Goal: Task Accomplishment & Management: Manage account settings

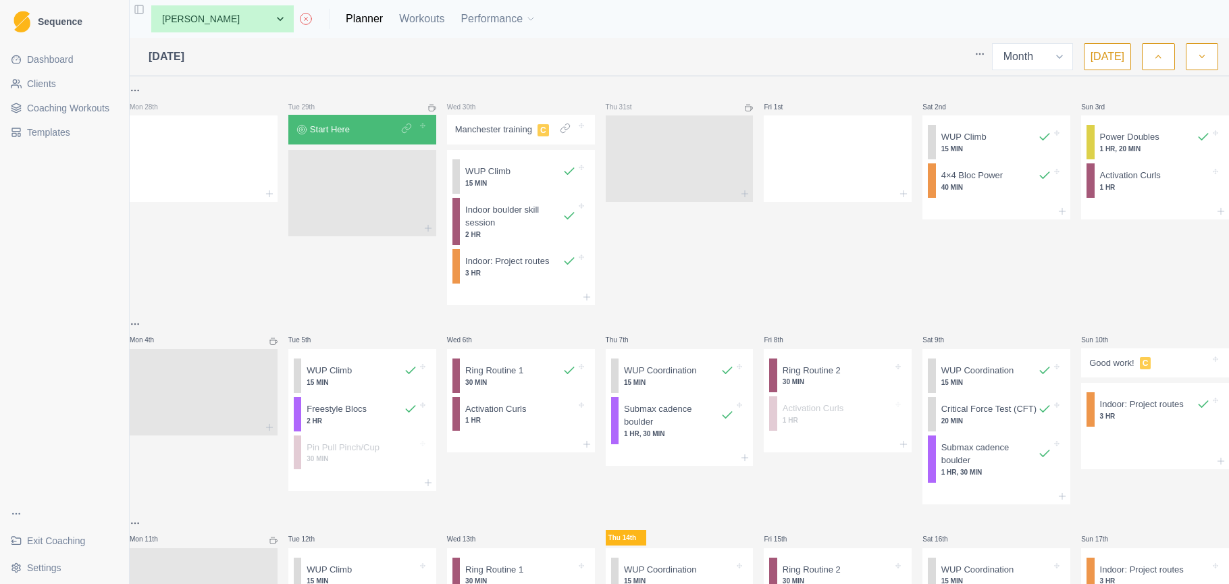
select select "month"
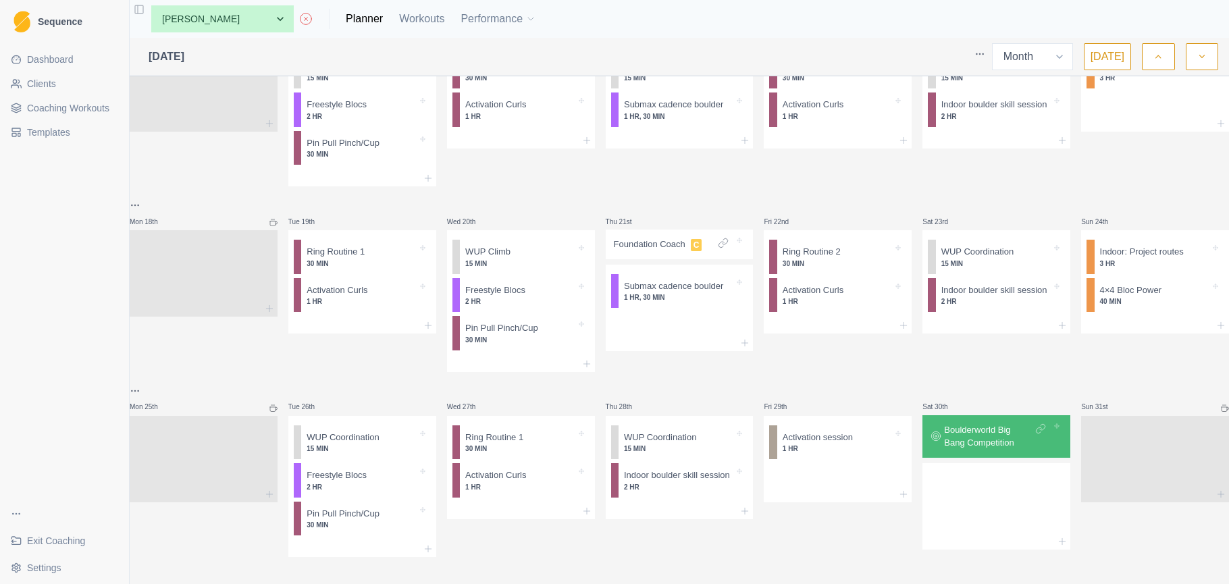
scroll to position [556, 0]
click at [1190, 59] on button "button" at bounding box center [1202, 56] width 32 height 27
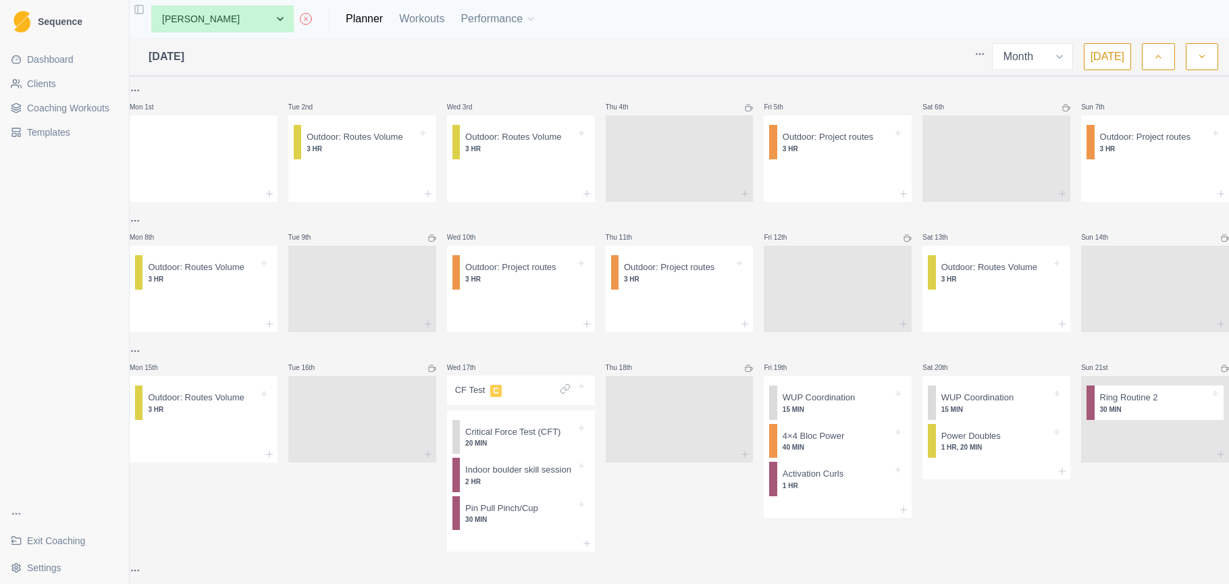
click at [1168, 59] on button "button" at bounding box center [1158, 56] width 32 height 27
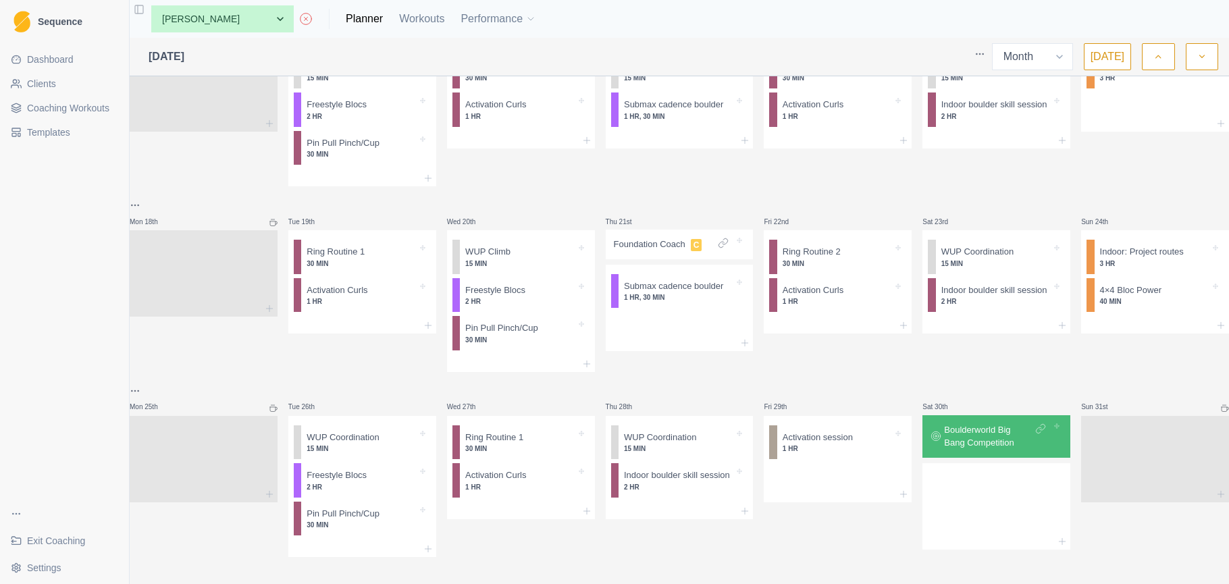
scroll to position [536, 0]
click at [534, 363] on div at bounding box center [521, 364] width 148 height 16
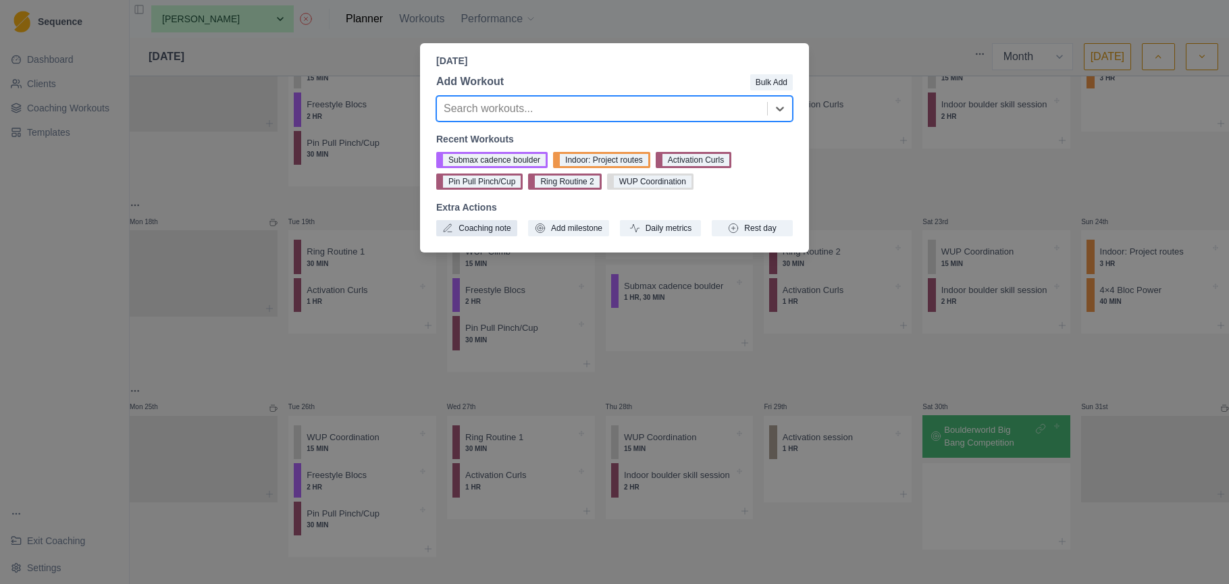
click at [481, 228] on button "Coaching note" at bounding box center [476, 228] width 81 height 16
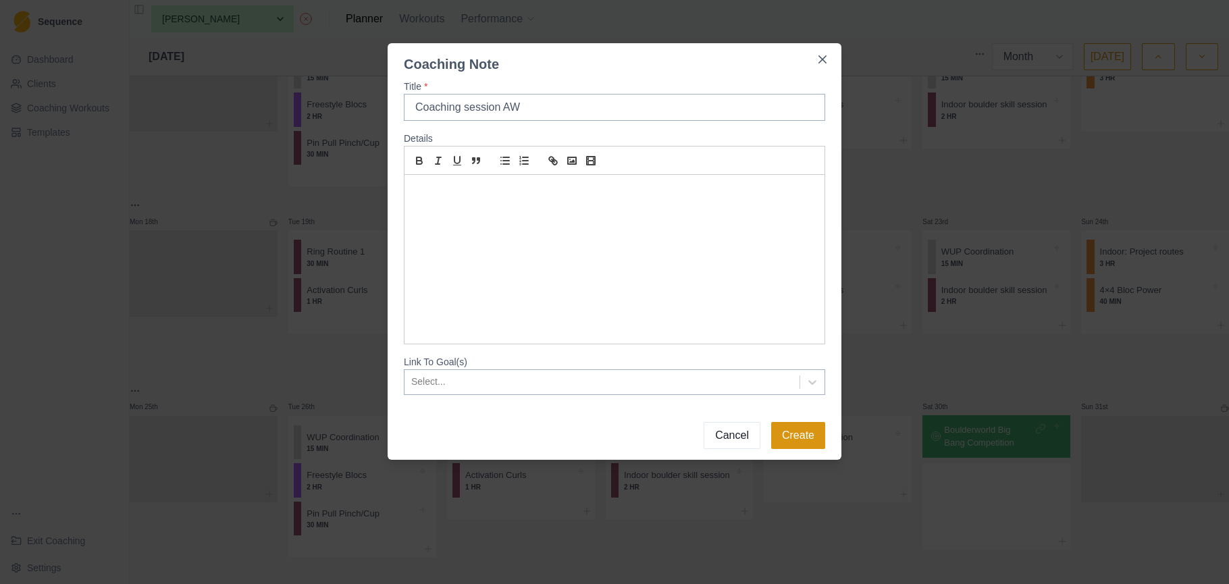
type input "Coaching session AW"
click at [805, 437] on button "Create" at bounding box center [798, 435] width 54 height 27
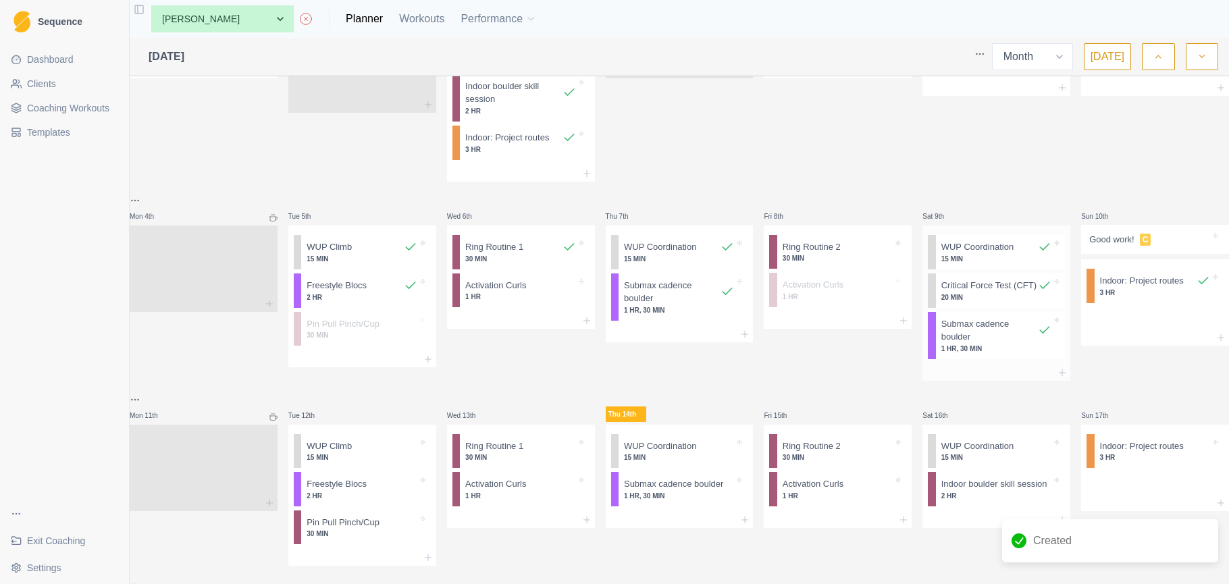
scroll to position [134, 0]
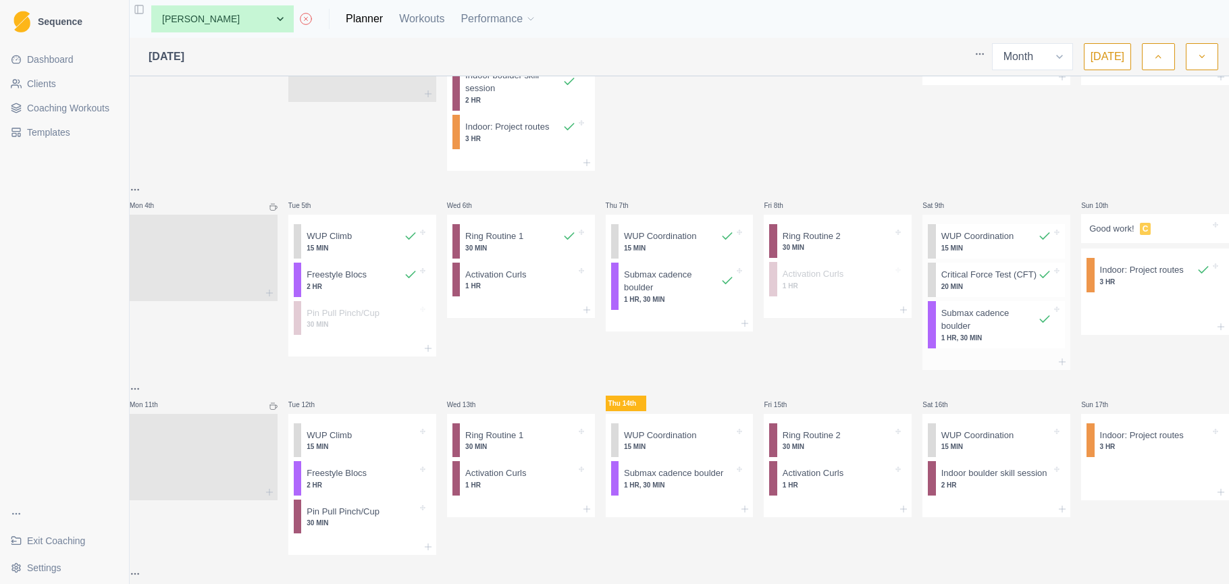
click at [977, 370] on div at bounding box center [997, 362] width 148 height 16
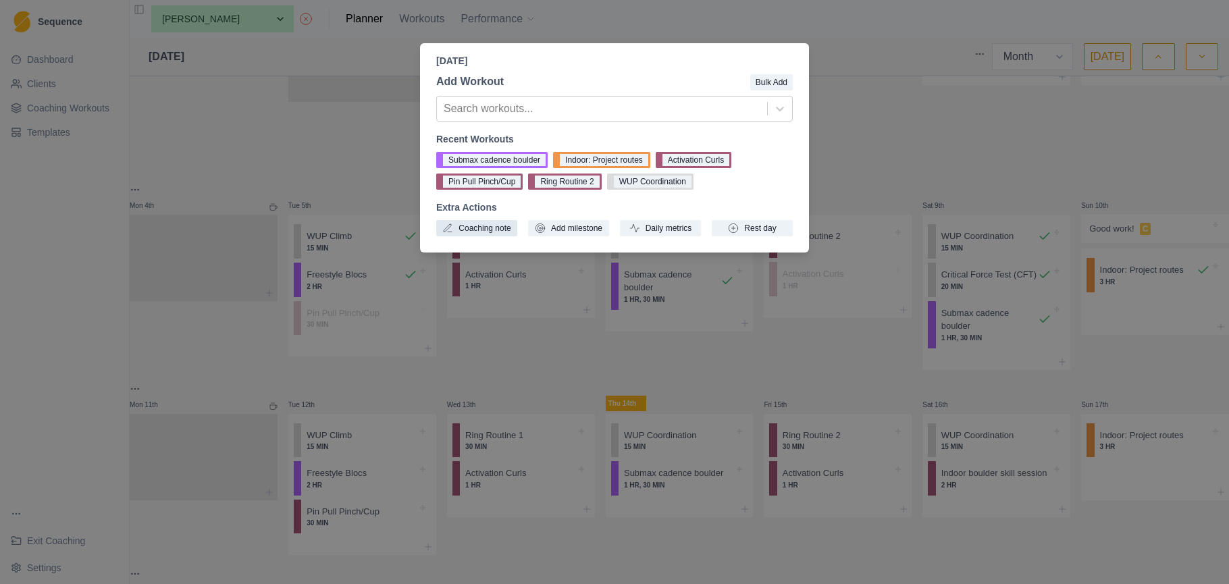
click at [496, 228] on button "Coaching note" at bounding box center [476, 228] width 81 height 16
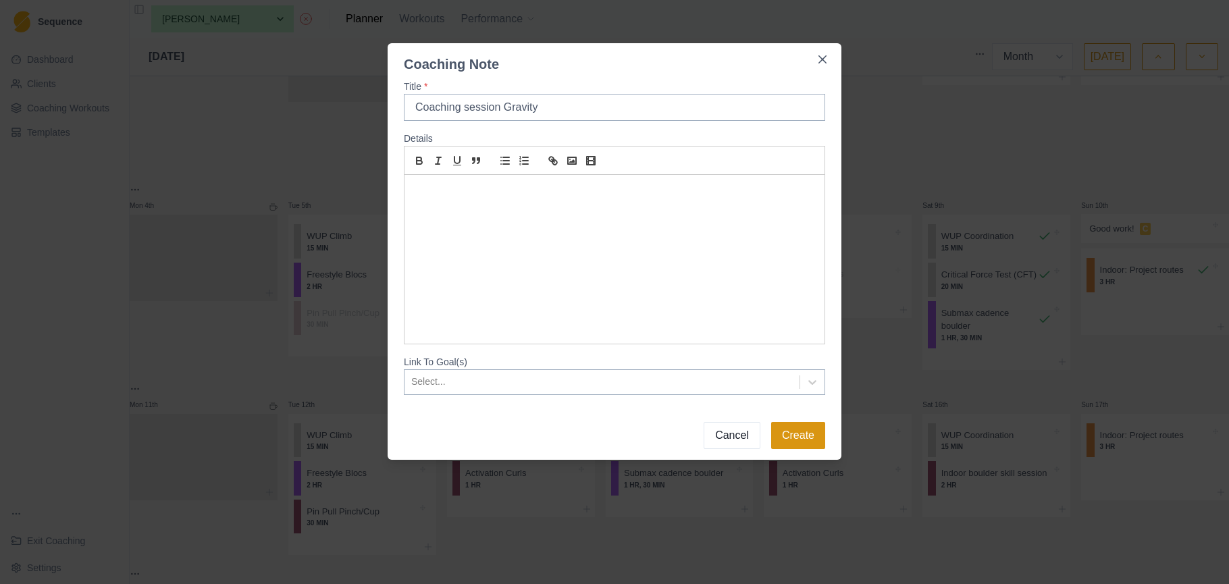
type input "Coaching session Gravity"
click at [806, 440] on button "Create" at bounding box center [798, 435] width 54 height 27
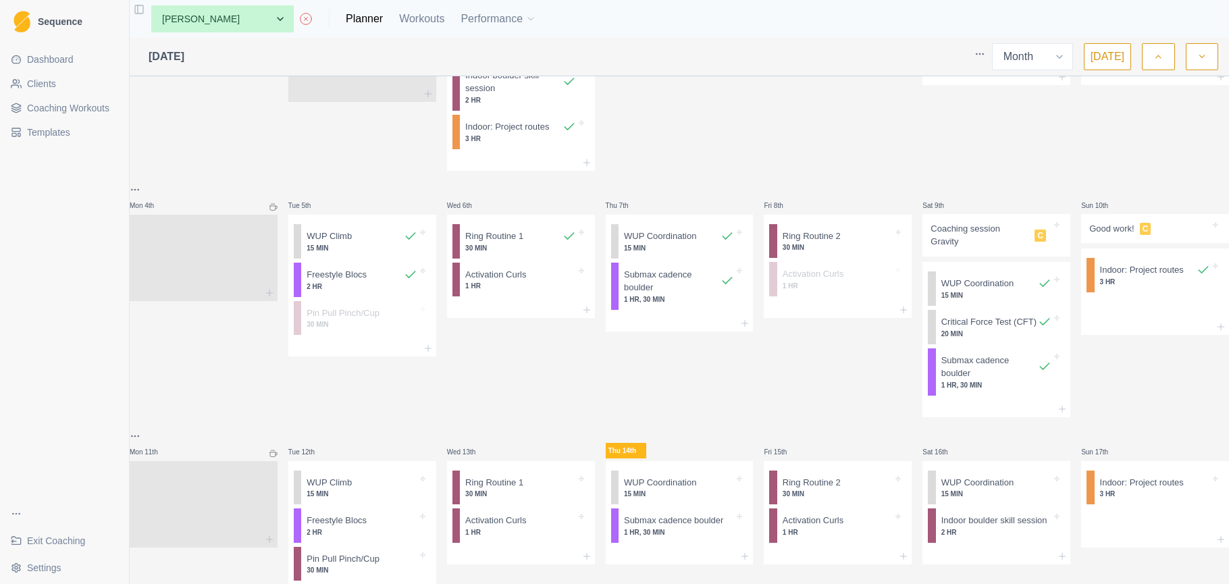
click at [971, 249] on p "Coaching session Gravity" at bounding box center [980, 235] width 99 height 26
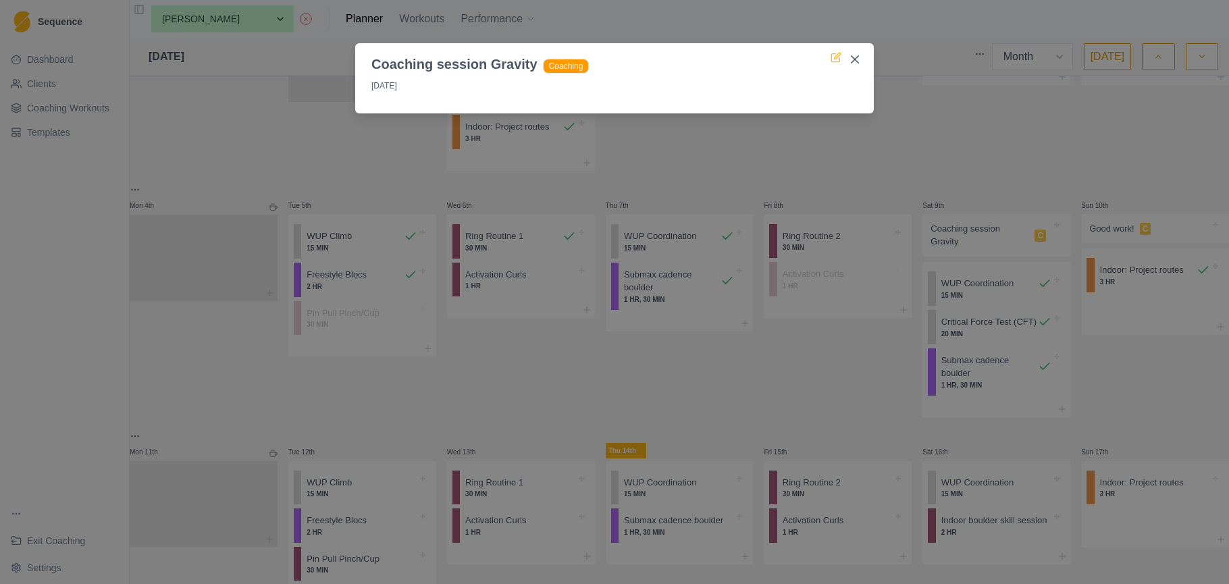
click at [838, 57] on icon at bounding box center [837, 56] width 6 height 6
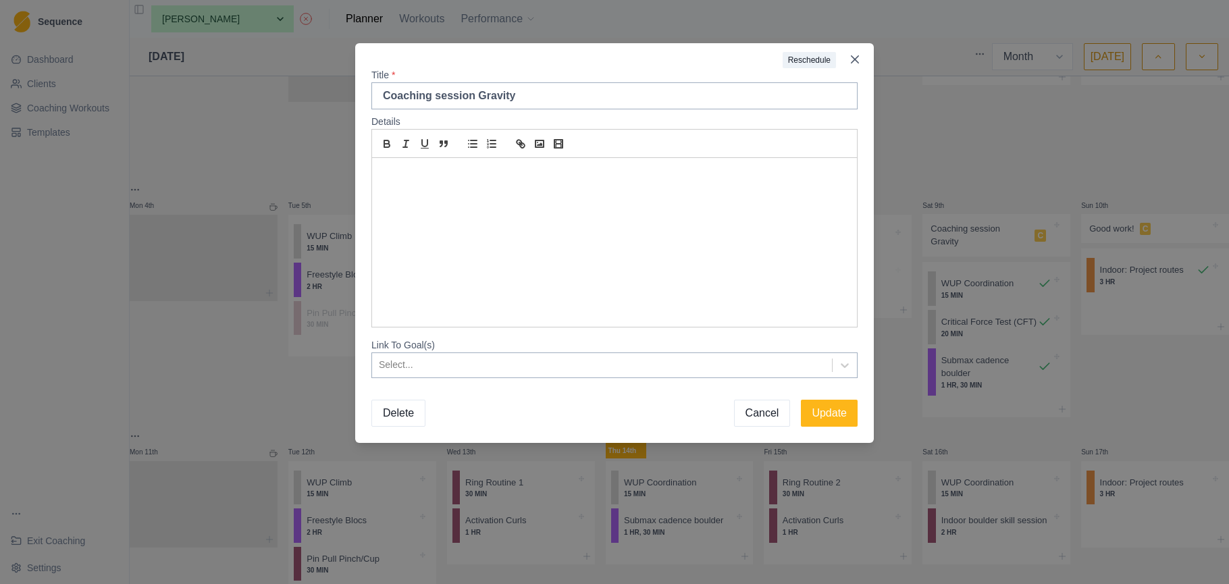
click at [494, 180] on p at bounding box center [614, 174] width 465 height 16
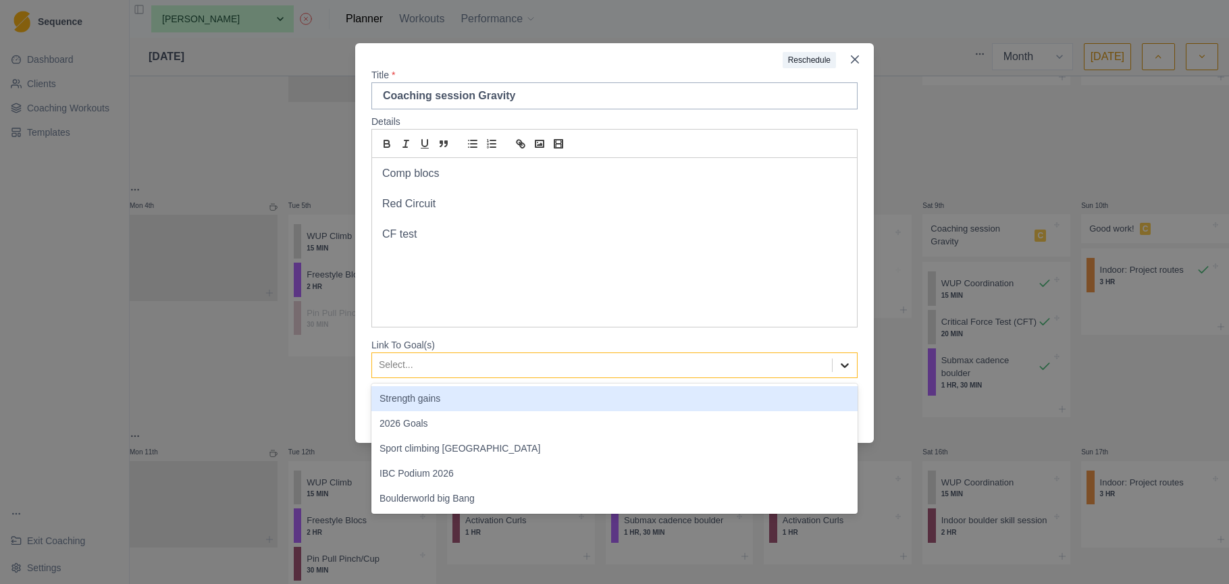
click at [846, 371] on icon at bounding box center [845, 366] width 14 height 14
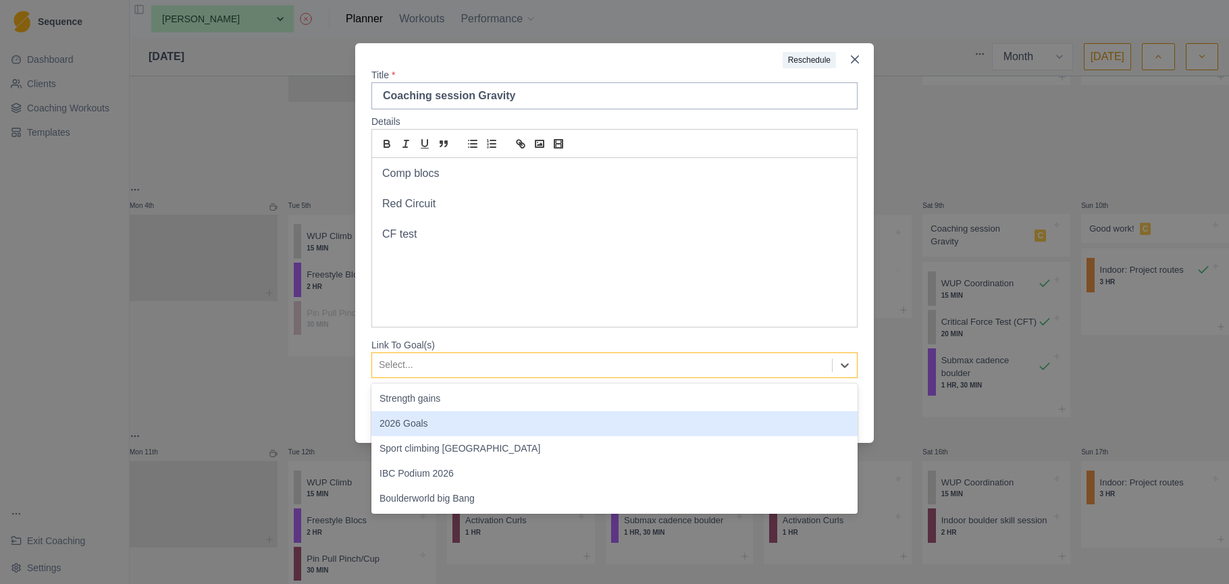
click at [754, 425] on div "2026 Goals" at bounding box center [614, 423] width 486 height 25
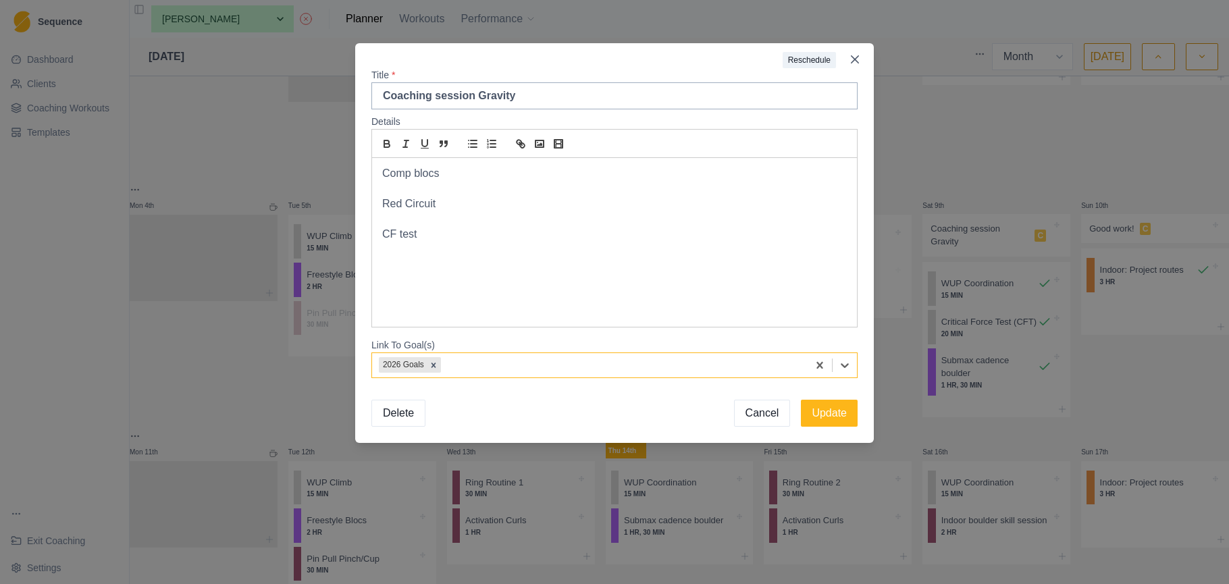
click at [482, 171] on p "Comp blocs" at bounding box center [614, 174] width 465 height 16
click at [462, 203] on p "Red Circuit" at bounding box center [614, 205] width 465 height 16
click at [723, 174] on p "Comp blocs. Top 5 blocs on the comp wall 4 mins on." at bounding box center [614, 174] width 465 height 16
click at [478, 268] on div "Comp blocs. Top 5 blocs on the comp wall 4 mins on. Discussion as if in finals …" at bounding box center [614, 242] width 485 height 169
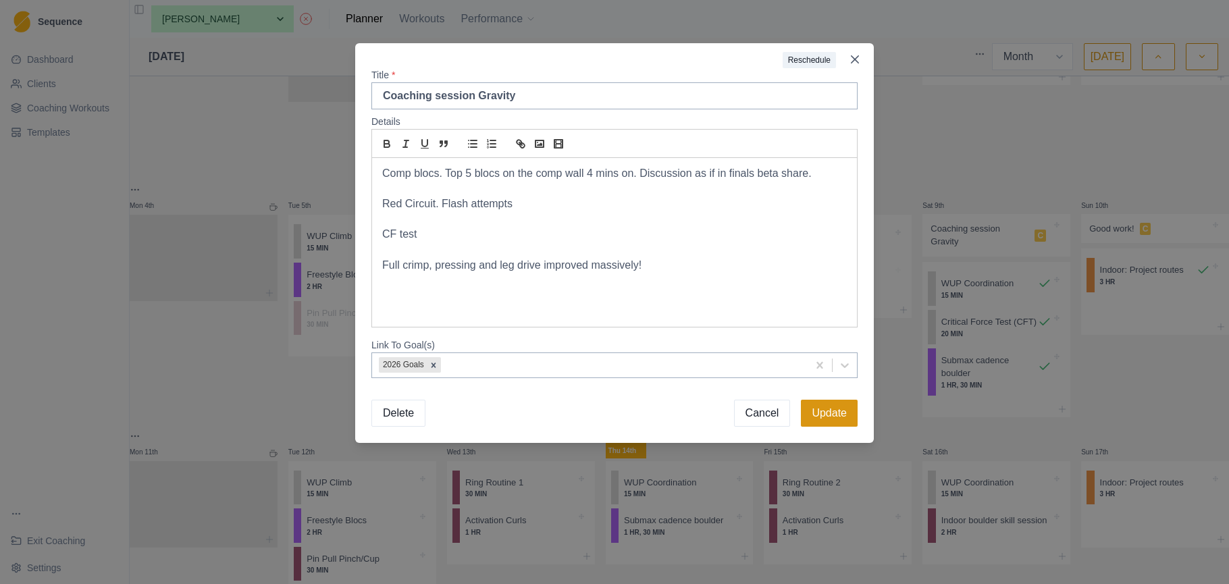
click at [819, 415] on button "Update" at bounding box center [829, 413] width 57 height 27
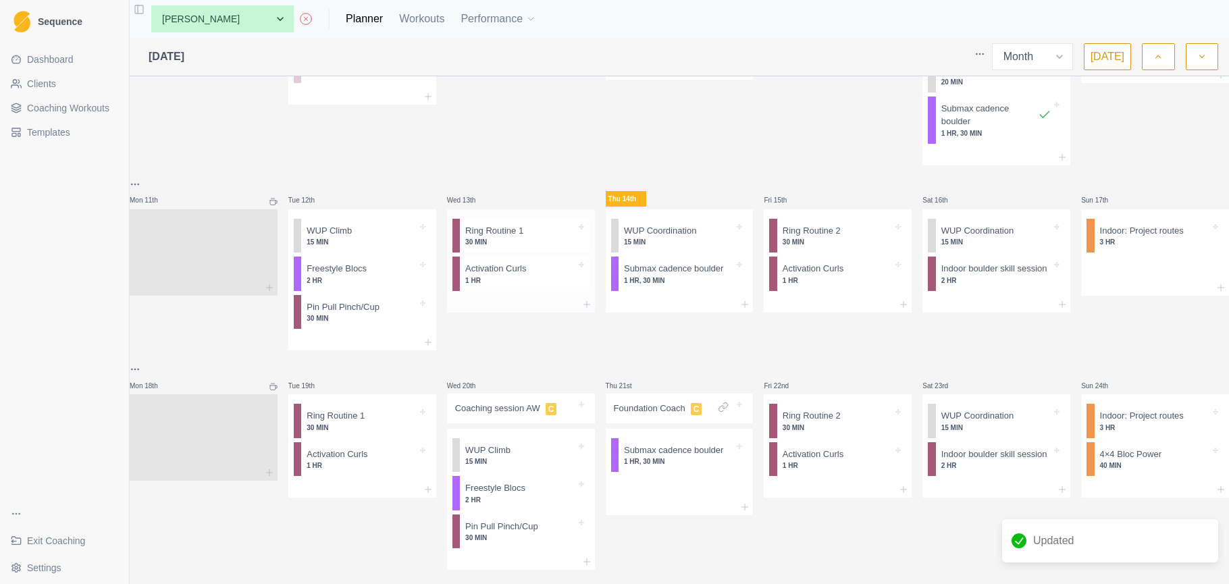
scroll to position [384, 0]
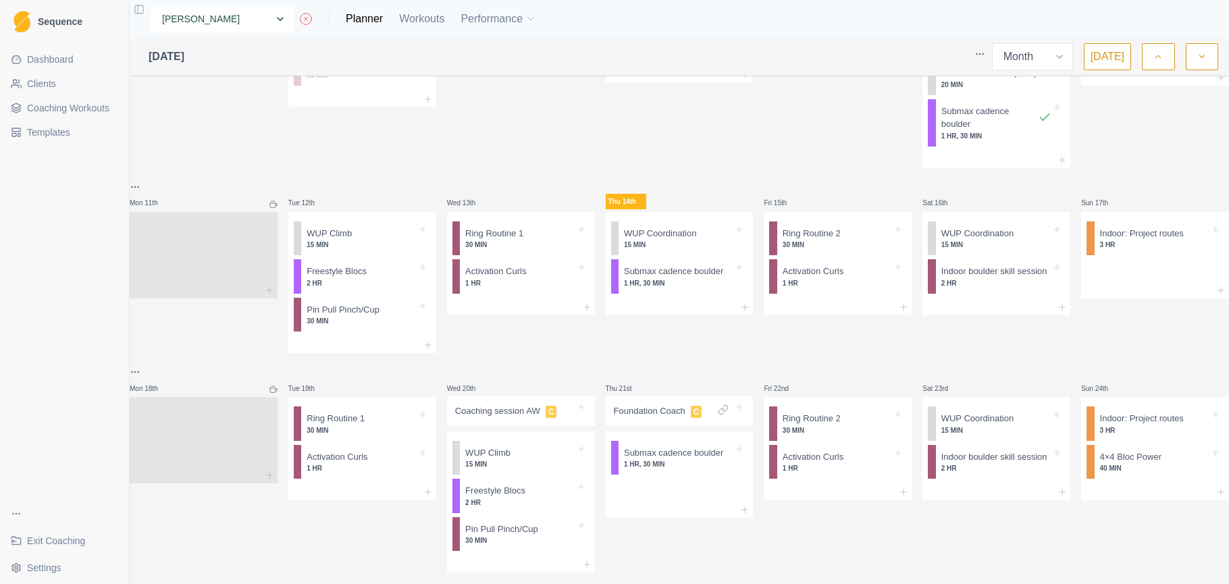
select select "13a4dd83-3e86-46f9-9ef2-45f199cc920d"
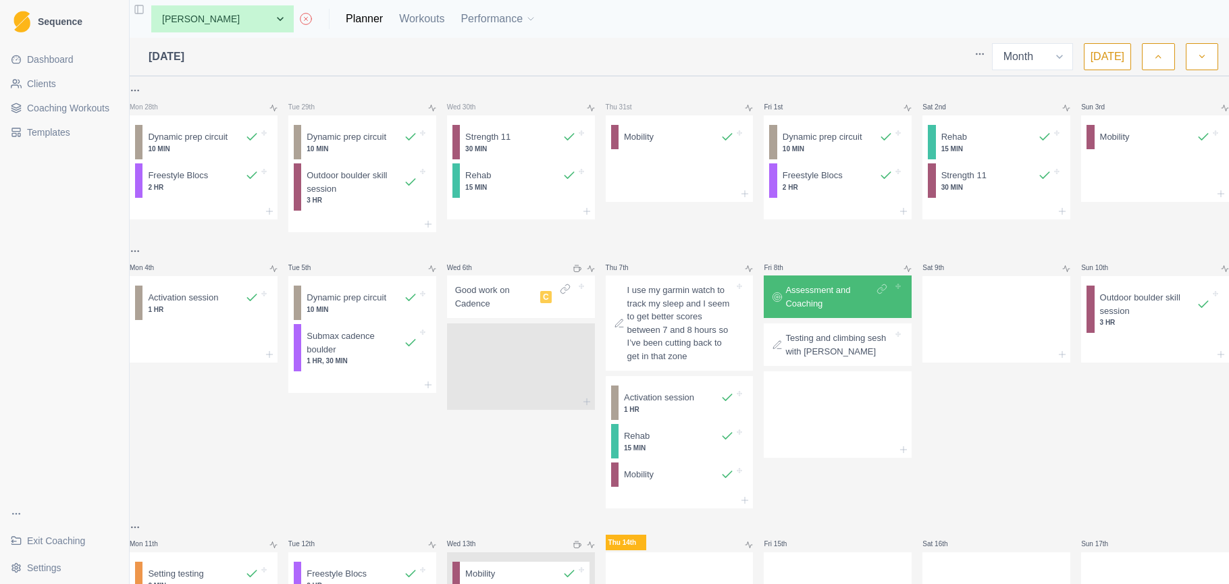
select select "month"
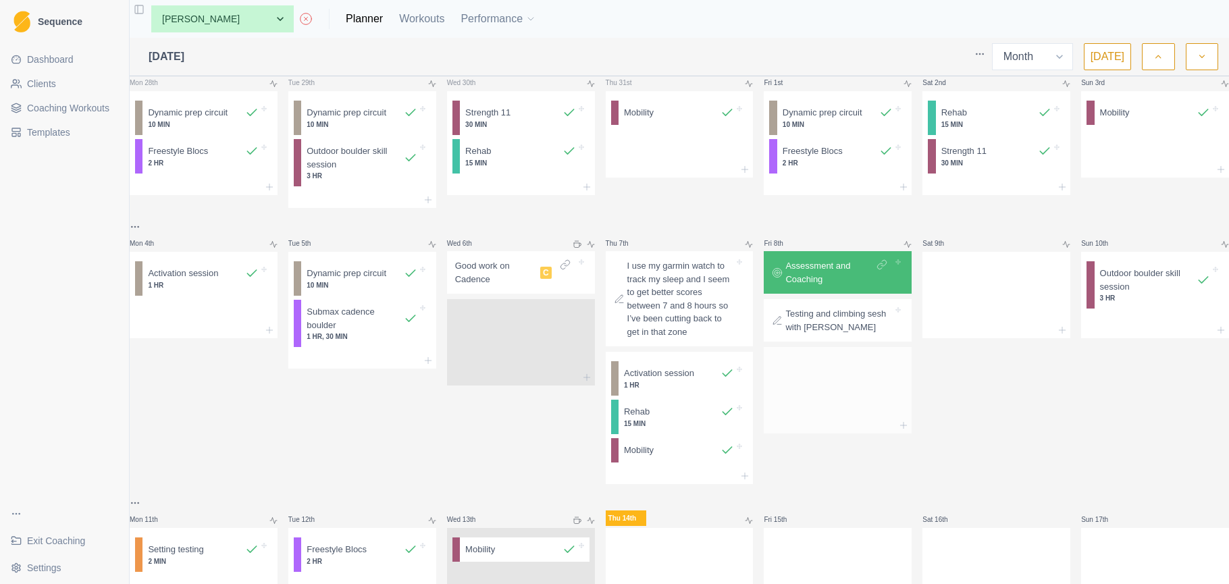
scroll to position [45, 0]
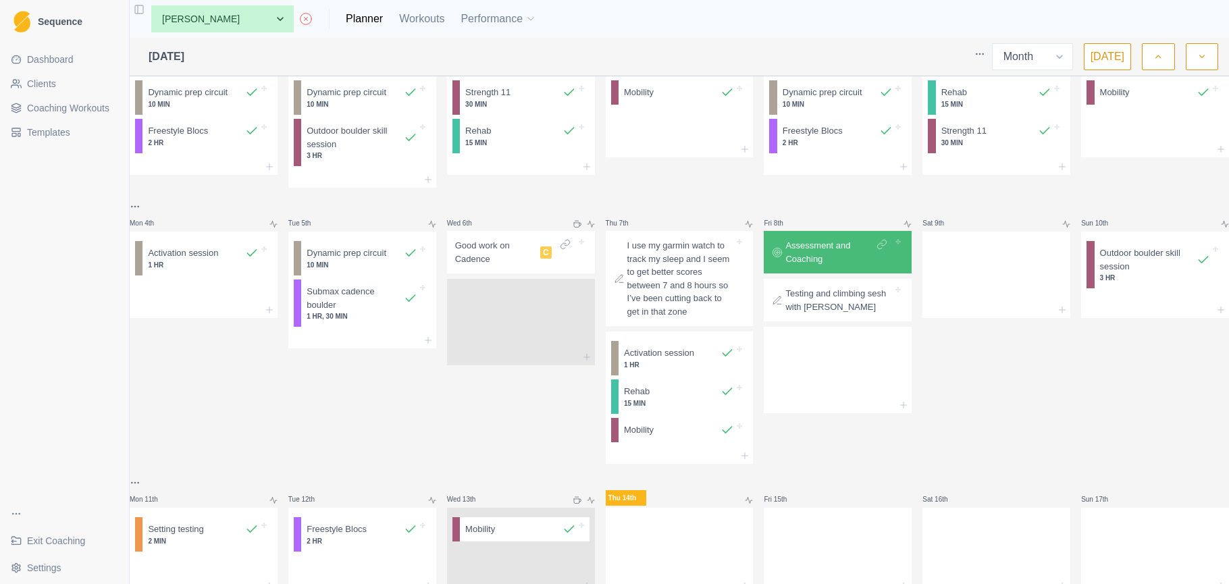
click at [813, 305] on p "Testing and climbing sesh with [PERSON_NAME]" at bounding box center [839, 300] width 107 height 26
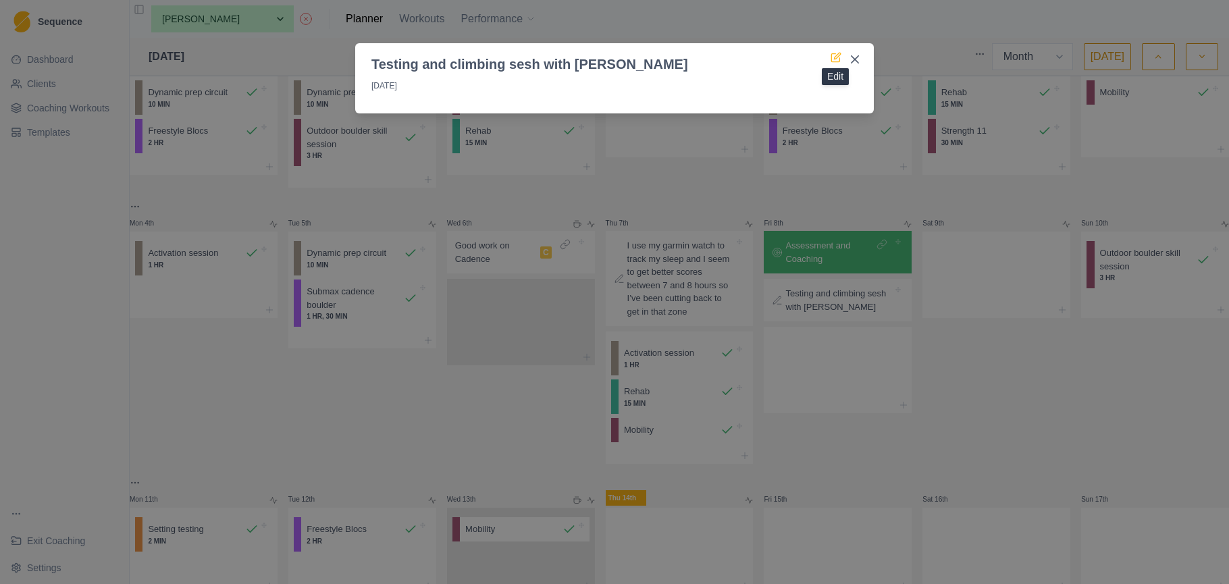
click at [837, 57] on icon at bounding box center [836, 57] width 11 height 11
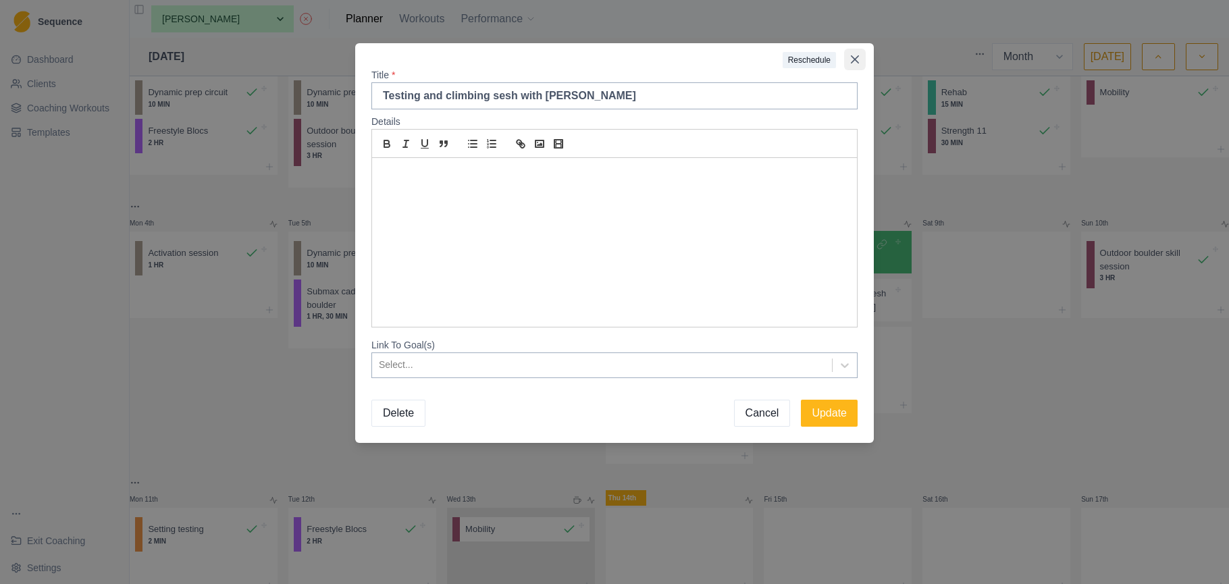
click at [852, 56] on icon "Close" at bounding box center [855, 59] width 8 height 8
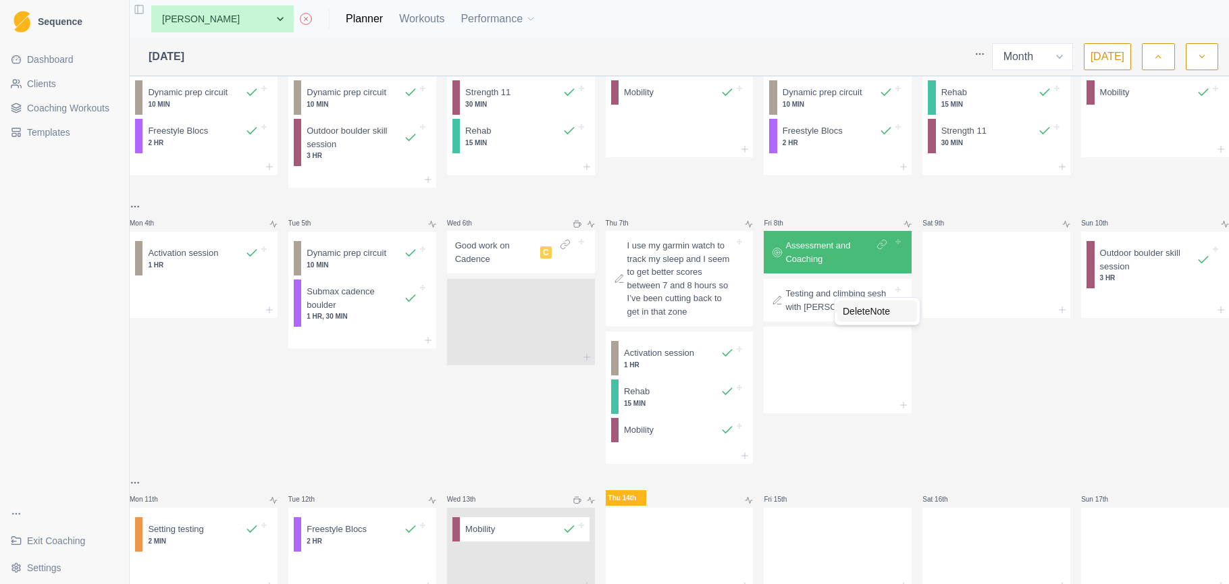
click at [869, 317] on div "Delete Note" at bounding box center [878, 312] width 80 height 22
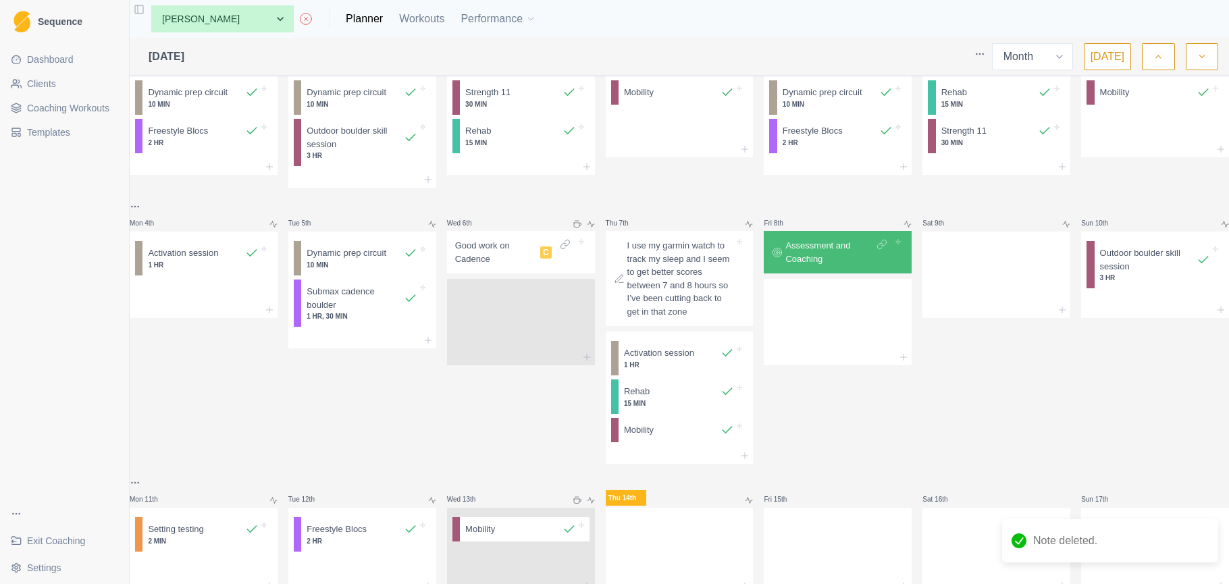
click at [835, 256] on p "Assessment and Coaching" at bounding box center [830, 252] width 88 height 26
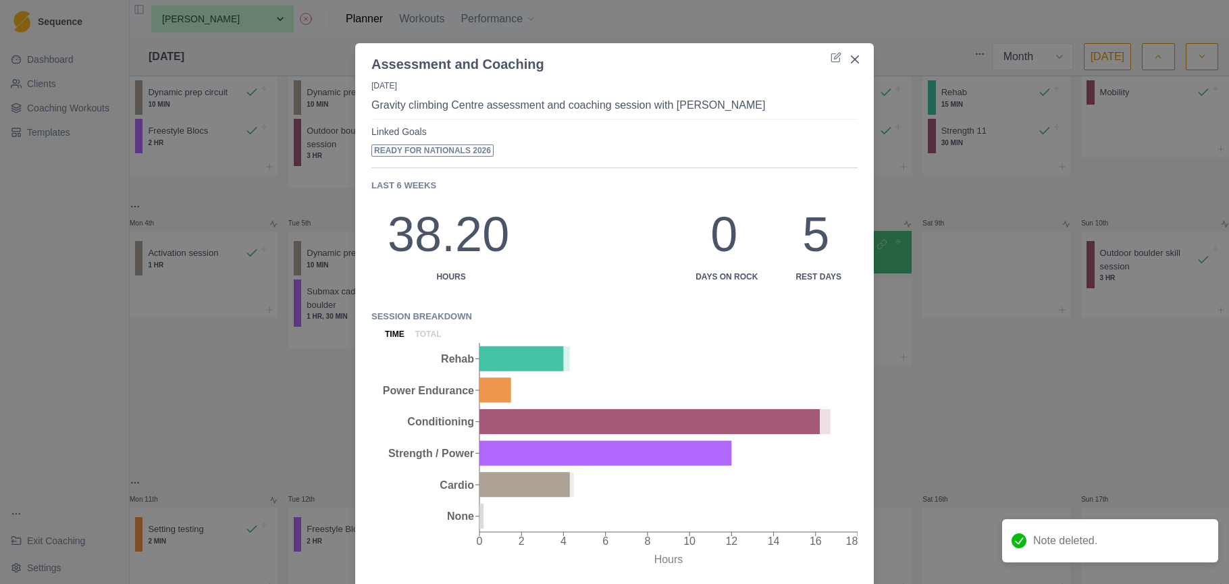
click at [989, 365] on div "Assessment and Coaching [DATE] Gravity climbing Centre assessment and coaching …" at bounding box center [614, 292] width 1229 height 584
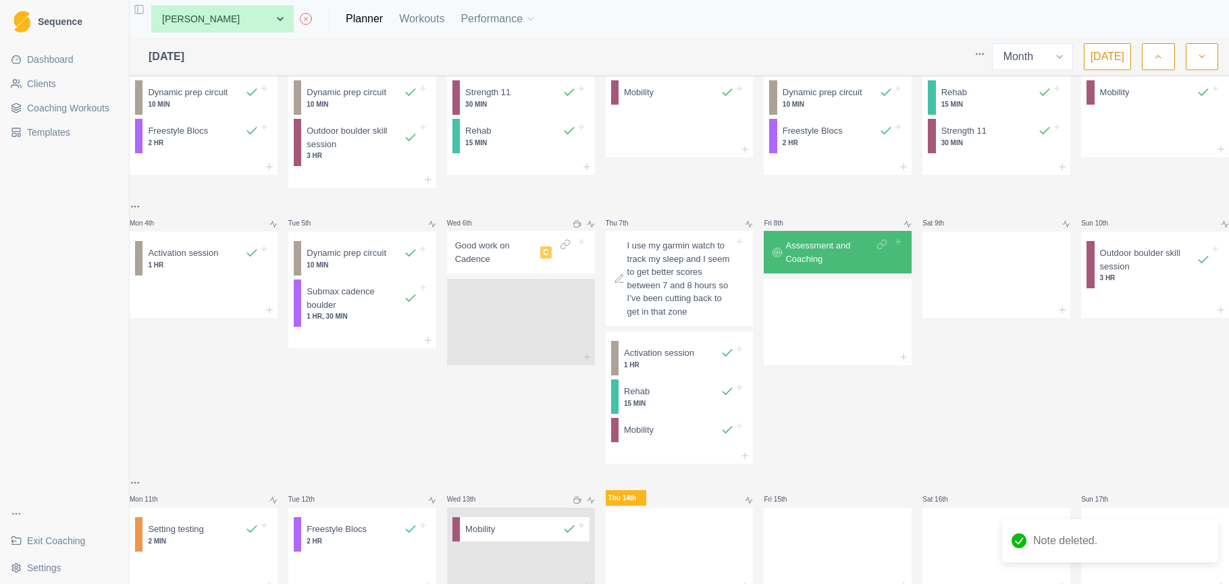
click at [846, 261] on p "Assessment and Coaching" at bounding box center [830, 252] width 88 height 26
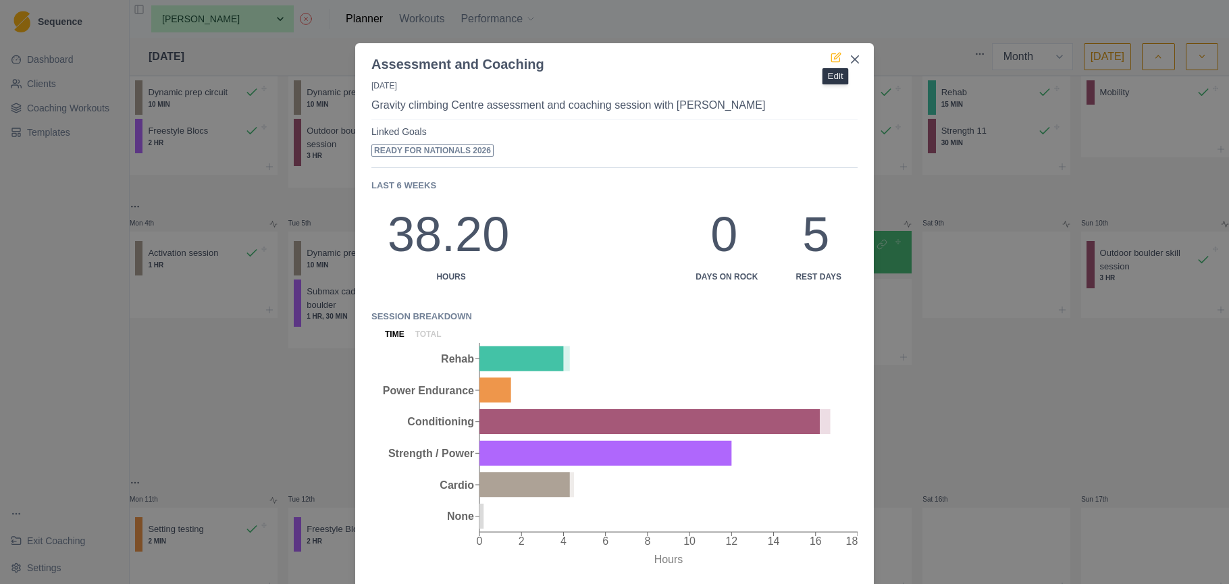
click at [840, 62] on icon at bounding box center [835, 58] width 8 height 8
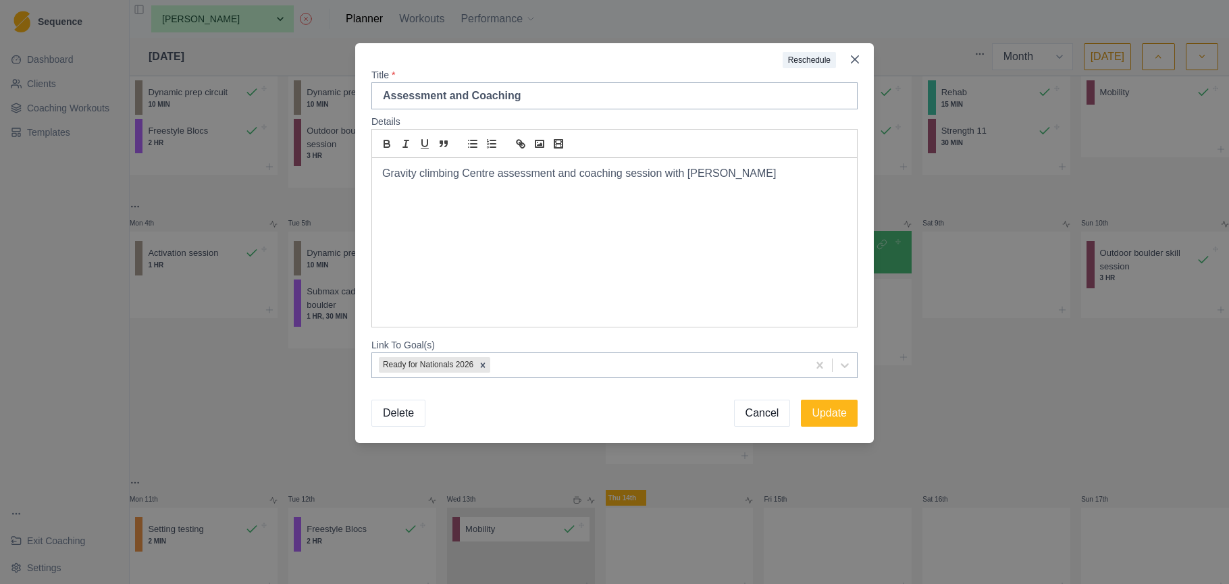
click at [650, 211] on div "Gravity climbing Centre assessment and coaching session with Rob" at bounding box center [614, 242] width 485 height 169
click at [401, 247] on p "Dip 8 reps solid form" at bounding box center [614, 250] width 465 height 16
click at [462, 231] on p "Lever single leg 15 secs" at bounding box center [614, 235] width 465 height 16
click at [480, 265] on p "One arm snap pull" at bounding box center [614, 266] width 465 height 16
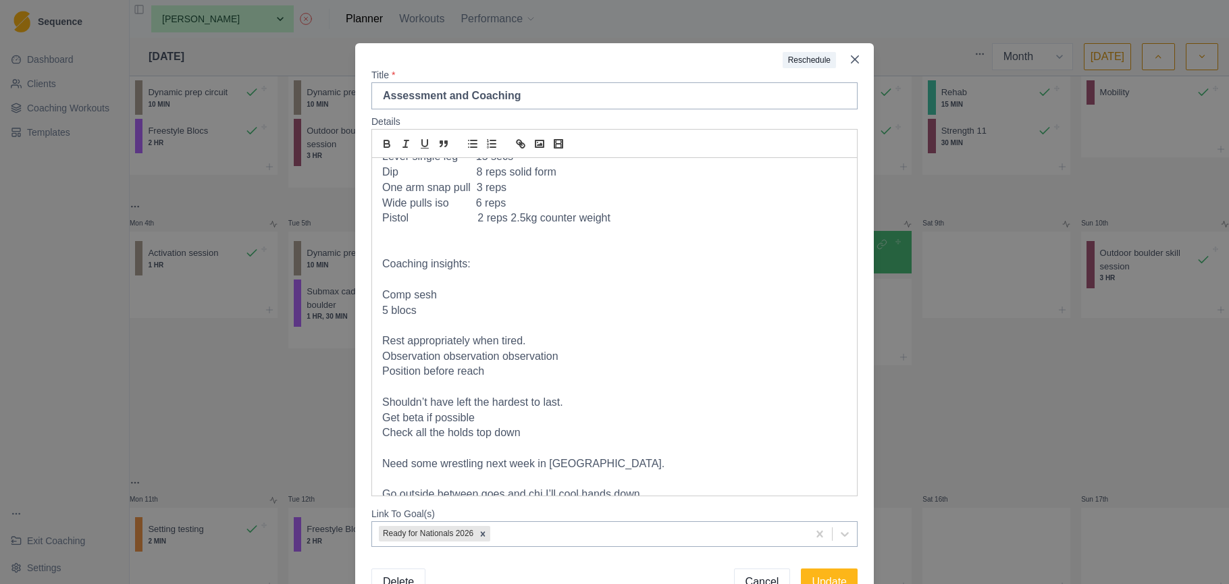
scroll to position [33, 0]
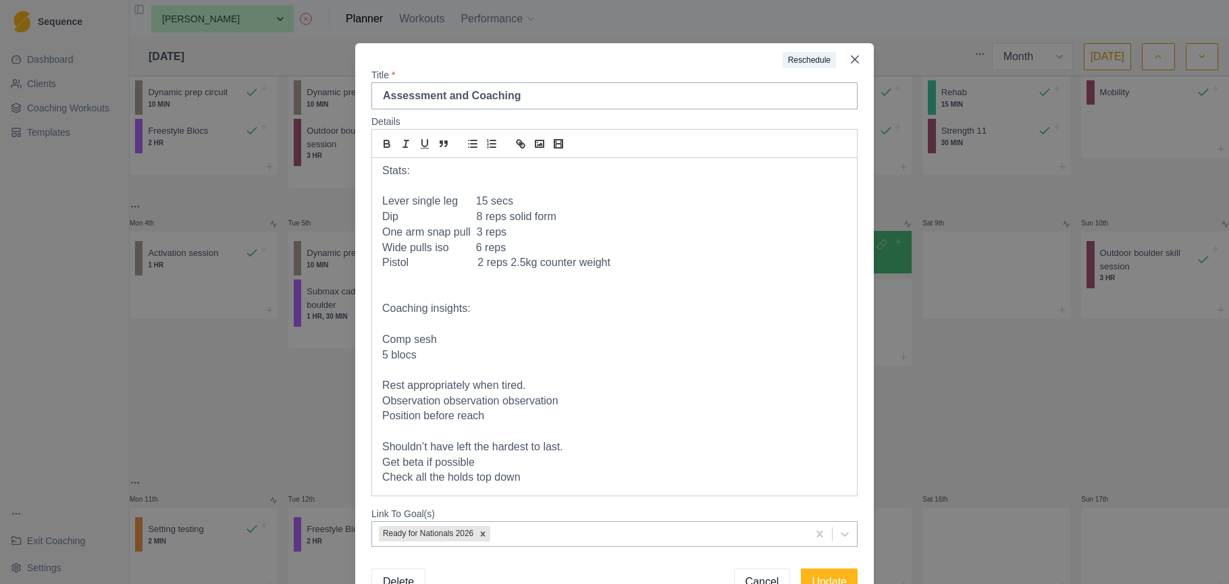
drag, startPoint x: 486, startPoint y: 303, endPoint x: 384, endPoint y: 303, distance: 101.3
click at [384, 303] on p "Coaching insights:" at bounding box center [614, 309] width 465 height 16
click at [385, 146] on icon "bold" at bounding box center [386, 145] width 5 height 3
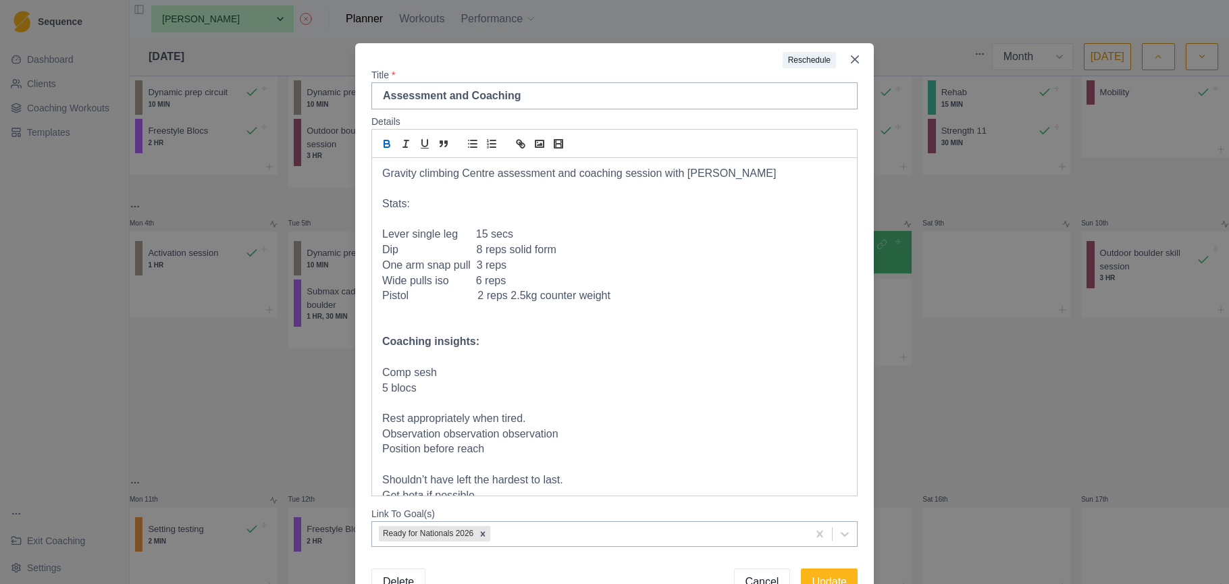
click at [478, 271] on p "One arm snap pull 3 reps" at bounding box center [614, 266] width 465 height 16
drag, startPoint x: 420, startPoint y: 204, endPoint x: 371, endPoint y: 201, distance: 48.7
click at [371, 201] on div "Gravity climbing Centre assessment and coaching session with Rob Stats: Lever s…" at bounding box center [614, 327] width 486 height 338
click at [383, 146] on icon "bold" at bounding box center [387, 144] width 12 height 12
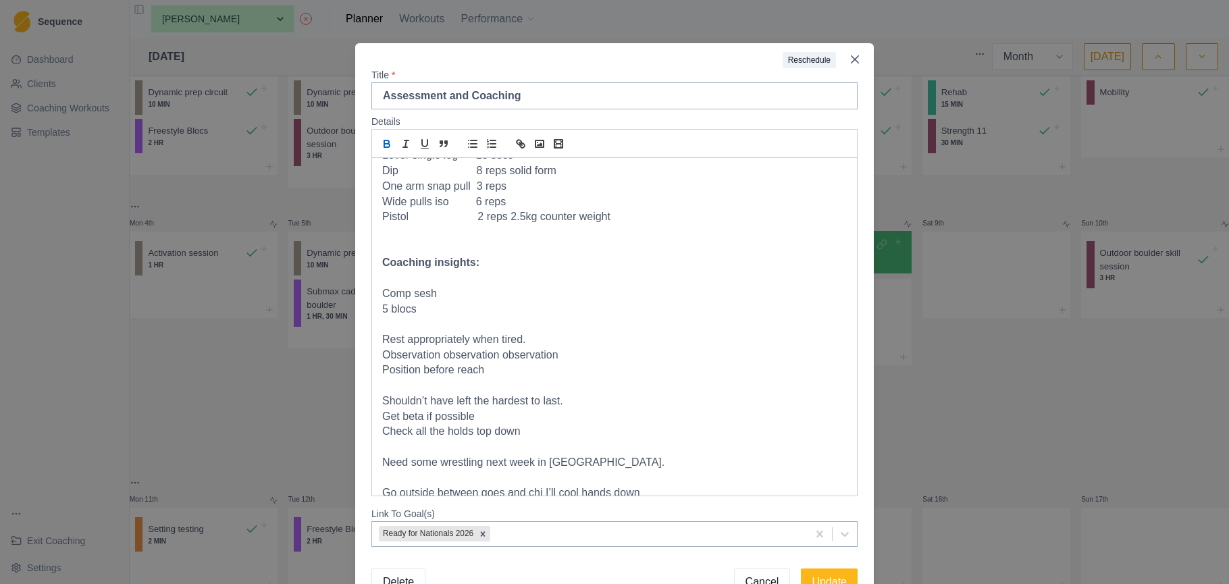
scroll to position [165, 0]
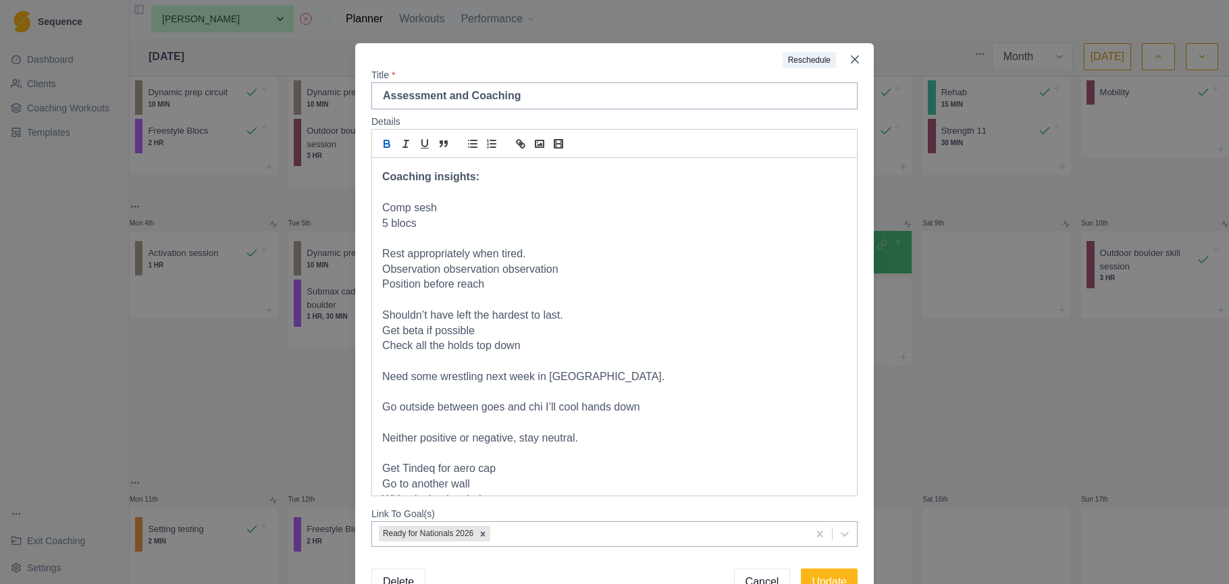
click at [490, 277] on p "Position before reach" at bounding box center [614, 285] width 465 height 16
click at [382, 278] on div "Gravity climbing Centre assessment and coaching session with Rob Stats: Lever s…" at bounding box center [614, 327] width 485 height 338
drag, startPoint x: 504, startPoint y: 396, endPoint x: 481, endPoint y: 398, distance: 23.0
click at [481, 400] on p "Go outside between goes and chi I’ll cool hands down" at bounding box center [614, 408] width 465 height 16
drag, startPoint x: 561, startPoint y: 396, endPoint x: 609, endPoint y: 402, distance: 49.0
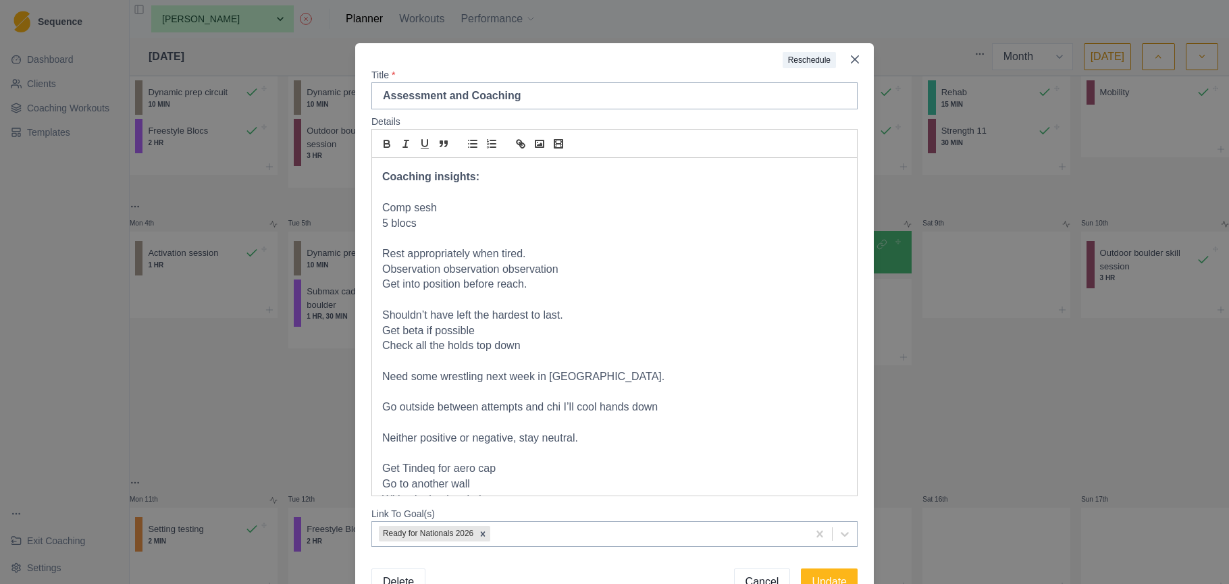
click at [561, 400] on p "Go outside between attempts and chi I’ll cool hands down" at bounding box center [614, 408] width 465 height 16
drag, startPoint x: 593, startPoint y: 397, endPoint x: 573, endPoint y: 397, distance: 19.6
click at [573, 400] on p "Go outside between attempts and chill. I’ll cool hands down" at bounding box center [614, 408] width 465 height 16
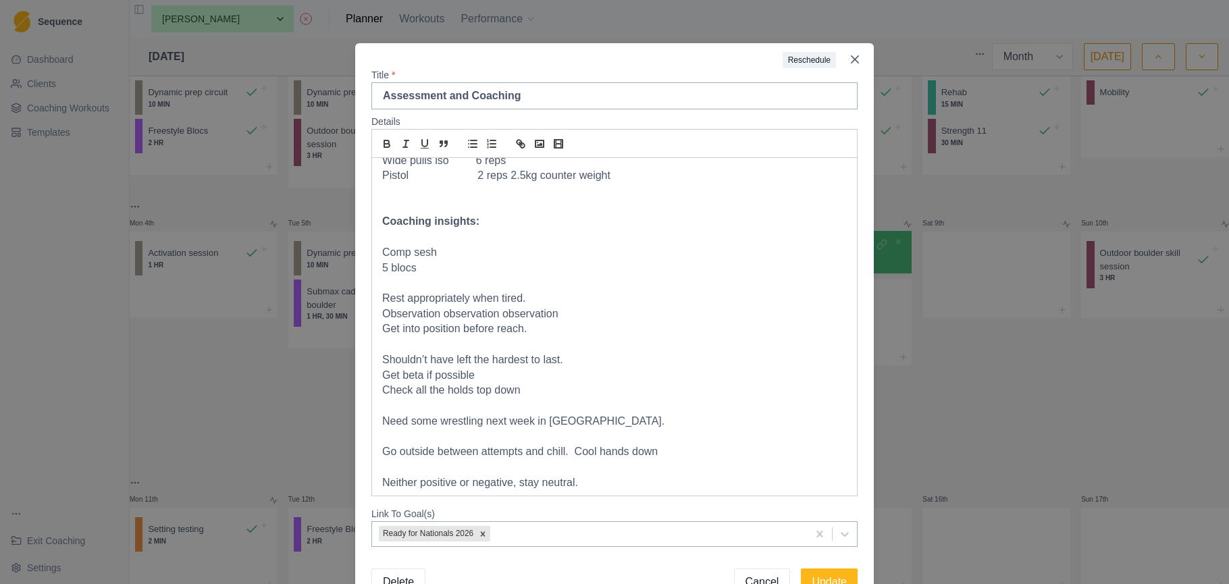
scroll to position [115, 0]
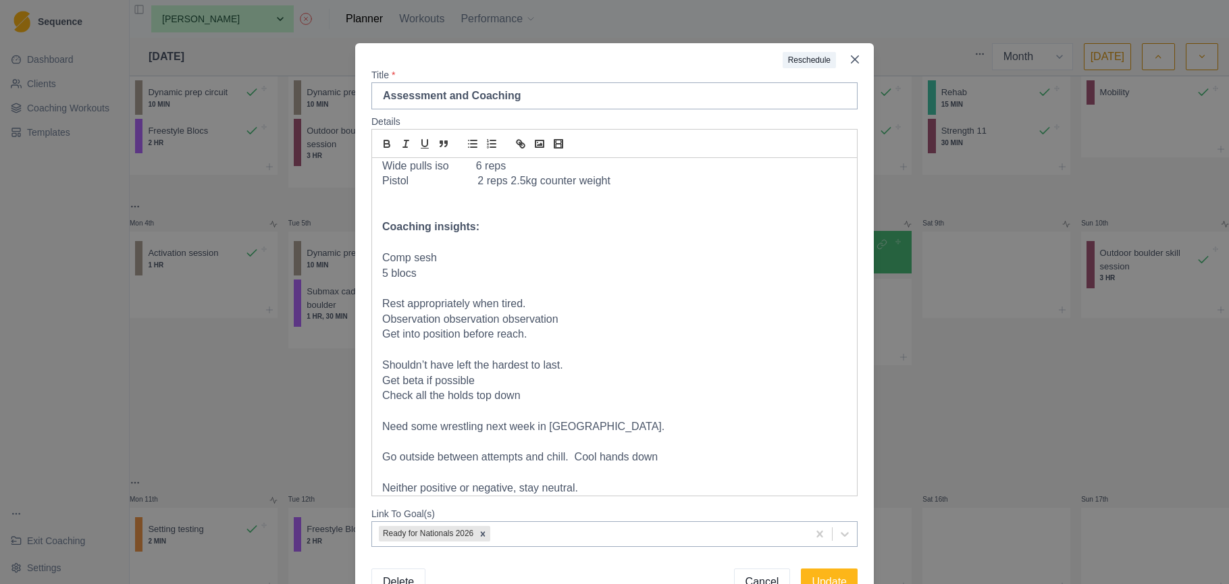
click at [430, 281] on p at bounding box center [614, 289] width 465 height 16
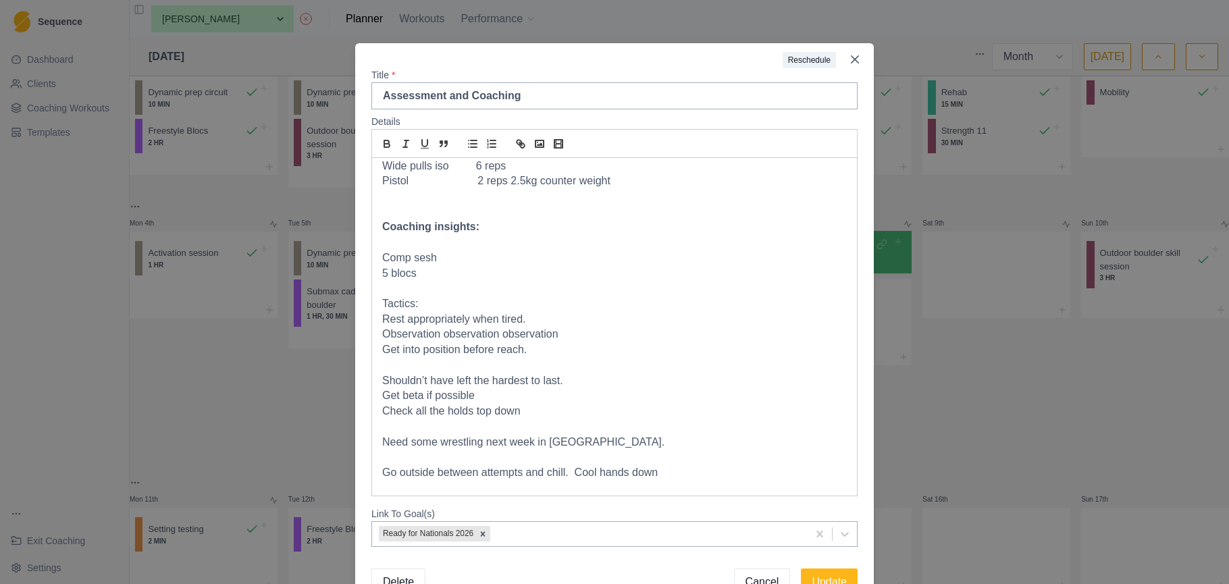
drag, startPoint x: 396, startPoint y: 296, endPoint x: 382, endPoint y: 153, distance: 143.3
click at [384, 297] on p "Tactics:" at bounding box center [614, 305] width 465 height 16
drag, startPoint x: 382, startPoint y: 143, endPoint x: 517, endPoint y: 251, distance: 173.5
click at [382, 143] on icon "bold" at bounding box center [387, 144] width 12 height 12
click at [517, 297] on p "Tactics:" at bounding box center [614, 305] width 465 height 16
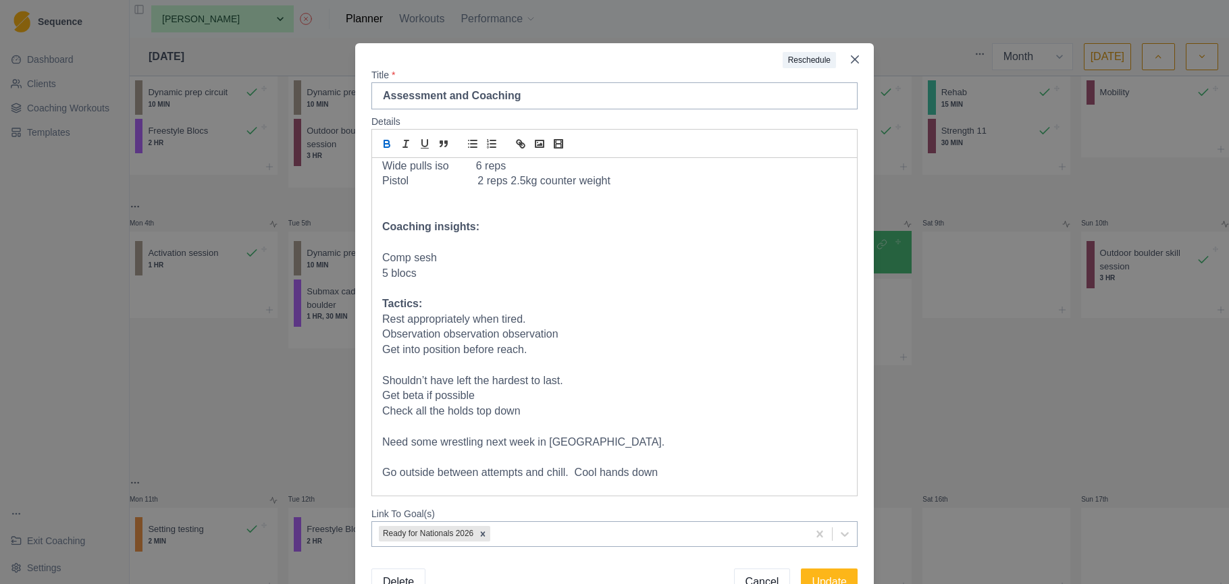
click at [426, 358] on p at bounding box center [614, 366] width 465 height 16
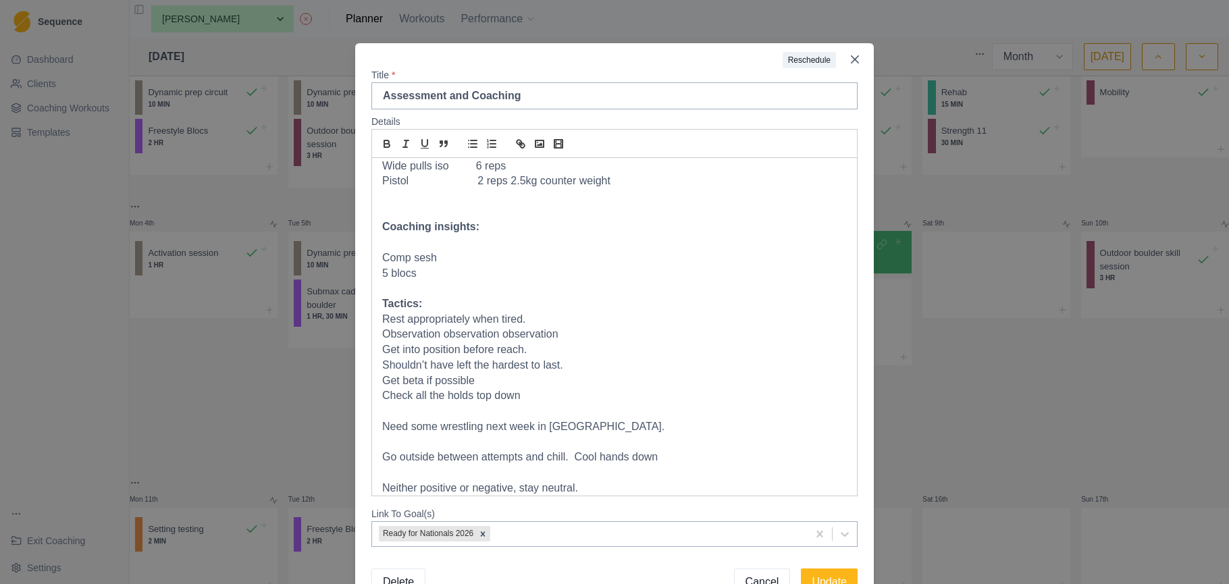
click at [558, 404] on p at bounding box center [614, 412] width 465 height 16
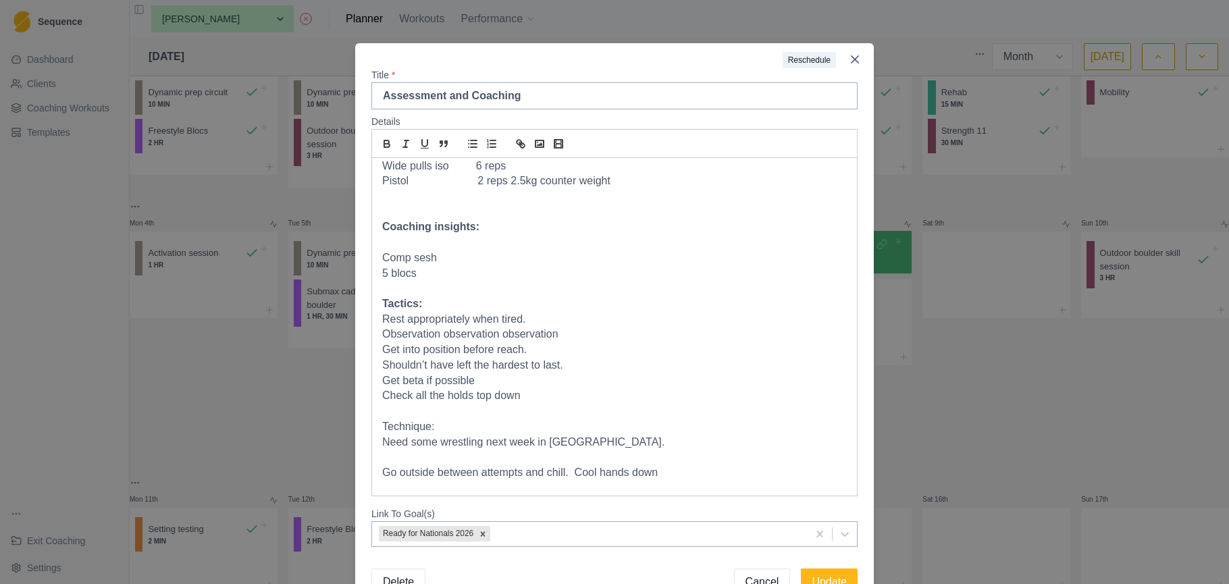
drag, startPoint x: 390, startPoint y: 407, endPoint x: 410, endPoint y: 417, distance: 22.4
click at [353, 407] on div "Reschedule Title * Assessment and Coaching Details Gravity climbing Centre asse…" at bounding box center [614, 292] width 1229 height 584
drag, startPoint x: 430, startPoint y: 416, endPoint x: 420, endPoint y: 414, distance: 9.7
click at [379, 413] on div "Gravity climbing Centre assessment and coaching session with Rob Stats: Lever s…" at bounding box center [614, 327] width 485 height 338
drag, startPoint x: 442, startPoint y: 419, endPoint x: 384, endPoint y: 408, distance: 59.1
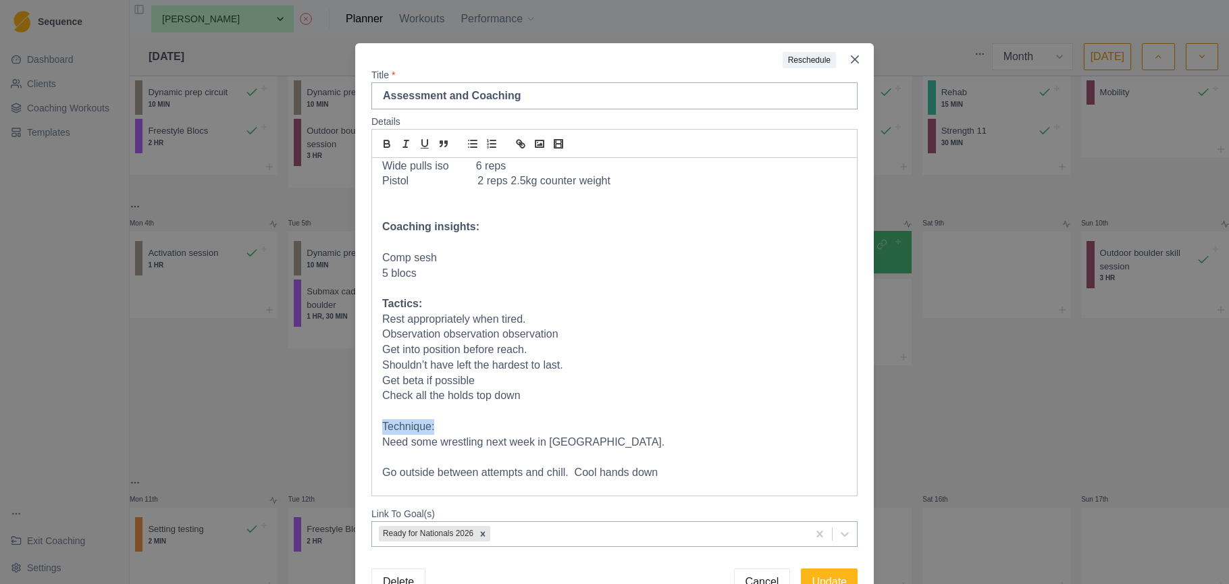
click at [378, 412] on div "Gravity climbing Centre assessment and coaching session with Rob Stats: Lever s…" at bounding box center [614, 327] width 485 height 338
drag, startPoint x: 384, startPoint y: 145, endPoint x: 485, endPoint y: 295, distance: 181.5
click at [386, 145] on icon "bold" at bounding box center [387, 144] width 12 height 12
drag, startPoint x: 591, startPoint y: 460, endPoint x: 401, endPoint y: 460, distance: 190.5
click at [382, 465] on p "Go outside between attempts and chill. Cool hands down" at bounding box center [614, 473] width 465 height 16
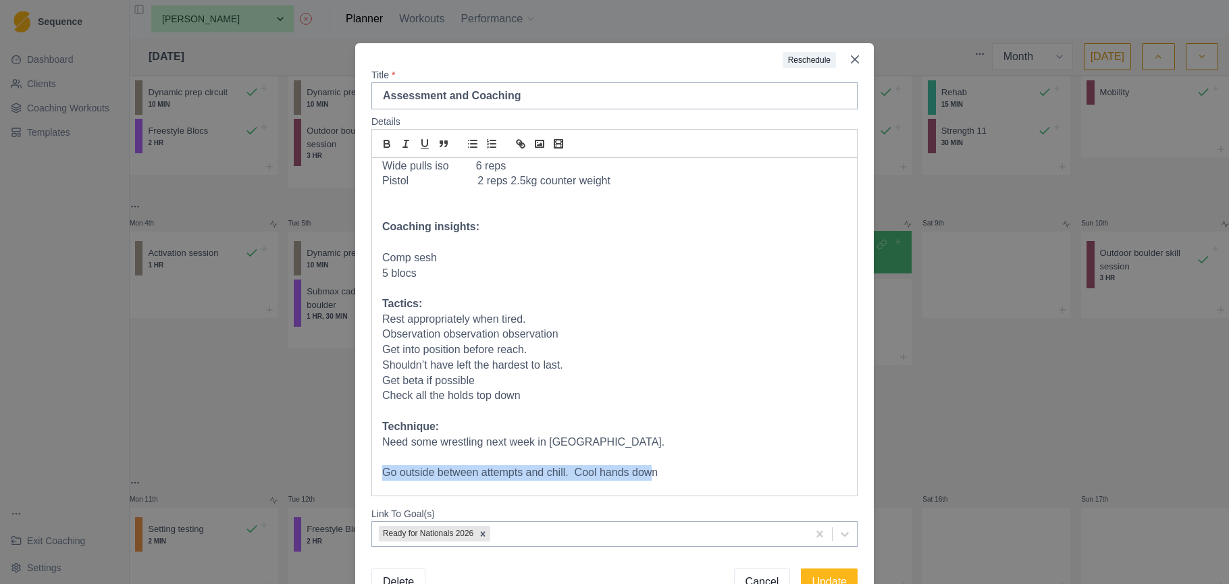
copy p "Go outside between attempts and chill. Cool hands dow"
click at [402, 404] on p at bounding box center [614, 412] width 465 height 16
click at [655, 404] on p "Go outside between attempts and chill. Cool hands dow" at bounding box center [614, 412] width 465 height 16
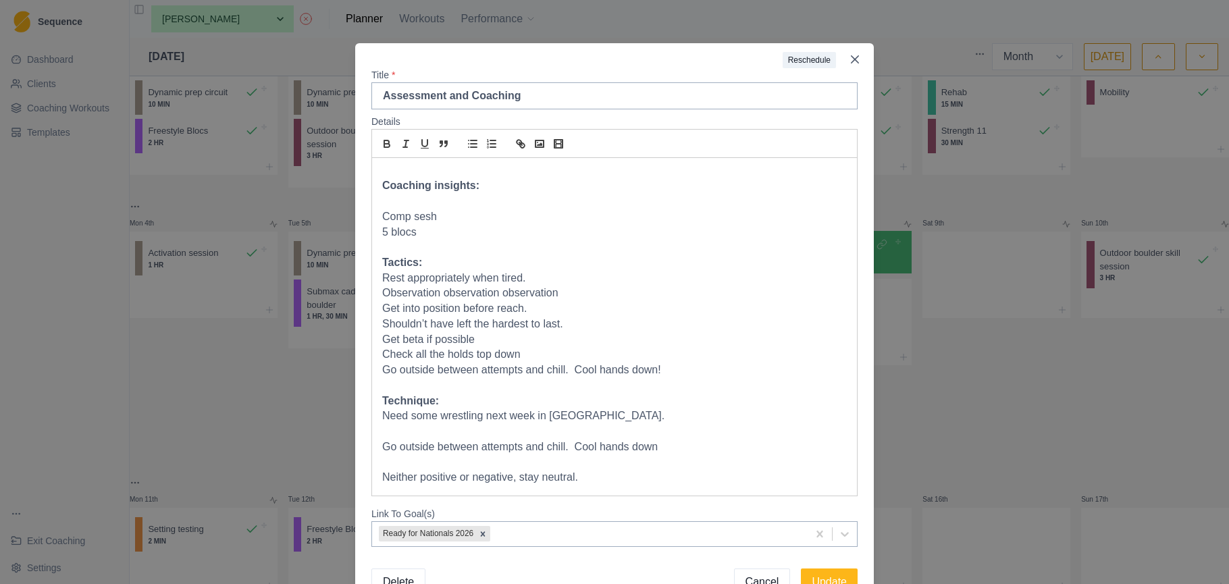
scroll to position [169, 0]
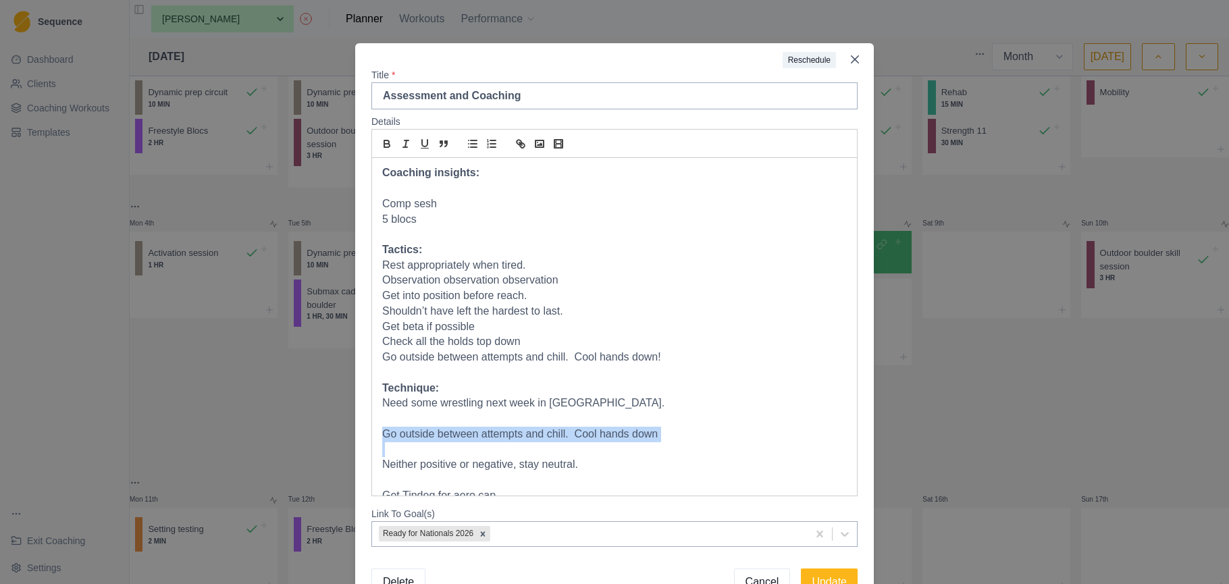
drag, startPoint x: 662, startPoint y: 430, endPoint x: 371, endPoint y: 422, distance: 291.2
click at [371, 422] on div "Details Gravity climbing Centre assessment and coaching session with Rob Stats:…" at bounding box center [614, 330] width 519 height 443
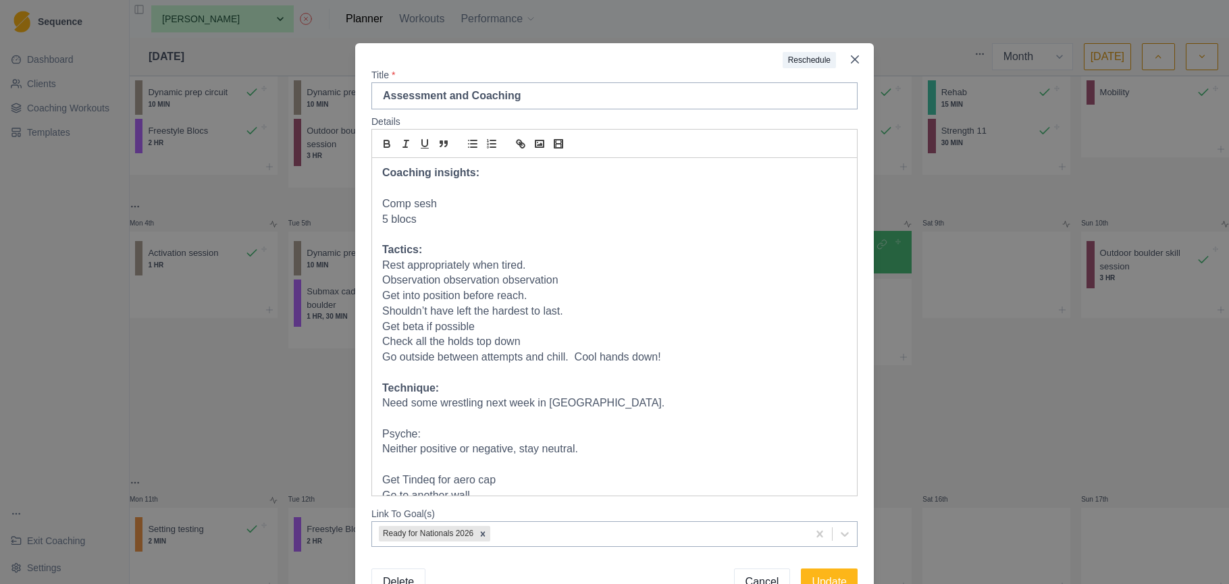
drag, startPoint x: 422, startPoint y: 423, endPoint x: 379, endPoint y: 421, distance: 43.2
click at [377, 421] on div "Gravity climbing Centre assessment and coaching session with Rob Stats: Lever s…" at bounding box center [614, 327] width 485 height 338
drag, startPoint x: 385, startPoint y: 143, endPoint x: 418, endPoint y: 174, distance: 45.4
click at [385, 143] on icon "bold" at bounding box center [386, 141] width 5 height 3
click at [605, 427] on p "Psyche:" at bounding box center [614, 435] width 465 height 16
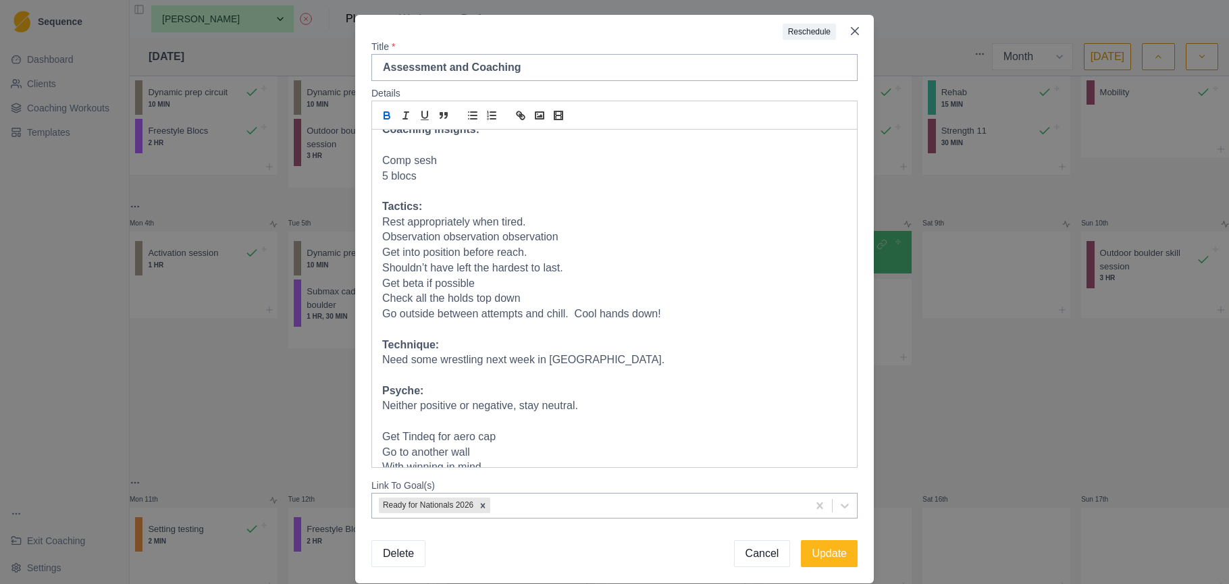
scroll to position [34, 0]
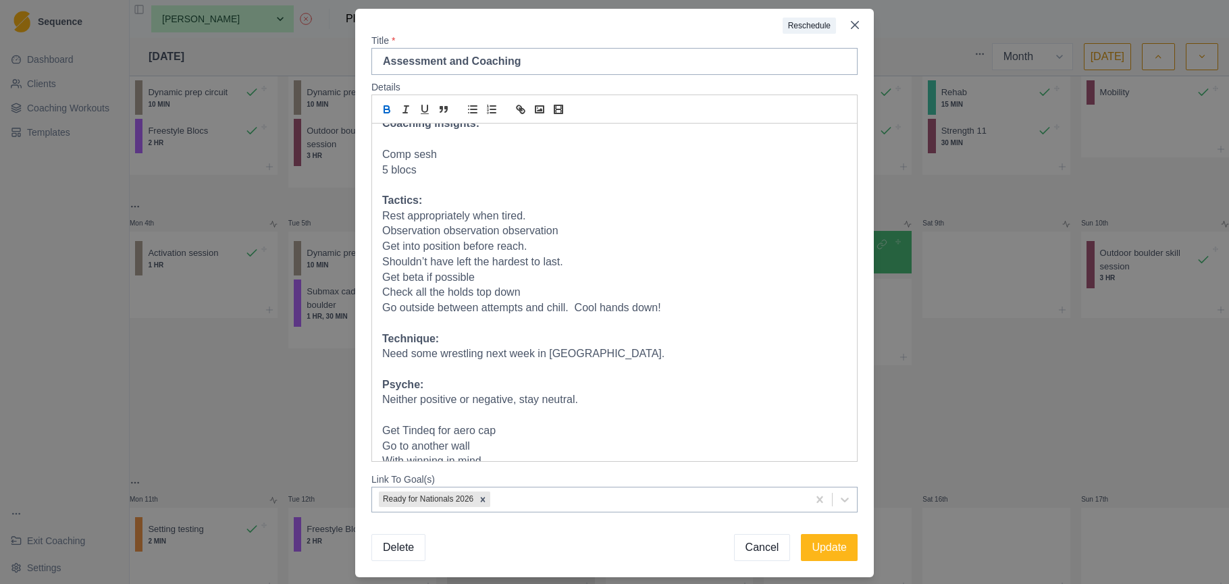
click at [530, 408] on p at bounding box center [614, 416] width 465 height 16
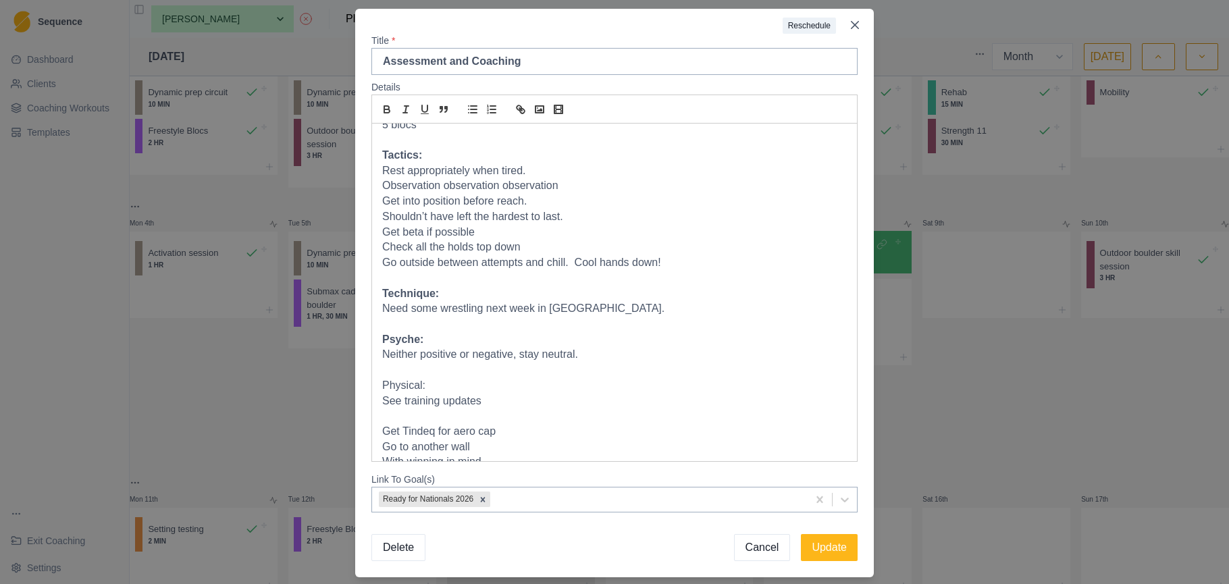
scroll to position [228, 0]
drag, startPoint x: 438, startPoint y: 366, endPoint x: 374, endPoint y: 359, distance: 64.6
click at [370, 366] on div "Details Gravity climbing Centre assessment and coaching session with Rob Stats:…" at bounding box center [614, 296] width 519 height 443
click at [391, 109] on icon "bold" at bounding box center [387, 109] width 12 height 12
drag, startPoint x: 508, startPoint y: 401, endPoint x: 516, endPoint y: 401, distance: 8.1
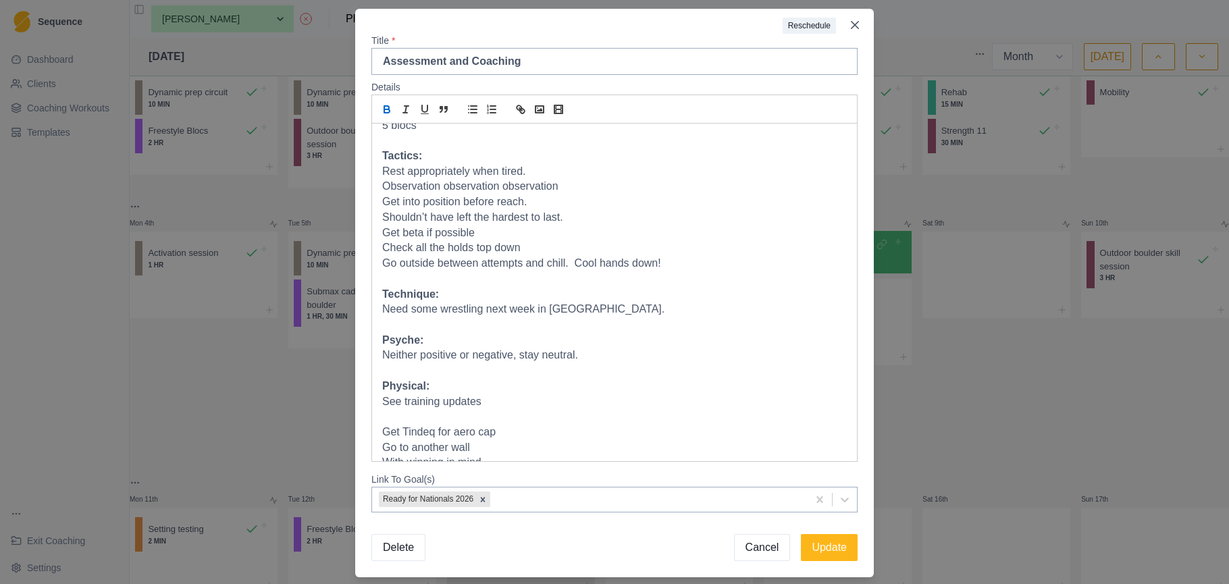
click at [509, 409] on p at bounding box center [614, 417] width 465 height 16
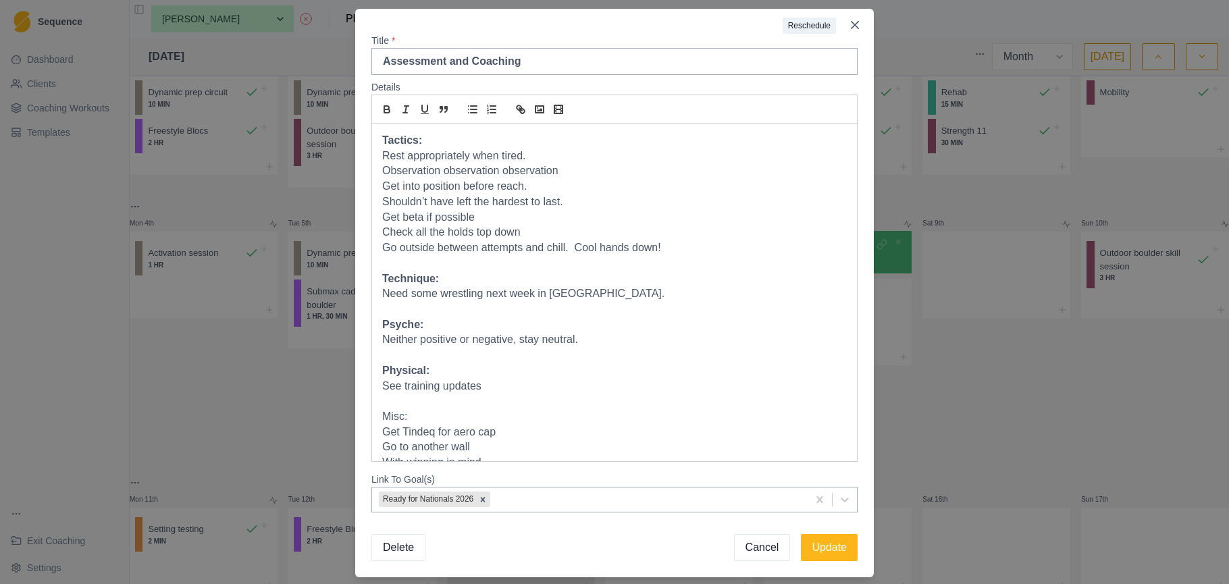
scroll to position [243, 0]
drag, startPoint x: 411, startPoint y: 403, endPoint x: 376, endPoint y: 393, distance: 36.4
click at [376, 398] on div "Gravity climbing Centre assessment and coaching session with Rob Stats: Lever s…" at bounding box center [614, 293] width 485 height 338
drag, startPoint x: 453, startPoint y: 404, endPoint x: 384, endPoint y: 401, distance: 68.9
click at [384, 410] on p "Commitment:" at bounding box center [614, 418] width 465 height 16
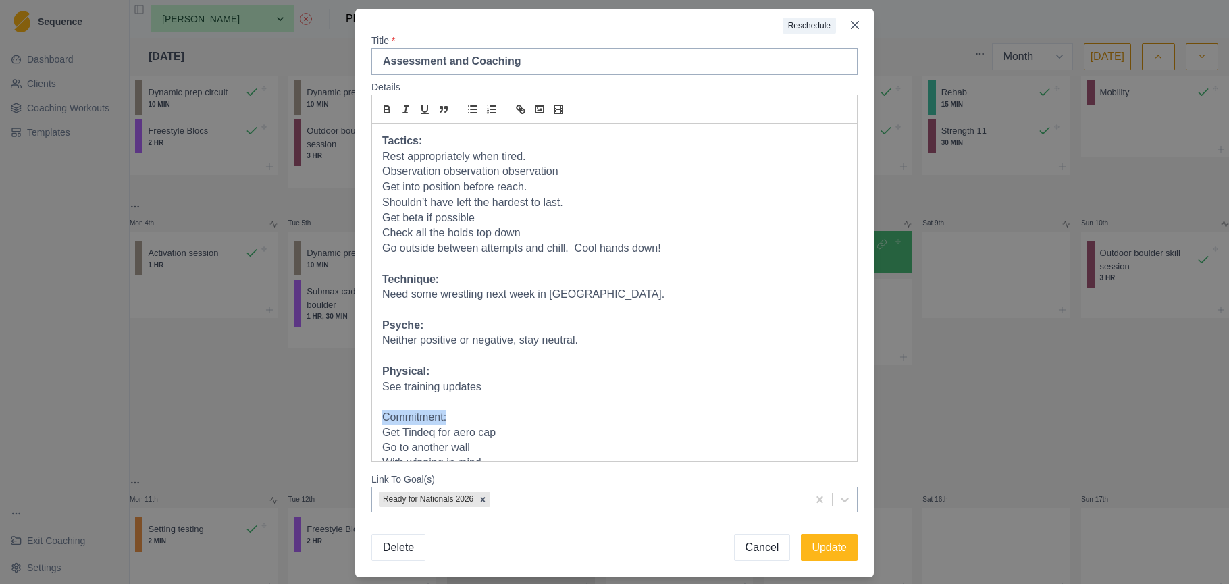
scroll to position [35, 0]
click at [390, 109] on icon "bold" at bounding box center [387, 109] width 12 height 12
click at [507, 455] on p "With winning in mind" at bounding box center [614, 463] width 465 height 16
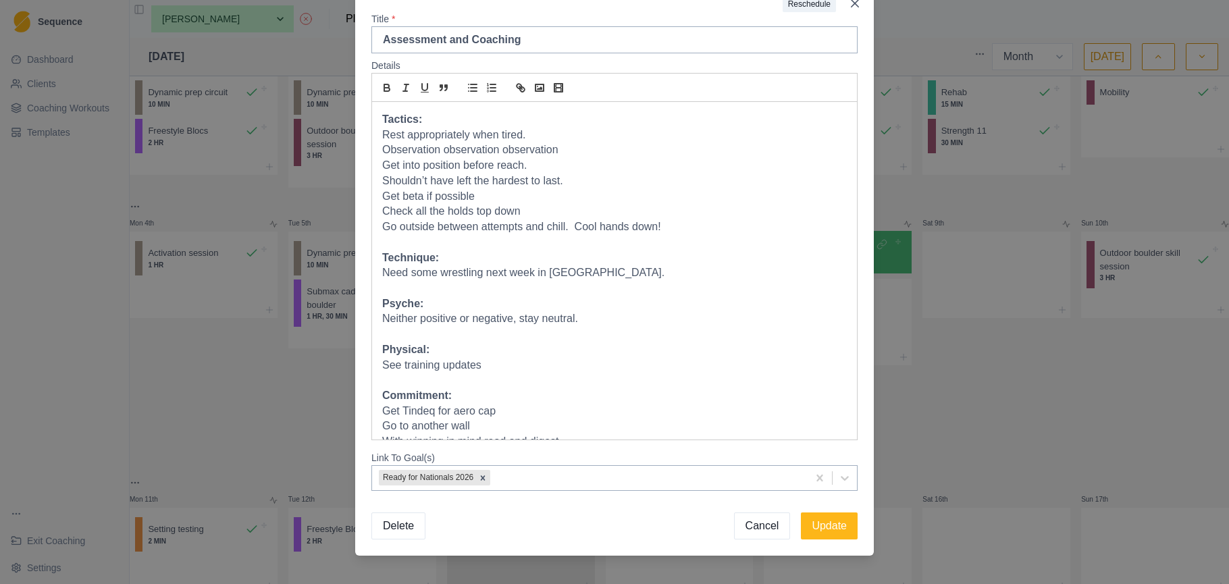
scroll to position [59, 0]
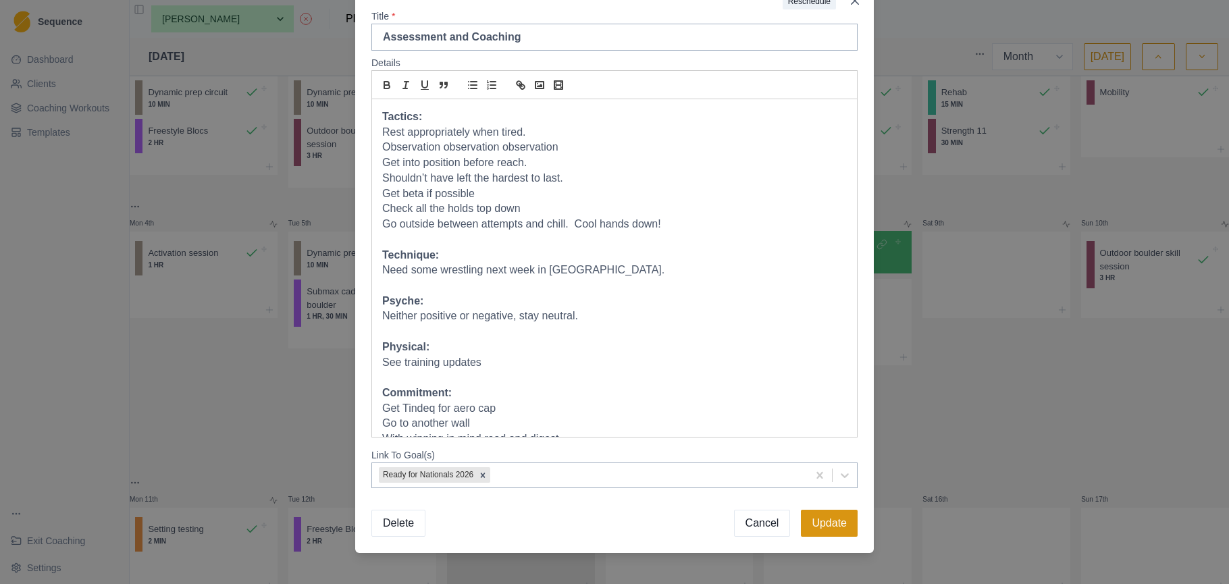
click at [826, 529] on button "Update" at bounding box center [829, 523] width 57 height 27
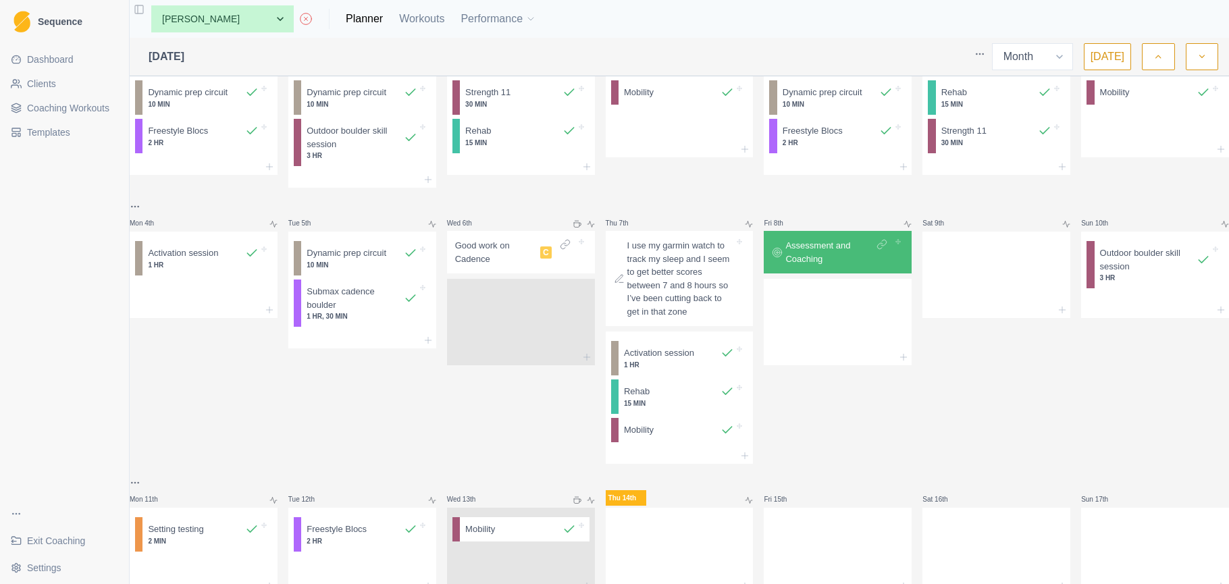
click at [1161, 66] on button "button" at bounding box center [1158, 56] width 32 height 27
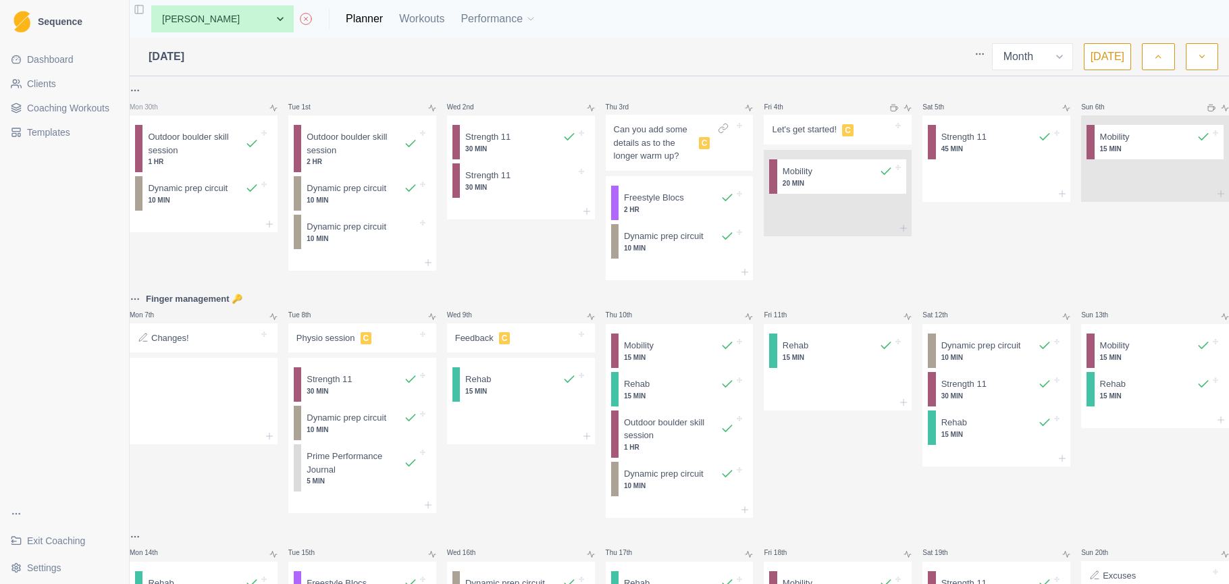
click at [1160, 61] on icon "button" at bounding box center [1158, 57] width 9 height 14
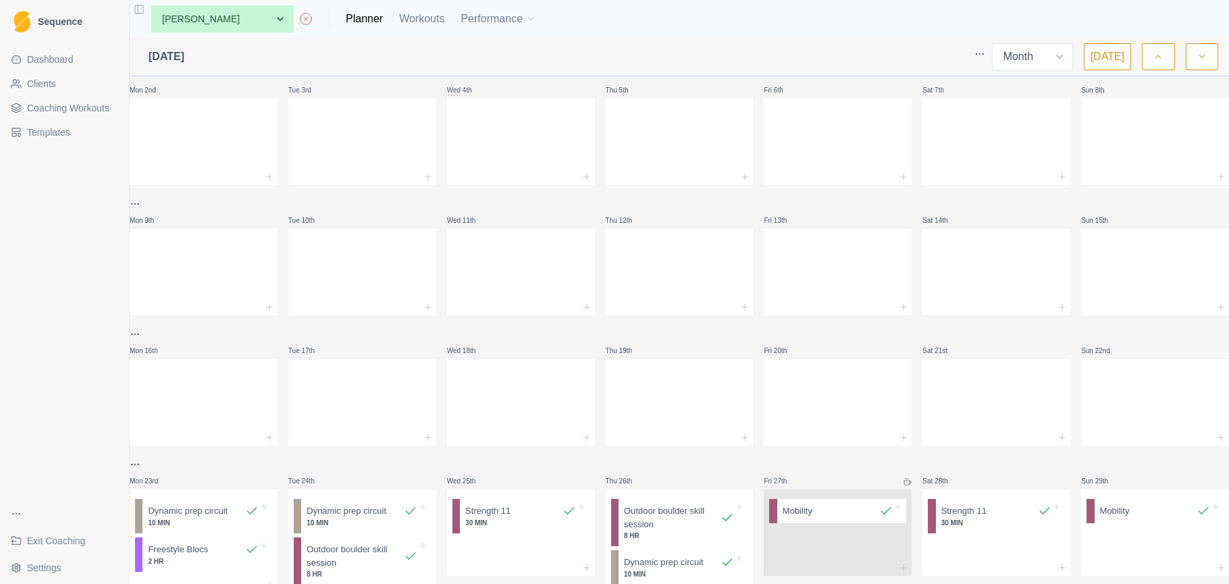
scroll to position [171, 0]
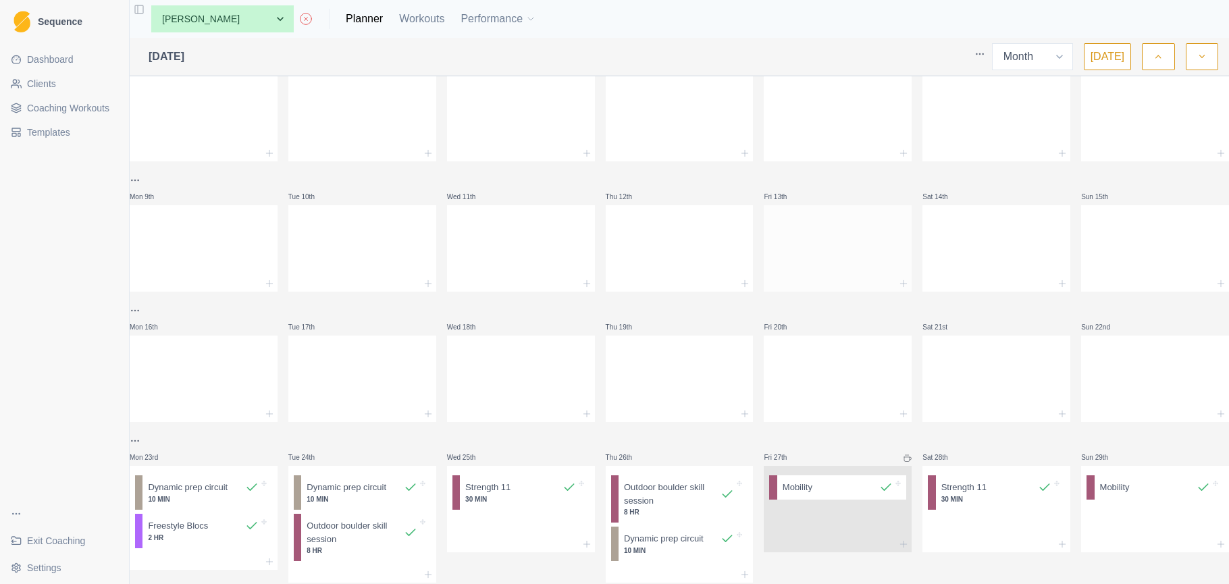
click at [838, 259] on div at bounding box center [838, 245] width 148 height 59
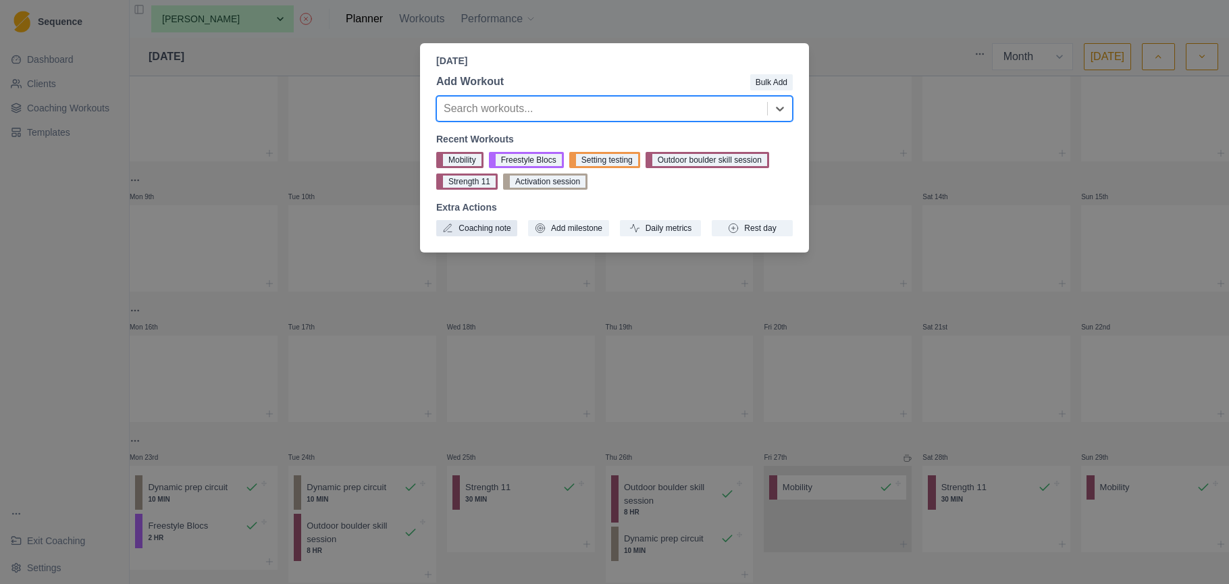
click at [486, 231] on button "Coaching note" at bounding box center [476, 228] width 81 height 16
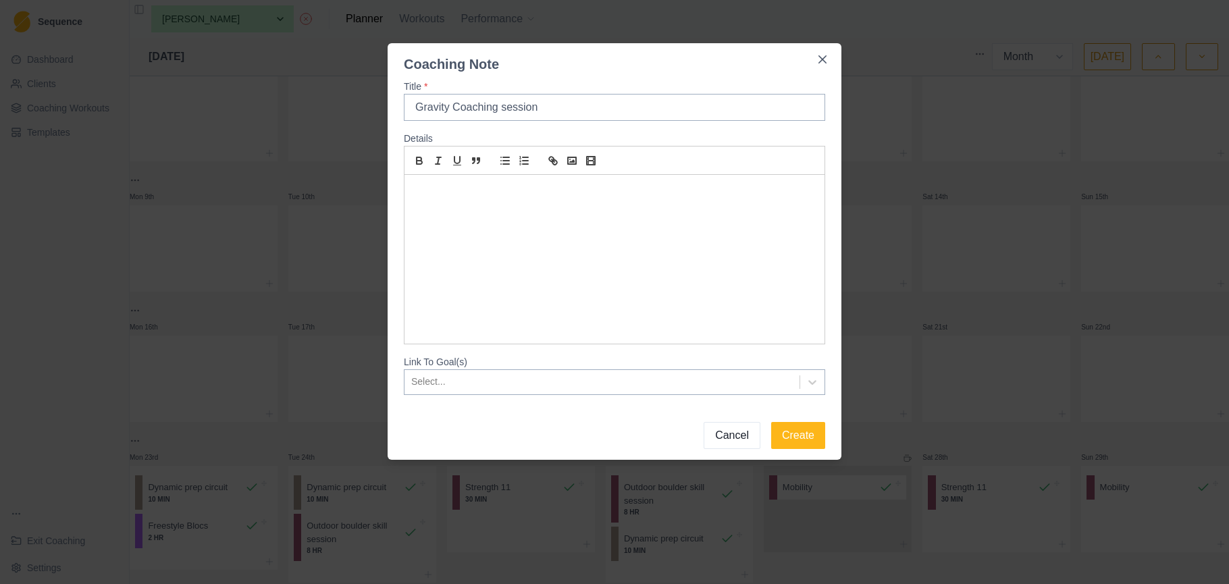
type input "Gravity Coaching session"
click at [513, 193] on p at bounding box center [615, 191] width 400 height 16
click at [518, 190] on p at bounding box center [615, 191] width 400 height 16
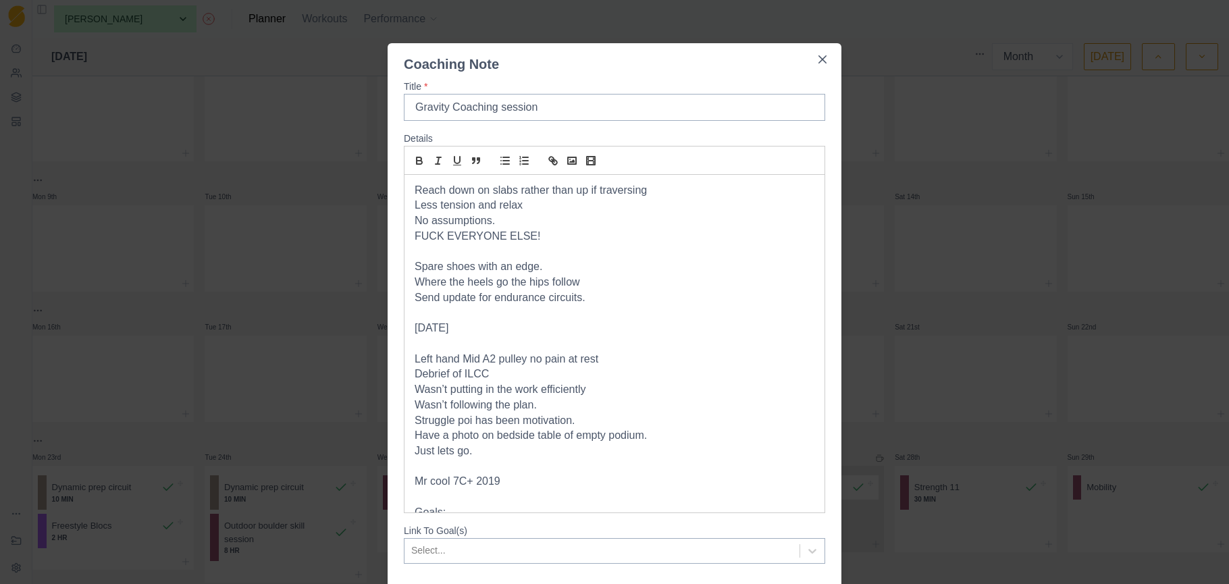
scroll to position [0, 0]
drag, startPoint x: 542, startPoint y: 232, endPoint x: 421, endPoint y: 230, distance: 121.6
click at [413, 233] on div "Reach down on slabs rather than up if traversing Less tension and relax No assu…" at bounding box center [615, 344] width 420 height 338
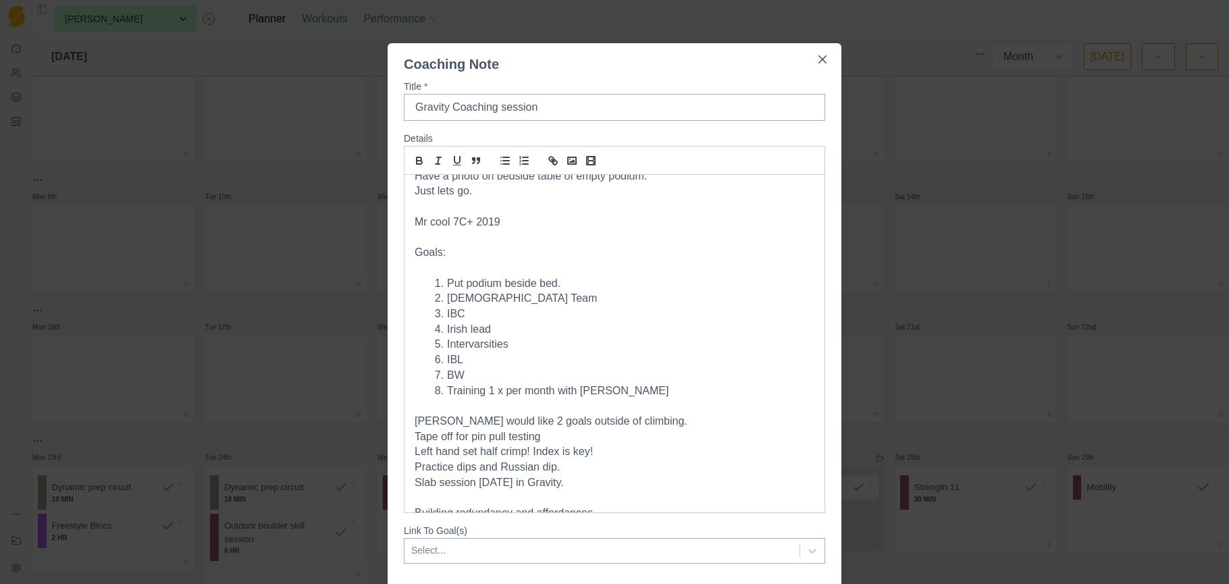
scroll to position [243, 0]
drag, startPoint x: 618, startPoint y: 378, endPoint x: 416, endPoint y: 372, distance: 202.0
click at [416, 372] on ol "Put podium beside bed. Irish Team IBC Irish lead Intervarsities IBL BW Training…" at bounding box center [615, 339] width 400 height 123
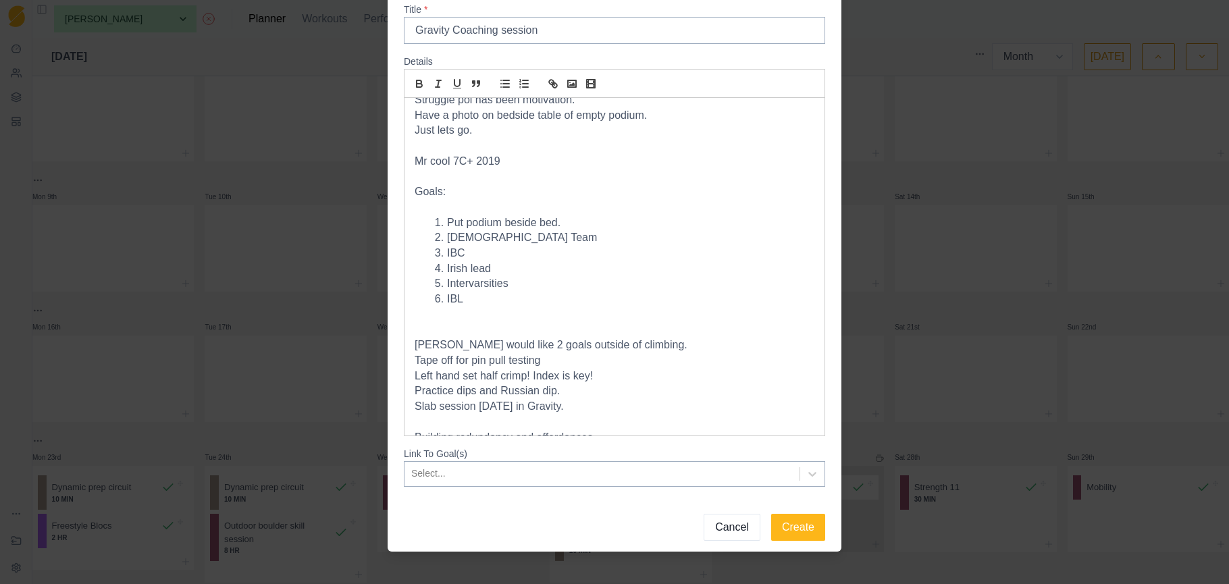
scroll to position [88, 0]
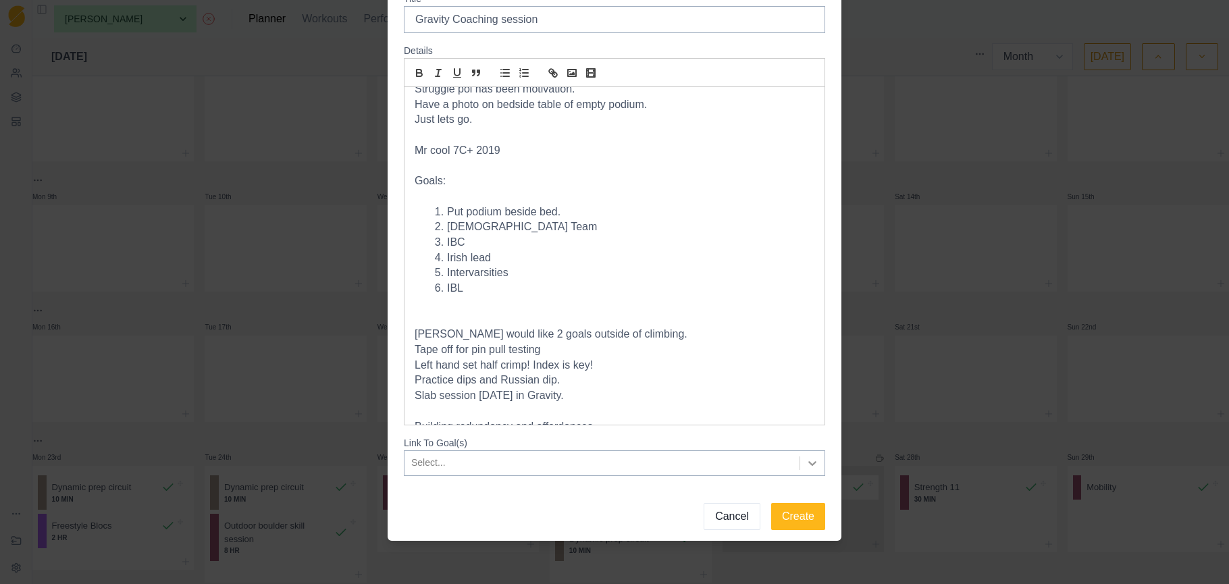
click at [815, 463] on icon at bounding box center [813, 464] width 14 height 14
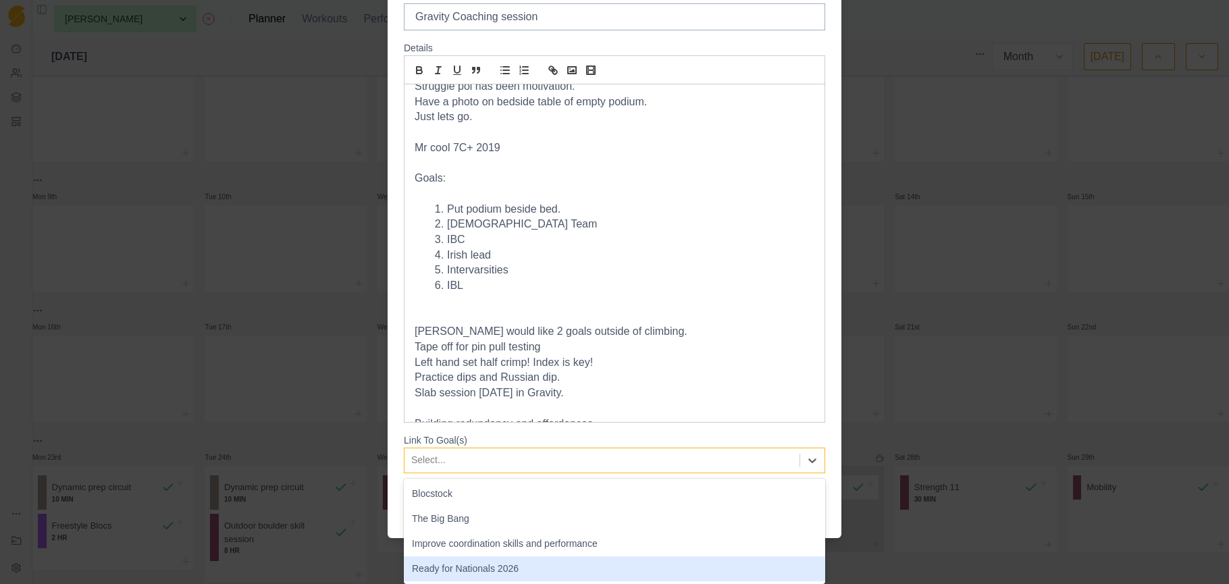
click at [653, 571] on div "Ready for Nationals 2026" at bounding box center [614, 569] width 421 height 25
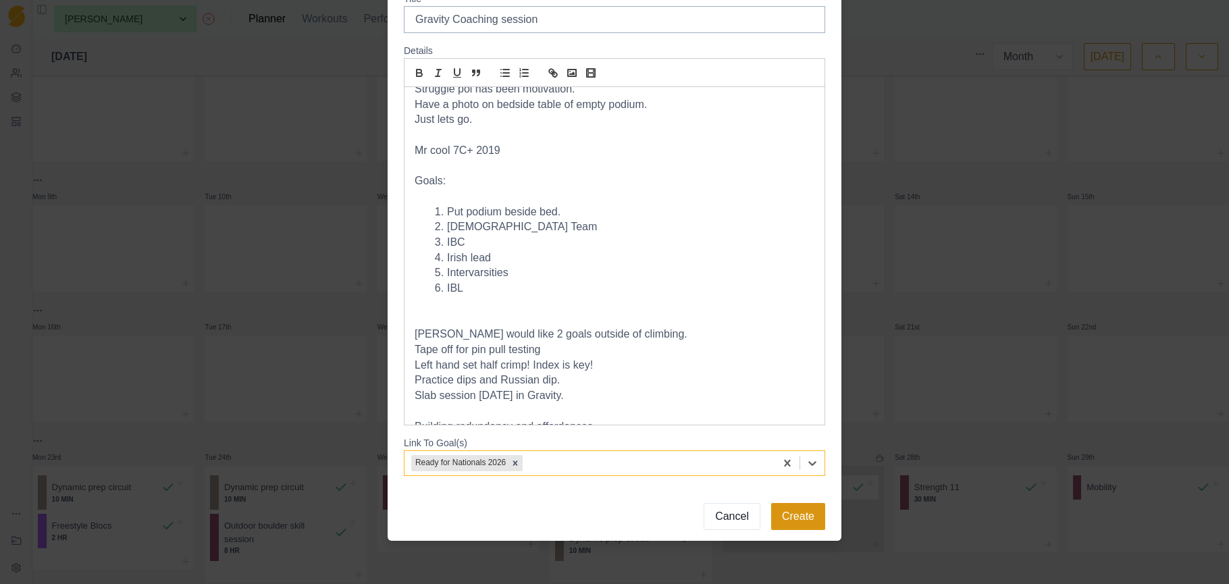
click at [804, 511] on button "Create" at bounding box center [798, 516] width 54 height 27
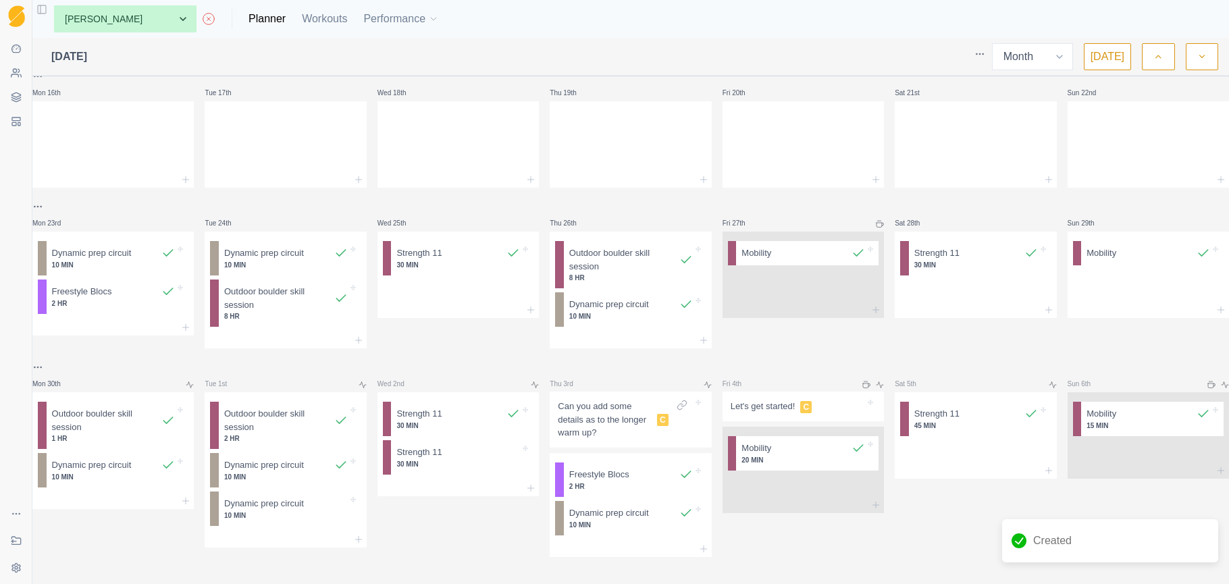
scroll to position [469, 0]
drag, startPoint x: 1200, startPoint y: 49, endPoint x: 1198, endPoint y: 65, distance: 15.8
click at [1200, 50] on button "button" at bounding box center [1202, 56] width 32 height 27
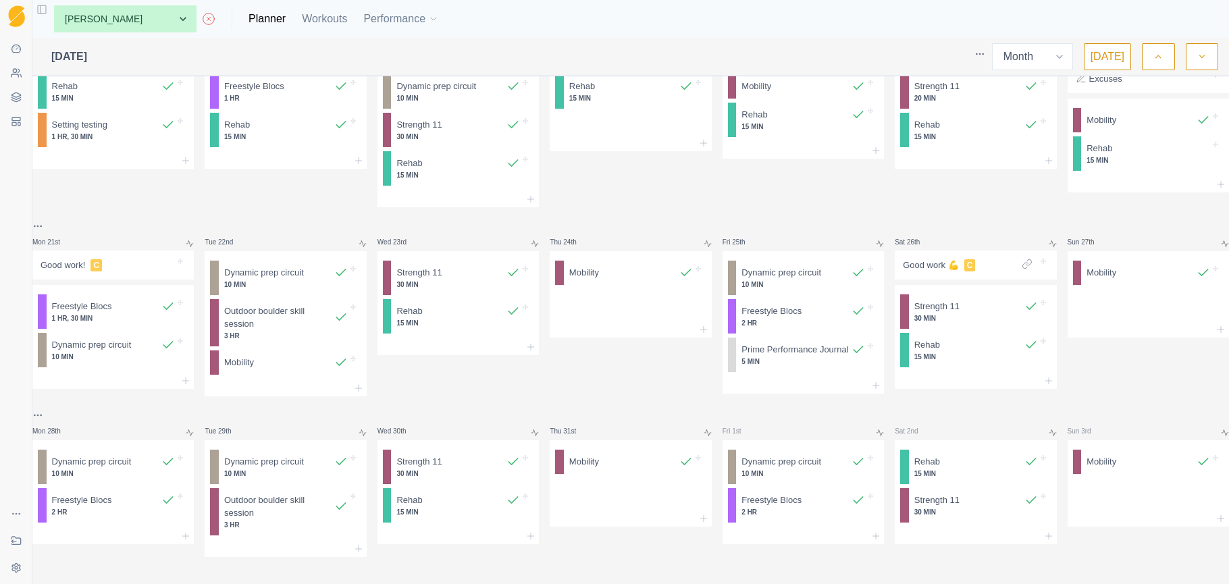
scroll to position [0, 0]
click at [1204, 53] on icon "button" at bounding box center [1202, 57] width 9 height 14
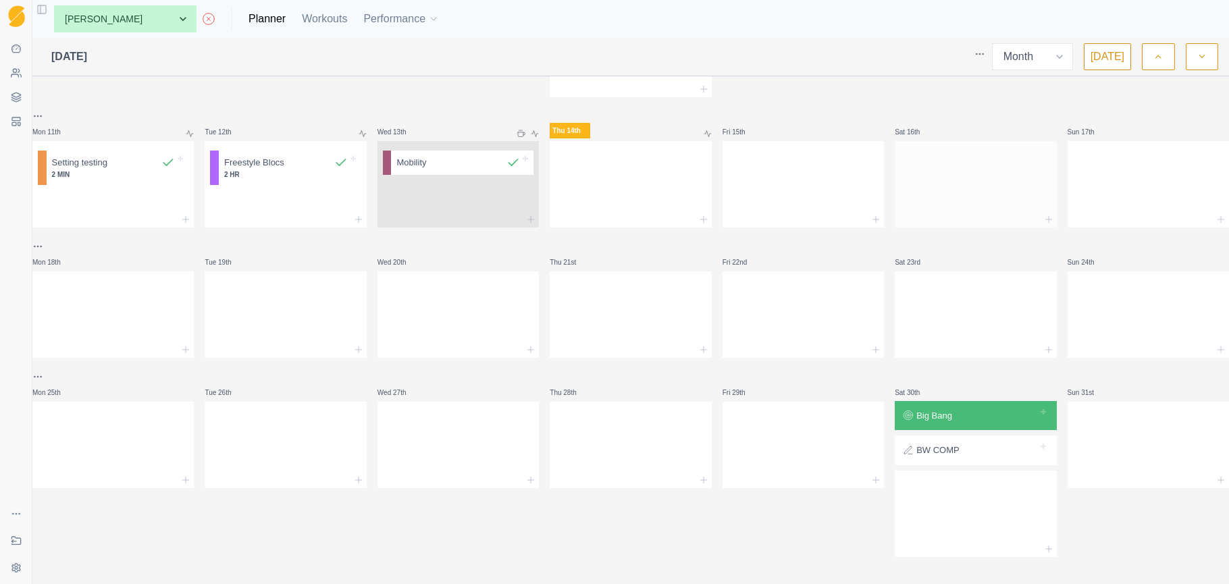
scroll to position [430, 0]
click at [786, 426] on div at bounding box center [803, 442] width 161 height 59
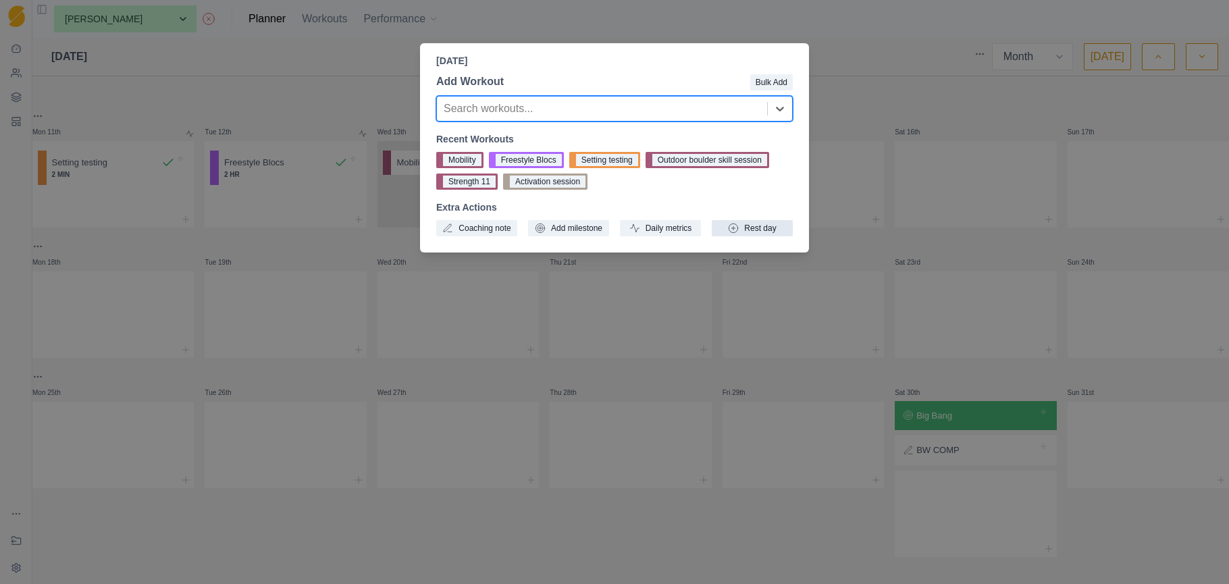
click at [756, 224] on button "Rest day" at bounding box center [752, 228] width 81 height 16
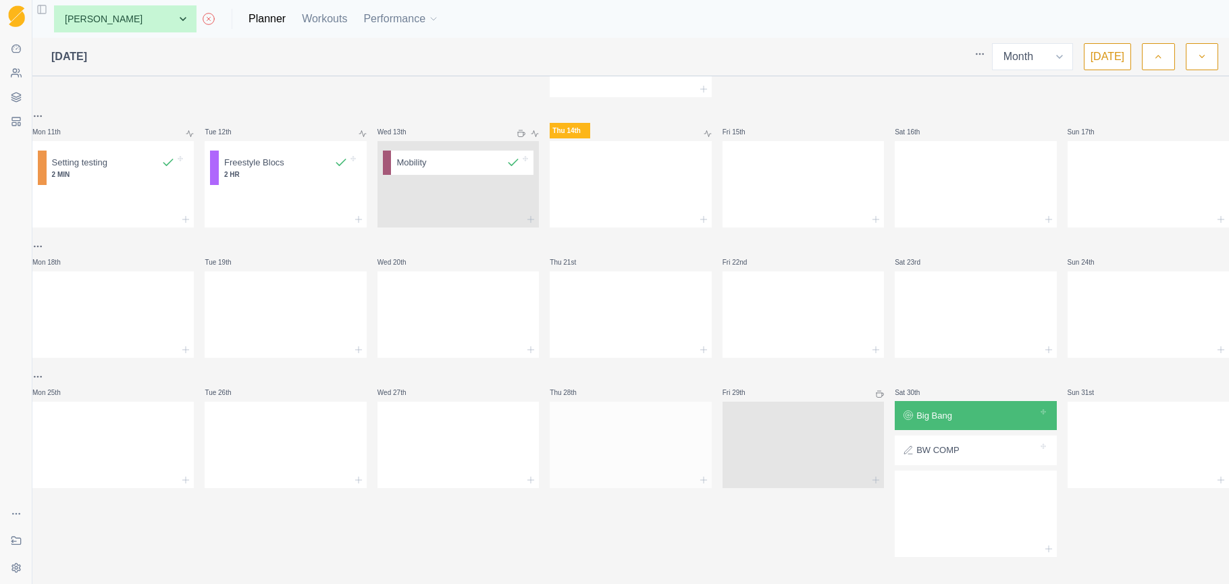
click at [623, 436] on div at bounding box center [630, 442] width 161 height 59
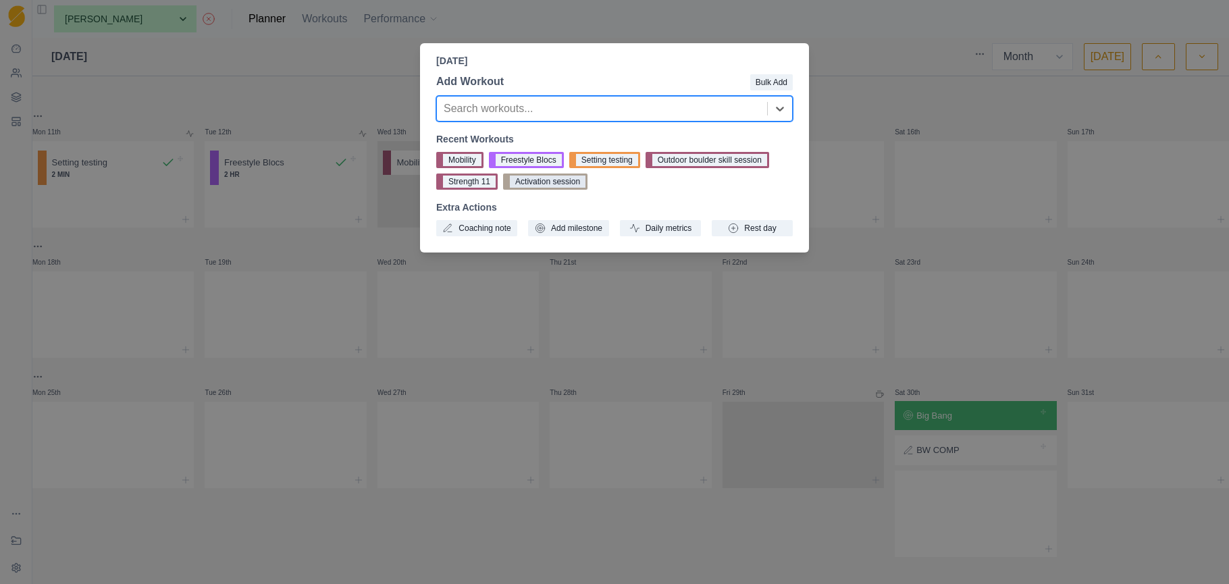
click at [557, 182] on button "Activation session" at bounding box center [545, 182] width 84 height 16
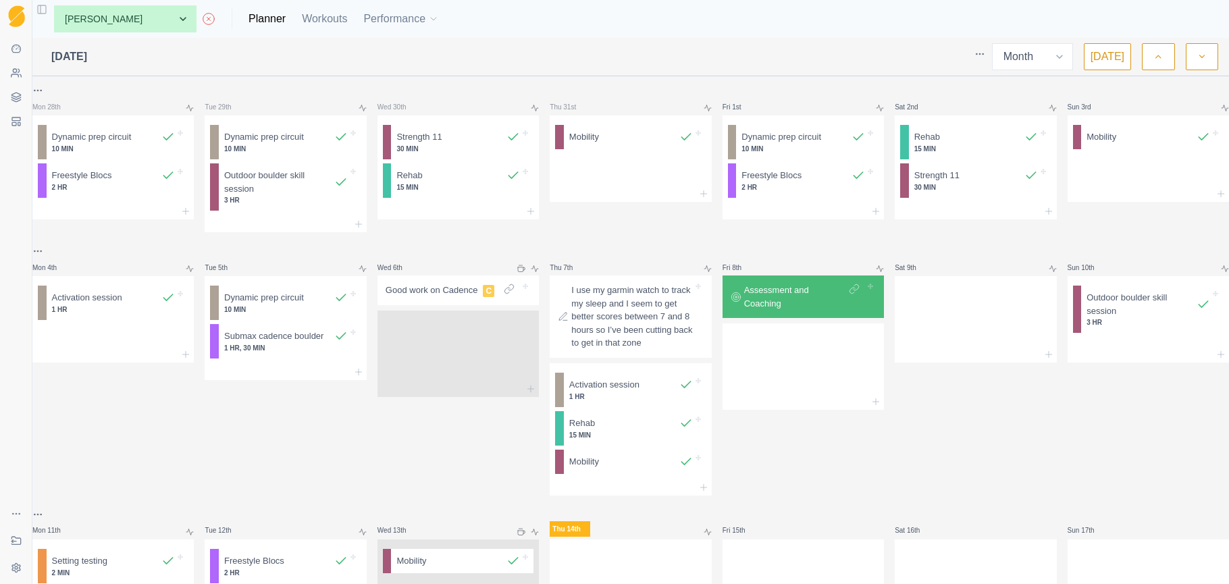
scroll to position [0, 0]
click at [804, 363] on div at bounding box center [803, 363] width 161 height 59
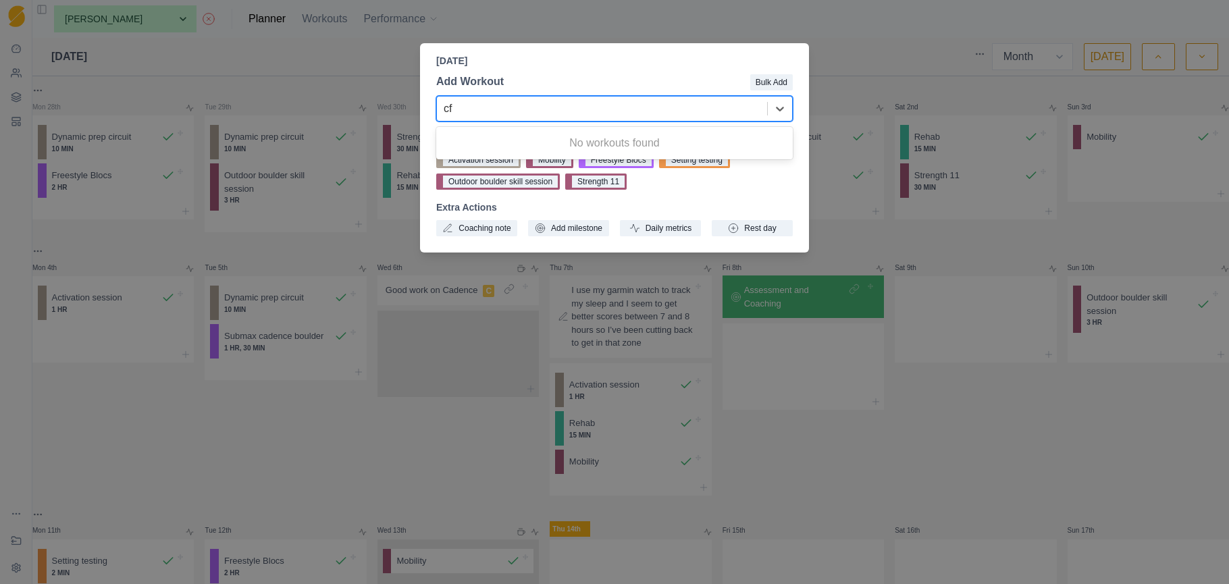
type input "c"
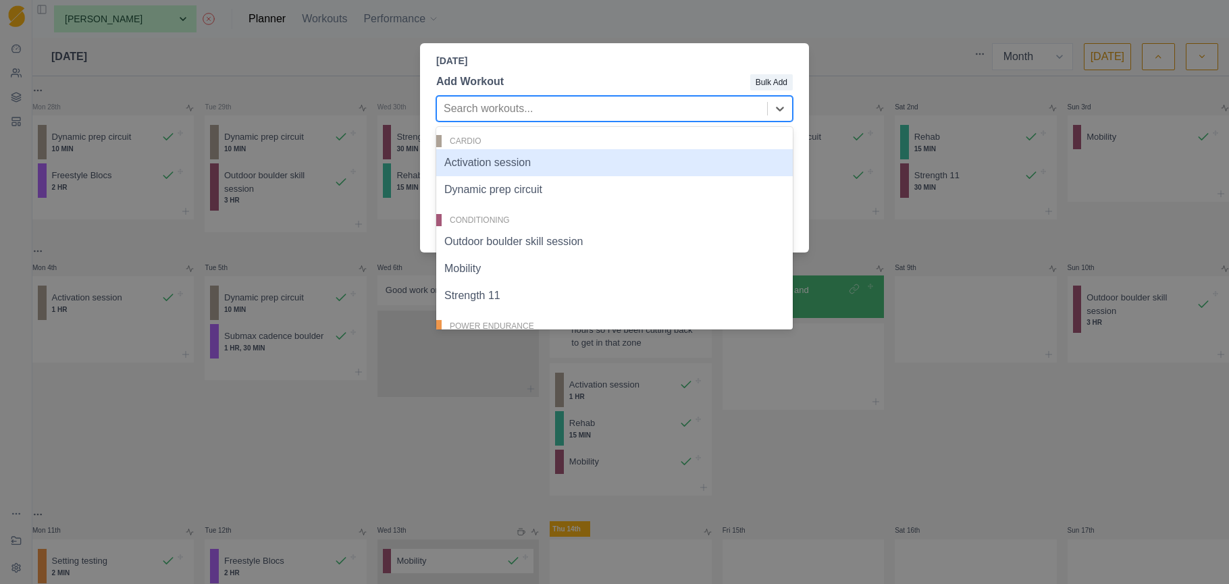
click at [893, 53] on div "Friday, August 8th, 2025 Add Workout Bulk Add Activation session, 1 of 10. 10 r…" at bounding box center [614, 292] width 1229 height 584
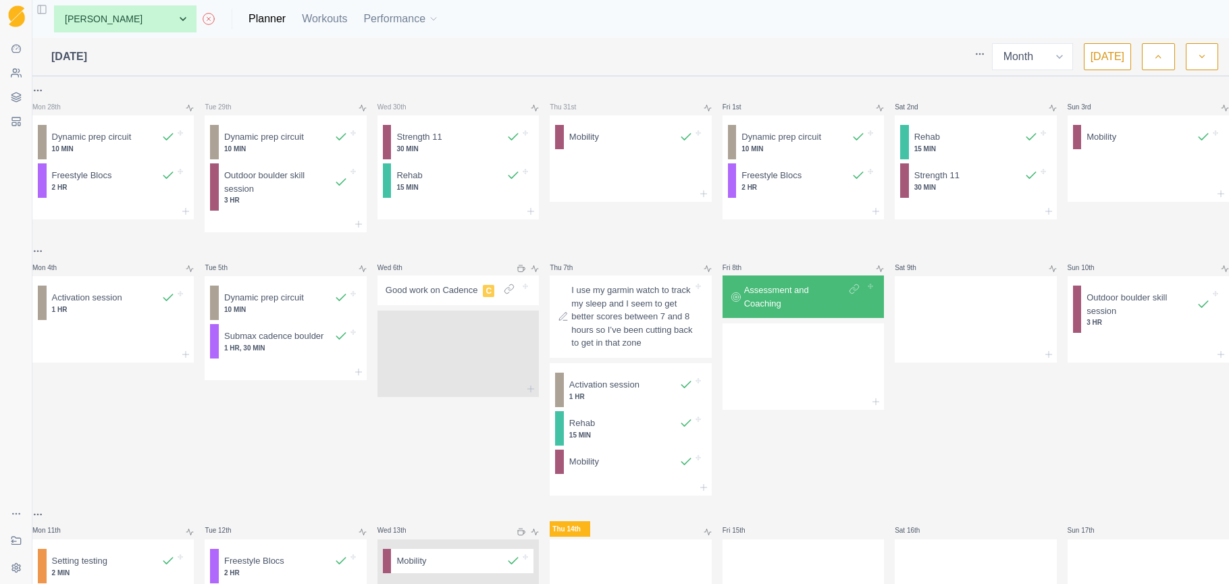
click at [41, 10] on button "Toggle Sidebar" at bounding box center [41, 9] width 19 height 19
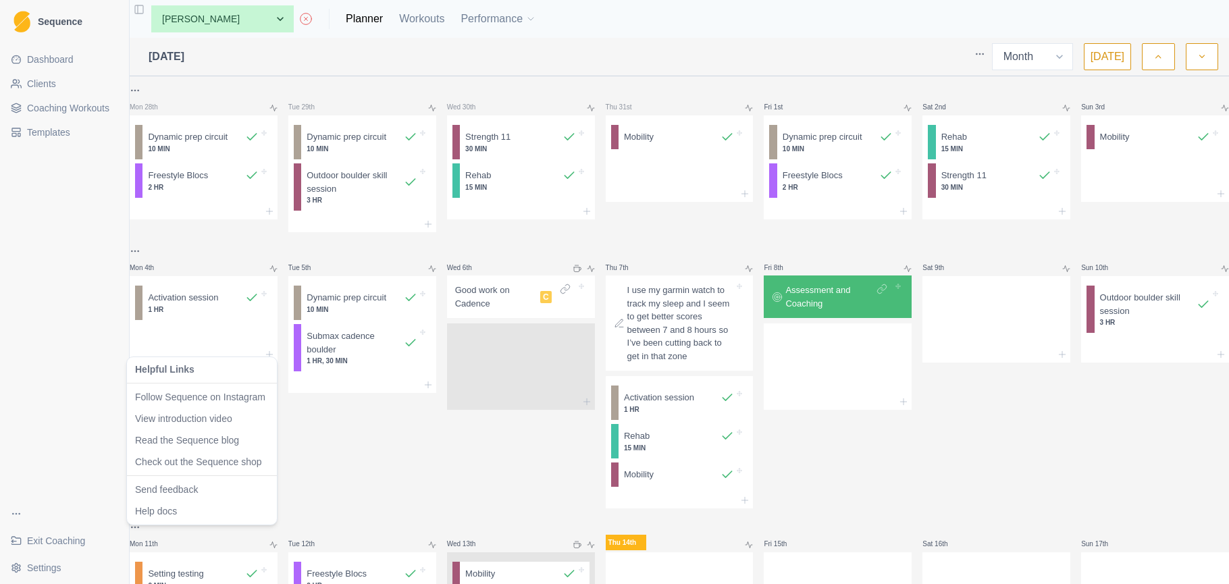
click at [15, 511] on html "Sequence Dashboard Clients Coaching Workouts Templates Exit Coaching Settings T…" at bounding box center [614, 292] width 1229 height 584
click at [203, 459] on link "Check out the Sequence shop" at bounding box center [202, 462] width 134 height 14
click at [22, 517] on html "Sequence Dashboard Clients Coaching Workouts Templates Exit Coaching Settings T…" at bounding box center [614, 292] width 1229 height 584
click at [428, 457] on html "Sequence Dashboard Clients Coaching Workouts Templates Exit Coaching Settings T…" at bounding box center [614, 292] width 1229 height 584
click at [83, 132] on link "Templates" at bounding box center [64, 133] width 118 height 22
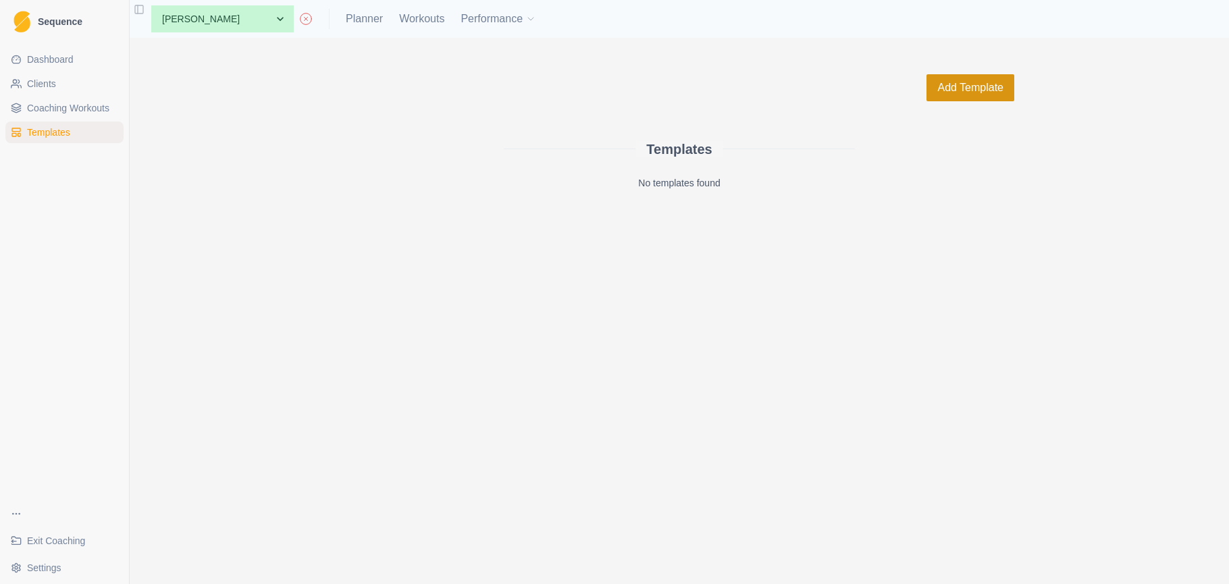
click at [967, 88] on button "Add Template" at bounding box center [971, 87] width 88 height 27
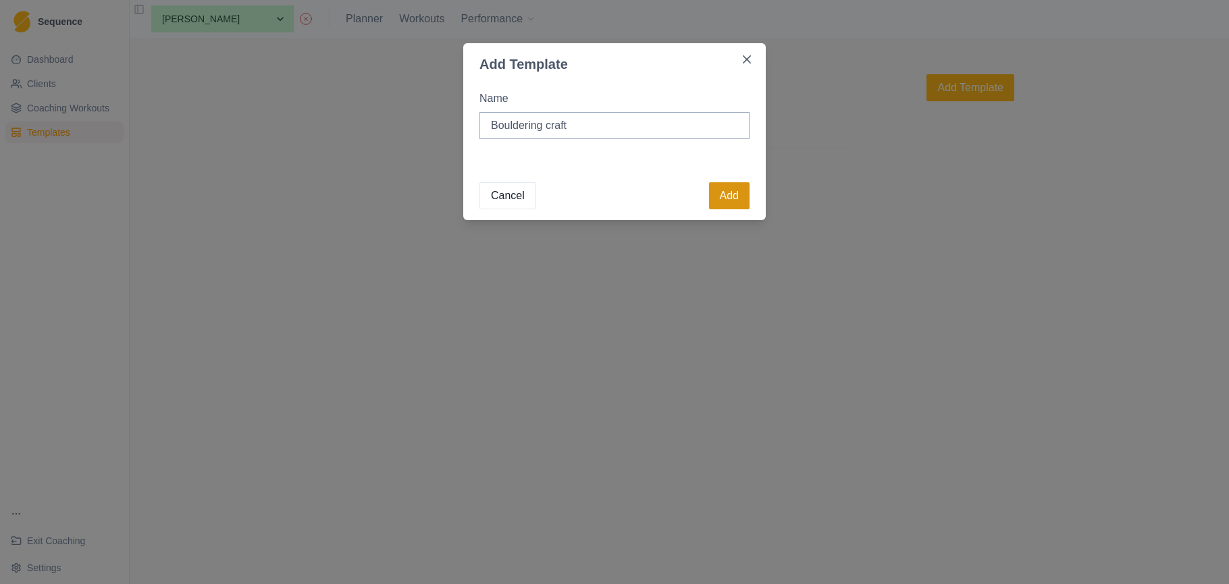
type input "Bouldering craft"
click at [736, 202] on button "Add" at bounding box center [729, 195] width 41 height 27
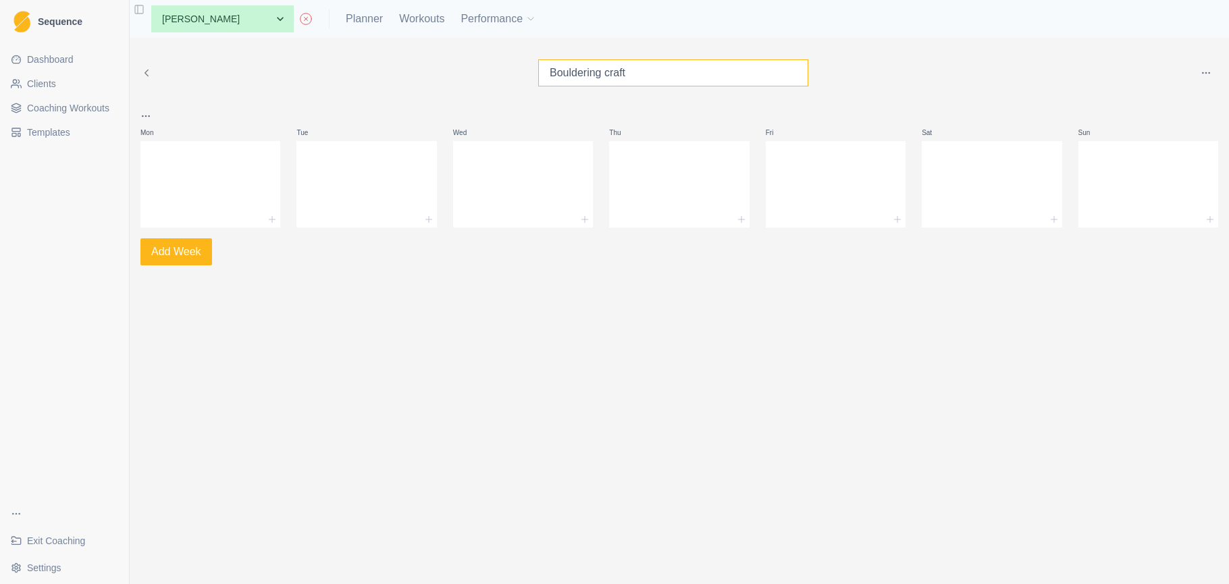
drag, startPoint x: 641, startPoint y: 70, endPoint x: 606, endPoint y: 77, distance: 35.8
click at [606, 77] on input "Bouldering craft" at bounding box center [673, 72] width 270 height 27
type input "Bouldering blueprint"
click at [140, 117] on html "Sequence Dashboard Clients Coaching Workouts Templates Exit Coaching Settings T…" at bounding box center [614, 292] width 1229 height 584
click at [147, 116] on html "Sequence Dashboard Clients Coaching Workouts Templates Exit Coaching Settings T…" at bounding box center [614, 292] width 1229 height 584
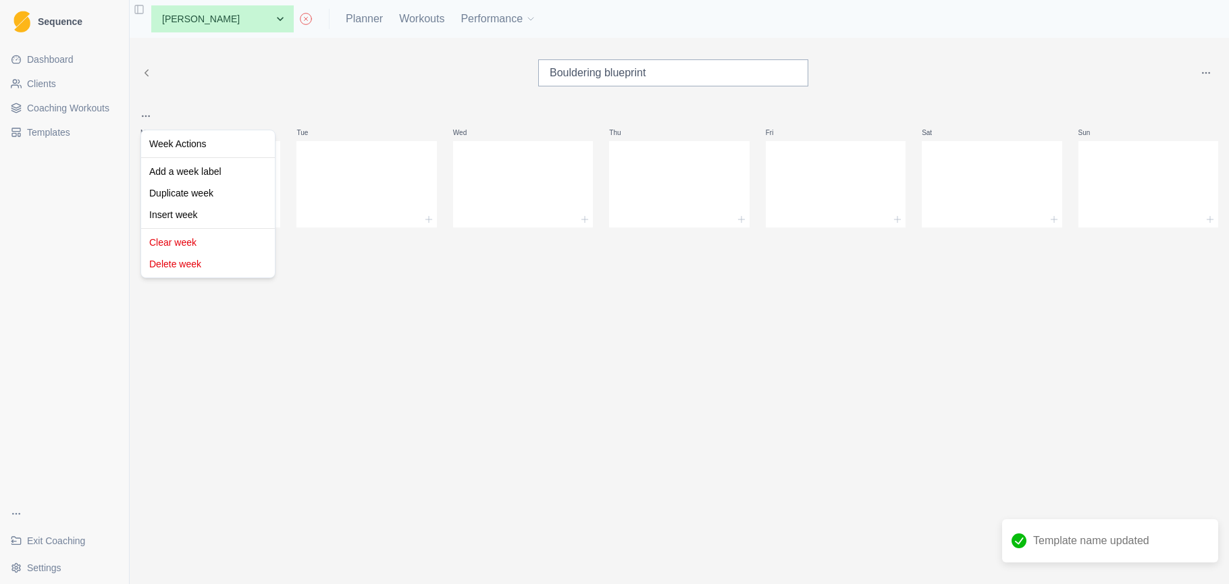
click at [256, 106] on html "Sequence Dashboard Clients Coaching Workouts Templates Exit Coaching Settings T…" at bounding box center [614, 292] width 1229 height 584
click at [192, 189] on div at bounding box center [210, 181] width 140 height 59
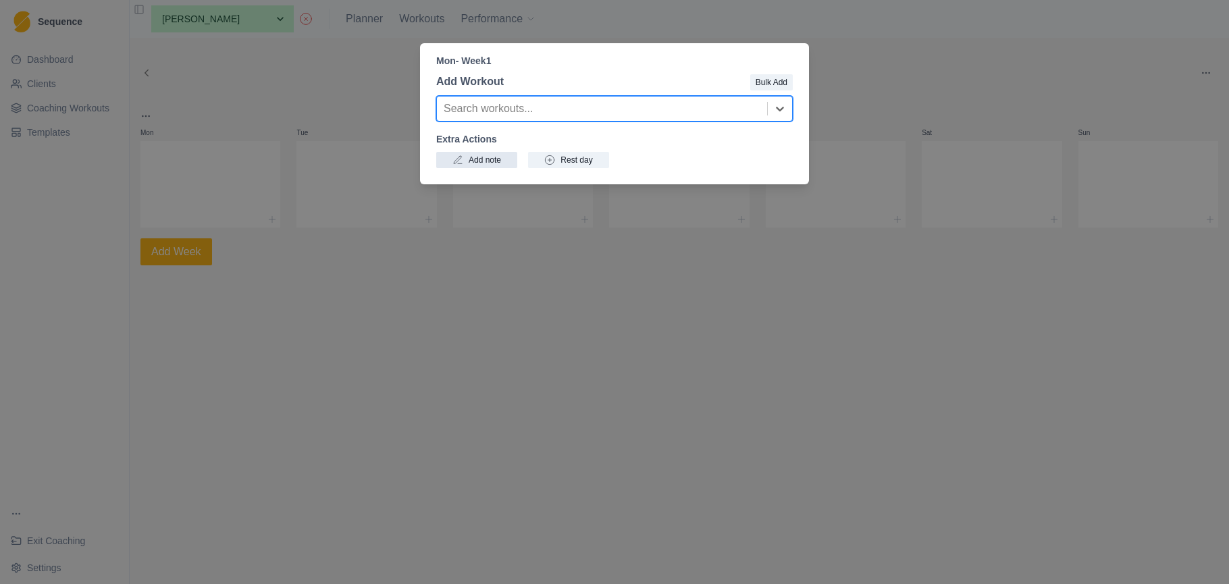
click at [483, 162] on button "Add note" at bounding box center [476, 160] width 81 height 16
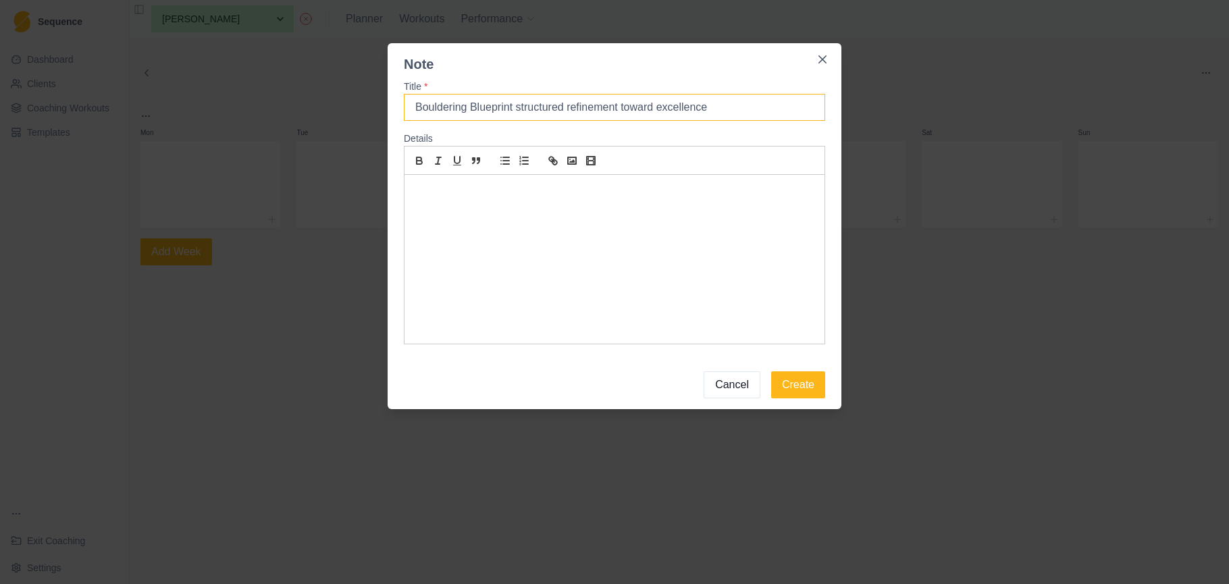
click at [518, 107] on input "Bouldering Blueprint structured refinement toward excellence" at bounding box center [614, 107] width 421 height 27
drag, startPoint x: 721, startPoint y: 106, endPoint x: 523, endPoint y: 106, distance: 197.9
click at [523, 106] on input "Bouldering Blueprint. Structured refinement toward excellence" at bounding box center [614, 107] width 421 height 27
type input "Bouldering Blueprint. Structured refinement toward excellence"
click at [425, 187] on p at bounding box center [615, 191] width 400 height 16
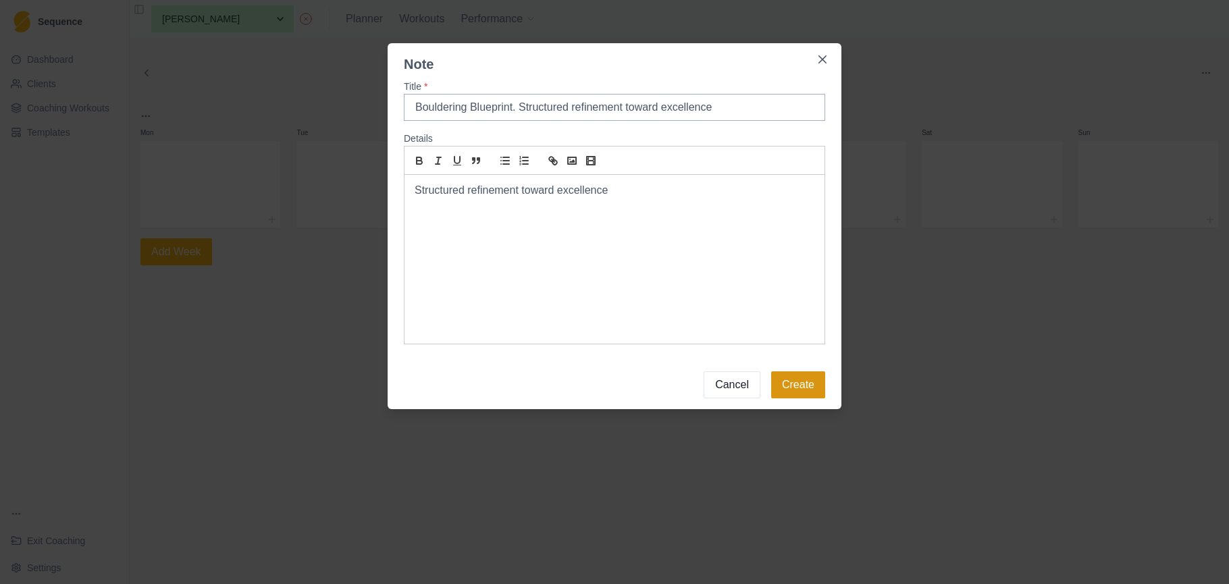
click at [798, 391] on button "Create" at bounding box center [798, 384] width 54 height 27
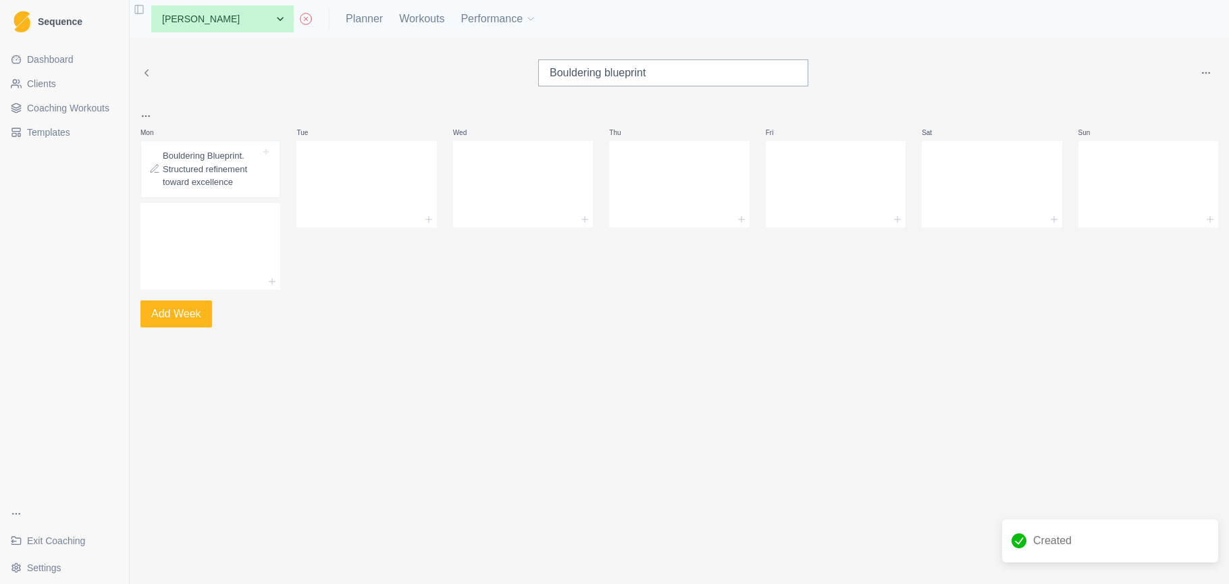
scroll to position [1, 0]
drag, startPoint x: 257, startPoint y: 183, endPoint x: 246, endPoint y: 180, distance: 11.8
click at [246, 180] on div "Bouldering Blueprint. Structured refinement toward excellence" at bounding box center [210, 168] width 140 height 56
click at [233, 181] on div "Bouldering Blueprint. Structured refinement toward excellence" at bounding box center [210, 168] width 140 height 56
click at [249, 182] on p "Bouldering Blueprint. Structured refinement toward excellence" at bounding box center [212, 169] width 98 height 40
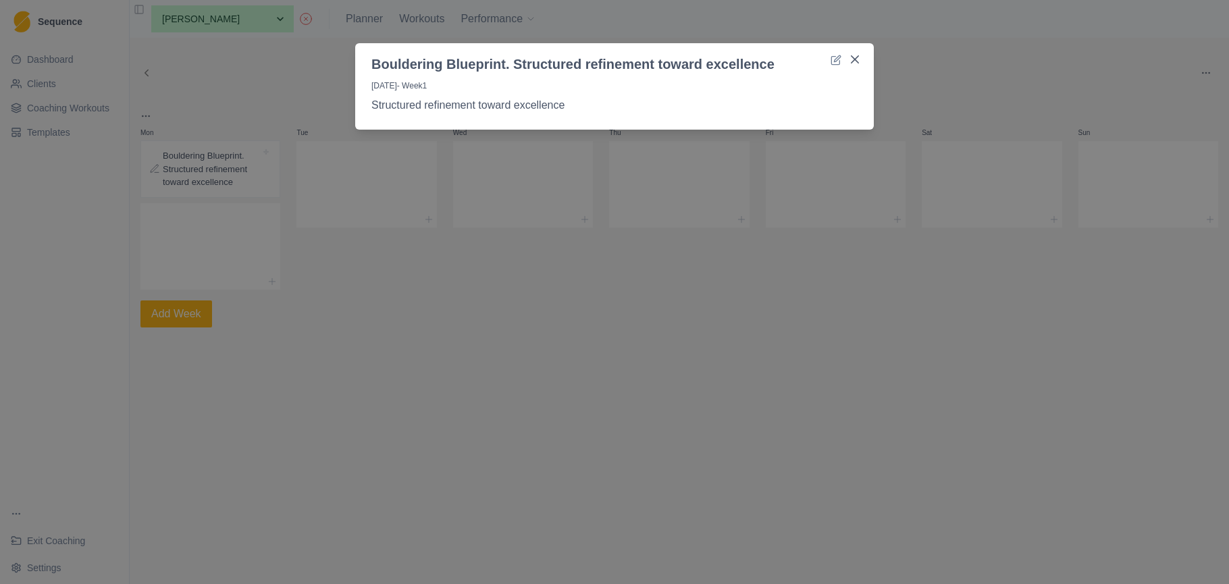
drag, startPoint x: 596, startPoint y: 95, endPoint x: 802, endPoint y: 58, distance: 209.2
click at [559, 95] on p "Monday - Week 1" at bounding box center [614, 89] width 486 height 18
drag, startPoint x: 770, startPoint y: 59, endPoint x: 391, endPoint y: 64, distance: 378.9
click at [368, 63] on header "Bouldering Blueprint. Structured refinement toward excellence" at bounding box center [614, 58] width 519 height 31
copy header "Bouldering Blueprint. Structured refinement toward excellence"
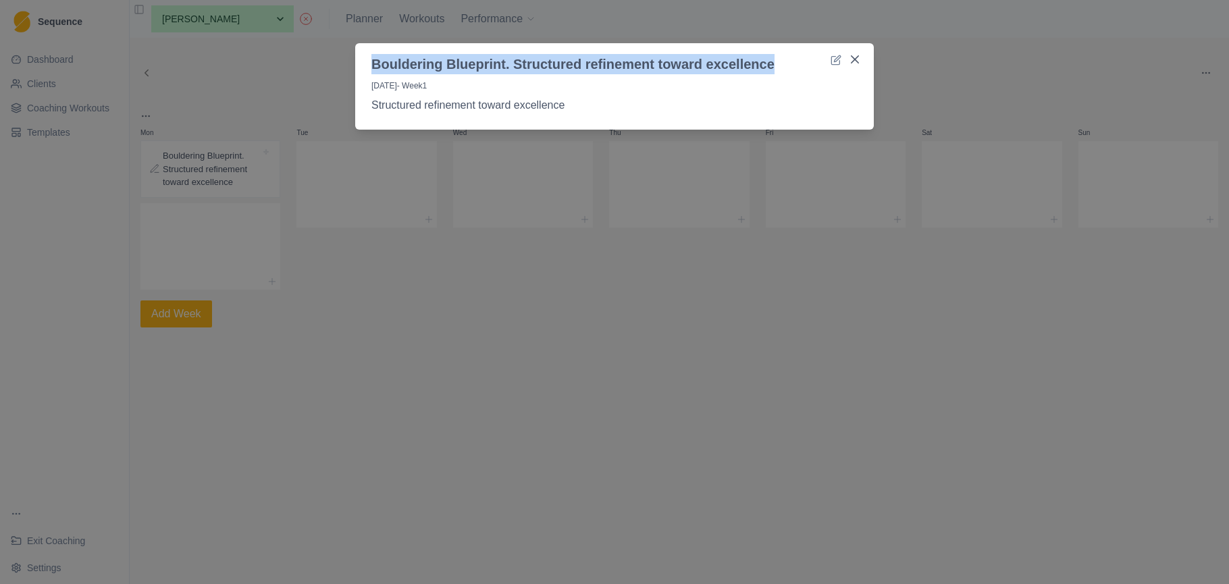
scroll to position [0, 0]
click at [854, 60] on icon "Close" at bounding box center [855, 59] width 8 height 8
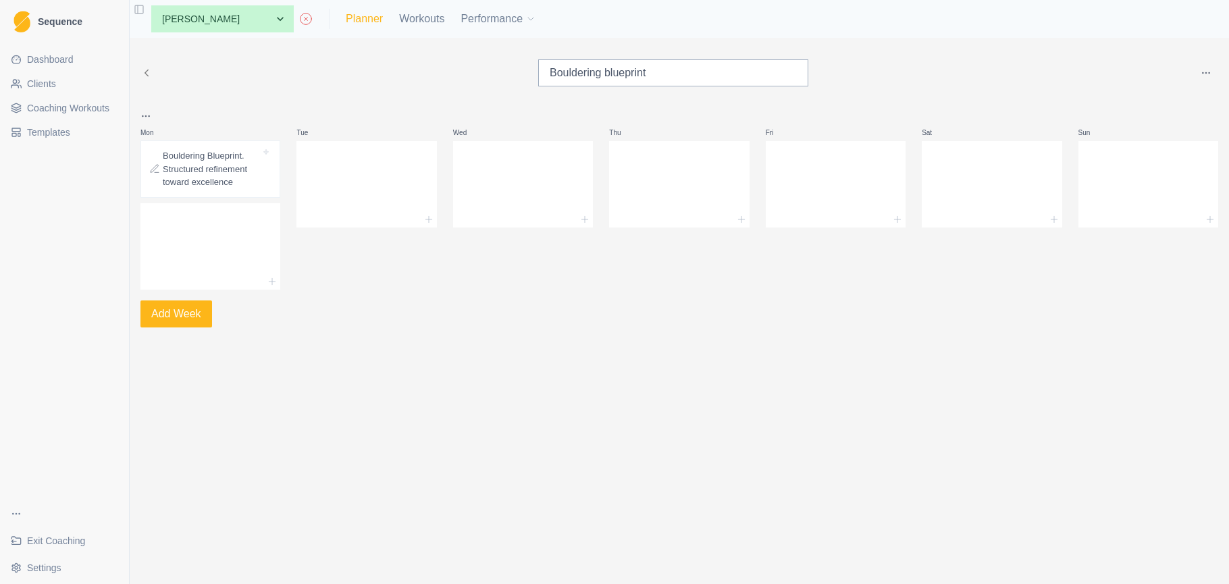
click at [346, 17] on link "Planner" at bounding box center [364, 19] width 37 height 16
select select "month"
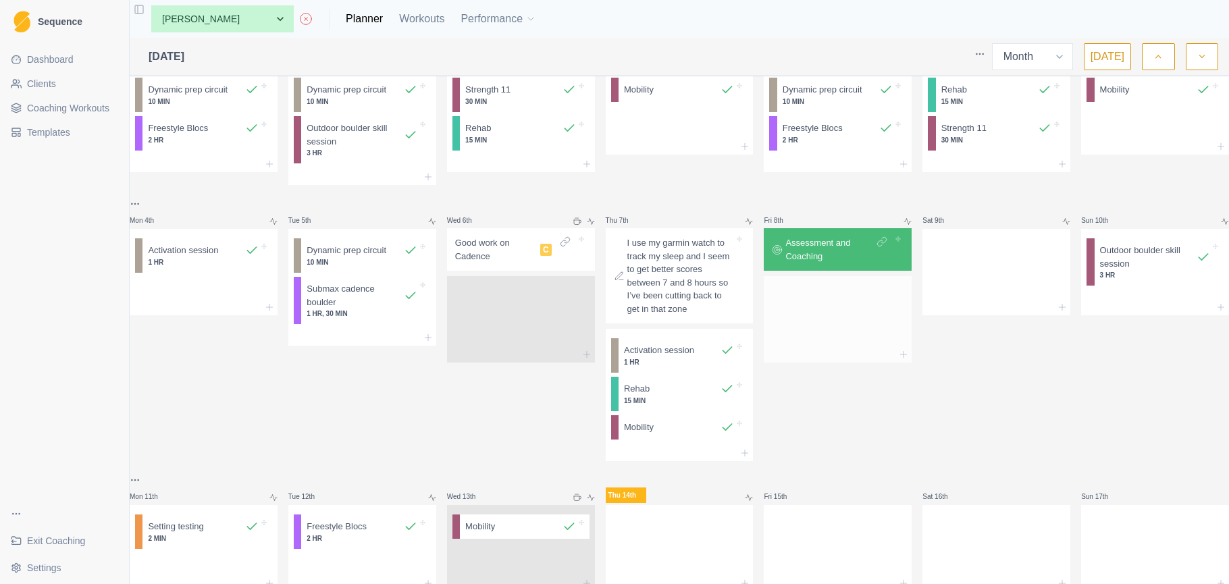
scroll to position [78, 0]
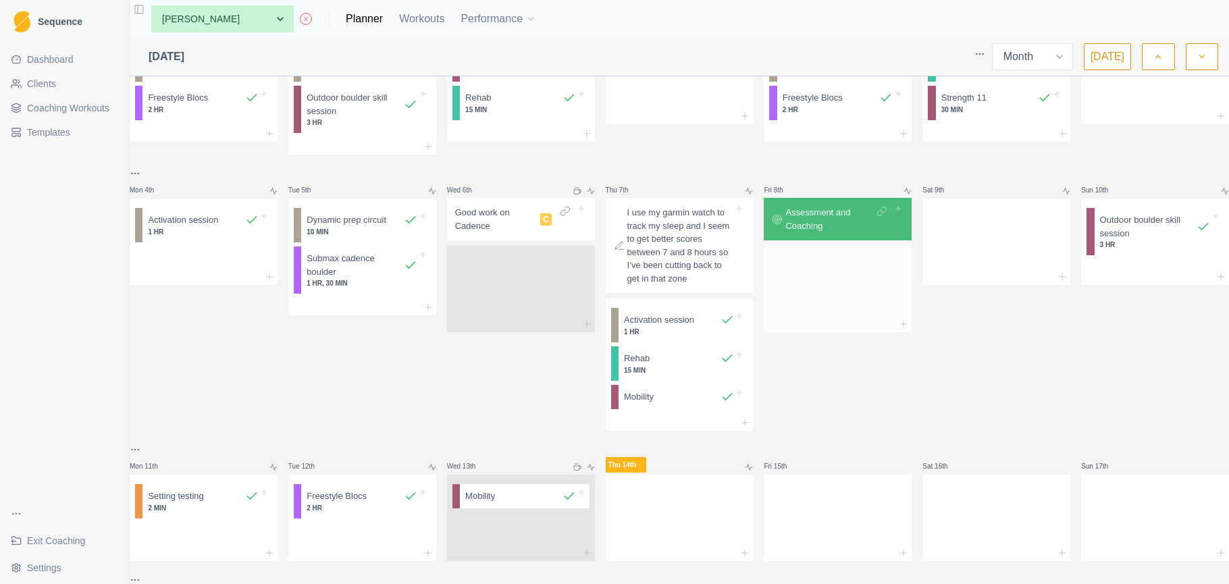
click at [825, 294] on div at bounding box center [838, 286] width 148 height 59
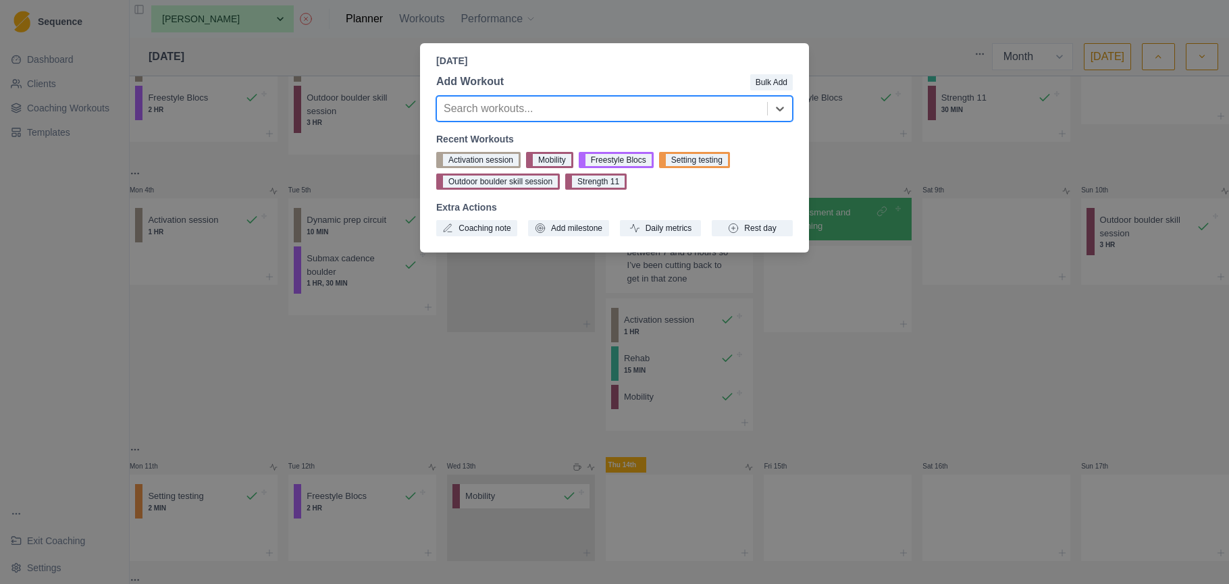
click at [70, 196] on div "Friday, August 8th, 2025 Add Workout Bulk Add Search workouts... Recent Workout…" at bounding box center [614, 292] width 1229 height 584
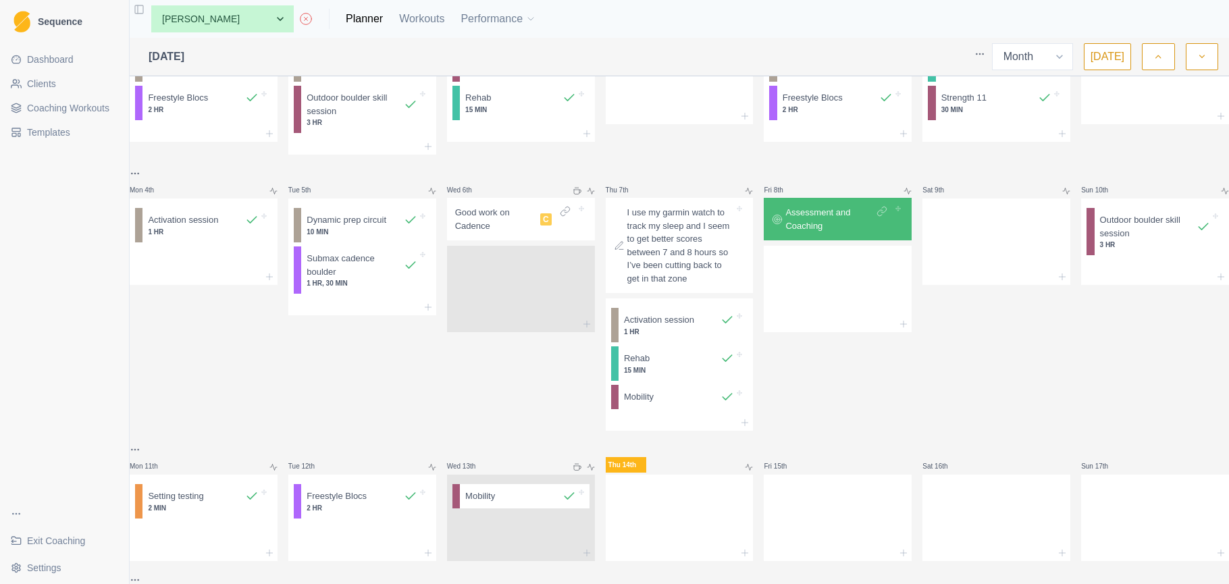
click at [79, 103] on span "Coaching Workouts" at bounding box center [68, 108] width 82 height 14
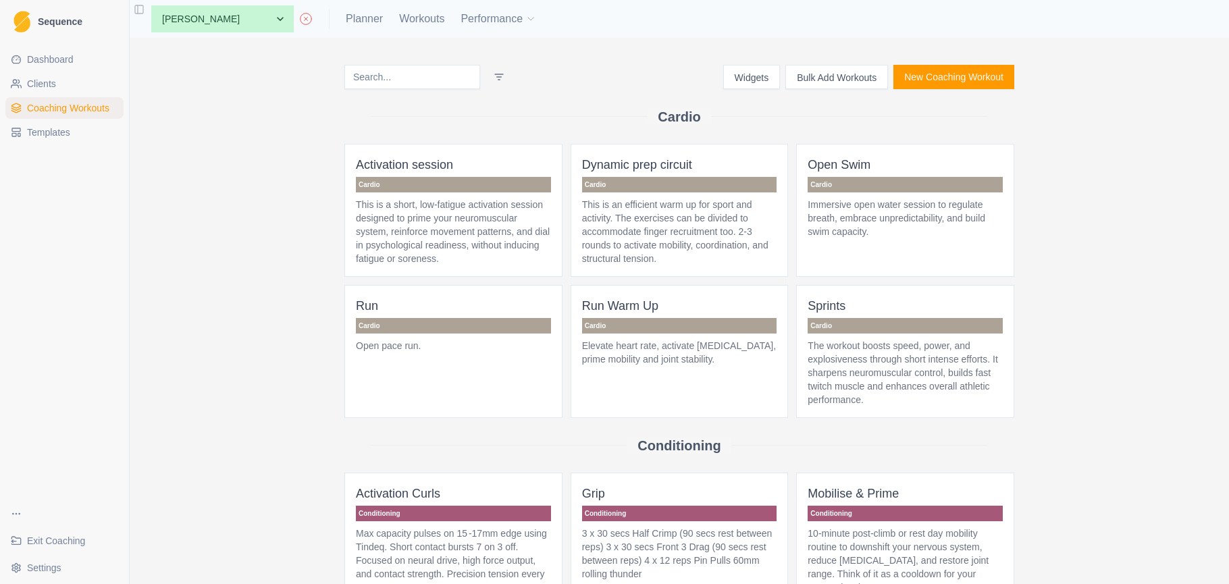
click at [844, 76] on button "Bulk Add Workouts" at bounding box center [837, 77] width 103 height 24
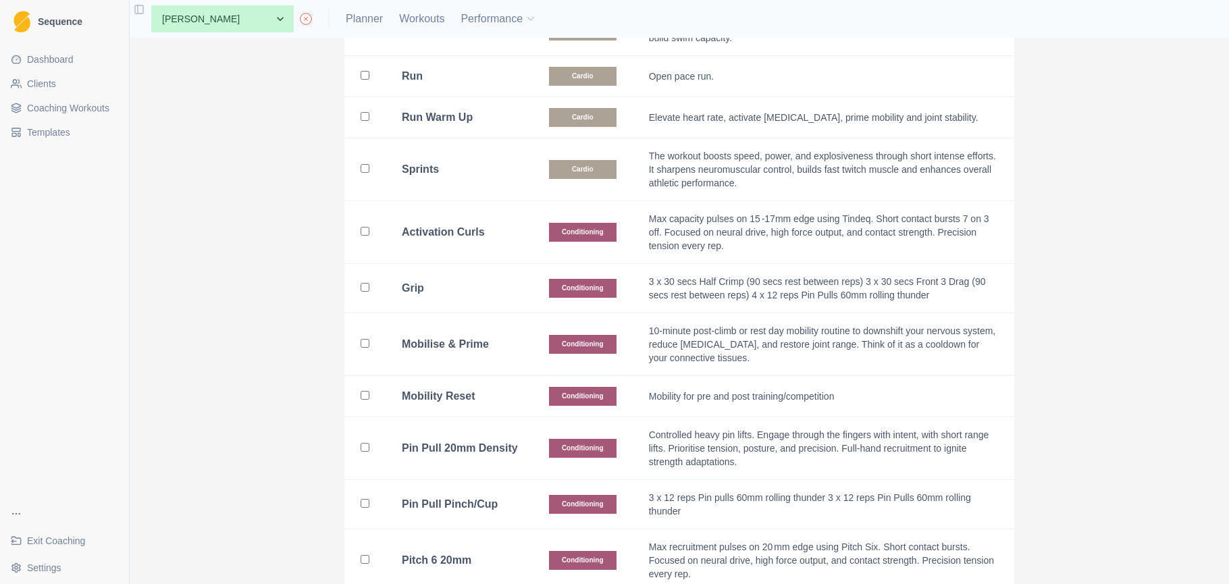
scroll to position [304, 0]
click at [365, 232] on input "checkbox" at bounding box center [365, 230] width 9 height 9
checkbox input "true"
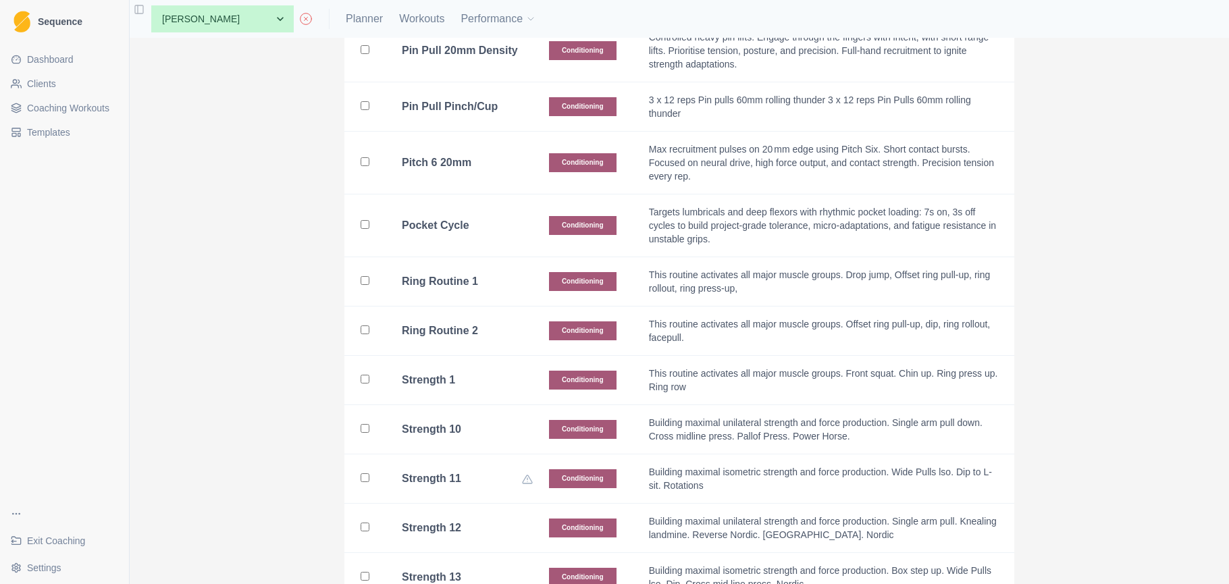
scroll to position [701, 0]
click at [363, 325] on input "checkbox" at bounding box center [365, 329] width 9 height 9
checkbox input "true"
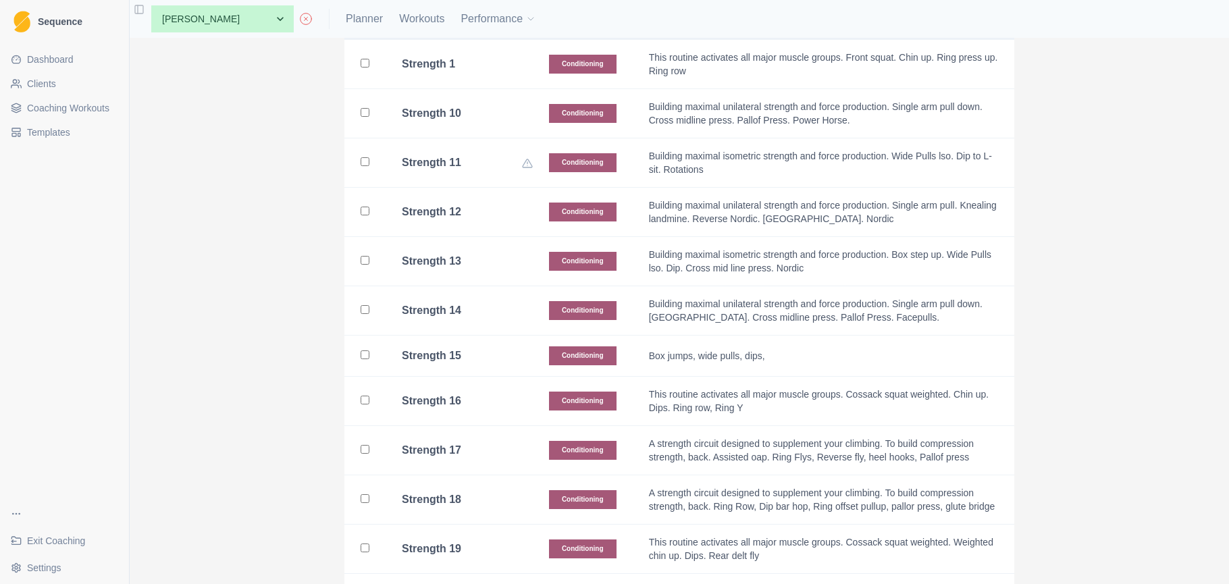
scroll to position [1023, 0]
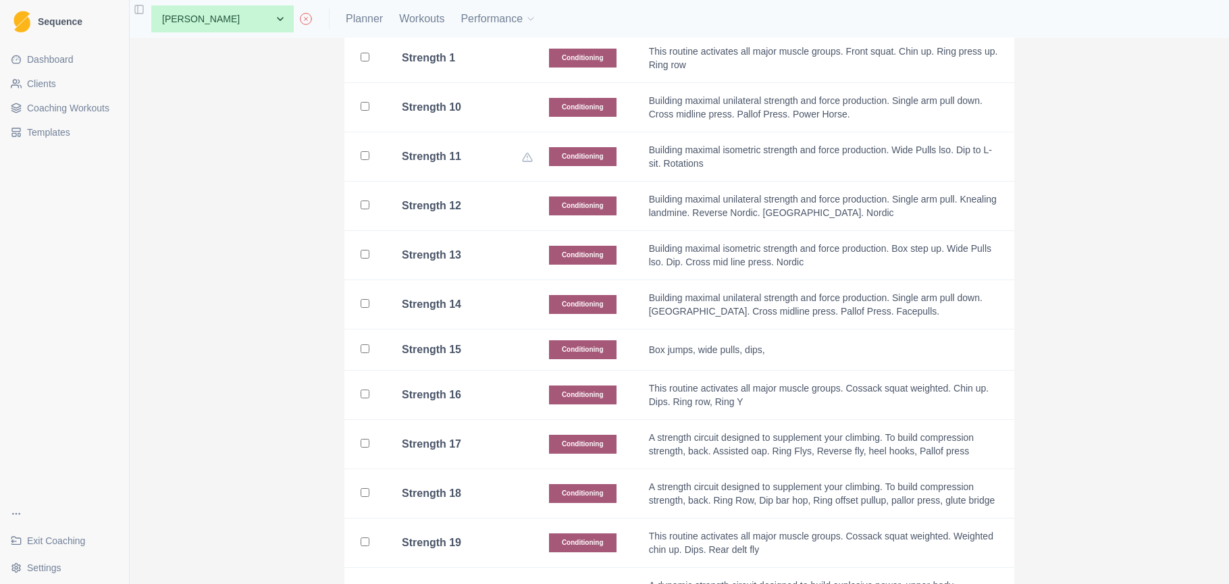
click at [366, 439] on input "checkbox" at bounding box center [365, 443] width 9 height 9
checkbox input "true"
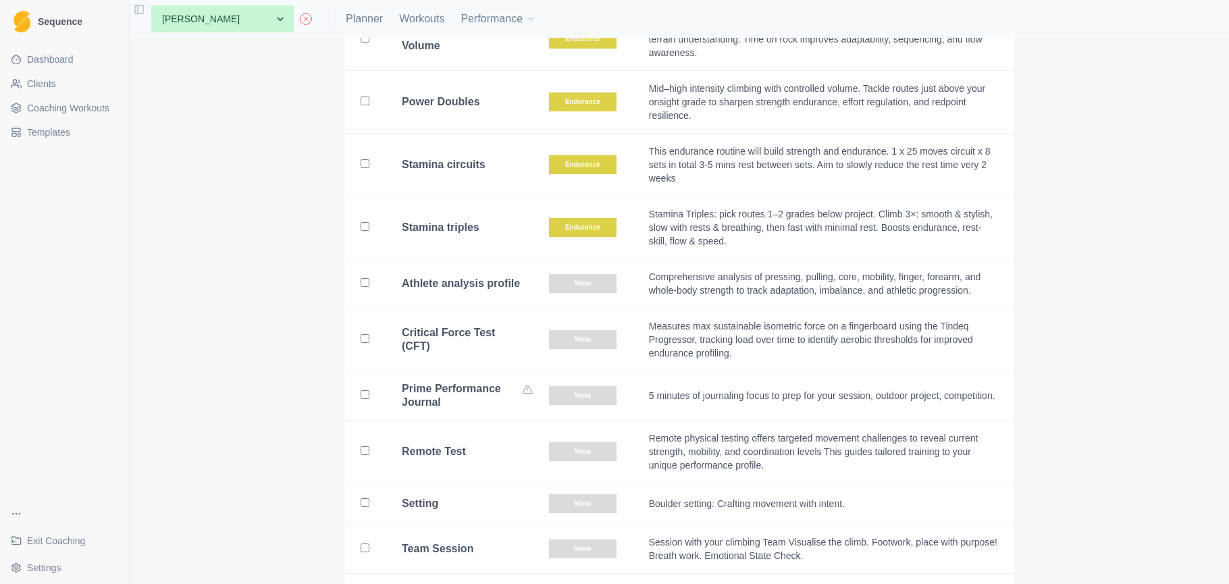
scroll to position [2805, 0]
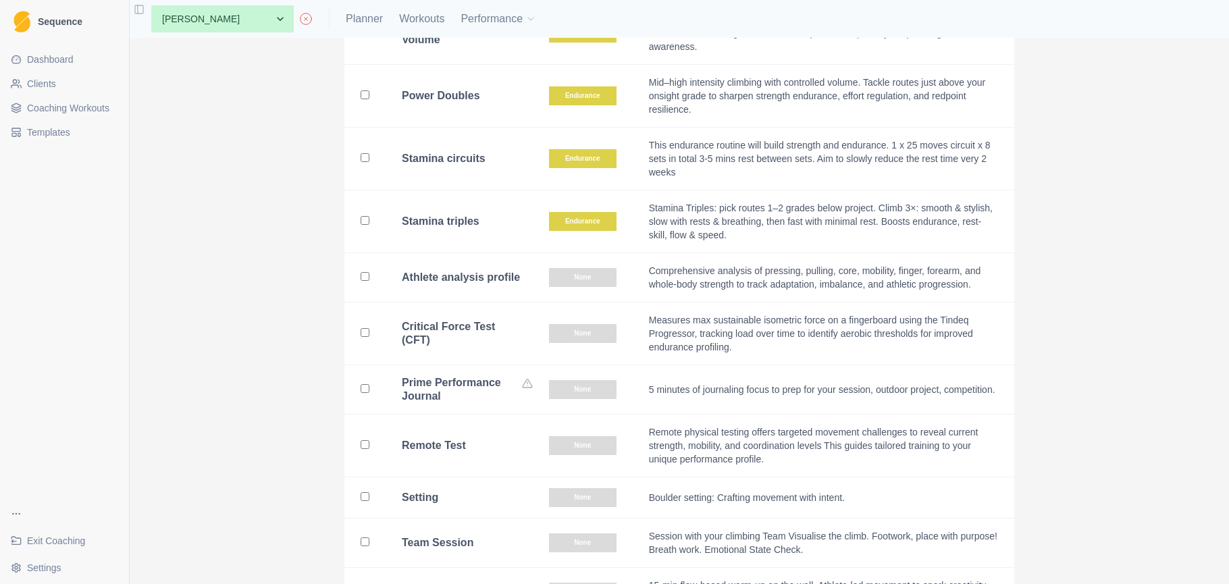
click at [362, 328] on input "checkbox" at bounding box center [365, 332] width 9 height 9
checkbox input "true"
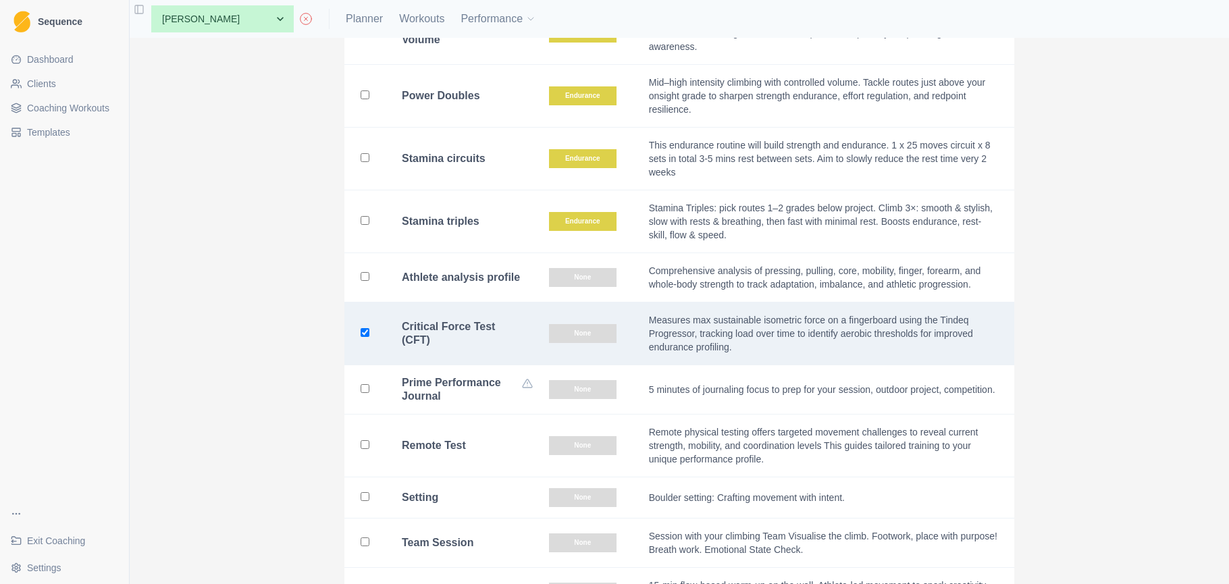
click at [363, 272] on input "checkbox" at bounding box center [365, 276] width 9 height 9
checkbox input "true"
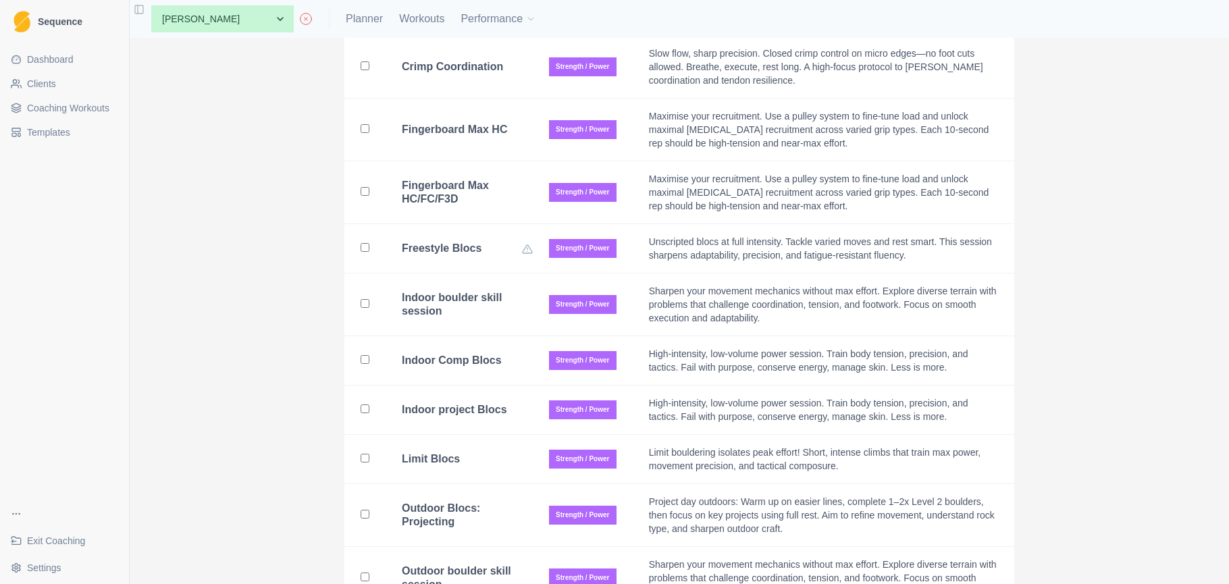
scroll to position [4175, 0]
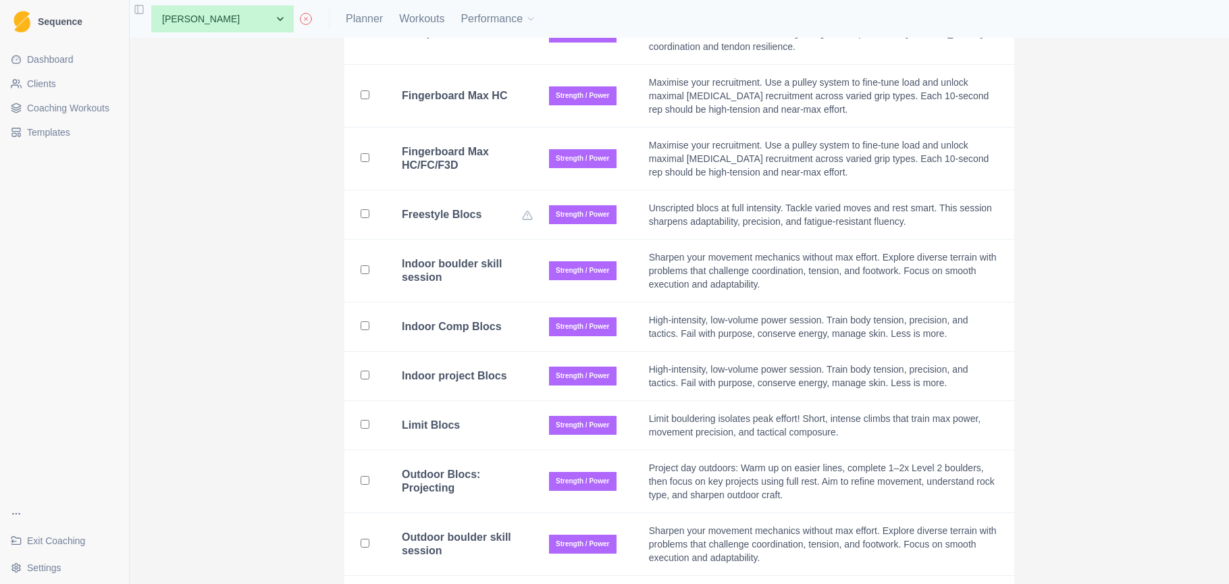
click at [366, 420] on input "checkbox" at bounding box center [365, 424] width 9 height 9
checkbox input "true"
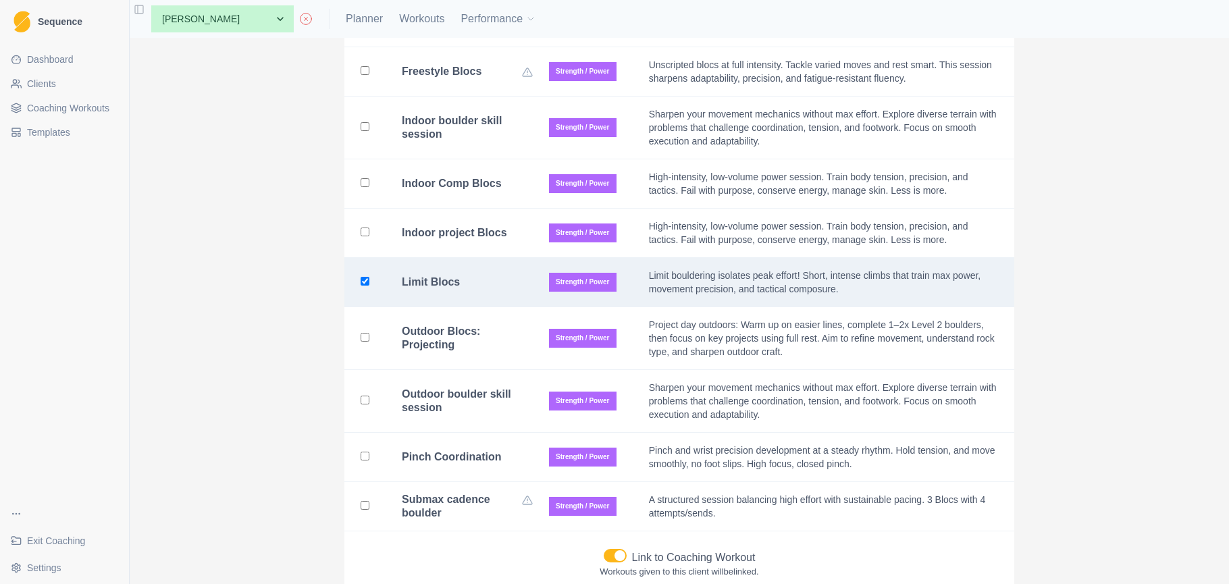
scroll to position [4317, 0]
click at [367, 502] on input "checkbox" at bounding box center [365, 506] width 9 height 9
checkbox input "true"
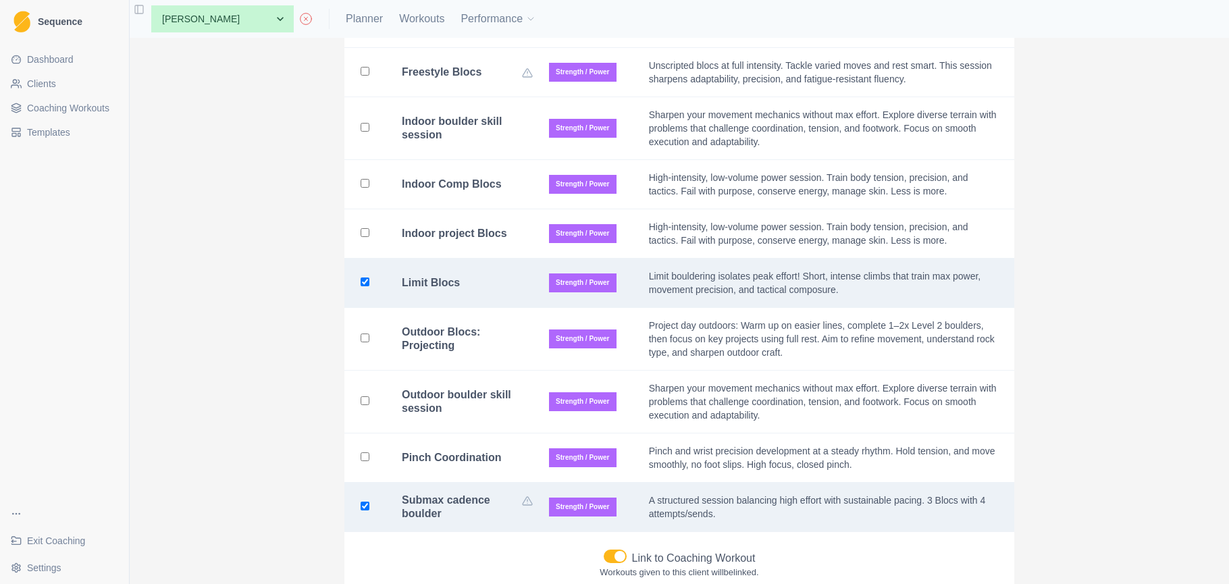
checkbox input "false"
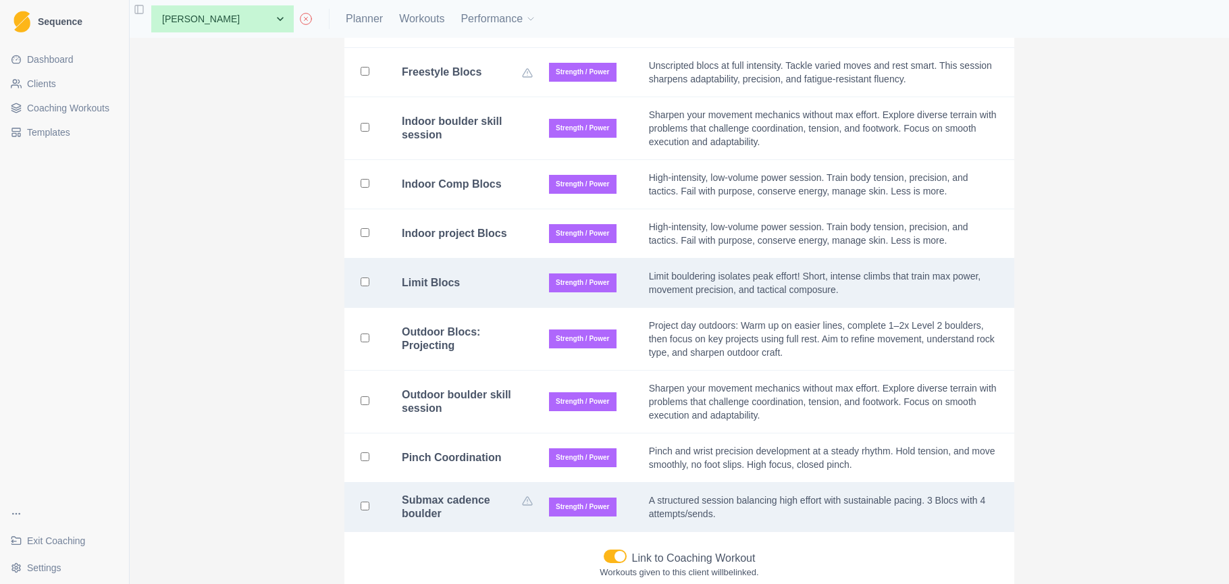
checkbox input "false"
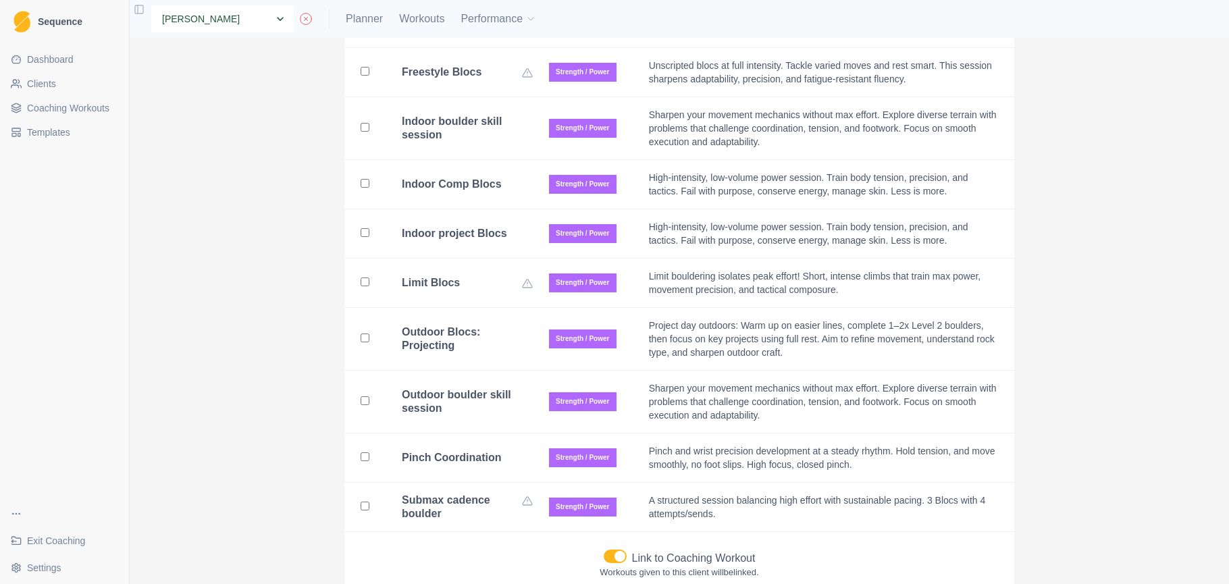
select select "0d50b06f-245e-46d8-ba55-fb398bb4c291"
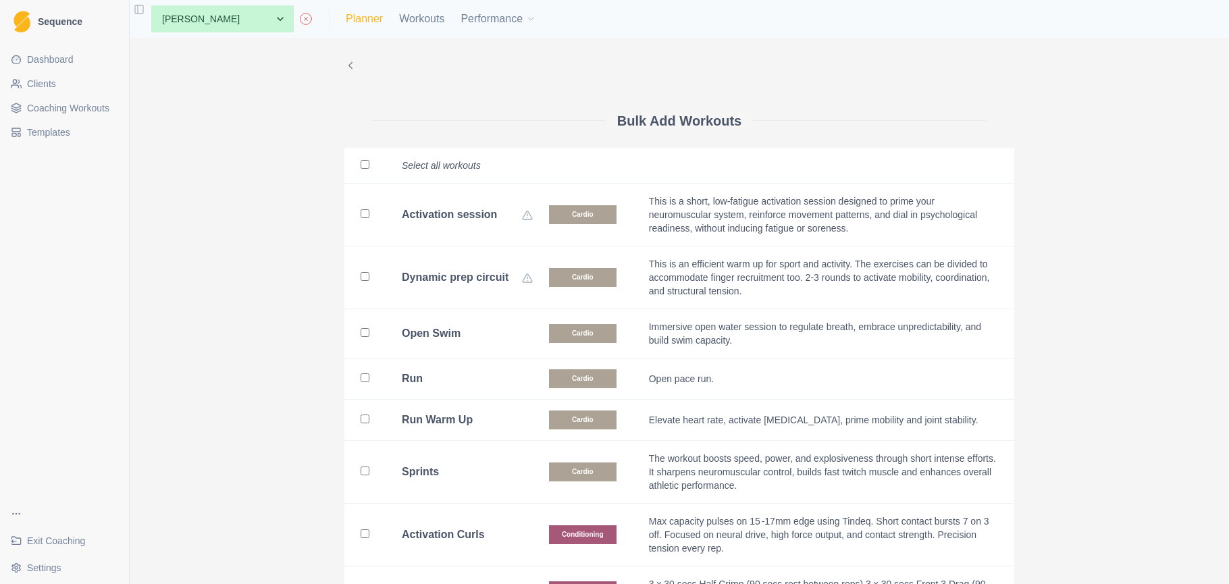
click at [346, 21] on link "Planner" at bounding box center [364, 19] width 37 height 16
select select "month"
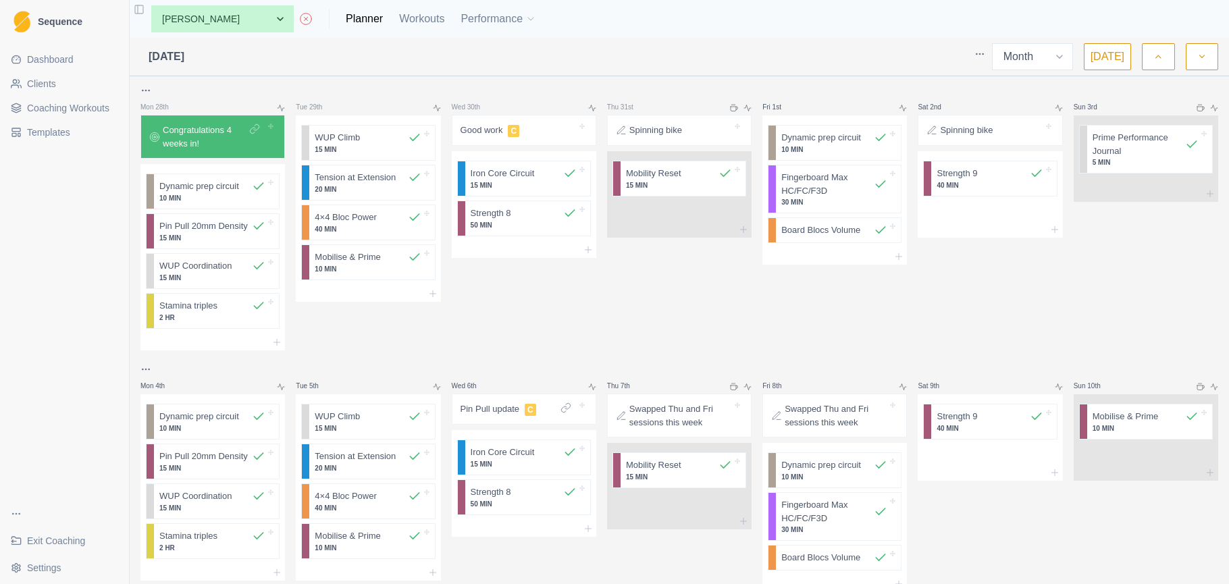
click at [93, 107] on span "Coaching Workouts" at bounding box center [68, 108] width 82 height 14
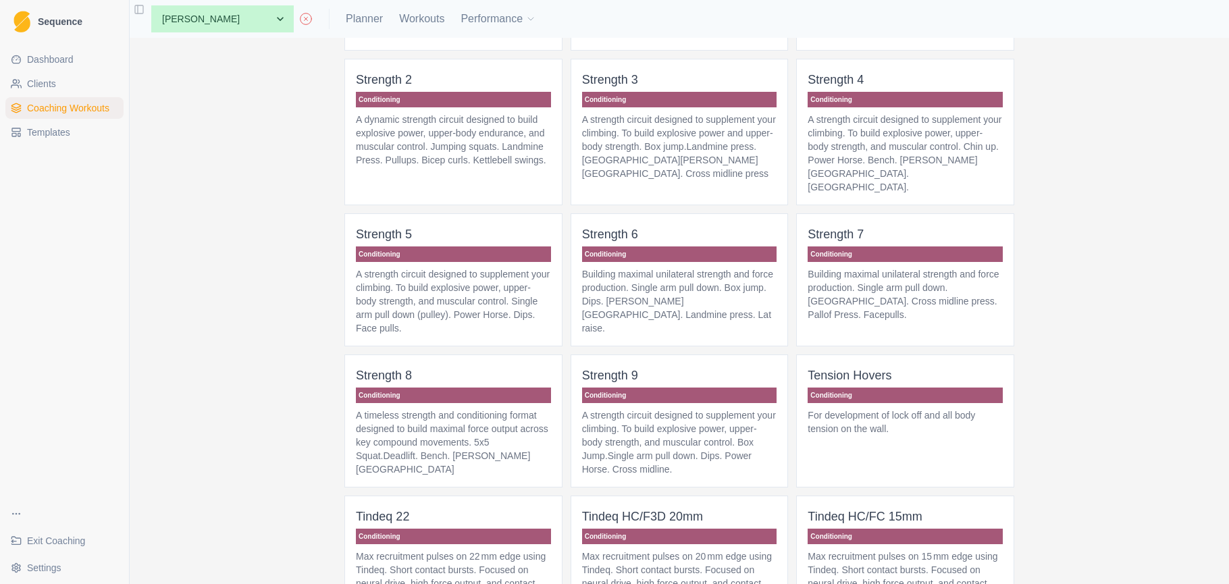
scroll to position [1335, 0]
click at [489, 450] on p "A timeless strength and conditioning format designed to build maximal force out…" at bounding box center [453, 442] width 195 height 68
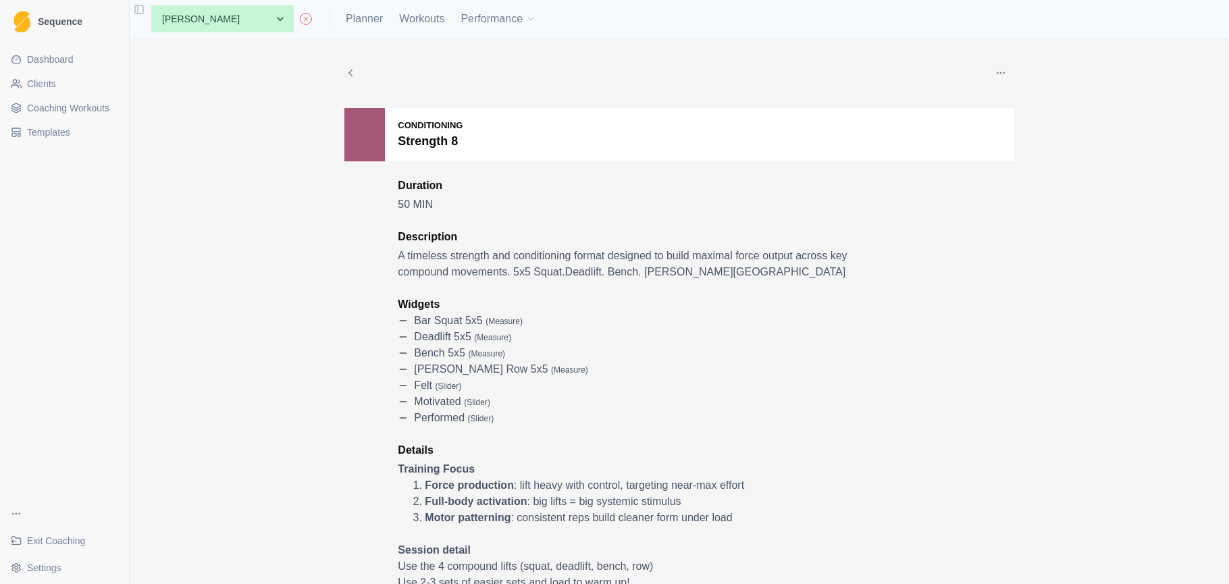
scroll to position [0, 1]
click at [1004, 73] on circle "button" at bounding box center [1004, 72] width 1 height 1
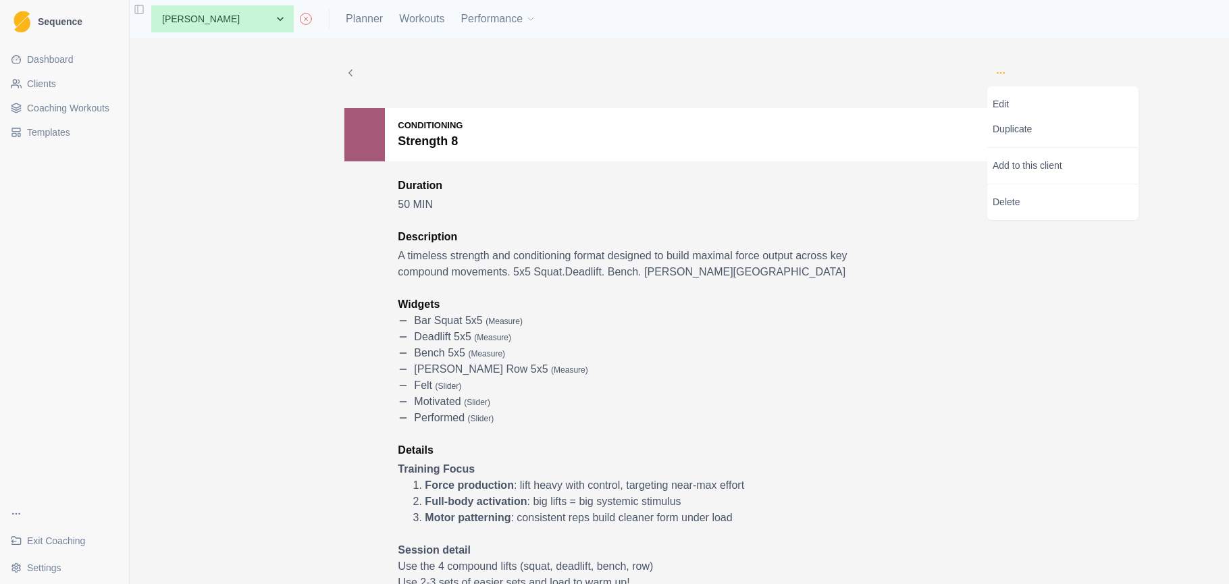
scroll to position [0, 0]
click at [1012, 111] on link "Edit" at bounding box center [1062, 104] width 151 height 25
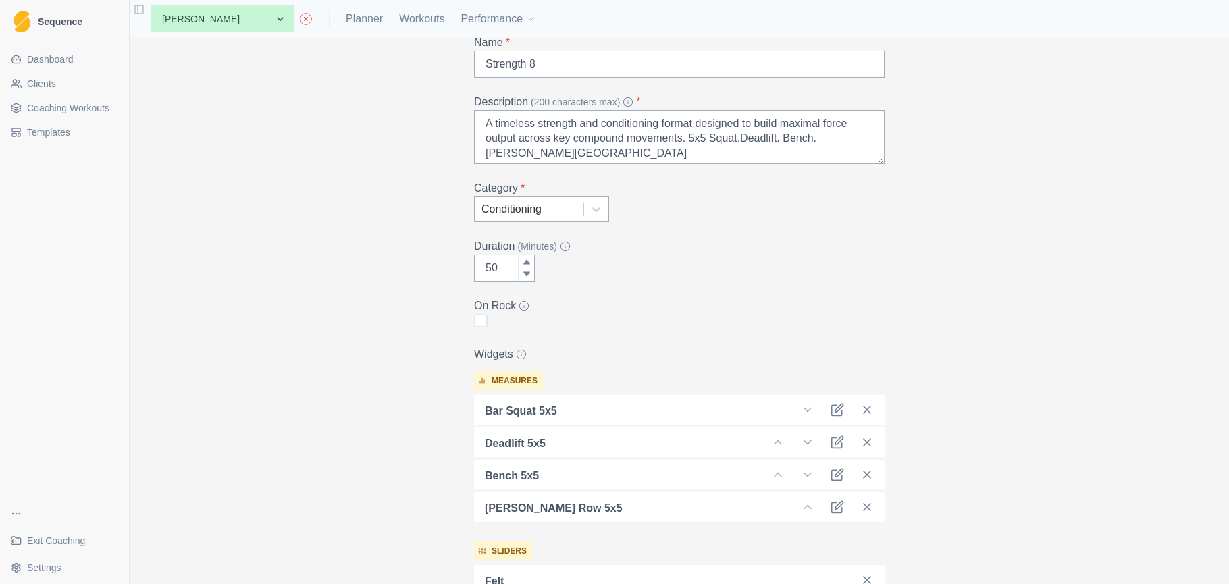
scroll to position [87, 0]
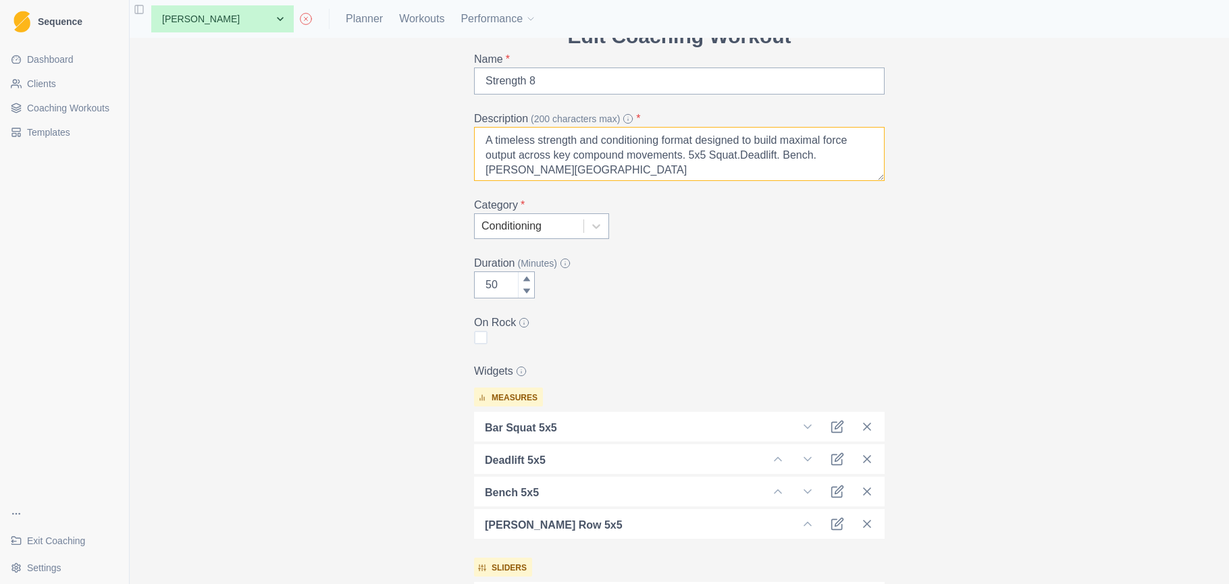
click at [563, 172] on textarea "A timeless strength and conditioning format designed to build maximal force out…" at bounding box center [679, 154] width 411 height 54
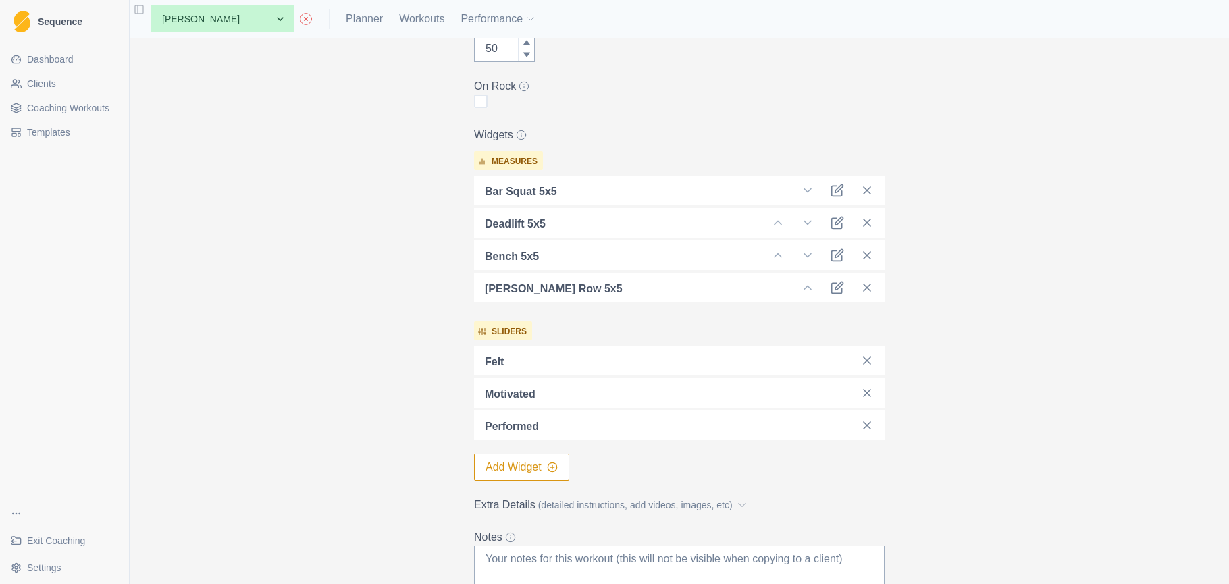
scroll to position [325, 0]
type textarea "A timeless strength and conditioning format designed to build maximal force out…"
click at [865, 357] on line at bounding box center [867, 359] width 7 height 7
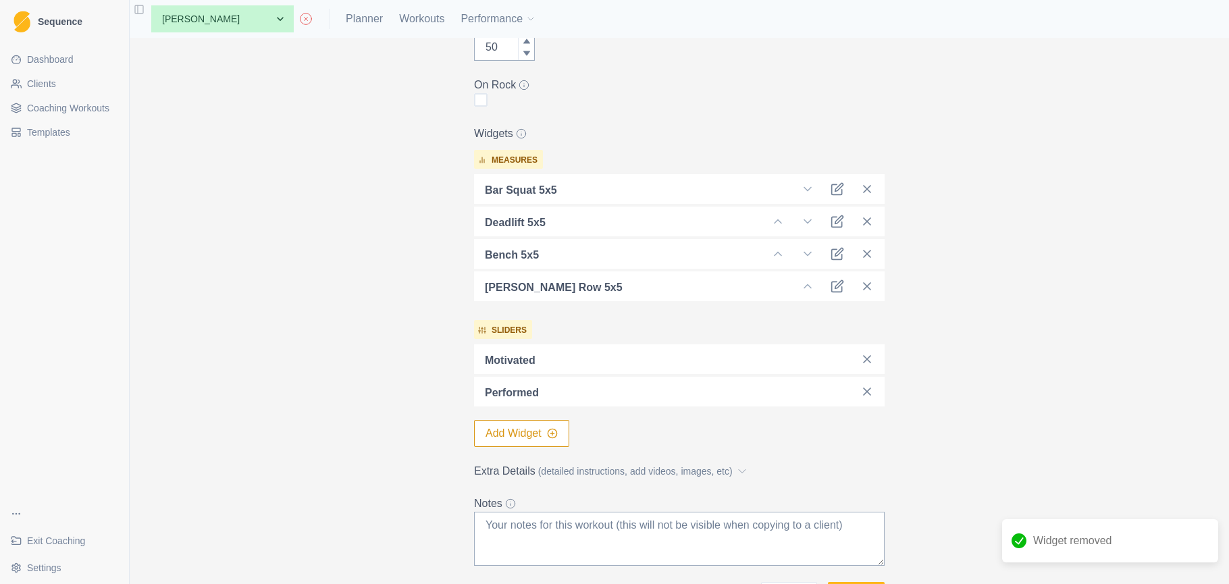
click at [535, 430] on button "Add Widget" at bounding box center [521, 433] width 95 height 27
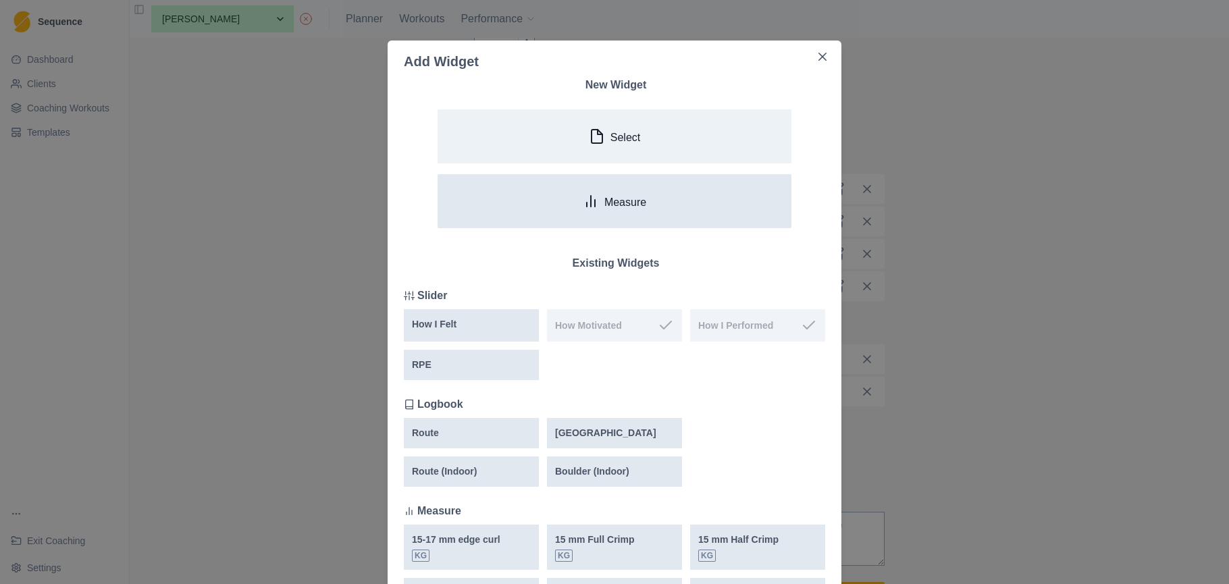
scroll to position [0, 0]
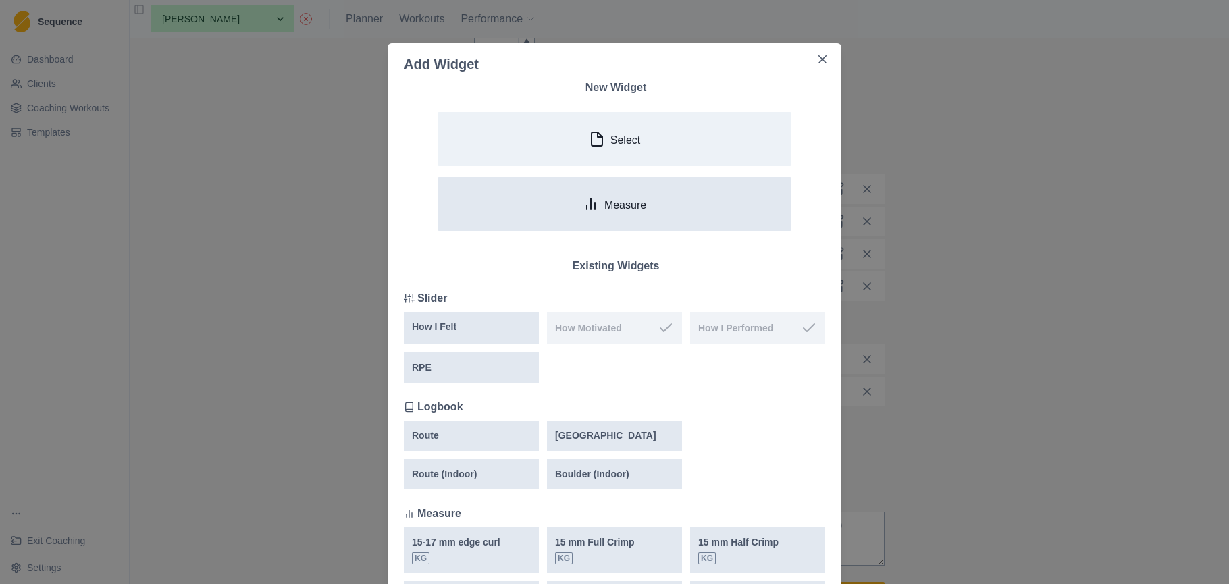
click at [618, 195] on button "Measure" at bounding box center [615, 204] width 354 height 54
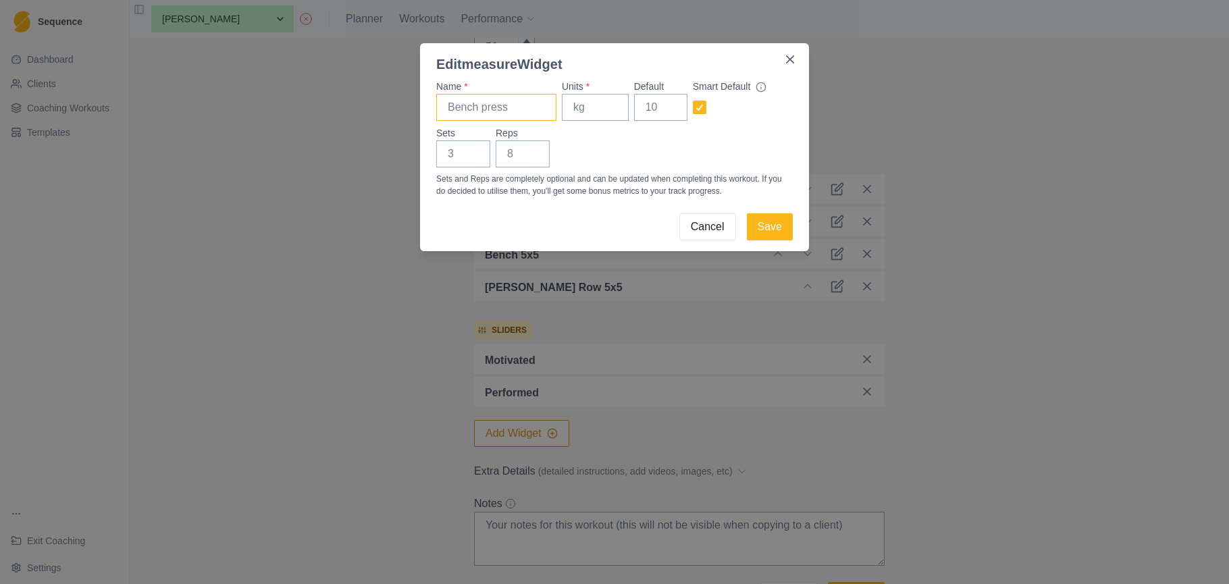
click at [516, 113] on input "Name *" at bounding box center [496, 107] width 120 height 27
type input "Rear delt fly"
click at [606, 109] on input "Units *" at bounding box center [595, 107] width 67 height 27
type input "kg"
click at [454, 156] on input "Sets" at bounding box center [463, 153] width 54 height 27
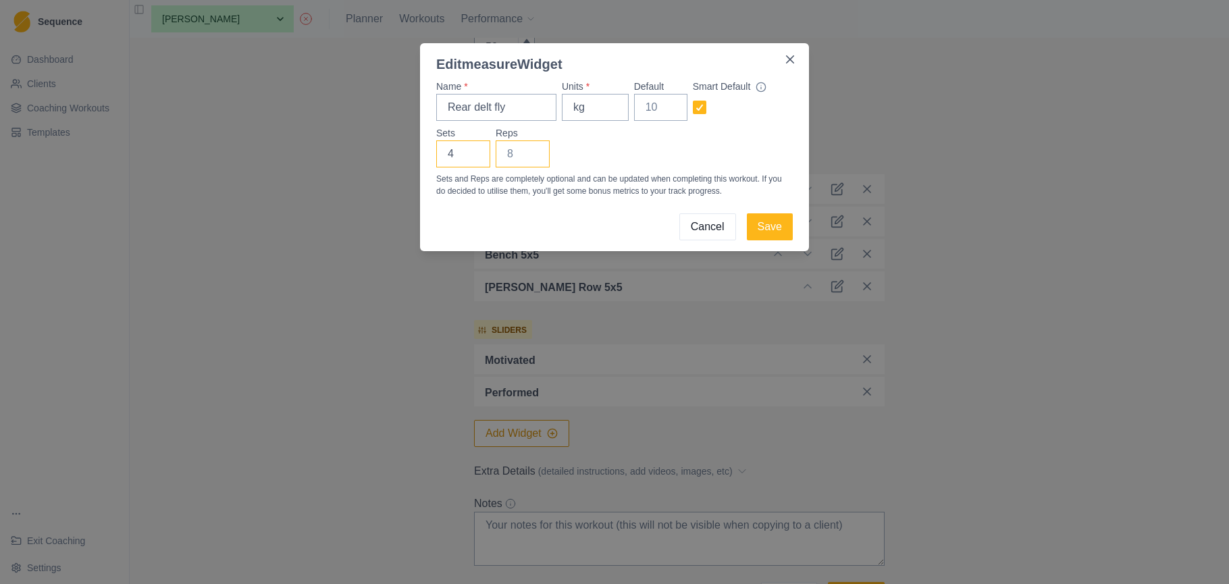
type input "4"
click at [517, 155] on input "Reps" at bounding box center [523, 153] width 54 height 27
type input "12"
click at [763, 228] on button "Save" at bounding box center [770, 226] width 46 height 27
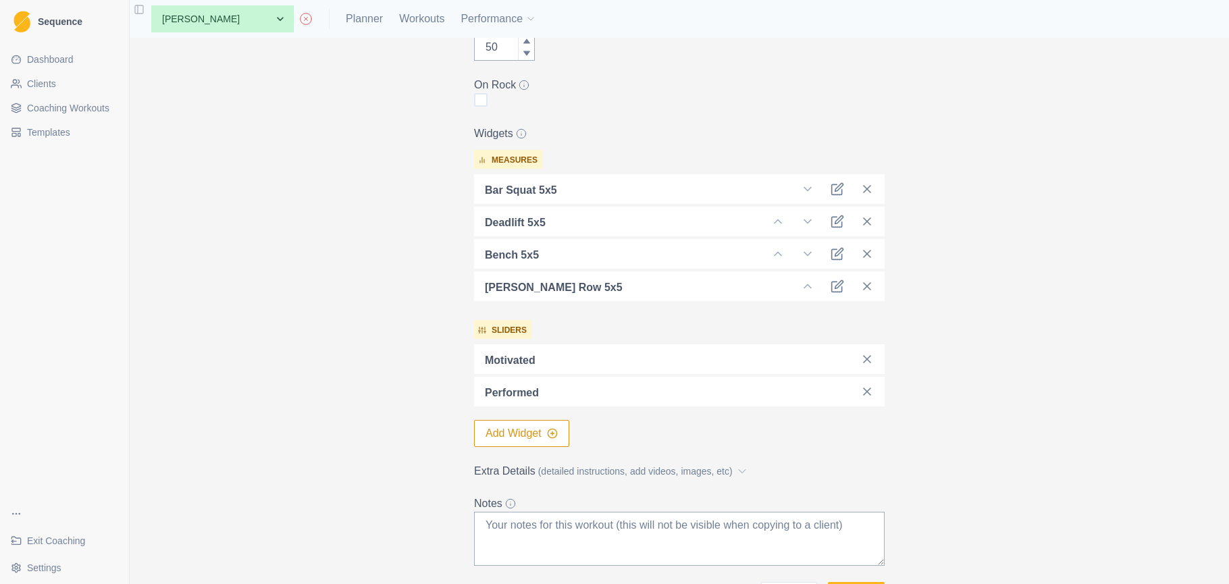
click at [523, 430] on button "Add Widget" at bounding box center [521, 433] width 95 height 27
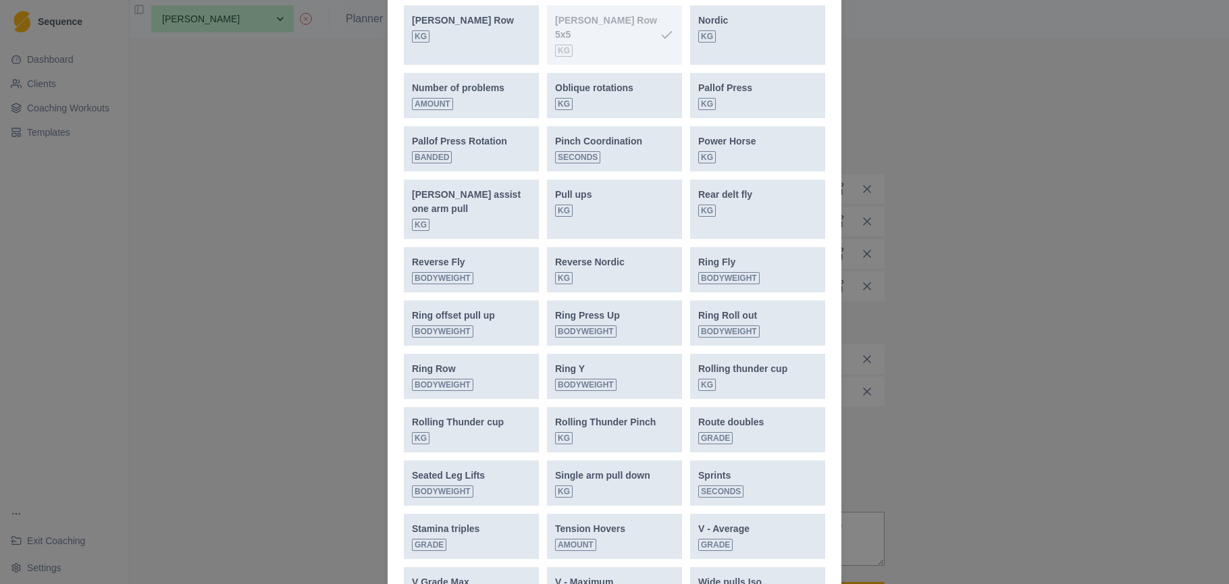
scroll to position [1214, 0]
click at [757, 195] on div "Rear delt fly kg" at bounding box center [757, 203] width 119 height 29
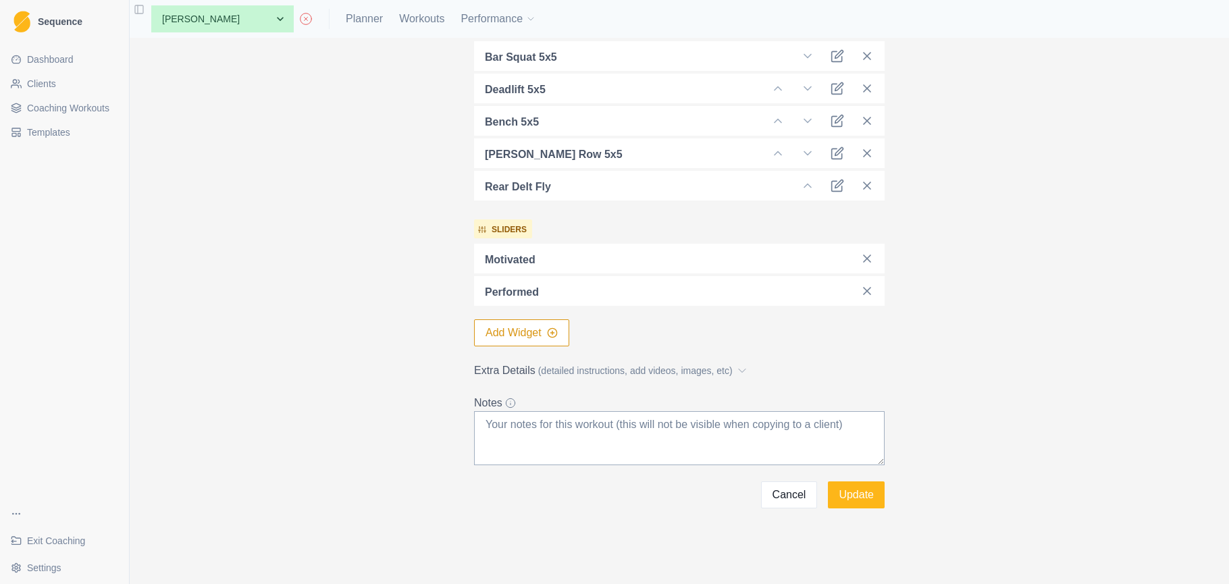
scroll to position [458, 0]
click at [702, 369] on span "(detailed instructions, add videos, images, etc)" at bounding box center [635, 371] width 195 height 14
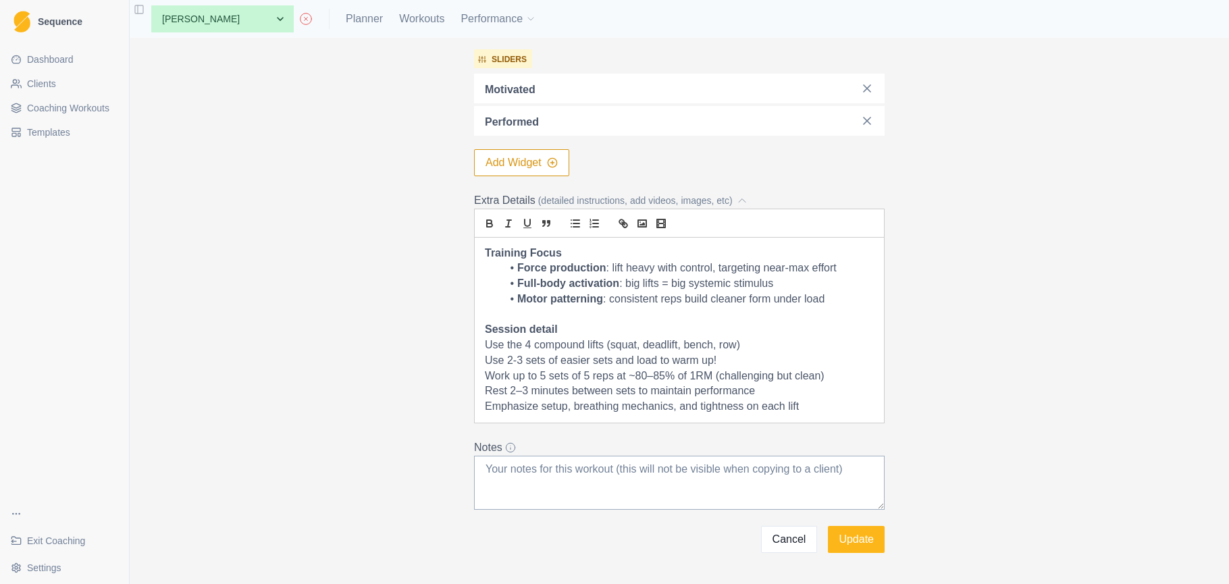
scroll to position [667, 0]
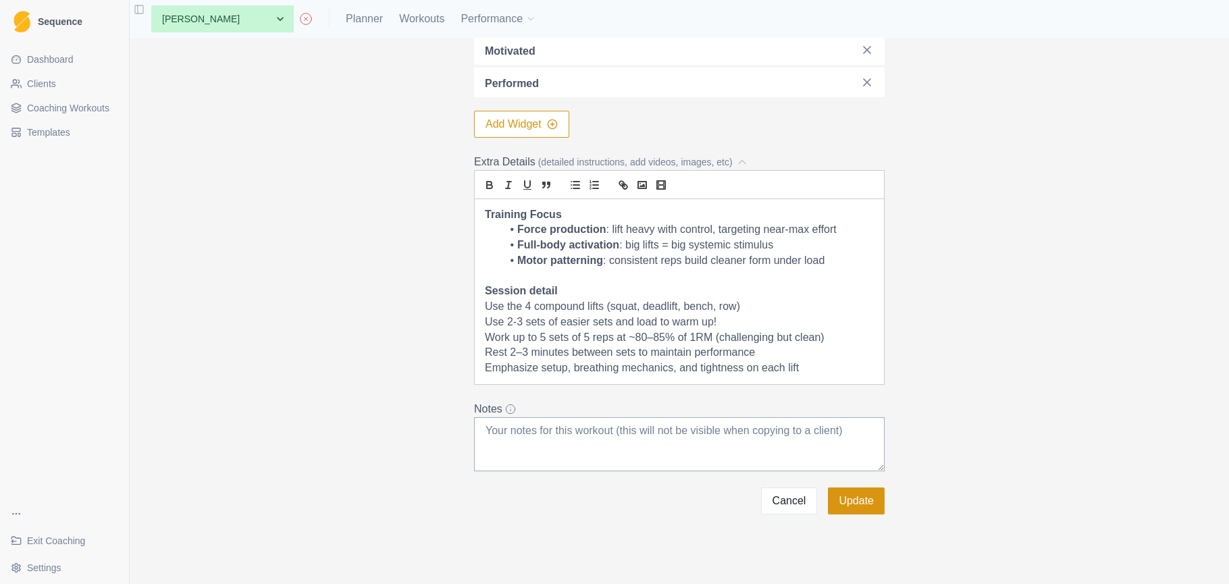
click at [852, 501] on button "Update" at bounding box center [856, 501] width 57 height 27
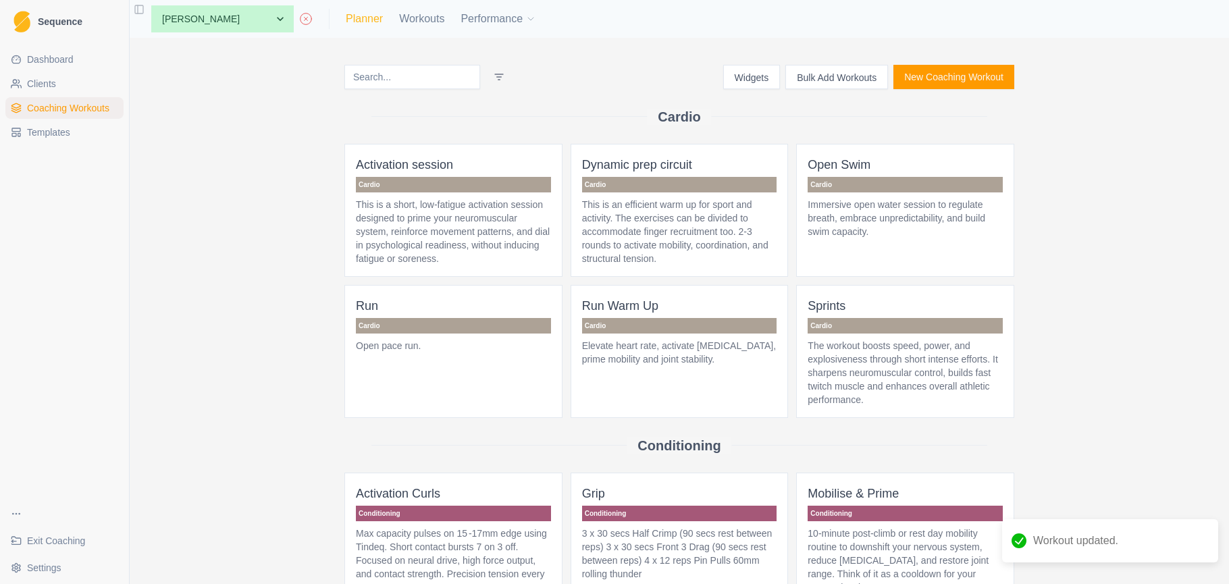
click at [346, 19] on link "Planner" at bounding box center [364, 19] width 37 height 16
select select "month"
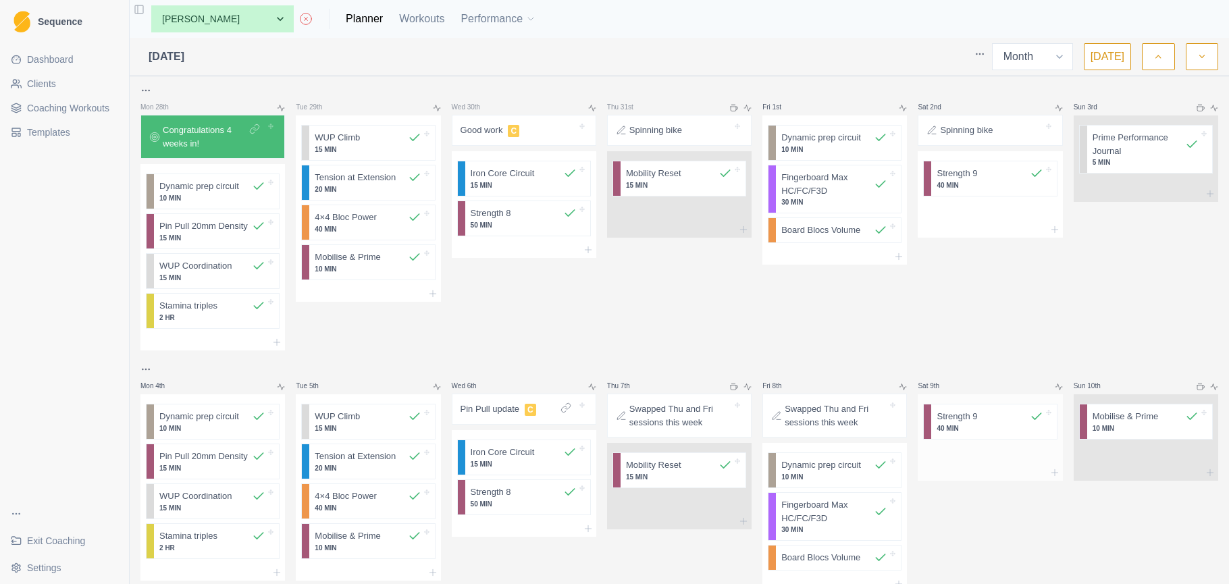
click at [976, 426] on p "40 MIN" at bounding box center [990, 428] width 106 height 10
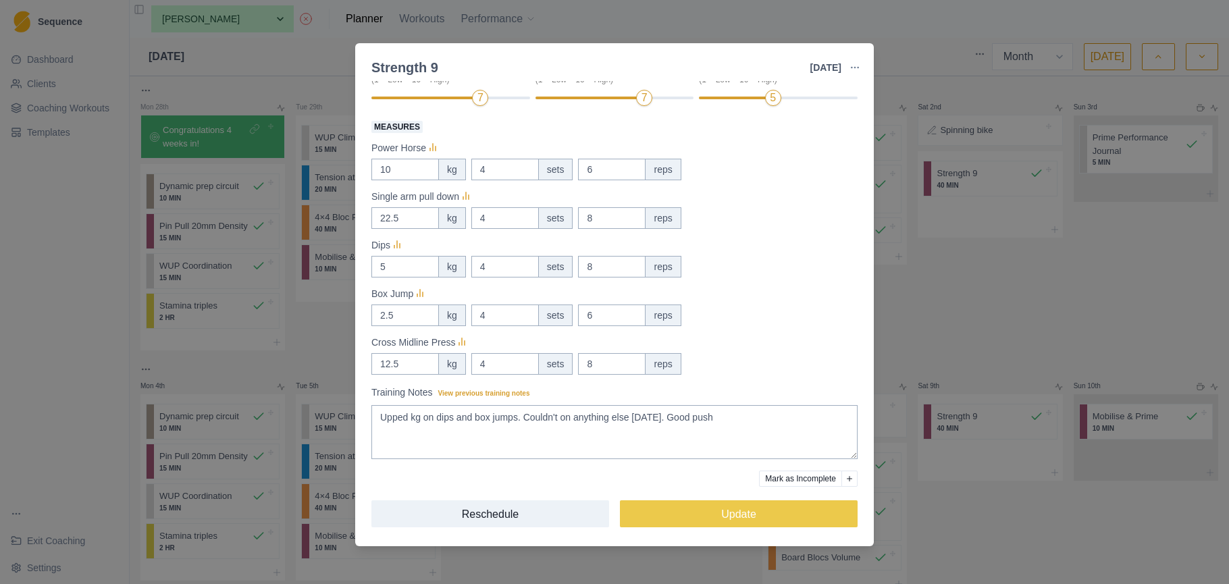
scroll to position [174, 0]
click at [996, 299] on div "Strength 9 9 Aug 2025 Link To Goal View Workout Metrics Edit Original Workout R…" at bounding box center [614, 292] width 1229 height 584
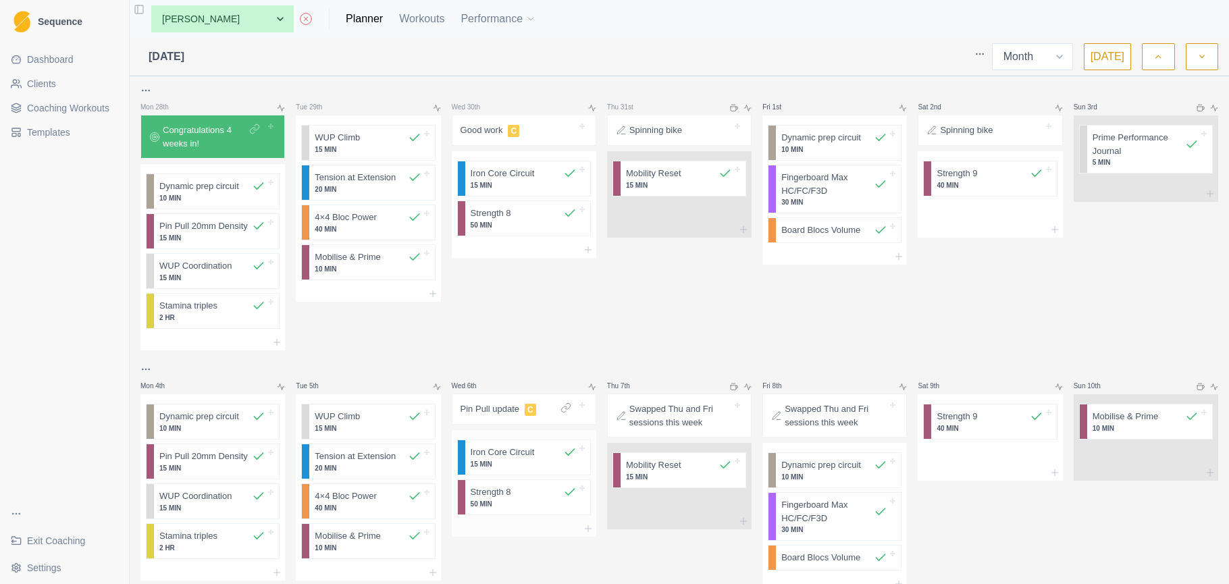
click at [507, 499] on p "50 MIN" at bounding box center [524, 504] width 106 height 10
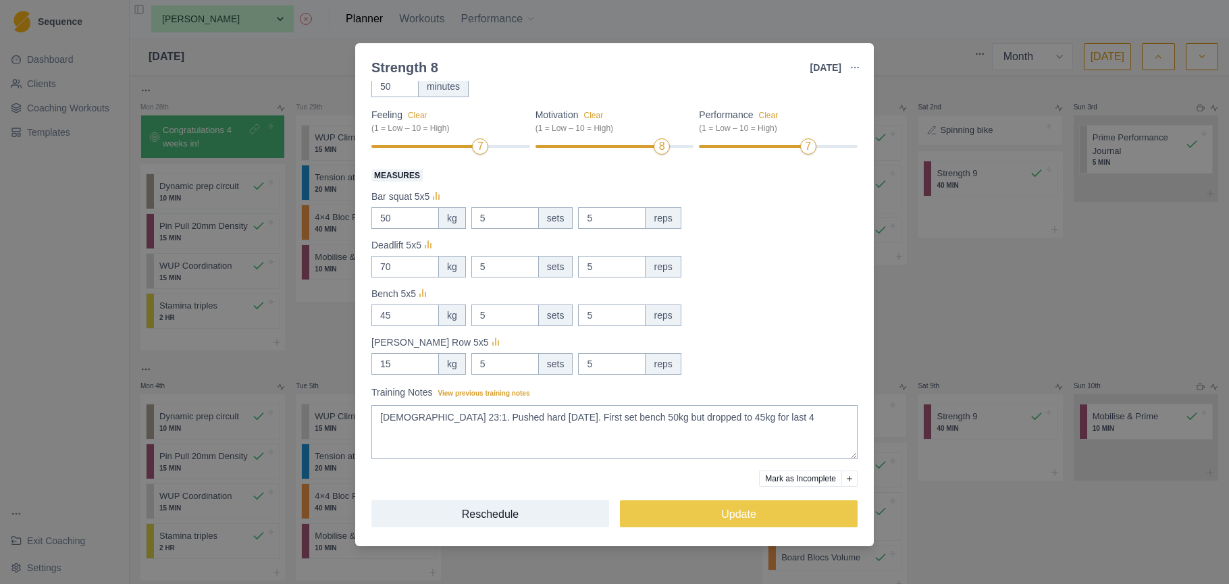
scroll to position [126, 0]
click at [929, 263] on div "Strength 8 6 Aug 2025 Link To Goal View Workout Metrics Edit Original Workout R…" at bounding box center [614, 292] width 1229 height 584
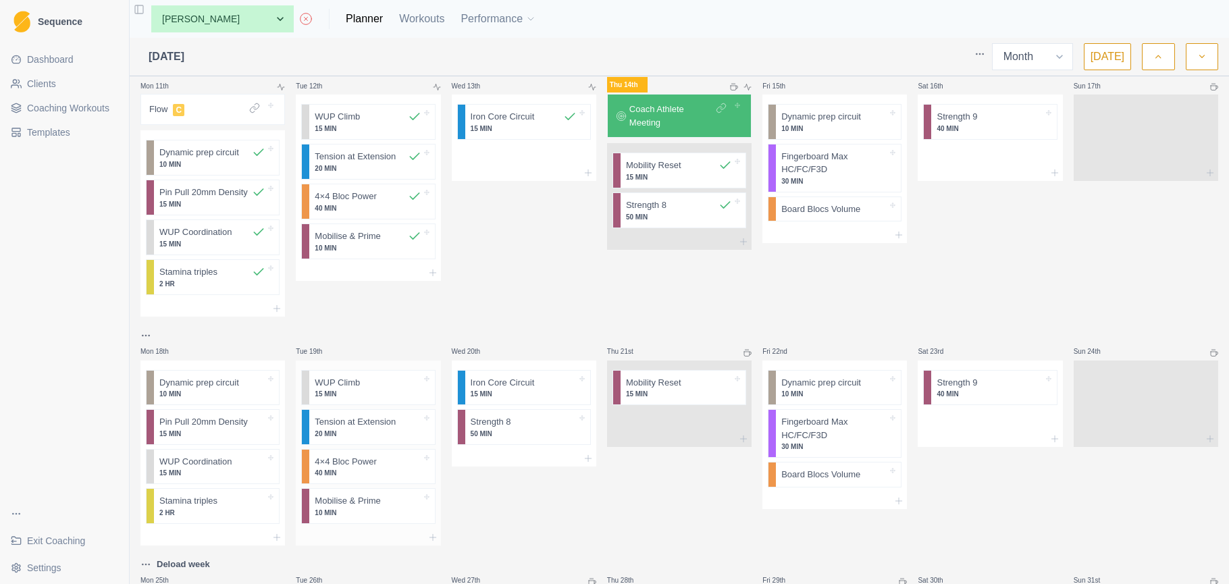
scroll to position [534, 0]
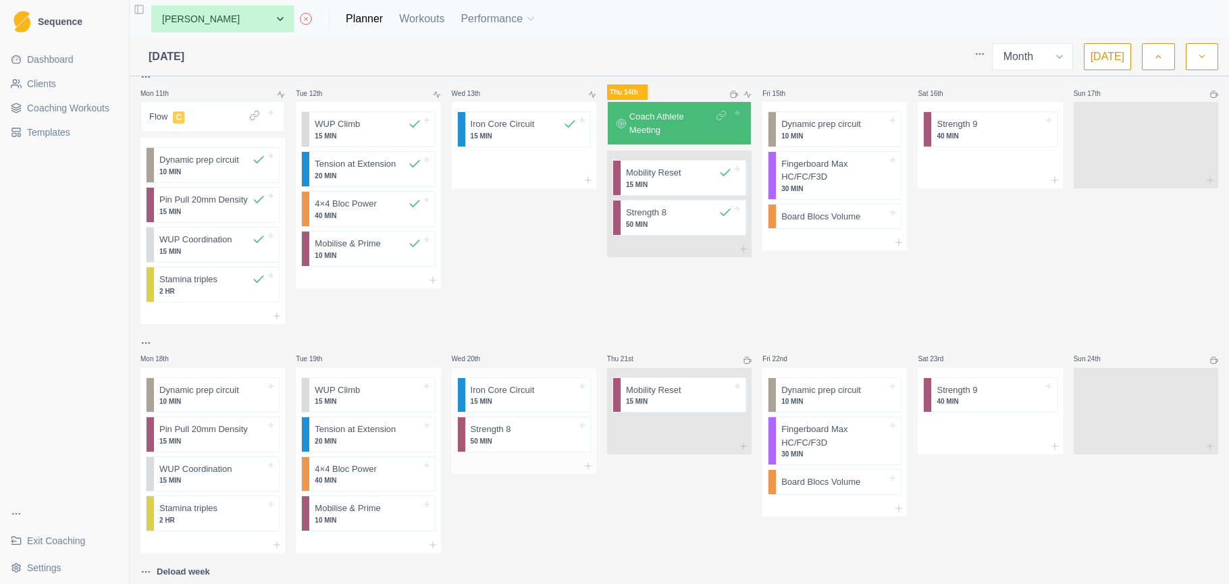
click at [527, 439] on p "50 MIN" at bounding box center [524, 441] width 106 height 10
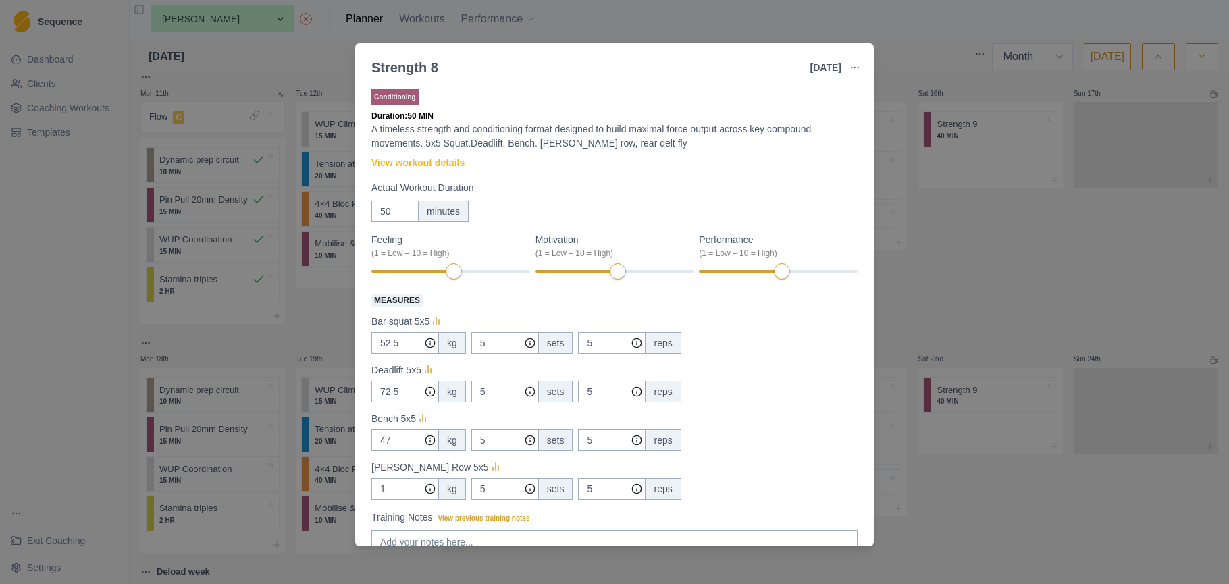
scroll to position [0, 0]
click at [1024, 330] on div "Strength 8 20 Aug 2025 Link To Goal View Workout Metrics Edit Original Workout …" at bounding box center [614, 292] width 1229 height 584
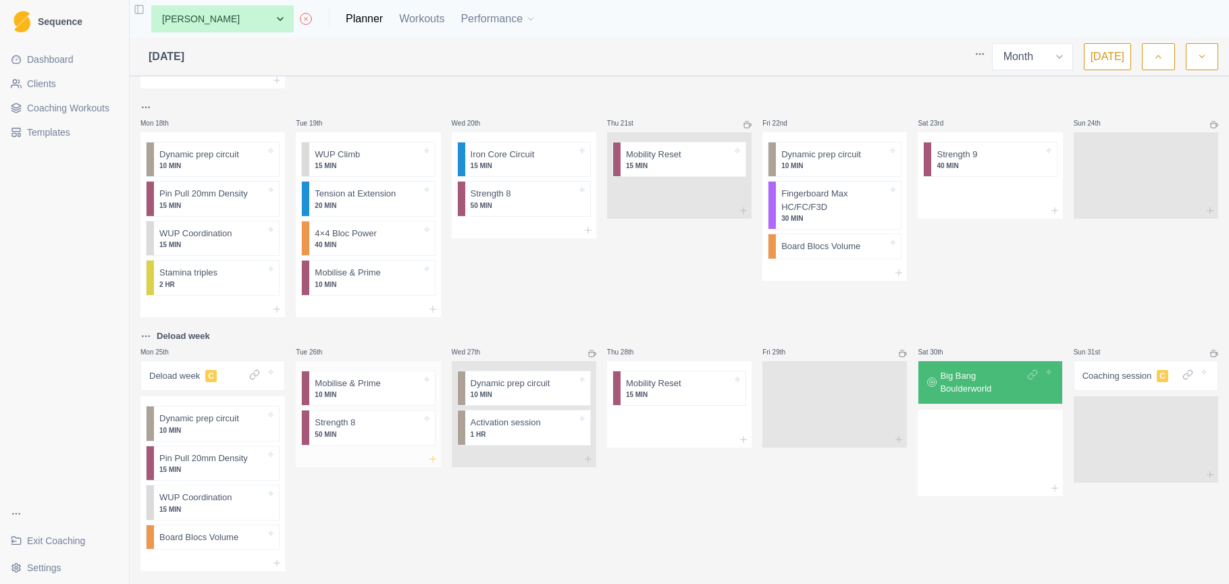
scroll to position [790, 0]
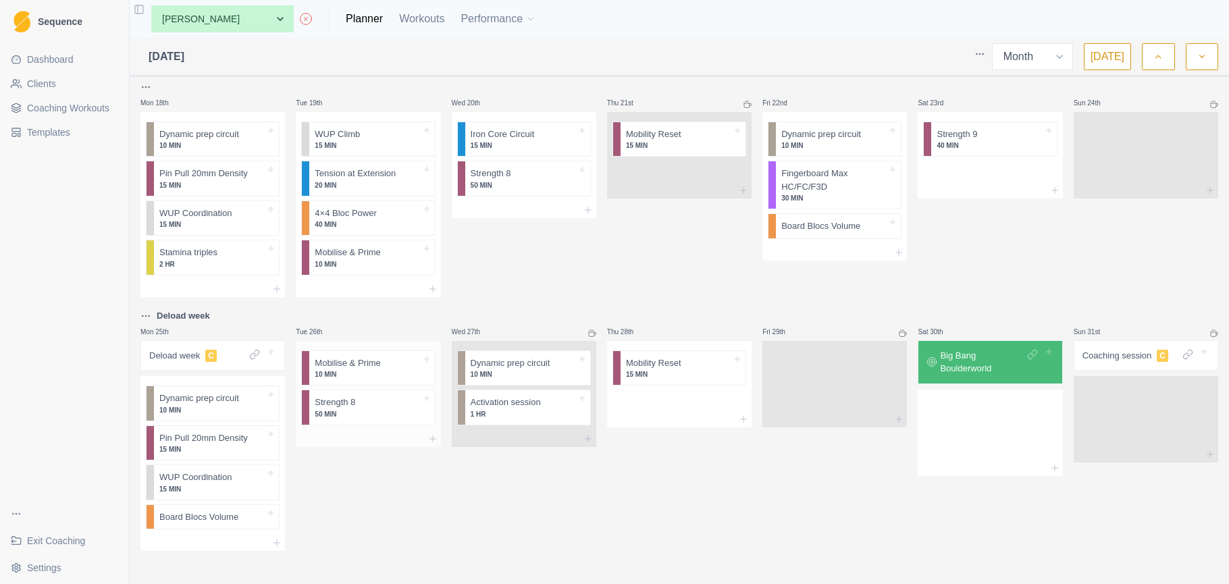
click at [348, 405] on p "Strength 8" at bounding box center [335, 403] width 41 height 14
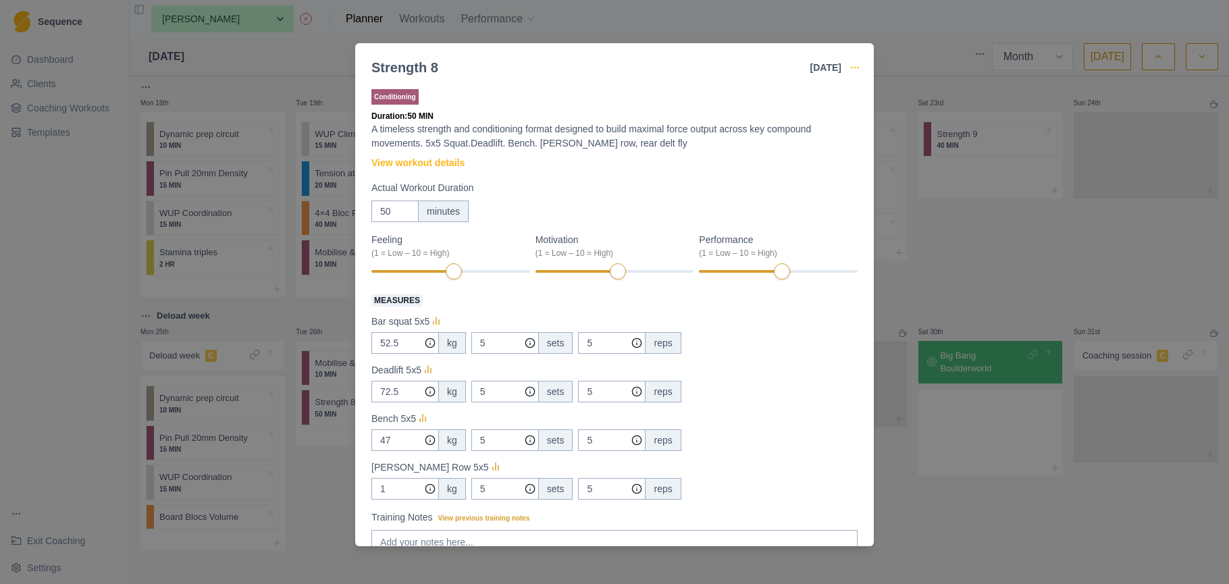
click at [852, 69] on icon "button" at bounding box center [855, 67] width 11 height 11
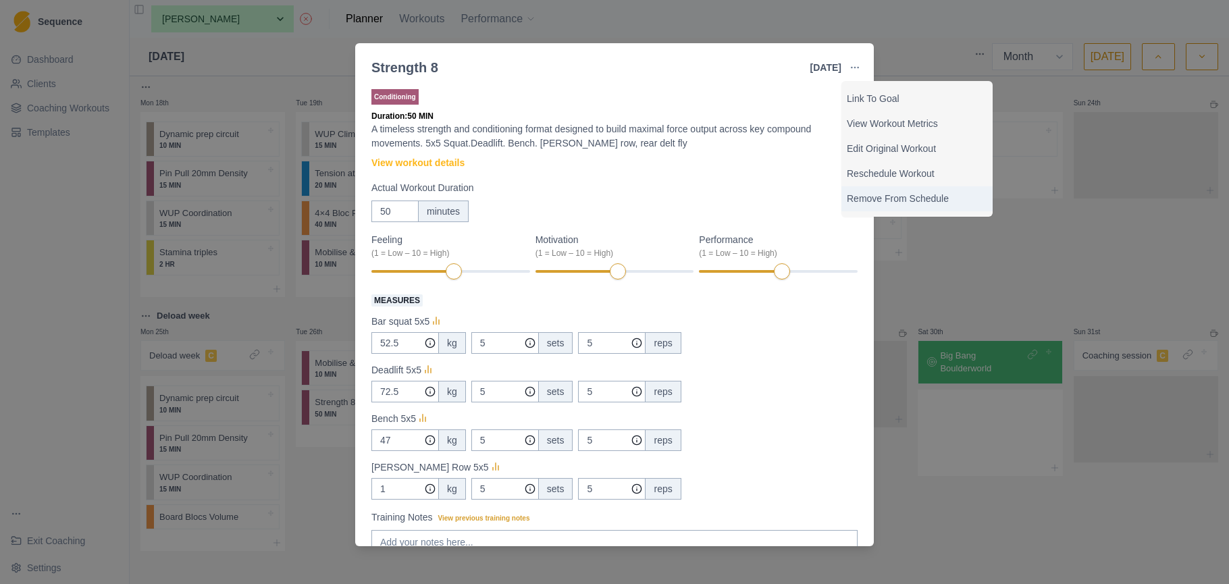
click at [882, 196] on p "Remove From Schedule" at bounding box center [917, 199] width 140 height 14
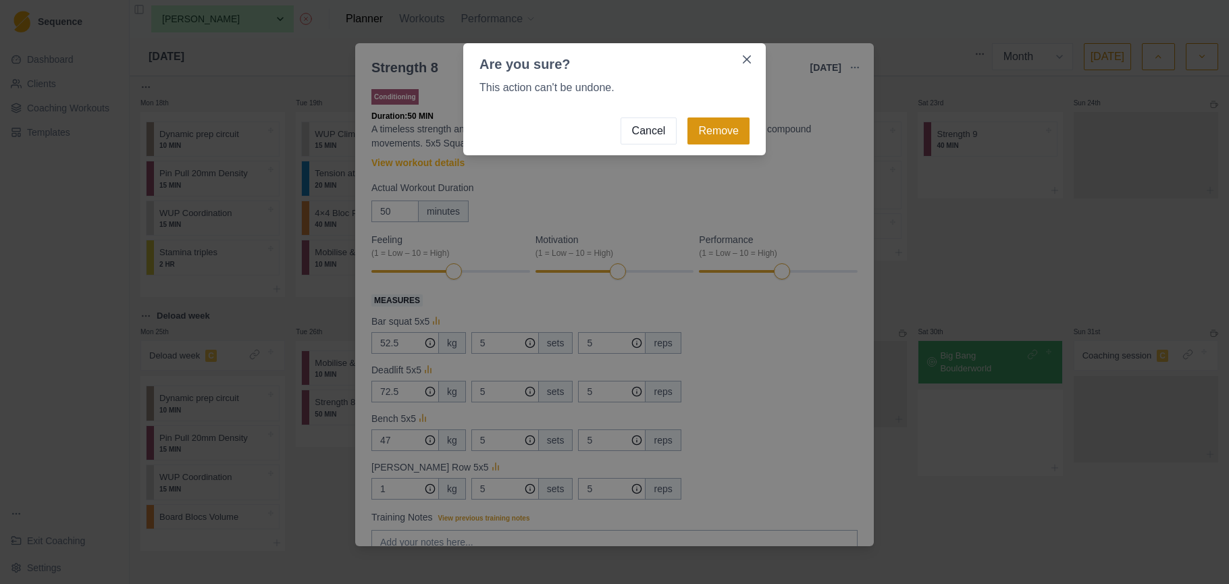
click at [713, 130] on button "Remove" at bounding box center [719, 131] width 62 height 27
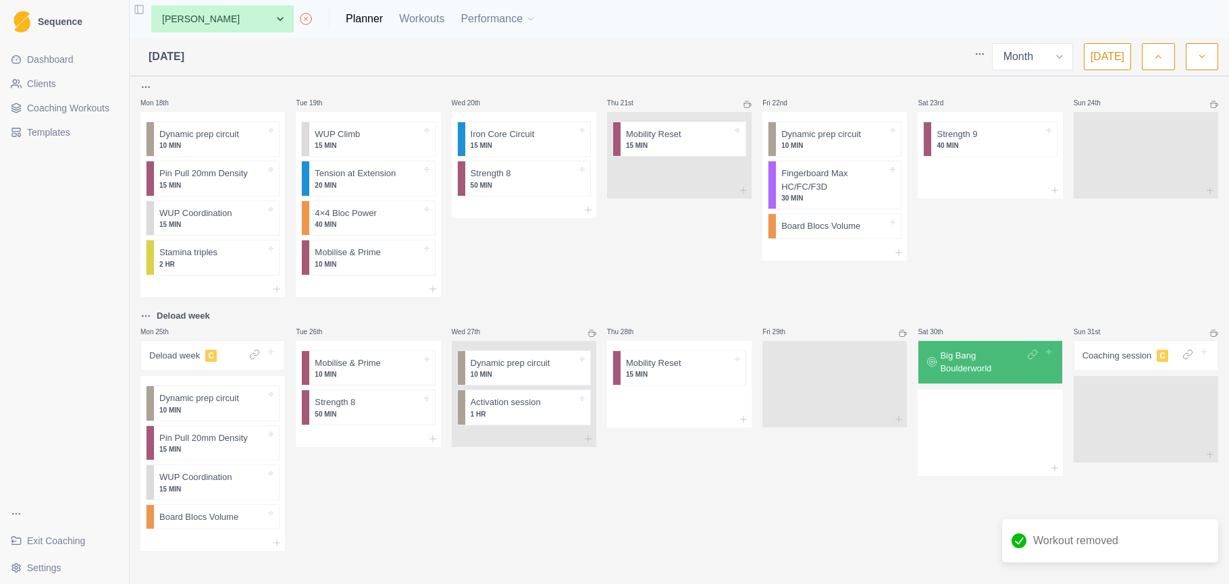
scroll to position [0, 0]
click at [372, 429] on div "Tue 26th Mobilise & Prime 10 MIN" at bounding box center [368, 430] width 145 height 244
click at [376, 415] on div at bounding box center [368, 419] width 145 height 16
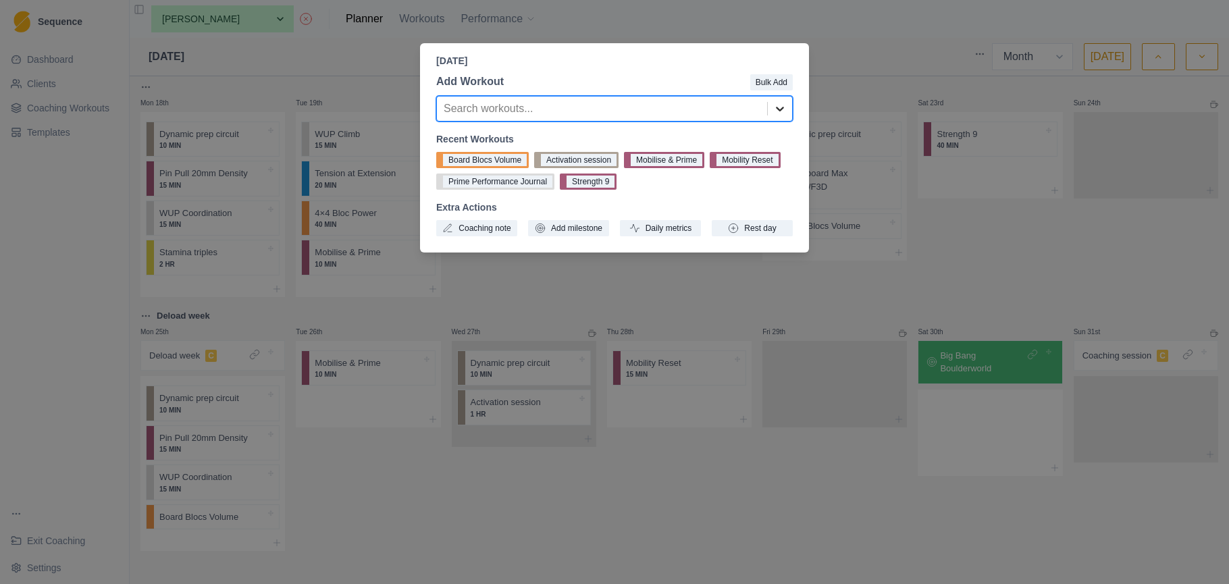
click at [780, 108] on icon at bounding box center [780, 109] width 14 height 14
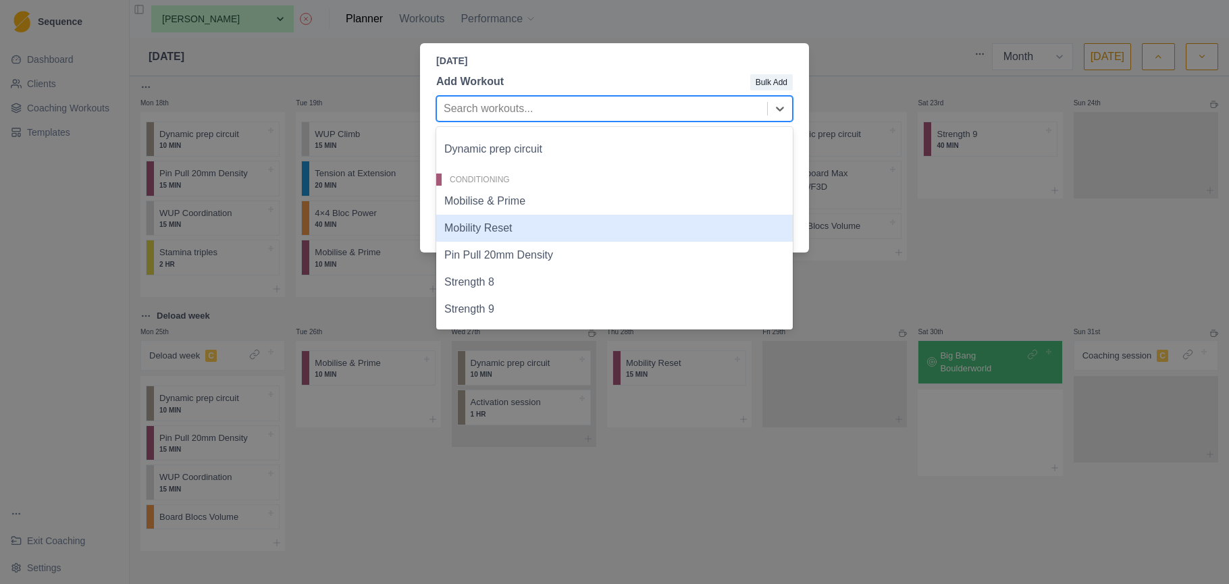
scroll to position [42, 0]
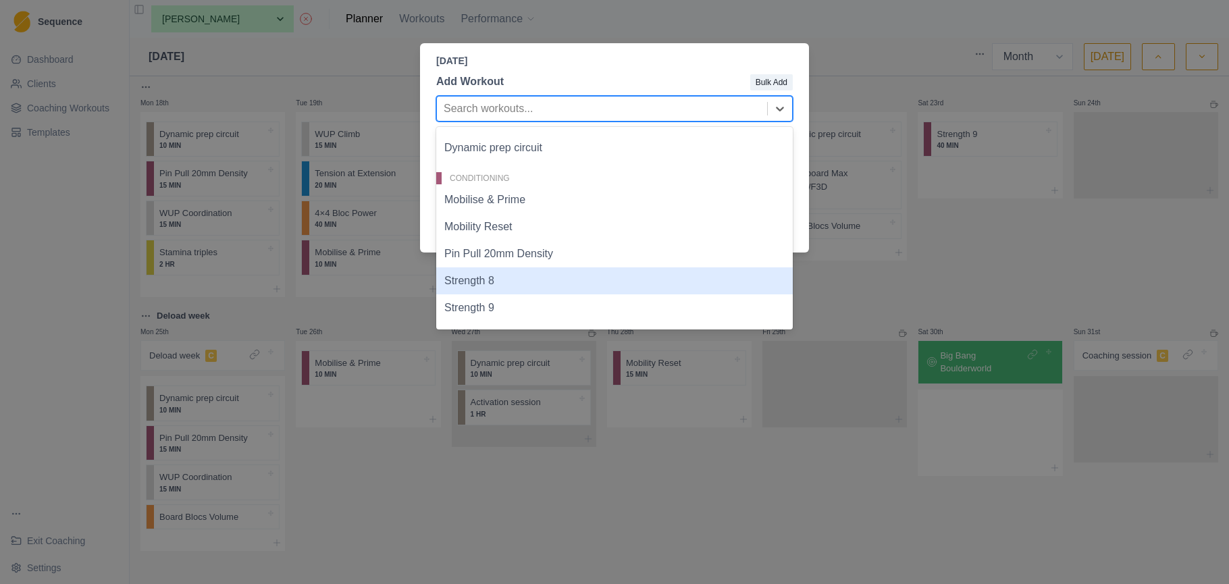
click at [526, 278] on div "Strength 8" at bounding box center [614, 280] width 357 height 27
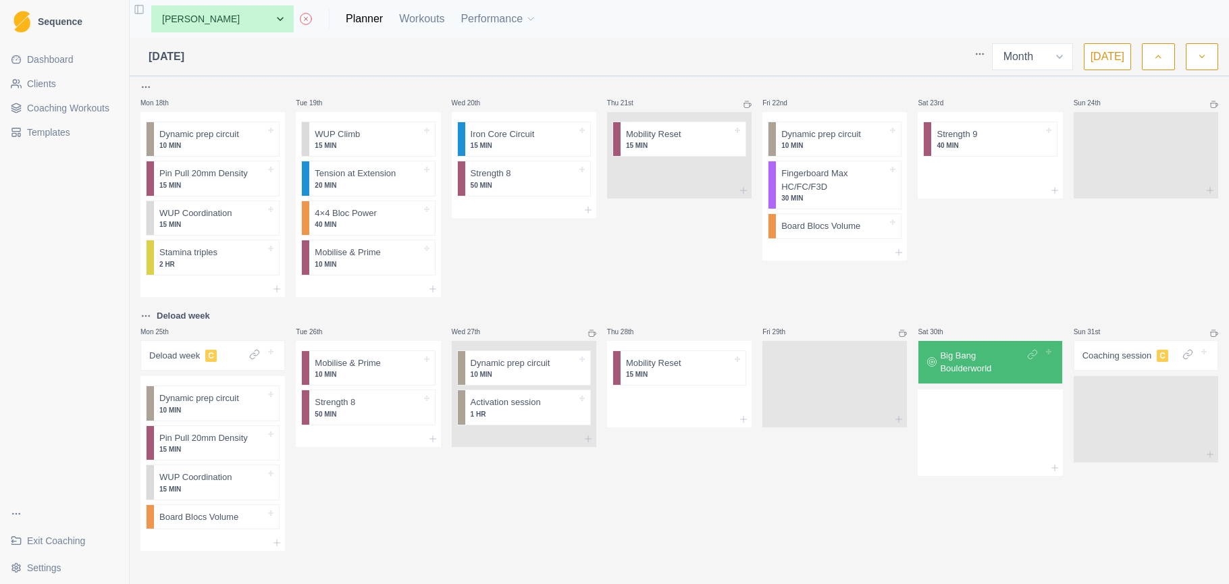
click at [369, 401] on div at bounding box center [388, 403] width 66 height 14
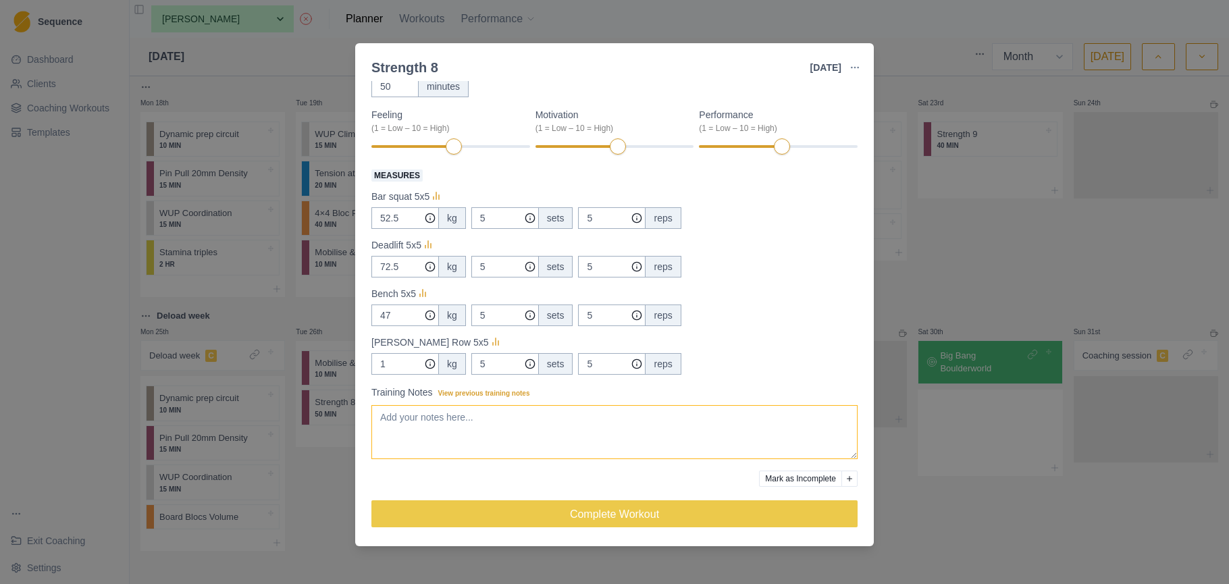
scroll to position [126, 0]
click at [859, 66] on icon "button" at bounding box center [855, 67] width 11 height 11
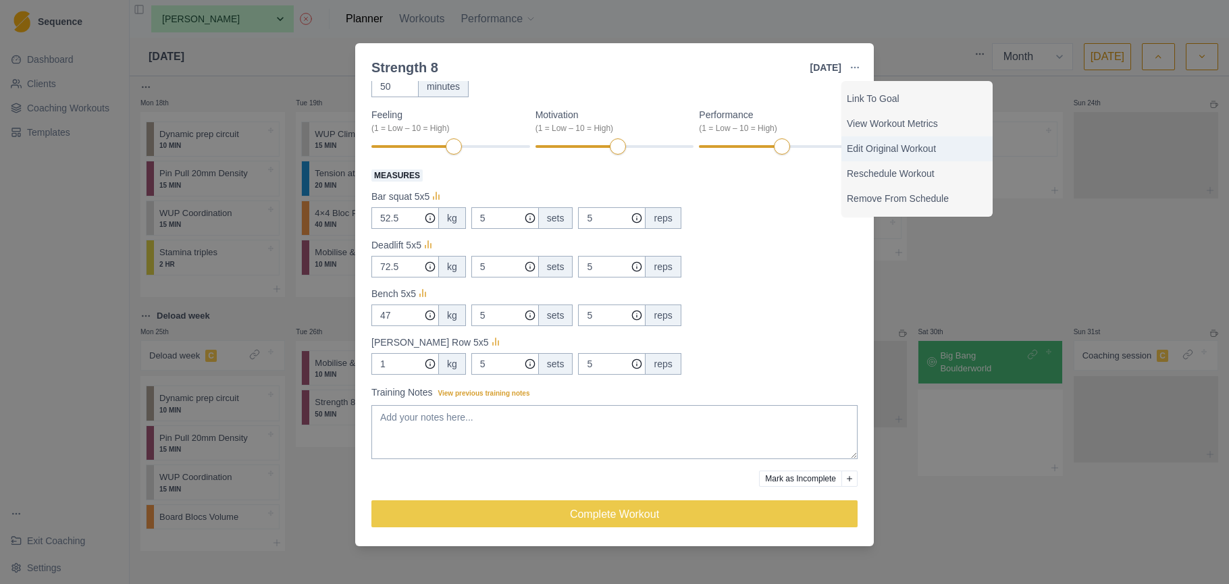
click at [929, 151] on p "Edit Original Workout" at bounding box center [917, 149] width 140 height 14
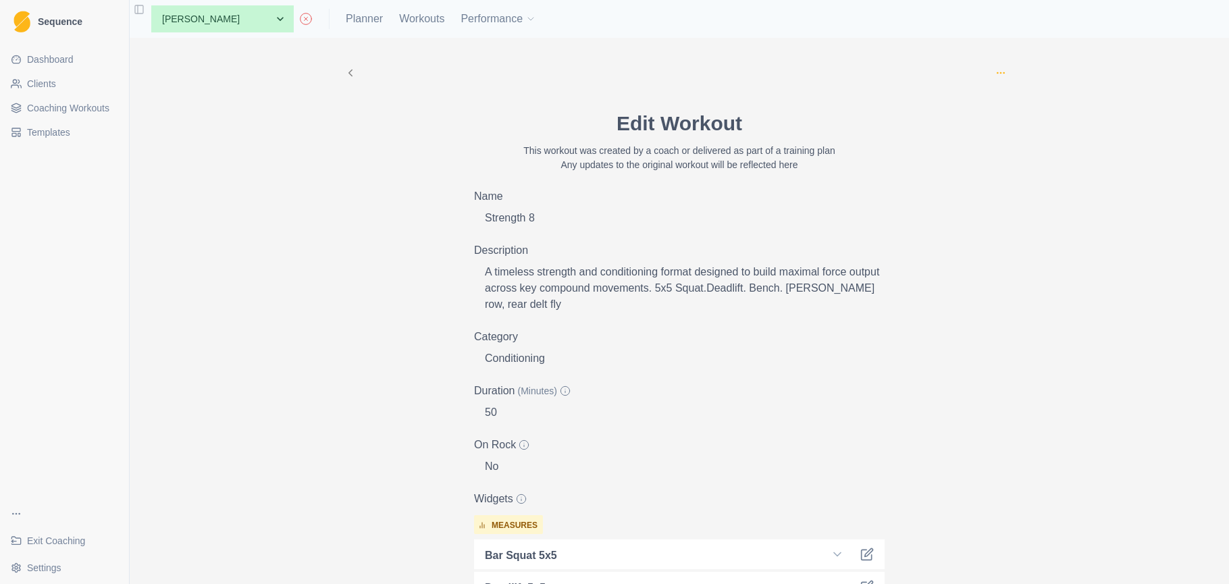
click at [1002, 72] on icon "button" at bounding box center [1001, 73] width 11 height 11
click at [97, 105] on span "Coaching Workouts" at bounding box center [68, 108] width 82 height 14
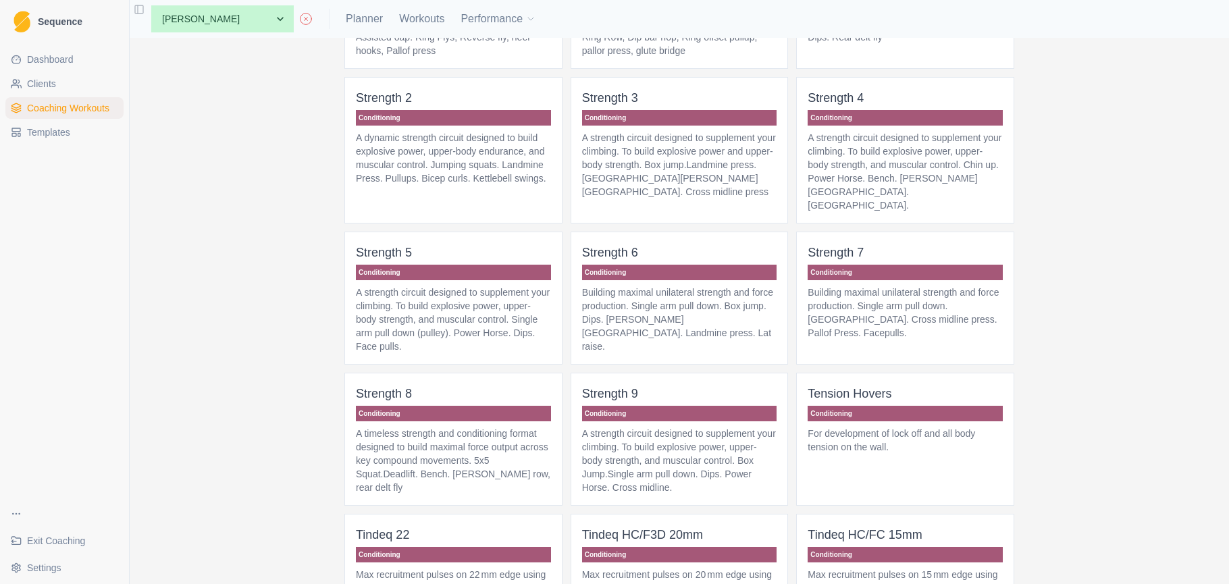
scroll to position [1318, 0]
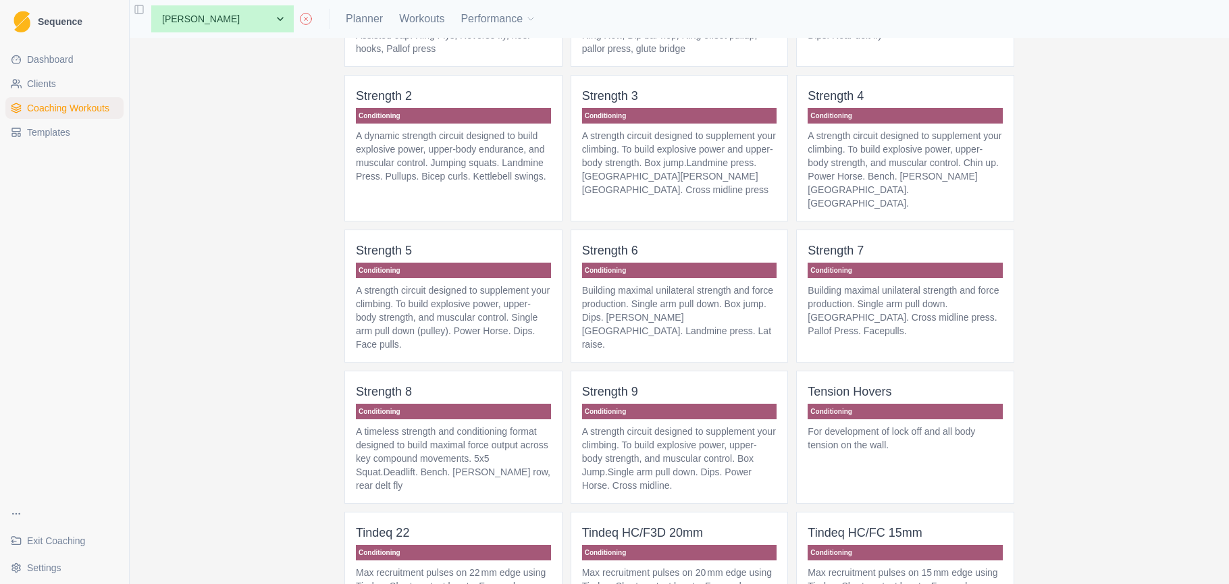
click at [488, 419] on p "Conditioning" at bounding box center [453, 412] width 195 height 16
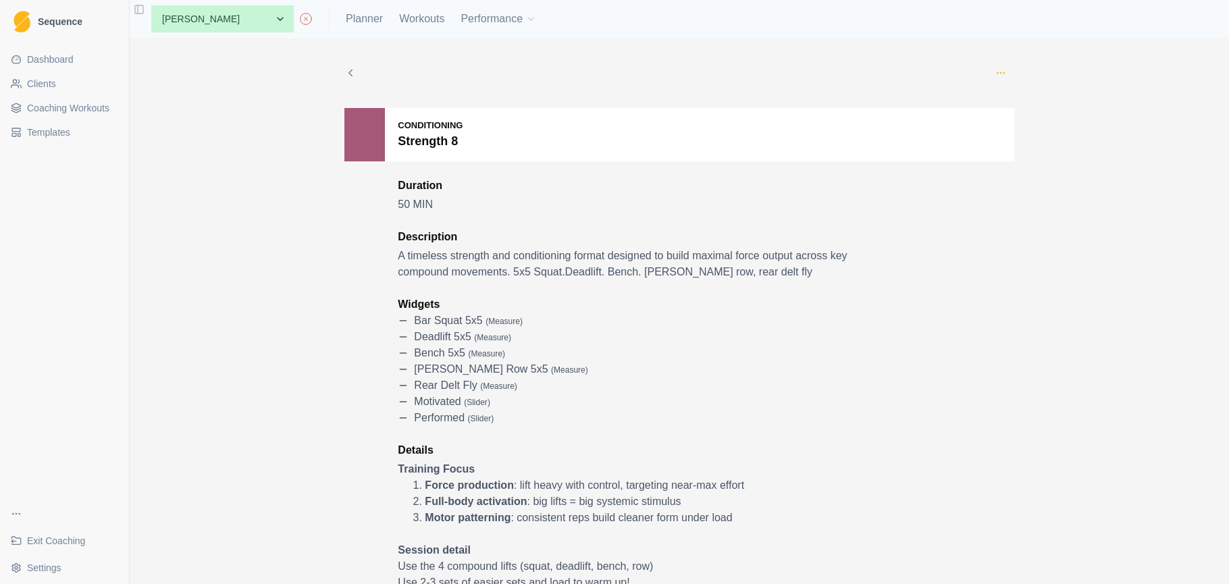
click at [1001, 71] on icon "button" at bounding box center [1001, 73] width 11 height 11
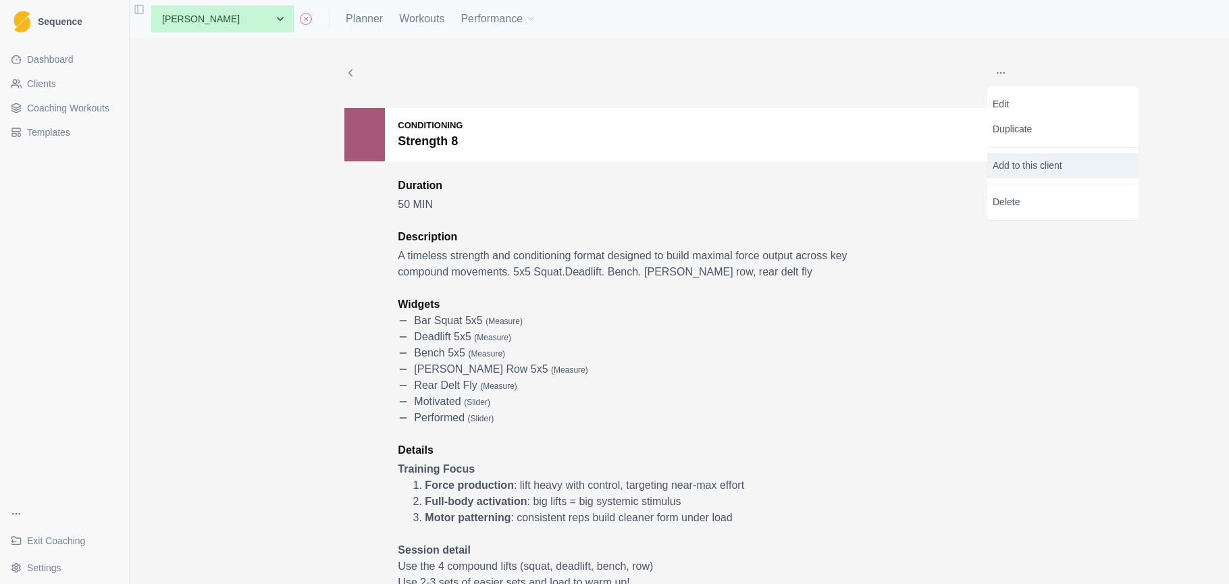
click at [1012, 169] on p "Add to this client" at bounding box center [1062, 165] width 151 height 25
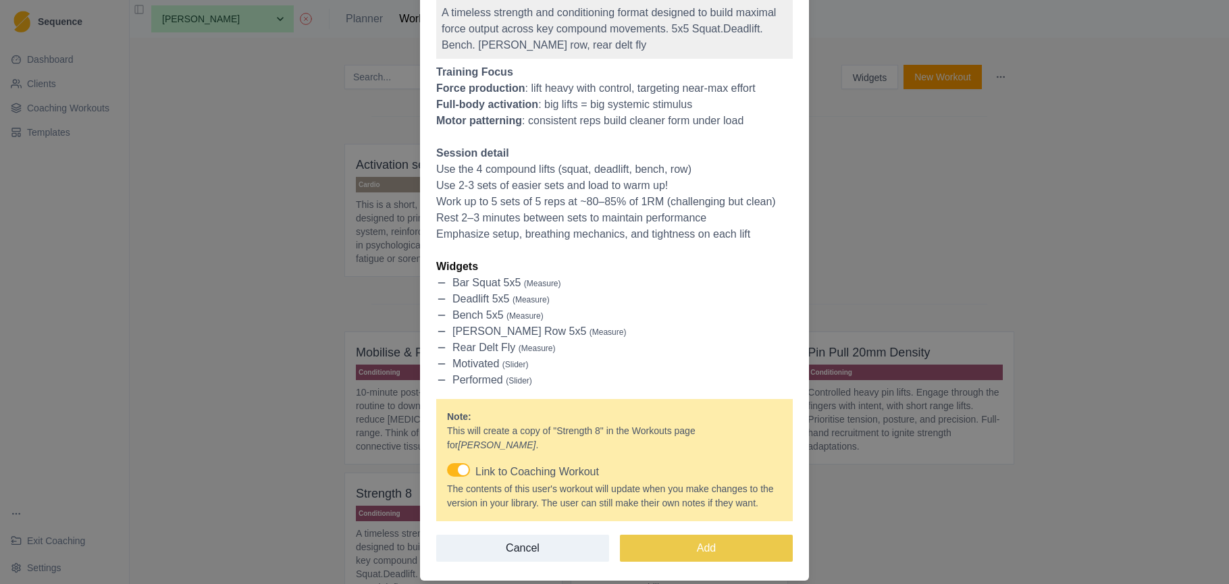
scroll to position [178, 0]
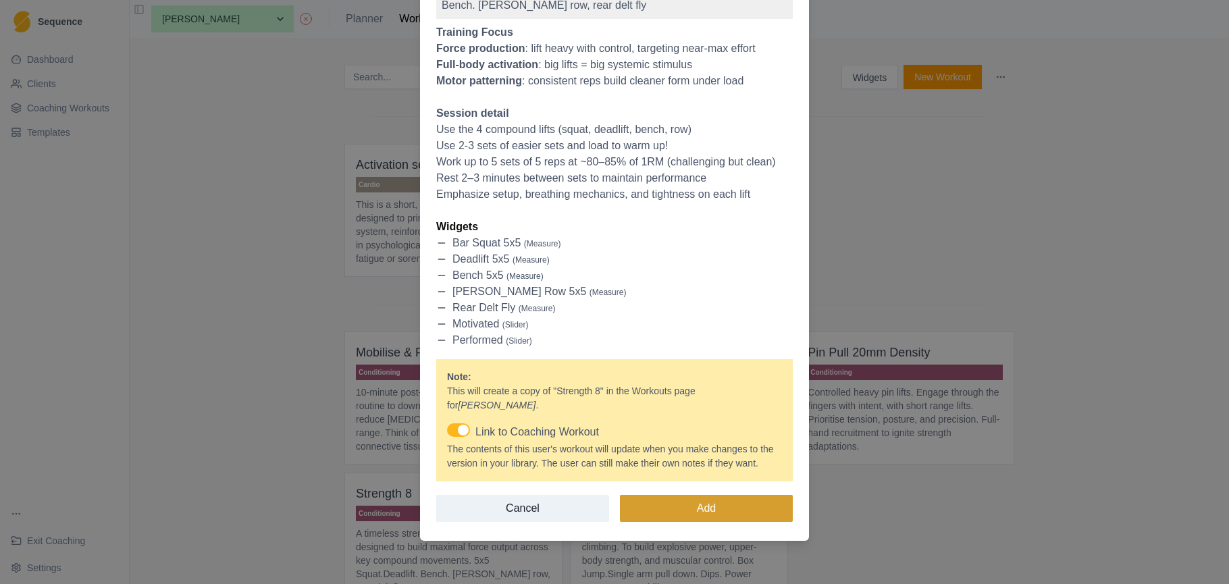
click at [710, 503] on button "Add" at bounding box center [706, 508] width 173 height 27
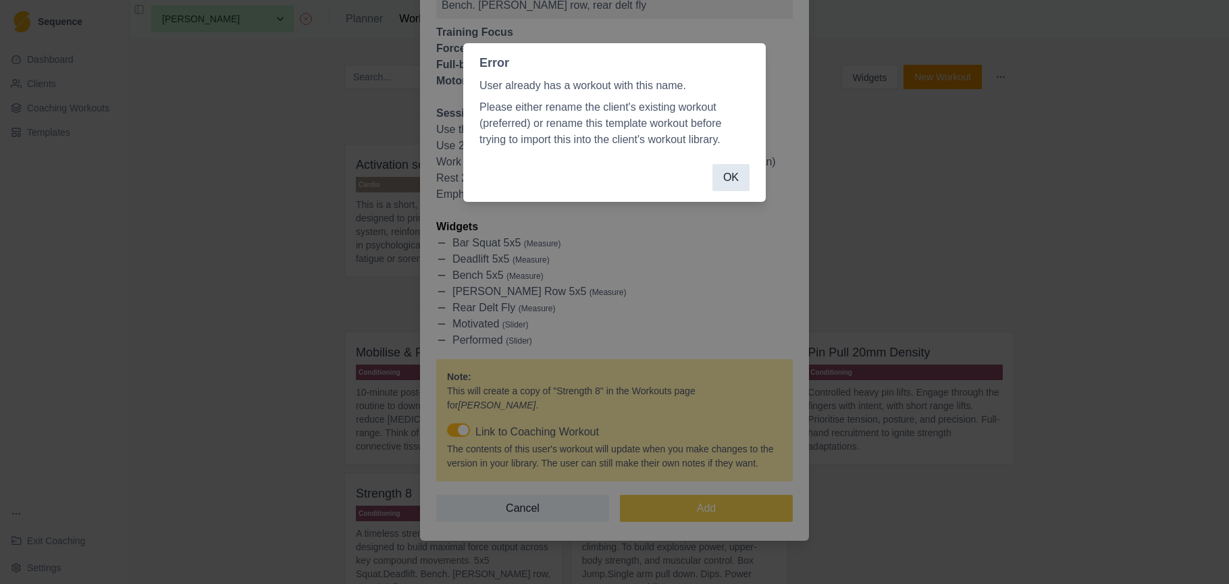
click at [729, 177] on button "OK" at bounding box center [731, 177] width 37 height 27
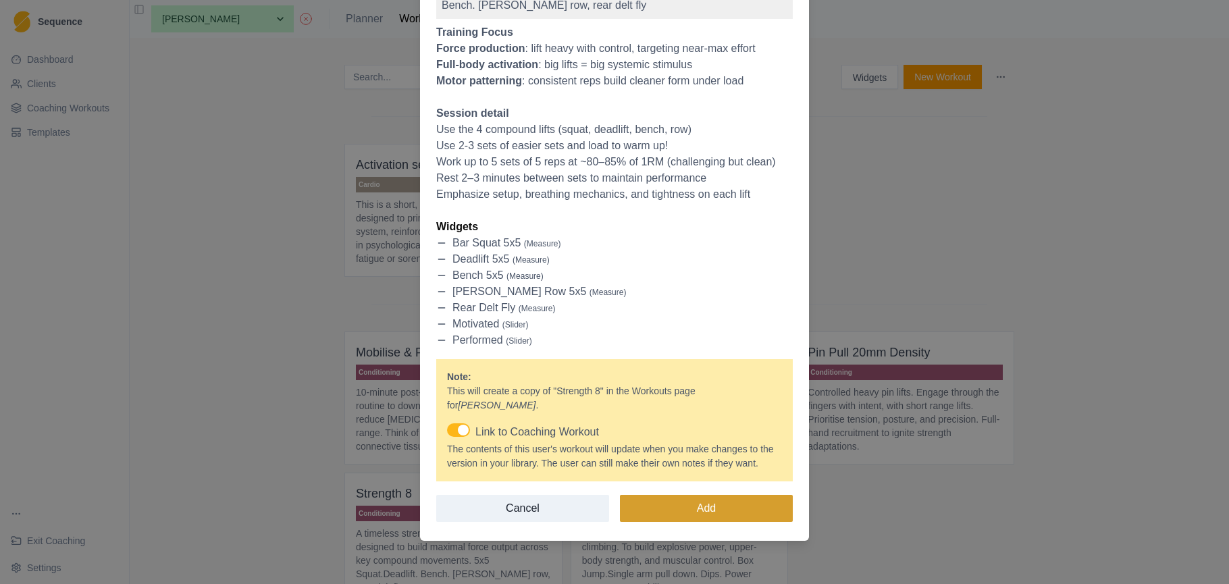
click at [691, 518] on button "Add" at bounding box center [706, 508] width 173 height 27
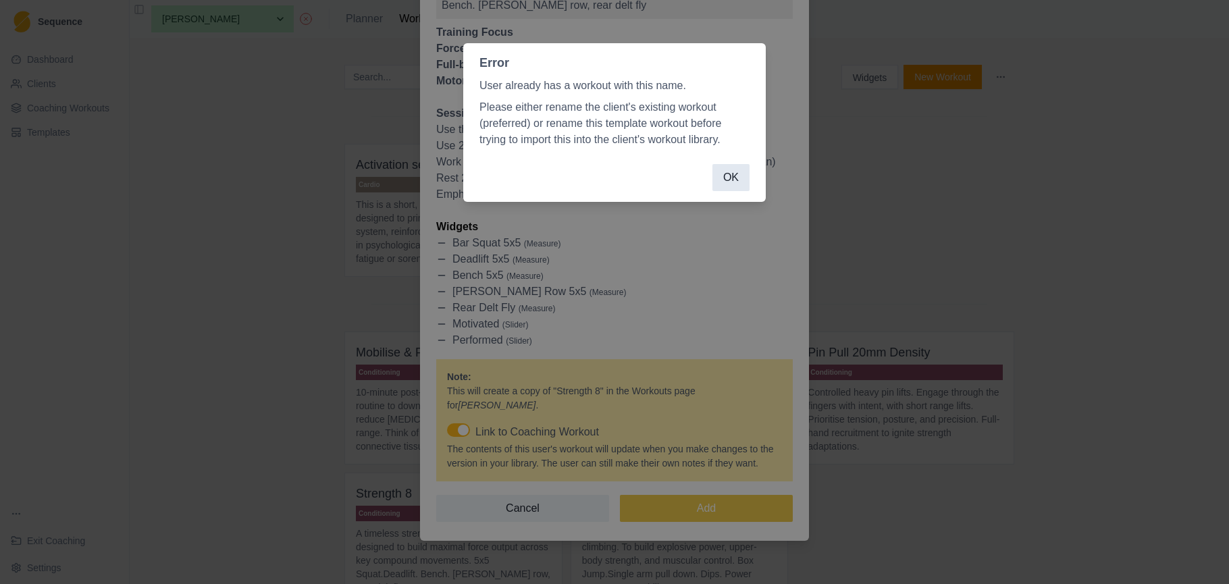
click at [731, 182] on button "OK" at bounding box center [731, 177] width 37 height 27
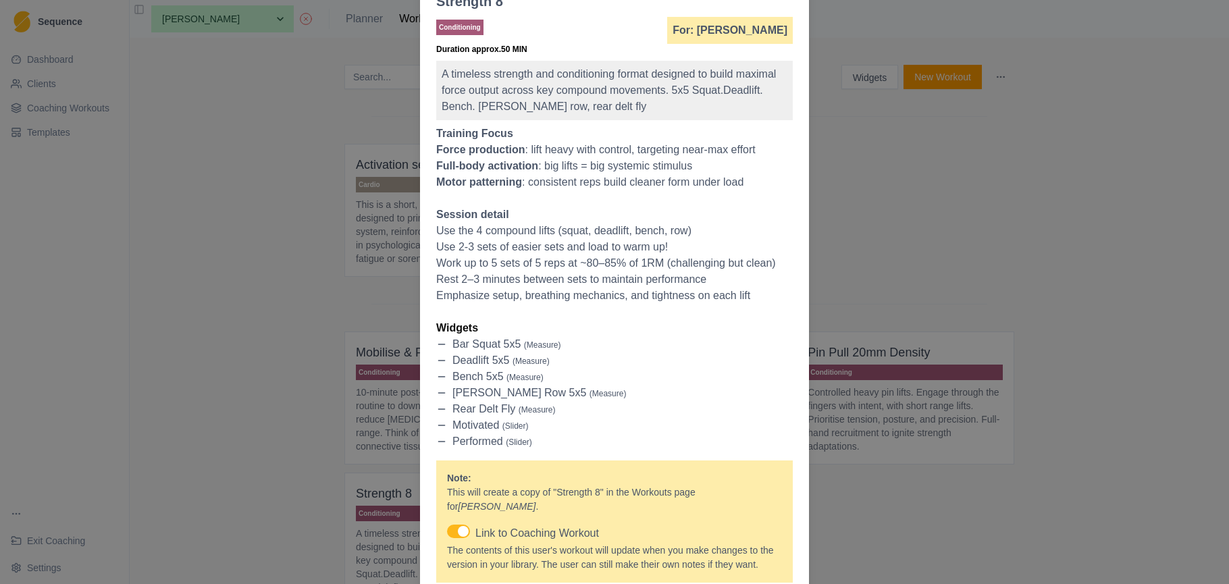
scroll to position [0, 0]
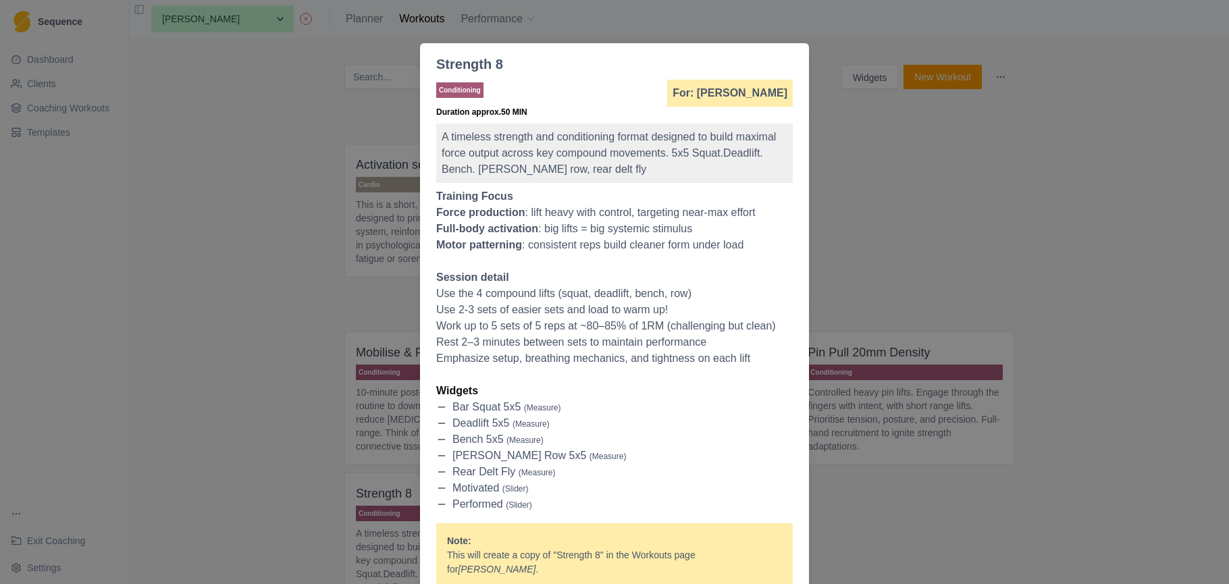
click at [289, 124] on div "Strength 8 Conditioning For: J. McInerney Duration approx. 50 MIN A timeless st…" at bounding box center [614, 292] width 1229 height 584
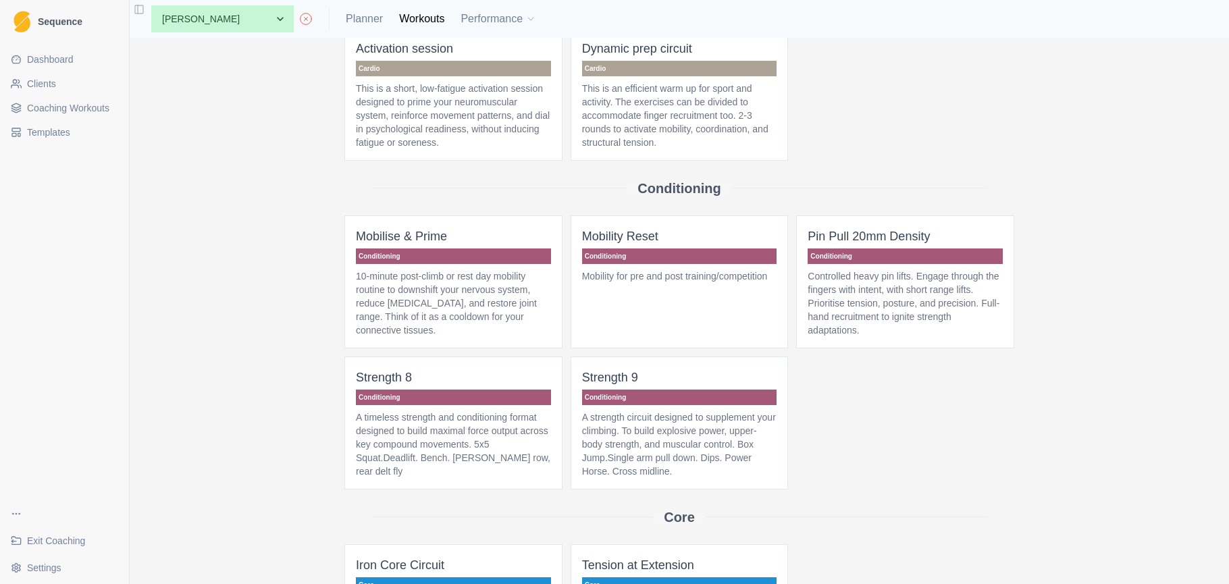
scroll to position [238, 0]
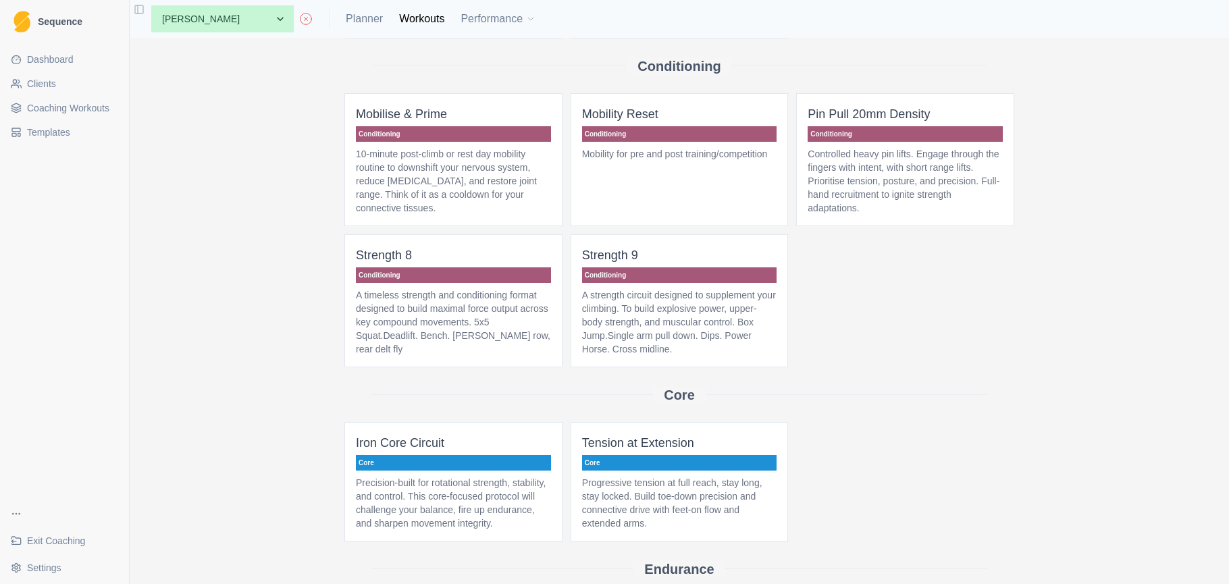
click at [448, 339] on p "A timeless strength and conditioning format designed to build maximal force out…" at bounding box center [453, 322] width 195 height 68
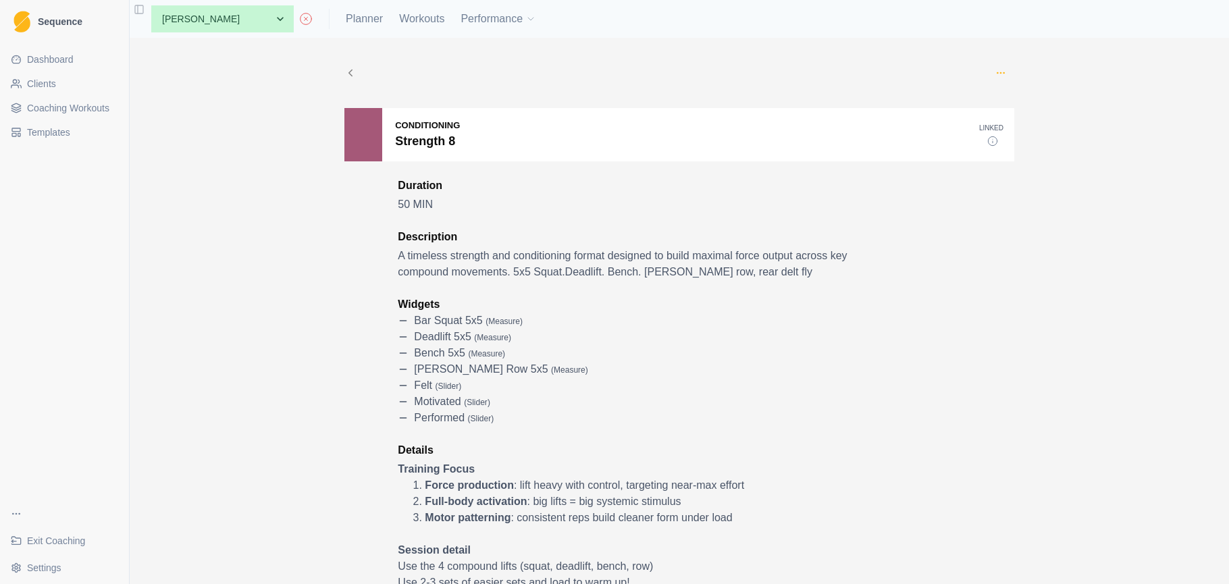
click at [996, 72] on icon "button" at bounding box center [1001, 73] width 11 height 11
click at [1016, 103] on p "Edit" at bounding box center [1063, 104] width 140 height 14
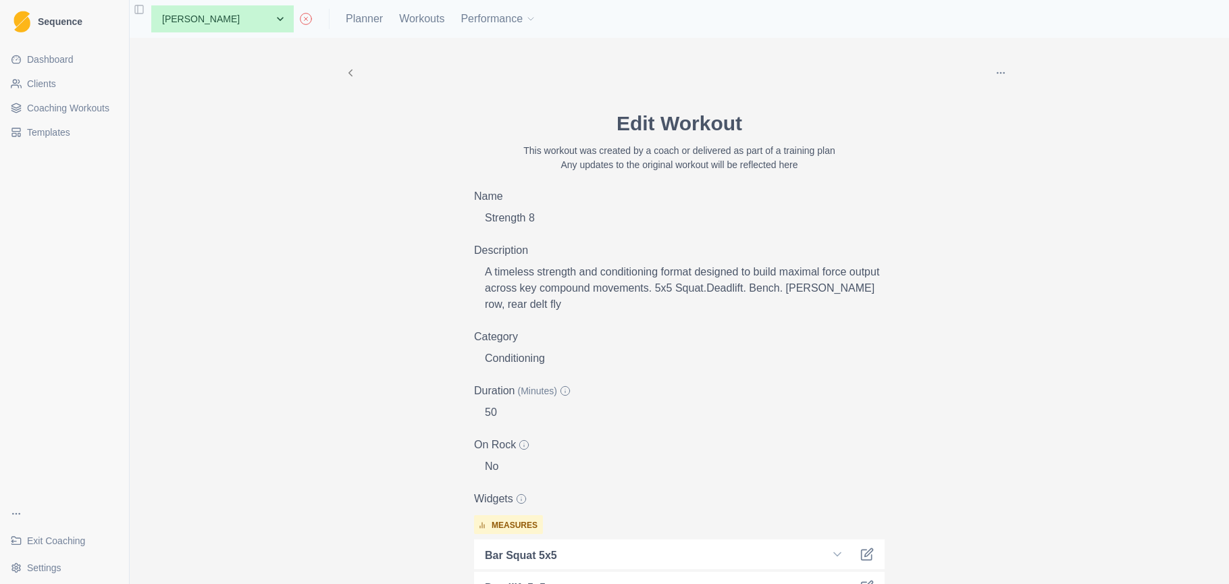
click at [98, 110] on span "Coaching Workouts" at bounding box center [68, 108] width 82 height 14
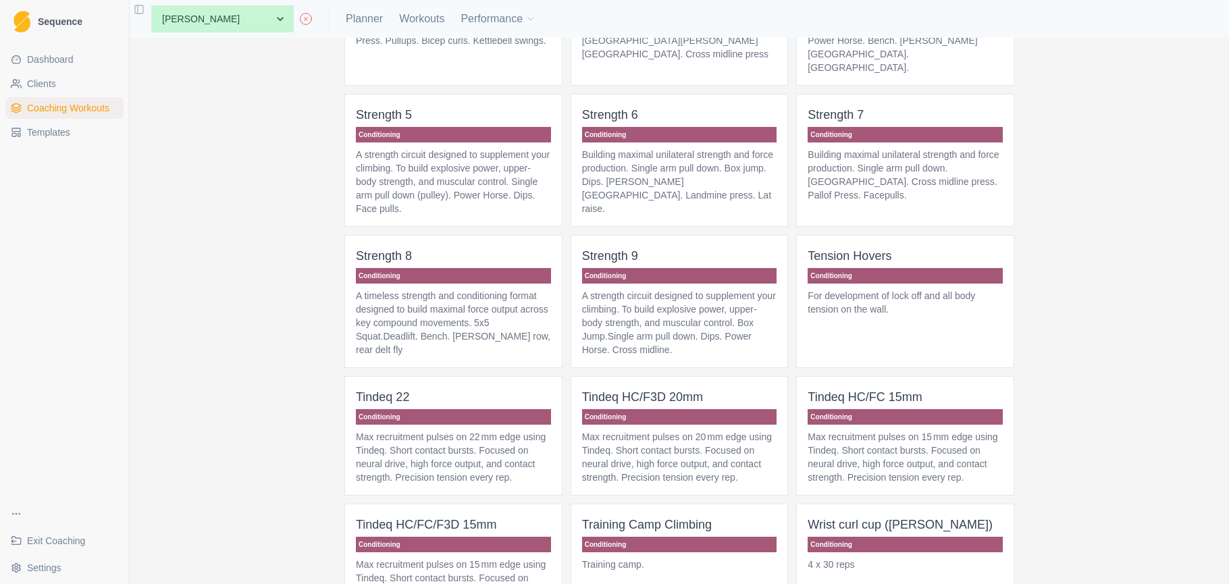
scroll to position [1511, 0]
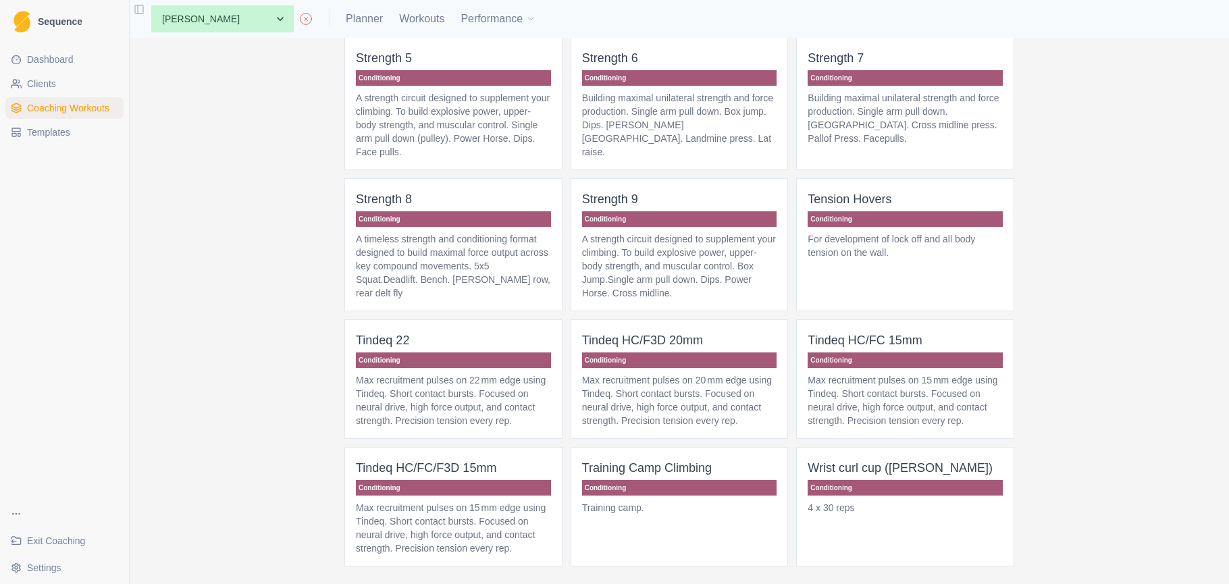
click at [469, 282] on p "A timeless strength and conditioning format designed to build maximal force out…" at bounding box center [453, 266] width 195 height 68
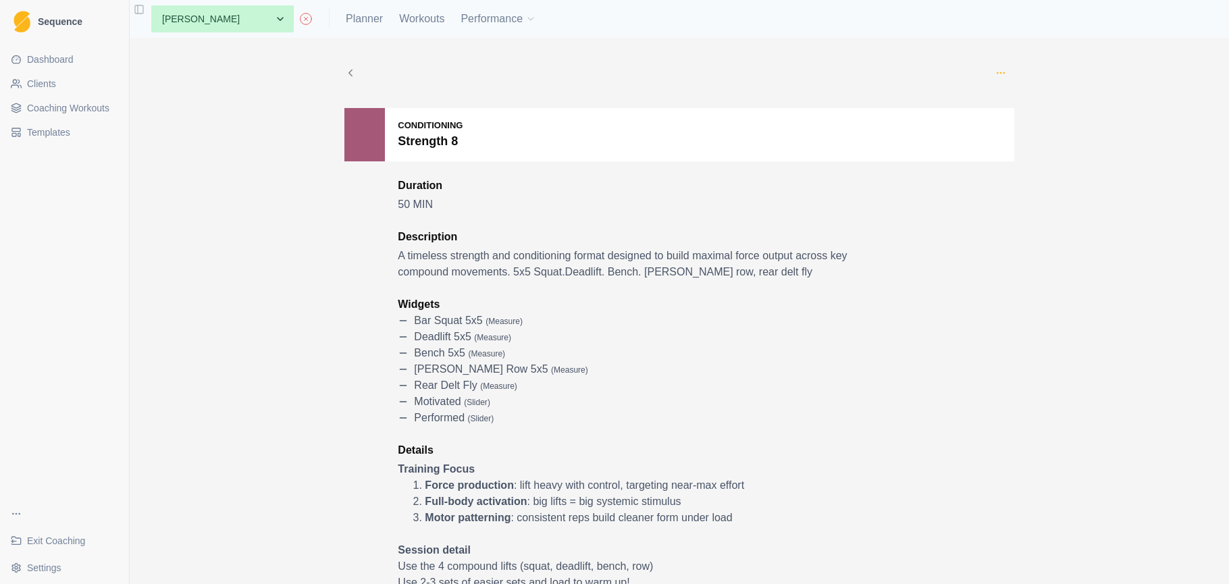
click at [1005, 68] on icon "button" at bounding box center [1001, 73] width 11 height 11
click at [1003, 101] on p "Edit" at bounding box center [1063, 104] width 140 height 14
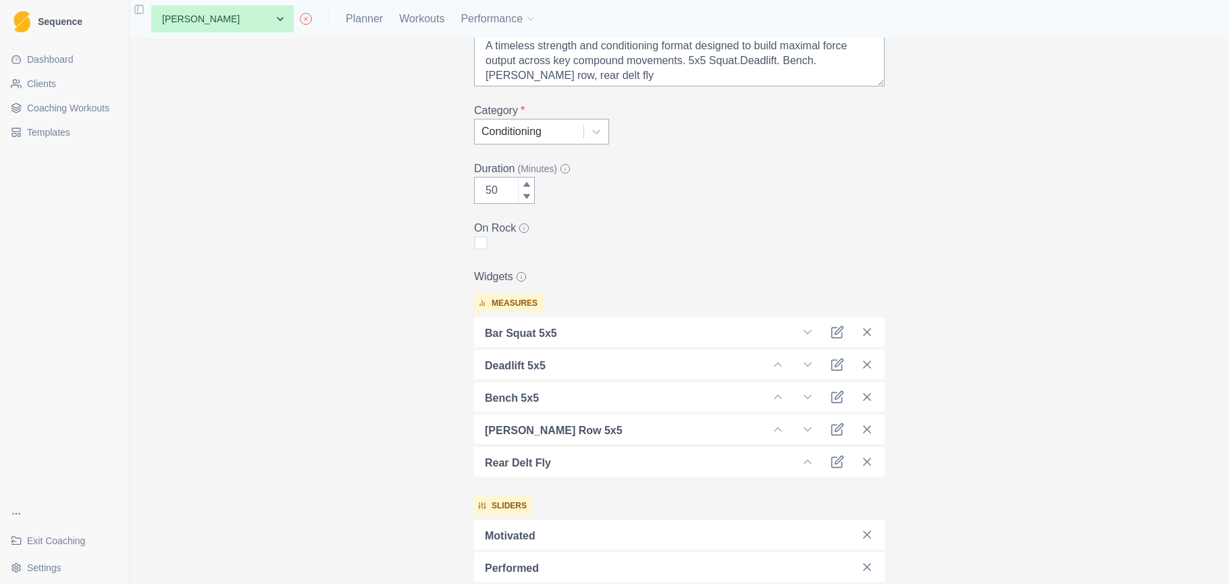
scroll to position [144, 0]
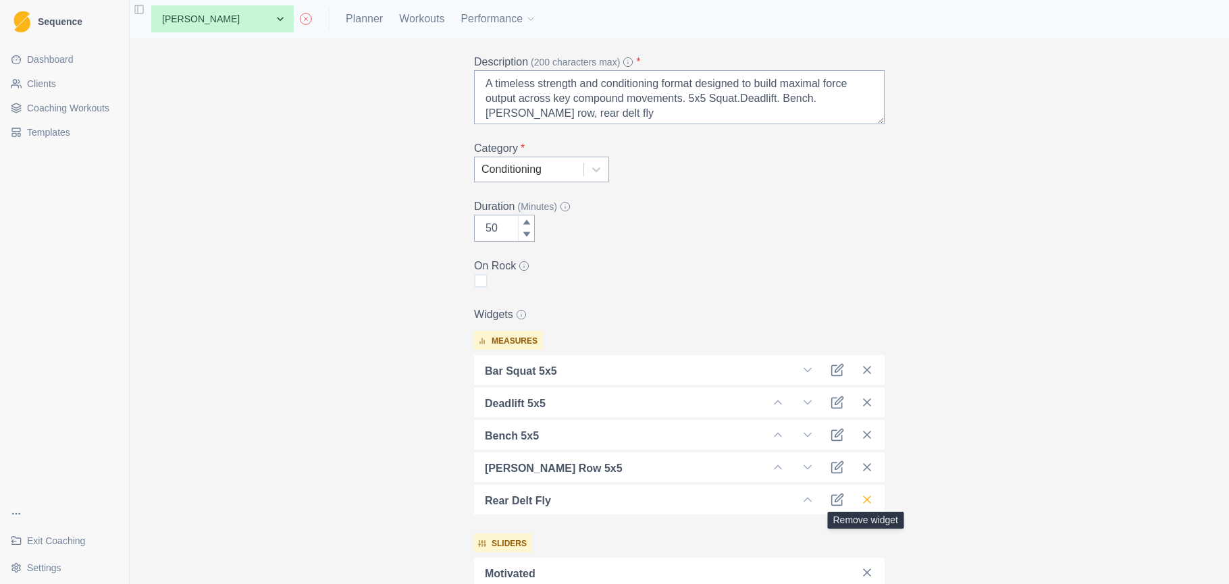
click at [869, 500] on icon at bounding box center [868, 500] width 14 height 14
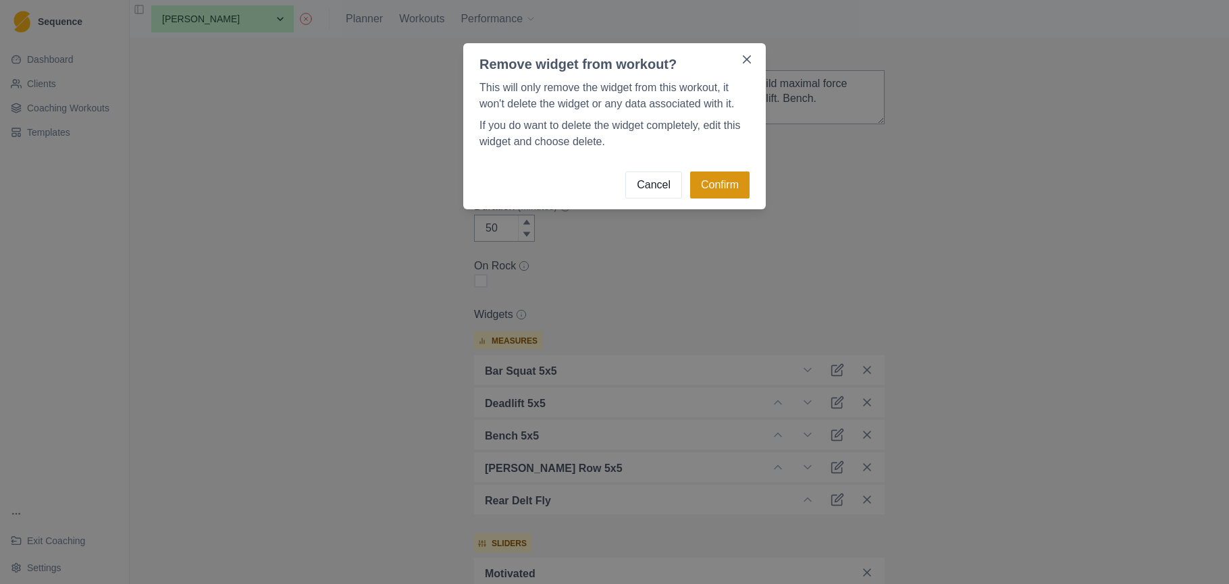
click at [717, 187] on button "Confirm" at bounding box center [719, 185] width 59 height 27
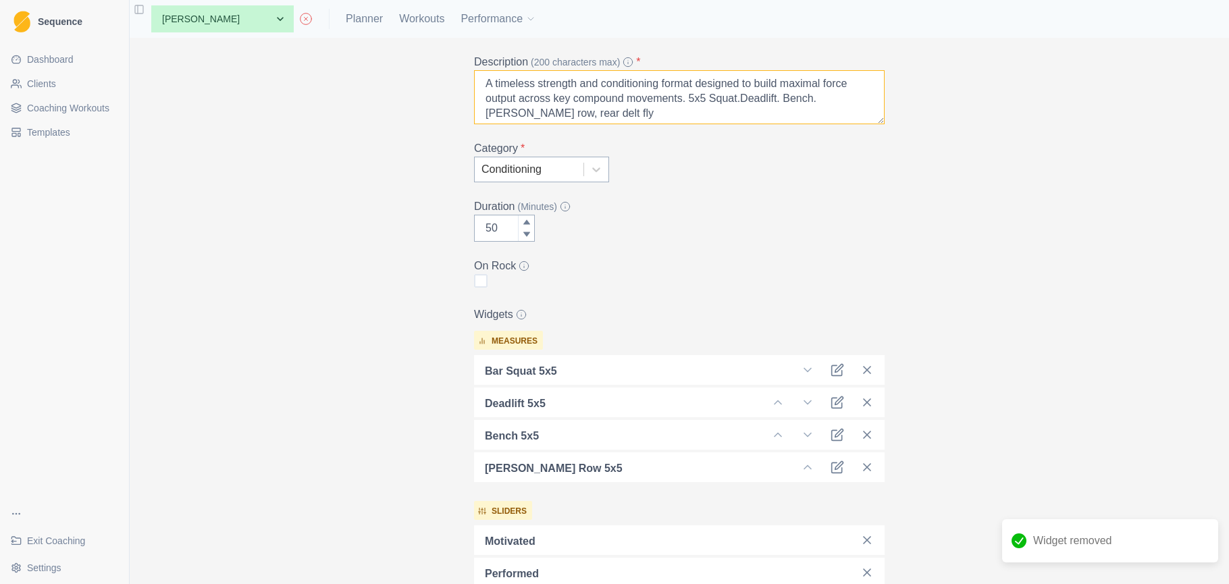
drag, startPoint x: 620, startPoint y: 113, endPoint x: 552, endPoint y: 115, distance: 68.2
click at [552, 115] on textarea "A timeless strength and conditioning format designed to build maximal force out…" at bounding box center [679, 97] width 411 height 54
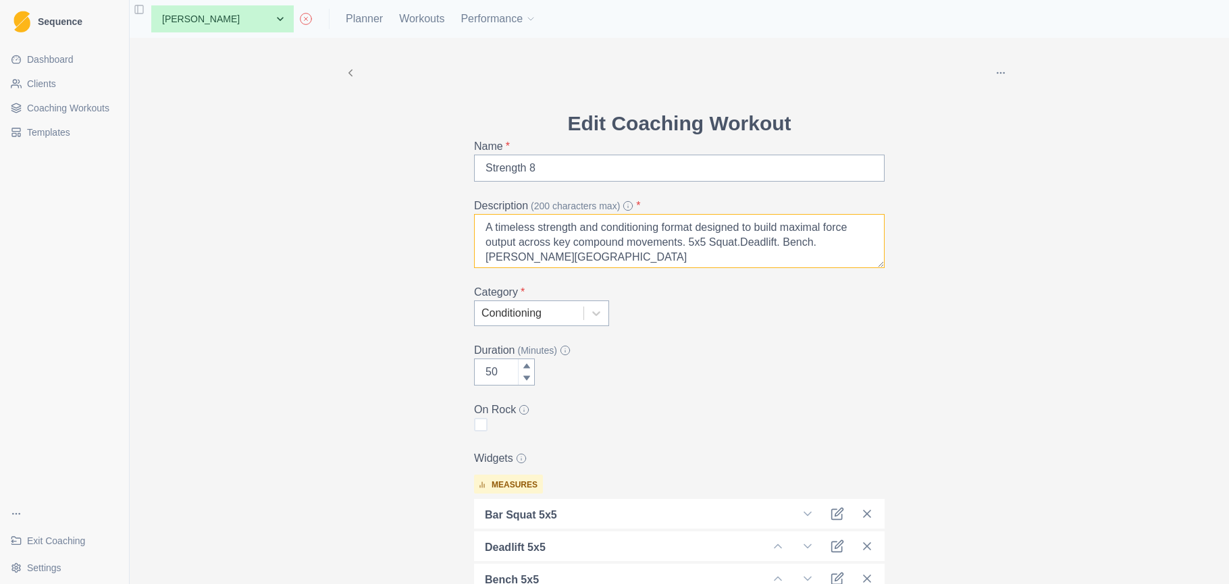
scroll to position [0, 0]
type textarea "A timeless strength and conditioning format designed to build maximal force out…"
click at [998, 75] on icon "button" at bounding box center [1001, 73] width 11 height 11
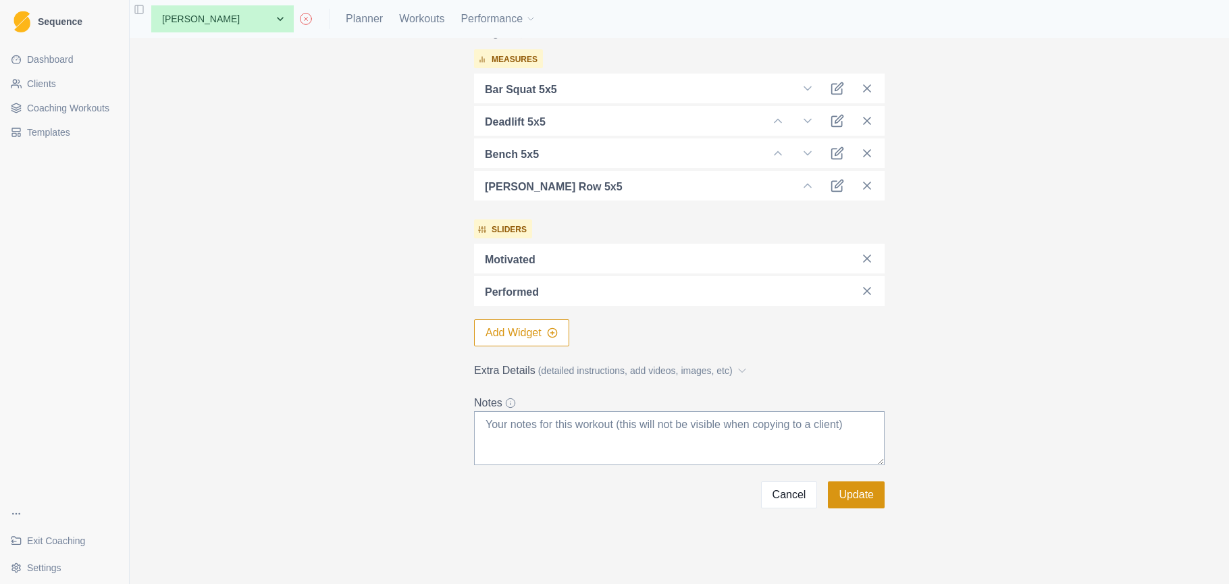
scroll to position [426, 0]
click at [856, 494] on button "Update" at bounding box center [856, 495] width 57 height 27
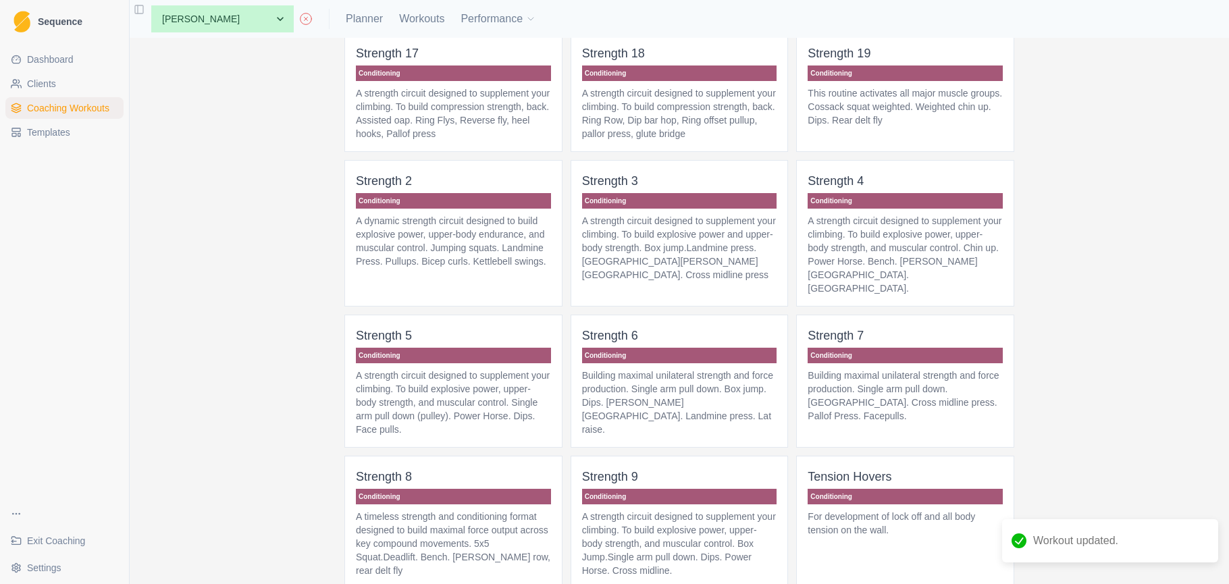
scroll to position [1450, 0]
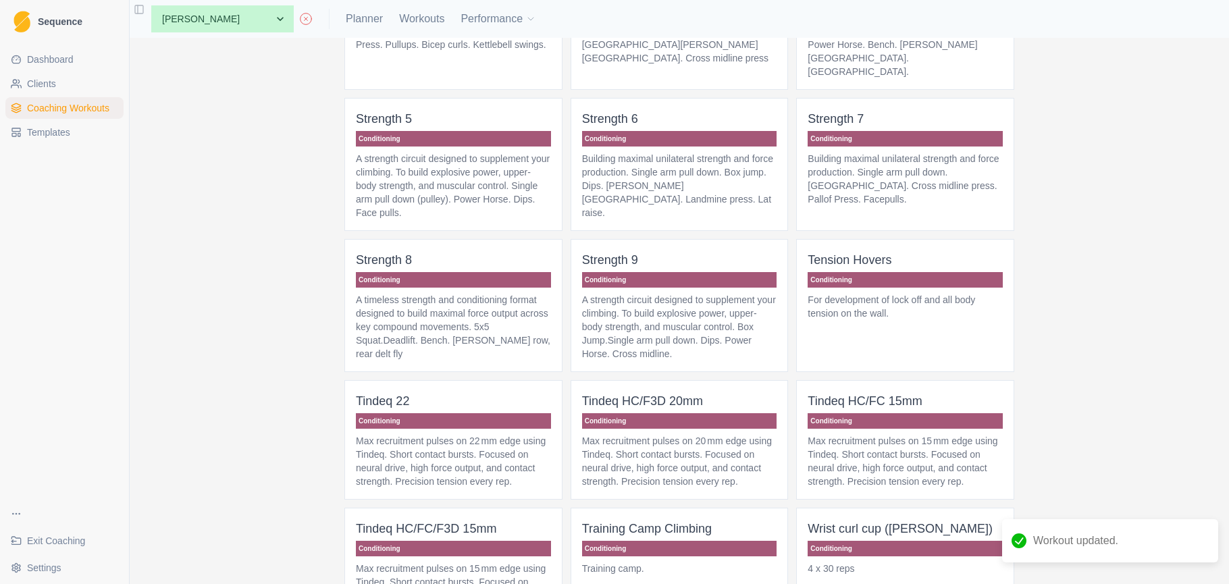
click at [448, 349] on p "A timeless strength and conditioning format designed to build maximal force out…" at bounding box center [453, 327] width 195 height 68
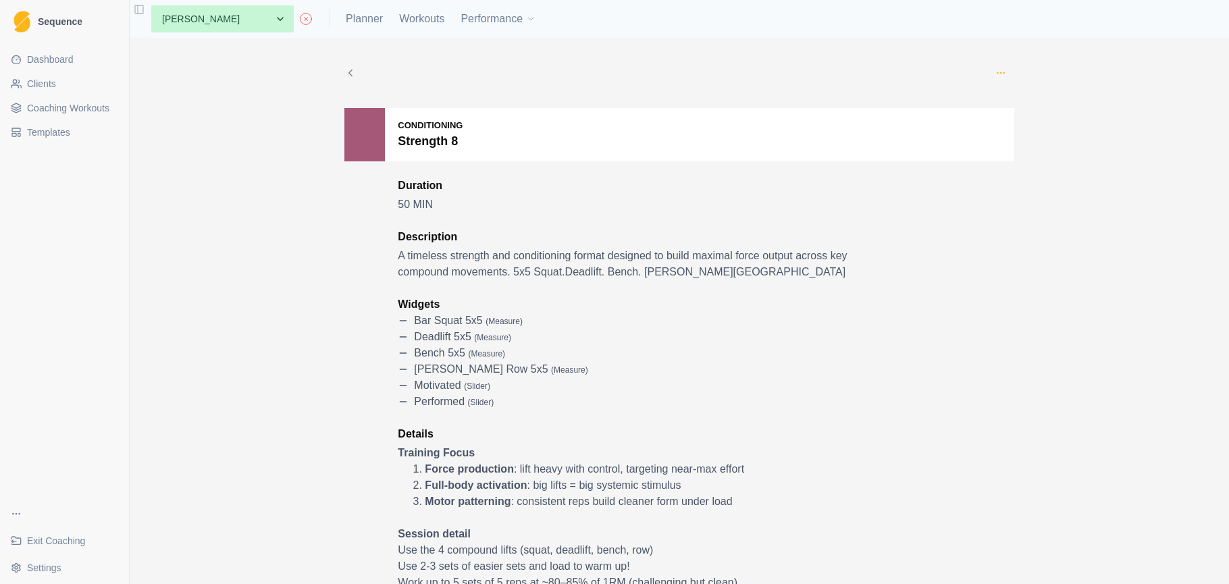
click at [998, 73] on circle "button" at bounding box center [998, 72] width 1 height 1
click at [1026, 128] on p "Duplicate" at bounding box center [1062, 129] width 151 height 25
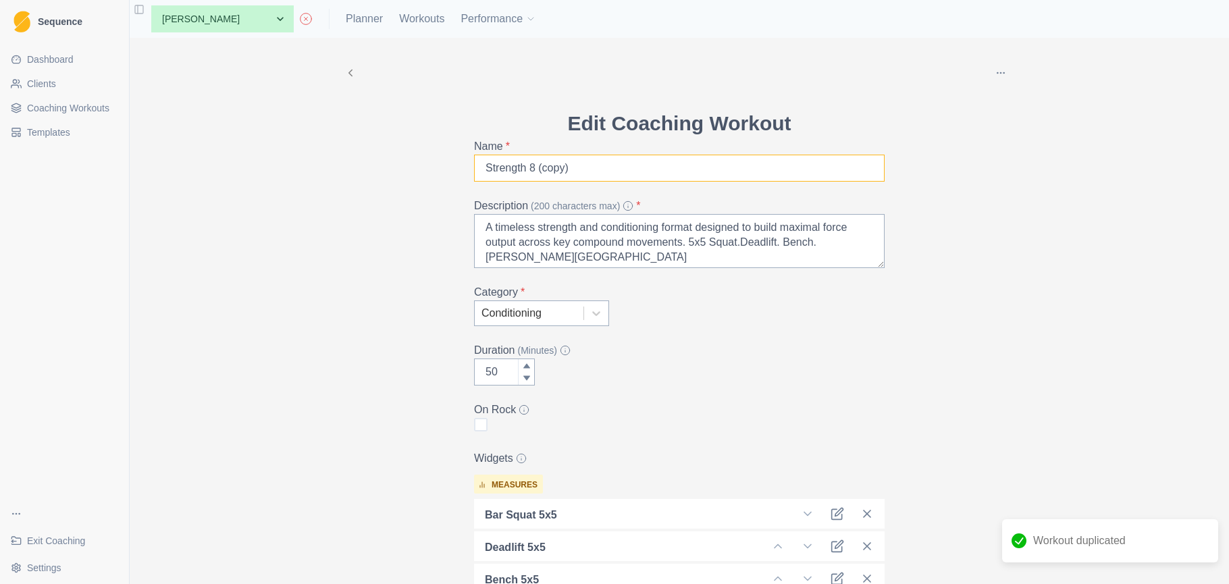
drag, startPoint x: 582, startPoint y: 170, endPoint x: 536, endPoint y: 165, distance: 46.8
click at [538, 169] on input "Strength 8 (copy)" at bounding box center [679, 168] width 411 height 27
type input "Strength 8.5"
click at [563, 258] on textarea "A timeless strength and conditioning format designed to build maximal force out…" at bounding box center [679, 241] width 411 height 54
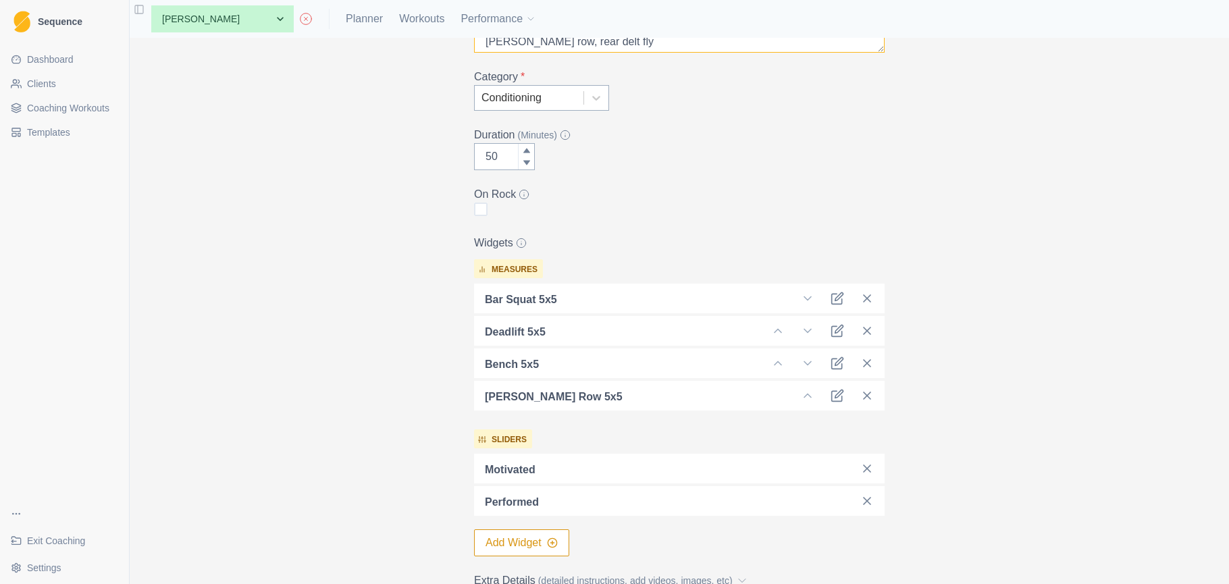
scroll to position [229, 0]
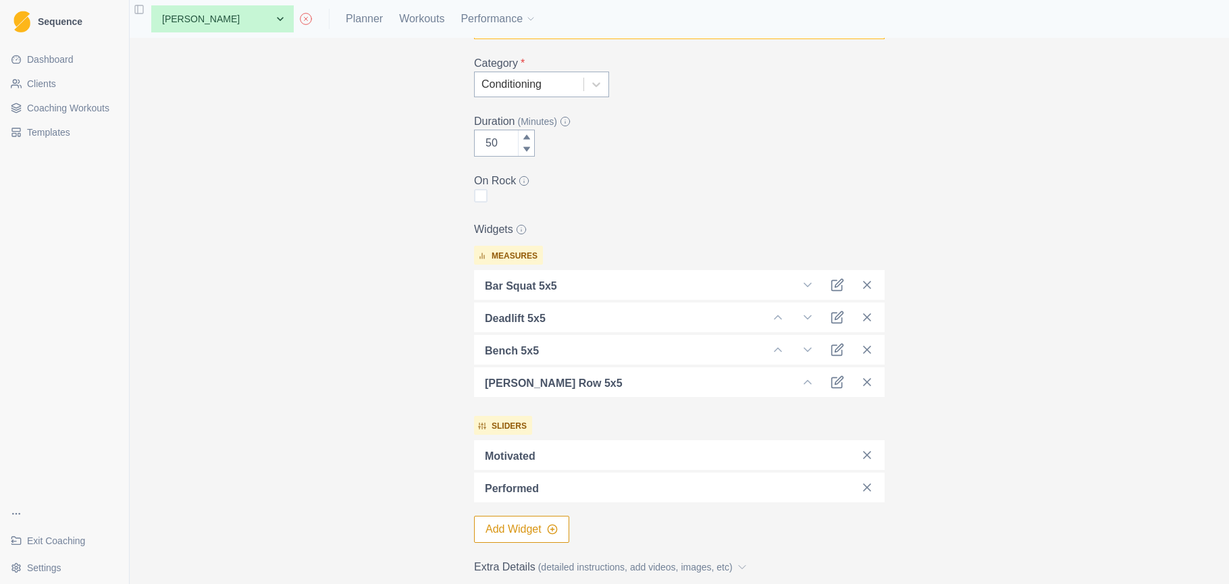
type textarea "A timeless strength and conditioning format designed to build maximal force out…"
click at [523, 534] on button "Add Widget" at bounding box center [521, 529] width 95 height 27
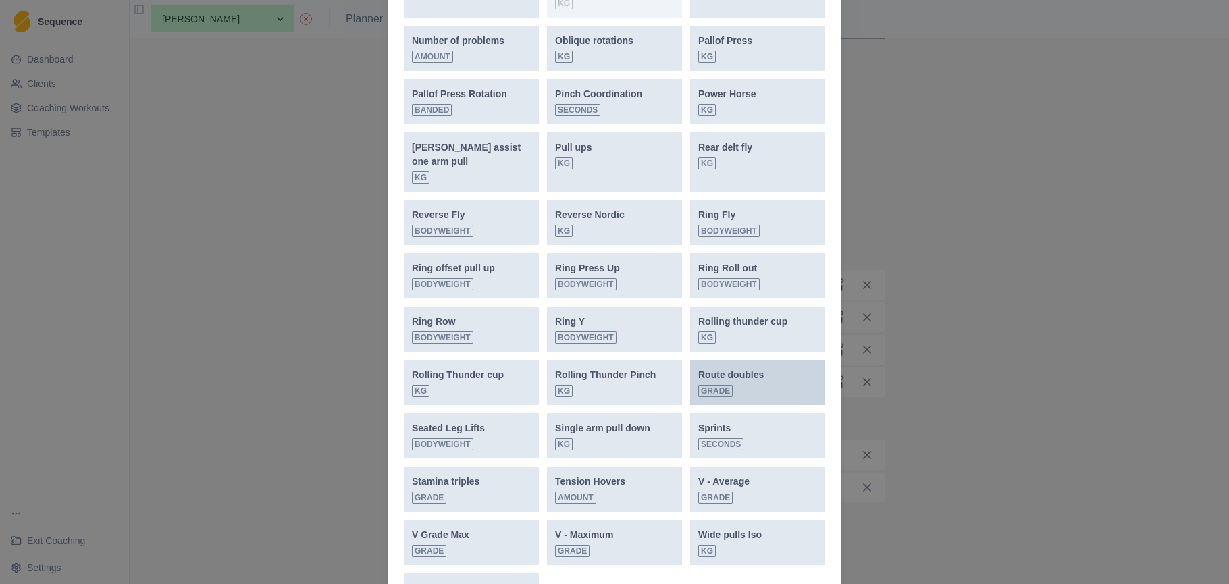
scroll to position [1251, 0]
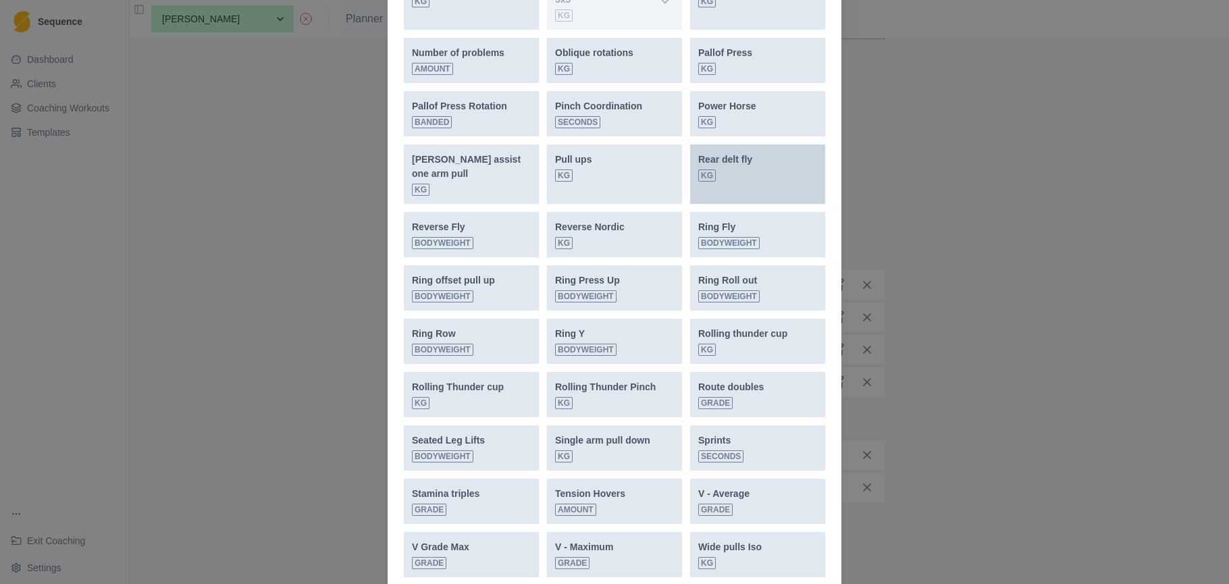
click at [759, 153] on div "Rear delt fly kg" at bounding box center [757, 167] width 119 height 29
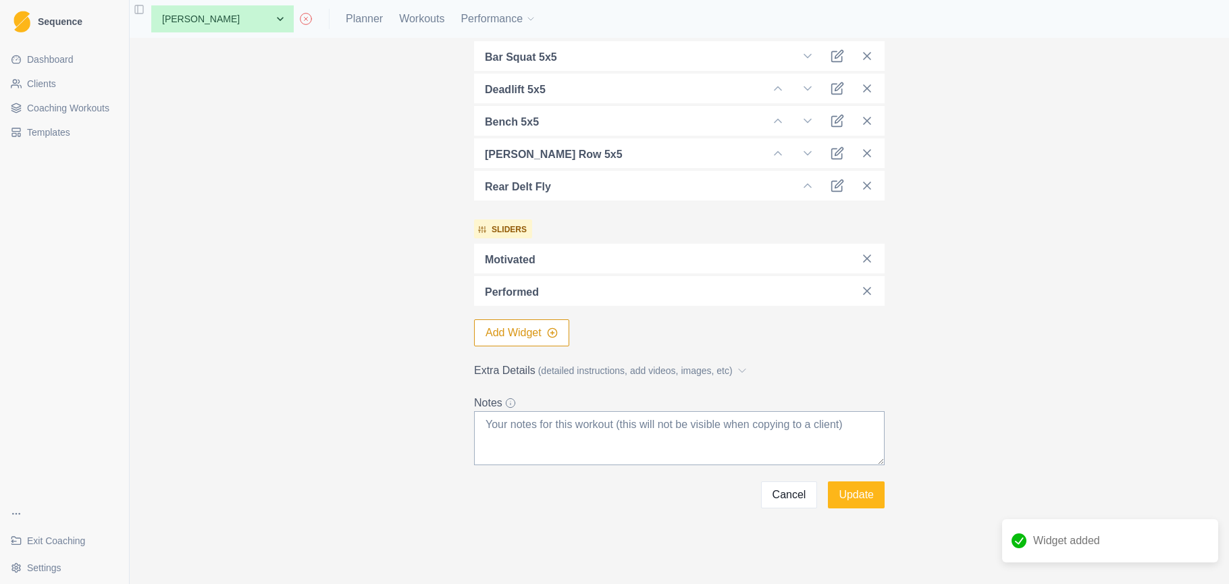
scroll to position [0, 0]
click at [865, 496] on button "Update" at bounding box center [856, 495] width 57 height 27
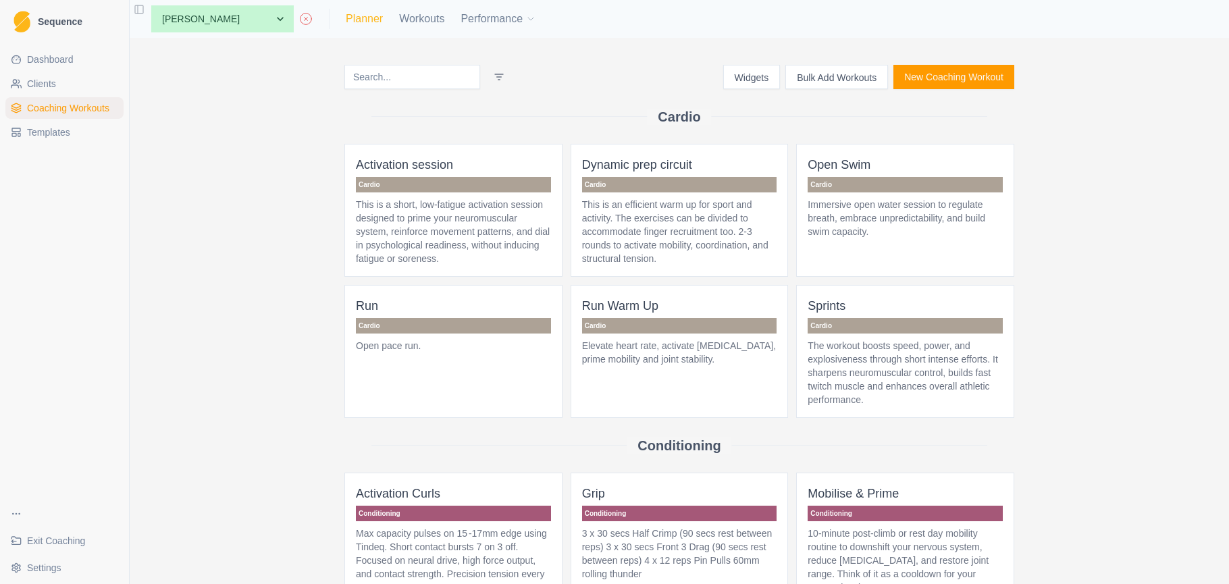
click at [346, 11] on link "Planner" at bounding box center [364, 19] width 37 height 16
select select "month"
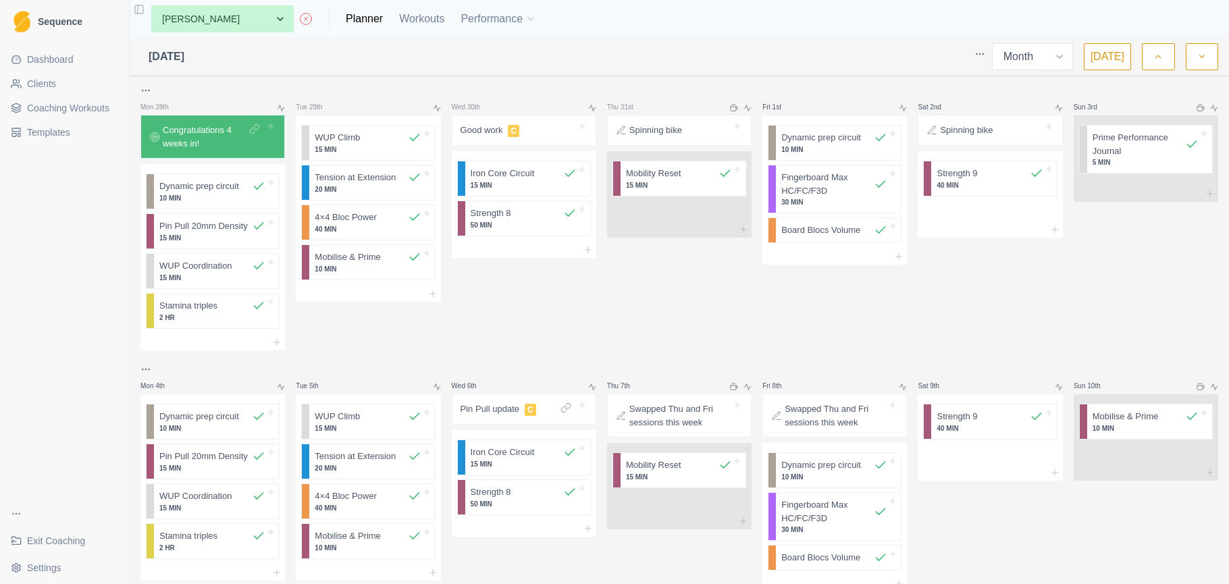
click at [99, 107] on span "Coaching Workouts" at bounding box center [68, 108] width 82 height 14
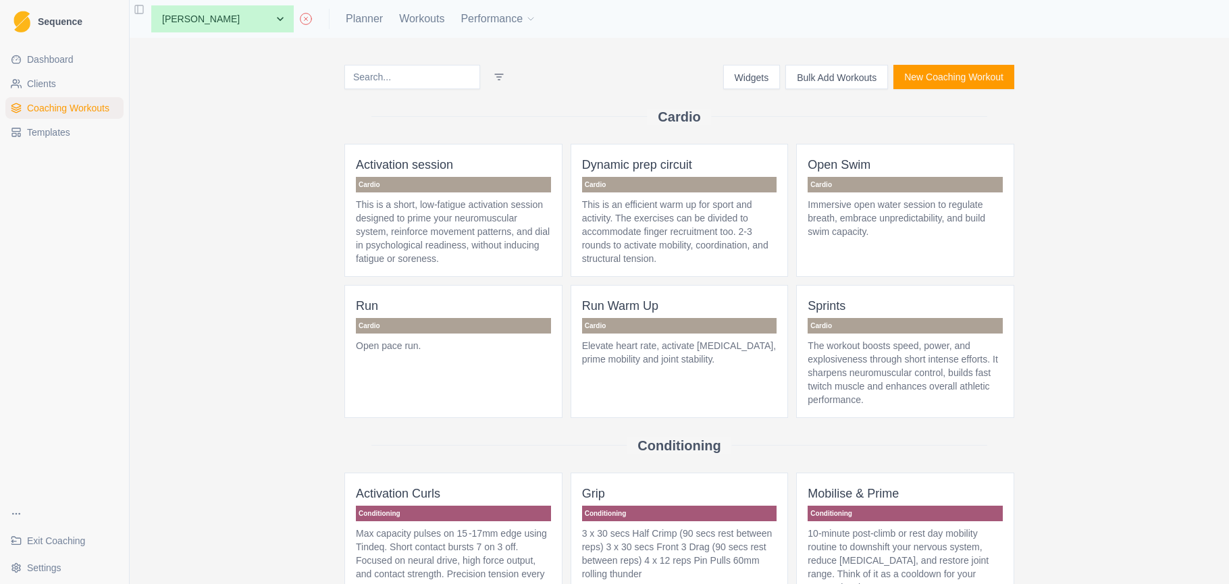
click at [811, 76] on button "Bulk Add Workouts" at bounding box center [837, 77] width 103 height 24
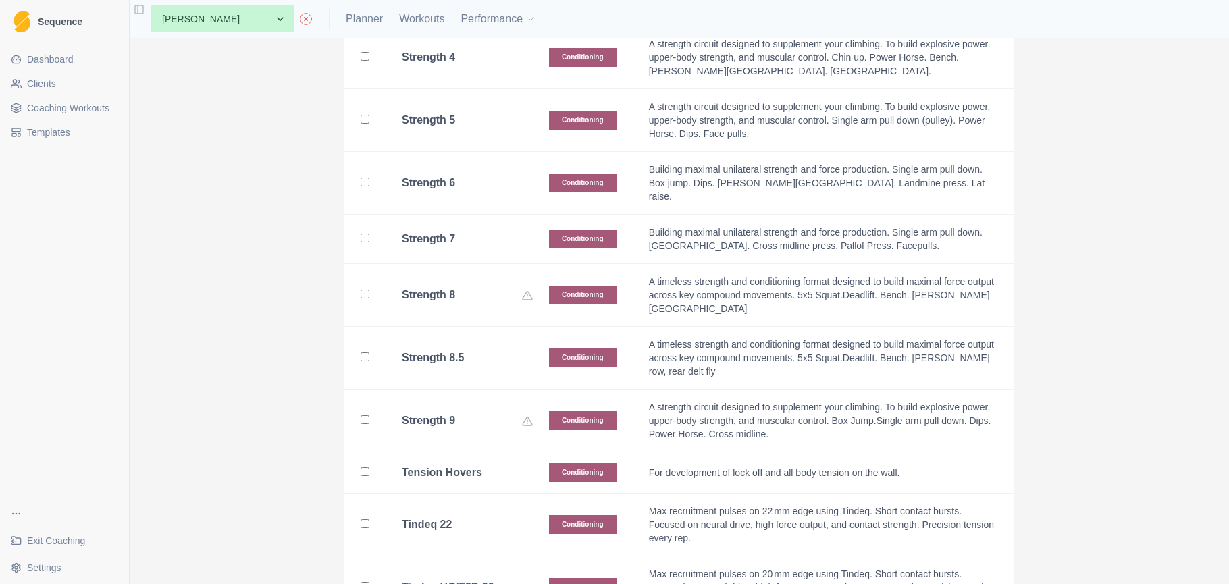
scroll to position [1724, 0]
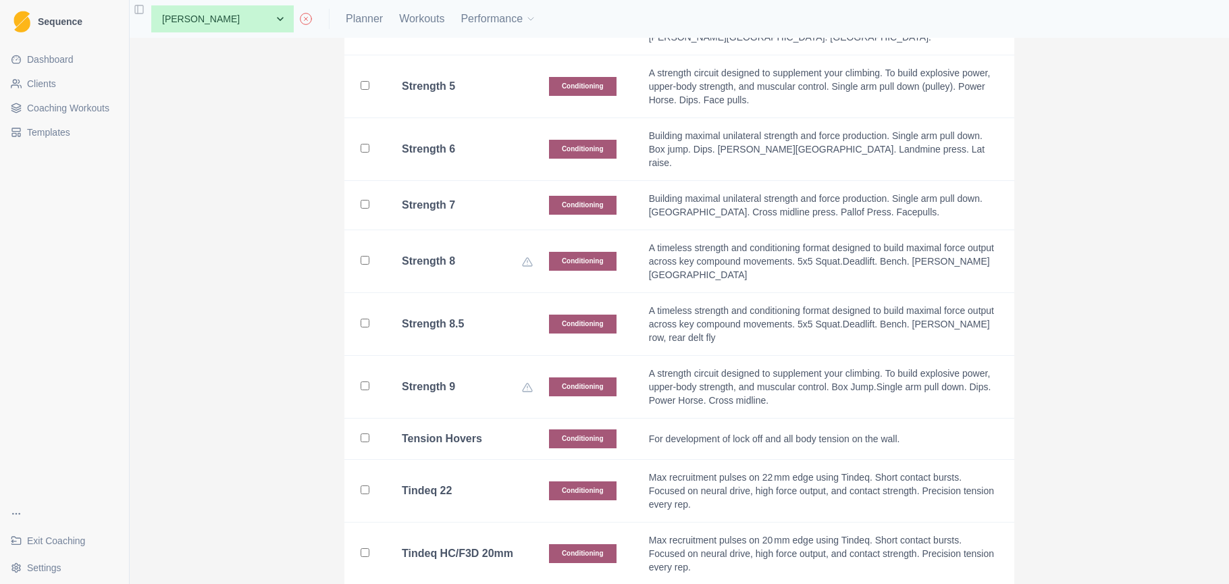
click at [362, 319] on input "checkbox" at bounding box center [365, 323] width 9 height 9
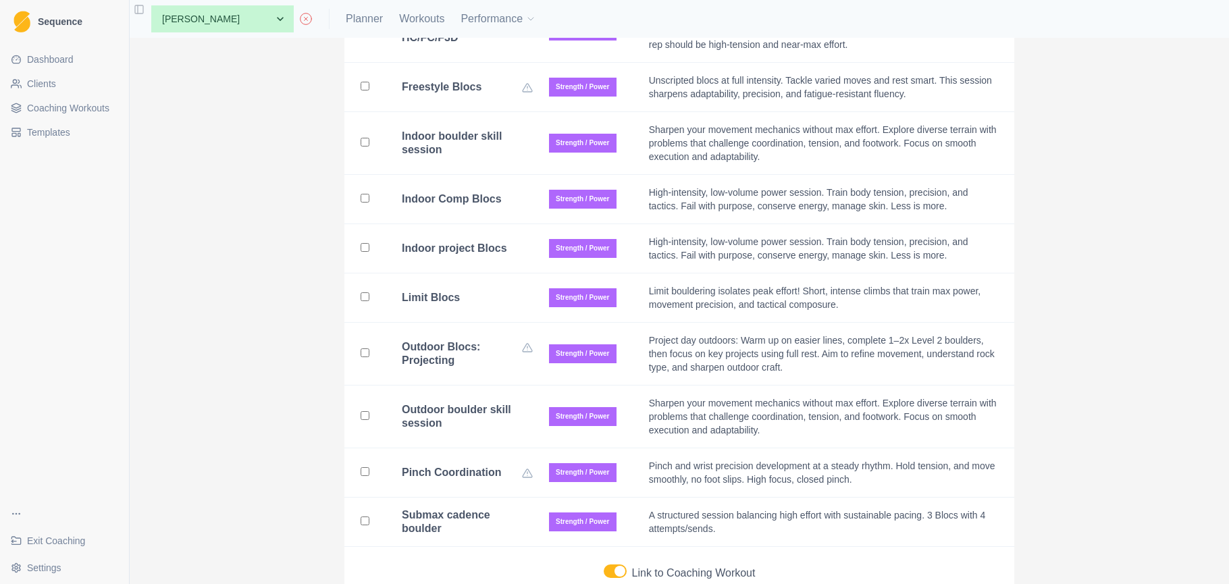
scroll to position [0, 0]
checkbox input "false"
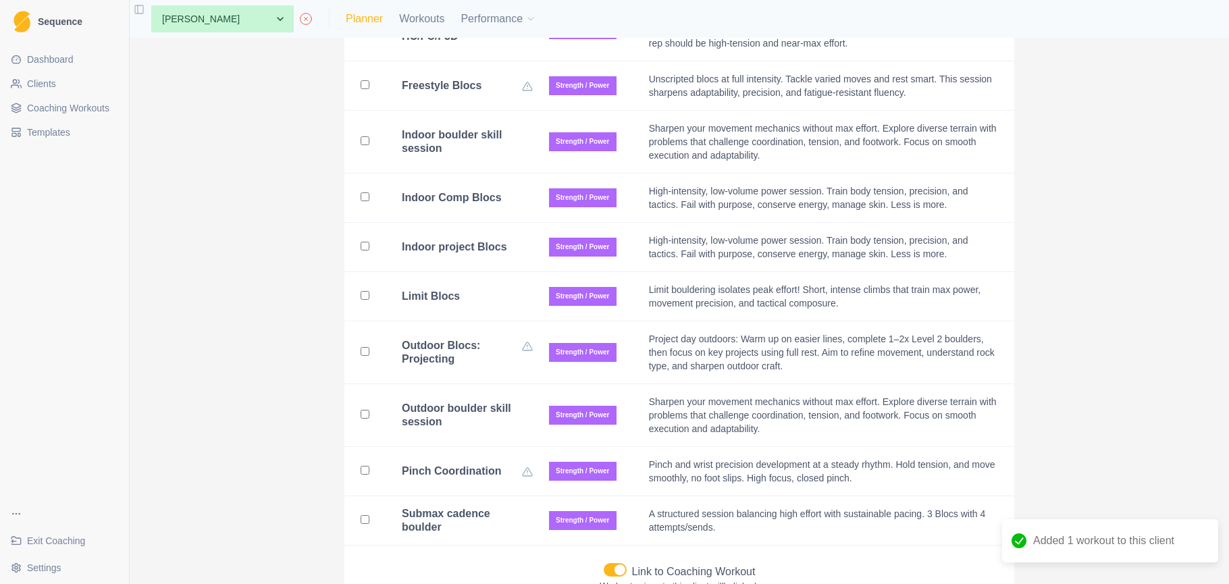
click at [346, 24] on link "Planner" at bounding box center [364, 19] width 37 height 16
select select "month"
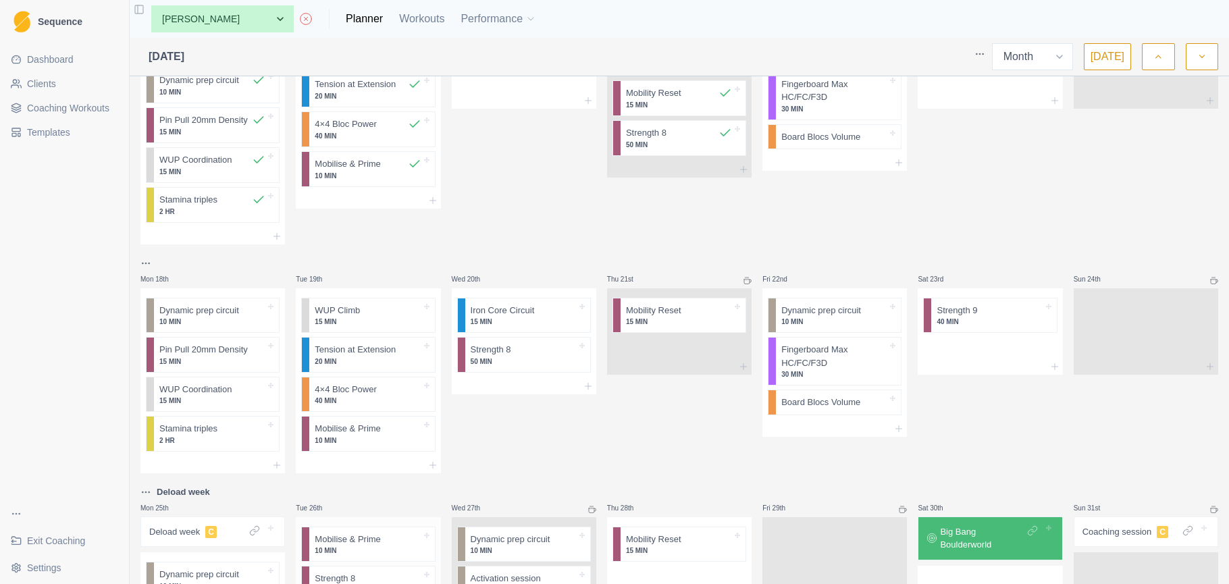
scroll to position [594, 0]
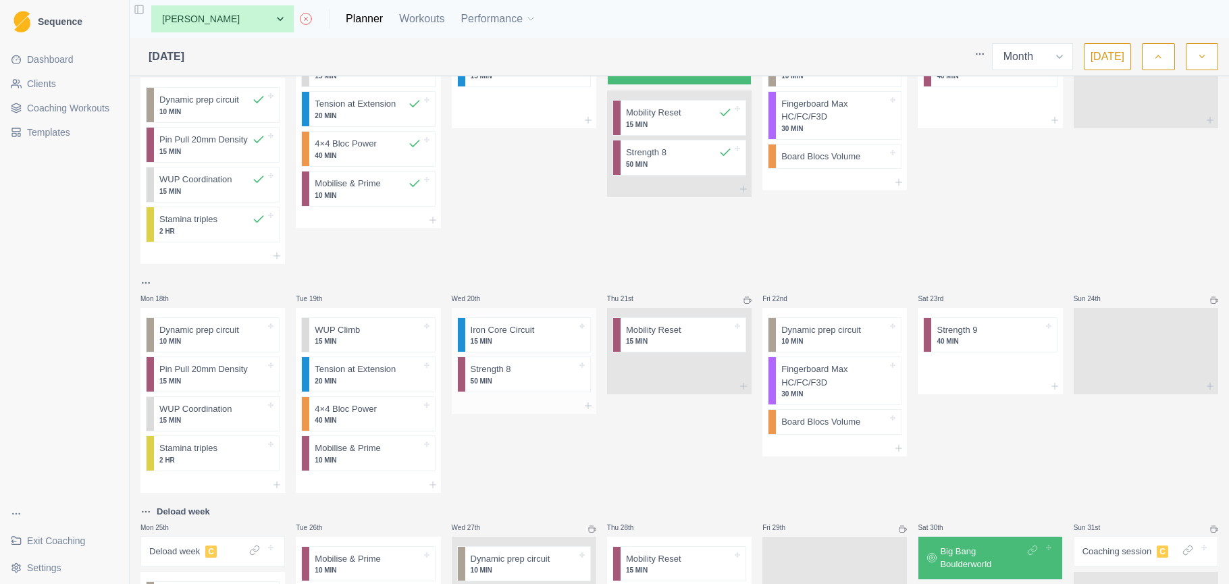
click at [518, 376] on p "50 MIN" at bounding box center [524, 381] width 106 height 10
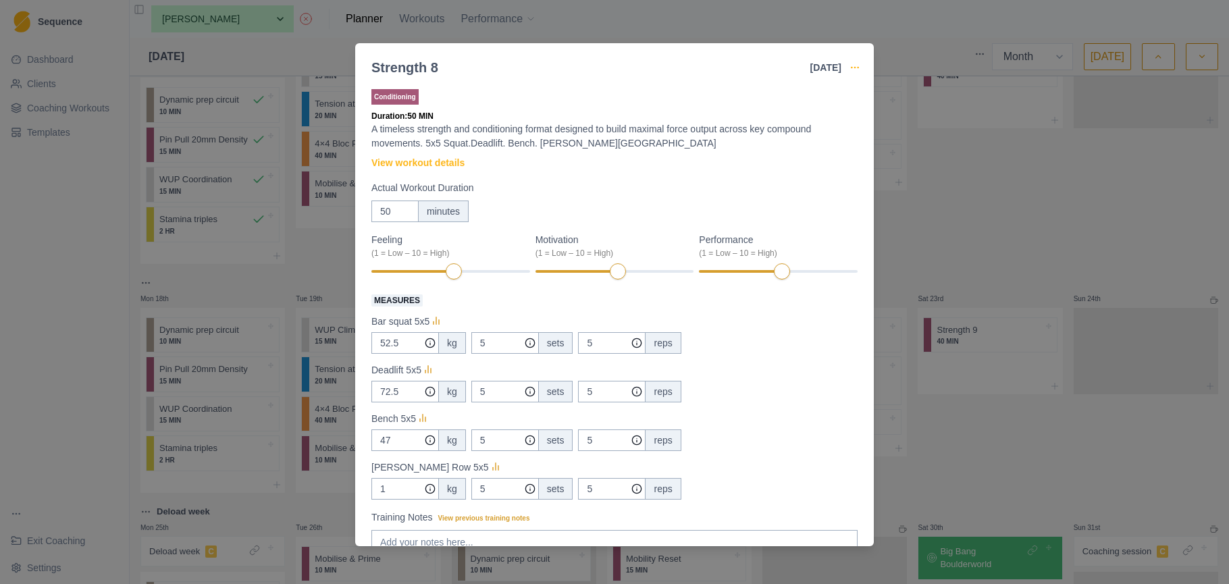
click at [854, 68] on icon "button" at bounding box center [855, 67] width 11 height 11
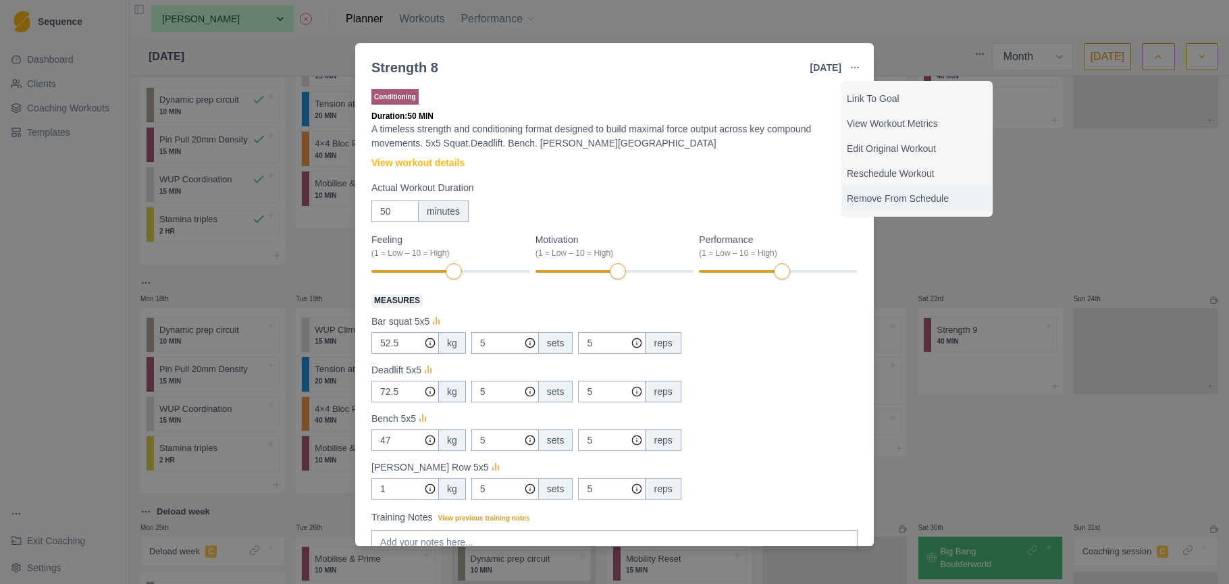
click at [879, 199] on p "Remove From Schedule" at bounding box center [917, 199] width 140 height 14
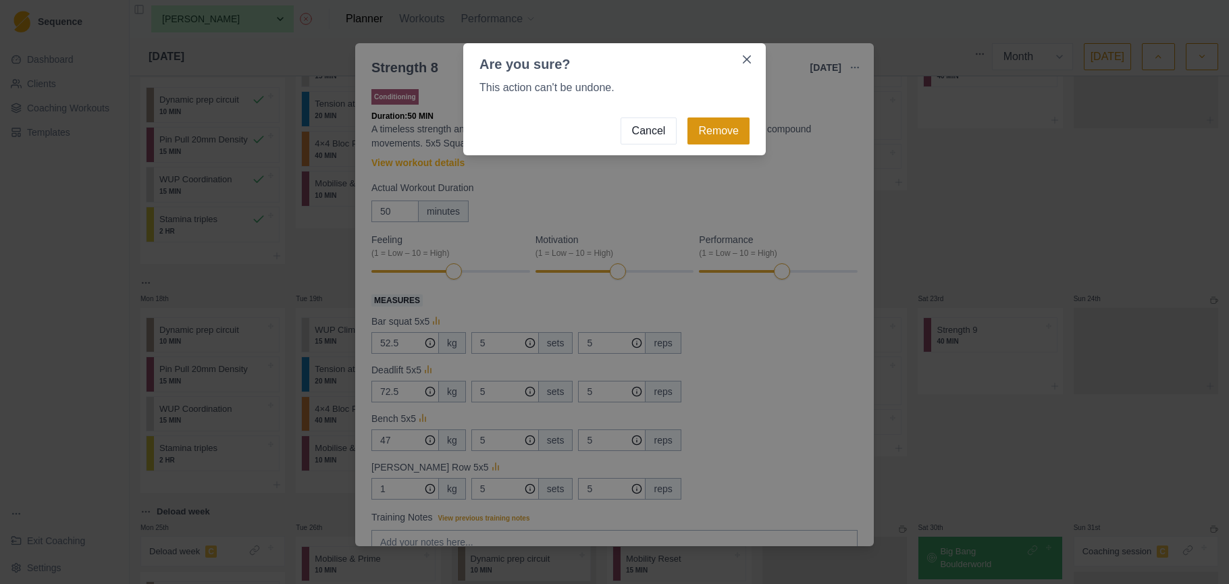
click at [733, 133] on button "Remove" at bounding box center [719, 131] width 62 height 27
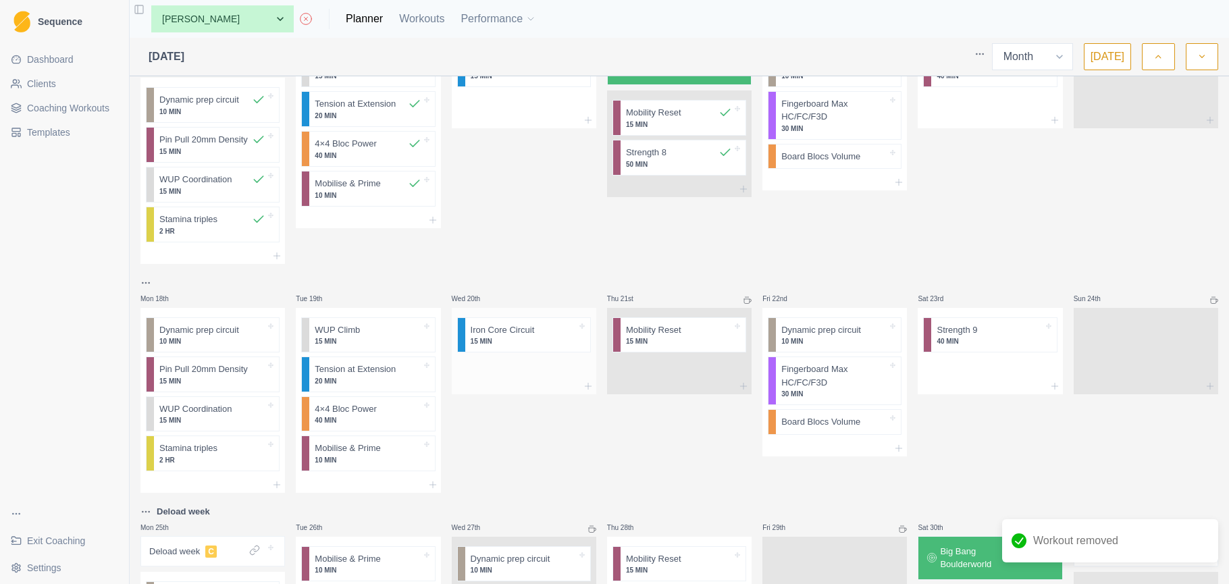
click at [505, 380] on div at bounding box center [524, 386] width 145 height 16
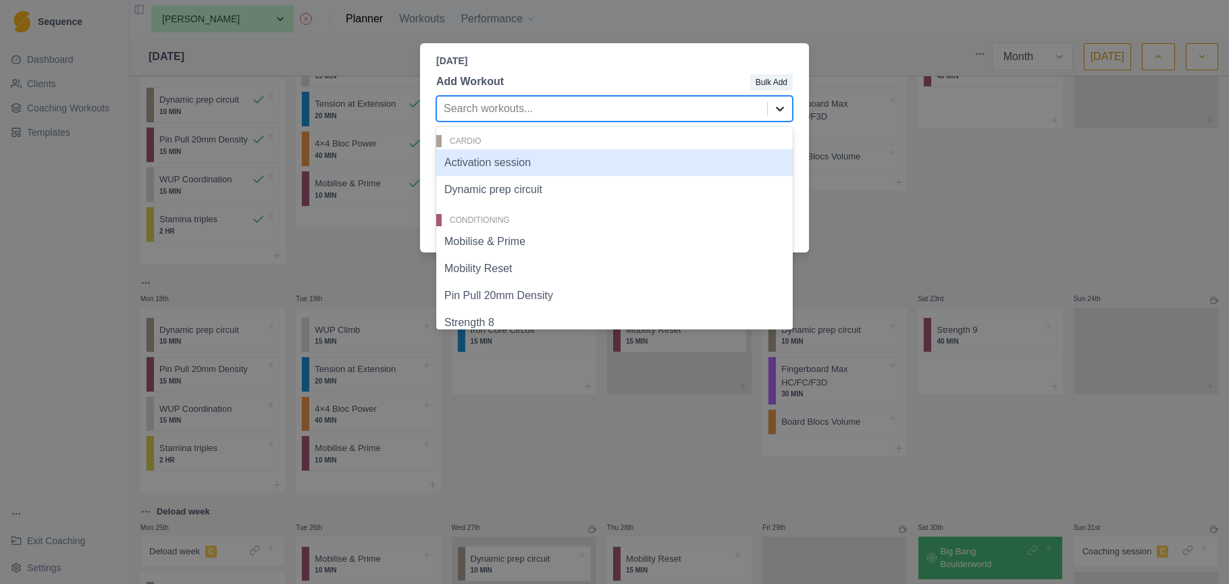
click at [784, 107] on icon at bounding box center [780, 109] width 14 height 14
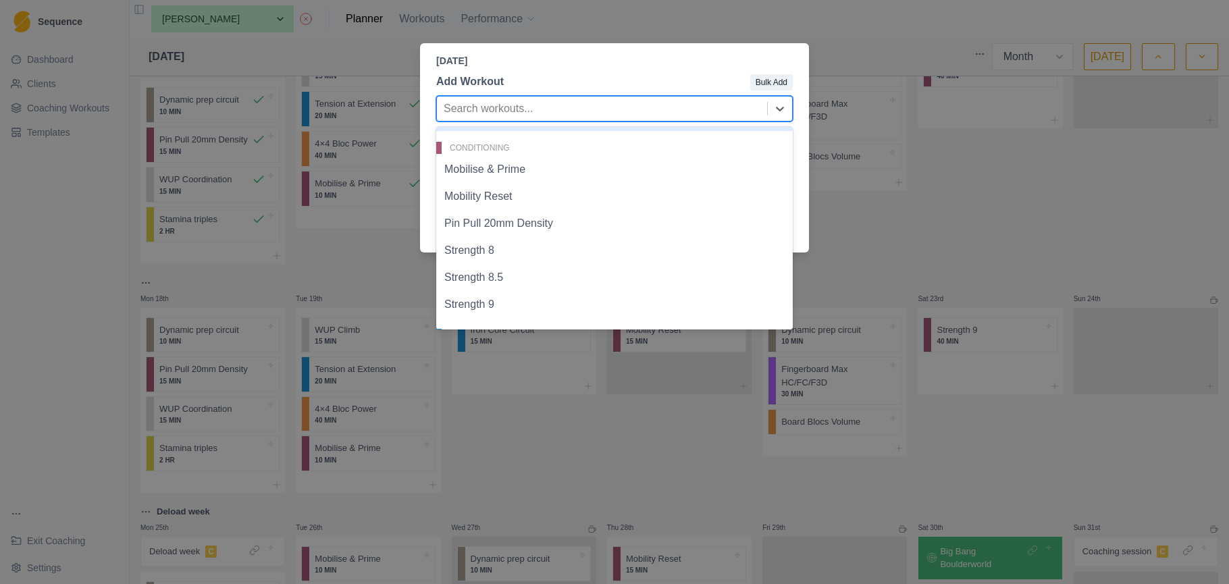
scroll to position [166, 0]
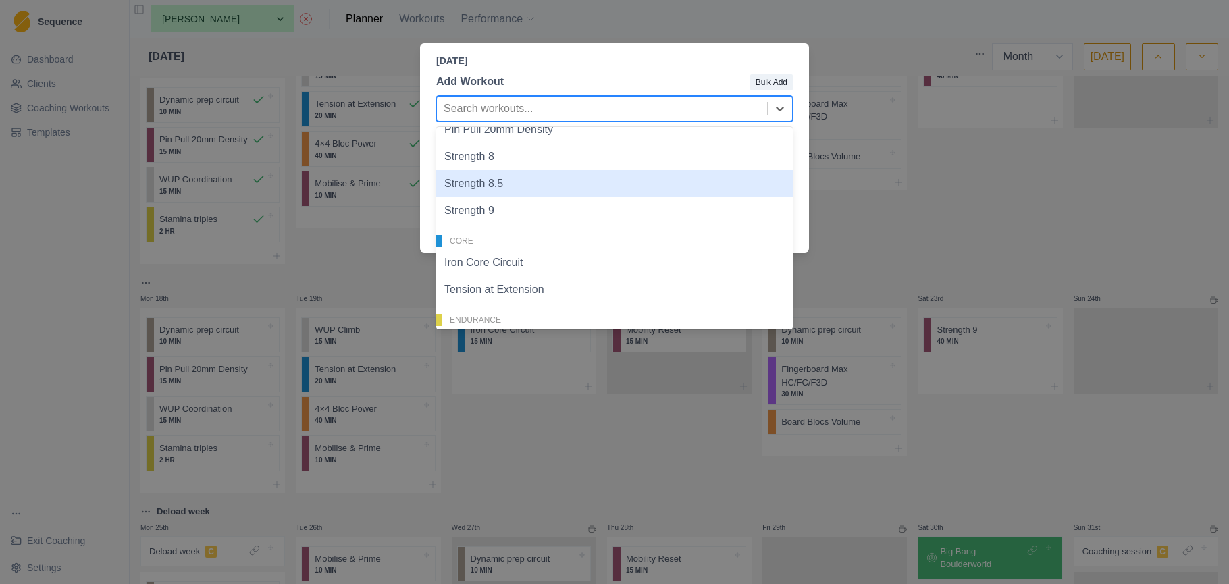
click at [571, 184] on div "Strength 8.5" at bounding box center [614, 183] width 357 height 27
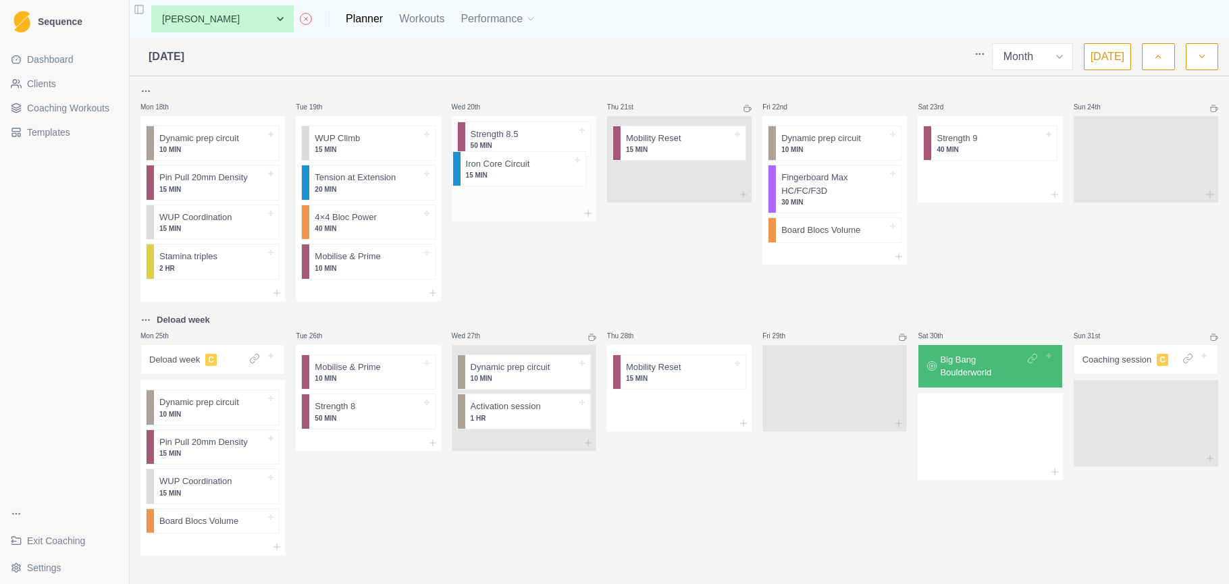
scroll to position [785, 0]
drag, startPoint x: 524, startPoint y: 132, endPoint x: 515, endPoint y: 188, distance: 56.7
click at [515, 188] on div "Iron Core Circuit 15 MIN Strength 8.5 50 MIN" at bounding box center [524, 163] width 145 height 90
click at [518, 140] on p "Strength 8.5" at bounding box center [495, 140] width 48 height 14
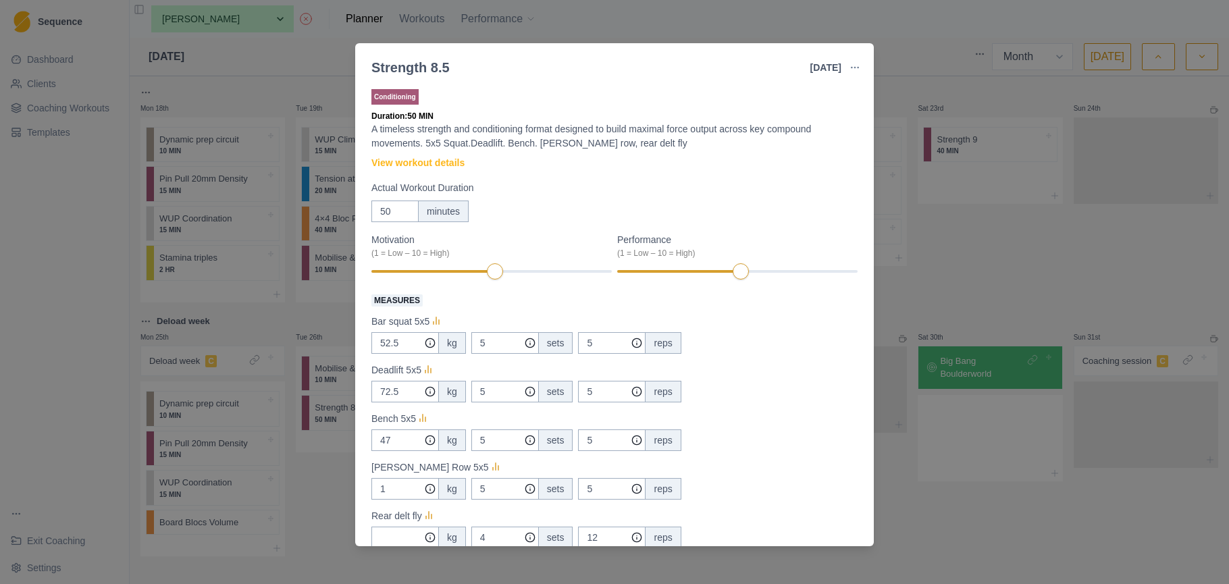
scroll to position [0, 0]
click at [1007, 281] on div "Strength 8.5 20 Aug 2025 Link To Goal View Workout Metrics Edit Original Workou…" at bounding box center [614, 292] width 1229 height 584
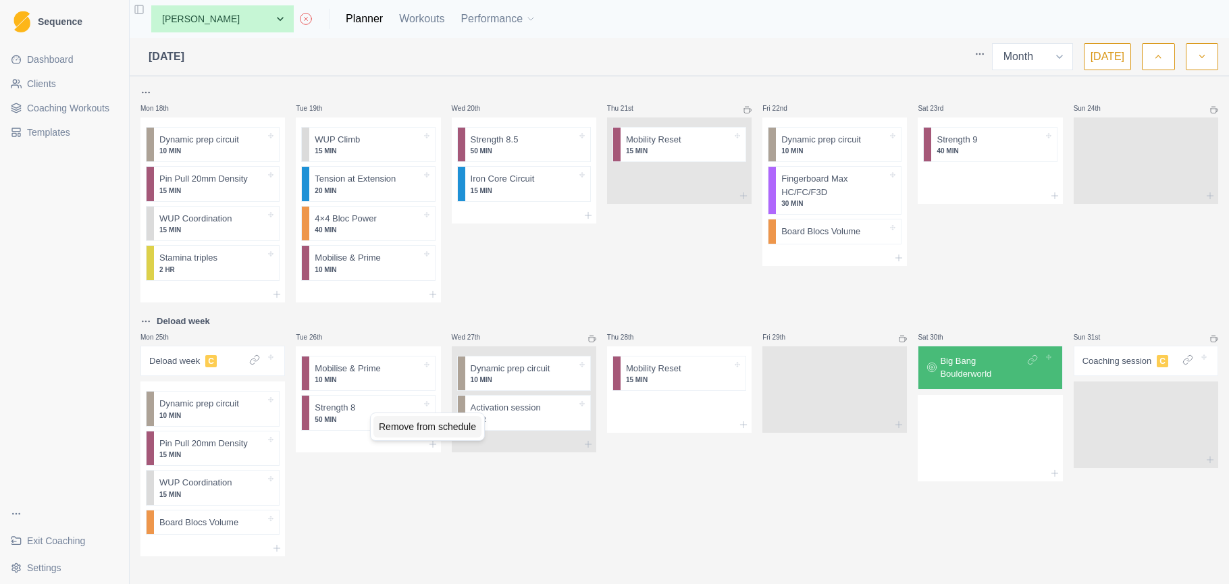
click at [387, 426] on div "Remove from schedule" at bounding box center [428, 427] width 108 height 22
click at [367, 411] on div at bounding box center [368, 406] width 145 height 20
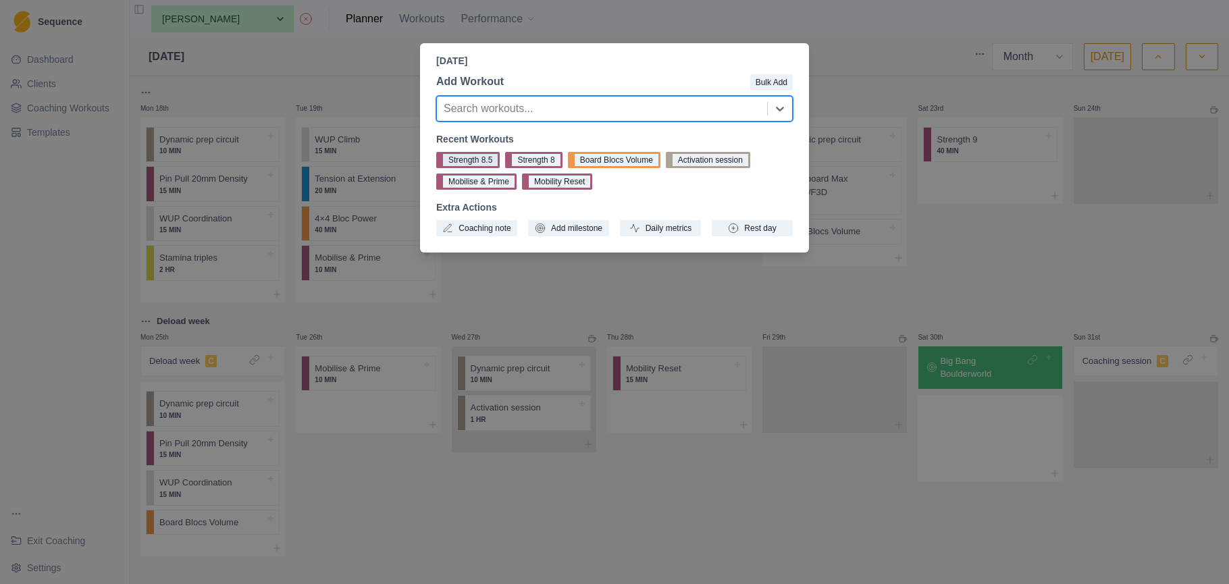
click at [469, 158] on button "Strength 8.5" at bounding box center [467, 160] width 63 height 16
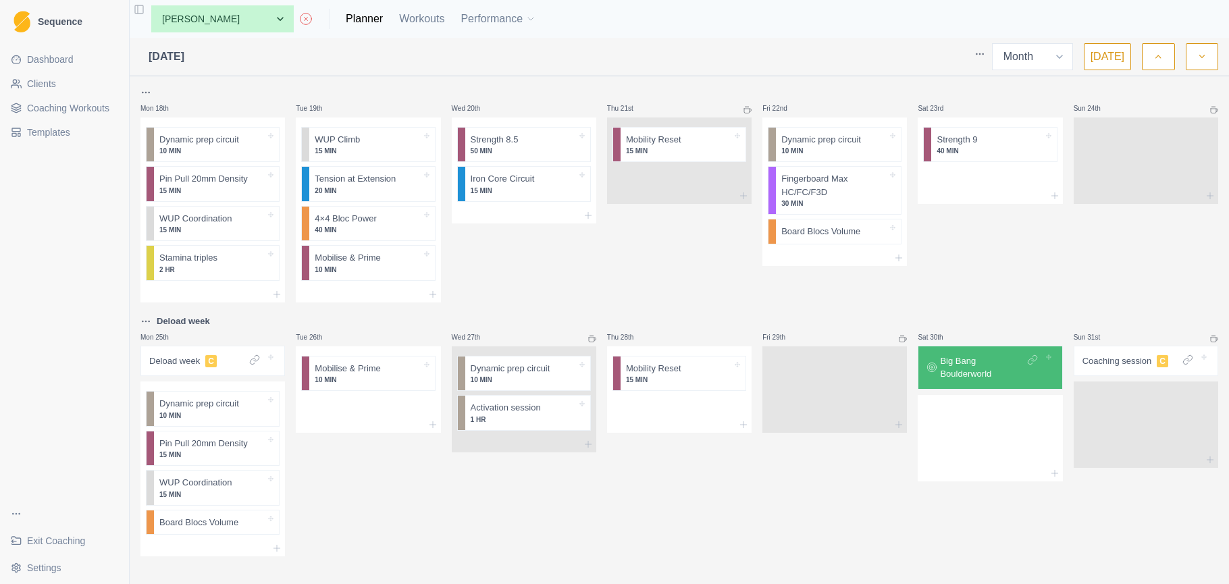
click at [1198, 59] on icon "button" at bounding box center [1202, 57] width 9 height 14
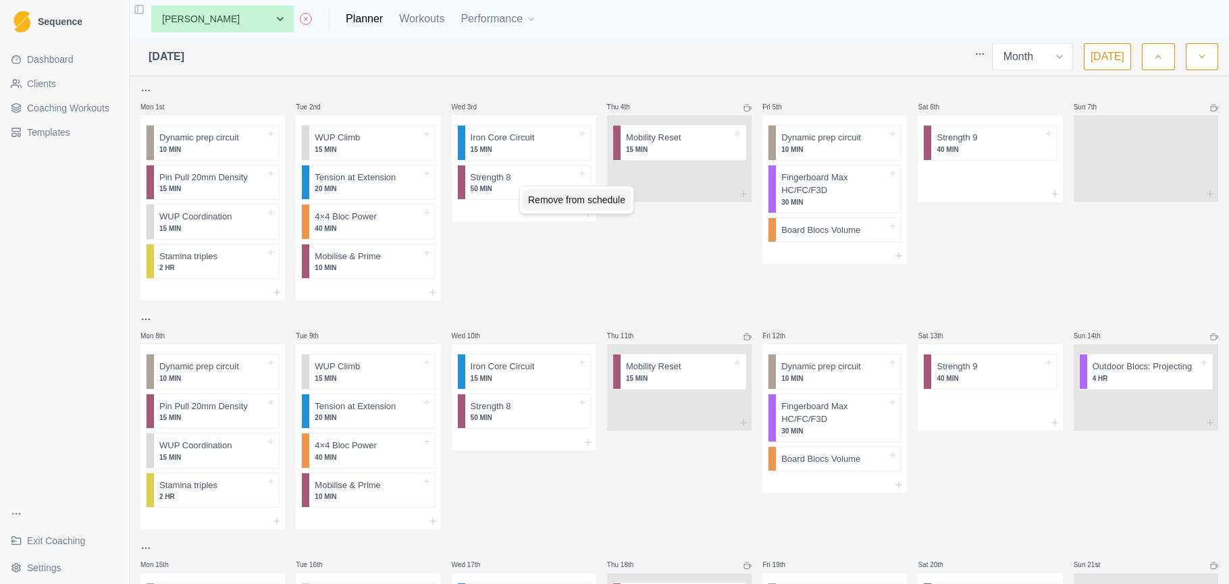
click at [533, 198] on div "Remove from schedule" at bounding box center [577, 200] width 108 height 22
drag, startPoint x: 569, startPoint y: 423, endPoint x: 560, endPoint y: 399, distance: 25.5
click at [569, 421] on div "Remove from schedule" at bounding box center [591, 423] width 108 height 22
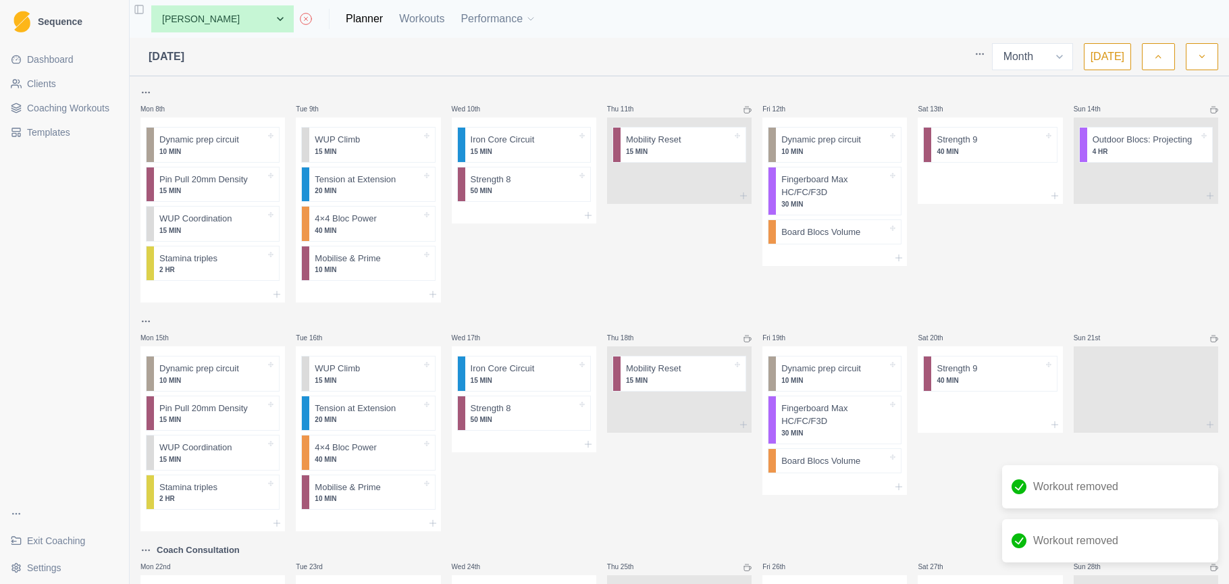
scroll to position [245, 0]
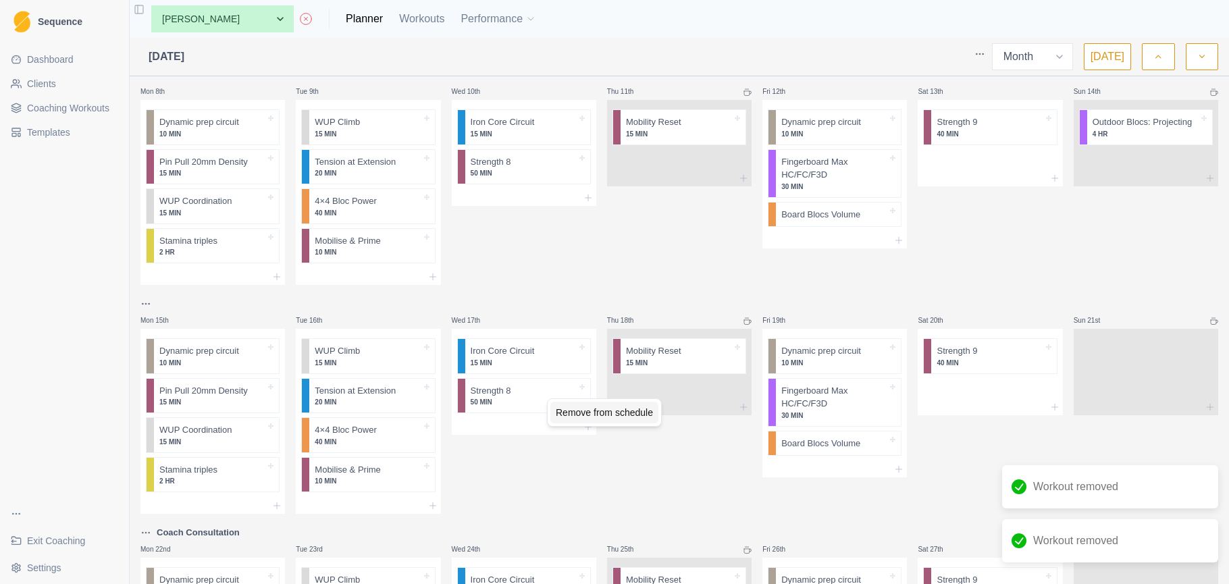
drag, startPoint x: 583, startPoint y: 413, endPoint x: 569, endPoint y: 401, distance: 18.6
click at [583, 413] on div "Remove from schedule" at bounding box center [604, 413] width 108 height 22
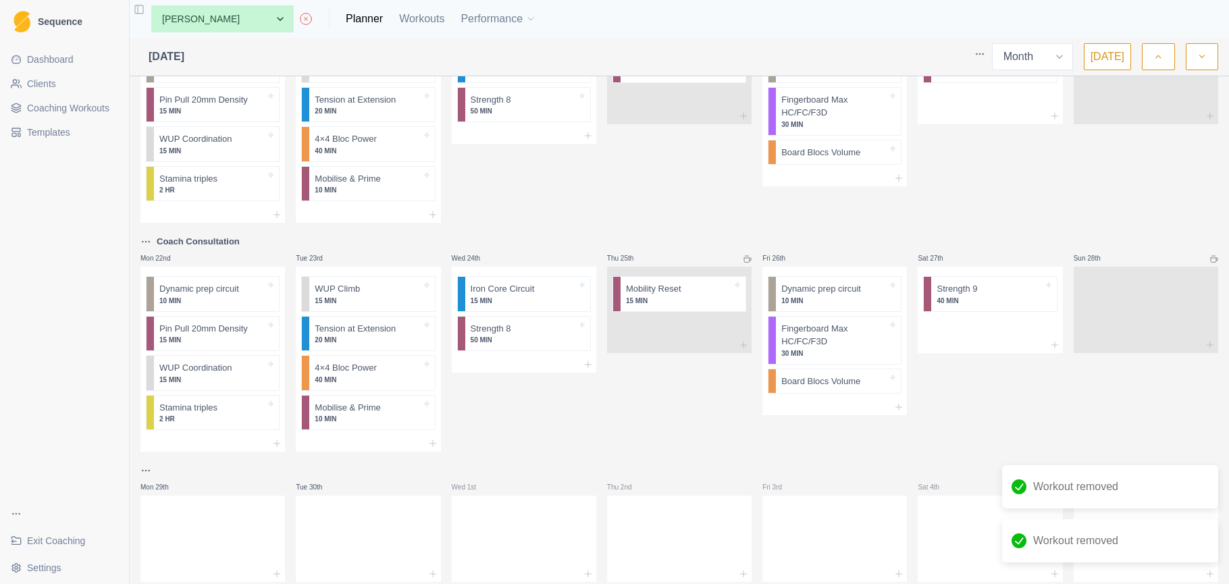
scroll to position [535, 0]
click at [553, 343] on div "Remove from schedule" at bounding box center [582, 341] width 108 height 22
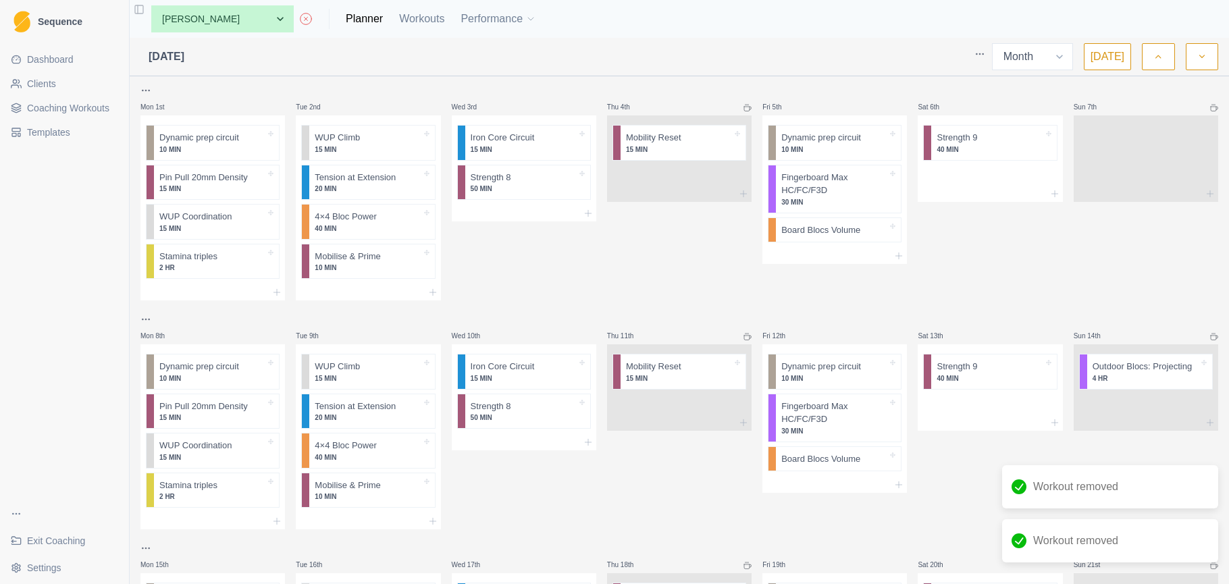
scroll to position [0, 0]
click at [544, 210] on div at bounding box center [524, 213] width 145 height 16
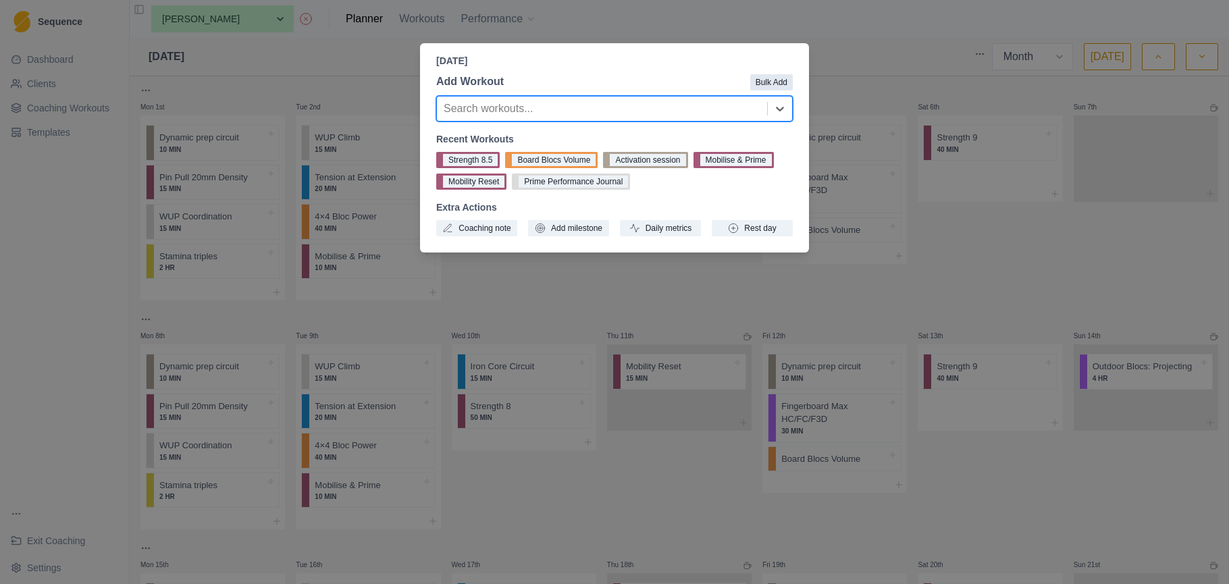
click at [754, 83] on button "Bulk Add" at bounding box center [771, 82] width 43 height 16
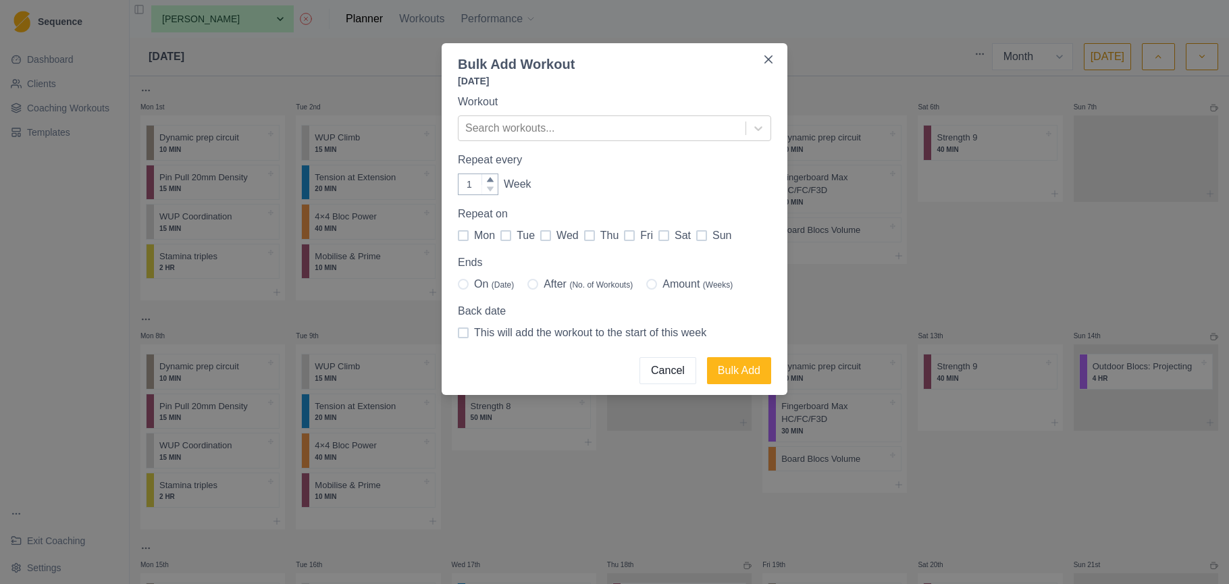
drag, startPoint x: 548, startPoint y: 234, endPoint x: 550, endPoint y: 257, distance: 22.4
click at [548, 234] on span at bounding box center [545, 235] width 11 height 11
click at [540, 236] on input "wed" at bounding box center [540, 236] width 1 height 1
checkbox input "true"
click at [492, 180] on icon at bounding box center [490, 180] width 8 height 8
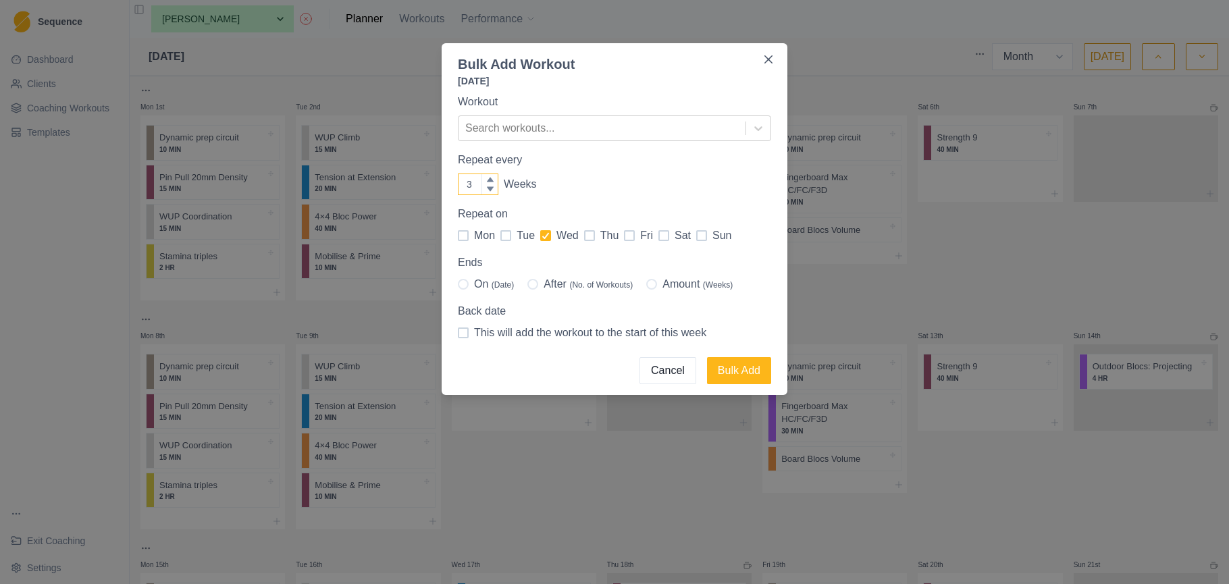
click at [492, 180] on icon at bounding box center [490, 180] width 8 height 8
click at [488, 189] on icon at bounding box center [490, 189] width 8 height 8
type input "1"
click at [488, 189] on icon at bounding box center [490, 189] width 7 height 5
drag, startPoint x: 663, startPoint y: 284, endPoint x: 657, endPoint y: 287, distance: 7.0
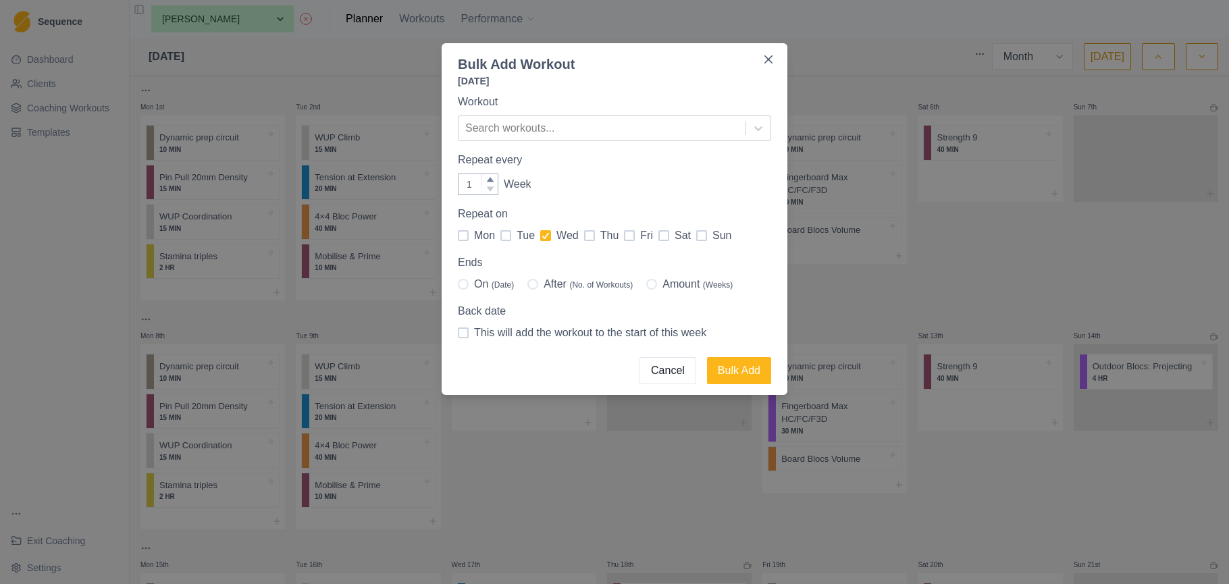
click at [657, 284] on span at bounding box center [651, 284] width 11 height 11
click at [646, 284] on input "Amount (Weeks)" at bounding box center [646, 284] width 1 height 1
radio input "true"
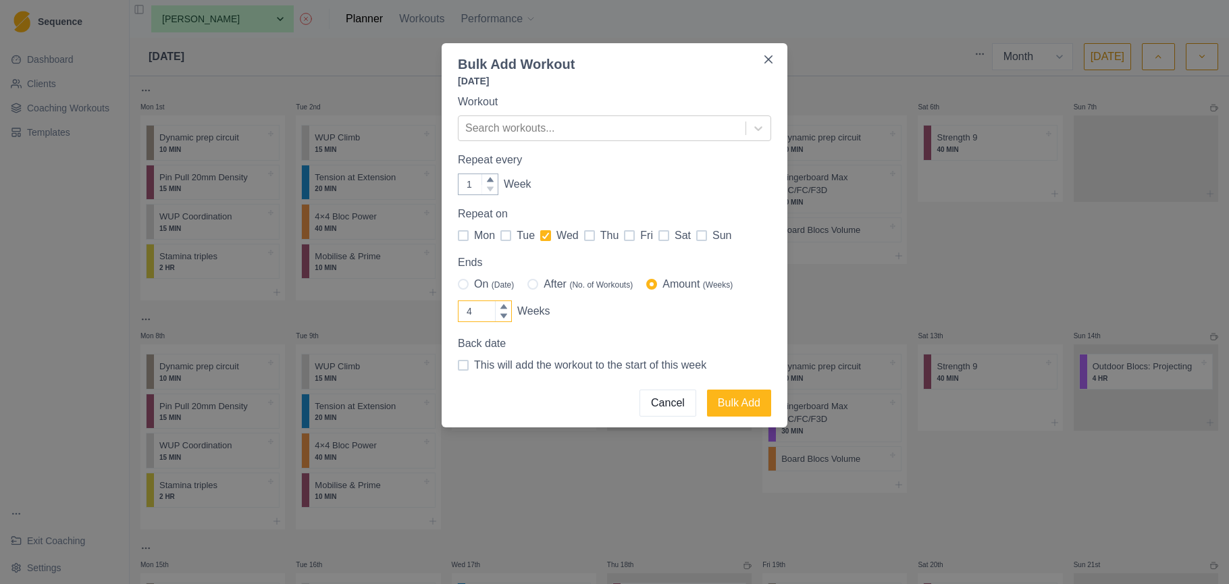
click at [500, 313] on icon at bounding box center [504, 316] width 8 height 8
click at [500, 313] on input "4" at bounding box center [485, 312] width 54 height 22
click at [500, 312] on icon at bounding box center [504, 316] width 8 height 8
click at [500, 312] on input "3" at bounding box center [485, 312] width 54 height 22
click at [502, 311] on div at bounding box center [503, 316] width 16 height 11
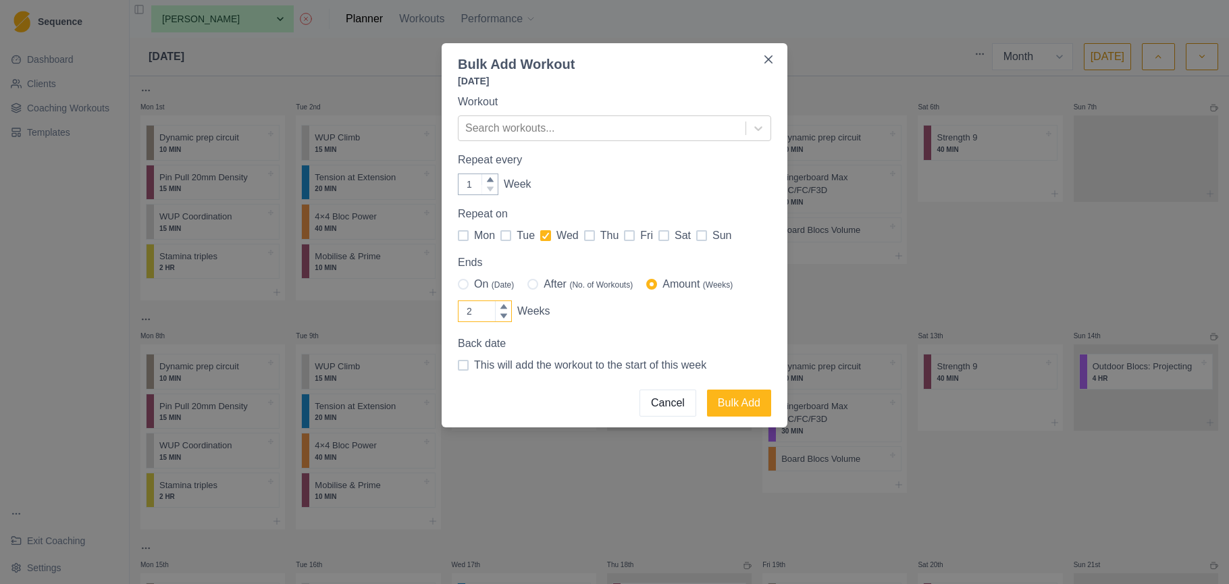
click at [502, 311] on input "2" at bounding box center [485, 312] width 54 height 22
click at [506, 300] on label "2 Weeks" at bounding box center [614, 311] width 313 height 27
click at [506, 301] on input "2" at bounding box center [485, 312] width 54 height 22
type input "3"
click at [507, 305] on icon at bounding box center [504, 307] width 8 height 8
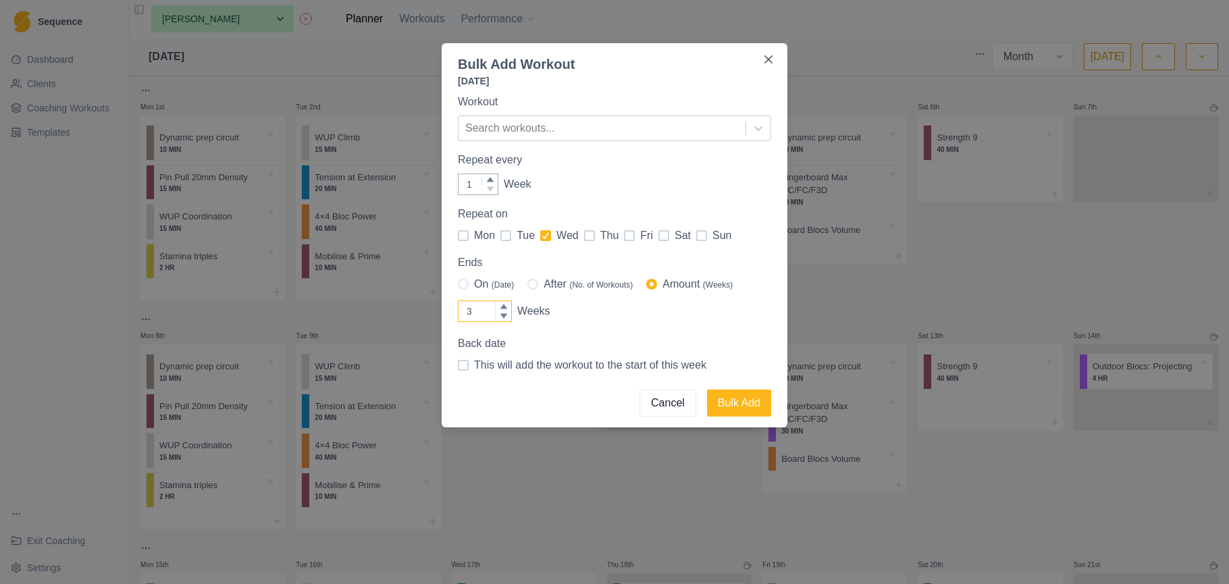
click at [507, 305] on input "3" at bounding box center [485, 312] width 54 height 22
click at [605, 128] on div at bounding box center [602, 128] width 274 height 19
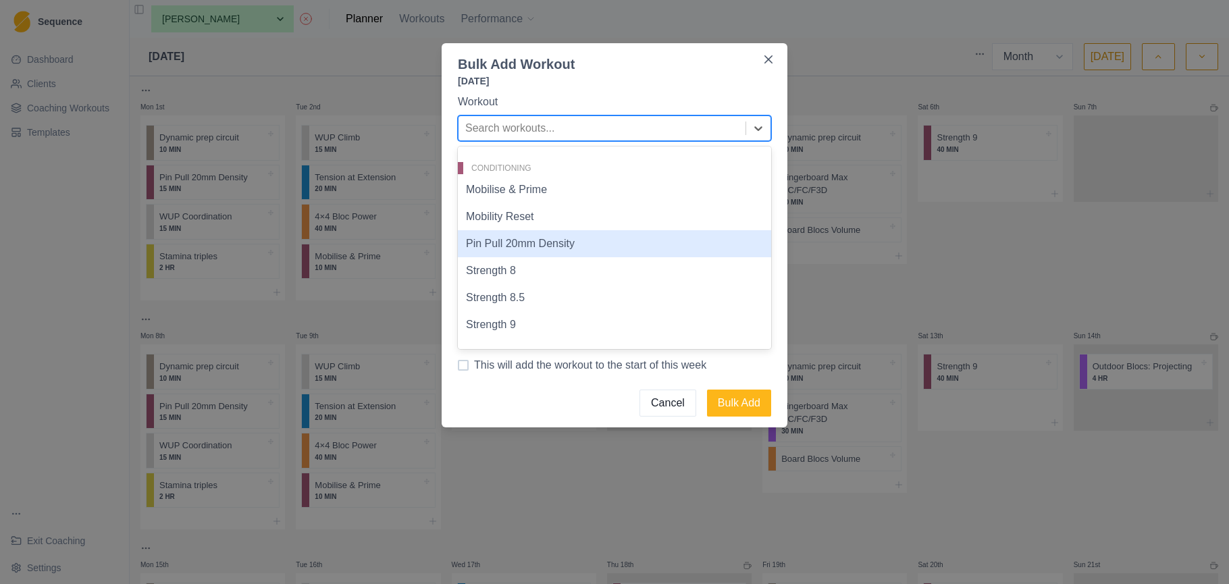
scroll to position [73, 0]
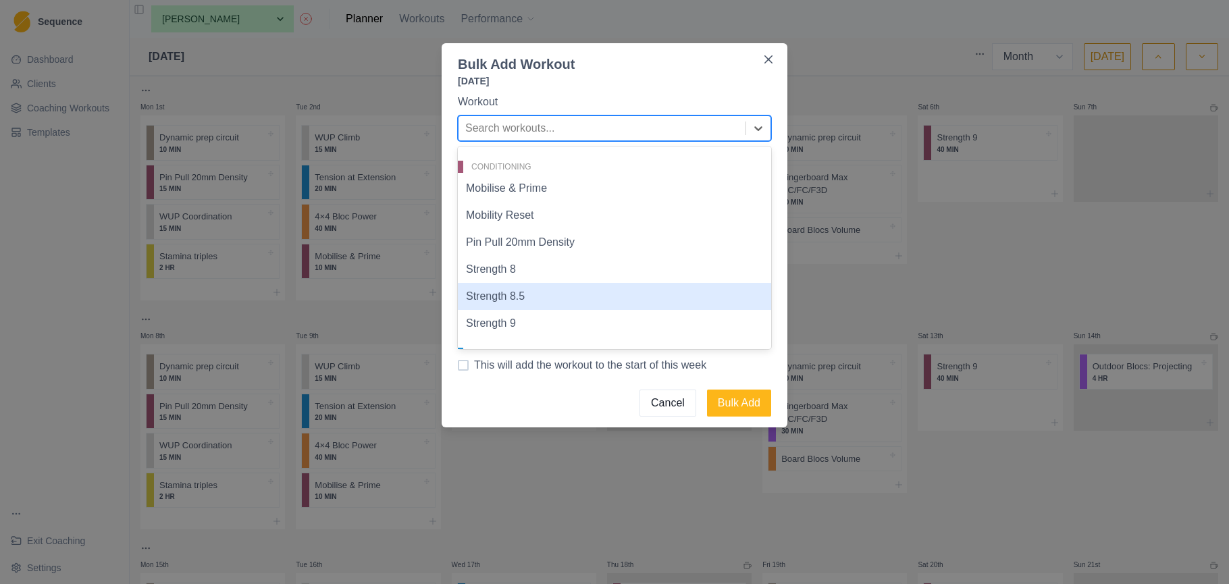
click at [557, 288] on div "Strength 8.5" at bounding box center [614, 296] width 313 height 27
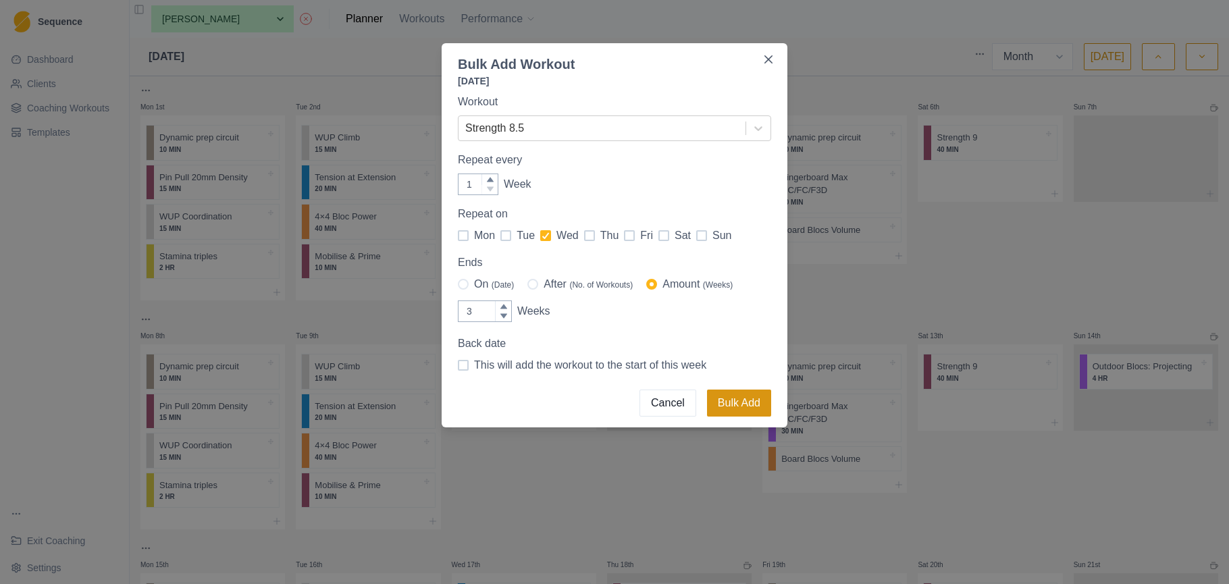
click at [737, 401] on button "Bulk Add" at bounding box center [739, 403] width 64 height 27
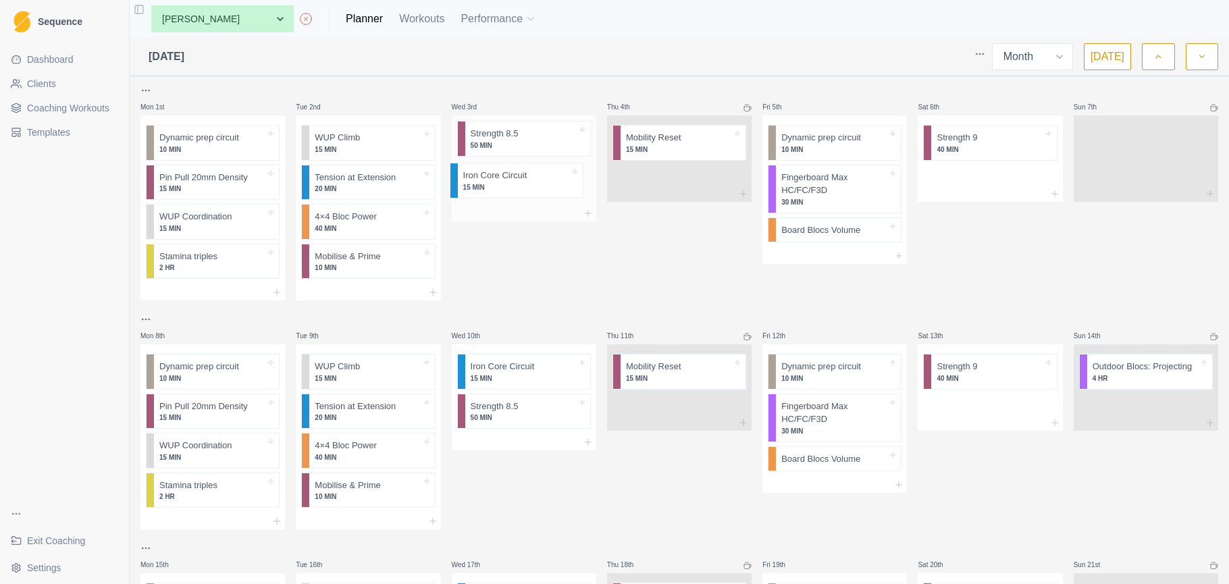
drag, startPoint x: 550, startPoint y: 145, endPoint x: 541, endPoint y: 188, distance: 43.4
click at [540, 187] on div "Iron Core Circuit 15 MIN Strength 8.5 50 MIN" at bounding box center [524, 160] width 145 height 90
drag, startPoint x: 551, startPoint y: 374, endPoint x: 540, endPoint y: 430, distance: 56.4
click at [540, 430] on div "Iron Core Circuit 15 MIN Strength 8.5 50 MIN" at bounding box center [524, 389] width 145 height 90
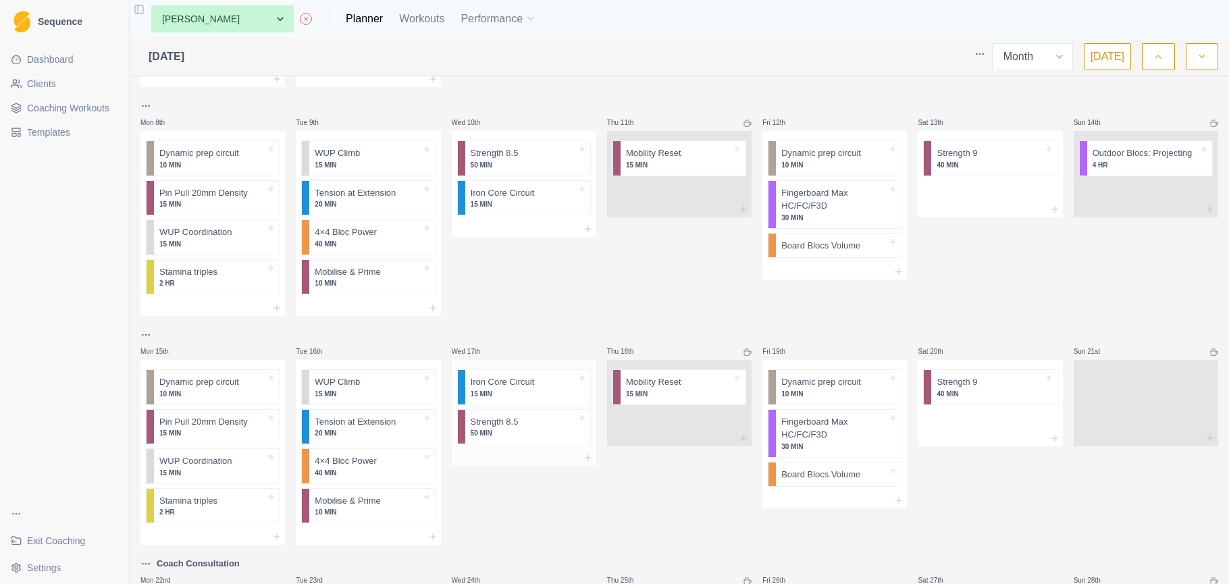
scroll to position [217, 0]
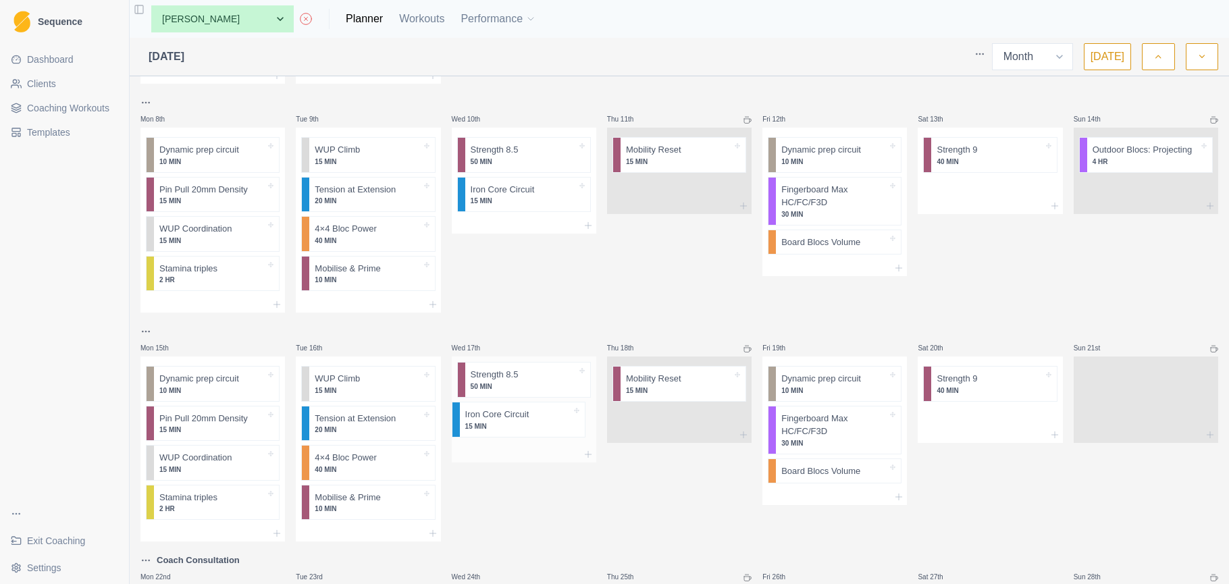
drag, startPoint x: 544, startPoint y: 383, endPoint x: 536, endPoint y: 427, distance: 44.6
click at [536, 427] on div "Iron Core Circuit 15 MIN Strength 8.5 50 MIN" at bounding box center [524, 402] width 145 height 90
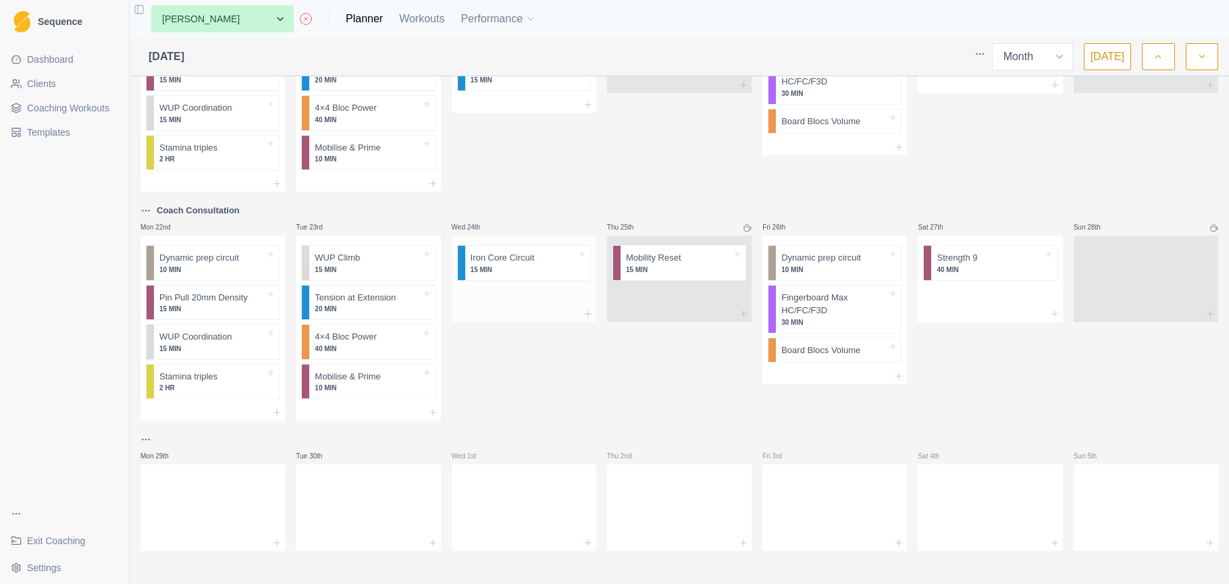
scroll to position [566, 0]
click at [523, 292] on div at bounding box center [524, 297] width 145 height 20
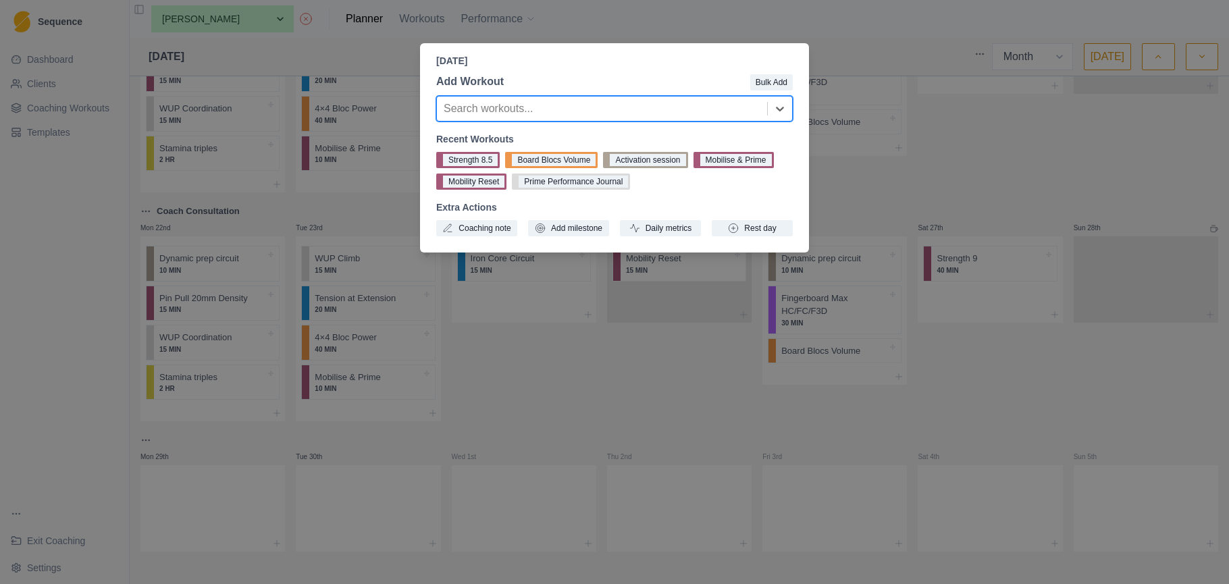
click at [468, 162] on button "Strength 8.5" at bounding box center [467, 160] width 63 height 16
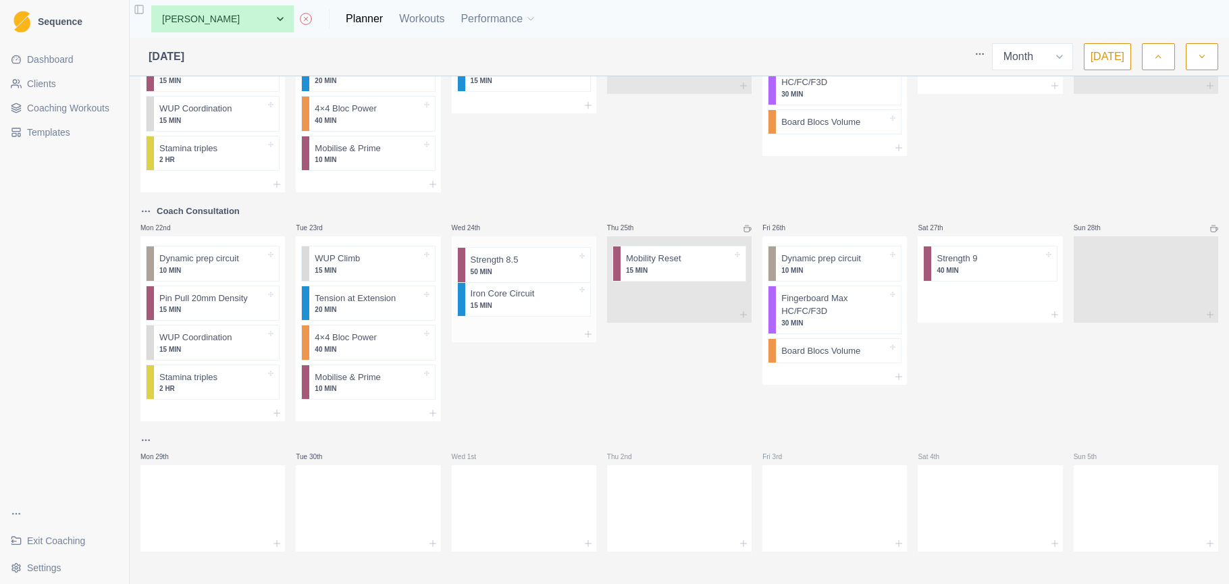
drag, startPoint x: 527, startPoint y: 303, endPoint x: 528, endPoint y: 262, distance: 41.2
click at [528, 262] on div "Iron Core Circuit 15 MIN Strength 8.5 50 MIN" at bounding box center [524, 281] width 145 height 90
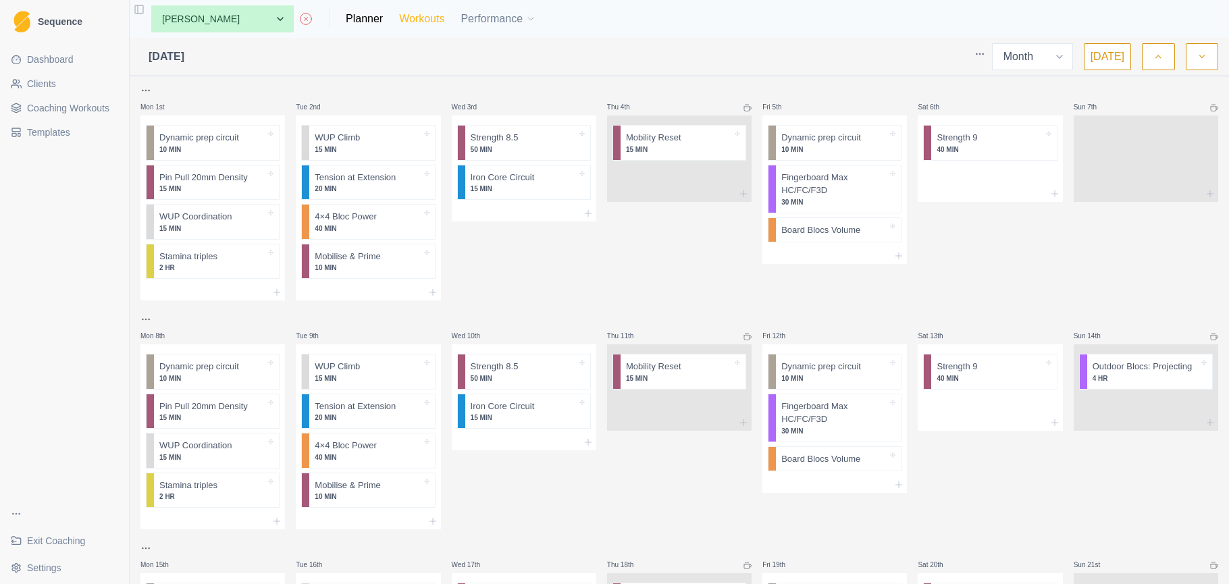
scroll to position [0, 0]
click at [1156, 54] on icon "button" at bounding box center [1158, 57] width 9 height 14
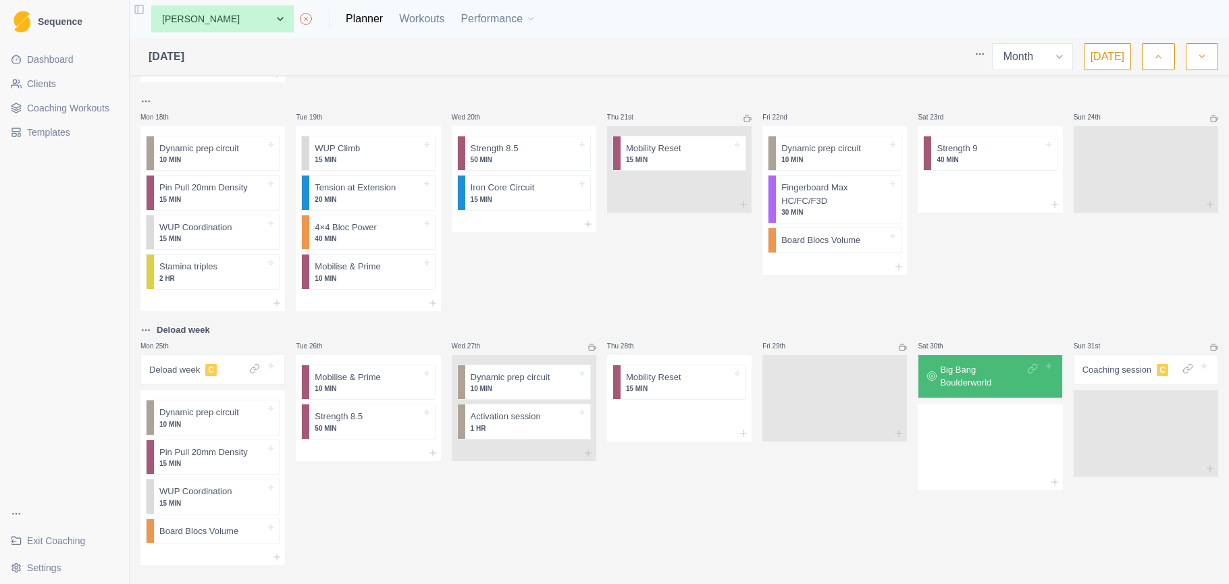
scroll to position [790, 0]
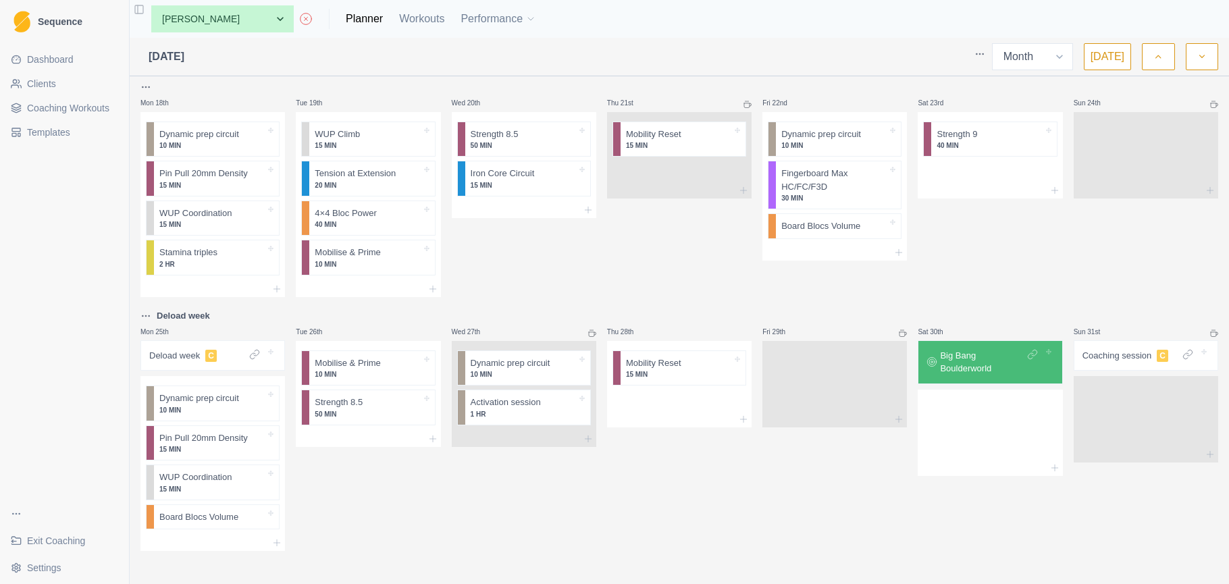
click at [1214, 59] on button "button" at bounding box center [1202, 56] width 32 height 27
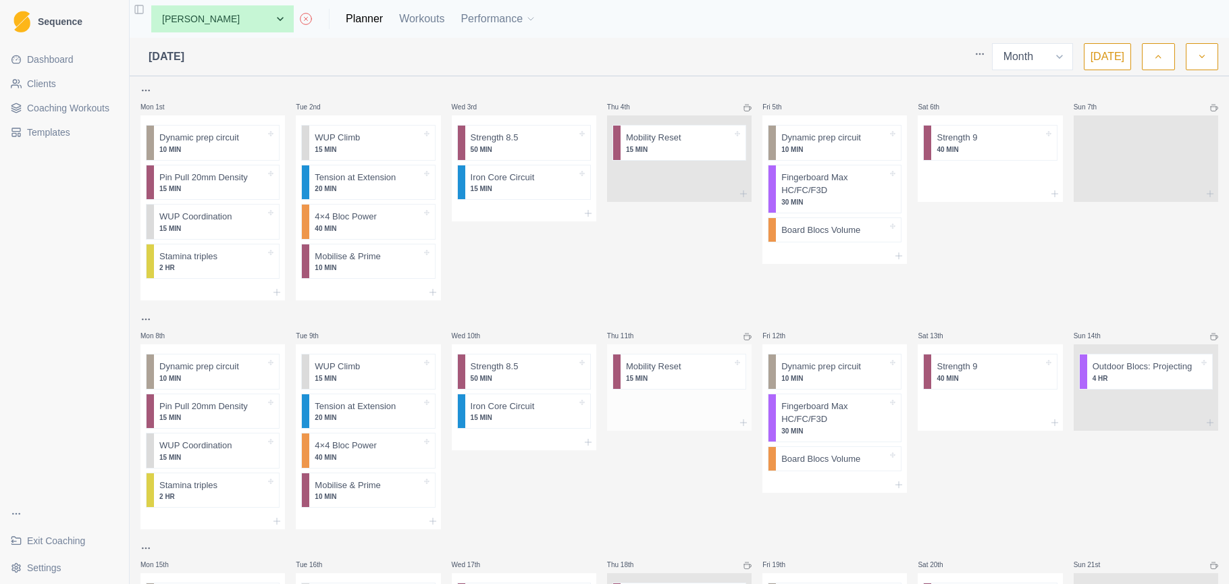
scroll to position [0, 0]
click at [671, 411] on div at bounding box center [679, 405] width 145 height 20
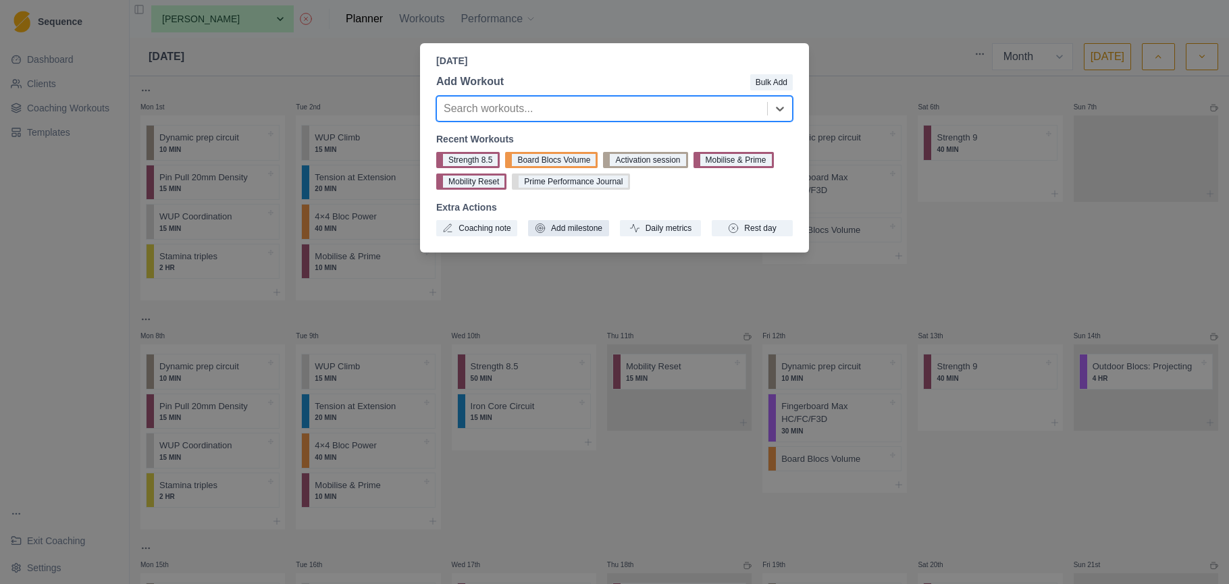
click at [586, 226] on button "Add milestone" at bounding box center [568, 228] width 81 height 16
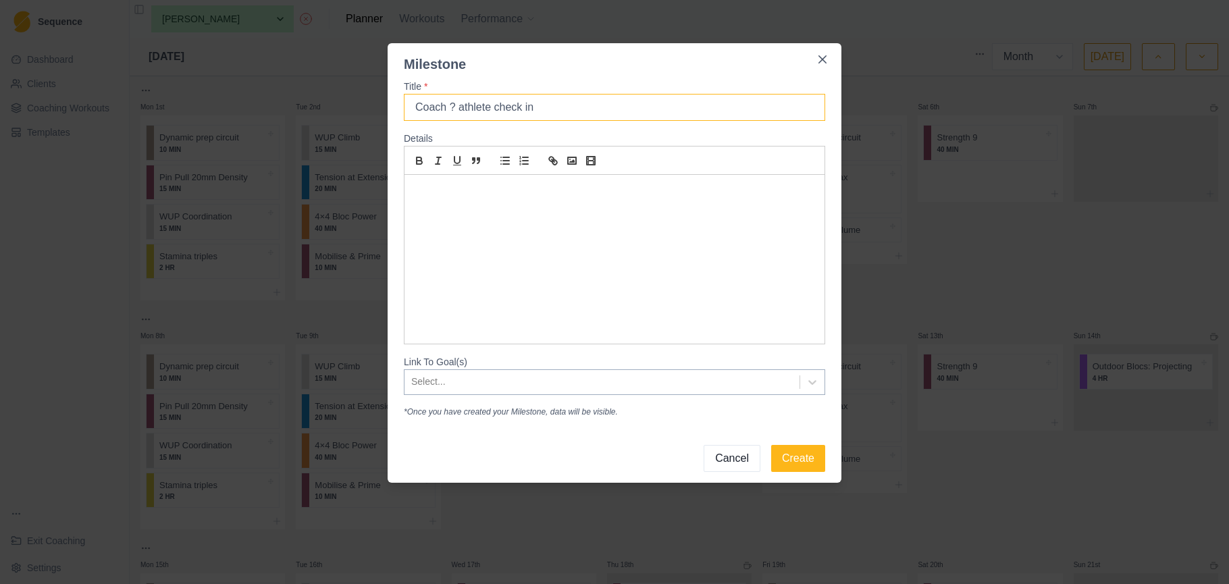
click at [454, 107] on input "Coach ? athlete check in" at bounding box center [614, 107] width 421 height 27
type input "Coach / athlete check in"
click at [812, 383] on icon at bounding box center [813, 383] width 14 height 14
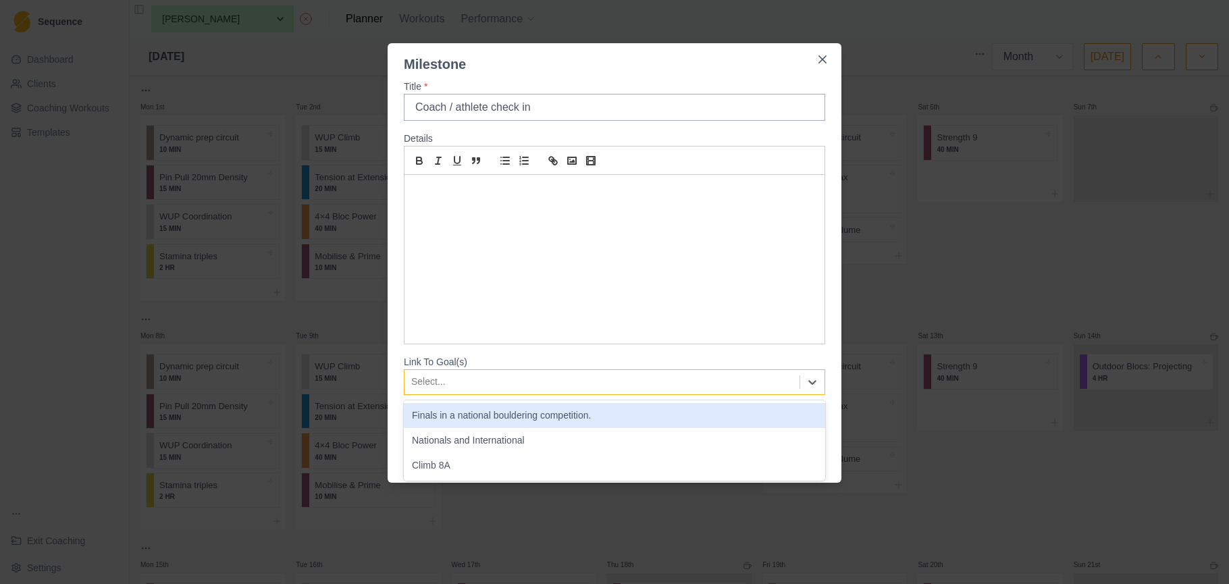
click at [702, 414] on div "Finals in a national bouldering competition." at bounding box center [614, 415] width 421 height 25
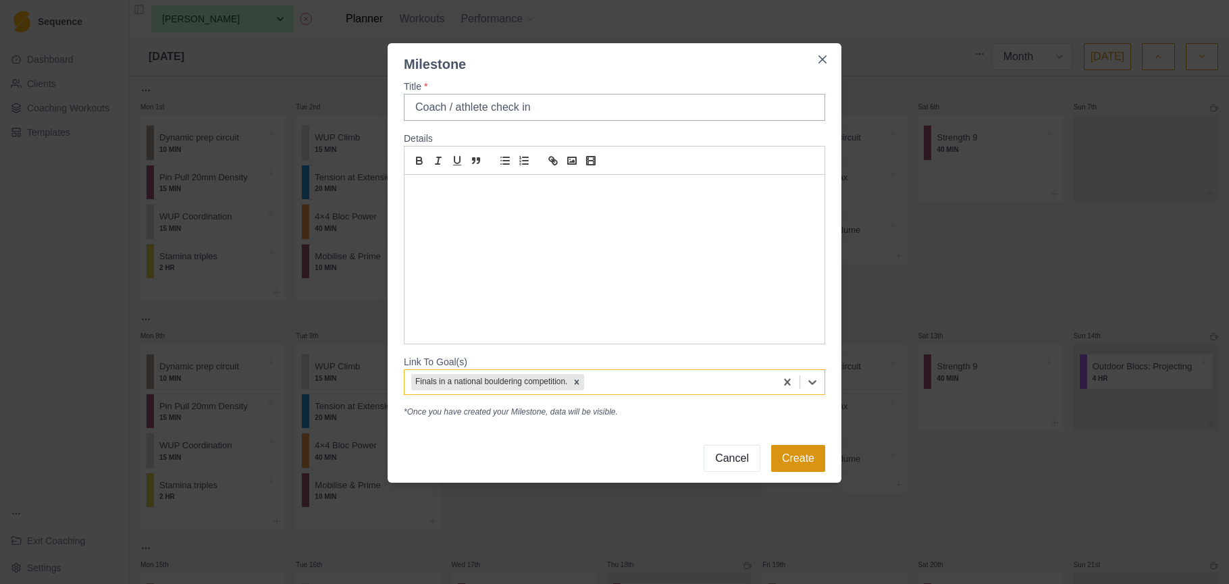
click at [805, 460] on button "Create" at bounding box center [798, 458] width 54 height 27
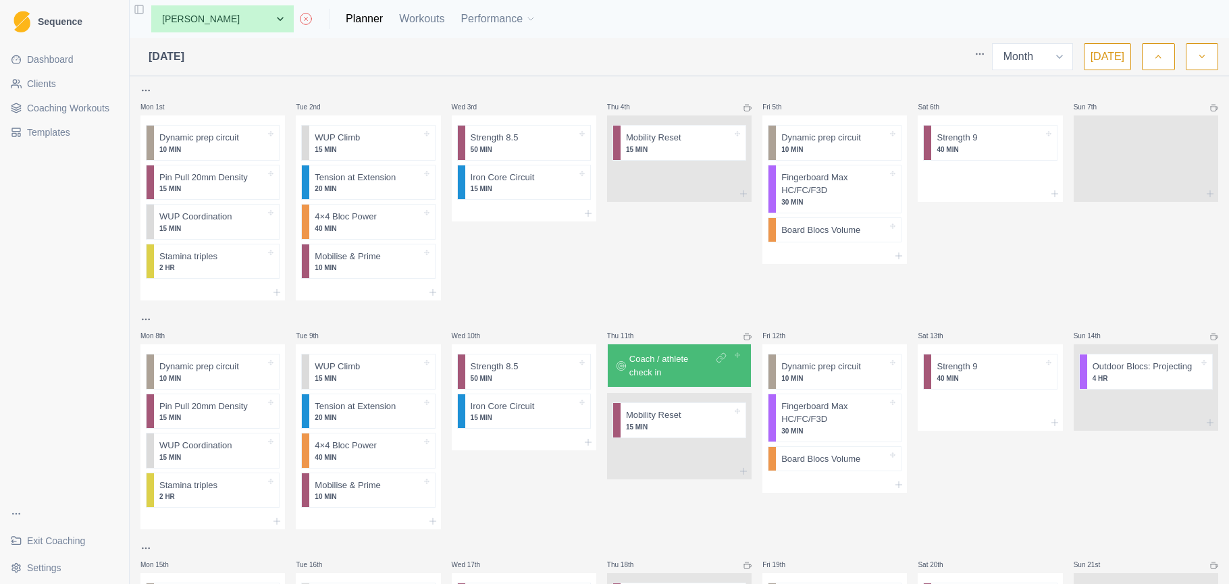
click at [1168, 63] on button "button" at bounding box center [1158, 56] width 32 height 27
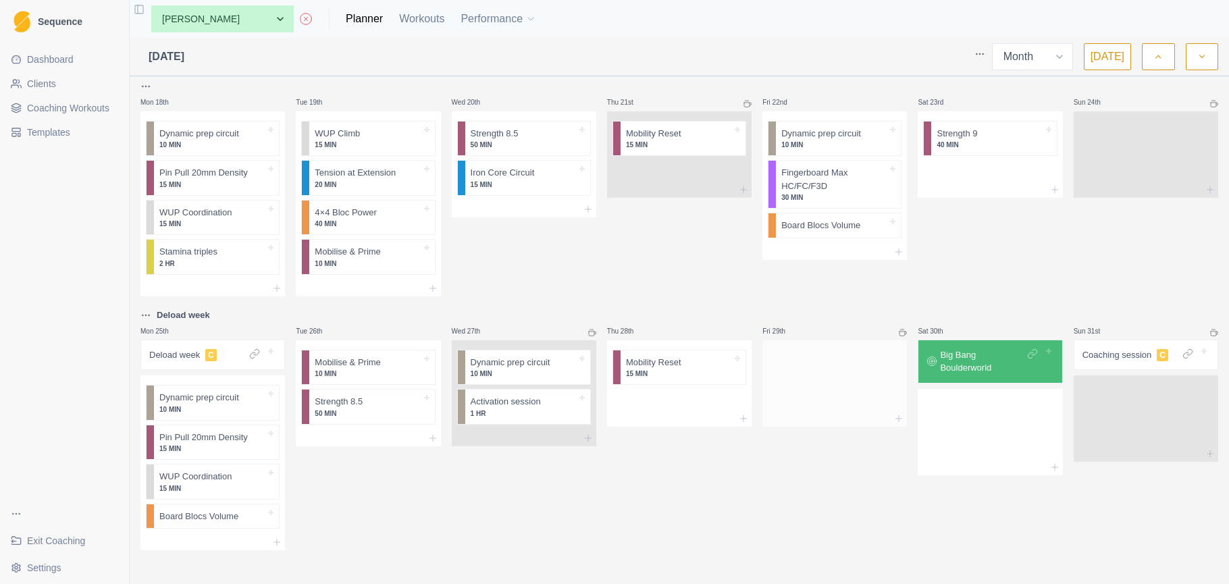
scroll to position [790, 0]
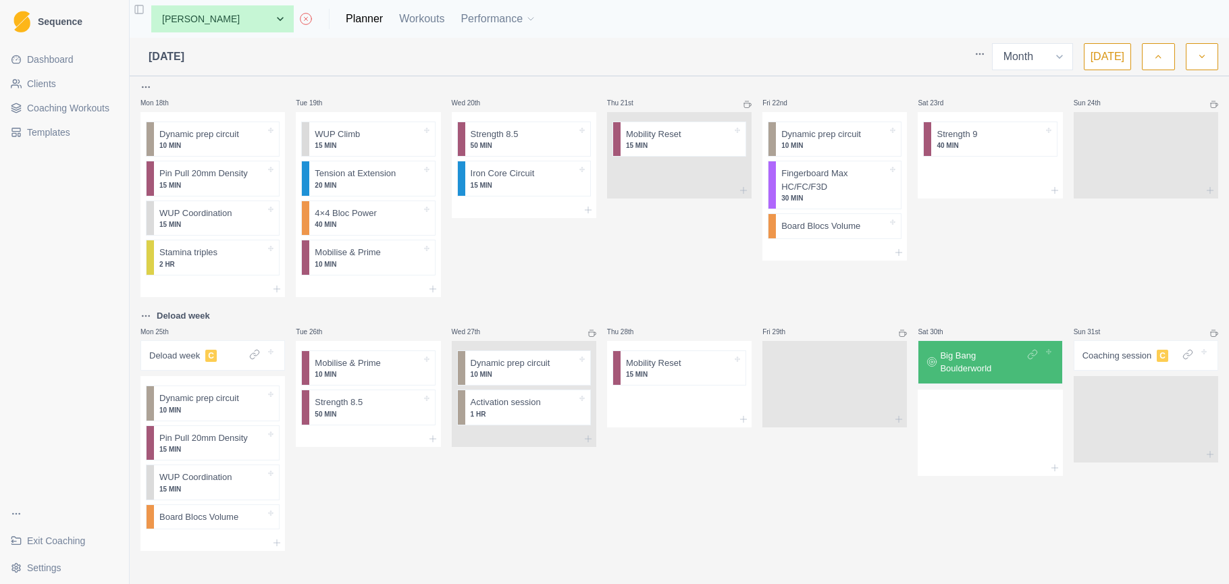
click at [1196, 56] on button "button" at bounding box center [1202, 56] width 32 height 27
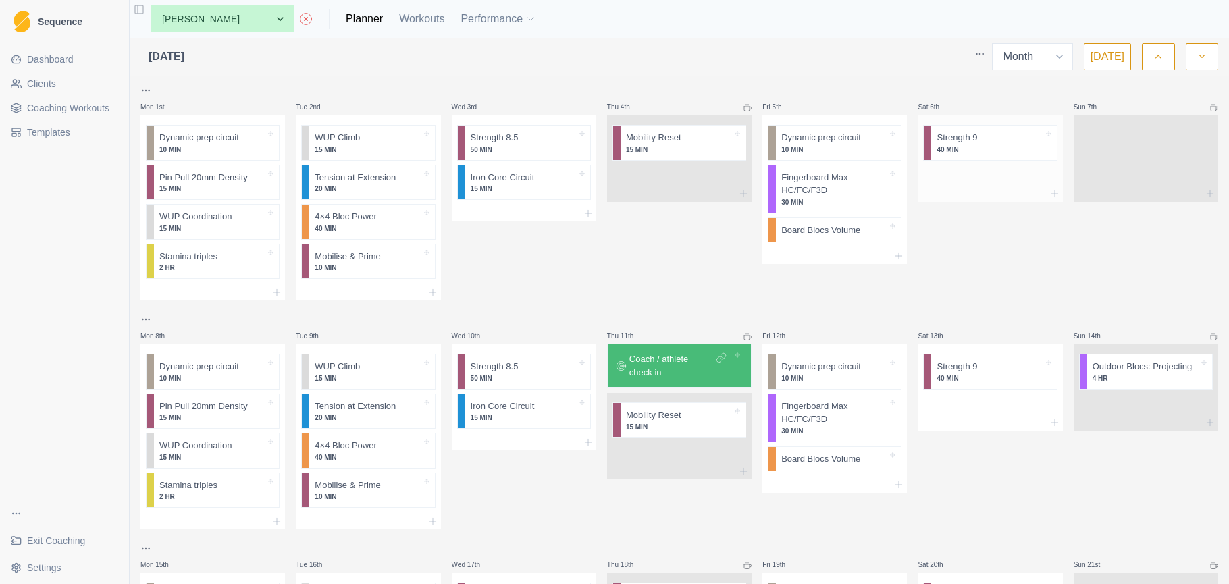
scroll to position [0, 0]
select select "13a4dd83-3e86-46f9-9ef2-45f199cc920d"
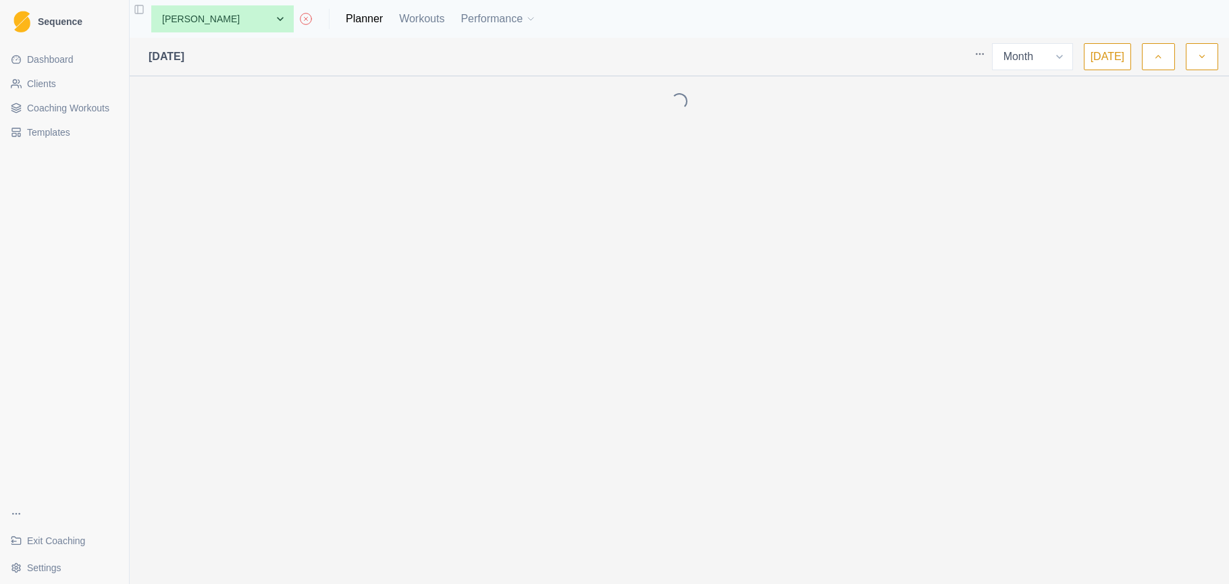
select select "month"
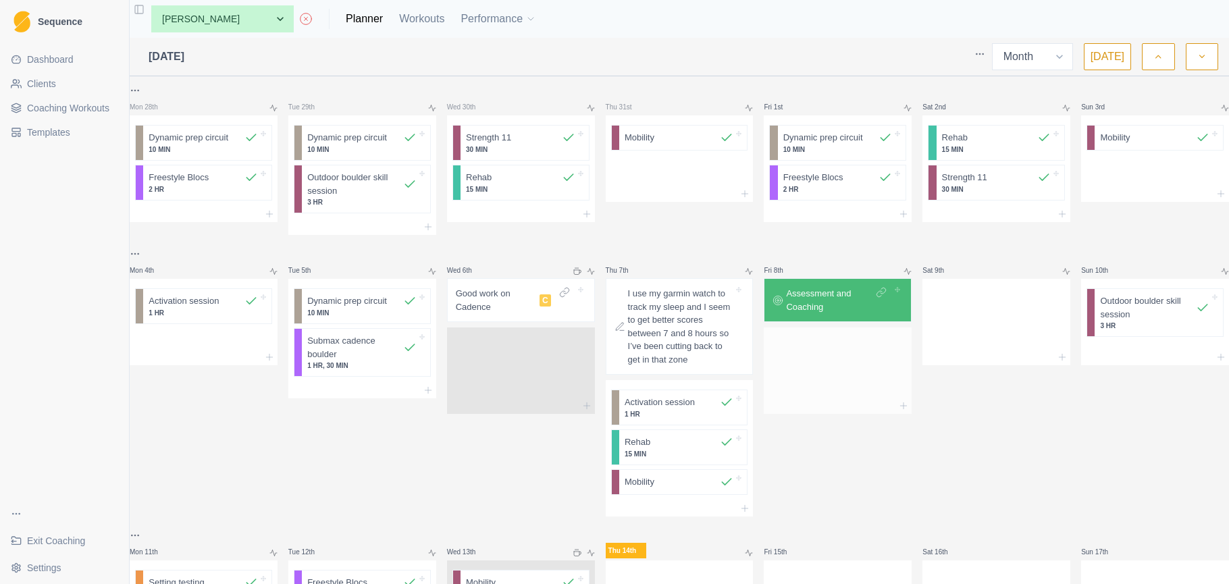
click at [823, 372] on div at bounding box center [838, 367] width 148 height 59
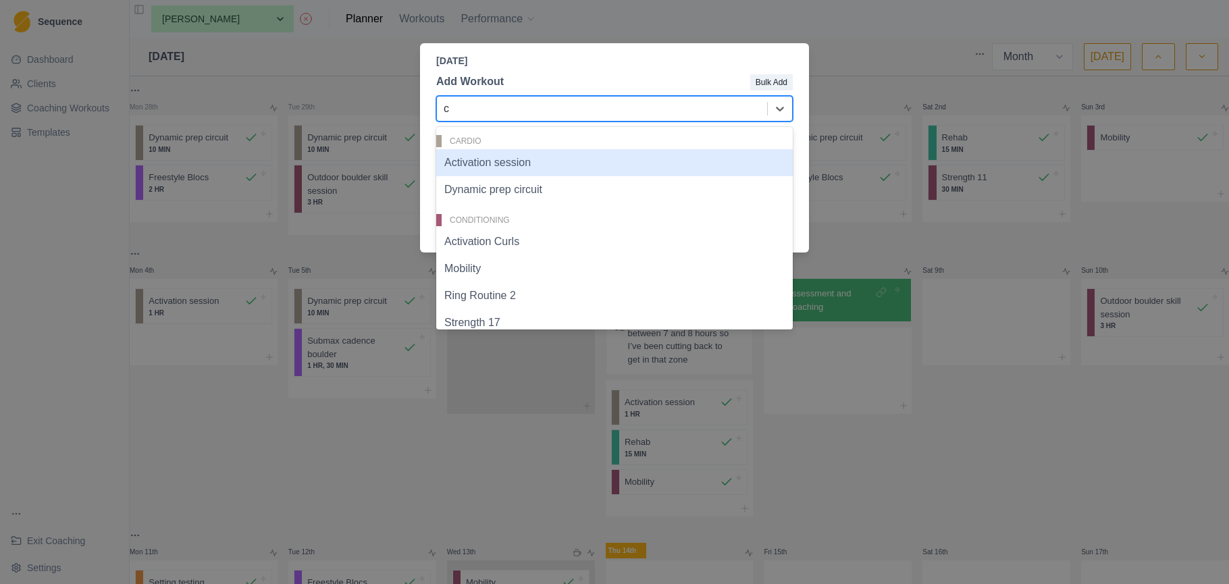
type input "cf"
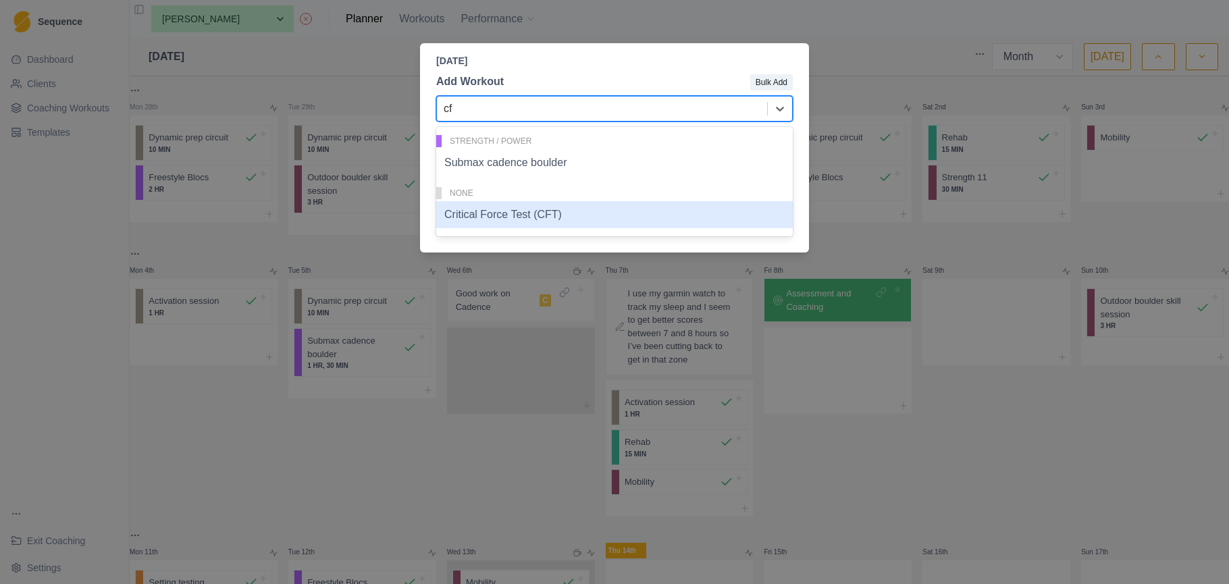
click at [617, 217] on div "Critical Force Test (CFT)" at bounding box center [614, 214] width 357 height 27
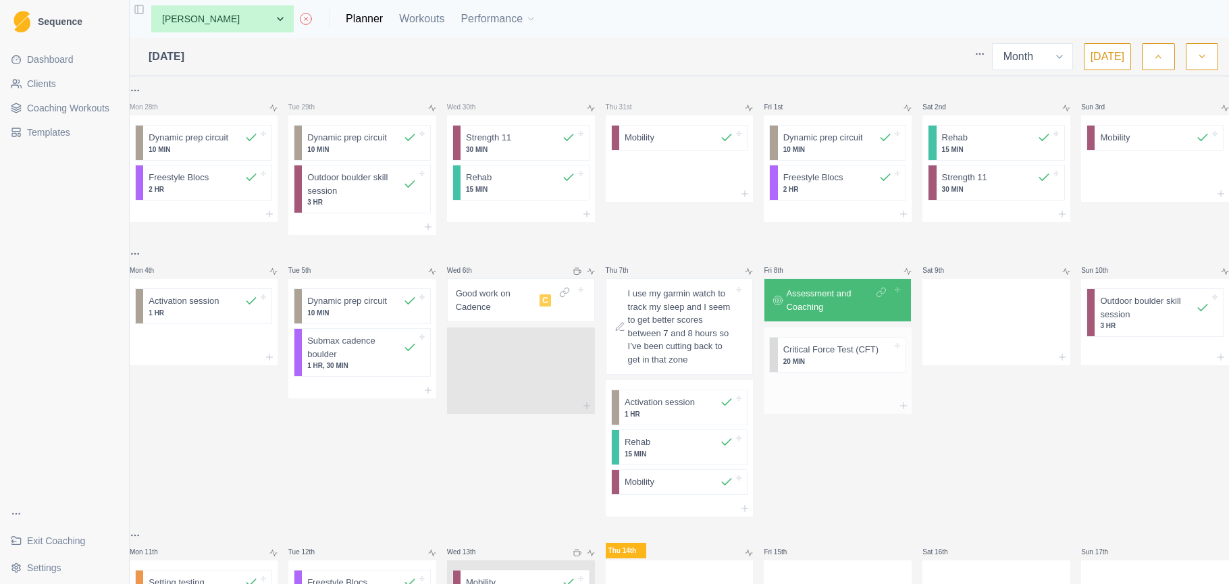
click at [823, 349] on p "Critical Force Test (CFT)" at bounding box center [831, 350] width 95 height 14
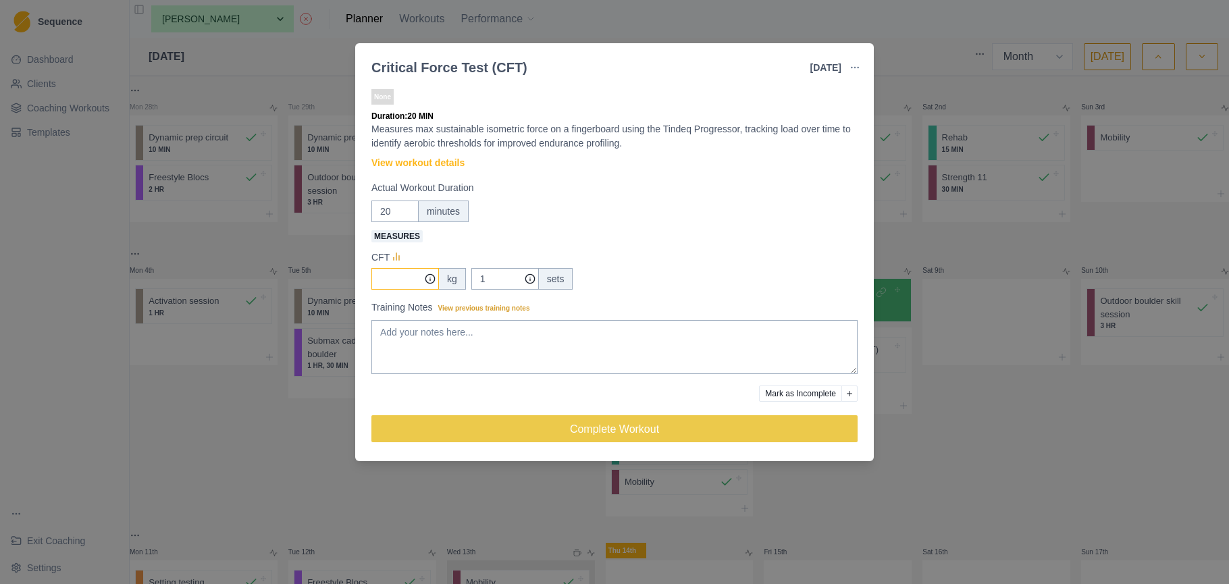
click at [413, 280] on input "Measures" at bounding box center [405, 279] width 68 height 22
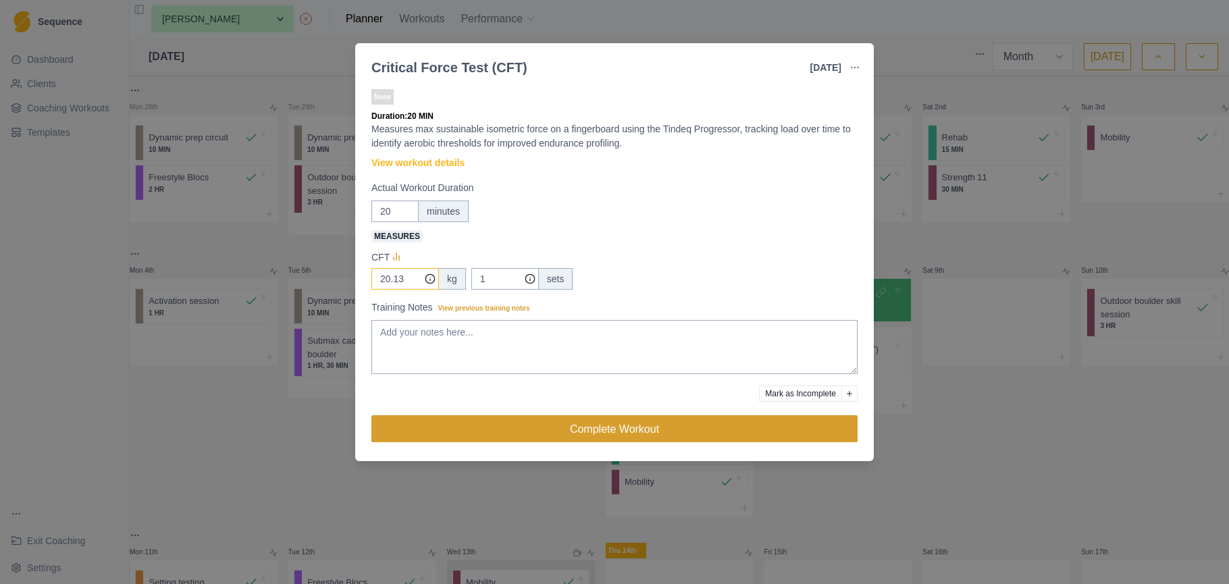
type input "20.13"
click at [572, 428] on button "Complete Workout" at bounding box center [614, 428] width 486 height 27
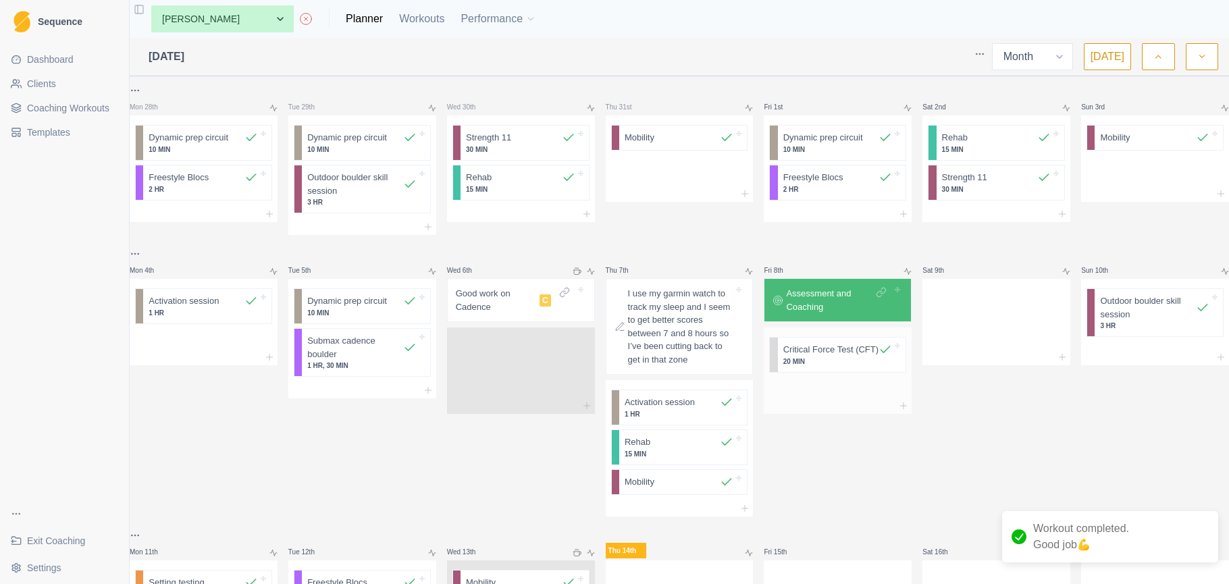
click at [792, 399] on div at bounding box center [838, 406] width 148 height 16
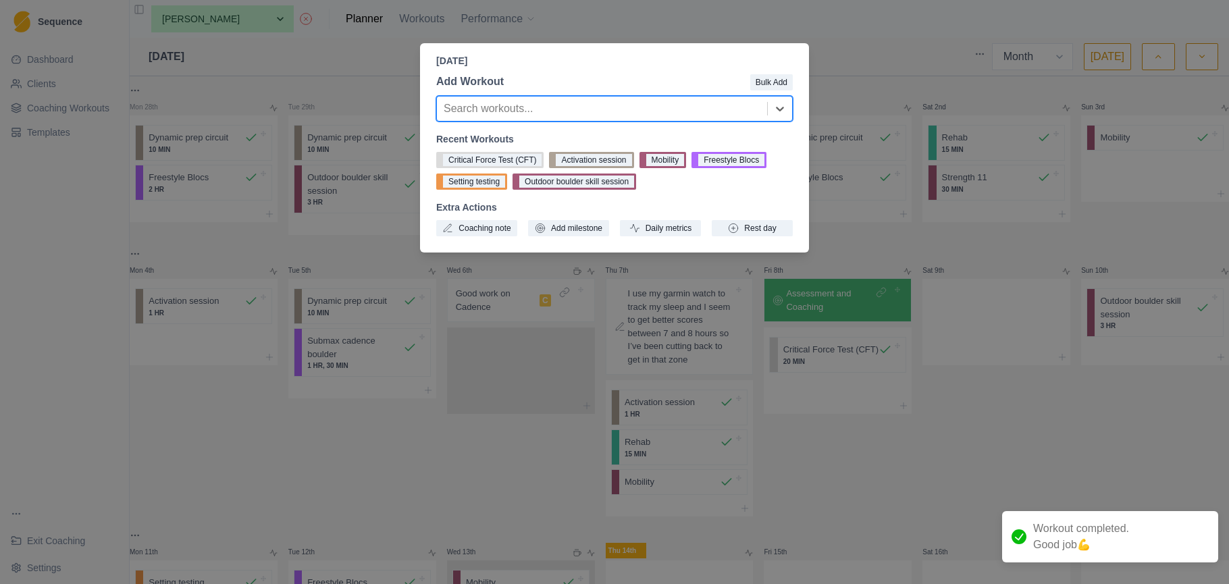
click at [661, 115] on div at bounding box center [602, 108] width 317 height 19
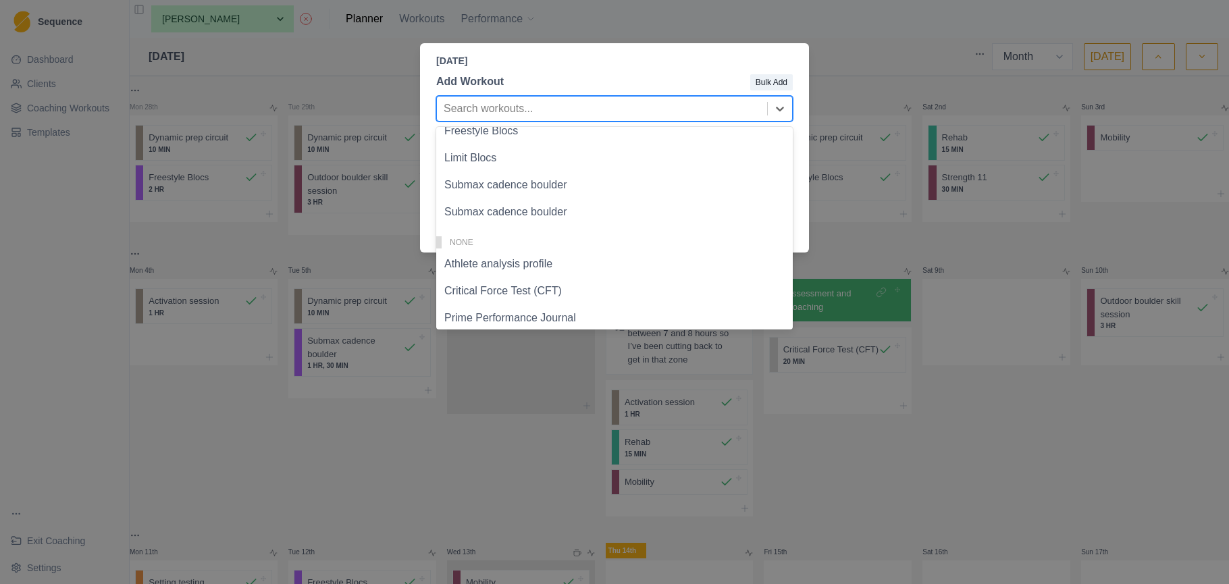
scroll to position [412, 0]
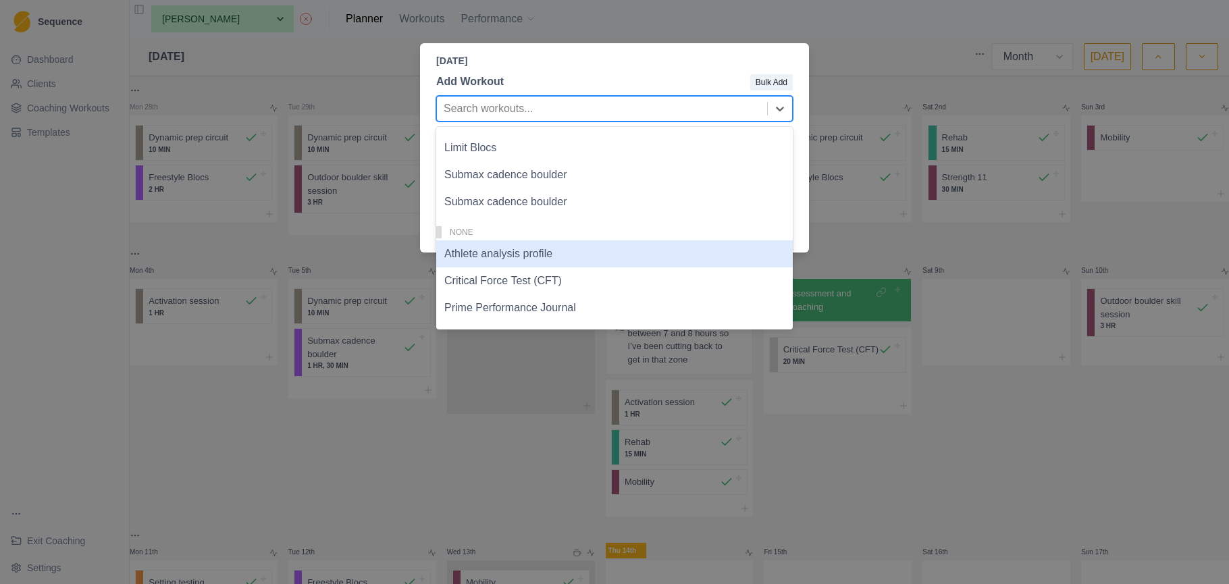
click at [565, 251] on div "Athlete analysis profile" at bounding box center [614, 253] width 357 height 27
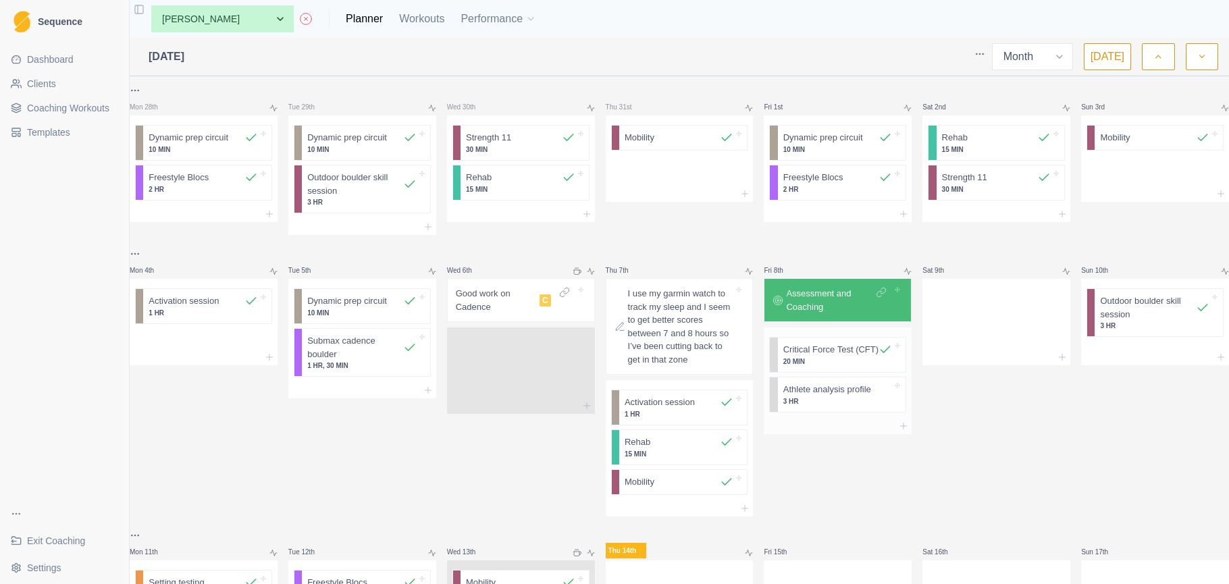
click at [813, 396] on p "Athlete analysis profile" at bounding box center [828, 390] width 88 height 14
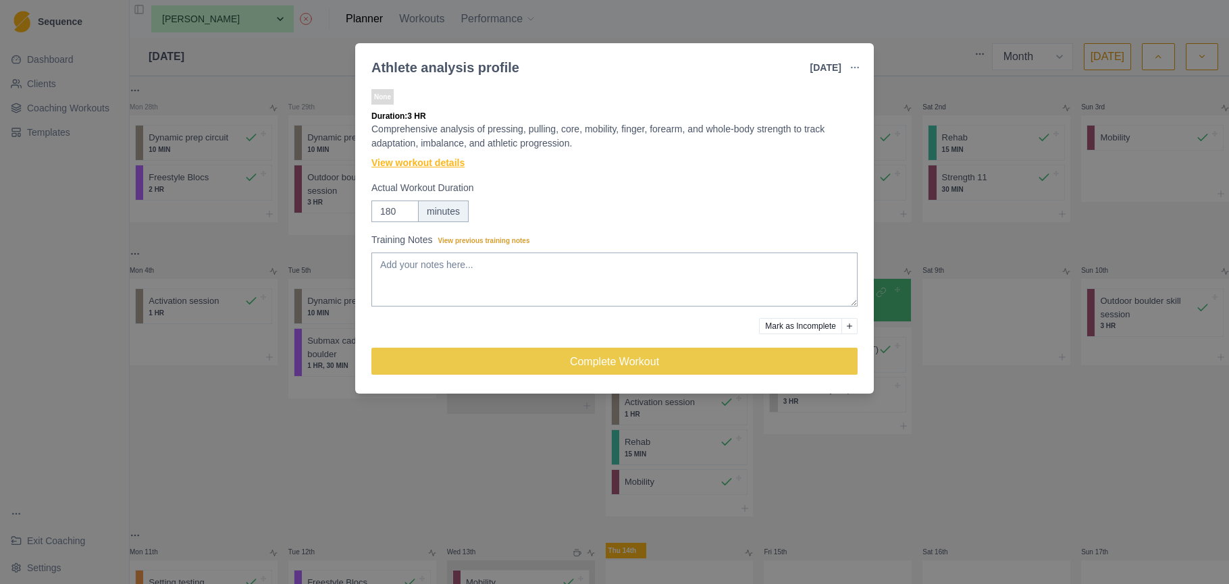
click at [455, 164] on link "View workout details" at bounding box center [417, 163] width 93 height 14
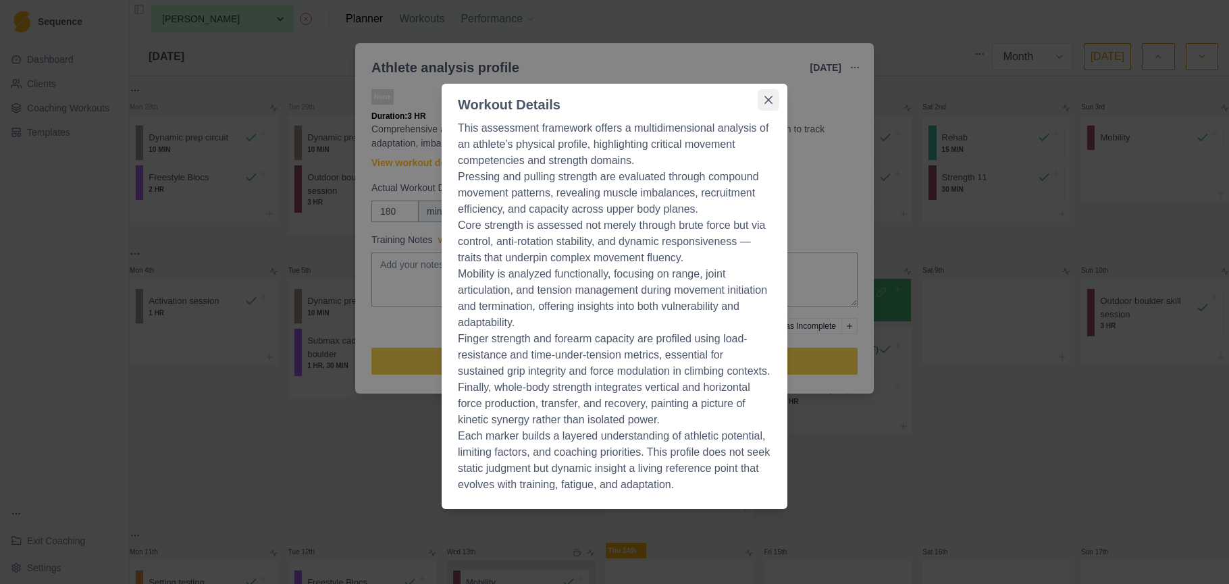
click at [769, 104] on button "Close" at bounding box center [769, 100] width 22 height 22
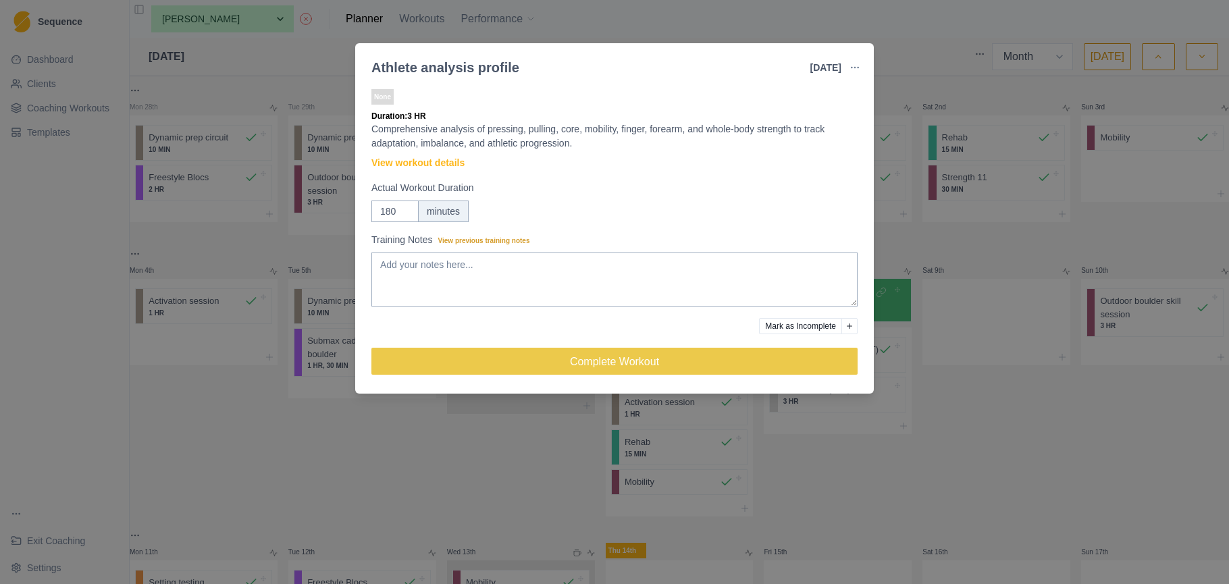
click at [910, 242] on div "Athlete analysis profile 8 Aug 2025 Link To Goal View Workout Metrics Edit Orig…" at bounding box center [614, 292] width 1229 height 584
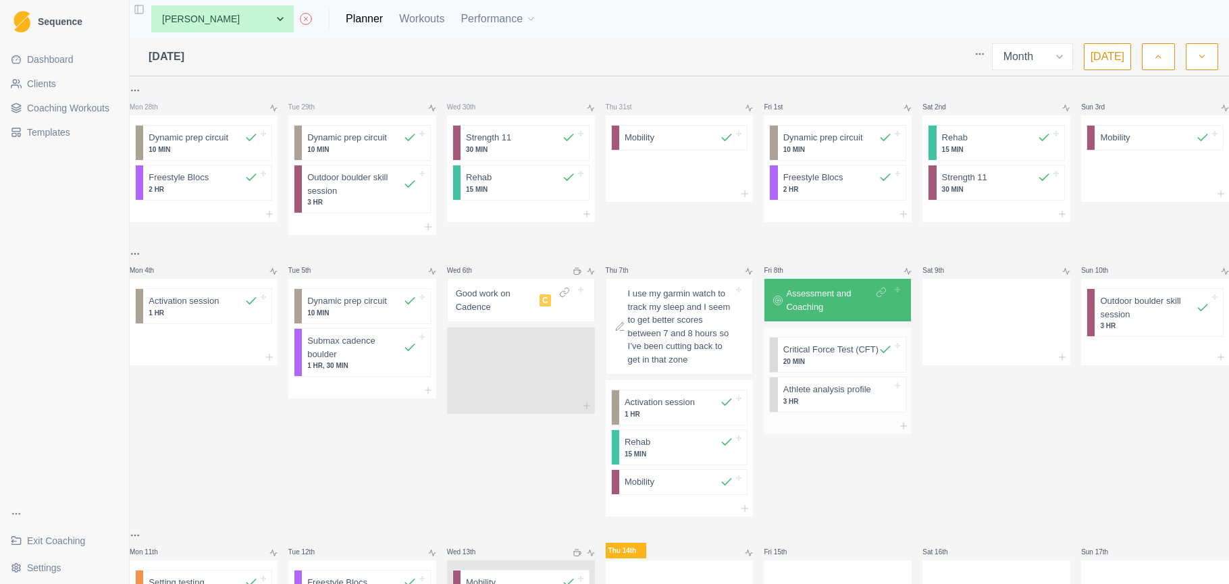
click at [830, 407] on p "3 HR" at bounding box center [838, 401] width 109 height 10
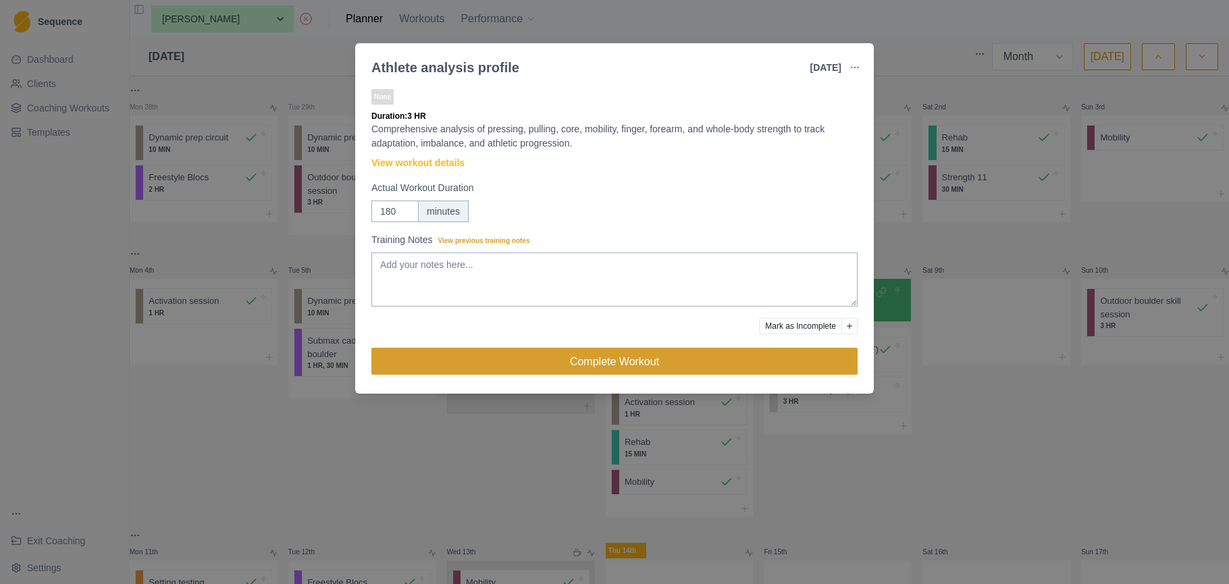
drag, startPoint x: 708, startPoint y: 350, endPoint x: 771, endPoint y: 369, distance: 66.4
click at [708, 350] on button "Complete Workout" at bounding box center [614, 361] width 486 height 27
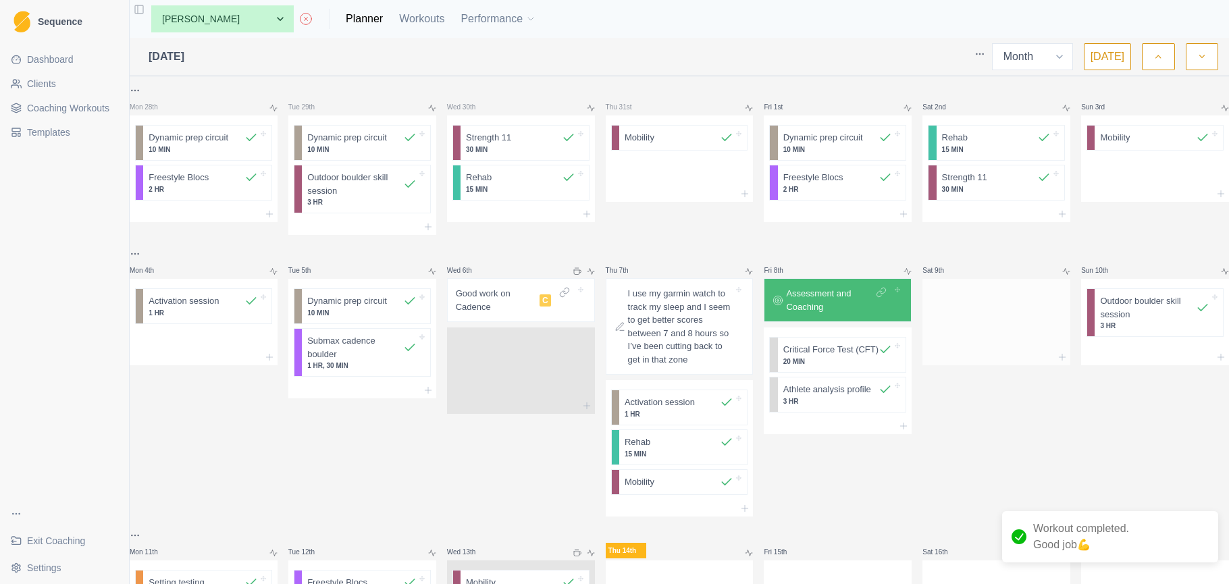
click at [990, 326] on div at bounding box center [997, 319] width 148 height 59
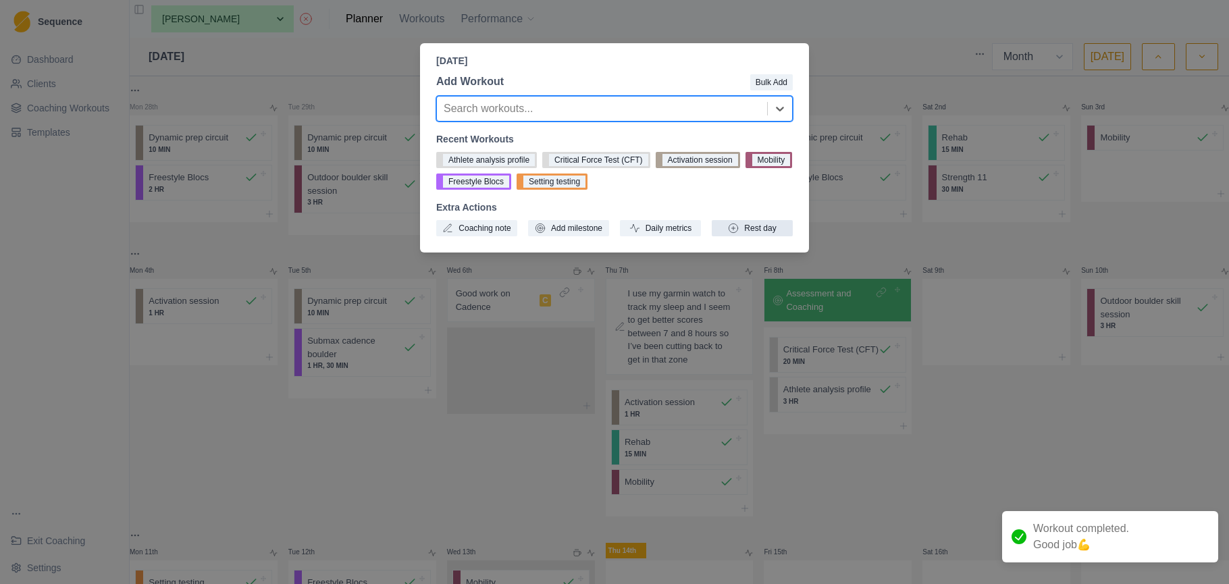
click at [764, 225] on button "Rest day" at bounding box center [752, 228] width 81 height 16
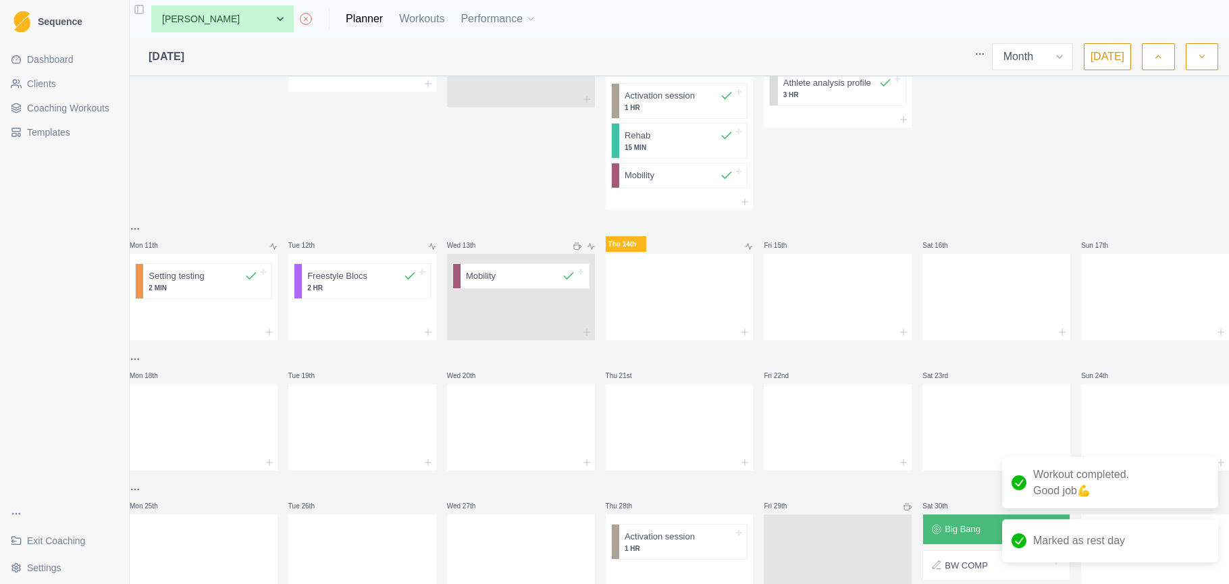
scroll to position [317, 0]
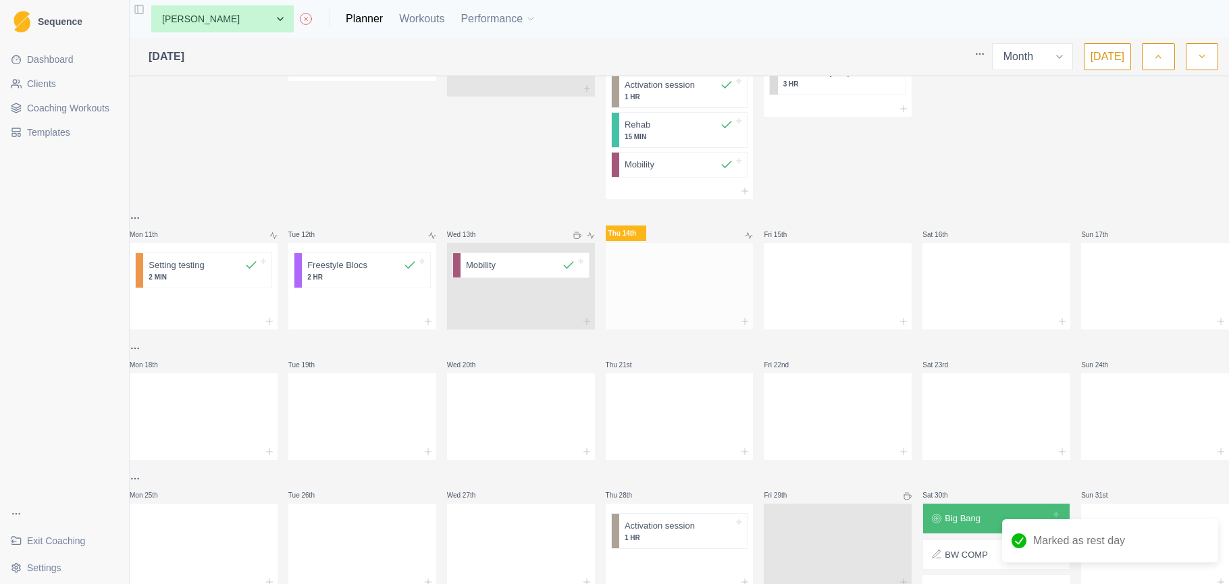
click at [657, 307] on div at bounding box center [680, 283] width 148 height 59
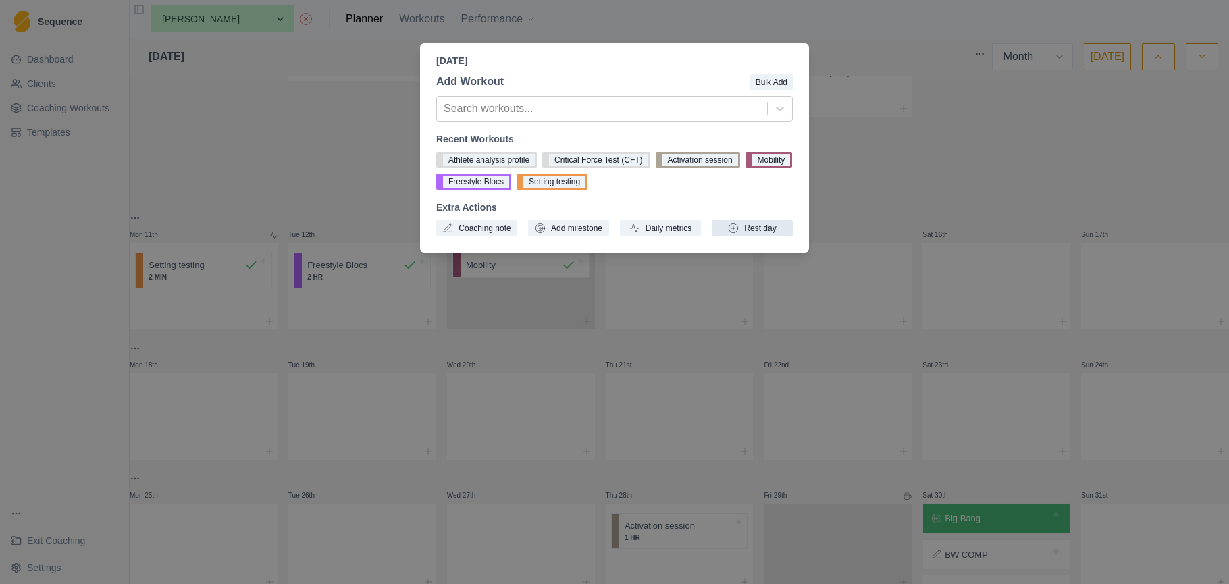
click at [778, 230] on button "Rest day" at bounding box center [752, 228] width 81 height 16
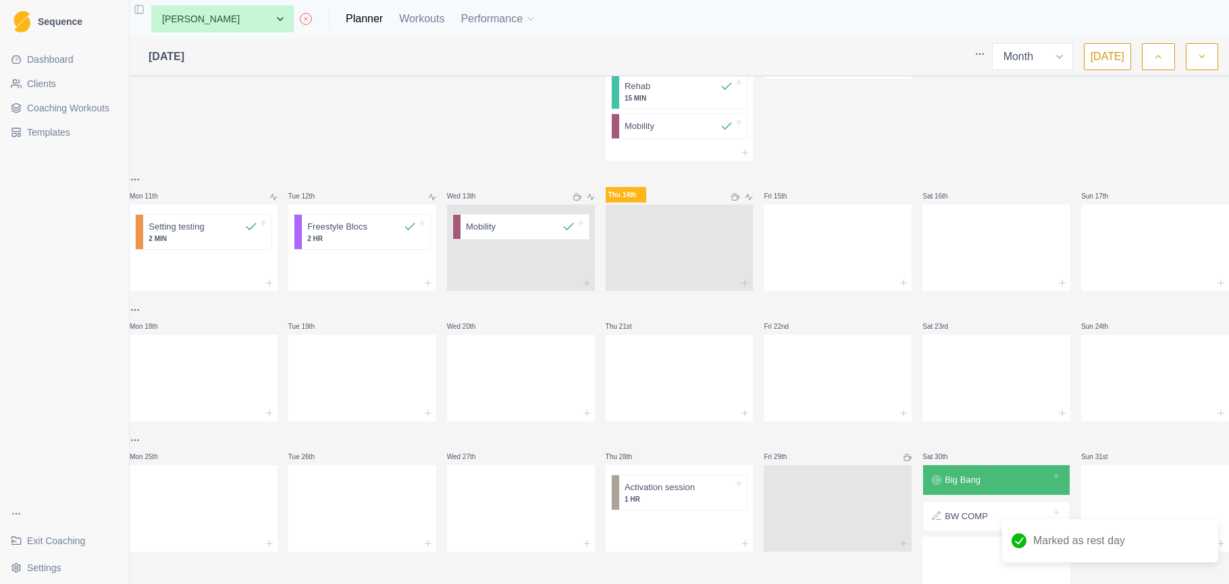
scroll to position [442, 0]
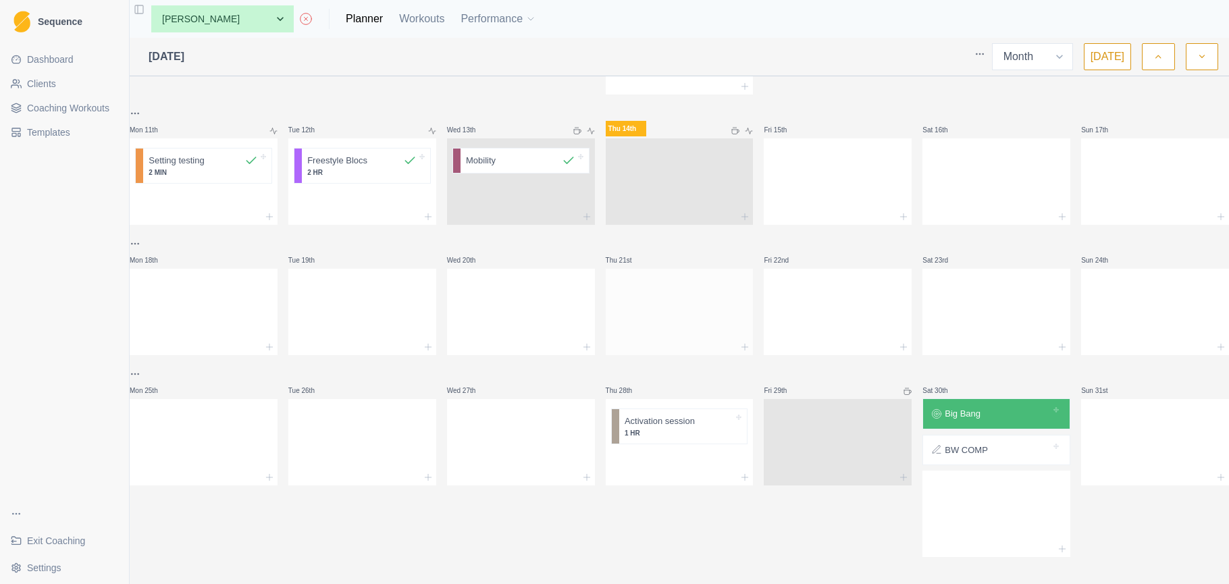
click at [693, 322] on div at bounding box center [680, 309] width 148 height 59
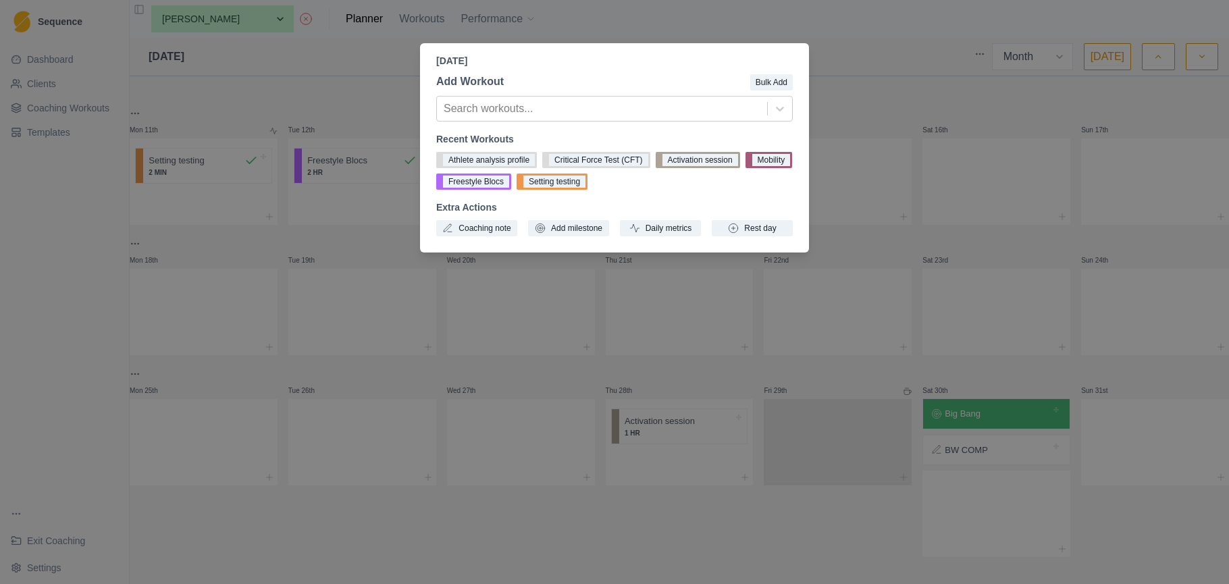
drag, startPoint x: 754, startPoint y: 228, endPoint x: 720, endPoint y: 307, distance: 86.2
click at [754, 229] on button "Rest day" at bounding box center [752, 228] width 81 height 16
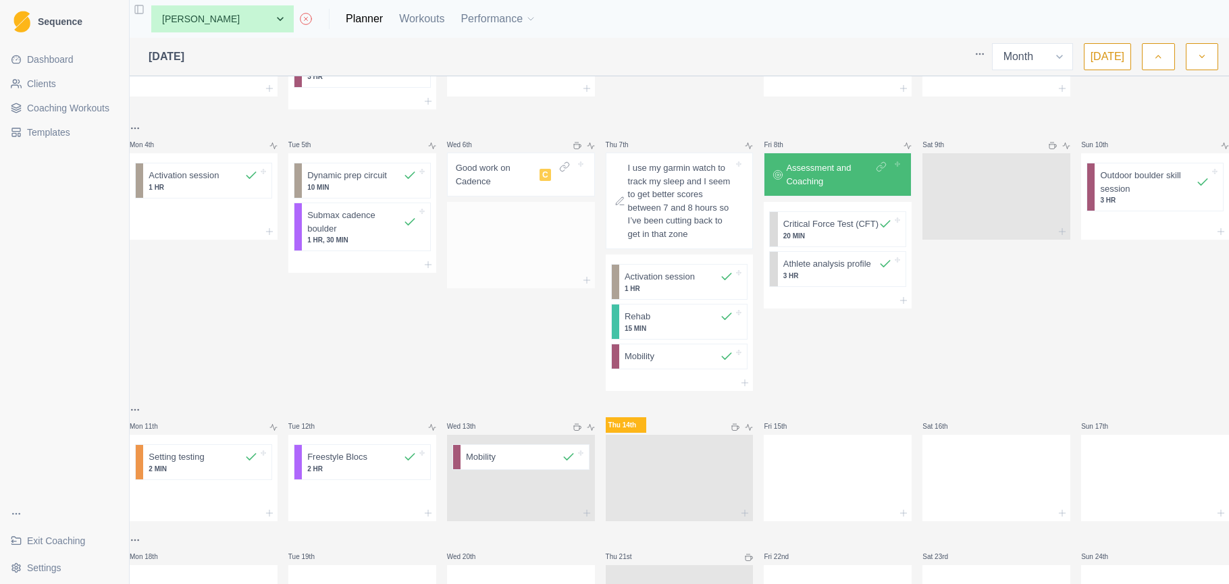
scroll to position [86, 0]
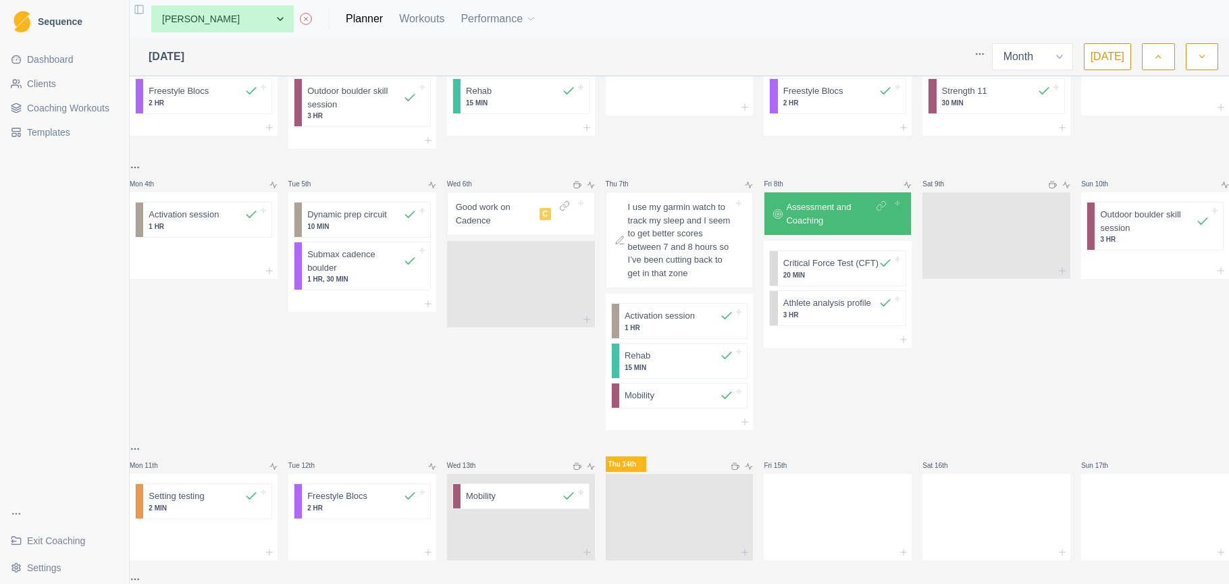
click at [707, 280] on p "I use my garmin watch to track my sleep and I seem to get better scores between…" at bounding box center [681, 240] width 106 height 79
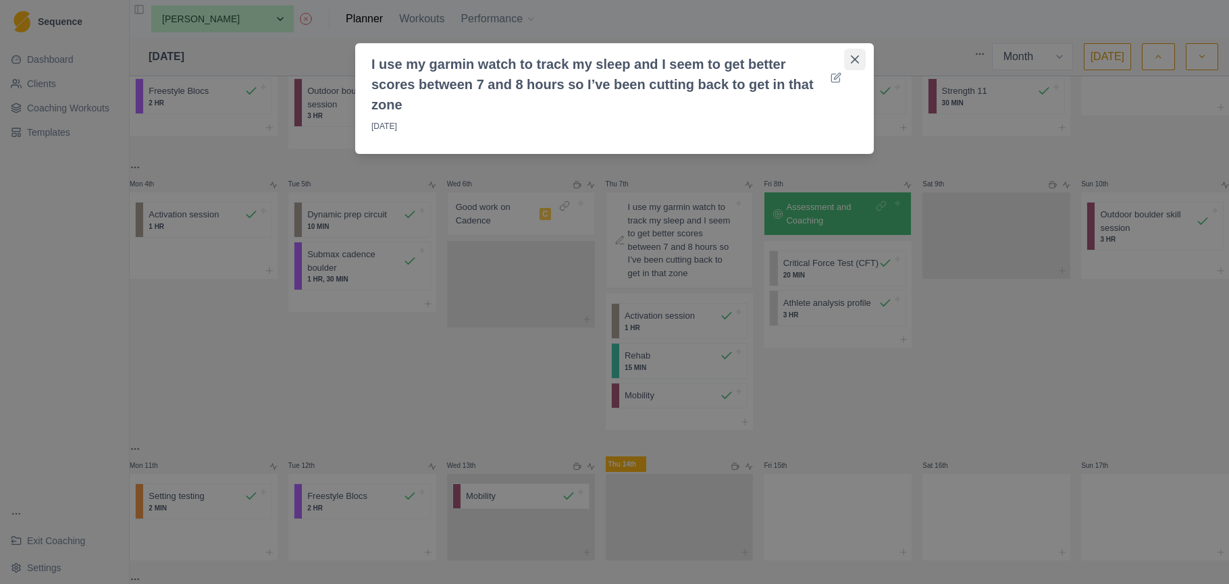
click at [857, 59] on icon "Close" at bounding box center [855, 59] width 8 height 8
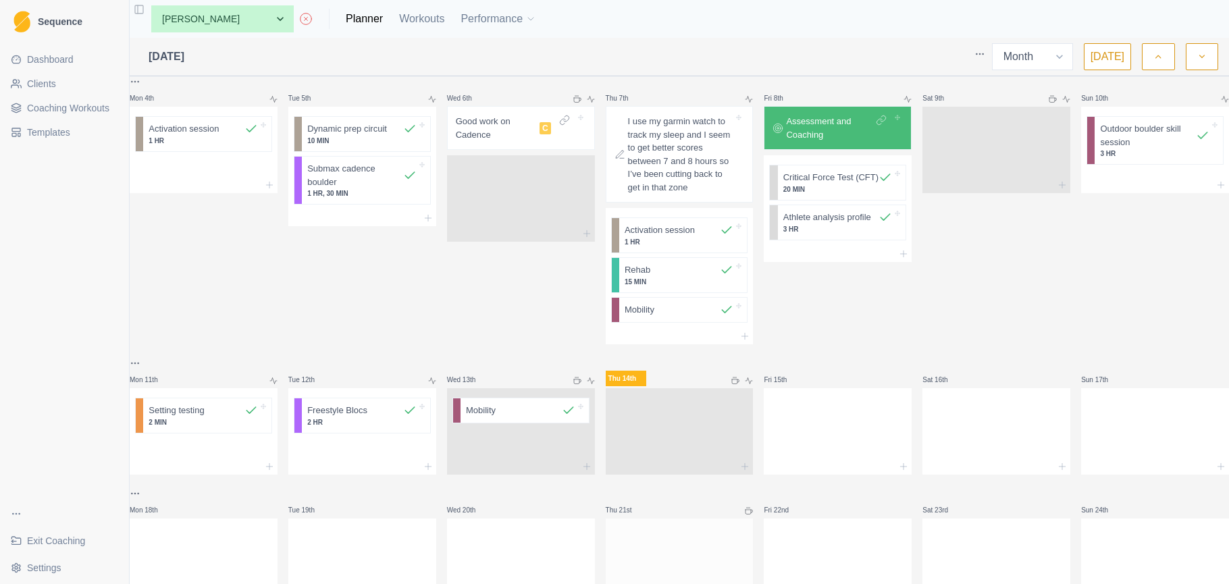
scroll to position [352, 0]
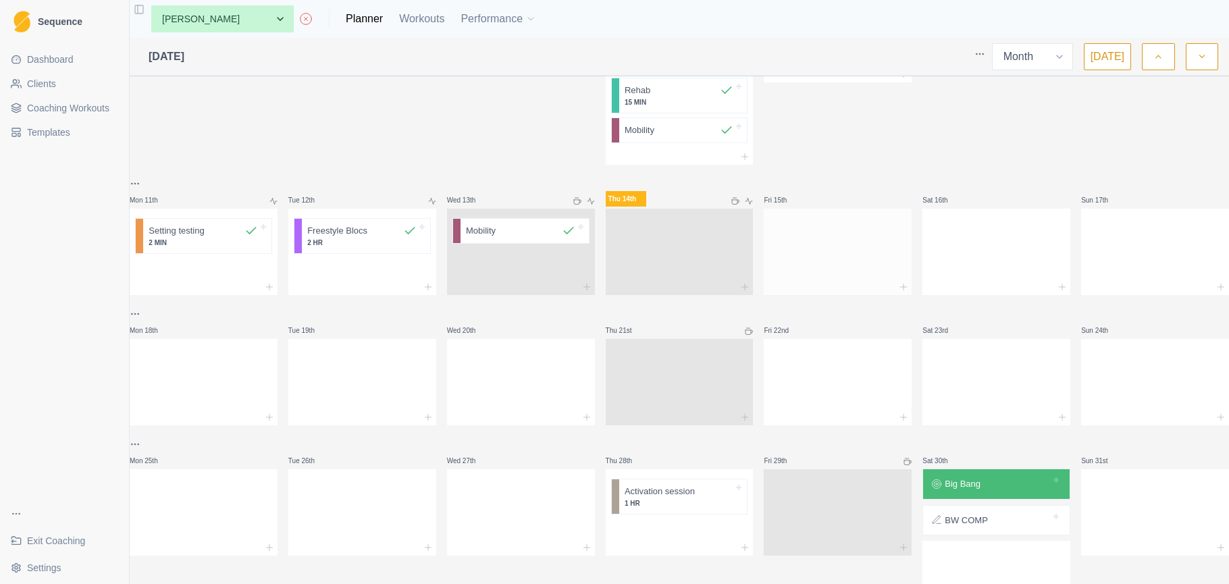
click at [787, 262] on div at bounding box center [838, 249] width 148 height 59
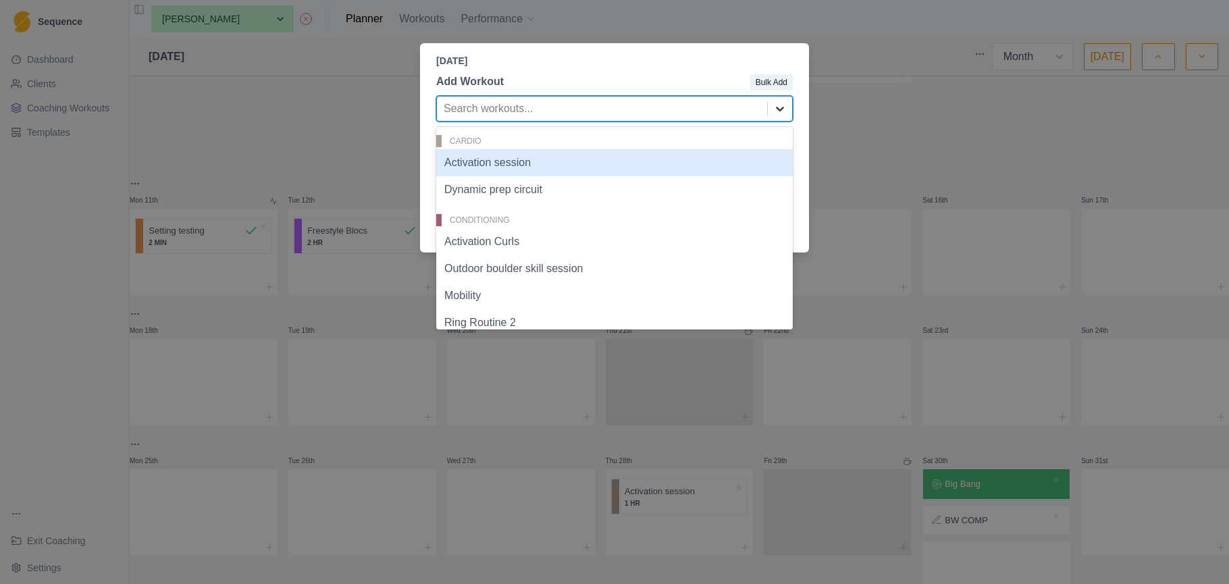
click at [777, 109] on icon at bounding box center [780, 109] width 8 height 5
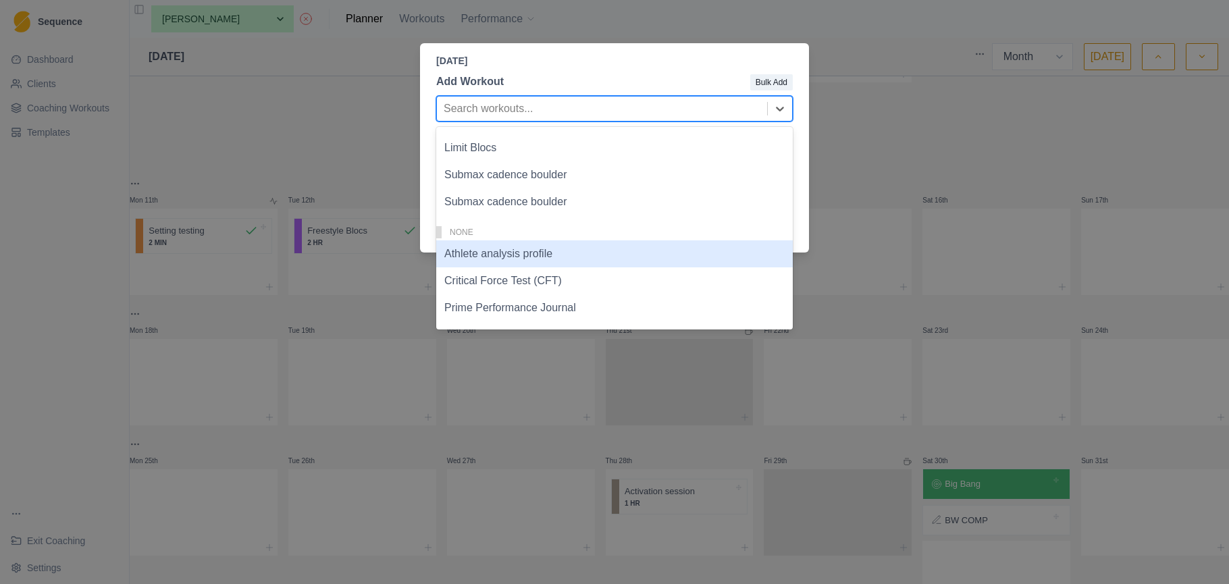
scroll to position [407, 0]
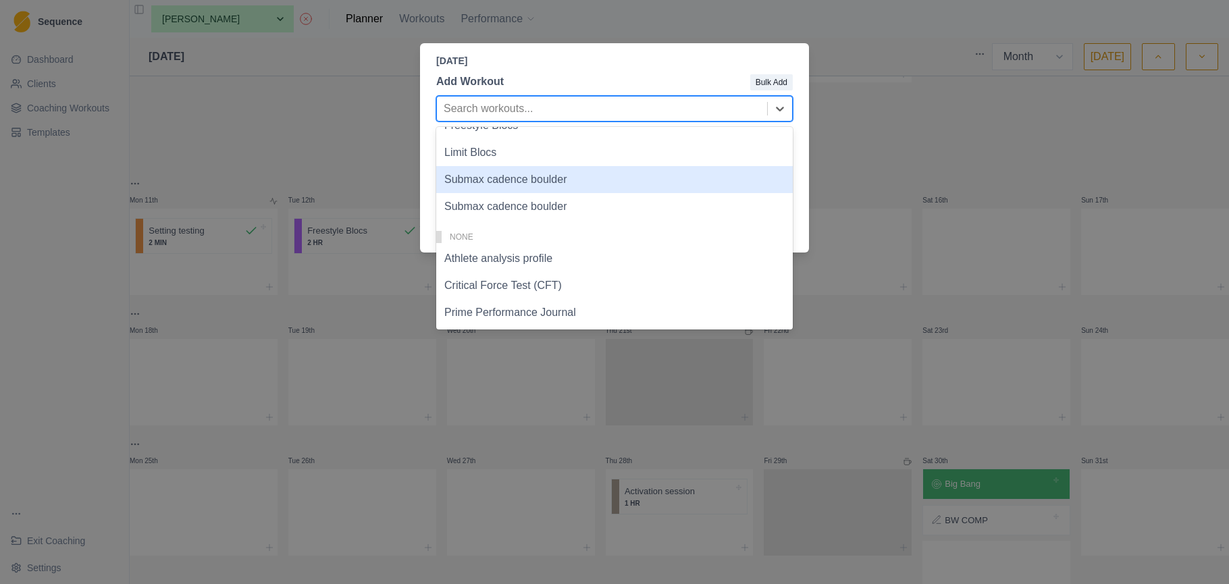
click at [866, 121] on div "Friday, August 15th, 2025 Add Workout Bulk Add Submax cadence boulder, 13 of 17…" at bounding box center [614, 292] width 1229 height 584
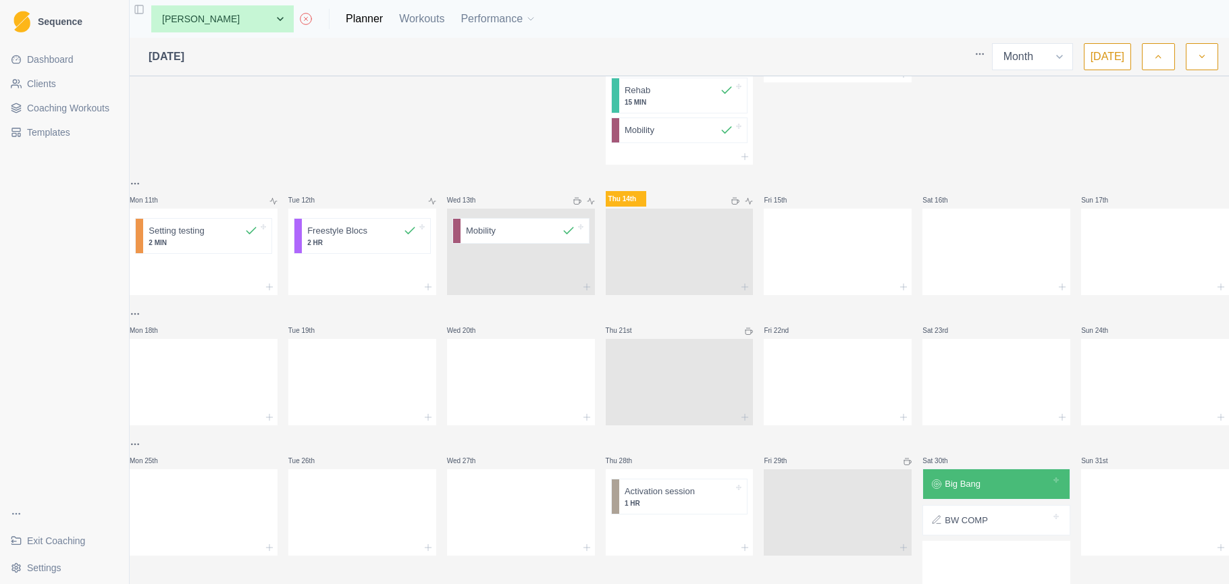
click at [97, 108] on span "Coaching Workouts" at bounding box center [68, 108] width 82 height 14
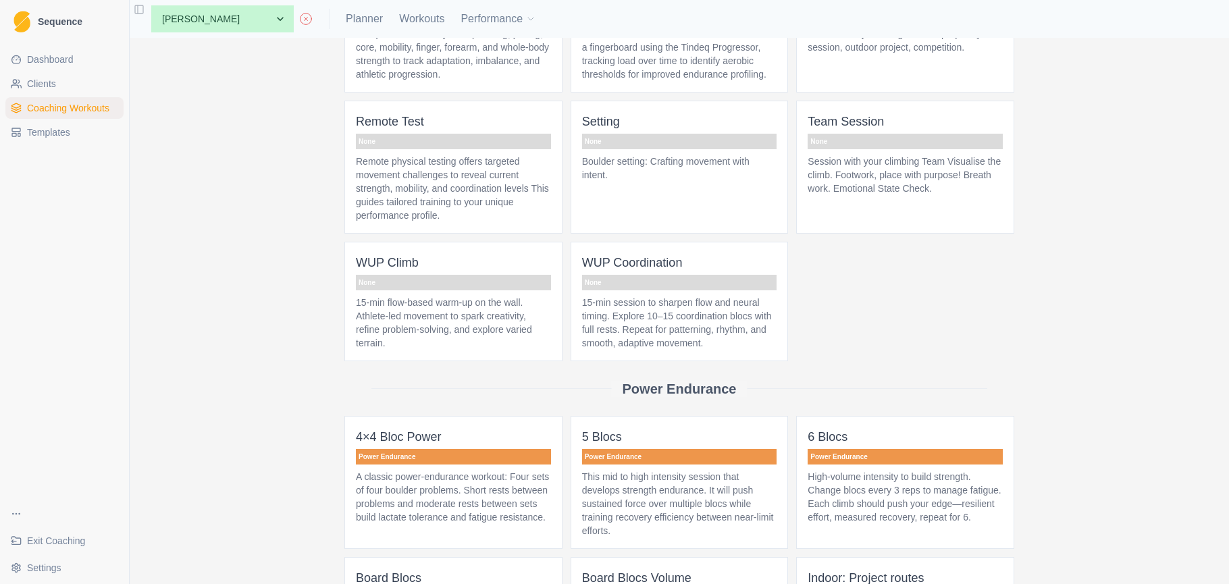
scroll to position [2889, 0]
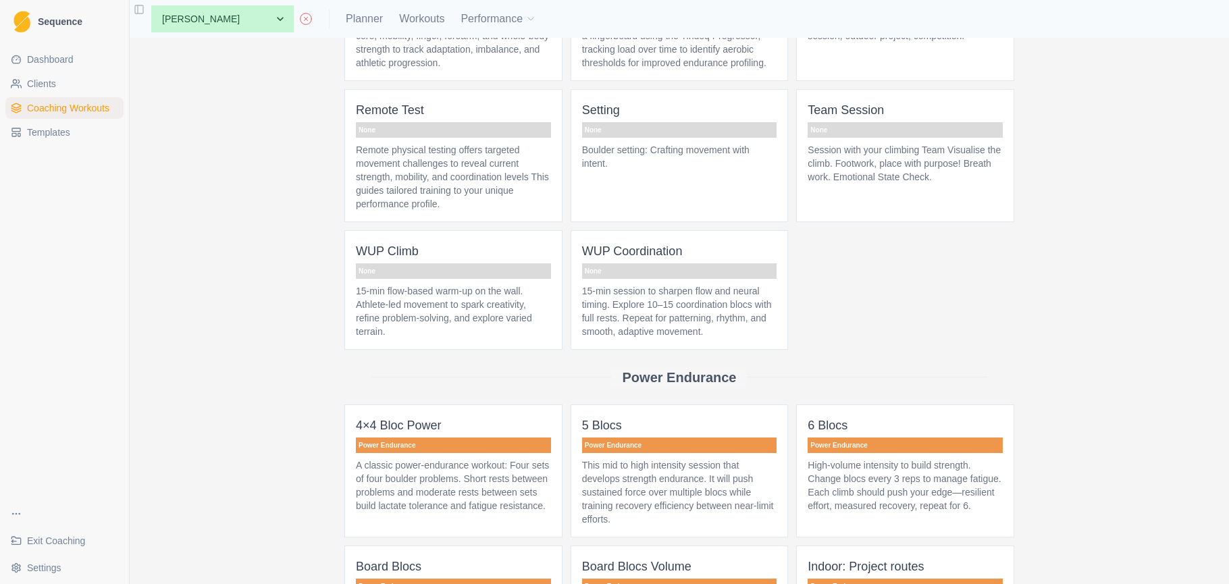
click at [652, 338] on p "15-min session to sharpen flow and neural timing. Explore 10–15 coordination bl…" at bounding box center [679, 311] width 195 height 54
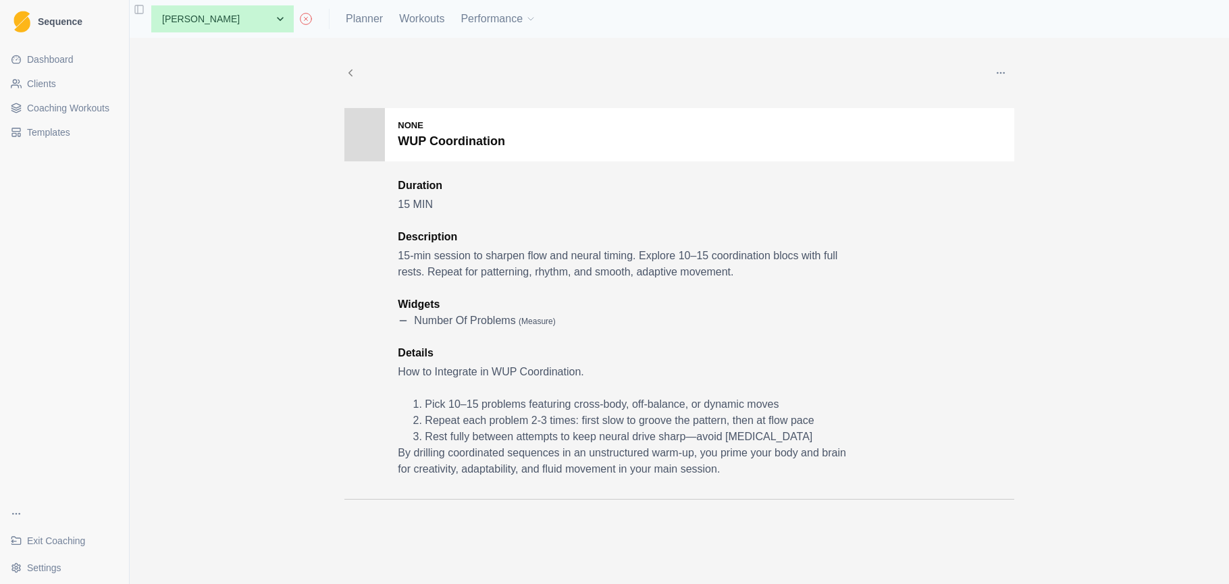
click at [90, 105] on span "Coaching Workouts" at bounding box center [68, 108] width 82 height 14
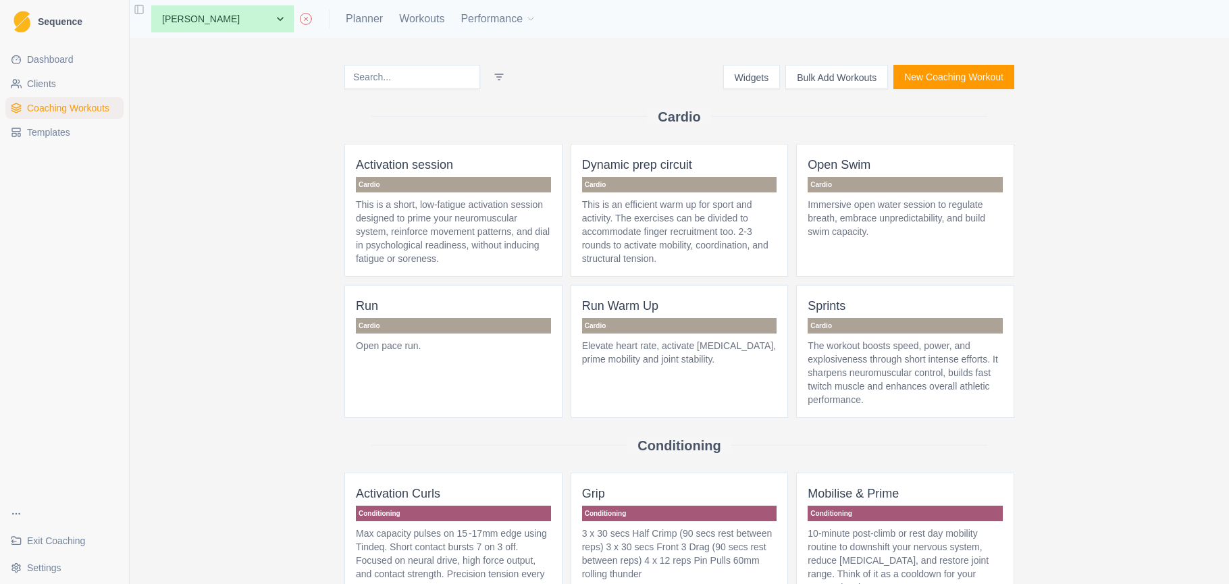
click at [807, 77] on button "Bulk Add Workouts" at bounding box center [837, 77] width 103 height 24
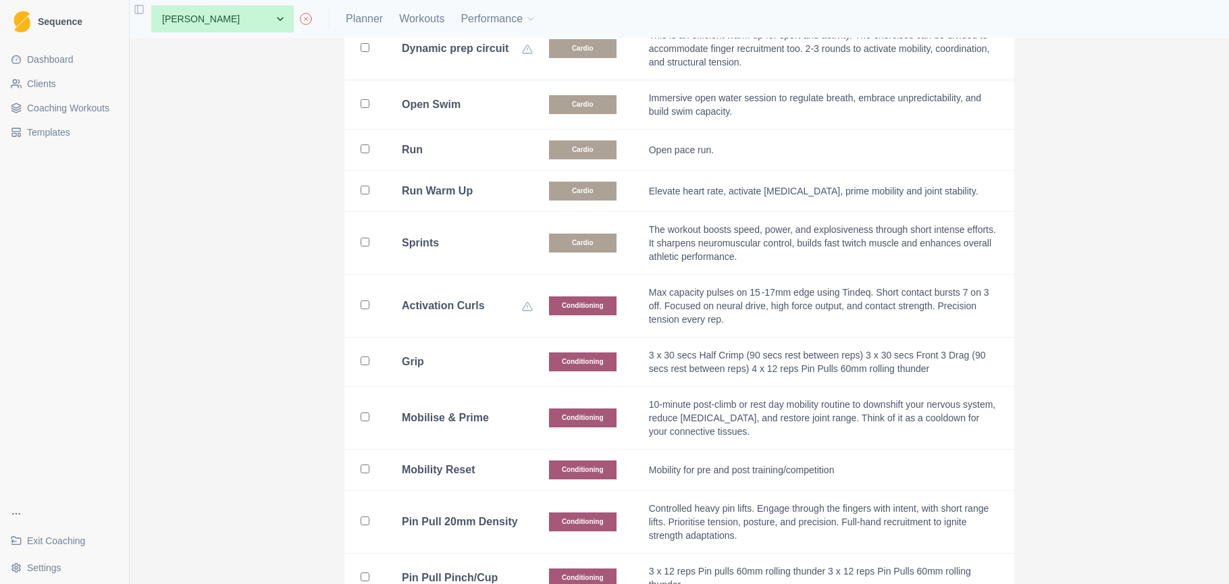
scroll to position [234, 0]
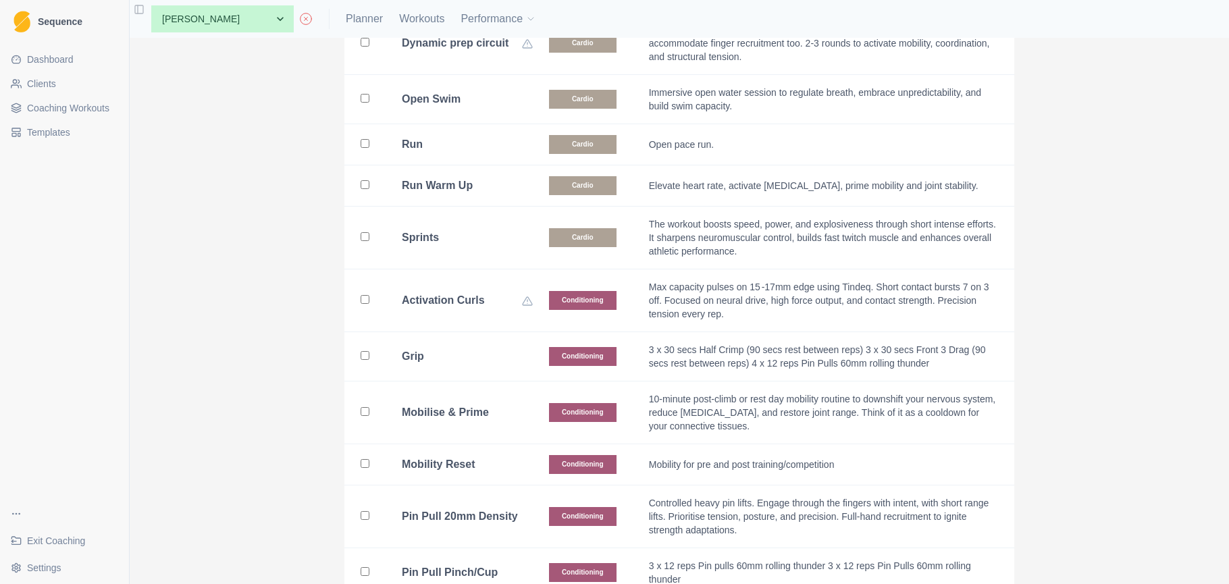
drag, startPoint x: 364, startPoint y: 301, endPoint x: 513, endPoint y: 350, distance: 156.6
click at [365, 301] on input "checkbox" at bounding box center [365, 299] width 9 height 9
checkbox input "true"
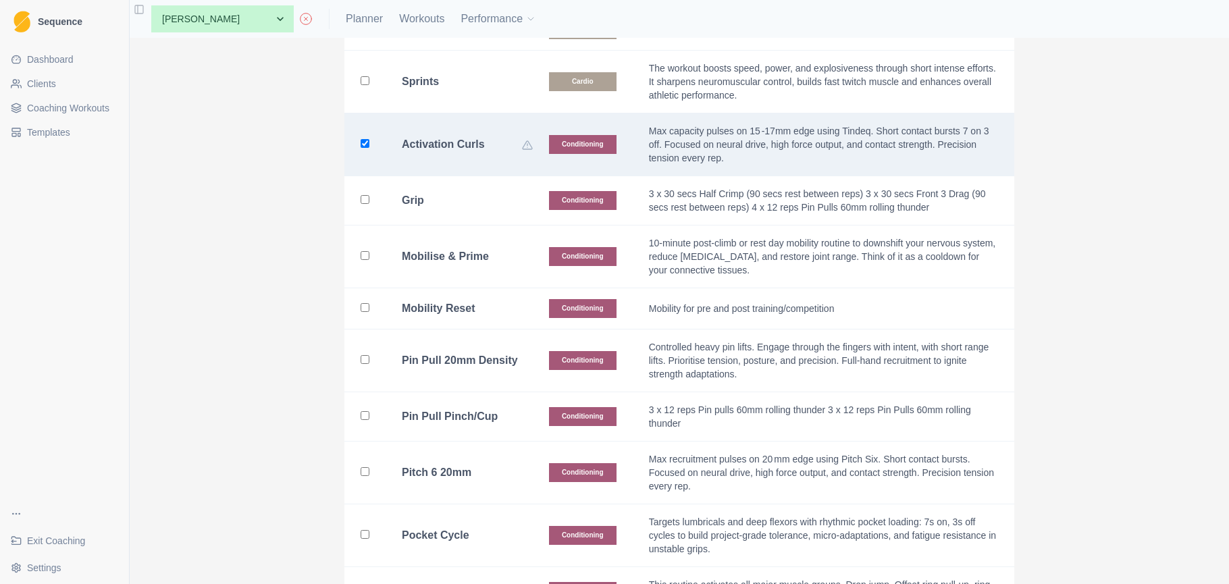
scroll to position [391, 0]
click at [364, 258] on input "checkbox" at bounding box center [365, 255] width 9 height 9
checkbox input "true"
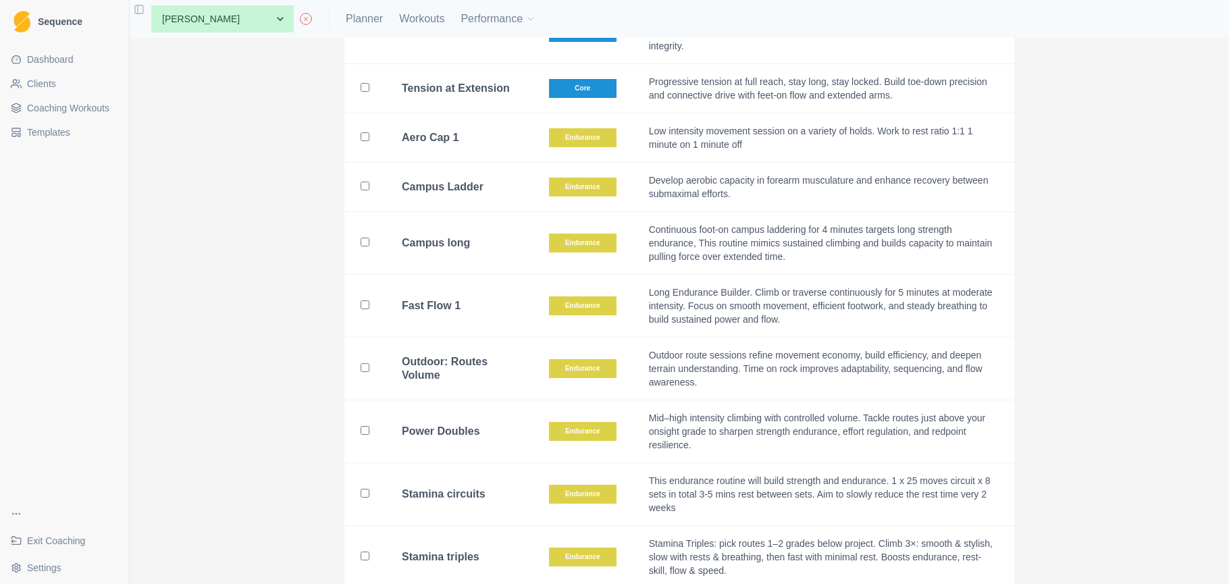
scroll to position [2551, 0]
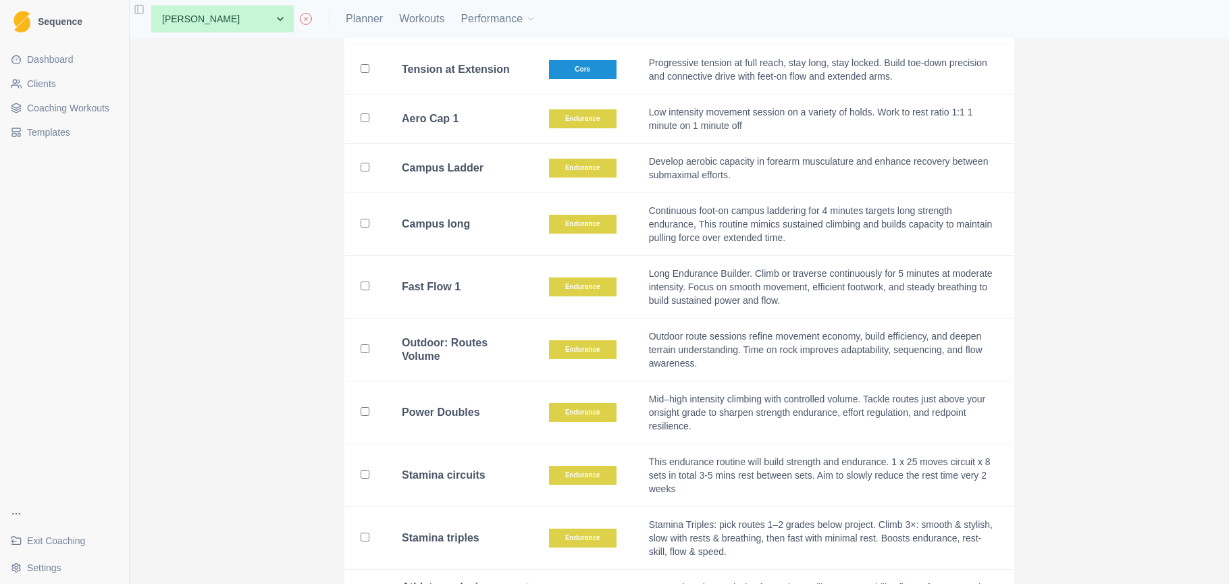
click at [363, 533] on input "checkbox" at bounding box center [365, 537] width 9 height 9
checkbox input "true"
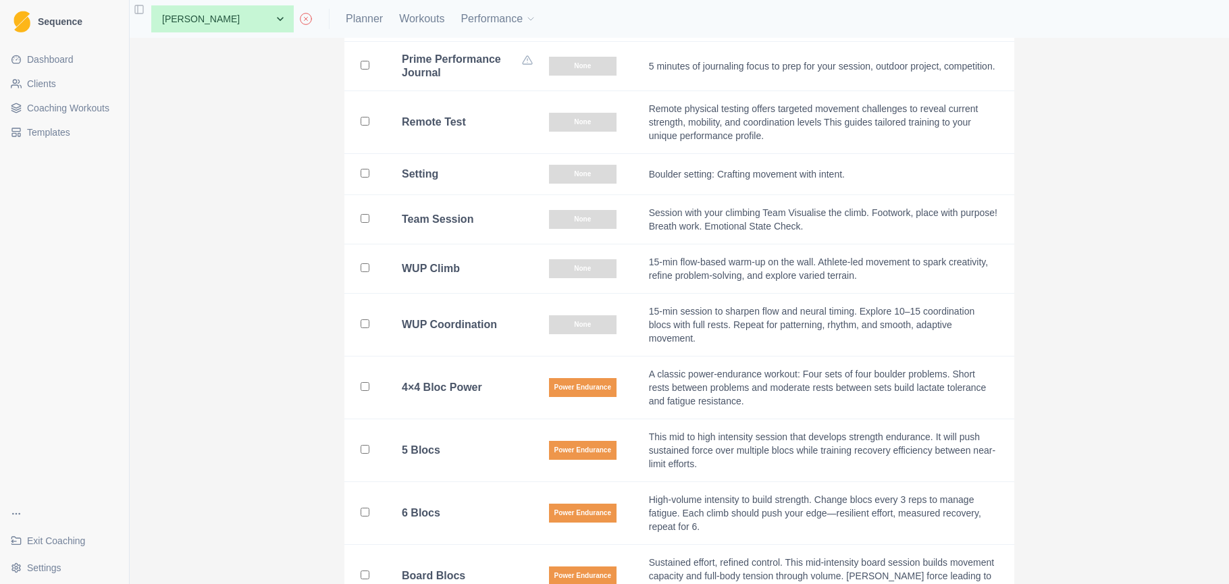
scroll to position [3193, 0]
click at [365, 444] on input "checkbox" at bounding box center [365, 448] width 9 height 9
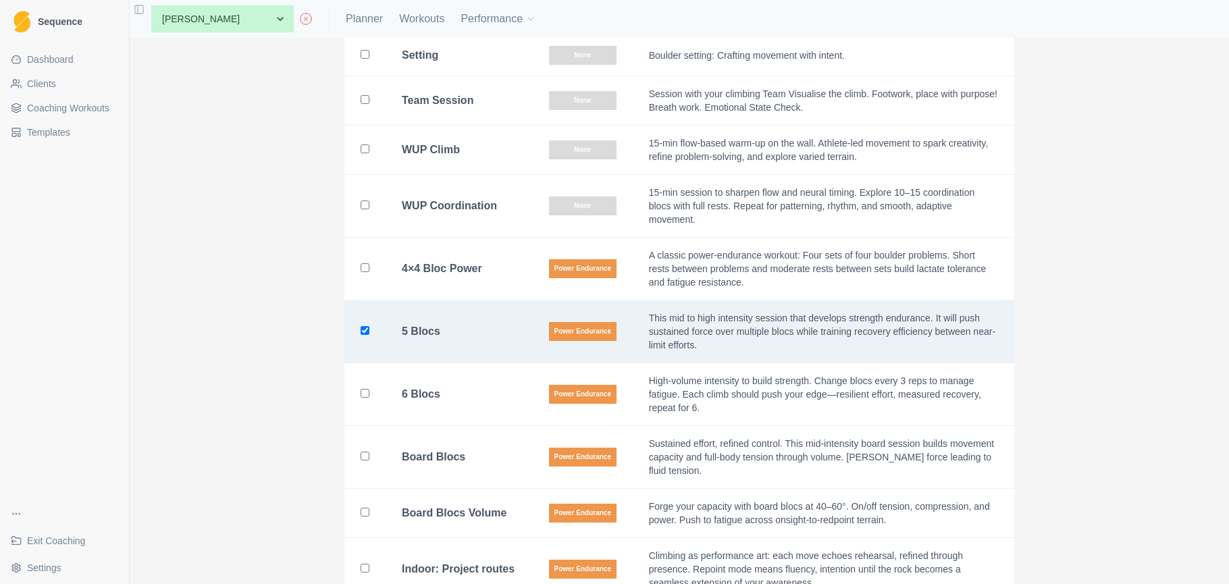
scroll to position [3298, 0]
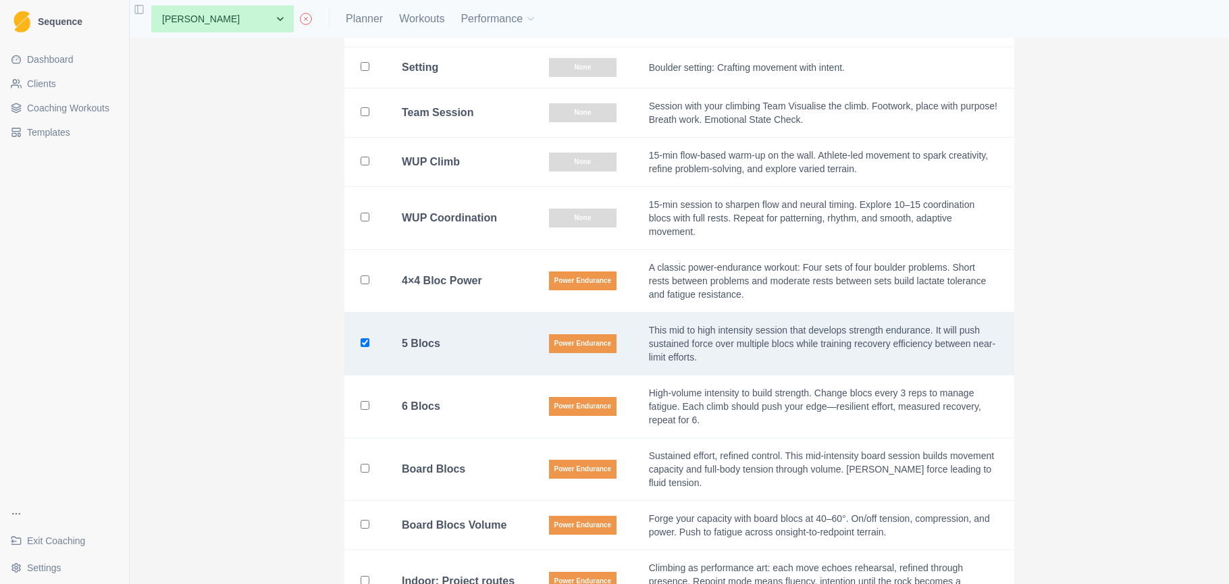
click at [362, 338] on input "checkbox" at bounding box center [365, 342] width 9 height 9
checkbox input "false"
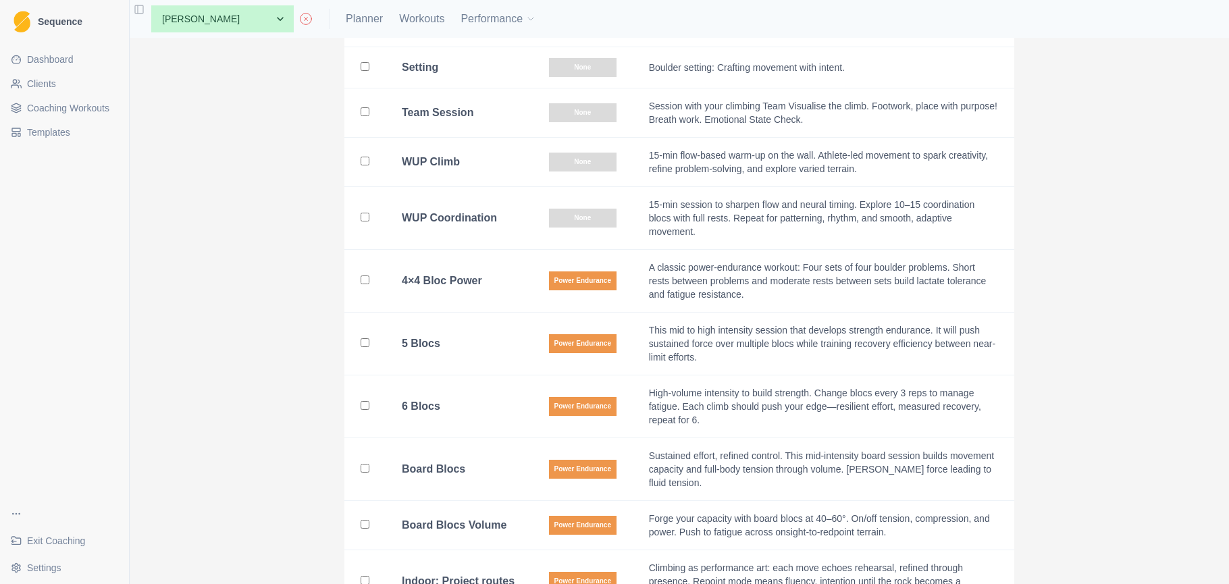
click at [367, 276] on input "checkbox" at bounding box center [365, 280] width 9 height 9
checkbox input "true"
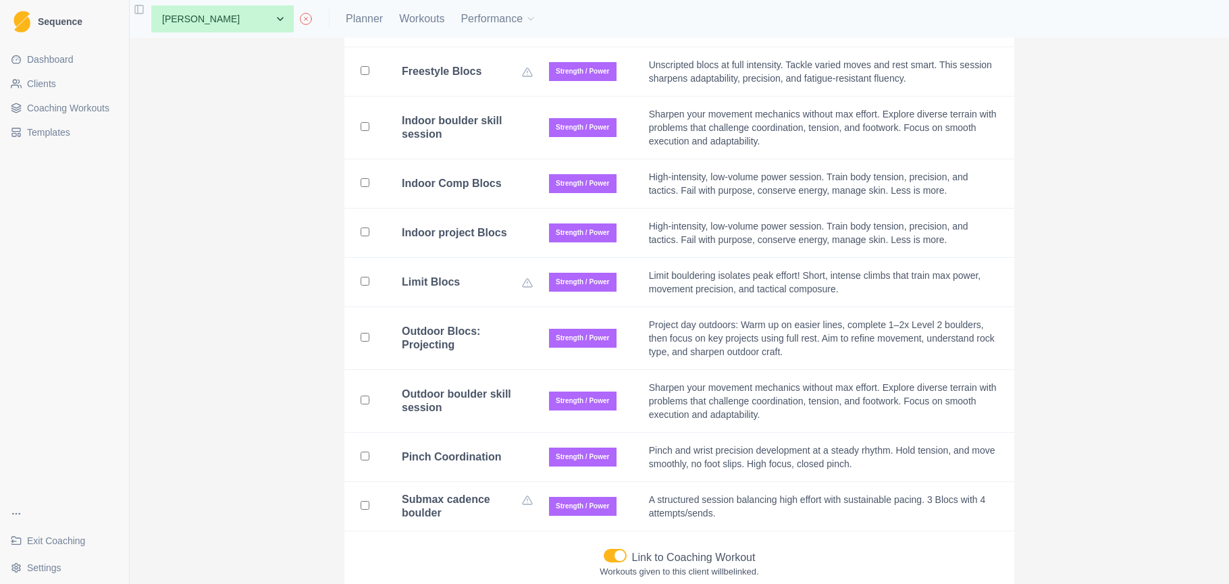
scroll to position [4380, 0]
checkbox input "false"
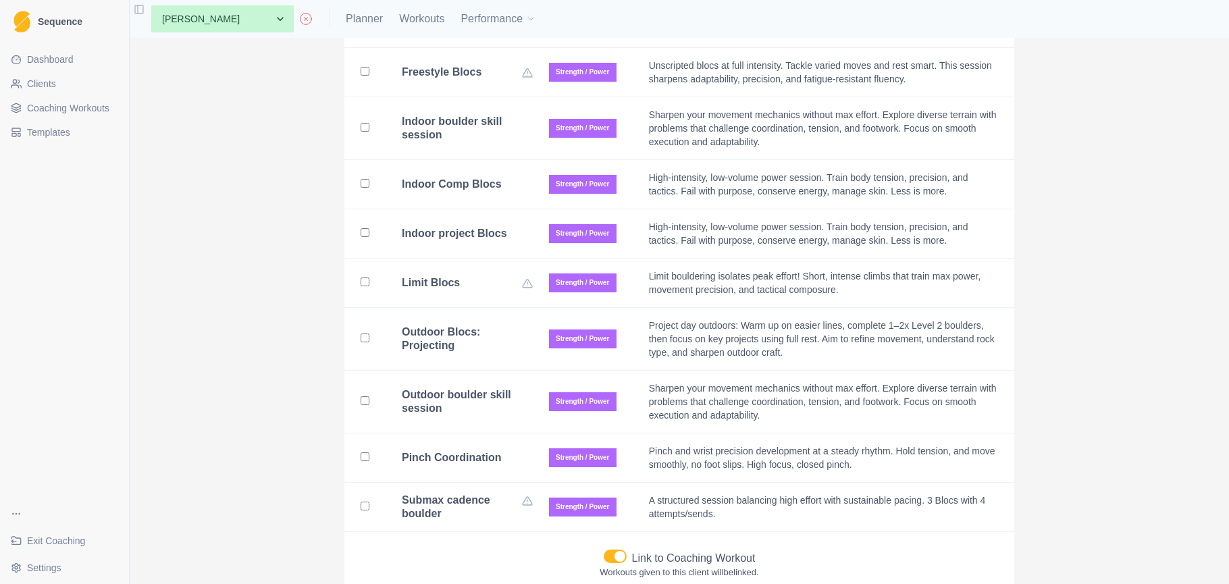
checkbox input "false"
click at [346, 17] on link "Planner" at bounding box center [364, 19] width 37 height 16
select select "month"
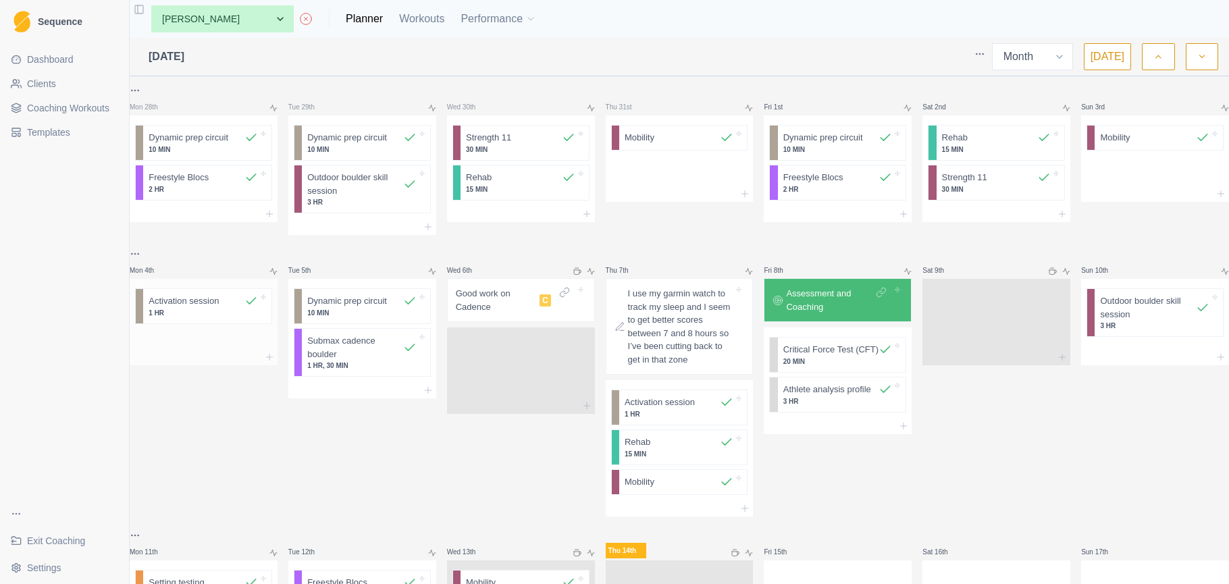
scroll to position [284, 0]
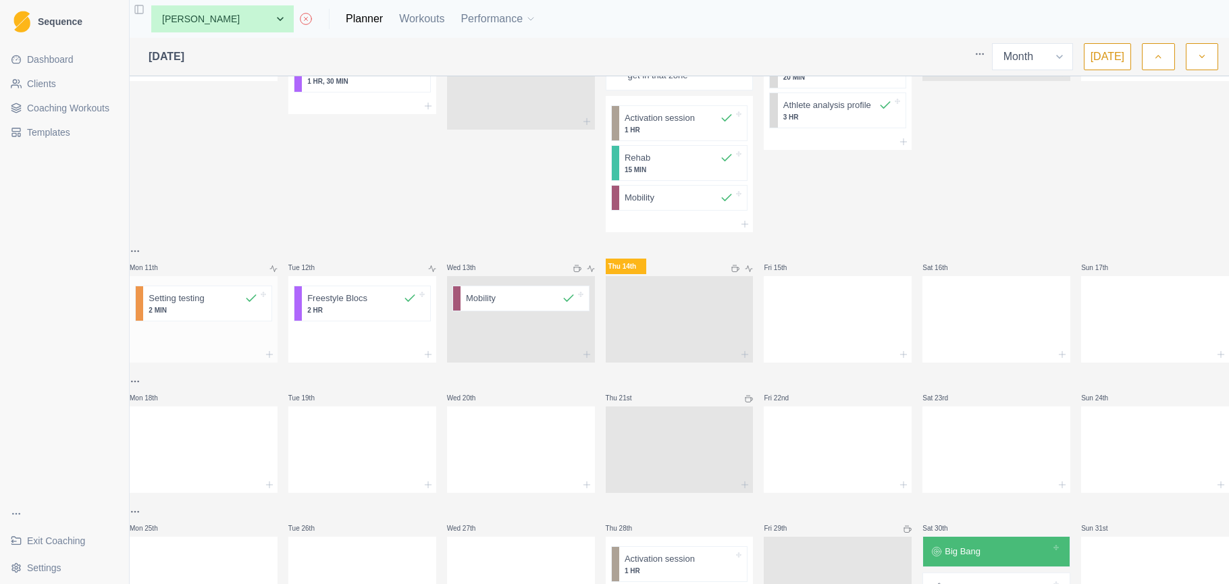
click at [204, 305] on p "Setting testing" at bounding box center [176, 299] width 55 height 14
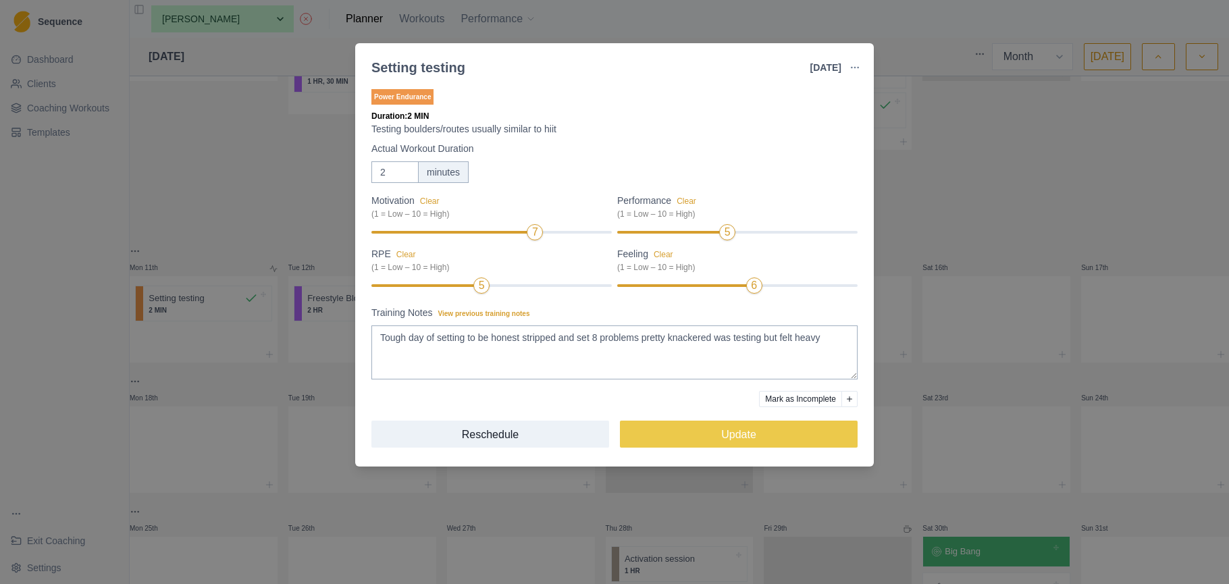
click at [994, 182] on div "Setting testing 11 Aug 2025 Link To Goal View Workout Metrics Edit Original Wor…" at bounding box center [614, 292] width 1229 height 584
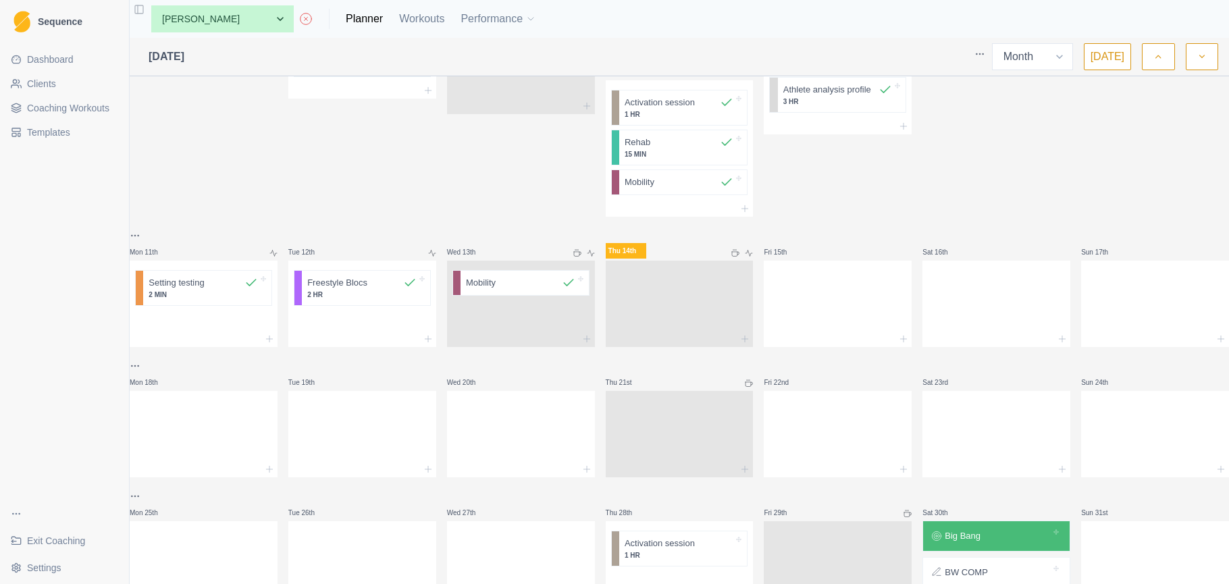
scroll to position [359, 0]
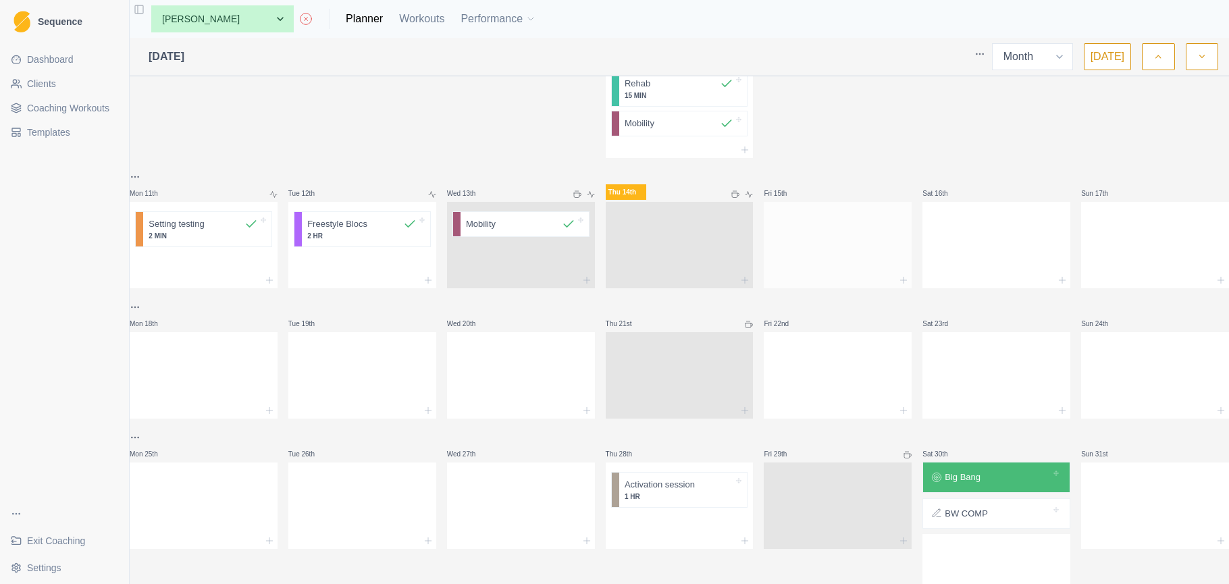
click at [858, 234] on div at bounding box center [838, 242] width 148 height 59
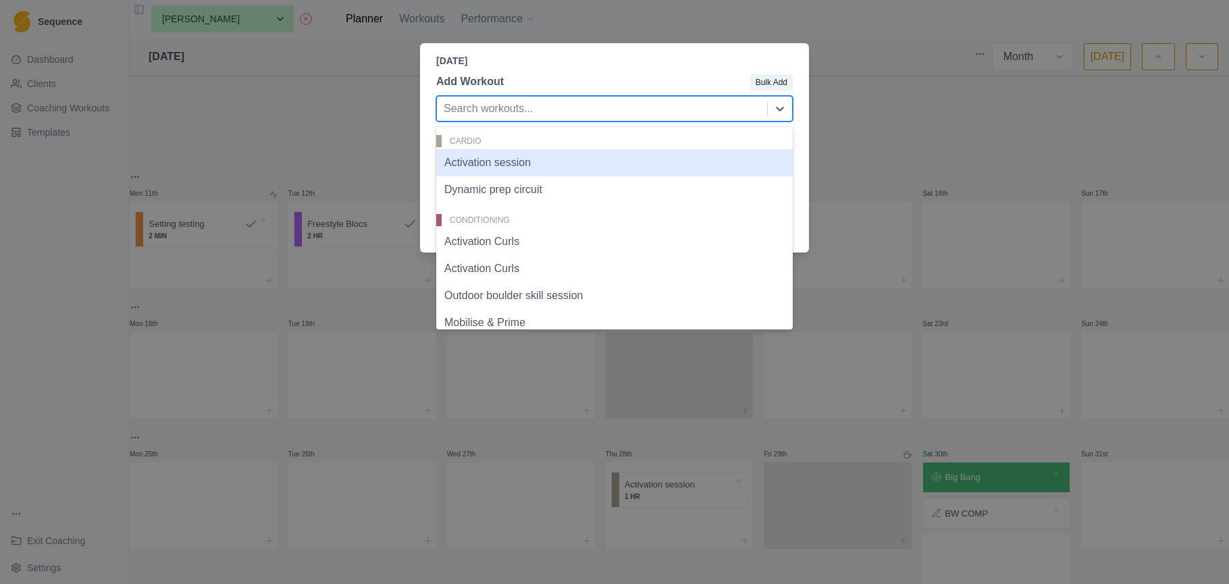
click at [592, 112] on div at bounding box center [602, 108] width 317 height 19
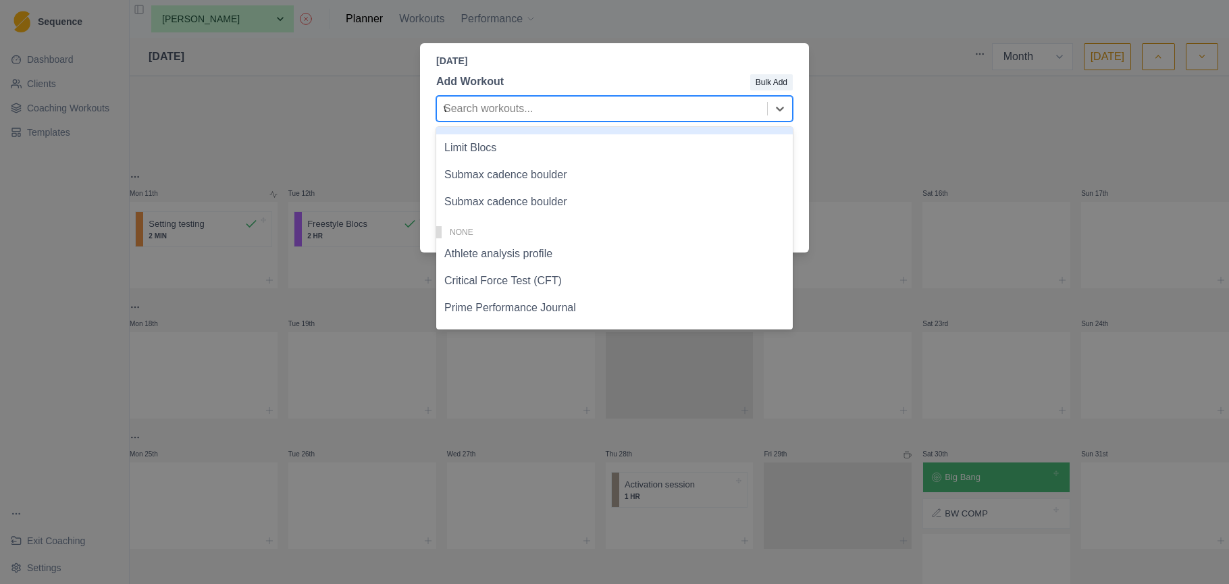
scroll to position [0, 0]
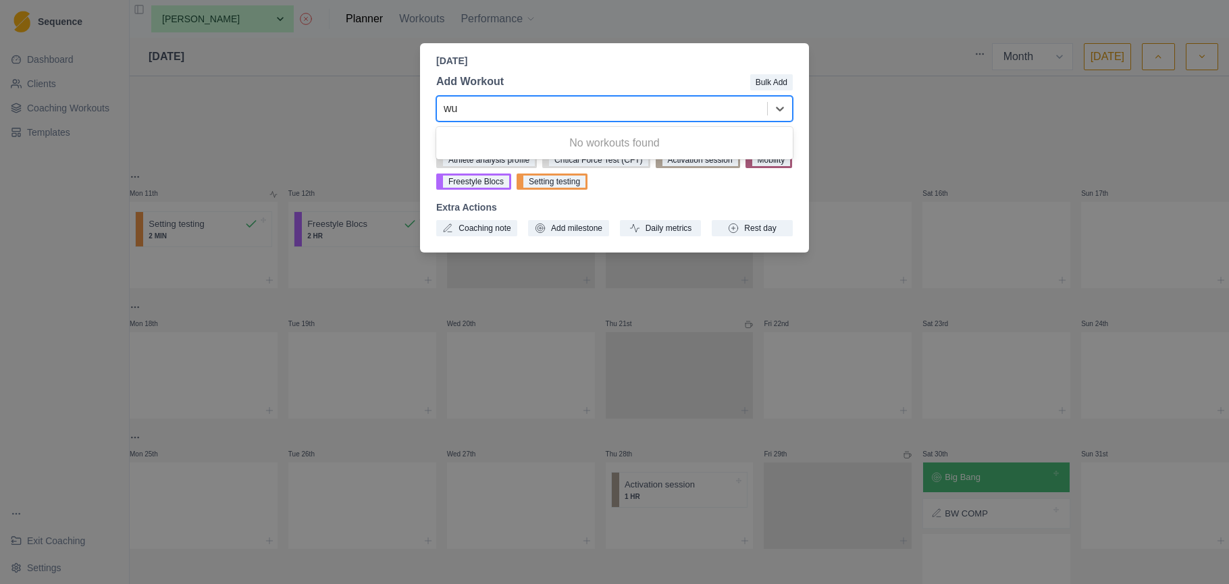
type input "wu"
click at [879, 125] on div "Friday, August 15th, 2025 Add Workout Bulk Add 0 results available for search t…" at bounding box center [614, 292] width 1229 height 584
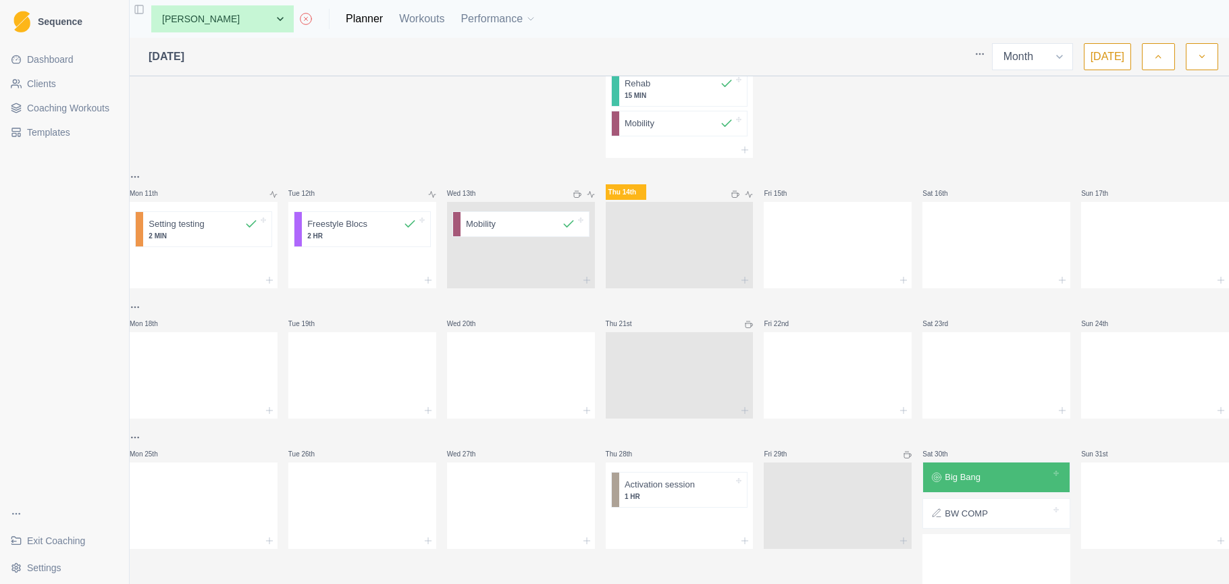
click at [53, 108] on span "Coaching Workouts" at bounding box center [68, 108] width 82 height 14
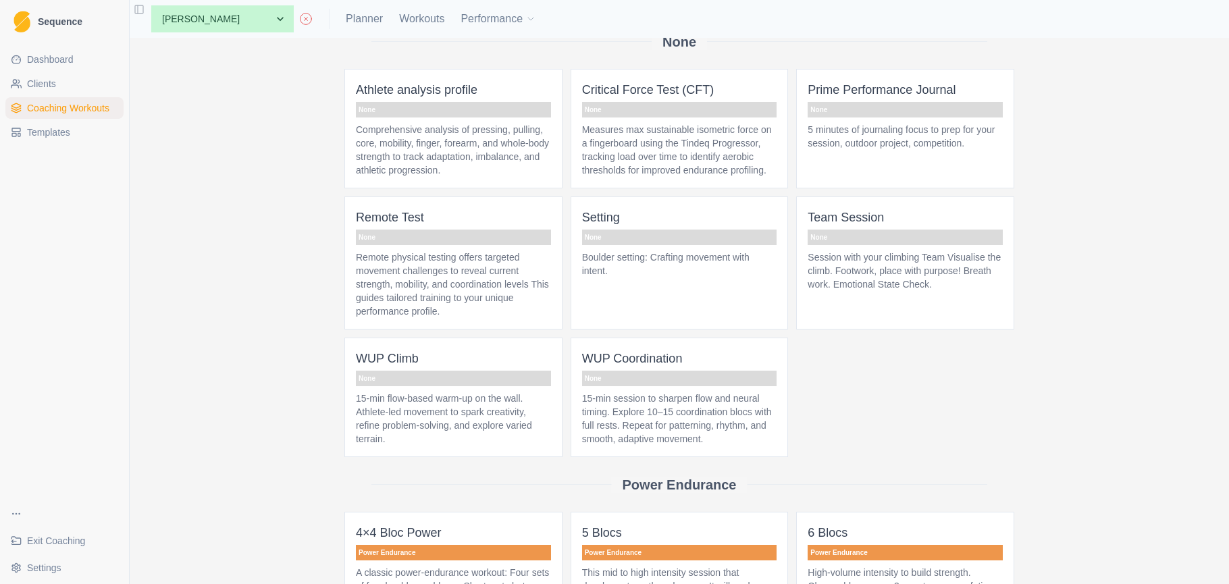
scroll to position [2803, 0]
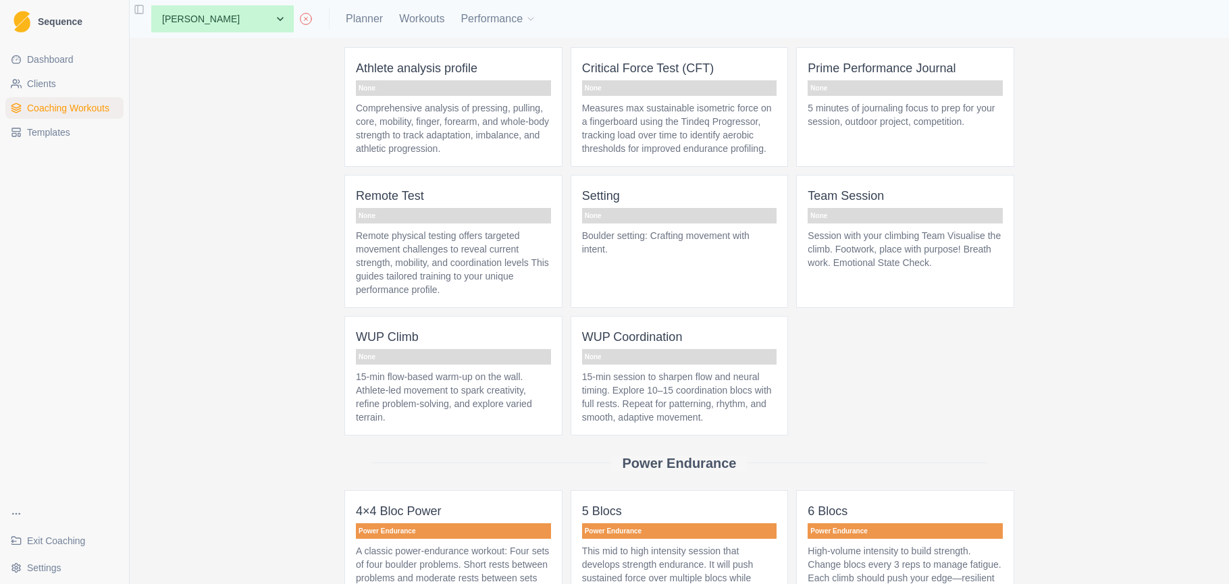
click at [730, 424] on p "15-min session to sharpen flow and neural timing. Explore 10–15 coordination bl…" at bounding box center [679, 397] width 195 height 54
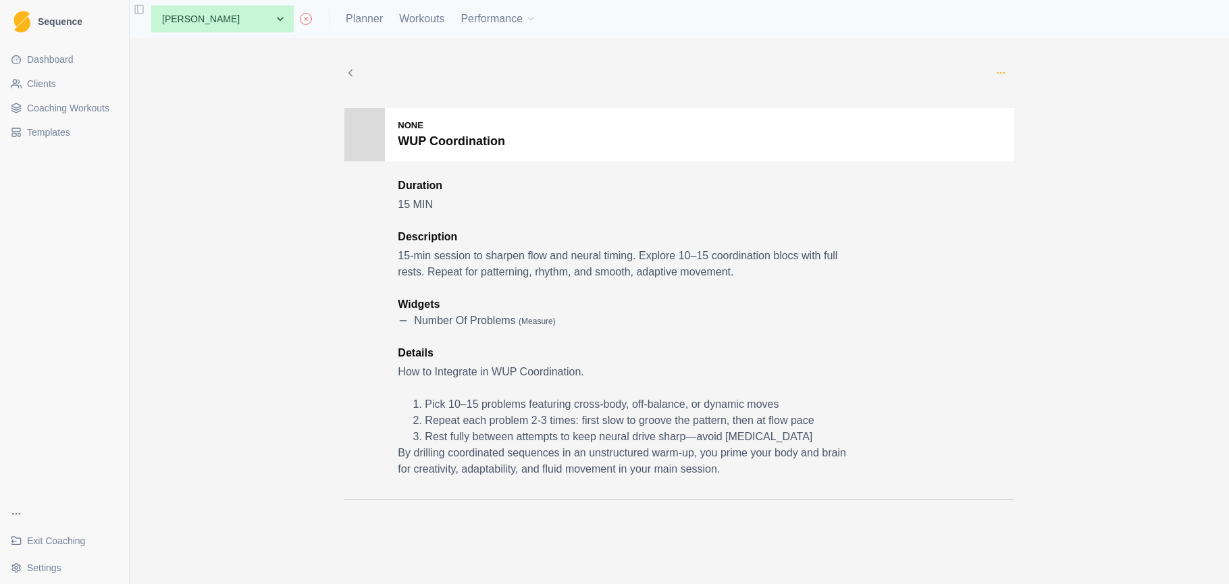
click at [1004, 74] on icon "button" at bounding box center [1001, 73] width 11 height 11
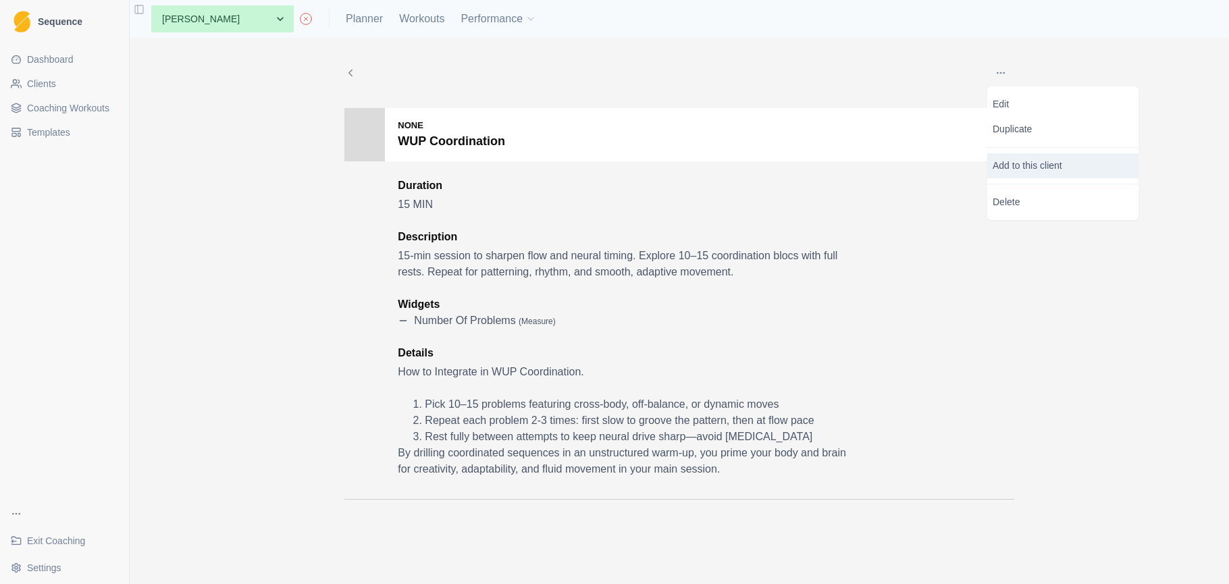
click at [1022, 168] on p "Add to this client" at bounding box center [1062, 165] width 151 height 25
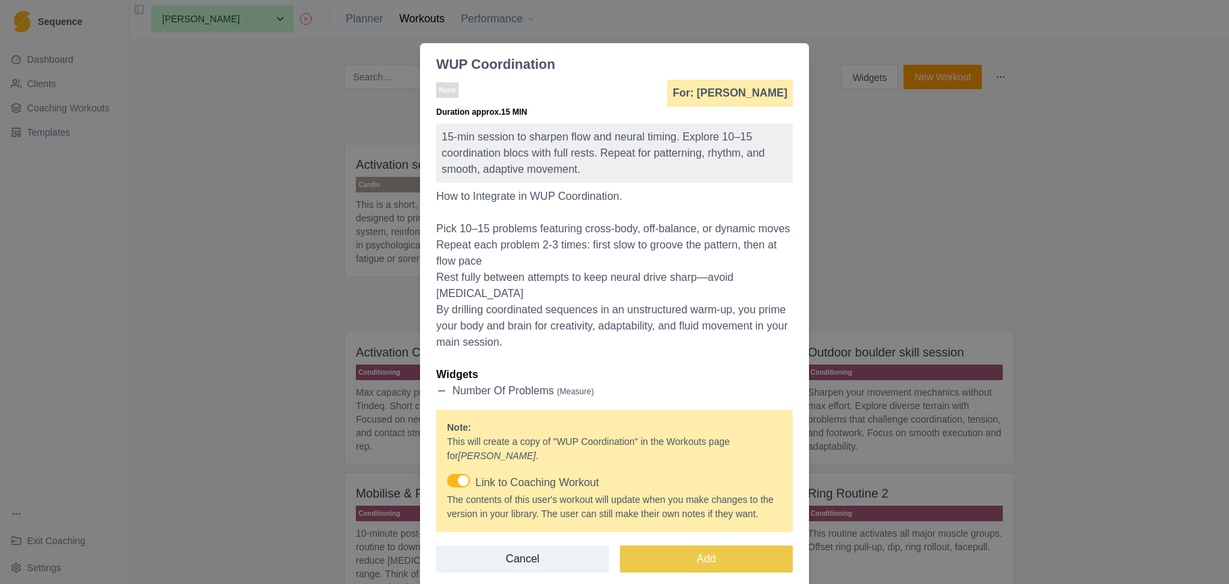
scroll to position [81, 0]
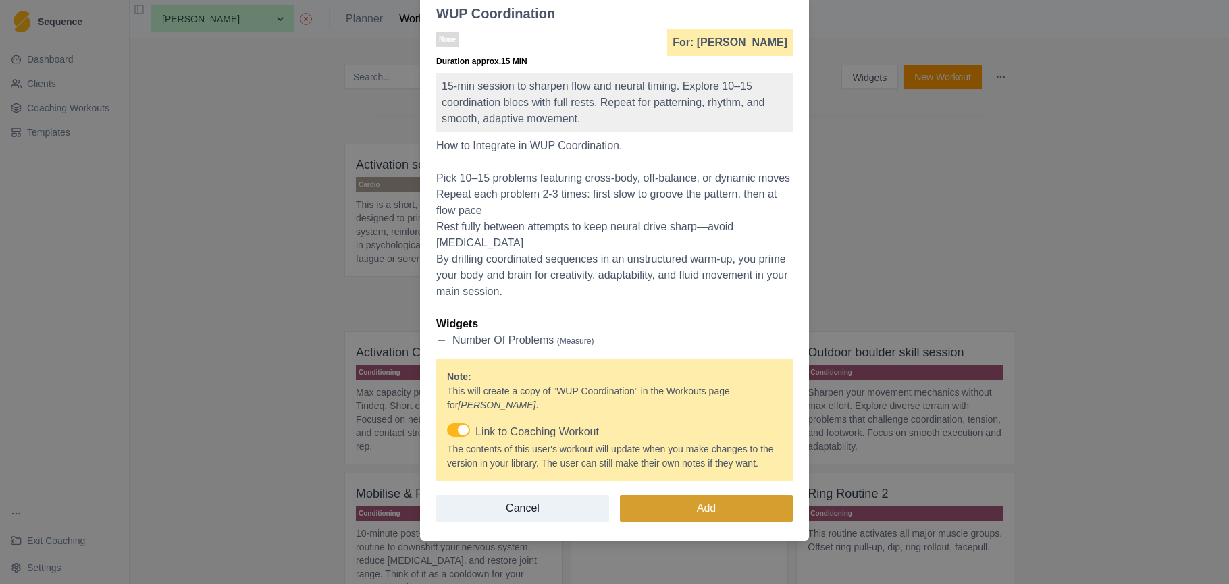
click at [737, 500] on button "Add" at bounding box center [706, 508] width 173 height 27
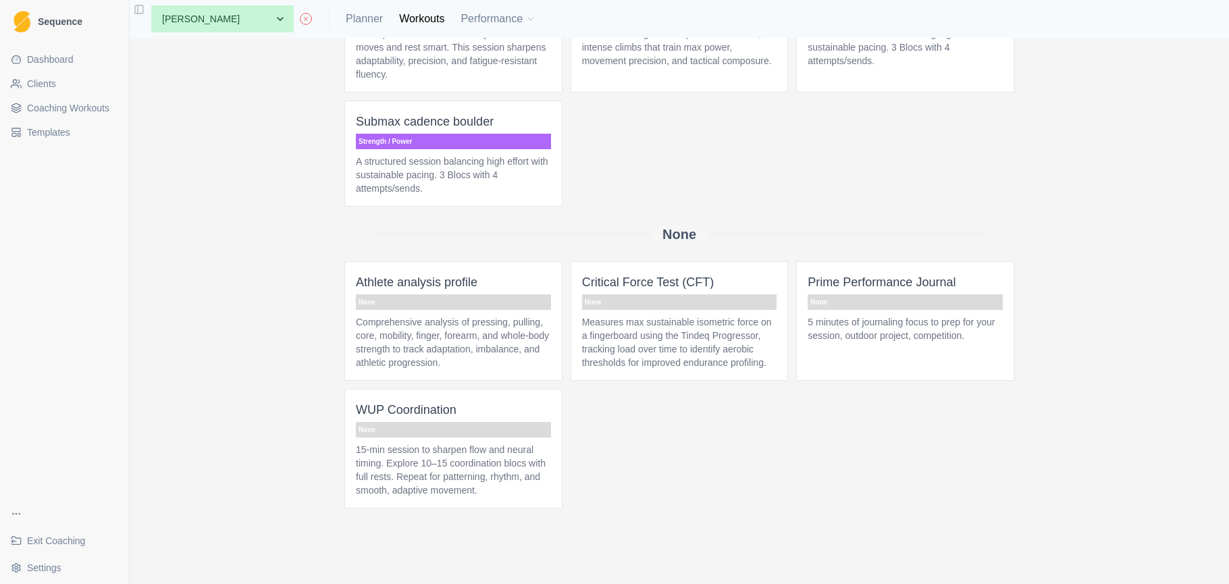
scroll to position [1352, 0]
click at [74, 106] on span "Coaching Workouts" at bounding box center [68, 108] width 82 height 14
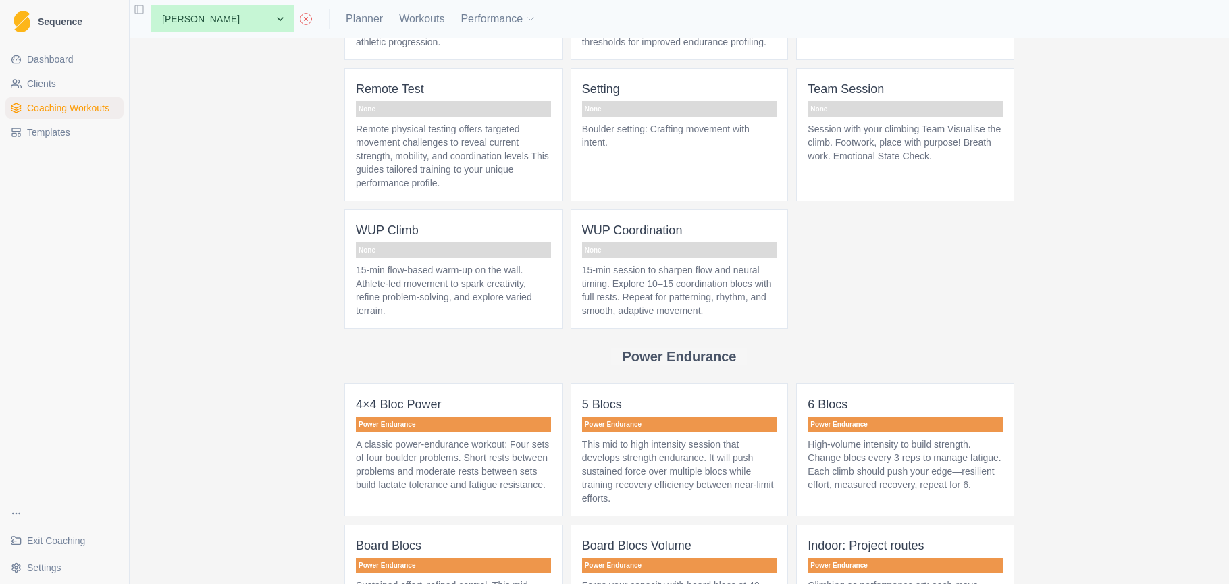
scroll to position [2900, 0]
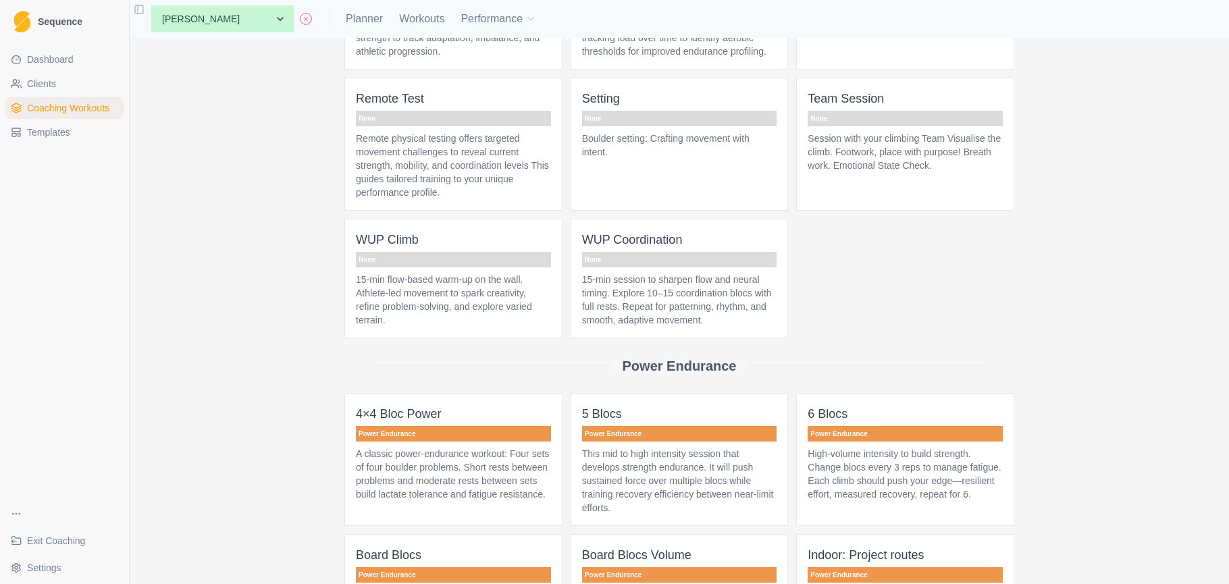
click at [453, 327] on p "15-min flow-based warm-up on the wall. Athlete-led movement to spark creativity…" at bounding box center [453, 300] width 195 height 54
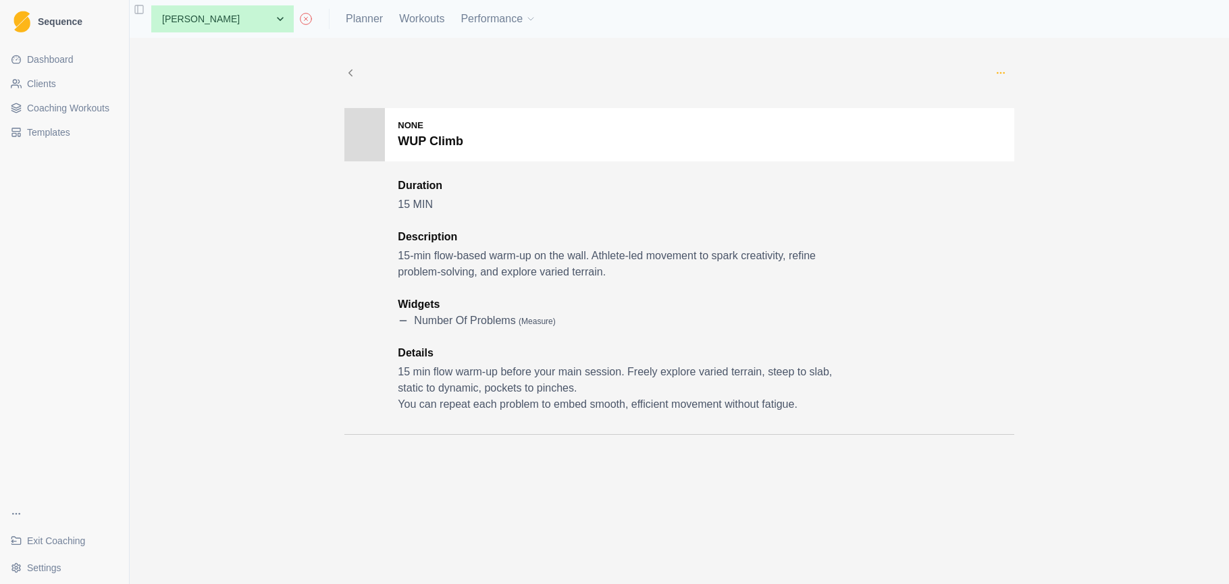
click at [1004, 69] on icon "button" at bounding box center [1001, 73] width 11 height 11
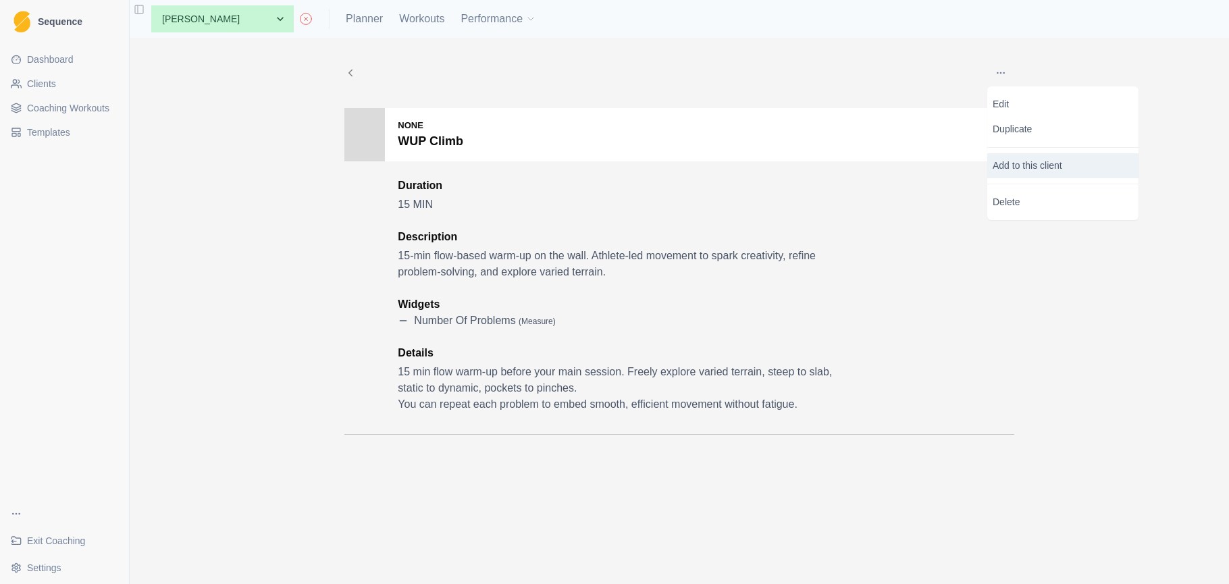
click at [1028, 171] on p "Add to this client" at bounding box center [1062, 165] width 151 height 25
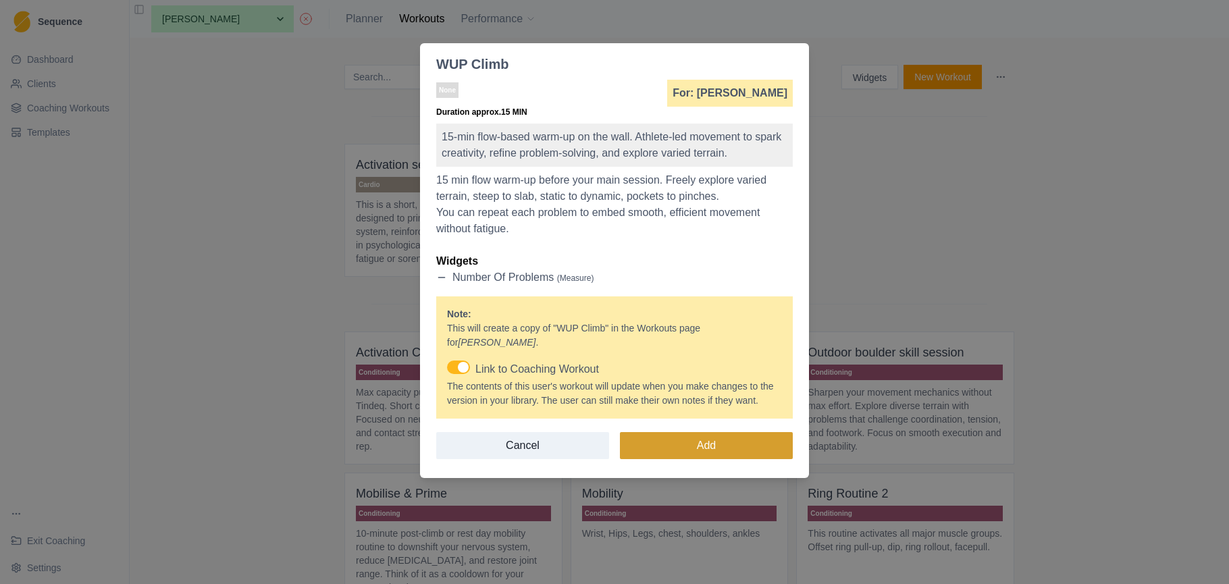
click at [662, 442] on button "Add" at bounding box center [706, 445] width 173 height 27
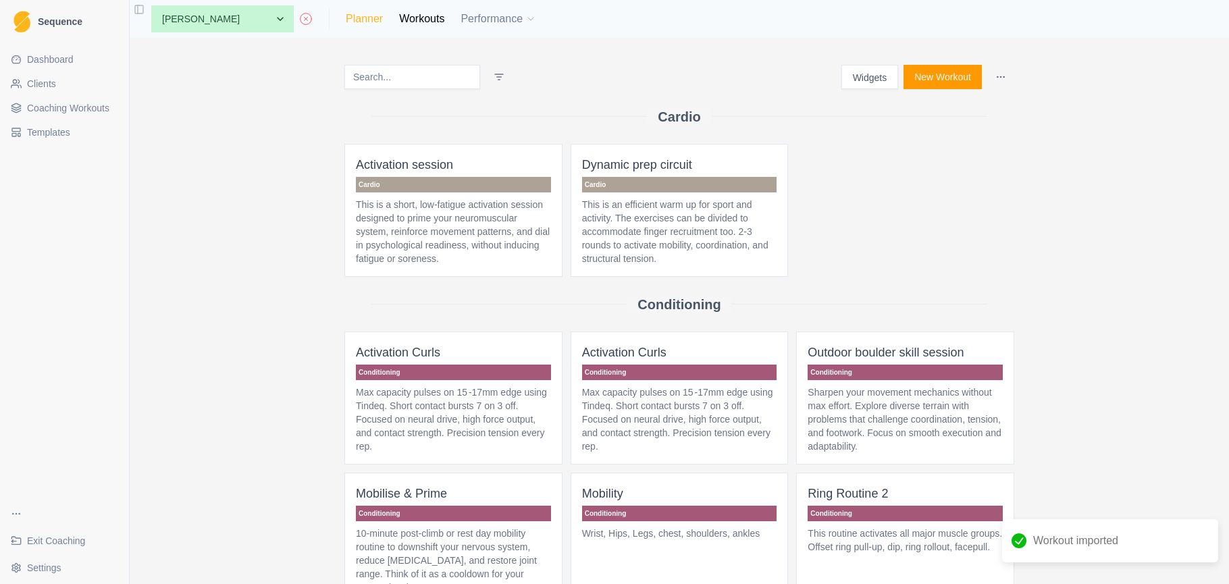
click at [346, 20] on link "Planner" at bounding box center [364, 19] width 37 height 16
select select "month"
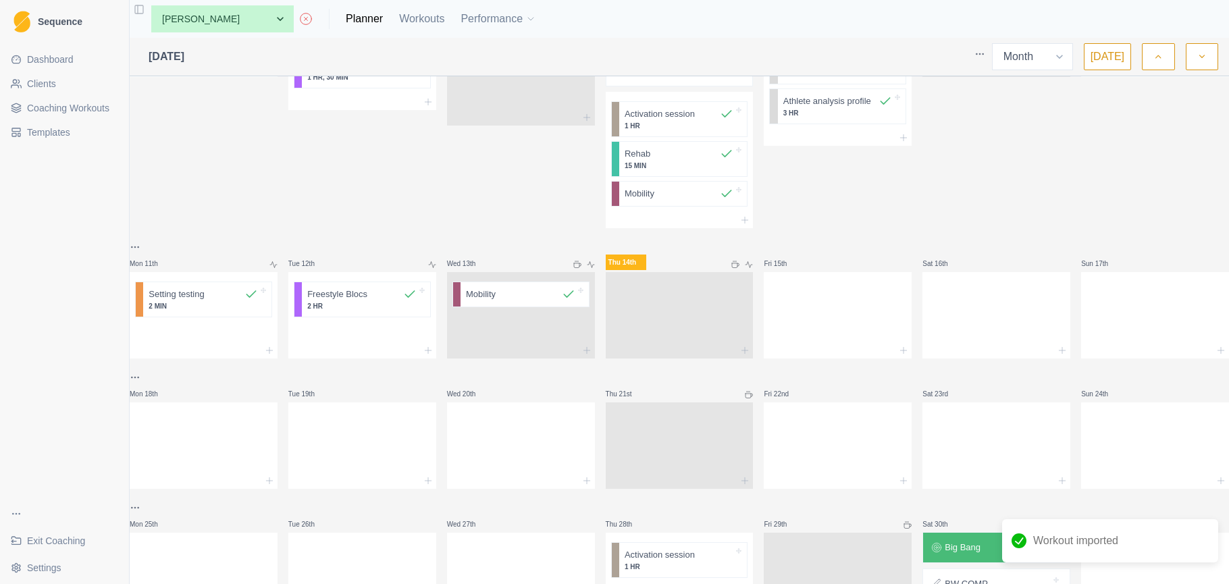
scroll to position [361, 0]
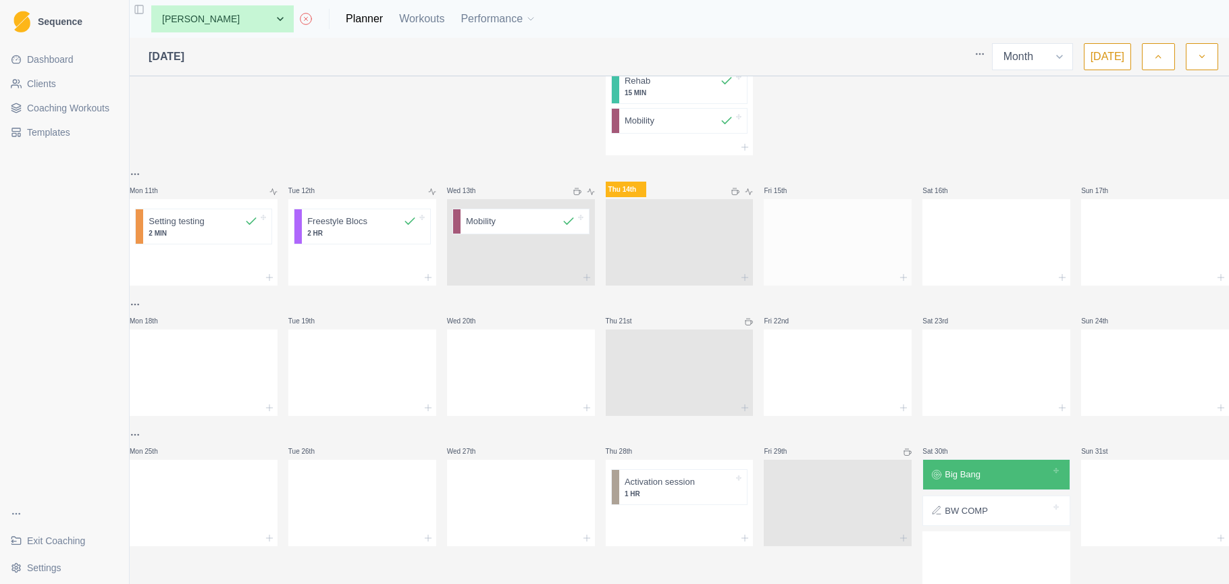
click at [814, 265] on div at bounding box center [838, 239] width 148 height 59
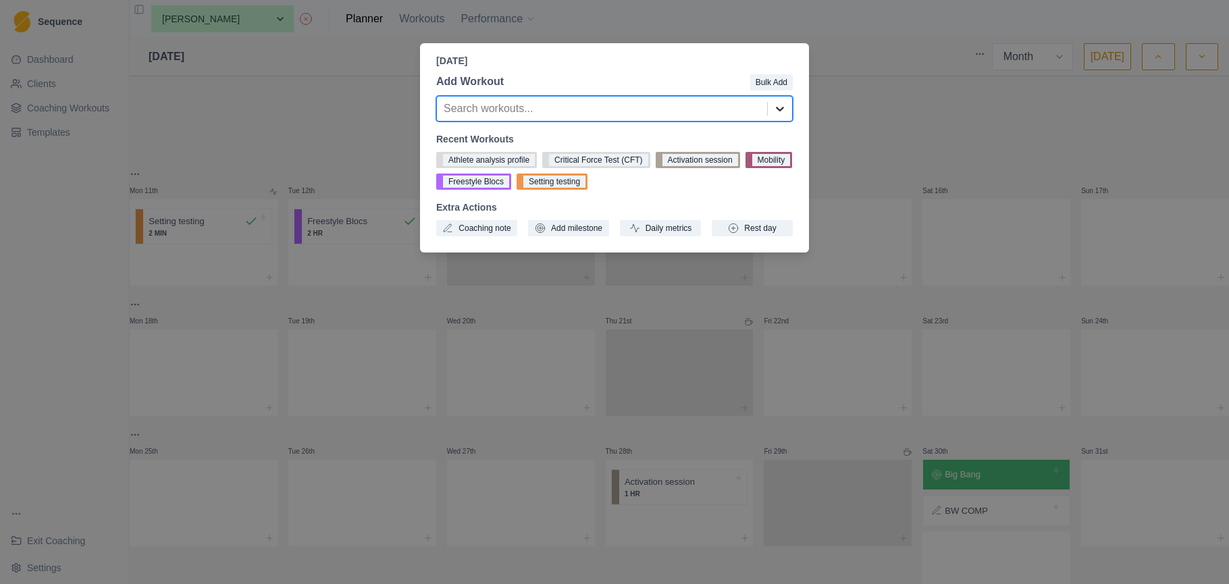
click at [784, 108] on icon at bounding box center [780, 109] width 14 height 14
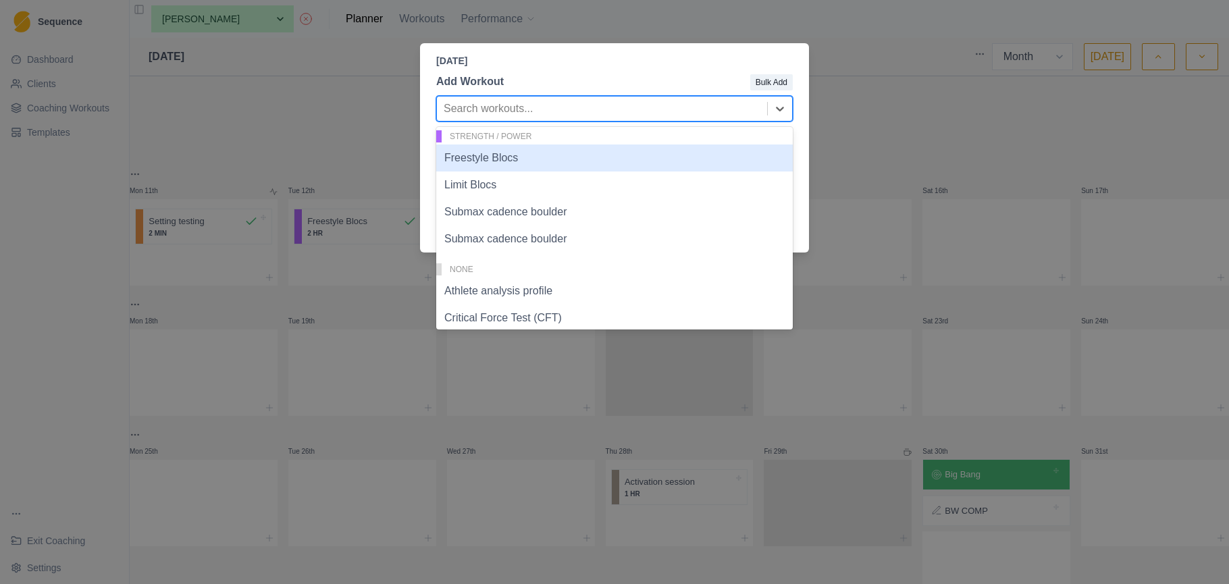
scroll to position [599, 0]
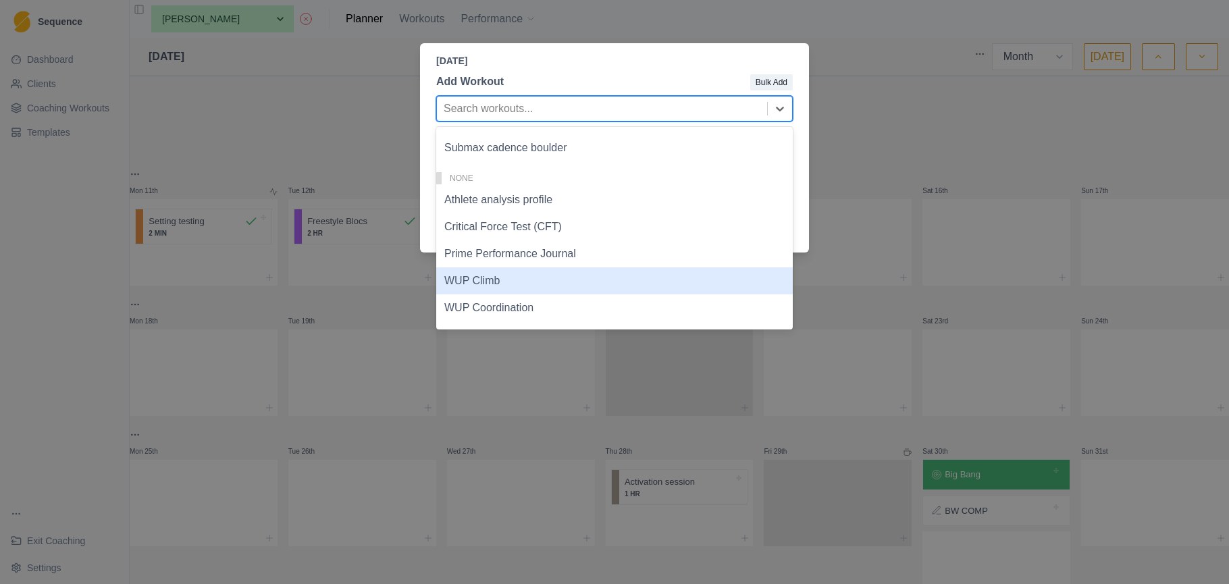
click at [569, 292] on div "WUP Climb" at bounding box center [614, 280] width 357 height 27
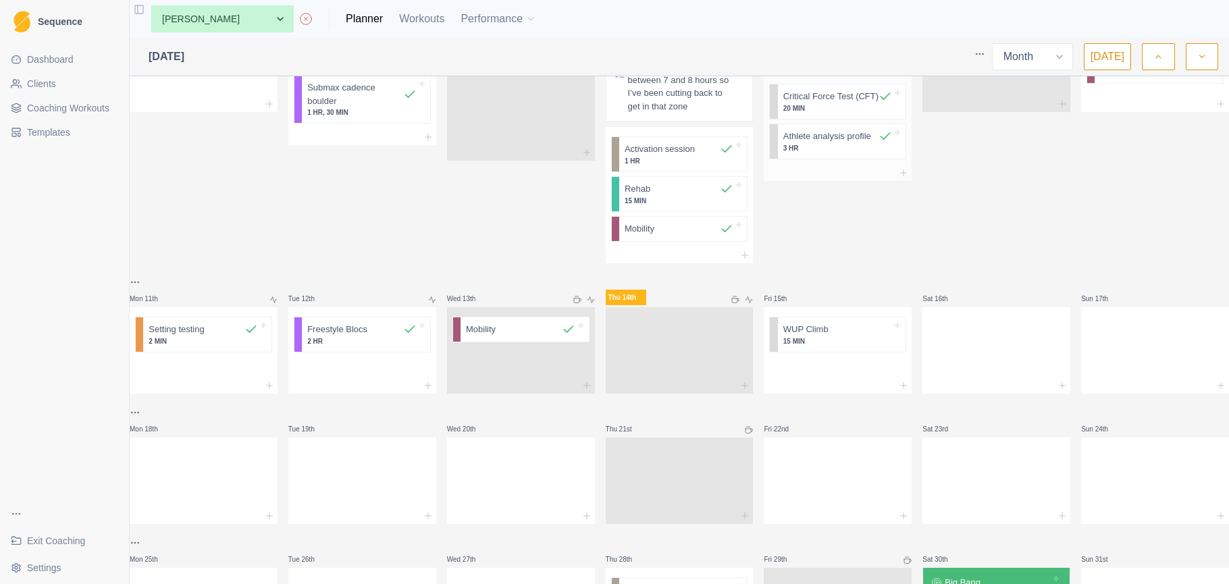
scroll to position [269, 0]
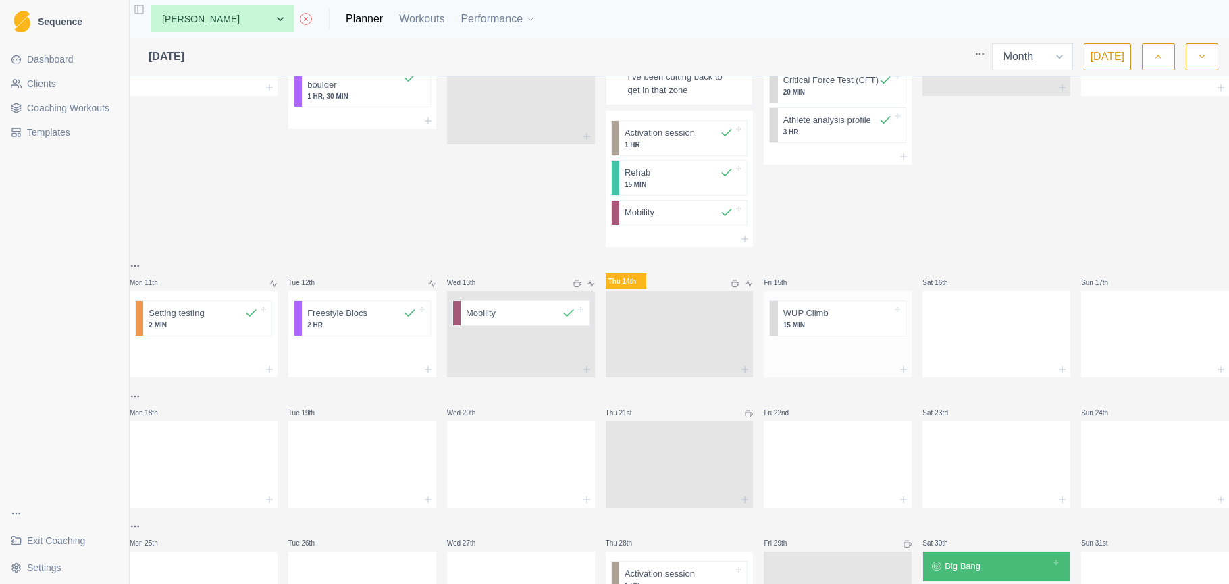
click at [817, 360] on div at bounding box center [838, 352] width 148 height 20
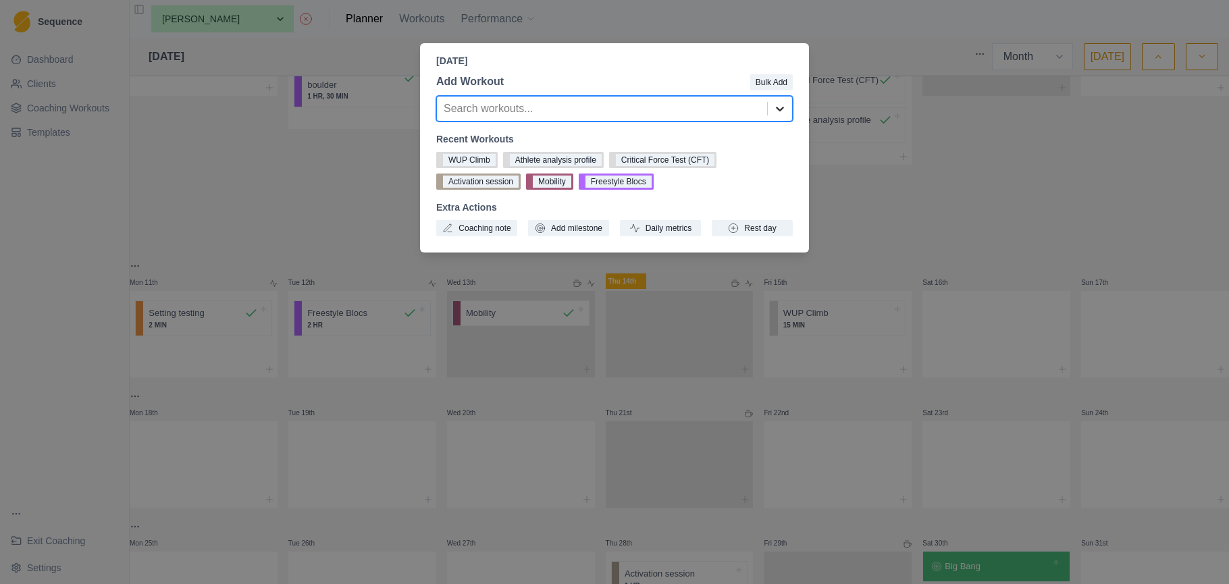
click at [786, 111] on icon at bounding box center [780, 109] width 14 height 14
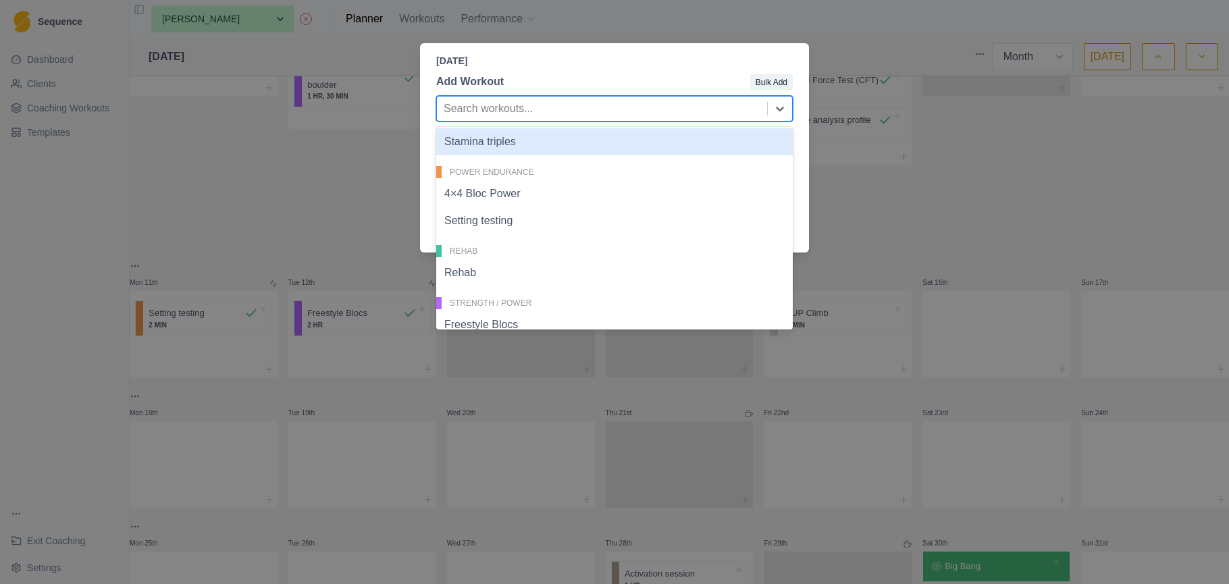
scroll to position [343, 0]
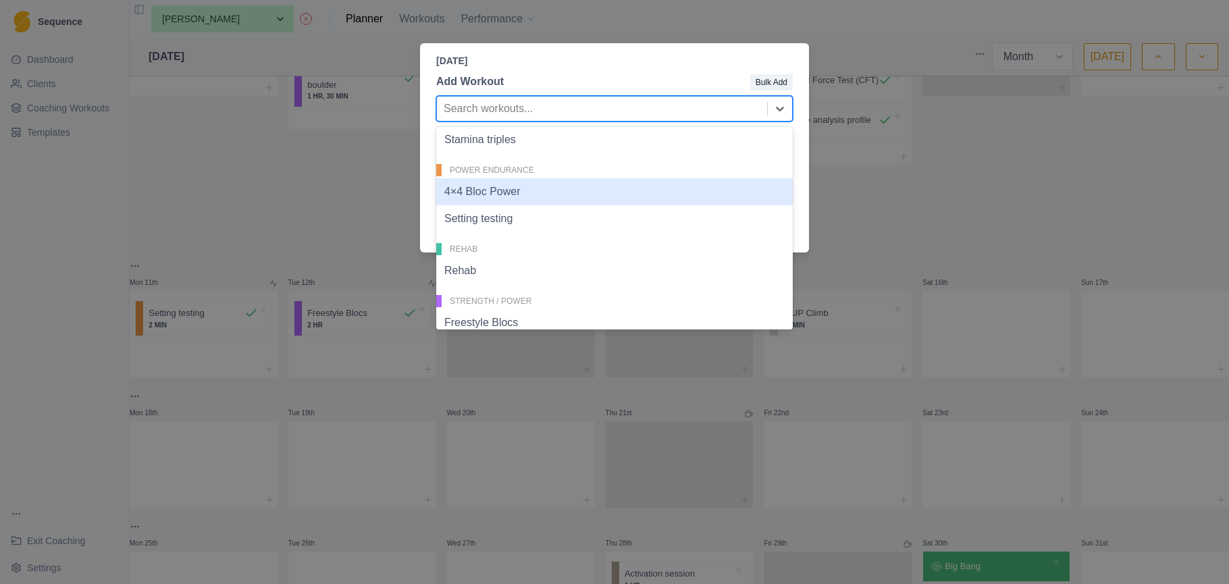
click at [650, 192] on div "4×4 Bloc Power" at bounding box center [614, 191] width 357 height 27
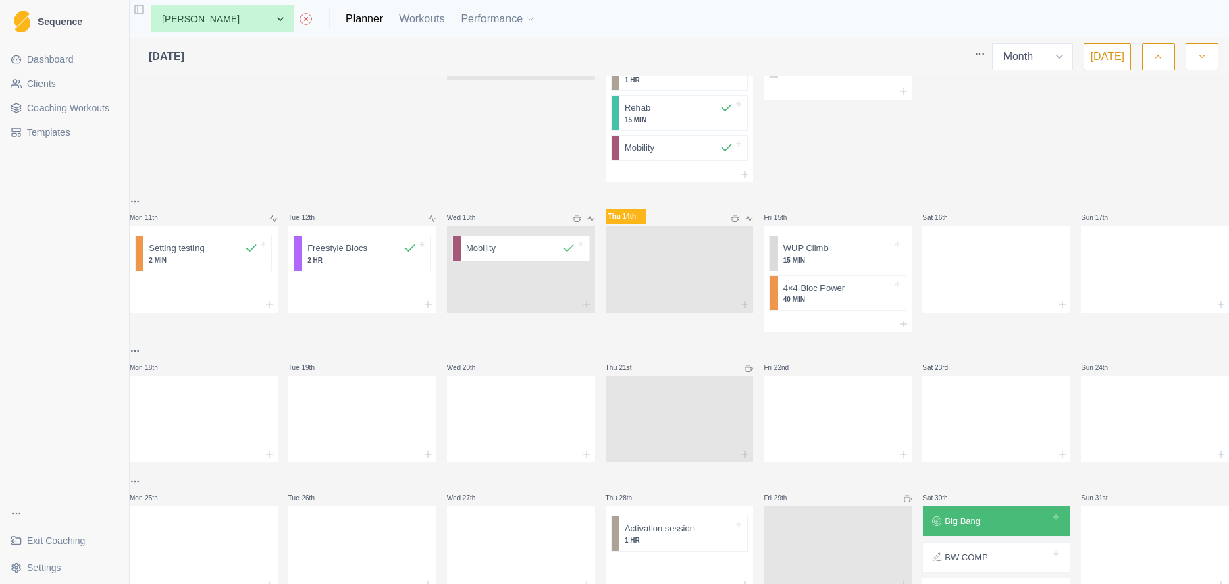
scroll to position [369, 0]
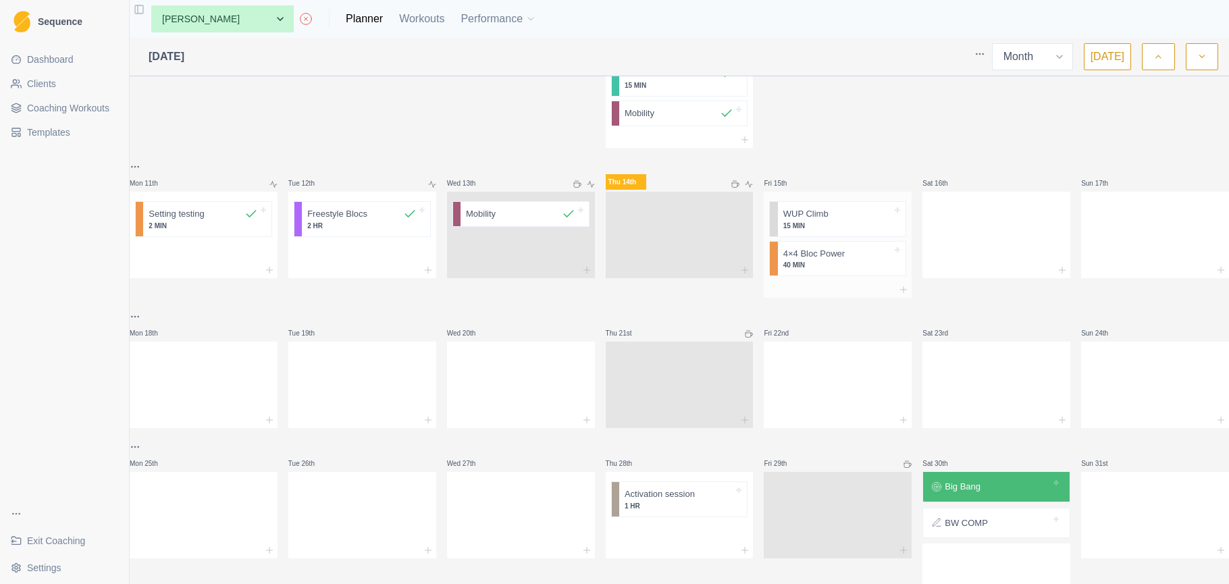
click at [829, 298] on div at bounding box center [838, 290] width 148 height 16
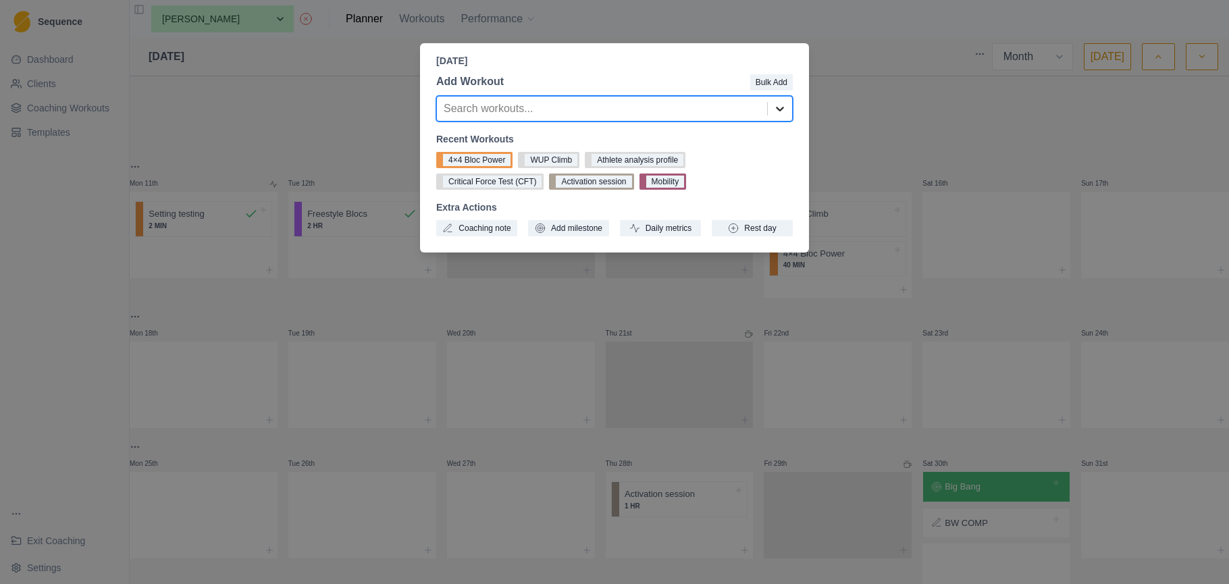
click at [782, 113] on icon at bounding box center [780, 109] width 14 height 14
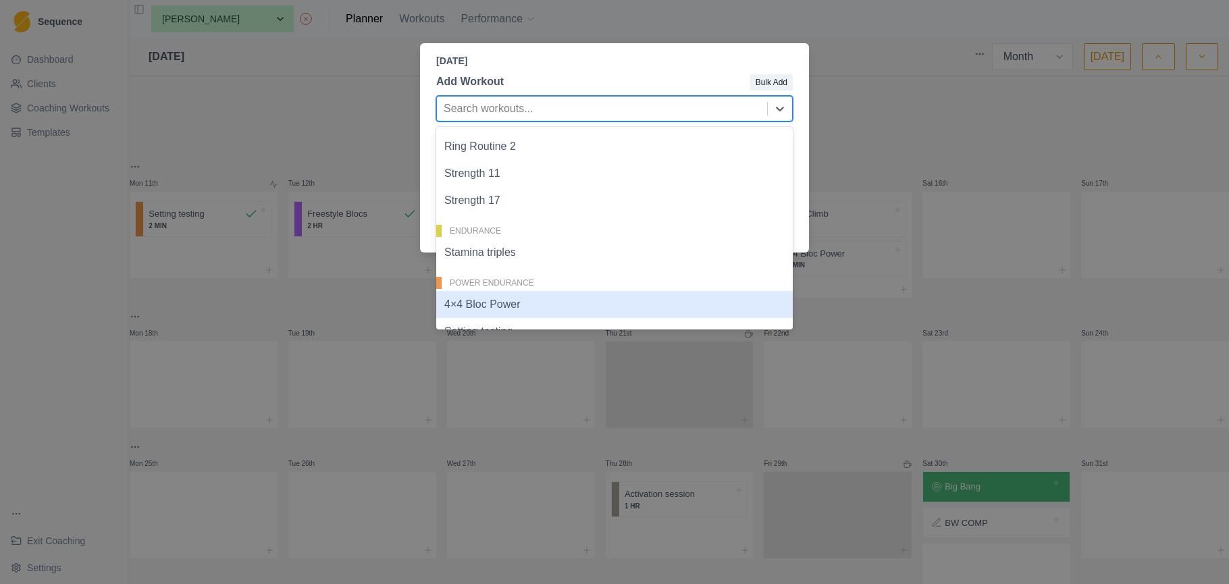
scroll to position [228, 0]
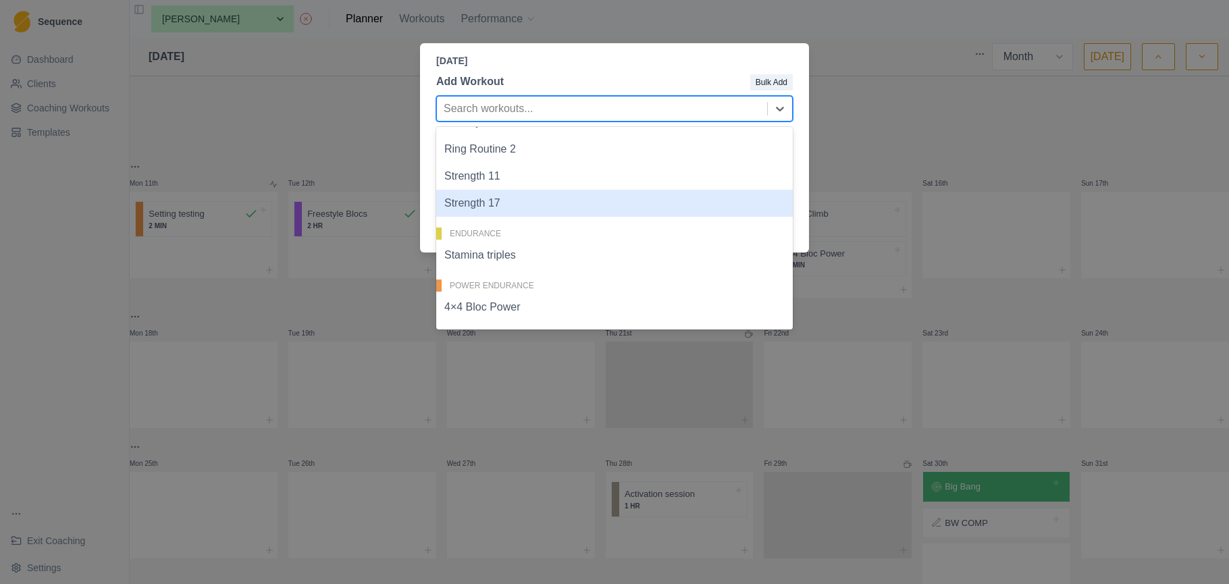
click at [669, 209] on div "Strength 17" at bounding box center [614, 203] width 357 height 27
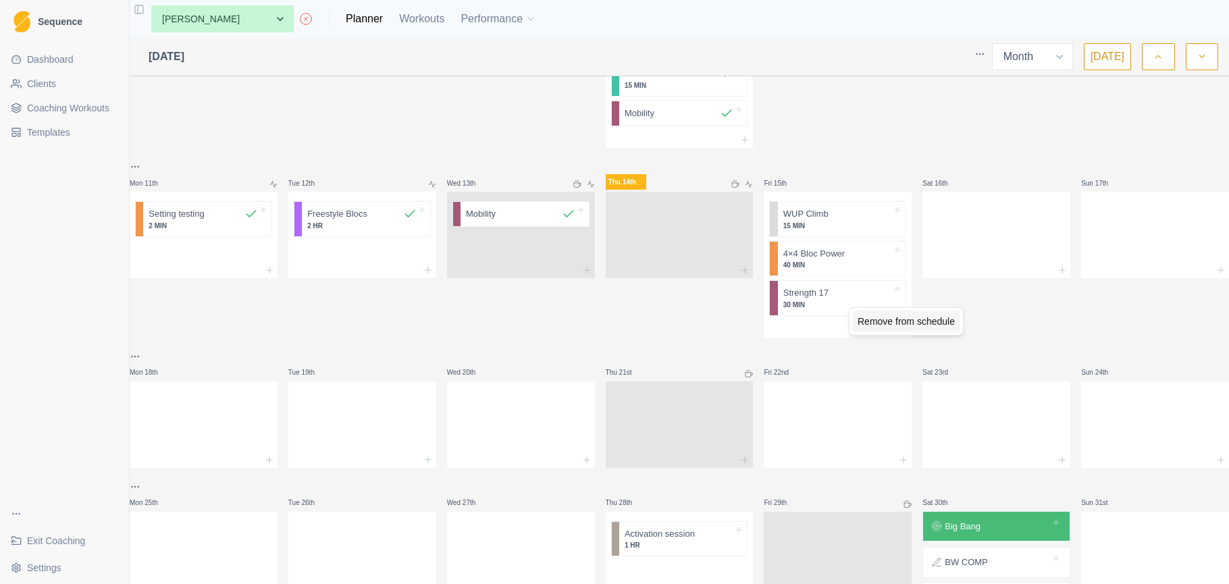
click at [894, 325] on div "Remove from schedule" at bounding box center [906, 322] width 108 height 22
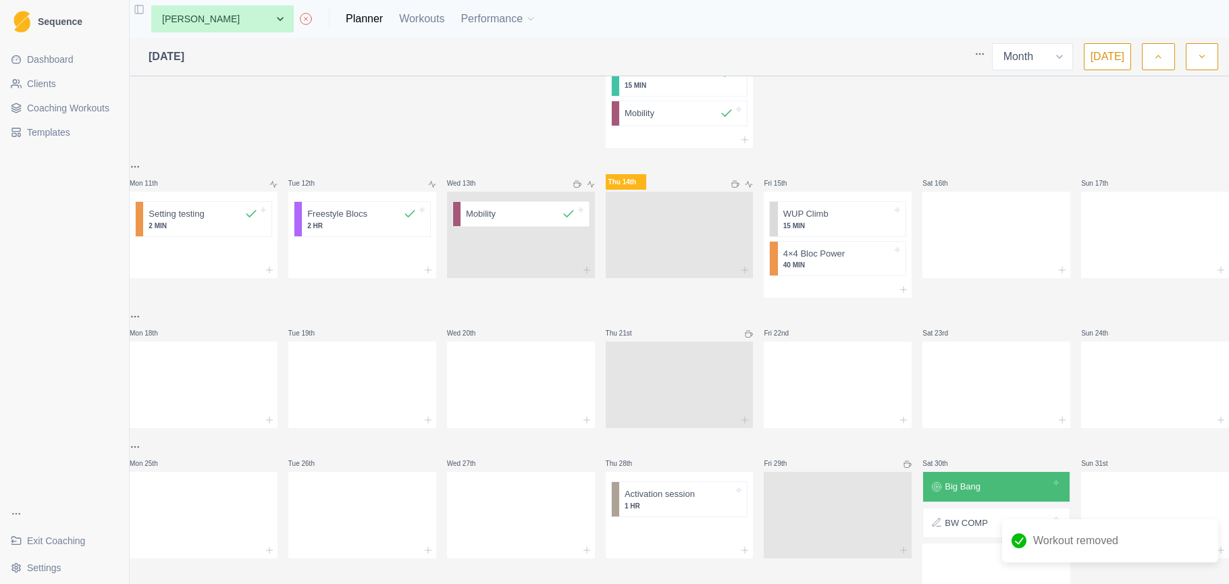
drag, startPoint x: 367, startPoint y: 18, endPoint x: 384, endPoint y: 30, distance: 20.7
click at [399, 18] on link "Workouts" at bounding box center [421, 19] width 45 height 16
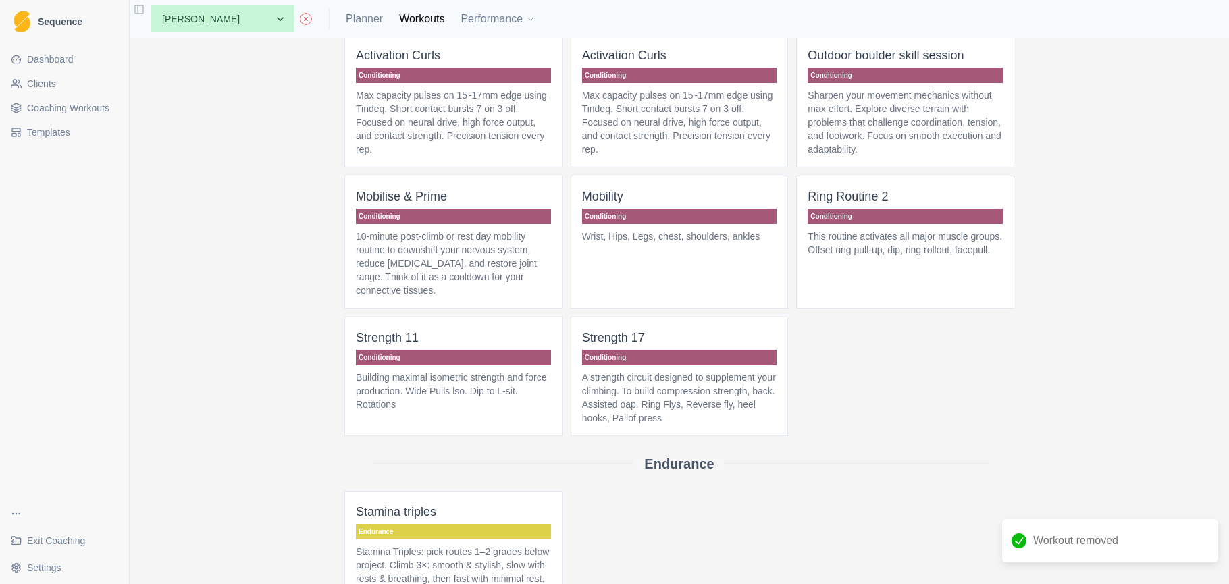
scroll to position [338, 0]
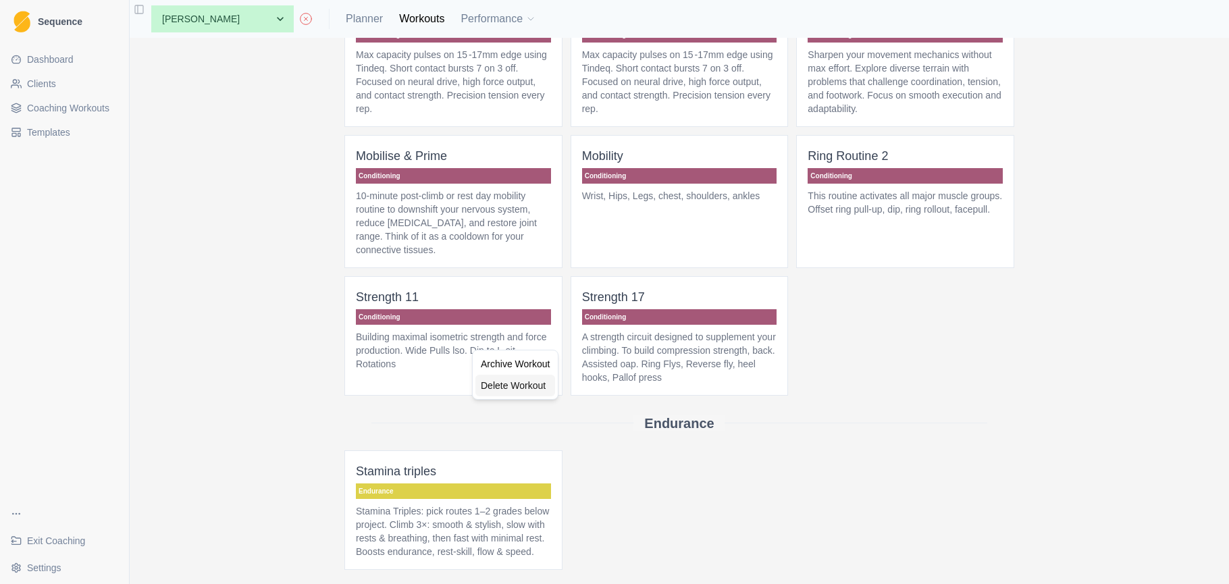
click at [514, 386] on div "Delete Workout" at bounding box center [516, 386] width 80 height 22
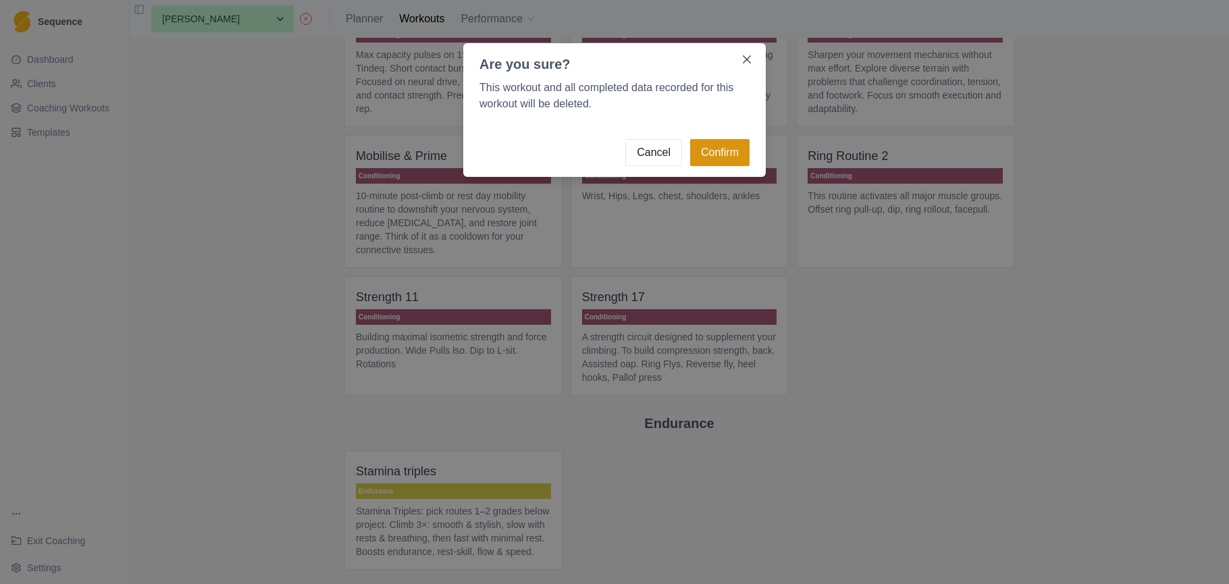
click at [723, 156] on button "Confirm" at bounding box center [719, 152] width 59 height 27
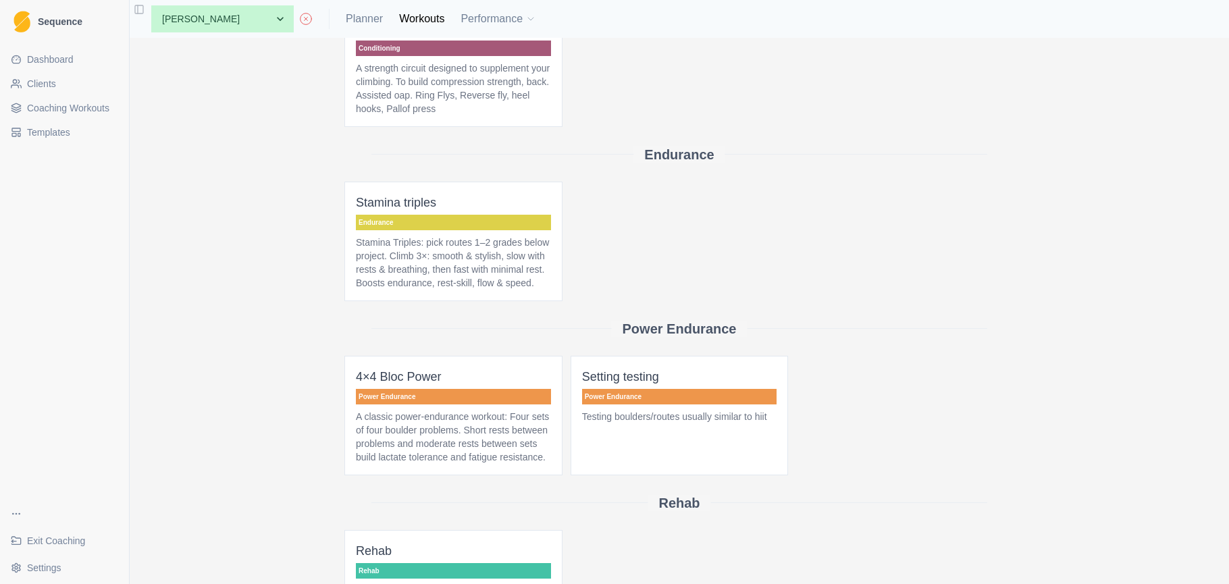
scroll to position [592, 0]
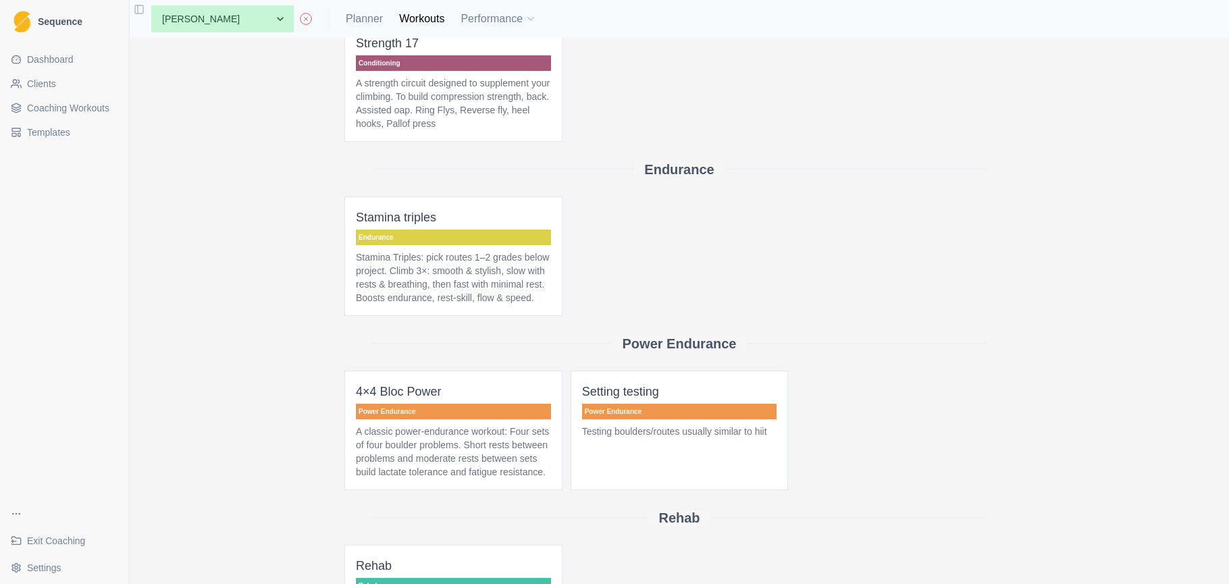
click at [70, 109] on span "Coaching Workouts" at bounding box center [68, 108] width 82 height 14
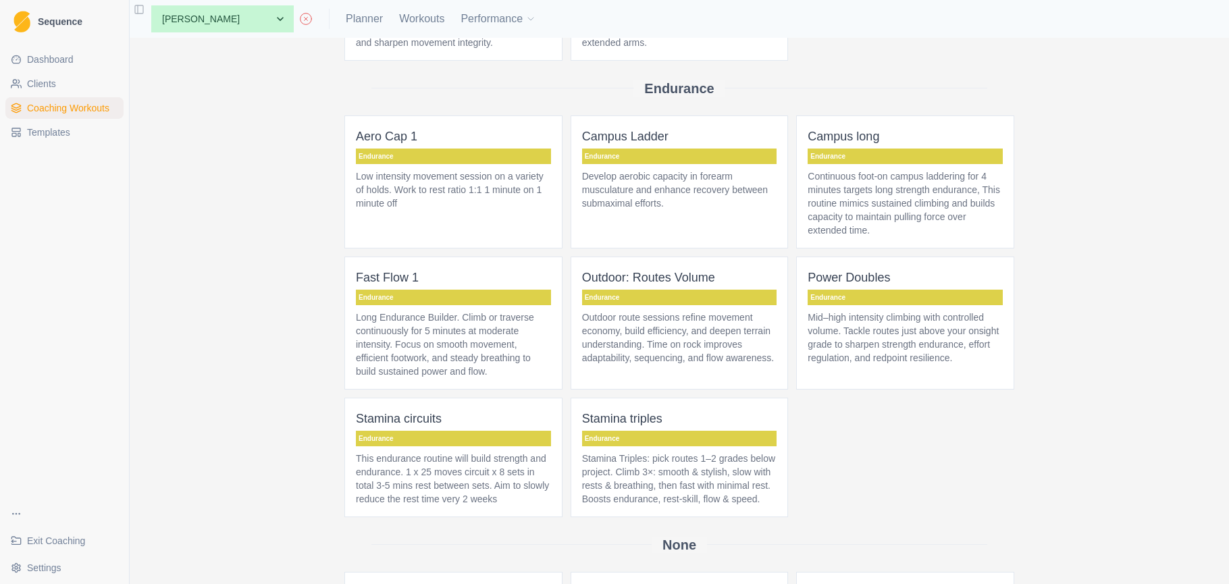
scroll to position [2338, 0]
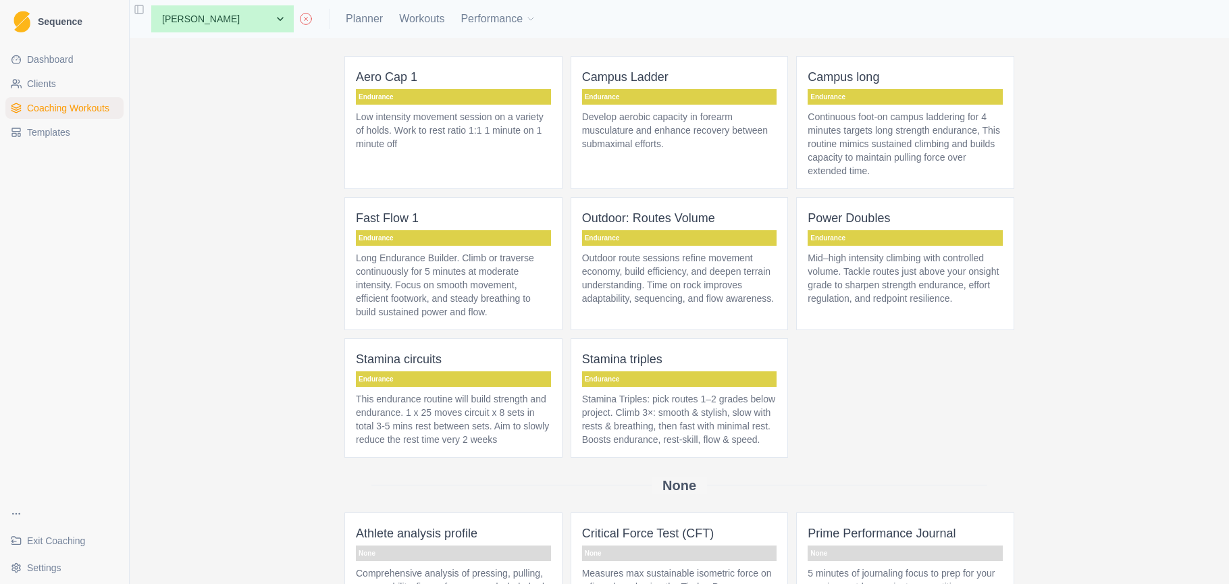
click at [457, 446] on p "This endurance routine will build strength and endurance. 1 x 25 moves circuit …" at bounding box center [453, 419] width 195 height 54
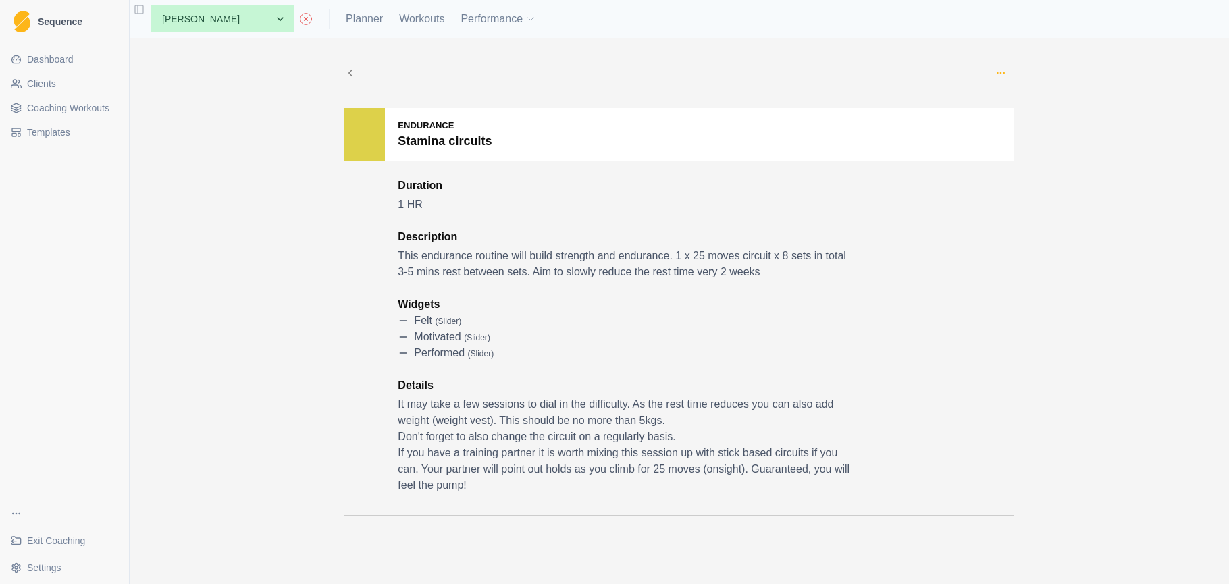
click at [998, 74] on icon "button" at bounding box center [1001, 73] width 11 height 11
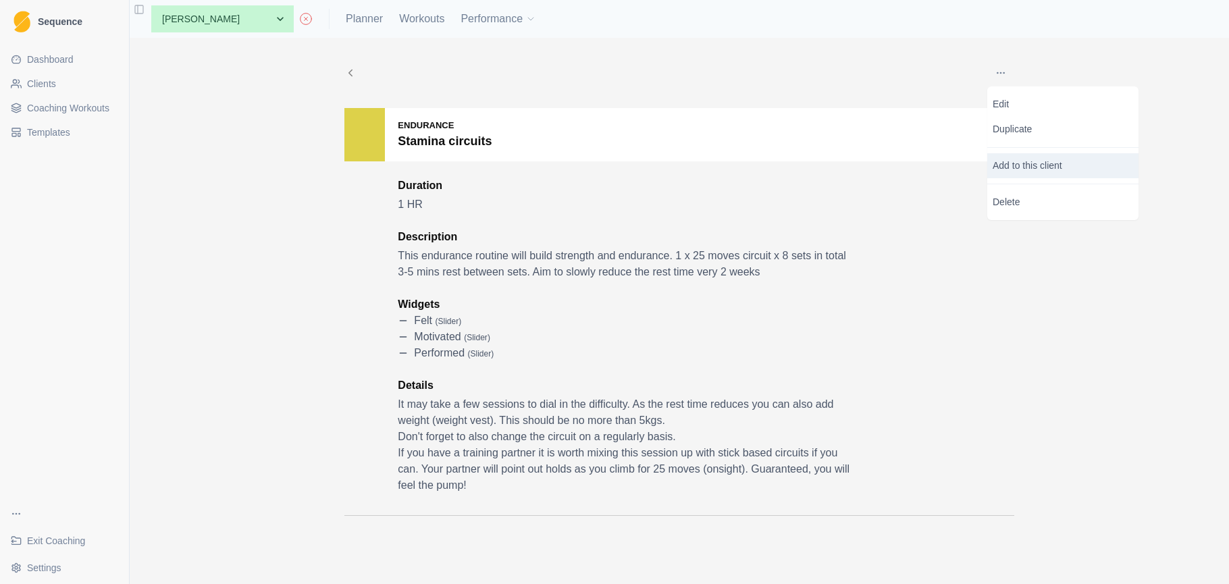
click at [1035, 165] on p "Add to this client" at bounding box center [1062, 165] width 151 height 25
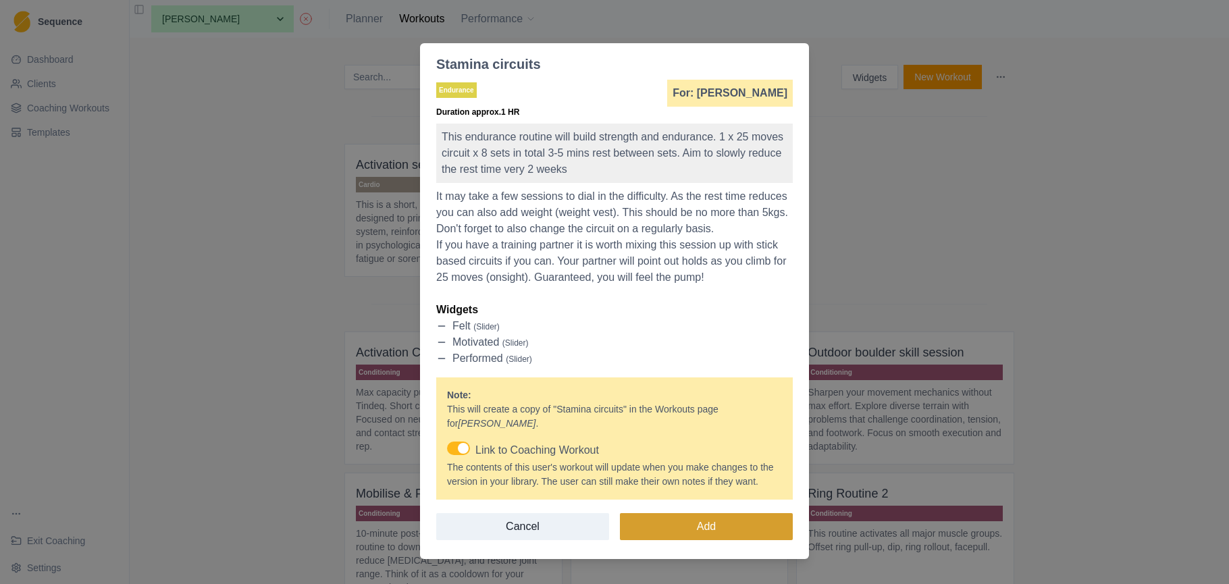
click at [726, 540] on button "Add" at bounding box center [706, 526] width 173 height 27
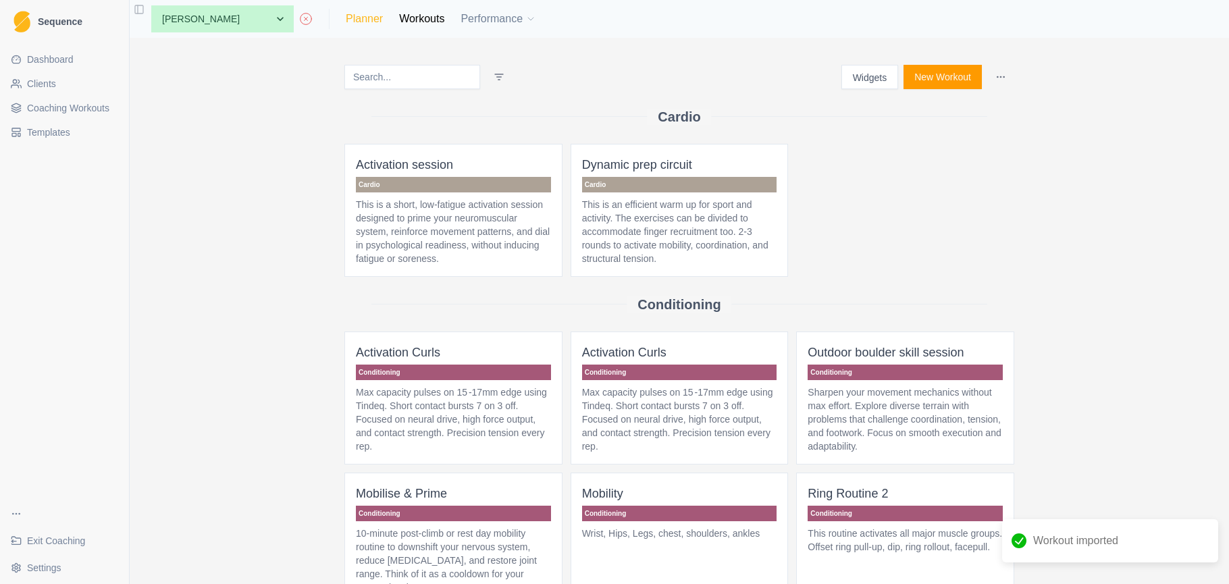
click at [346, 21] on link "Planner" at bounding box center [364, 19] width 37 height 16
select select "month"
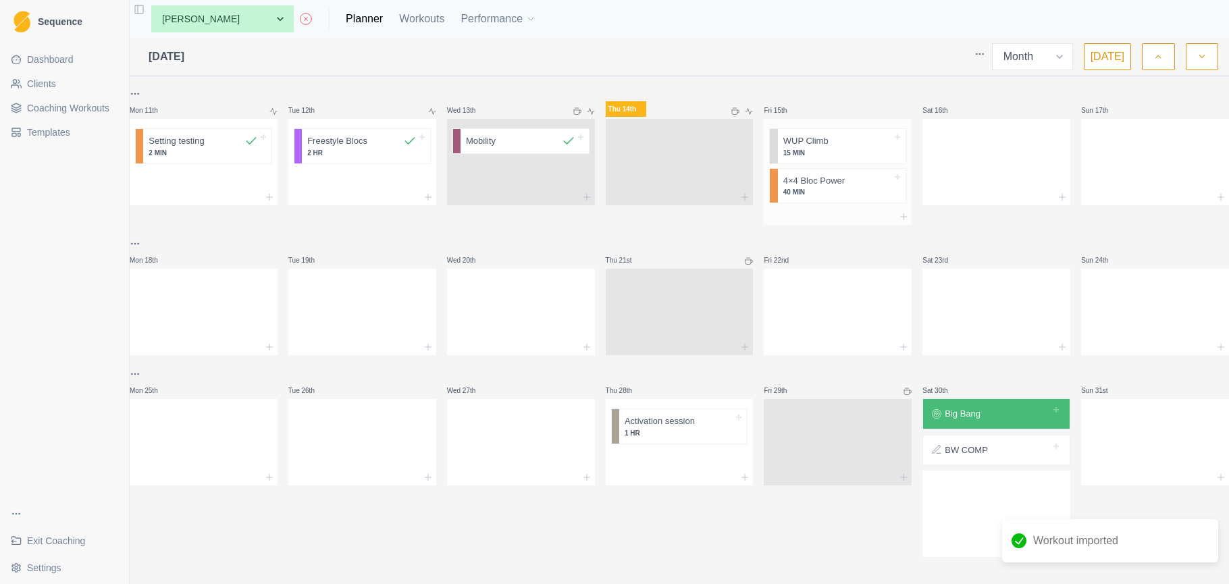
scroll to position [461, 0]
click at [842, 209] on div at bounding box center [838, 217] width 148 height 16
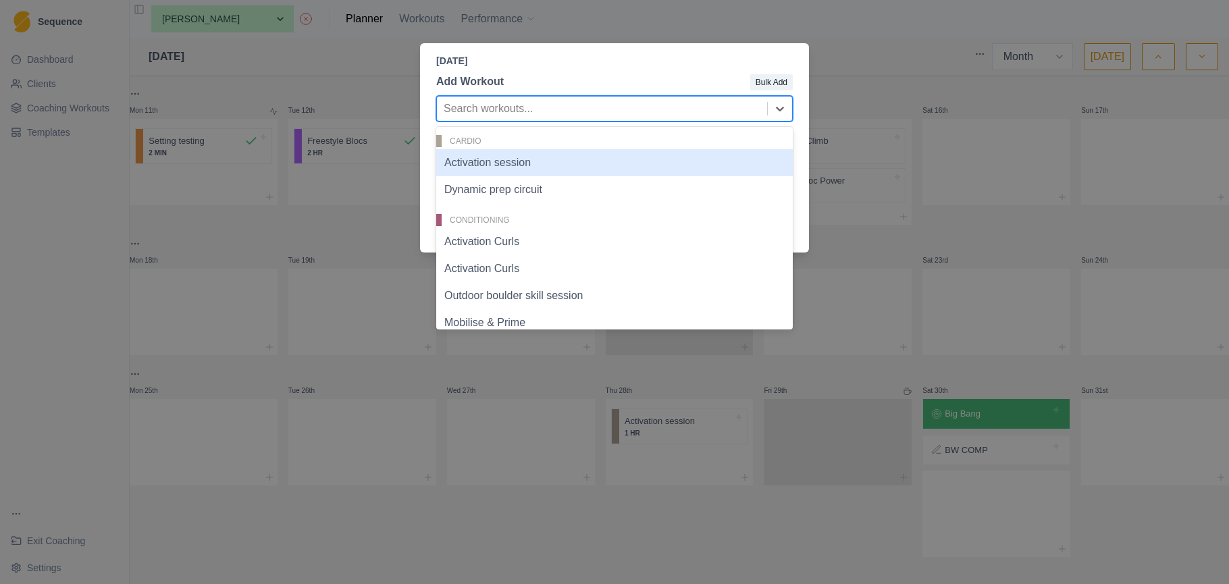
click at [559, 109] on div at bounding box center [602, 108] width 317 height 19
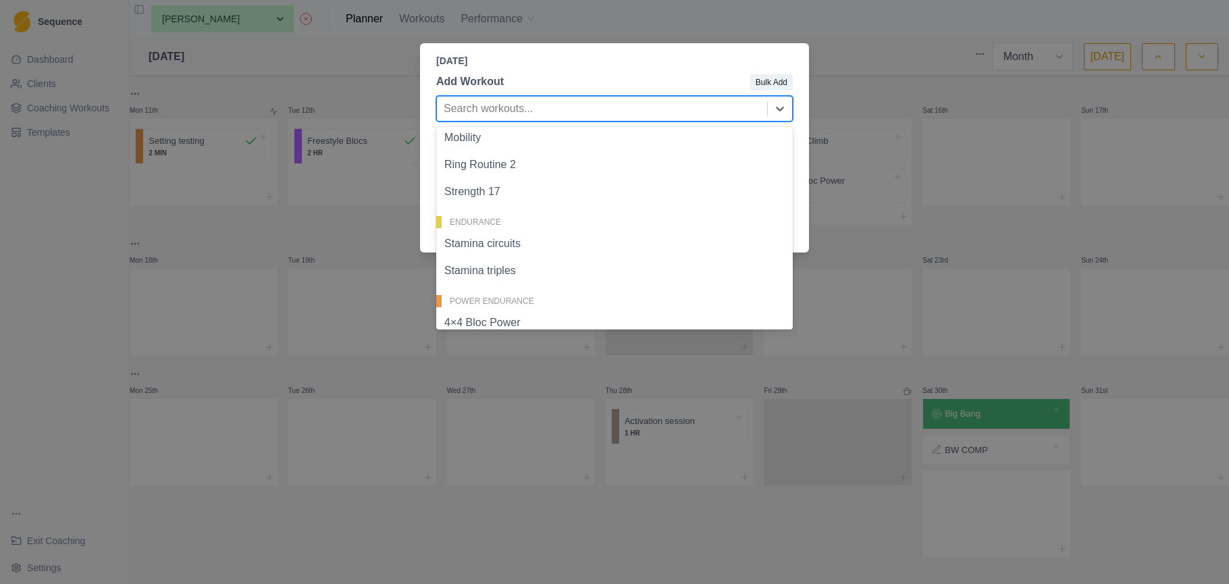
scroll to position [291, 0]
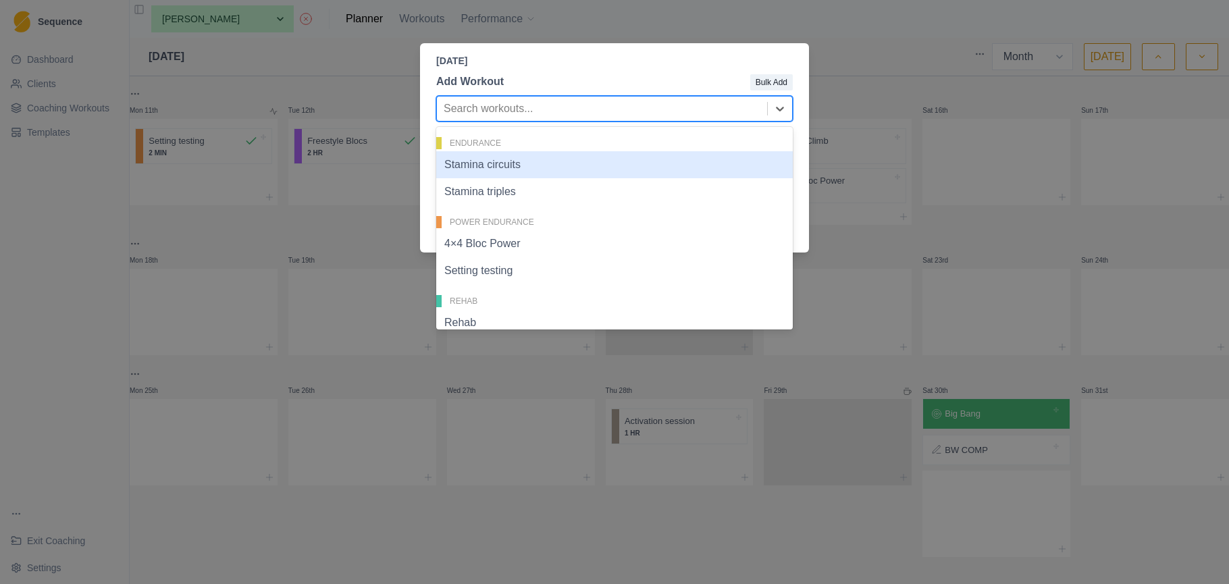
click at [592, 172] on div "Stamina circuits" at bounding box center [614, 164] width 357 height 27
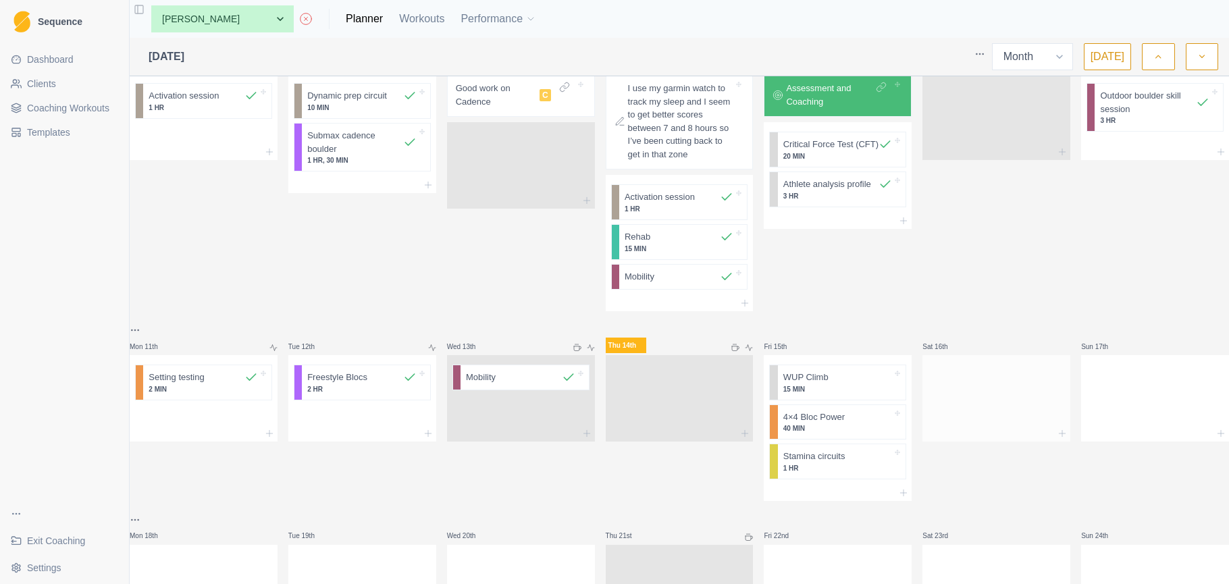
scroll to position [361, 0]
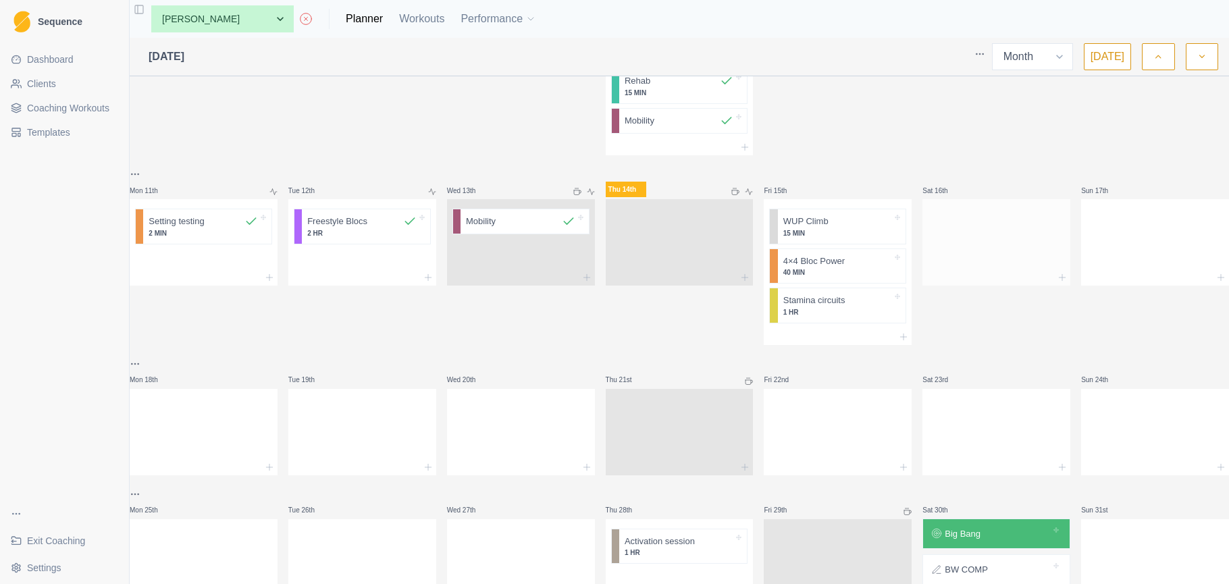
click at [981, 244] on div at bounding box center [997, 239] width 148 height 59
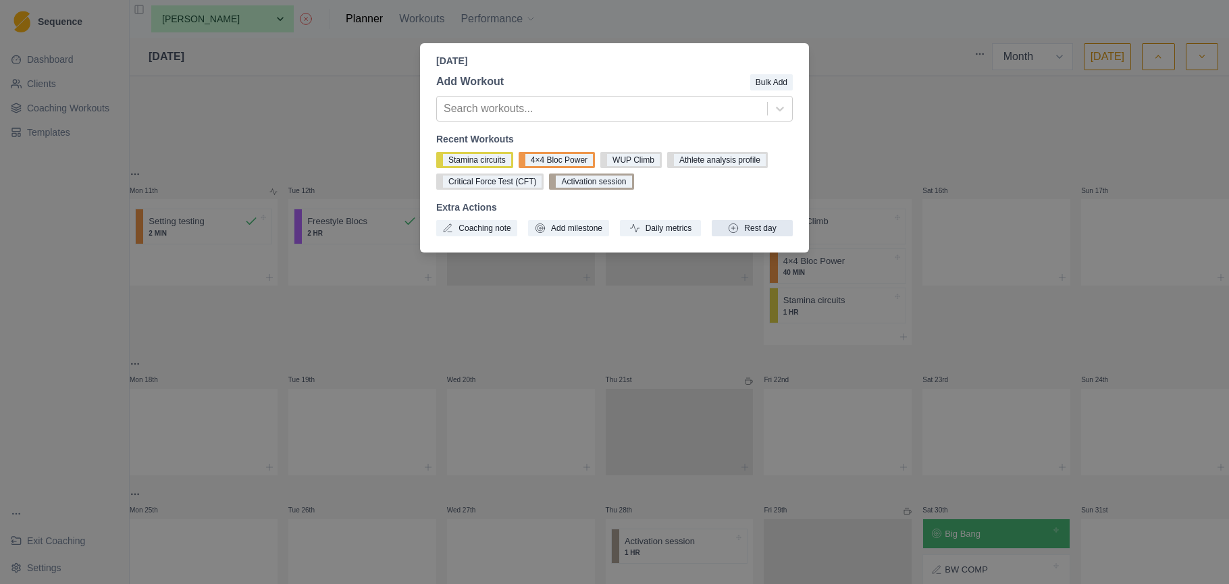
click at [766, 226] on button "Rest day" at bounding box center [752, 228] width 81 height 16
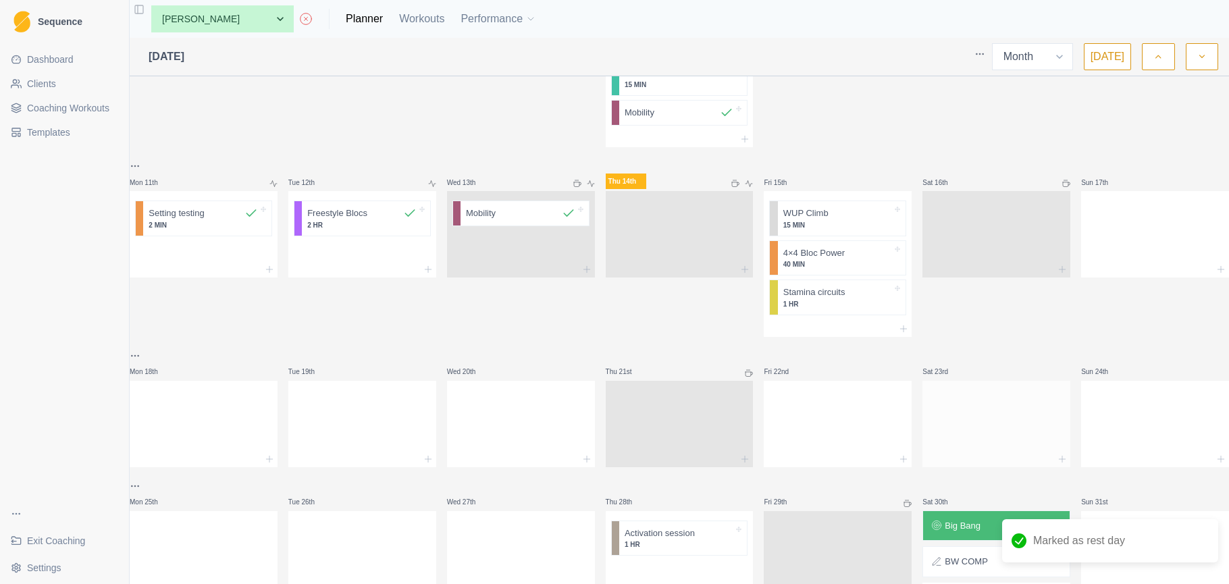
scroll to position [4, 1]
click at [1002, 431] on div at bounding box center [997, 421] width 148 height 59
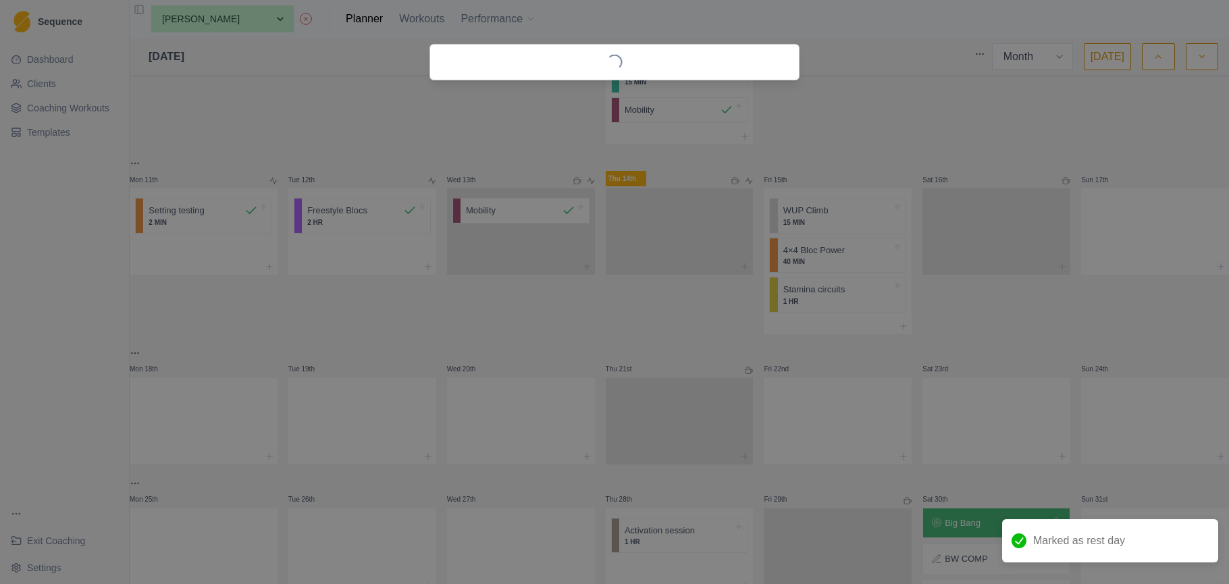
scroll to position [0, 0]
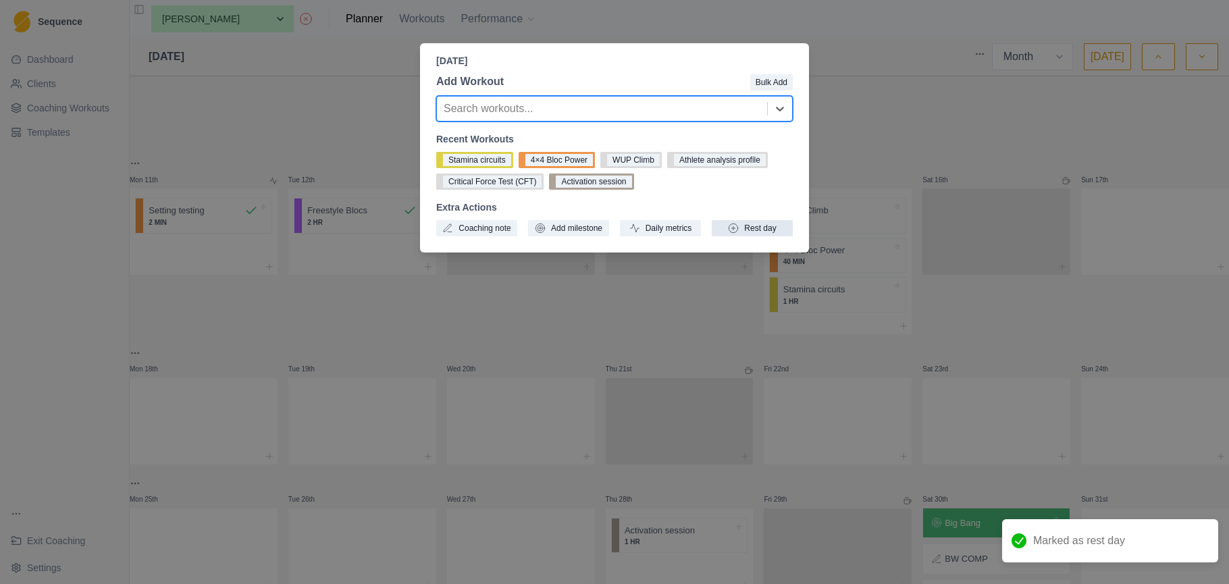
click at [767, 230] on button "Rest day" at bounding box center [752, 228] width 81 height 16
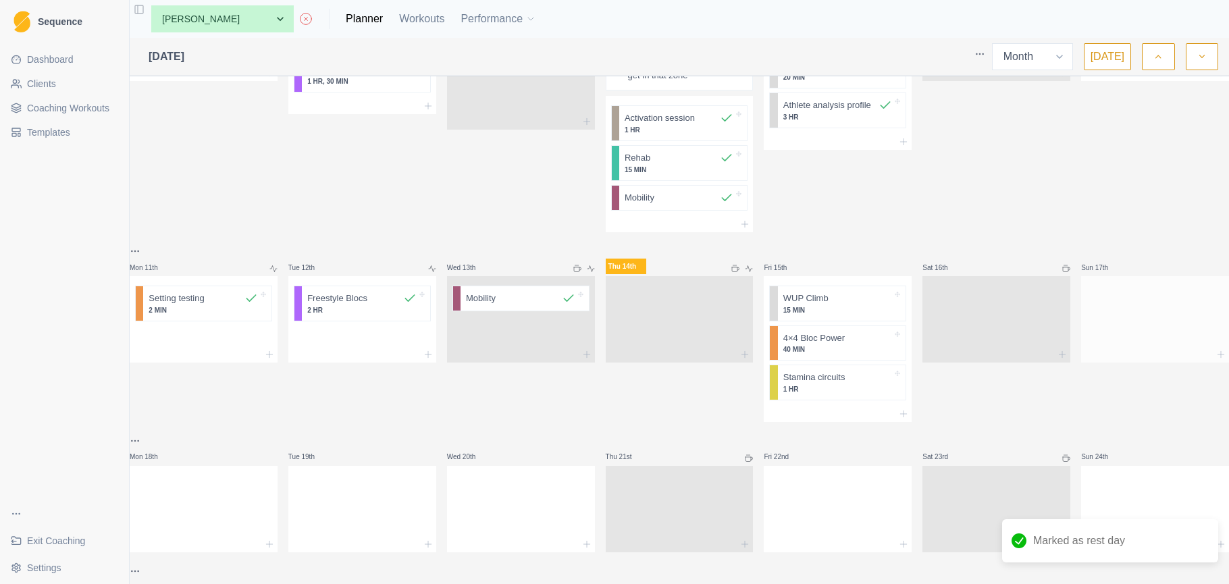
scroll to position [322, 0]
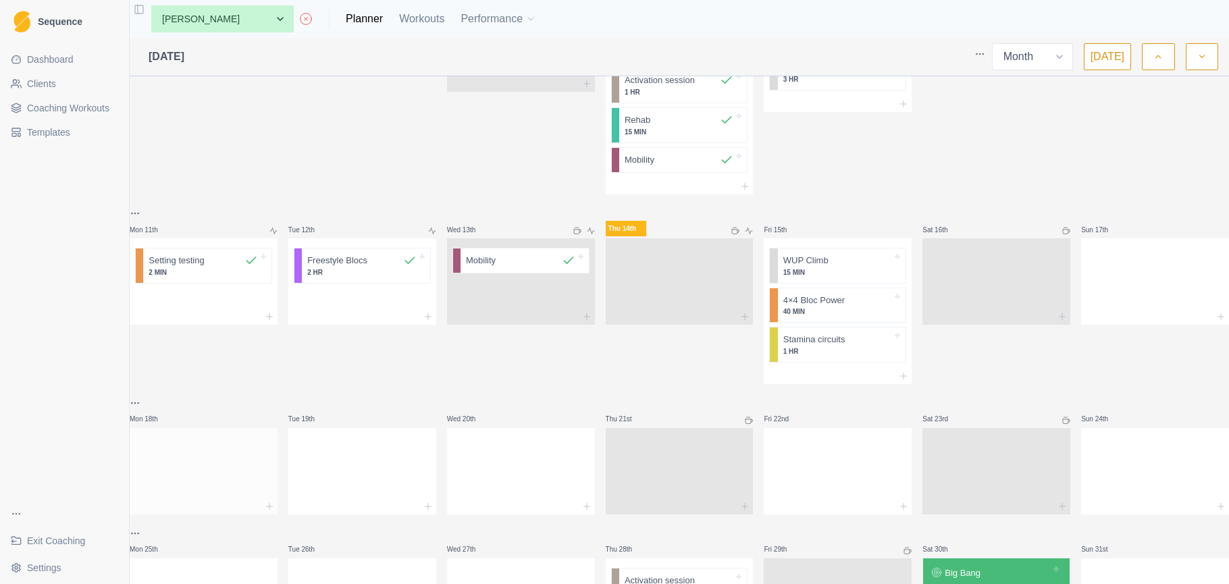
click at [246, 498] on div at bounding box center [204, 468] width 148 height 59
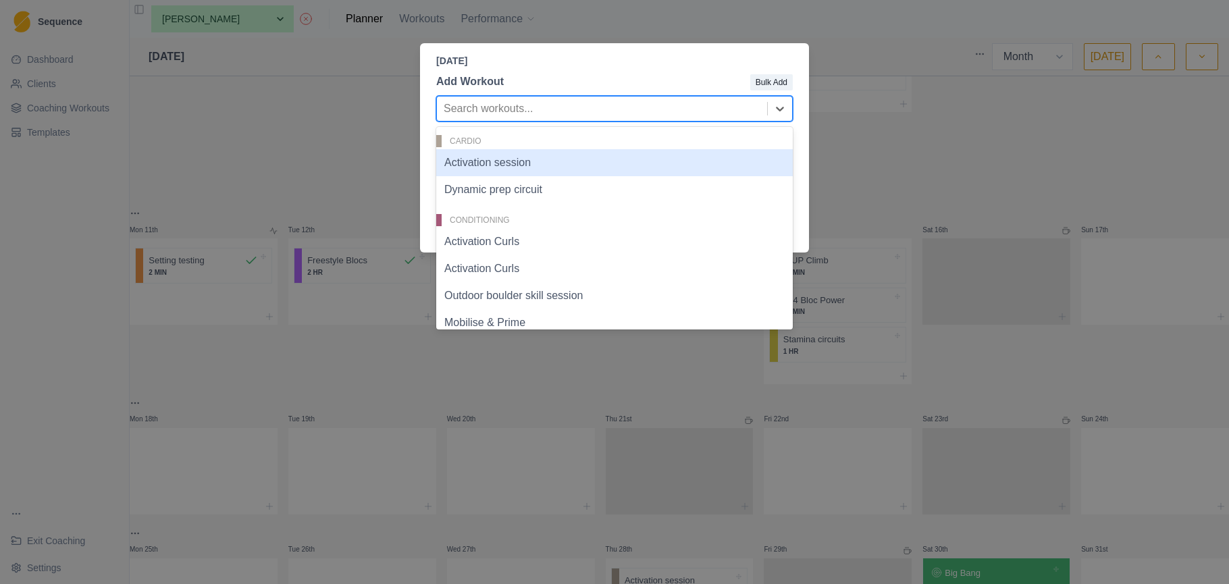
click at [530, 105] on div "Search workouts..." at bounding box center [602, 109] width 317 height 16
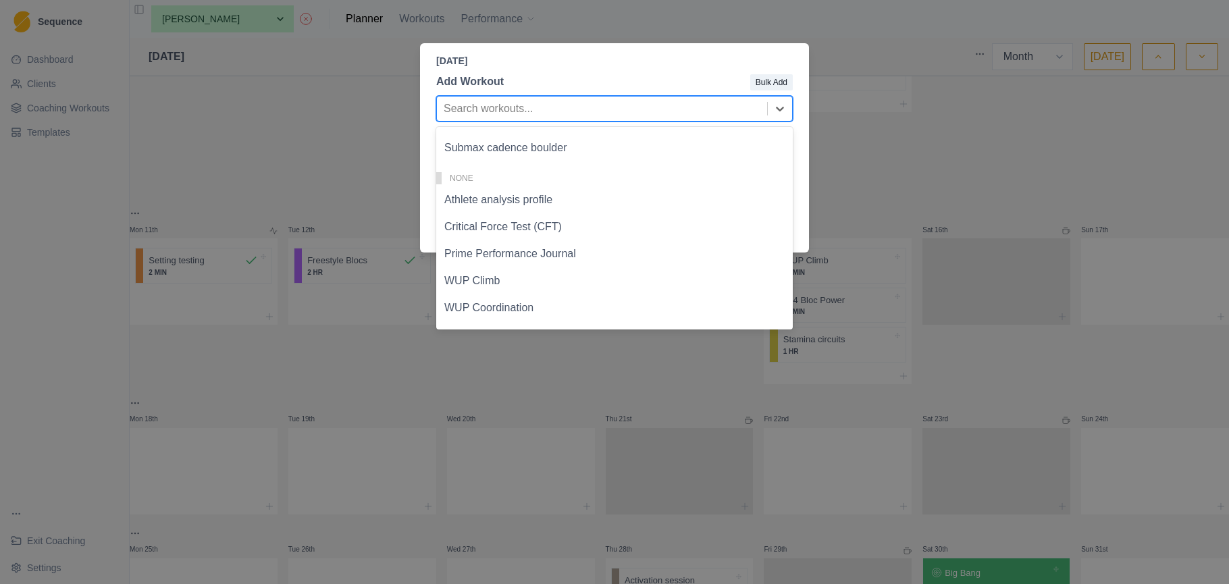
scroll to position [599, 0]
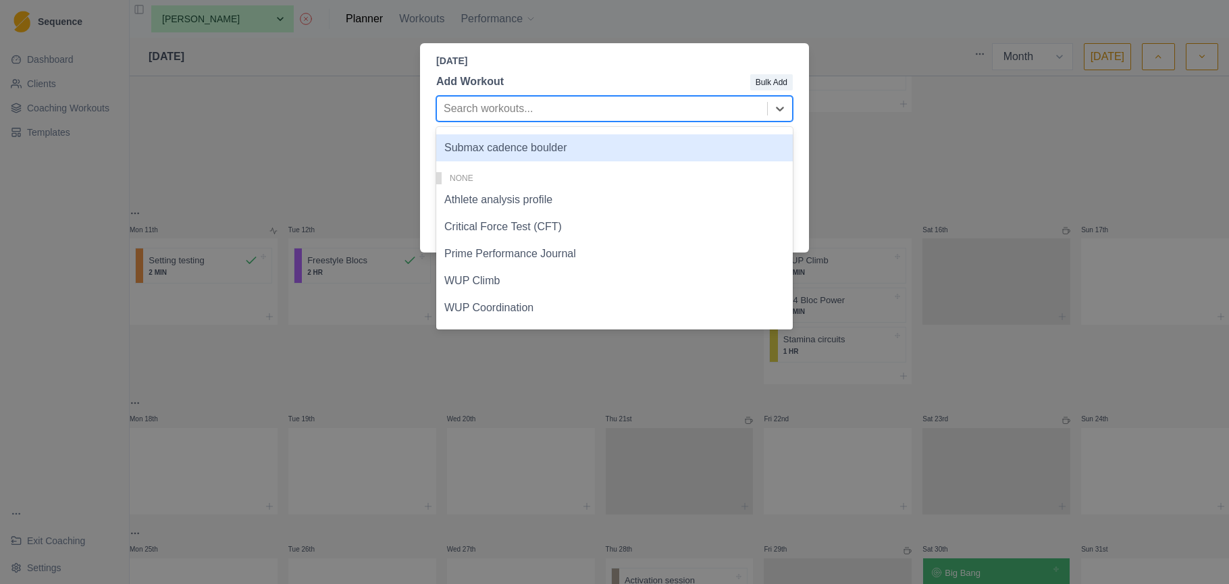
click at [935, 162] on div "Monday, August 18th, 2025 Add Workout Bulk Add Submax cadence boulder, 18 of 23…" at bounding box center [614, 292] width 1229 height 584
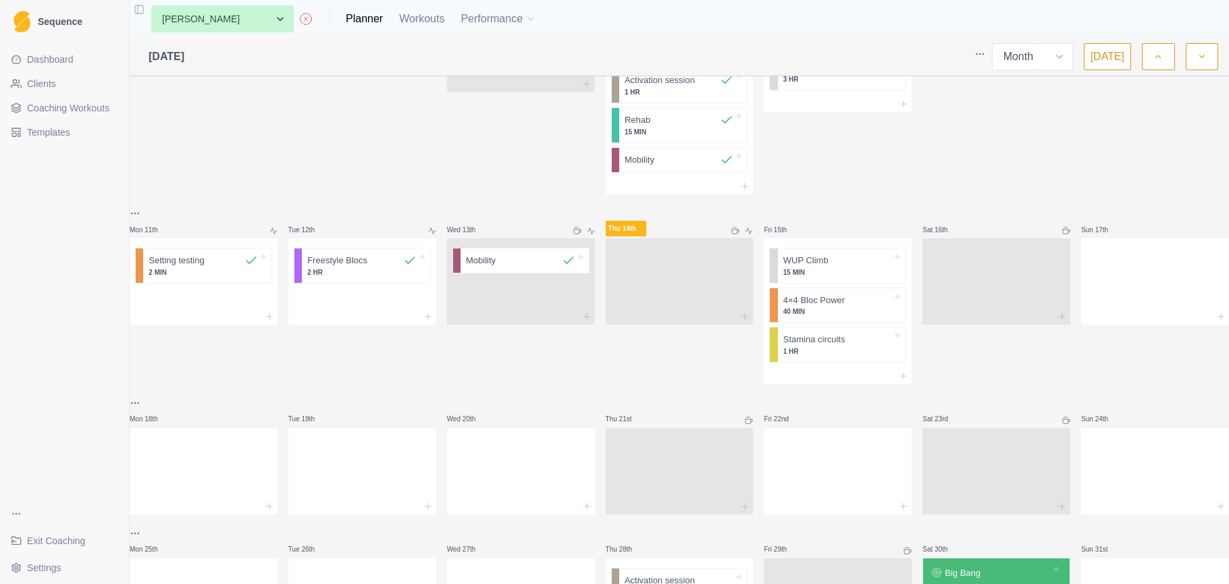
click at [73, 111] on span "Coaching Workouts" at bounding box center [68, 108] width 82 height 14
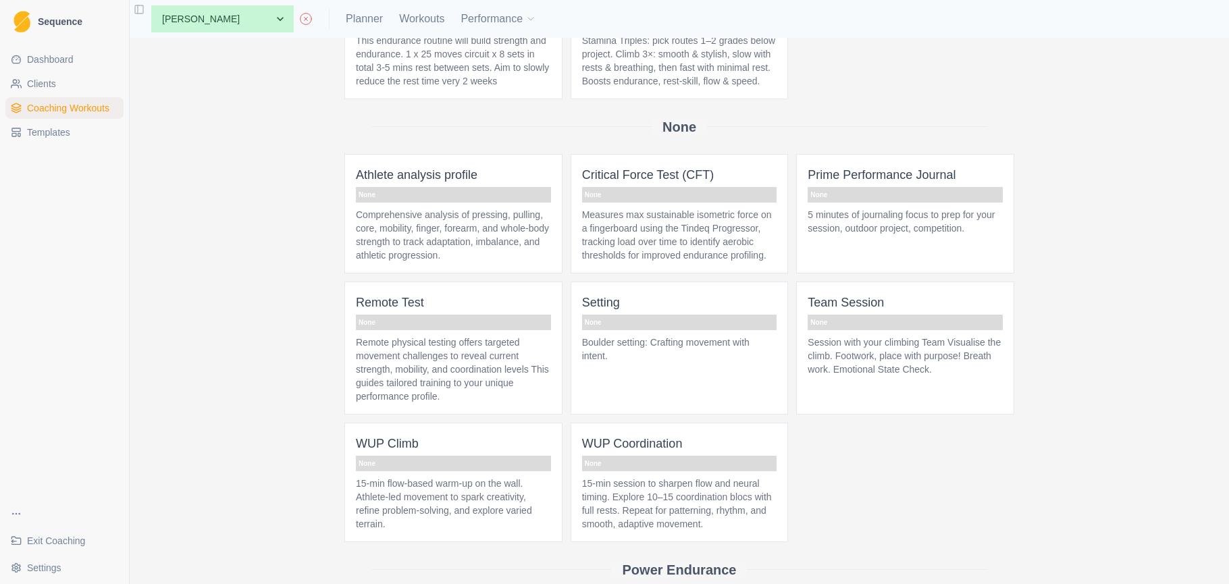
scroll to position [2716, 0]
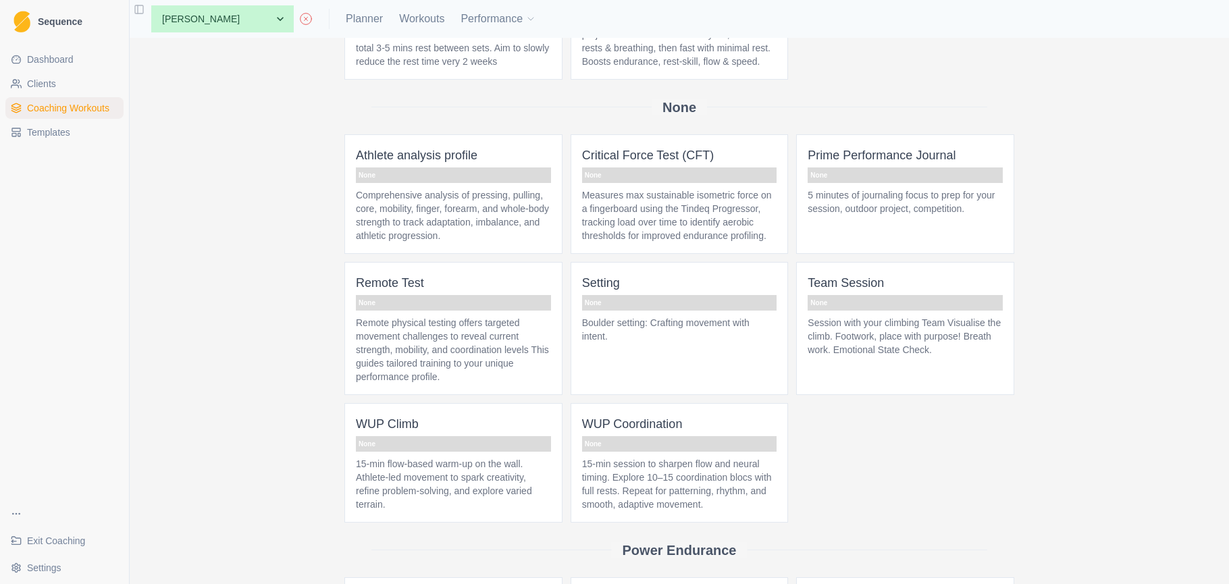
click at [702, 343] on p "Boulder setting: Crafting movement with intent." at bounding box center [679, 329] width 195 height 27
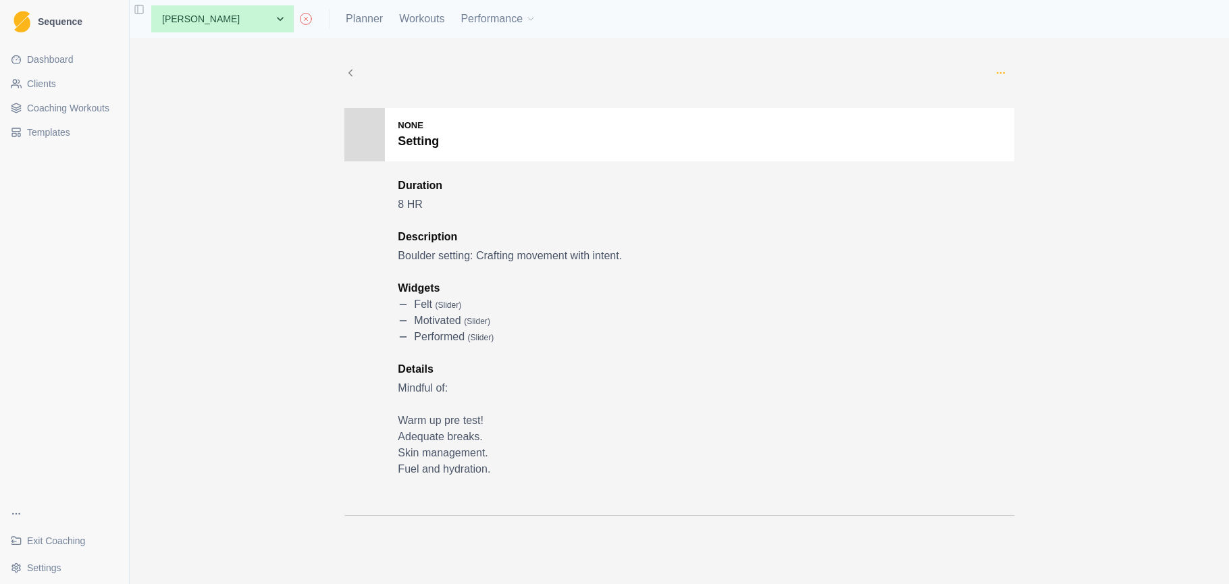
click at [1002, 70] on icon "button" at bounding box center [1001, 73] width 11 height 11
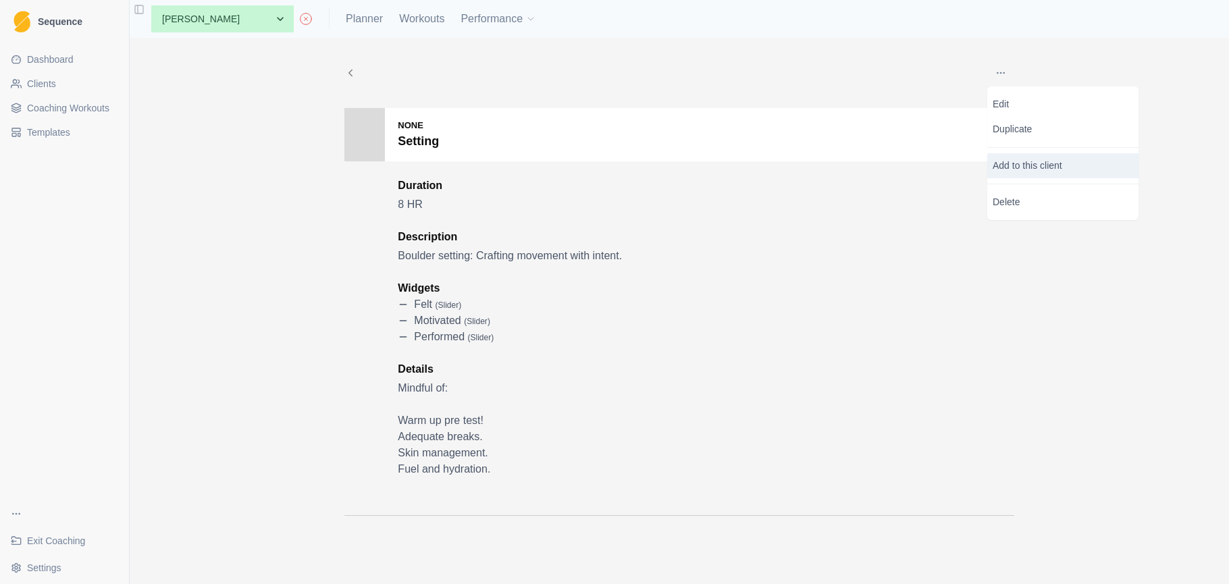
click at [1041, 165] on p "Add to this client" at bounding box center [1062, 165] width 151 height 25
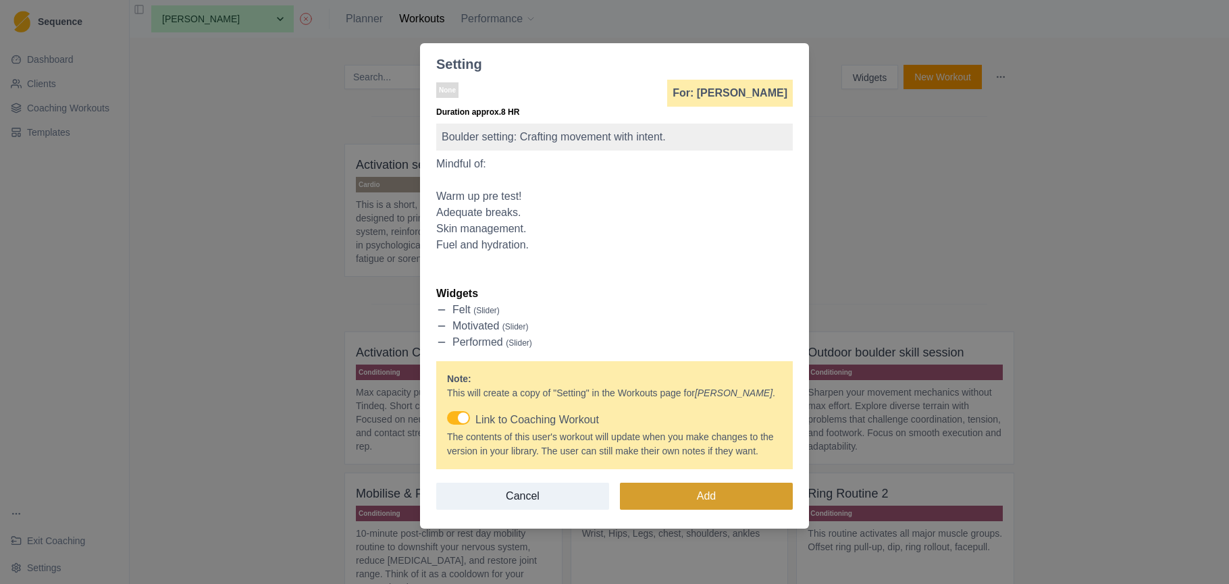
click at [724, 510] on button "Add" at bounding box center [706, 496] width 173 height 27
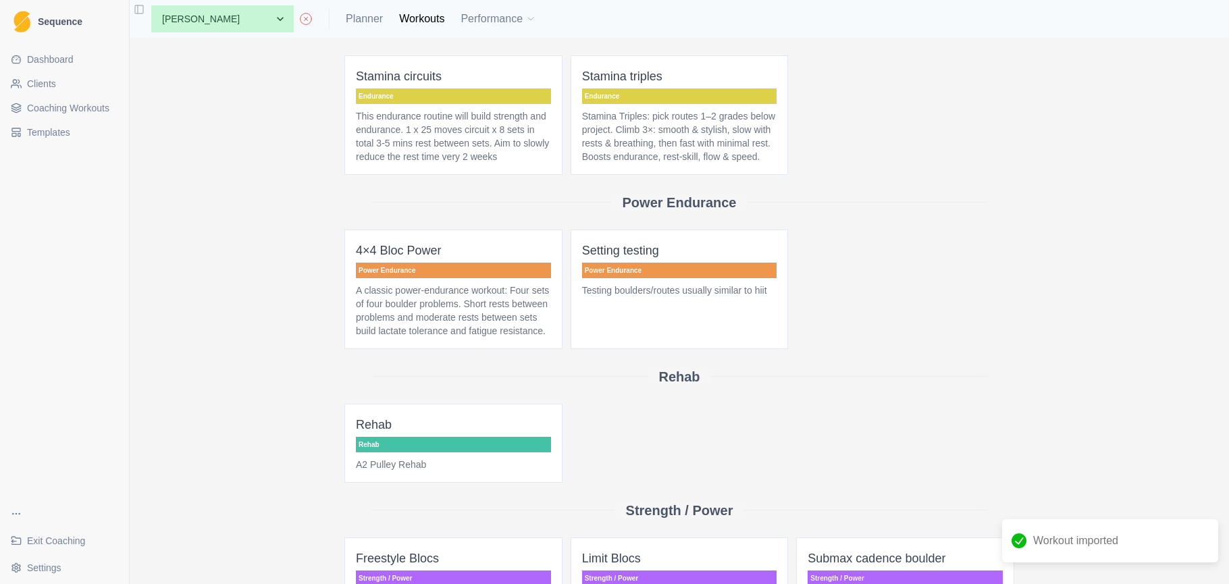
scroll to position [734, 0]
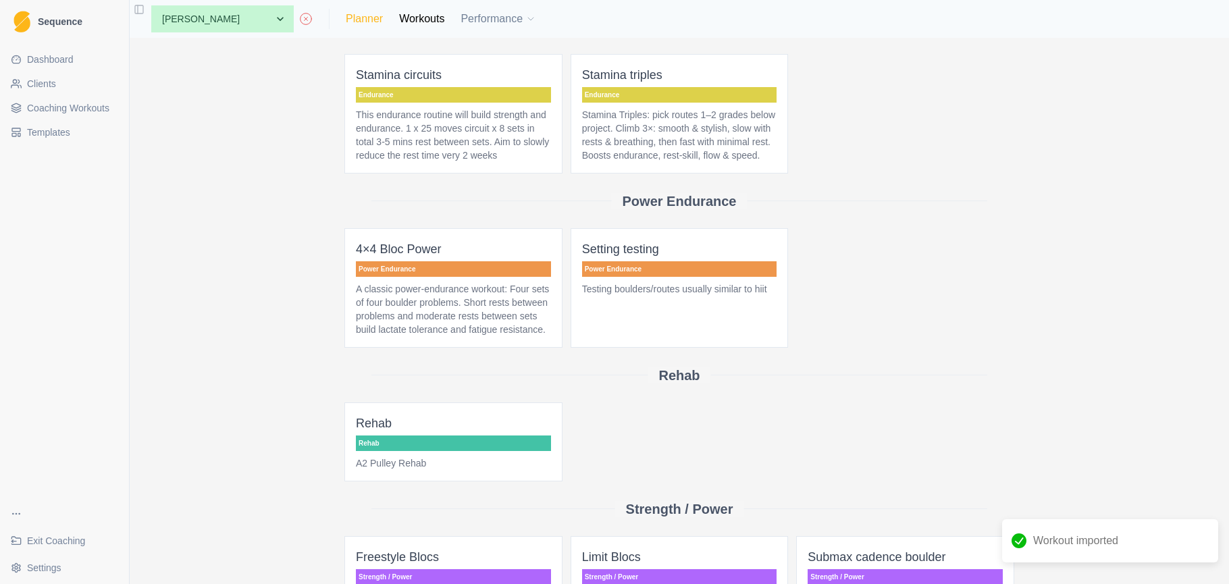
click at [346, 19] on link "Planner" at bounding box center [364, 19] width 37 height 16
select select "month"
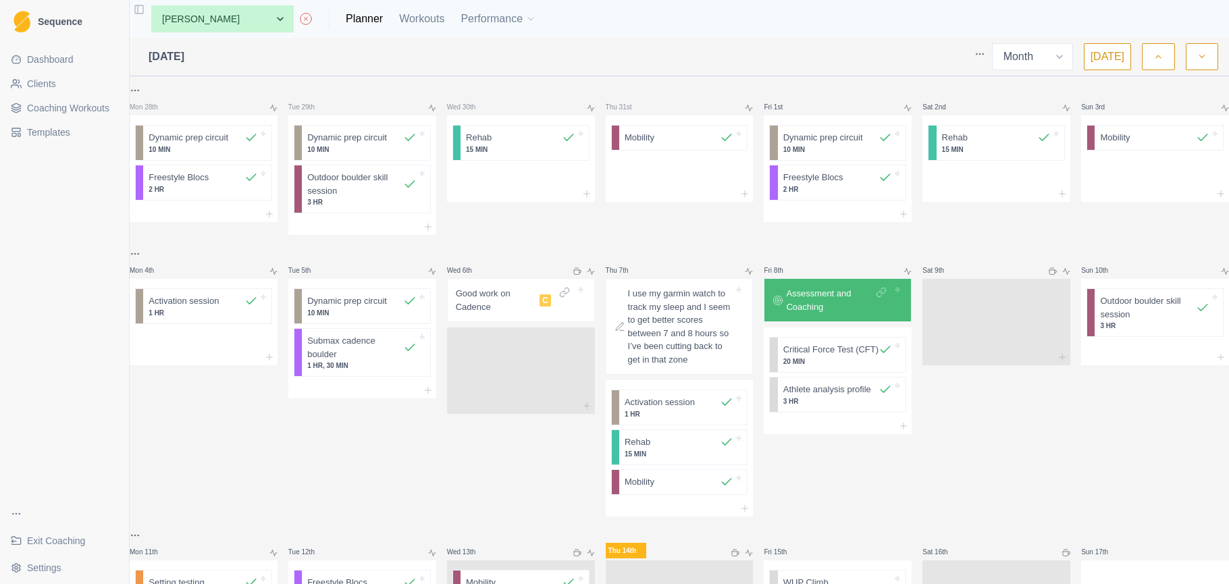
scroll to position [380, 0]
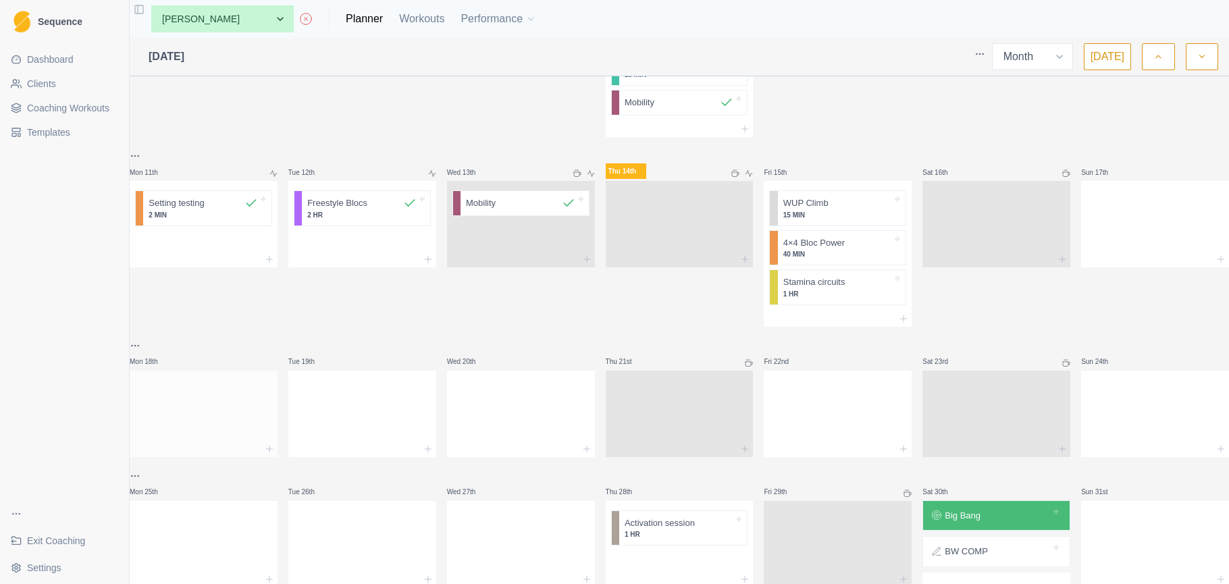
click at [225, 411] on div at bounding box center [204, 411] width 148 height 59
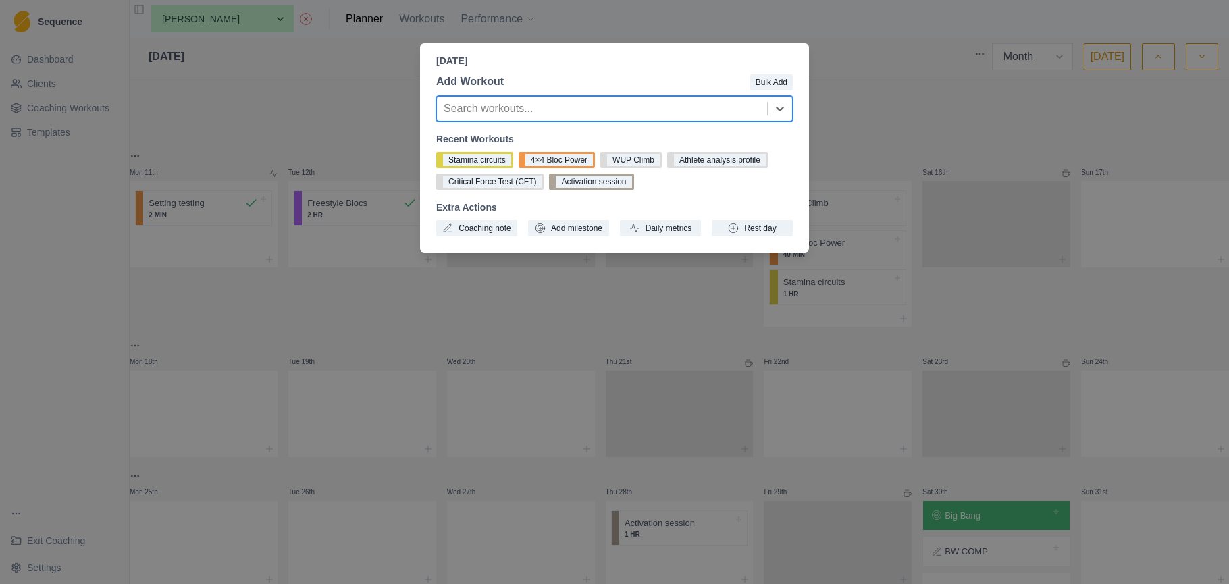
click at [554, 107] on div at bounding box center [602, 108] width 317 height 19
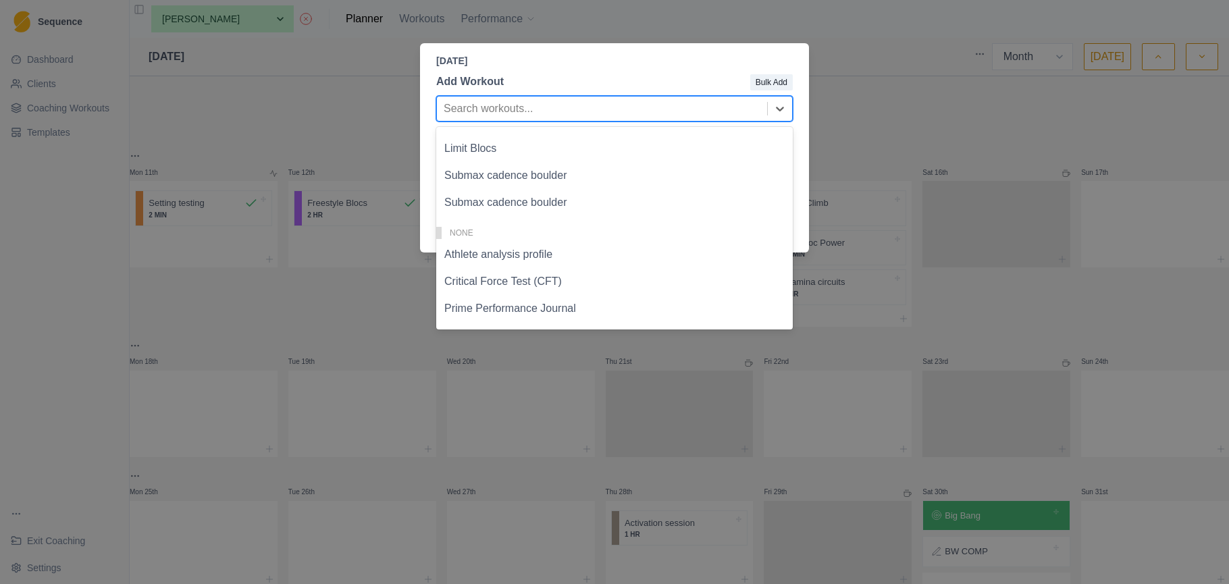
scroll to position [580, 0]
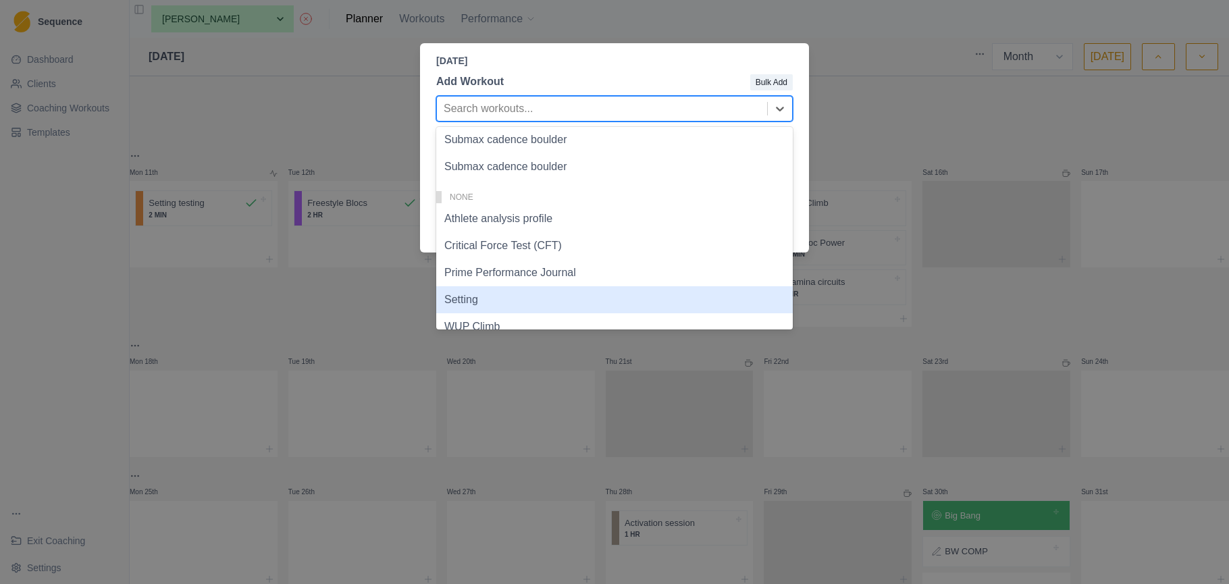
drag, startPoint x: 521, startPoint y: 306, endPoint x: 495, endPoint y: 321, distance: 29.7
click at [520, 306] on div "Setting" at bounding box center [614, 299] width 357 height 27
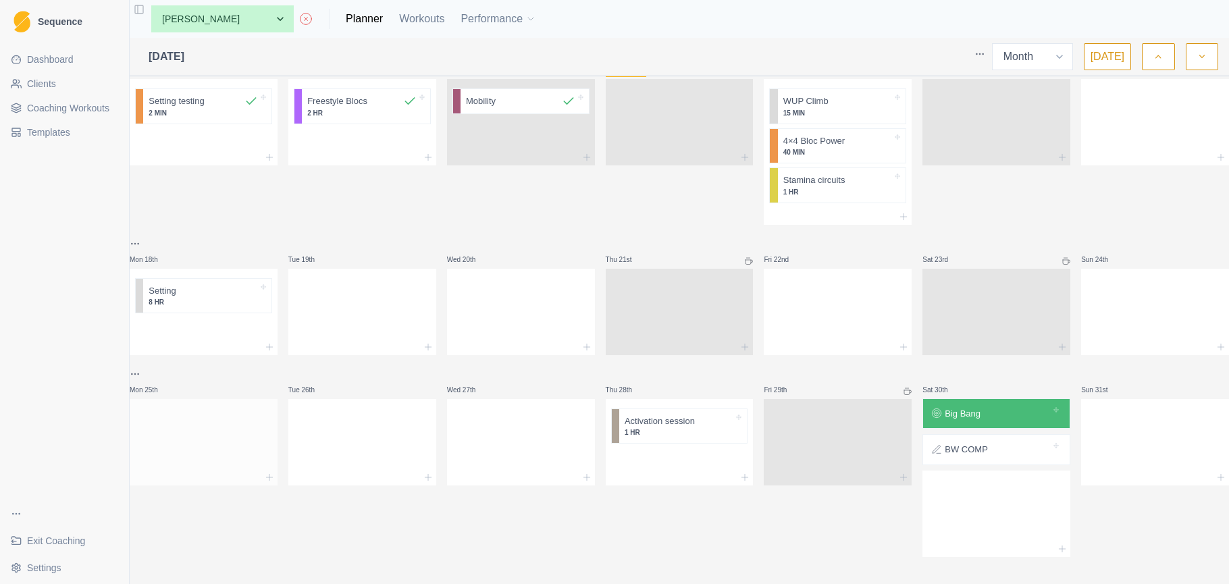
scroll to position [500, 0]
click at [220, 411] on div at bounding box center [204, 439] width 148 height 59
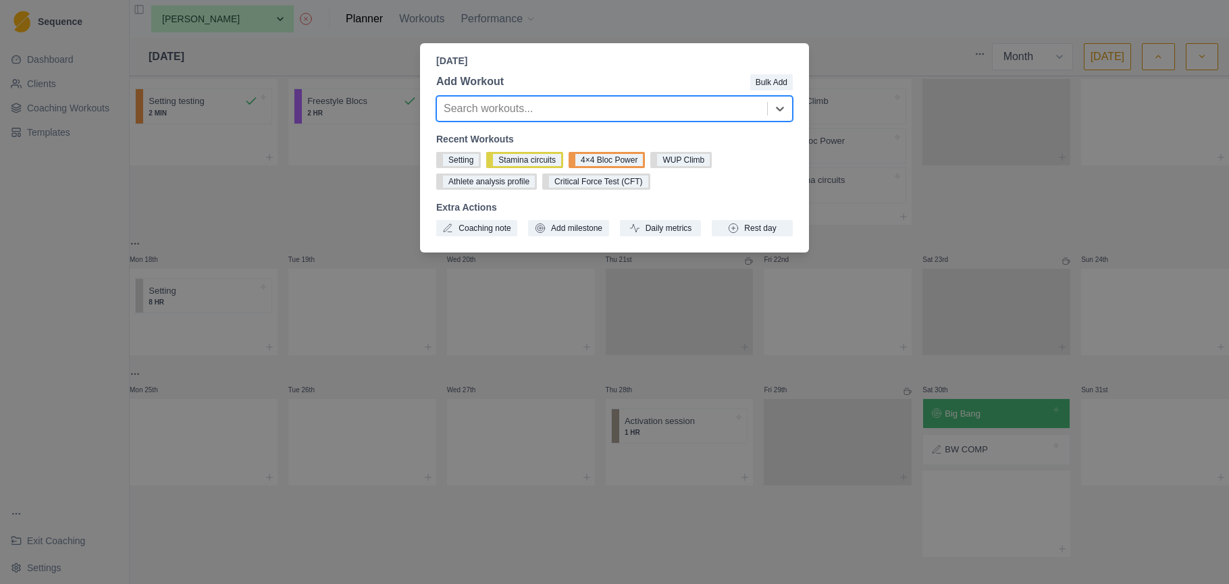
drag, startPoint x: 464, startPoint y: 159, endPoint x: 456, endPoint y: 238, distance: 79.4
click at [464, 159] on button "Setting" at bounding box center [458, 160] width 45 height 16
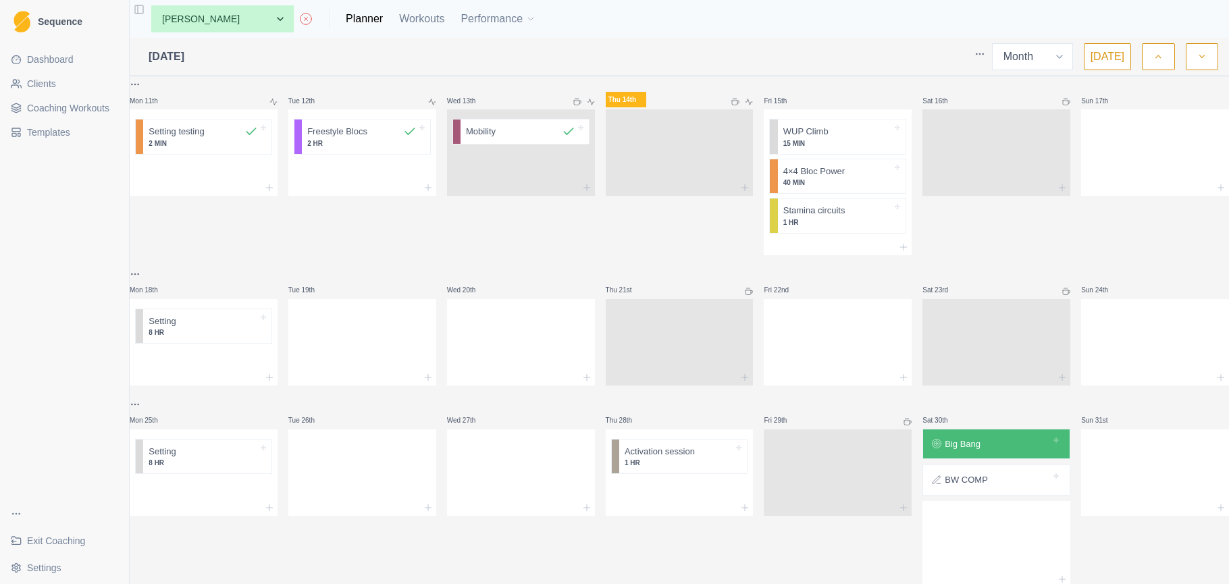
scroll to position [372, 0]
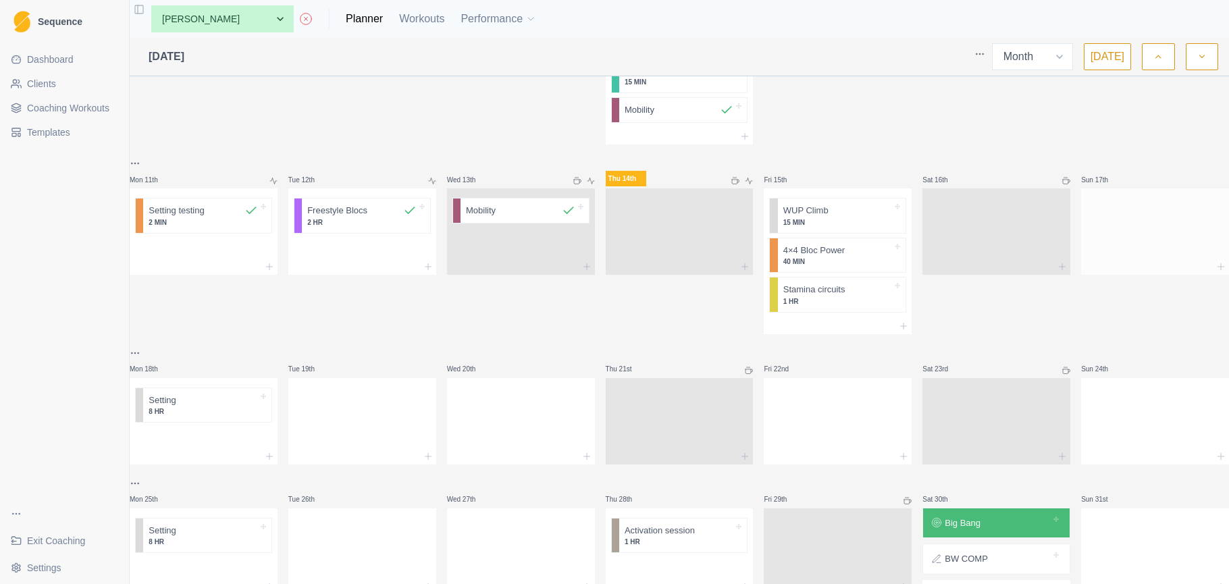
click at [1152, 241] on div at bounding box center [1155, 228] width 148 height 59
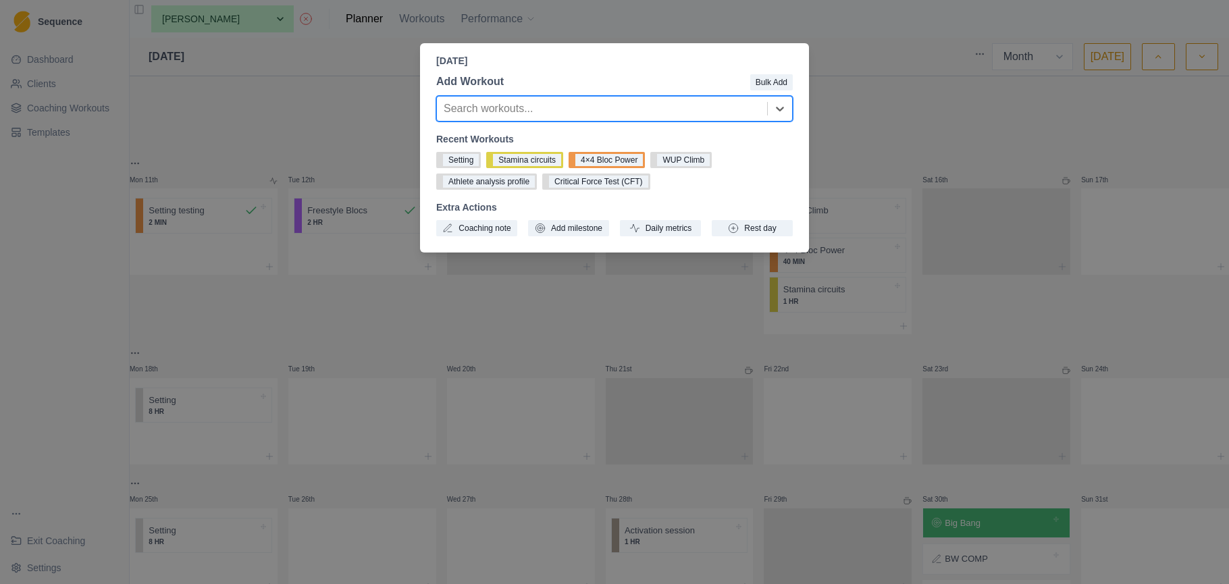
click at [679, 109] on div at bounding box center [602, 108] width 317 height 19
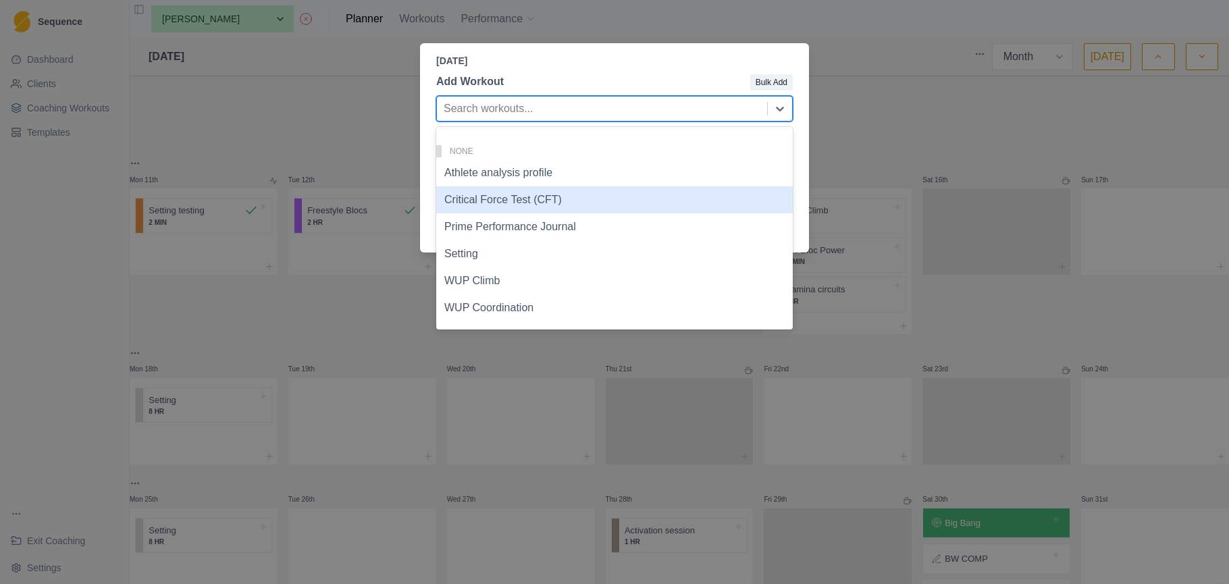
scroll to position [626, 0]
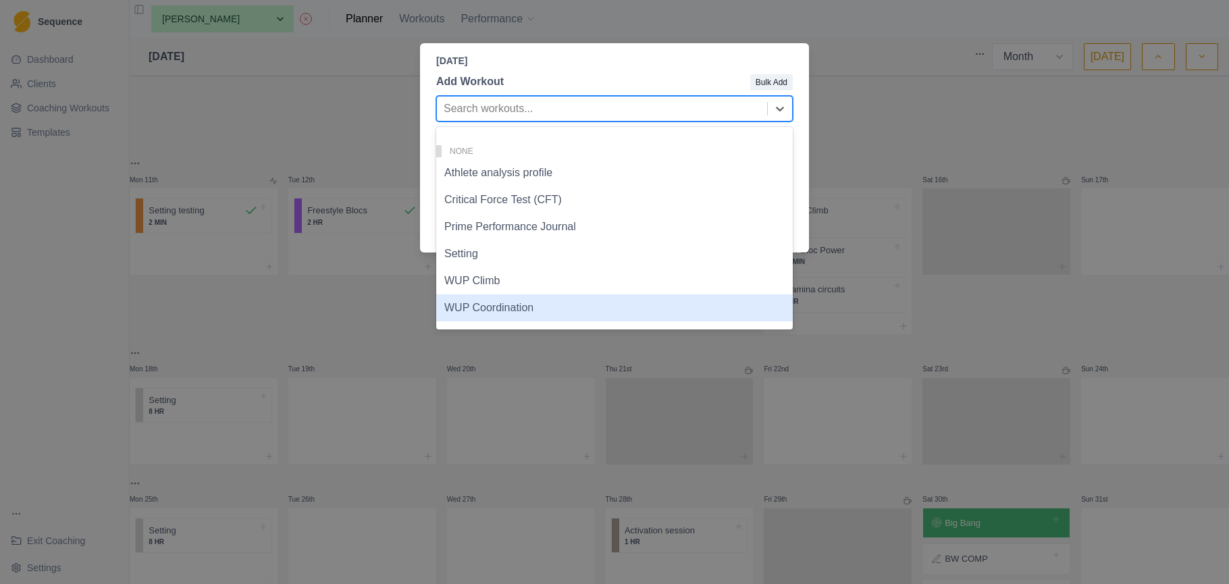
click at [525, 302] on div "WUP Coordination" at bounding box center [614, 307] width 357 height 27
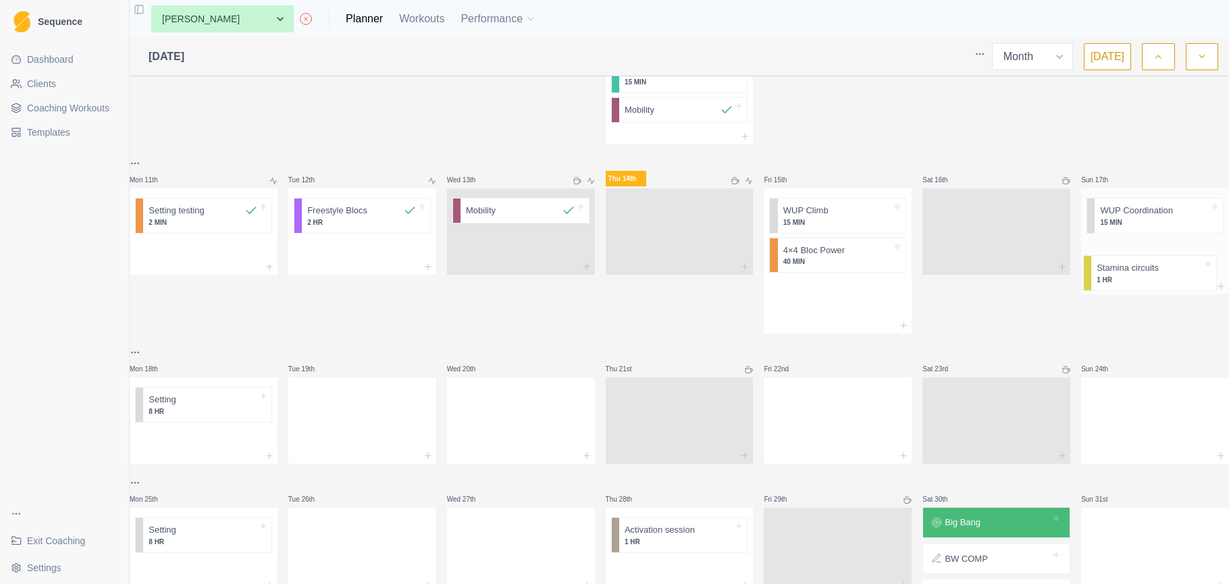
drag, startPoint x: 830, startPoint y: 308, endPoint x: 1149, endPoint y: 277, distance: 320.3
click at [1150, 277] on div "Mon 28th Dynamic prep circuit 10 MIN Freestyle Blocs 2 HR Tue 29th Dynamic prep…" at bounding box center [680, 188] width 1100 height 956
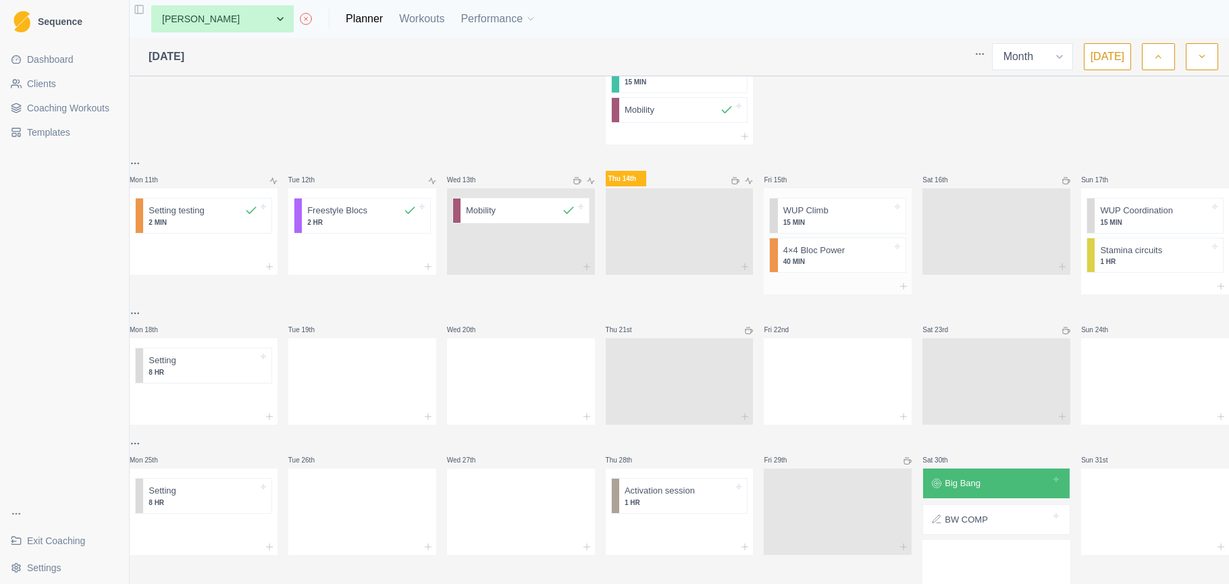
click at [856, 293] on div at bounding box center [838, 286] width 148 height 16
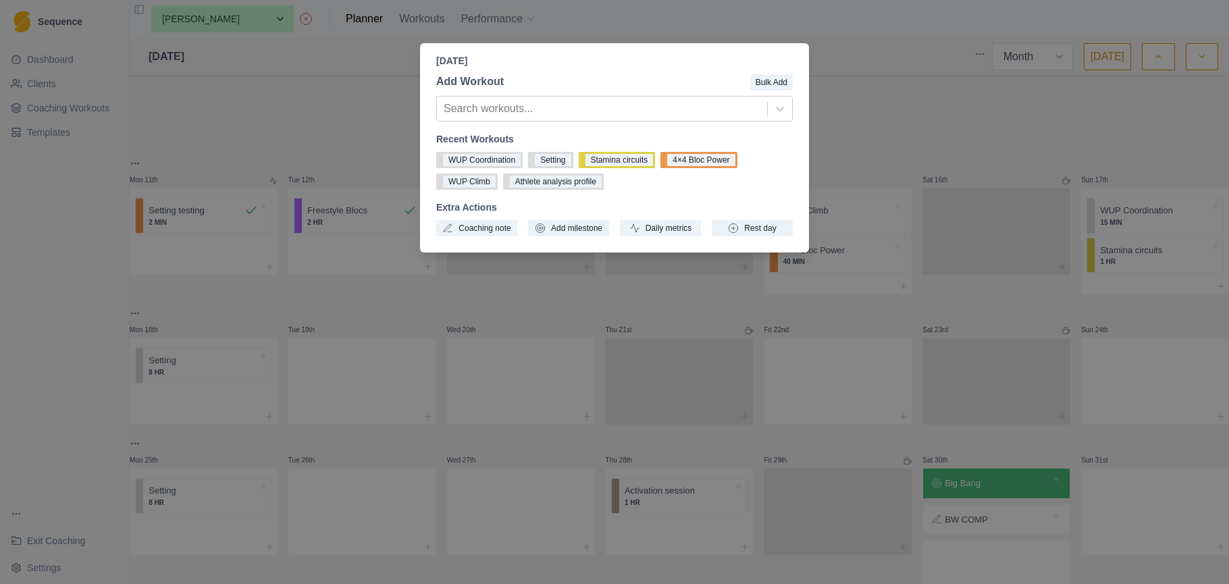
click at [834, 293] on div "Friday, August 15th, 2025 Add Workout Bulk Add Search workouts... Recent Workou…" at bounding box center [614, 292] width 1229 height 584
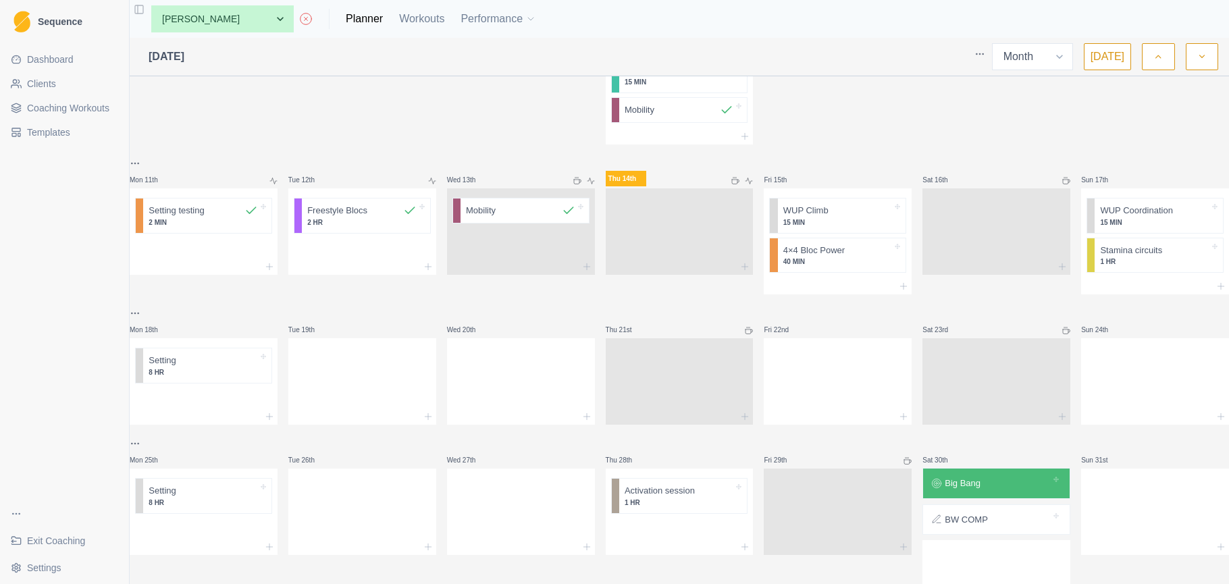
click at [834, 293] on div at bounding box center [838, 286] width 148 height 16
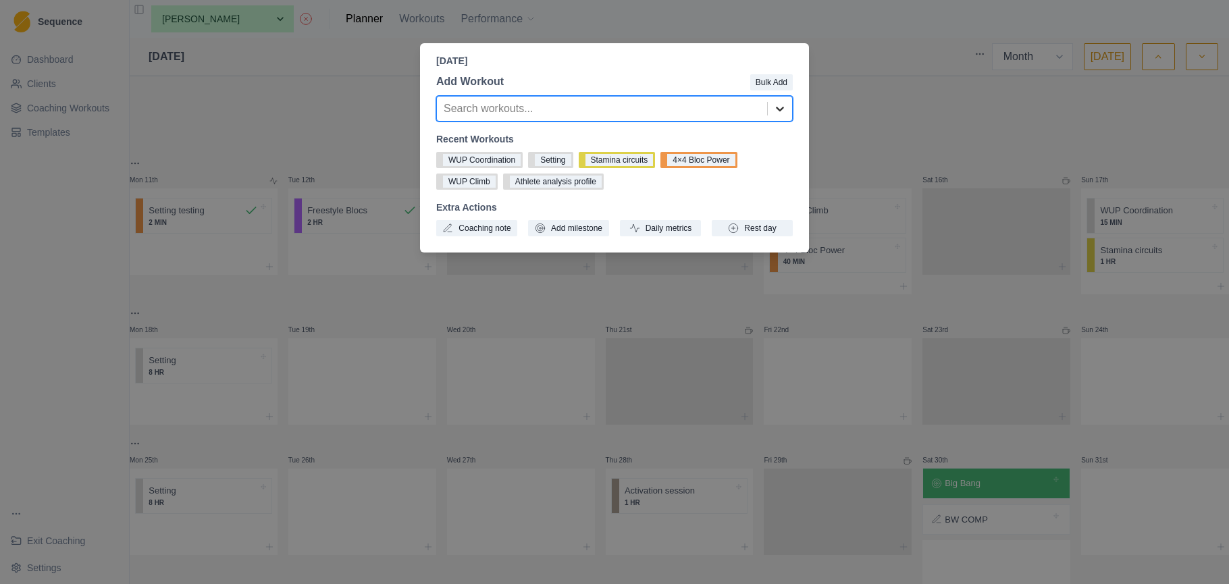
click at [780, 107] on icon at bounding box center [780, 109] width 14 height 14
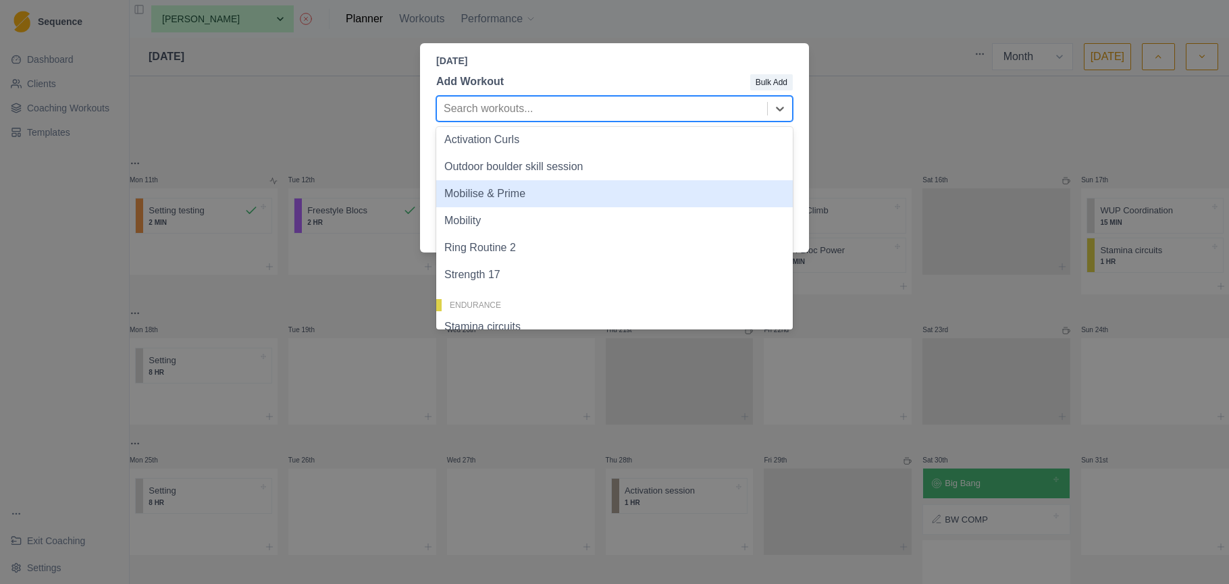
scroll to position [142, 0]
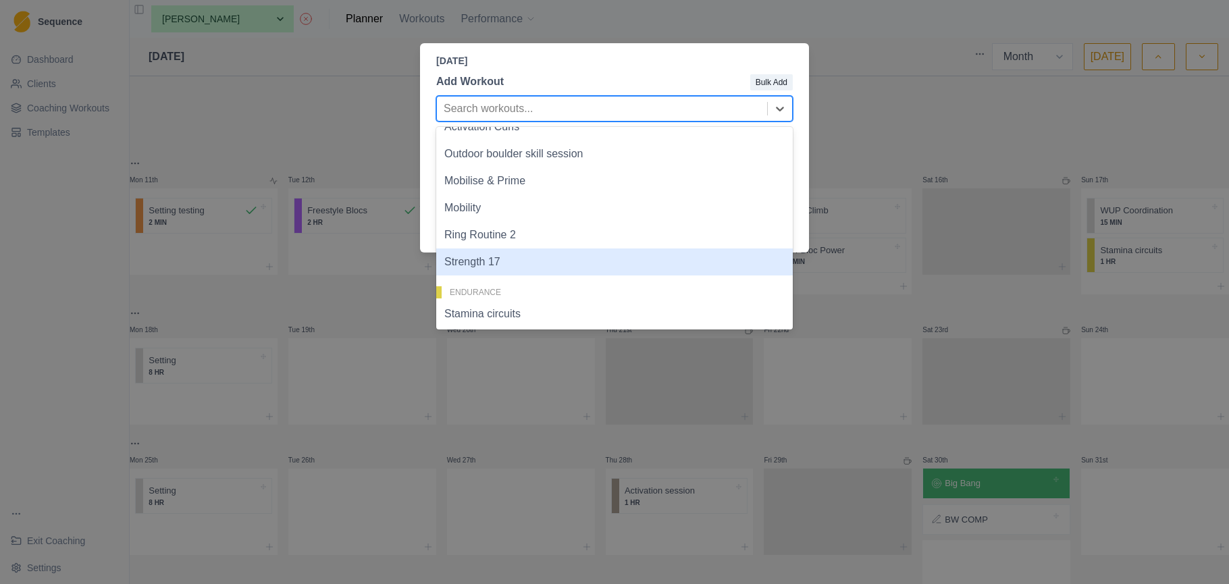
click at [646, 261] on div "Strength 17" at bounding box center [614, 262] width 357 height 27
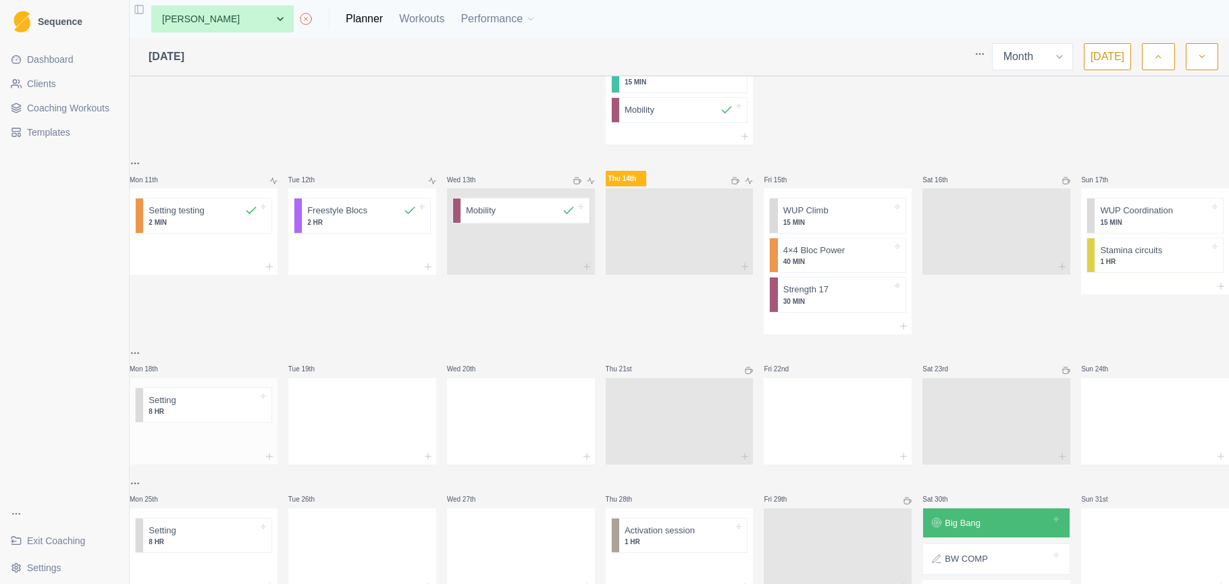
click at [204, 445] on div at bounding box center [204, 438] width 148 height 20
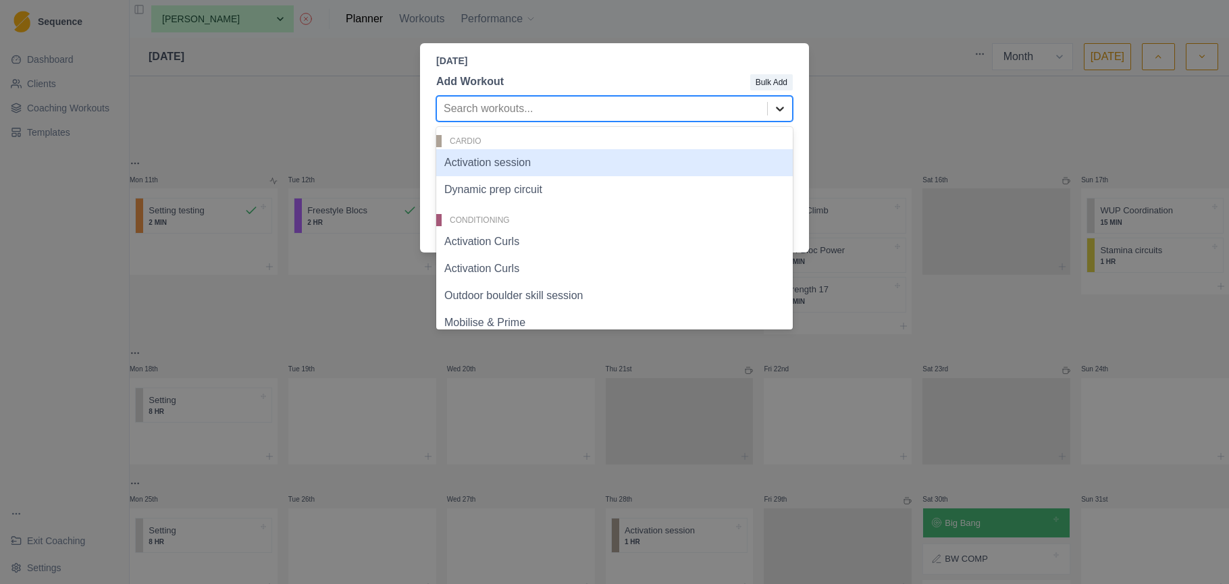
click at [784, 109] on icon at bounding box center [780, 109] width 8 height 5
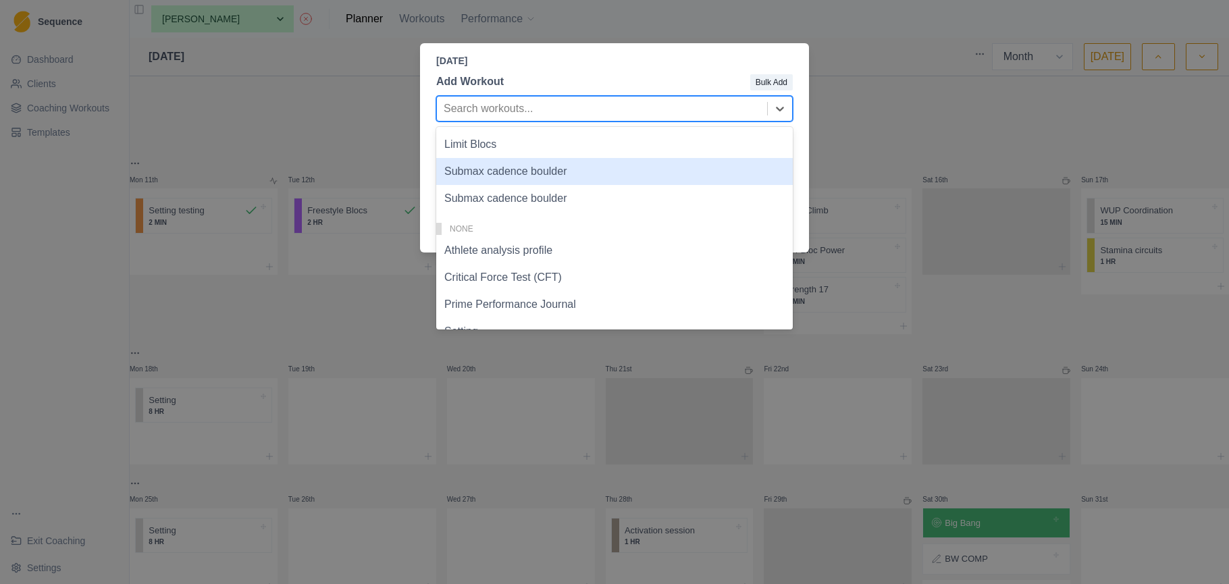
scroll to position [550, 0]
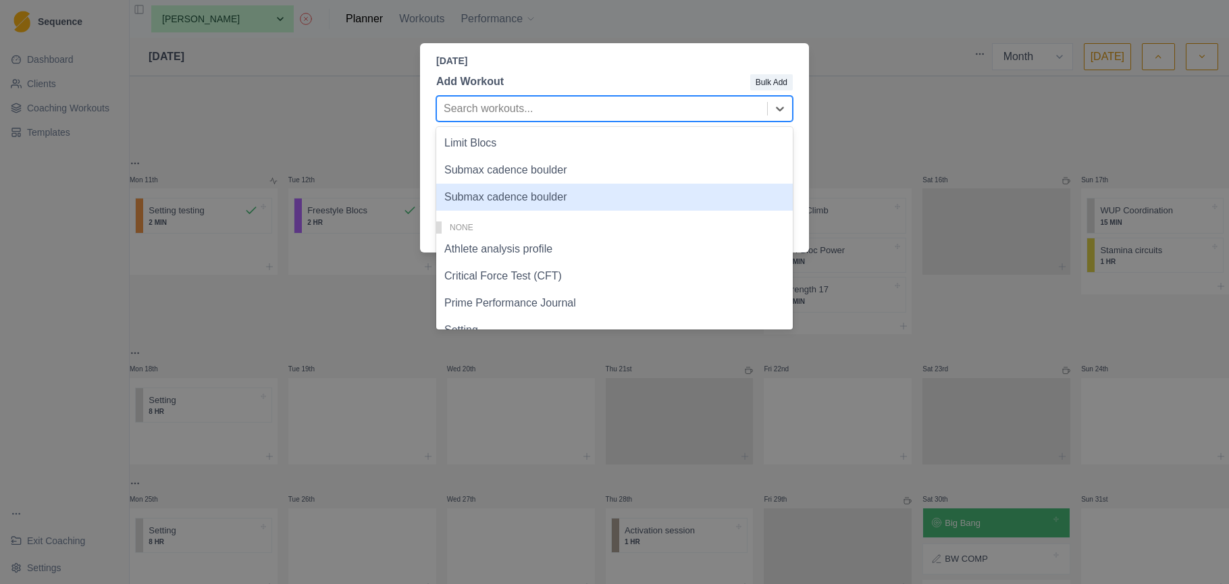
click at [642, 192] on div "Submax cadence boulder" at bounding box center [614, 197] width 357 height 27
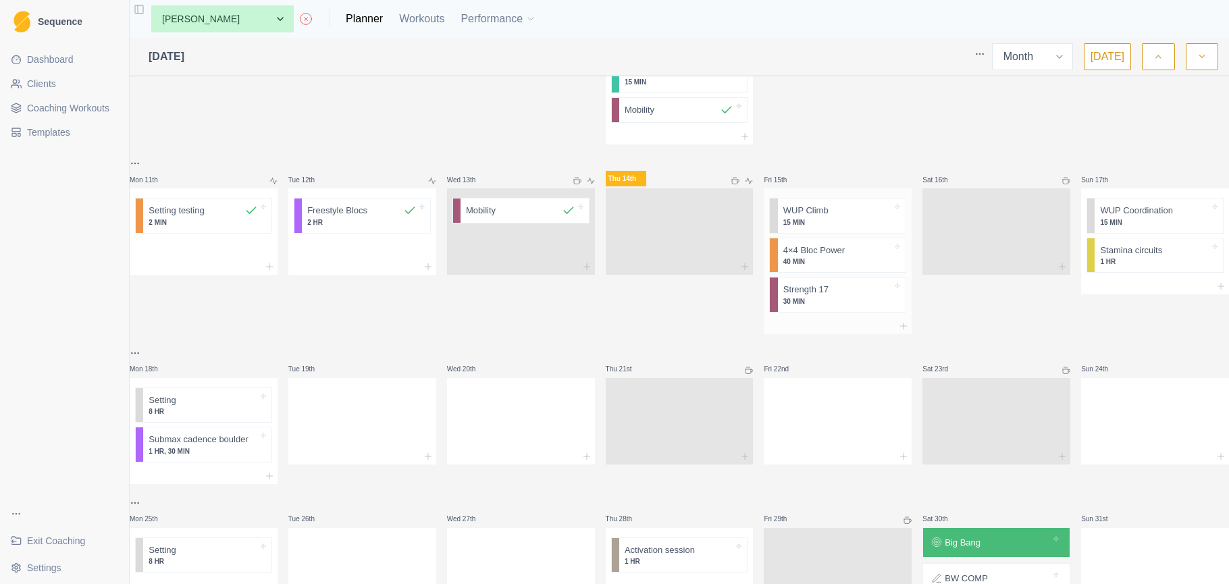
scroll to position [373, 0]
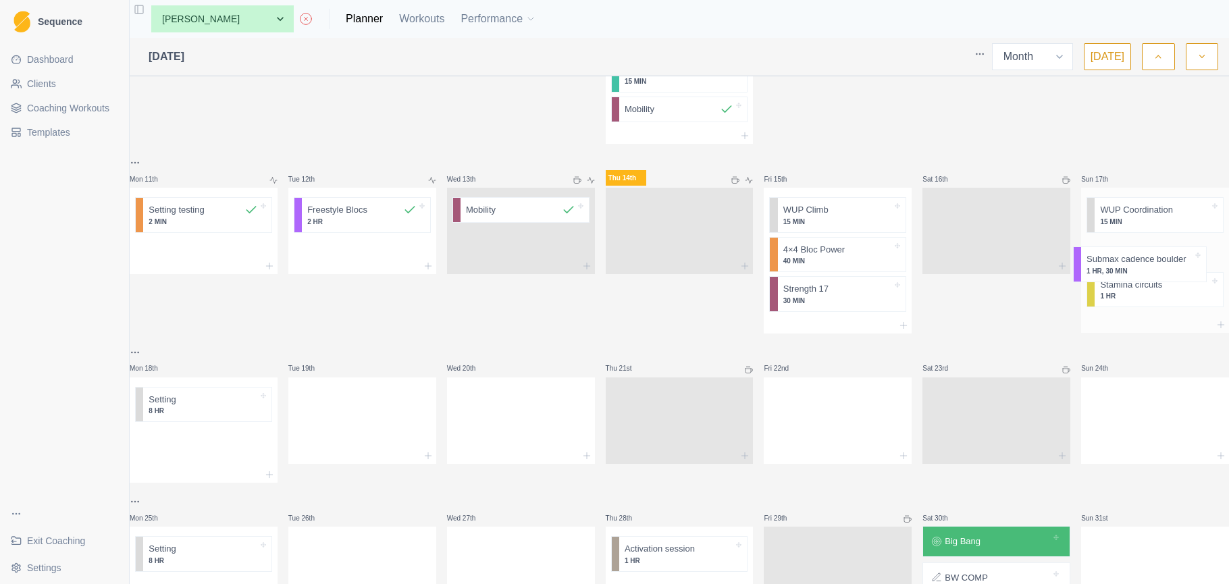
drag, startPoint x: 386, startPoint y: 413, endPoint x: 1177, endPoint y: 263, distance: 805.8
click at [1177, 263] on div "Mon 28th Dynamic prep circuit 10 MIN Freestyle Blocs 2 HR Tue 29th Dynamic prep…" at bounding box center [680, 197] width 1100 height 975
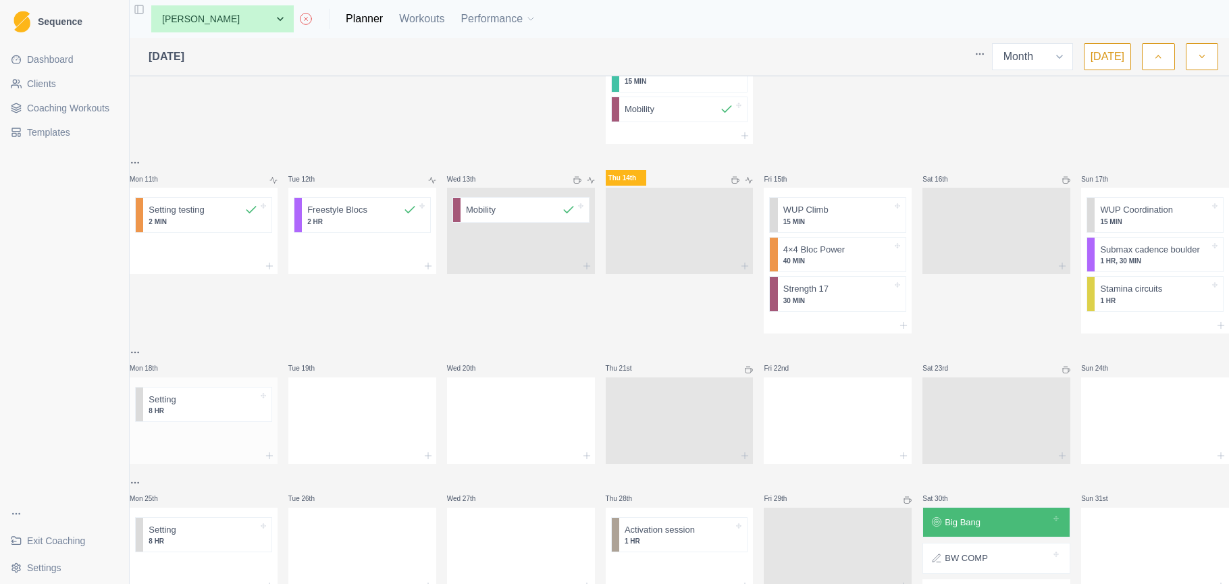
click at [204, 447] on div at bounding box center [204, 438] width 148 height 20
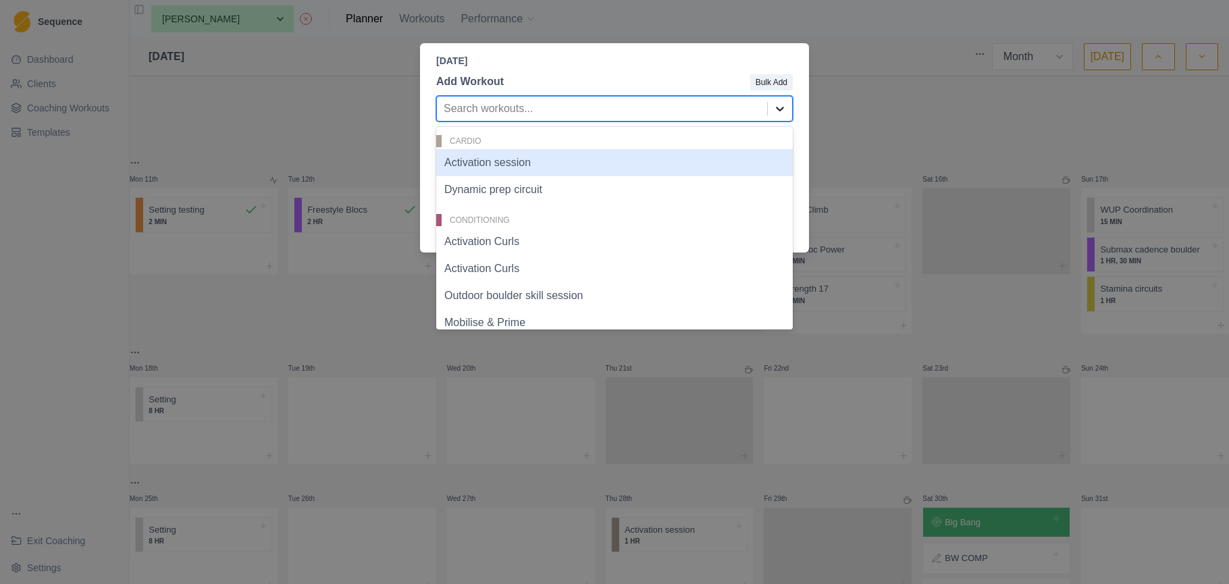
click at [788, 108] on div at bounding box center [780, 109] width 24 height 24
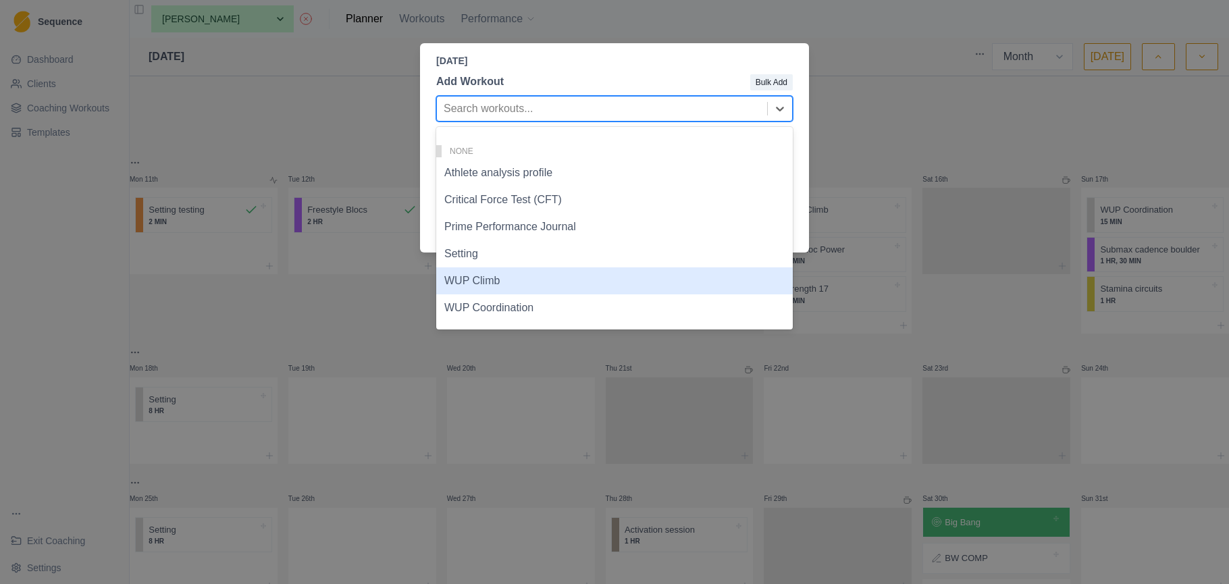
click at [513, 288] on div "WUP Climb" at bounding box center [614, 280] width 357 height 27
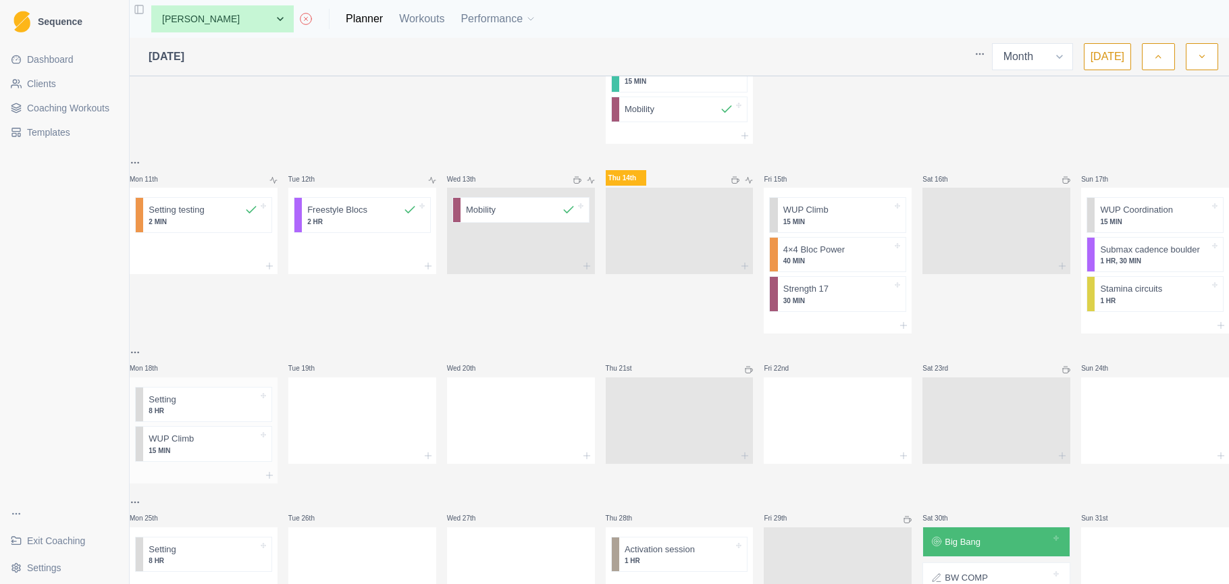
click at [199, 477] on div at bounding box center [204, 475] width 148 height 16
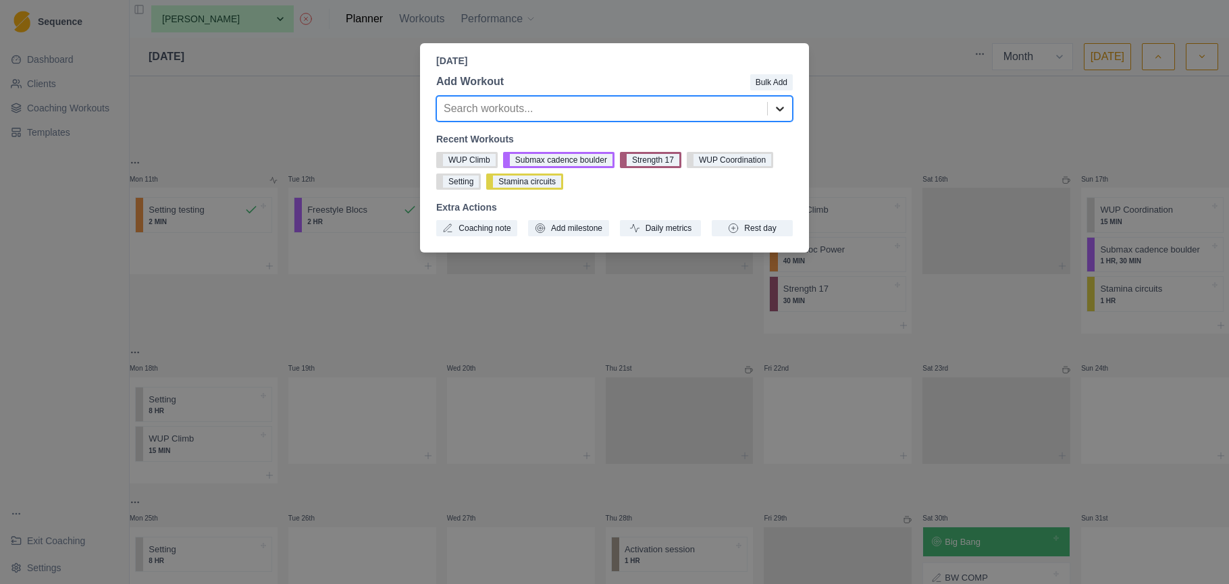
click at [781, 105] on icon at bounding box center [780, 109] width 14 height 14
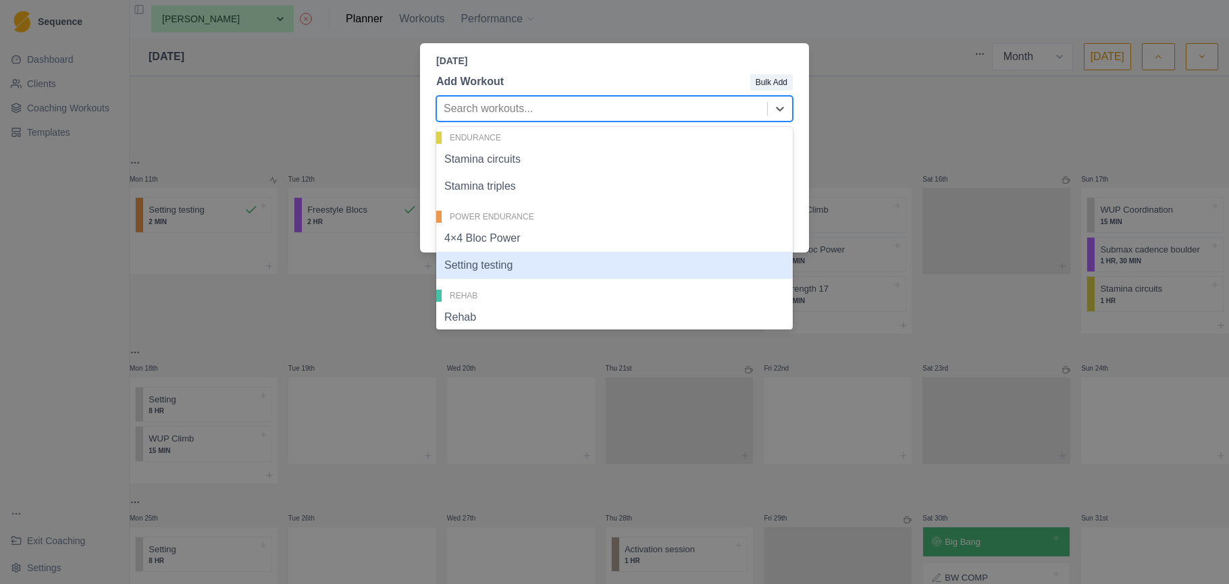
scroll to position [296, 0]
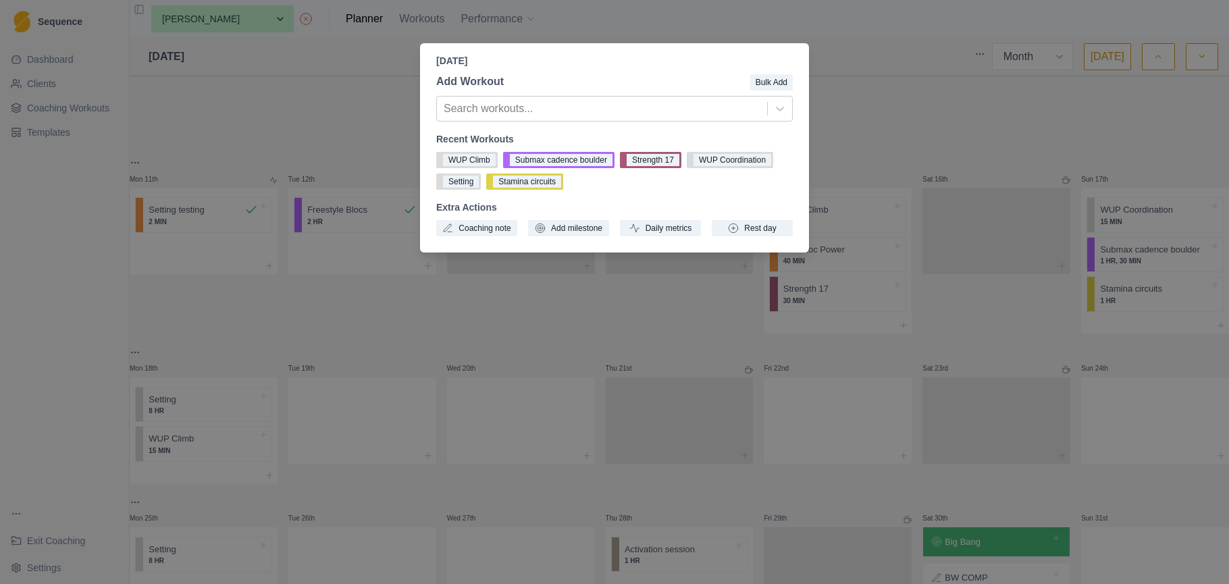
click at [691, 63] on p "Monday, August 18th, 2025" at bounding box center [614, 61] width 357 height 14
click at [867, 111] on div "Monday, August 18th, 2025 Add Workout Bulk Add Search workouts... Recent Workou…" at bounding box center [614, 292] width 1229 height 584
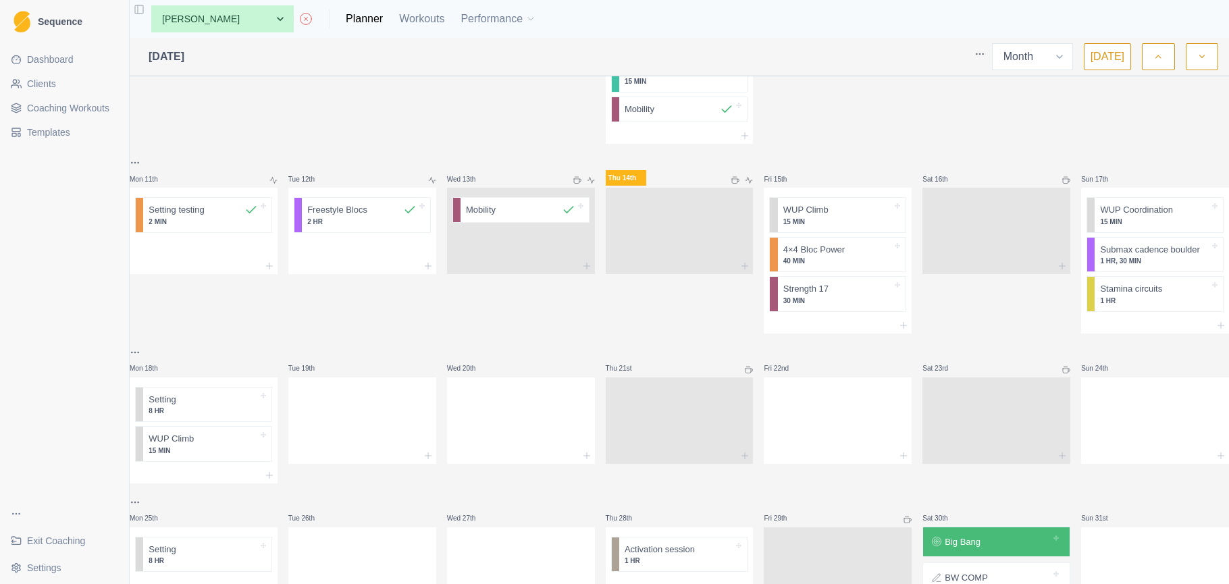
click at [97, 105] on span "Coaching Workouts" at bounding box center [68, 108] width 82 height 14
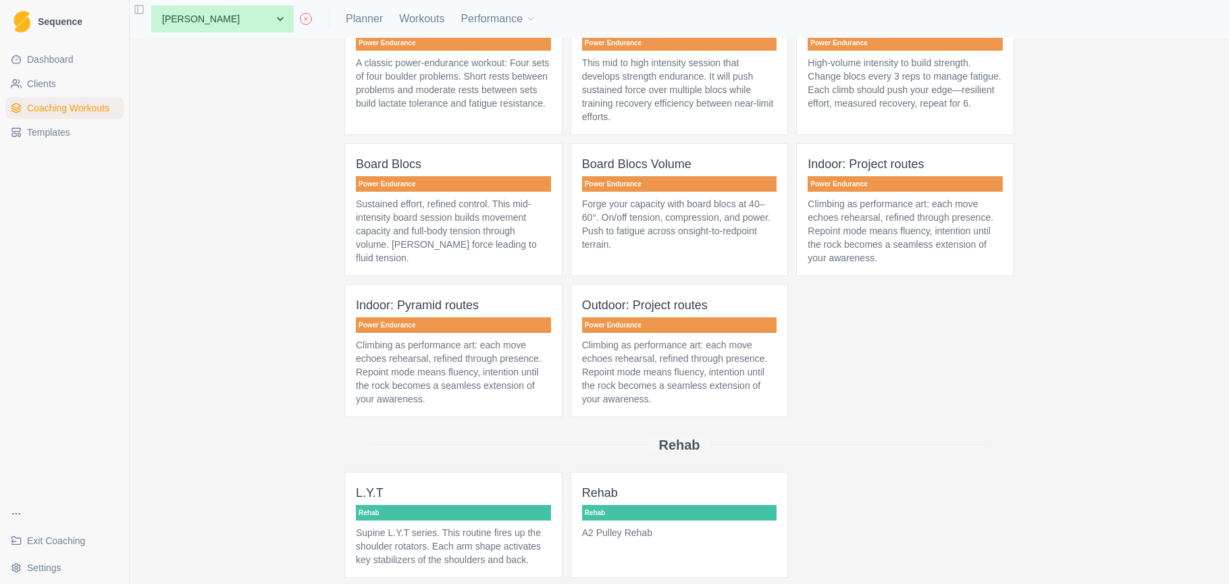
scroll to position [3293, 0]
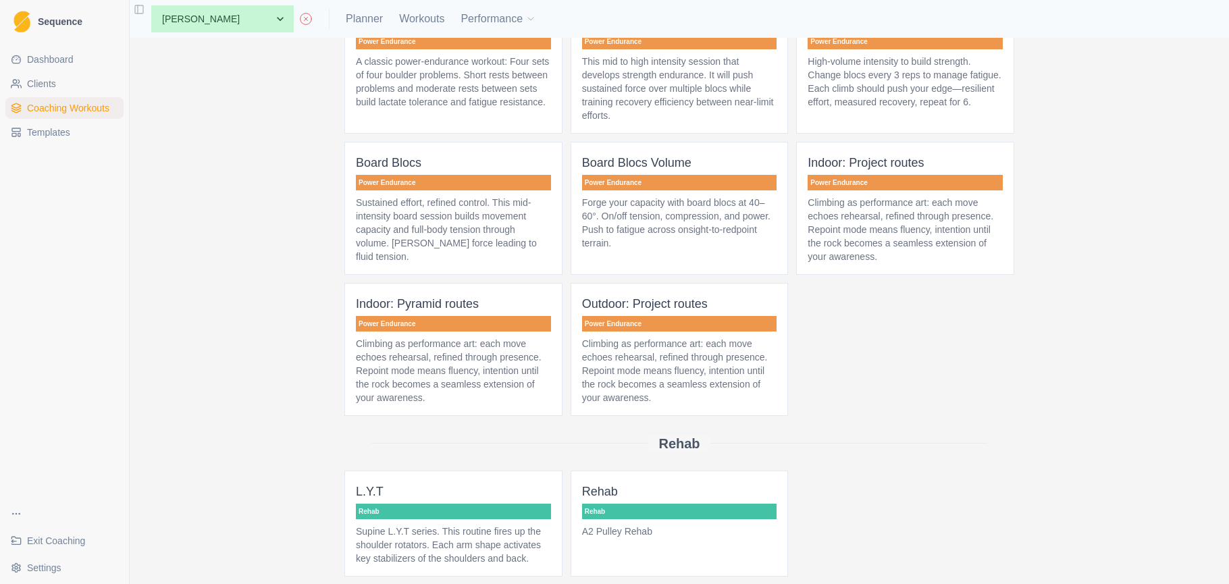
click at [659, 250] on p "Forge your capacity with board blocs at 40–60°. On/off tension, compression, an…" at bounding box center [679, 223] width 195 height 54
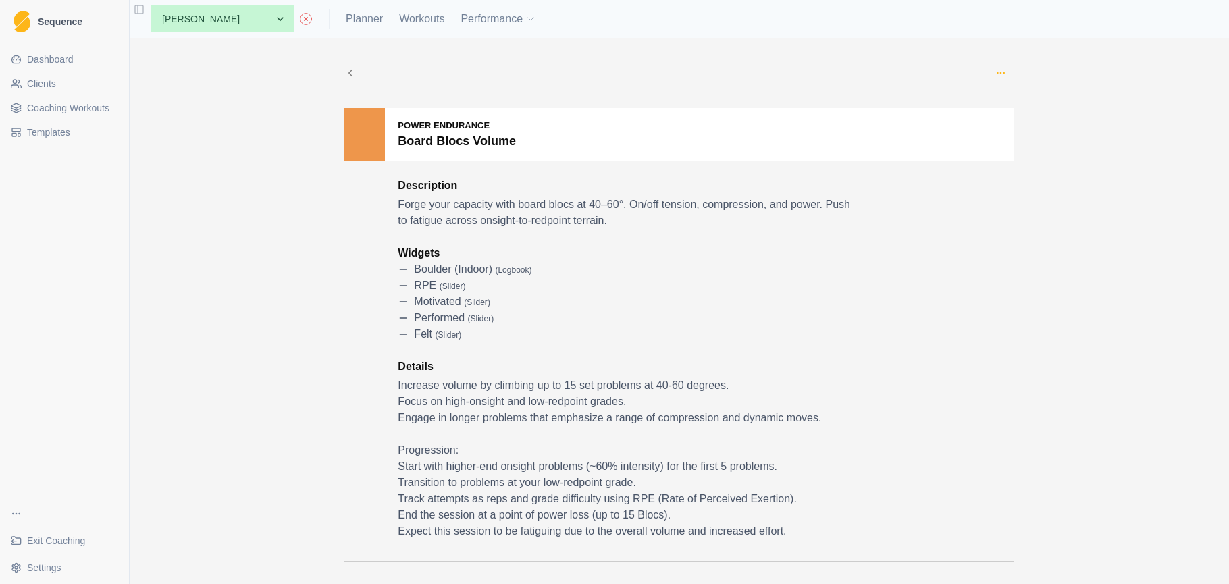
click at [998, 68] on icon "button" at bounding box center [1001, 73] width 11 height 11
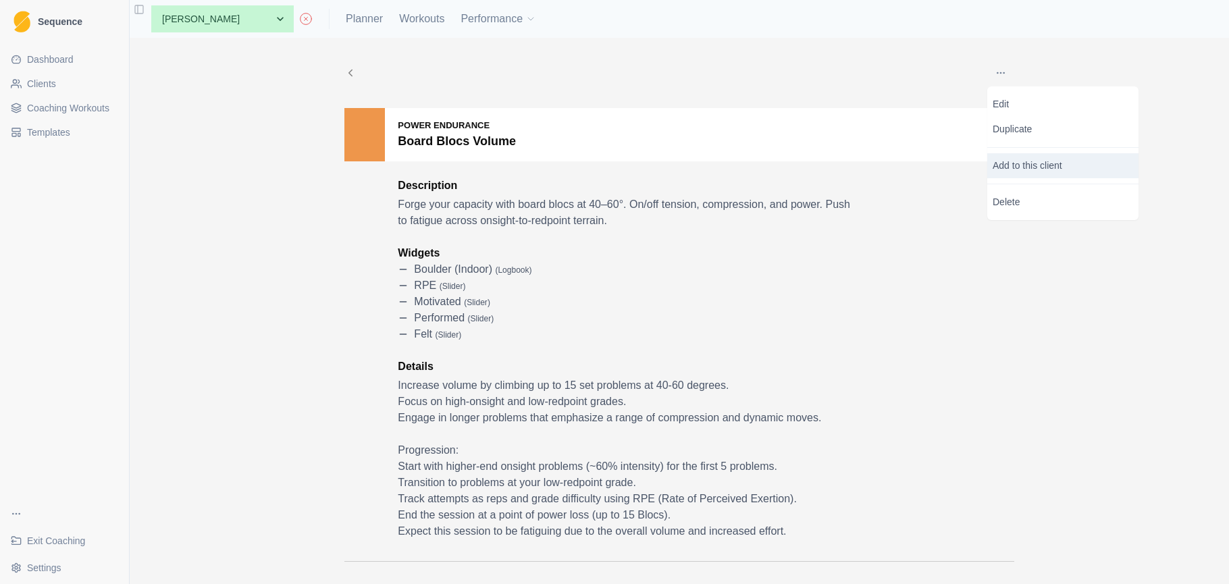
click at [1026, 163] on p "Add to this client" at bounding box center [1062, 165] width 151 height 25
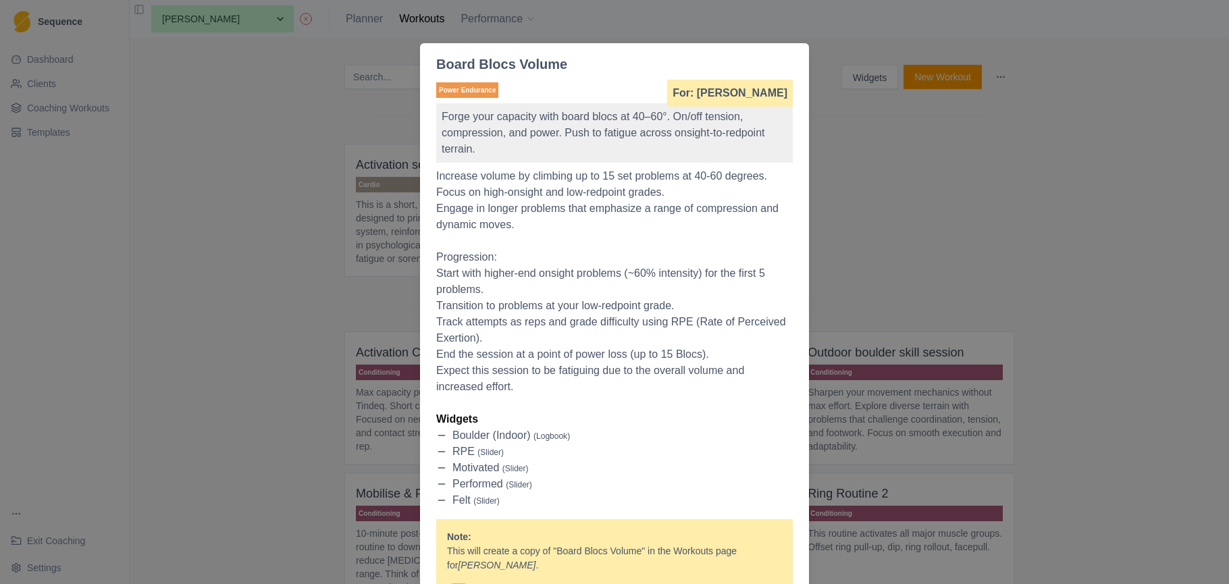
scroll to position [174, 0]
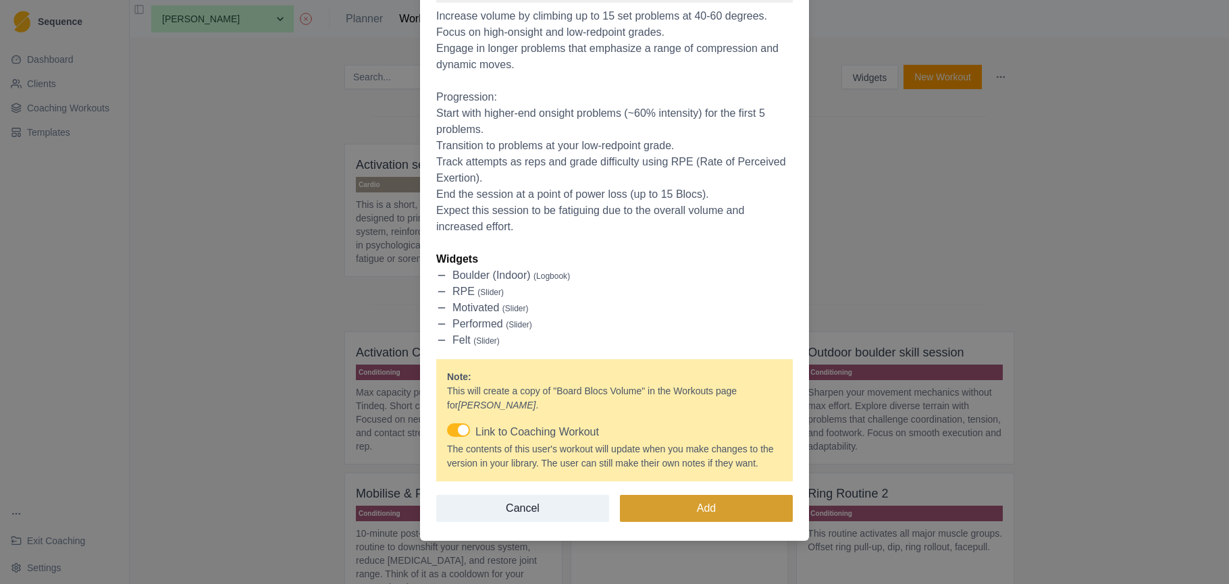
click at [708, 505] on button "Add" at bounding box center [706, 508] width 173 height 27
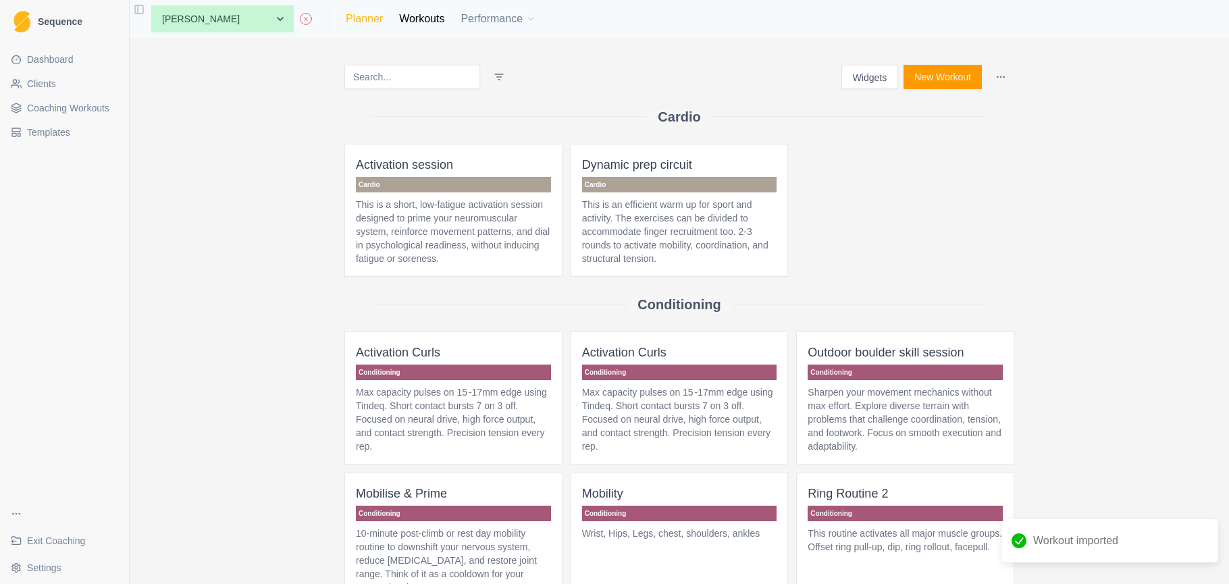
click at [346, 23] on link "Planner" at bounding box center [364, 19] width 37 height 16
select select "month"
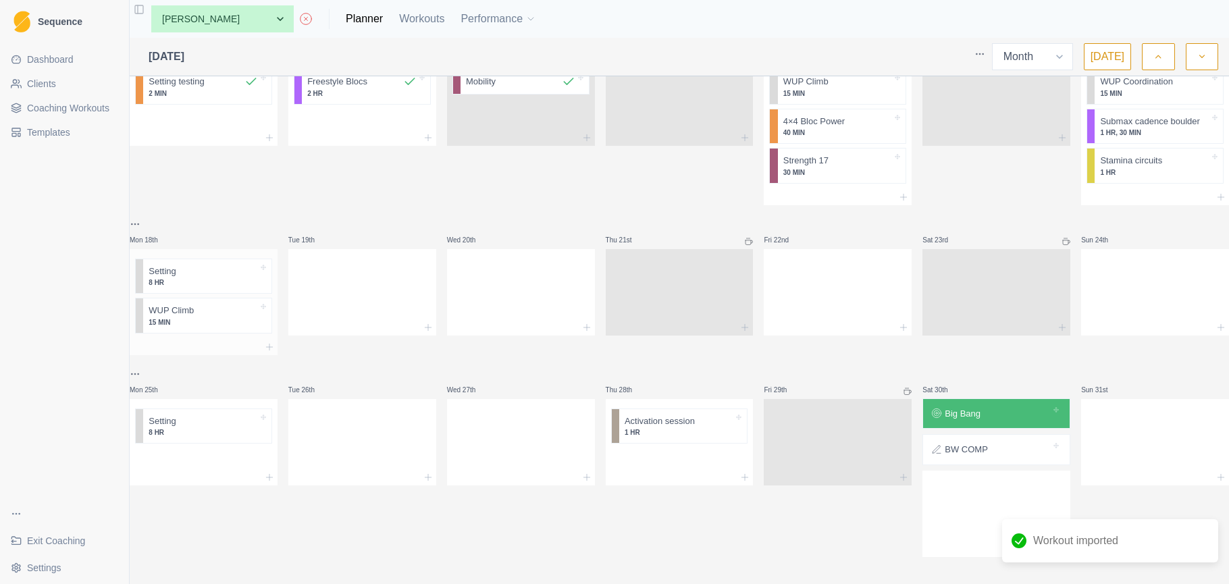
scroll to position [519, 0]
click at [213, 339] on div at bounding box center [204, 347] width 148 height 16
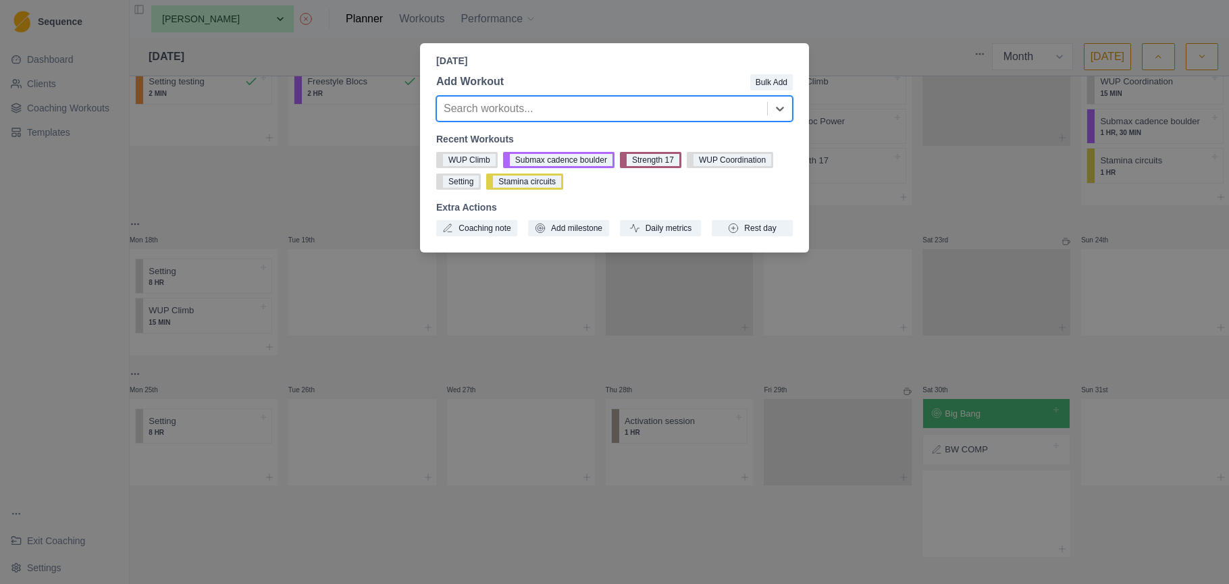
click at [607, 107] on div at bounding box center [602, 108] width 317 height 19
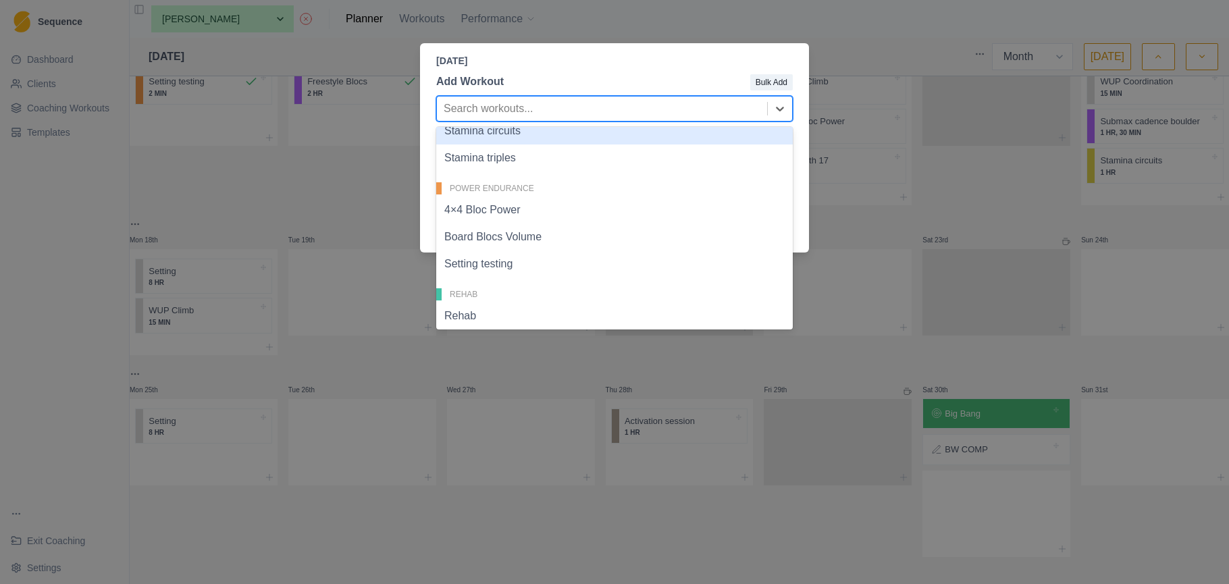
scroll to position [334, 0]
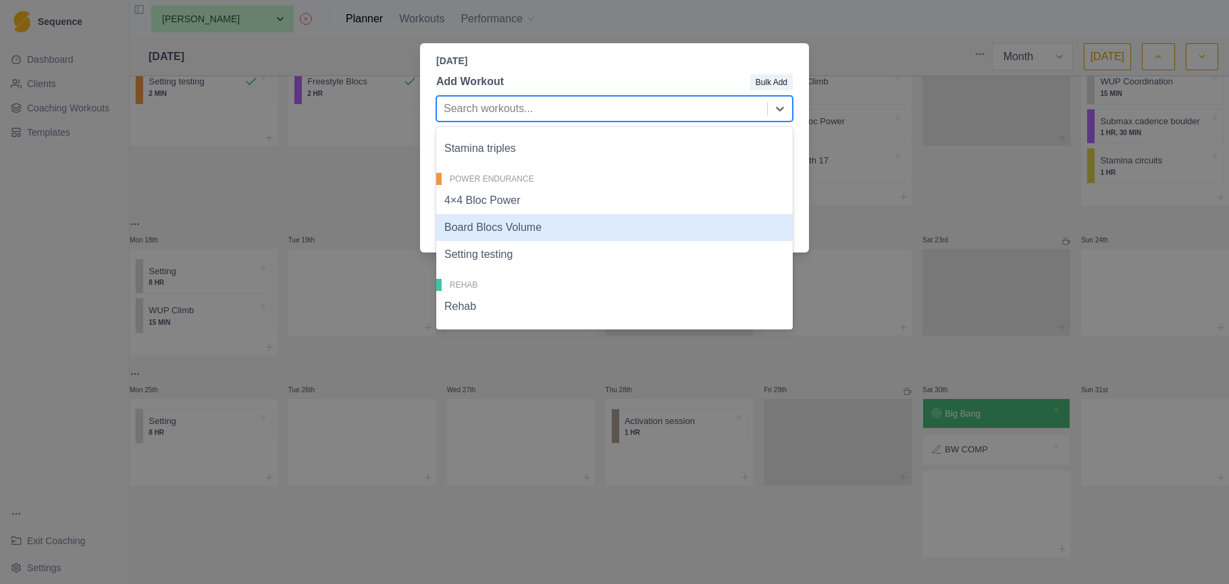
click at [547, 228] on div "Board Blocs Volume" at bounding box center [614, 227] width 357 height 27
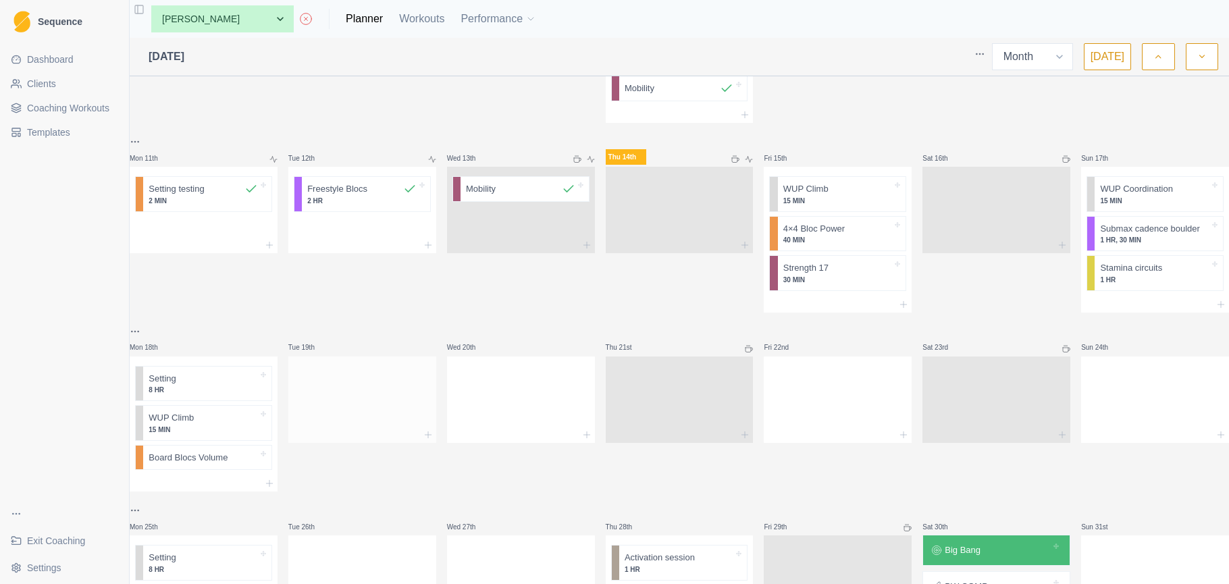
scroll to position [386, 0]
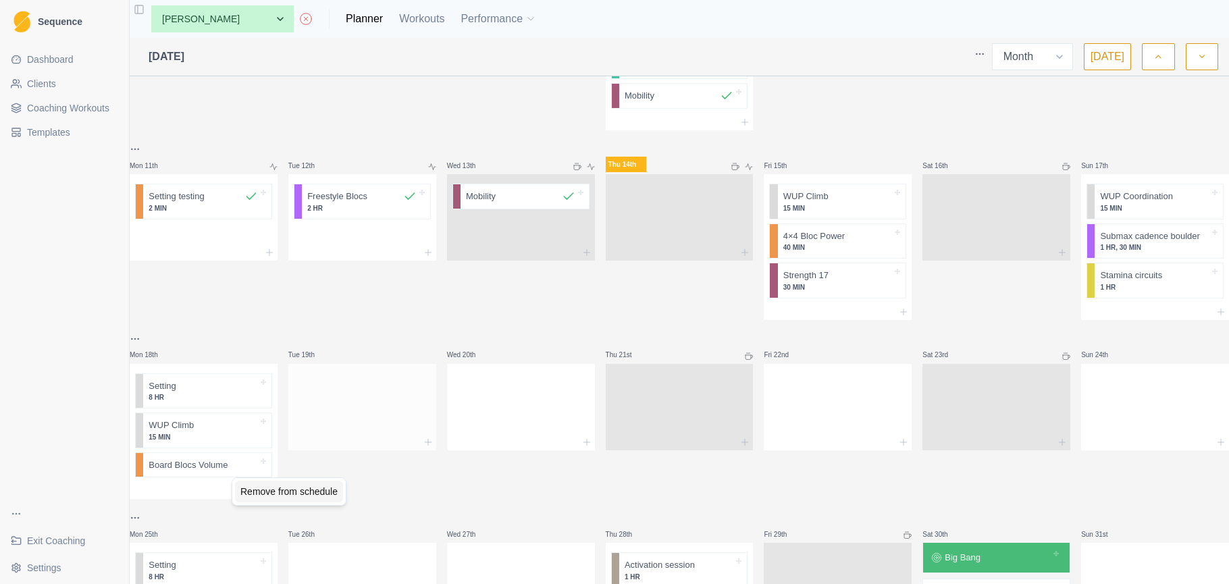
drag, startPoint x: 256, startPoint y: 496, endPoint x: 303, endPoint y: 417, distance: 91.7
click at [257, 494] on div "Remove from schedule" at bounding box center [289, 492] width 108 height 22
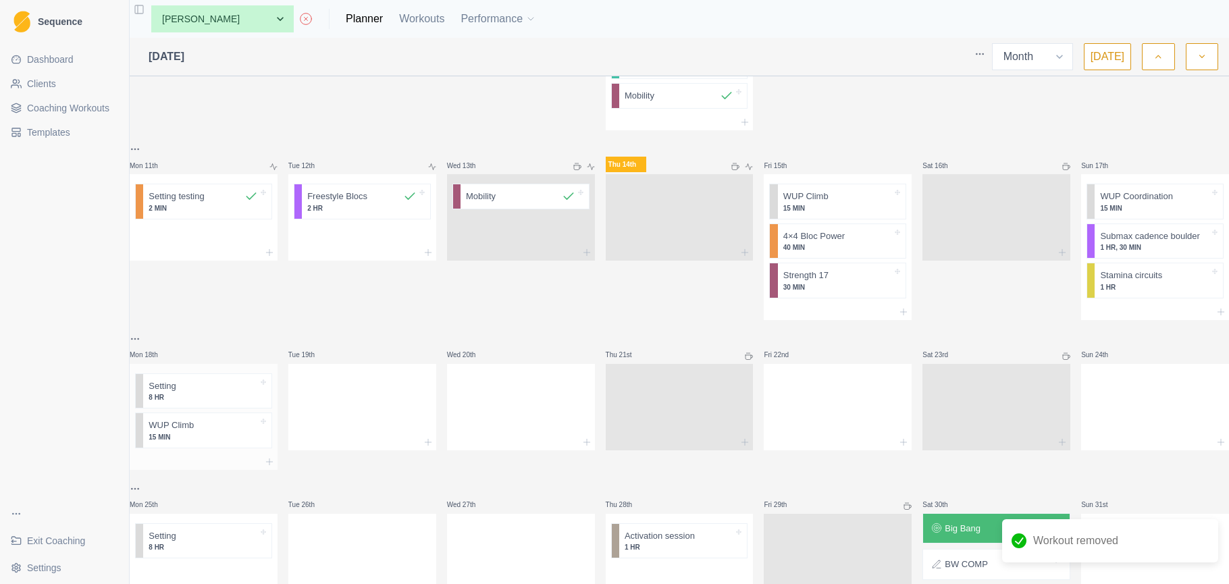
click at [203, 470] on div at bounding box center [204, 462] width 148 height 16
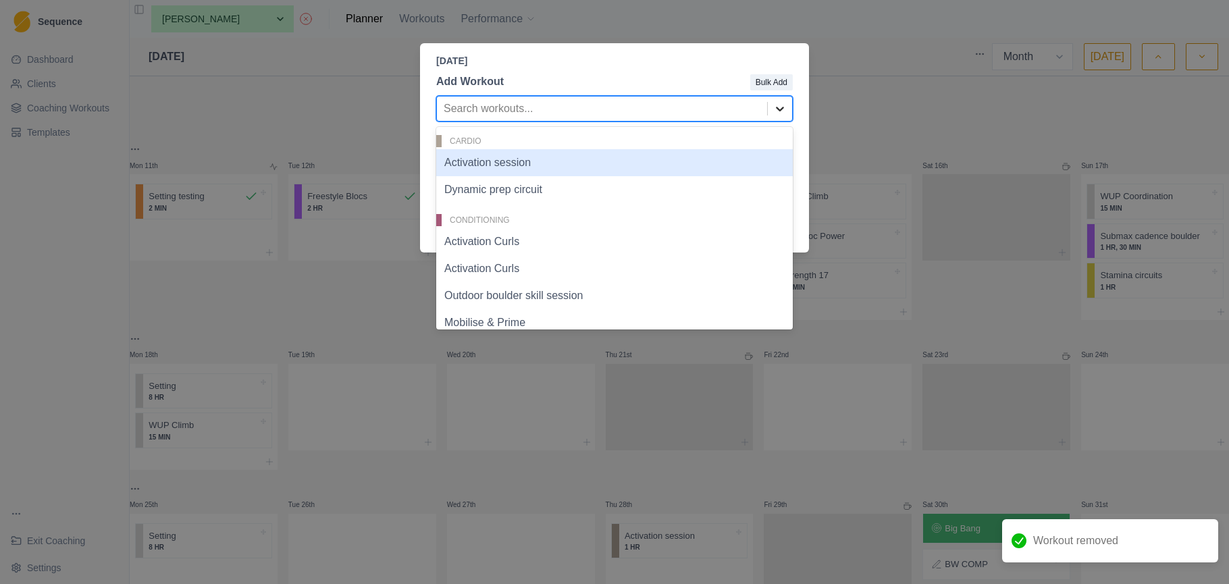
click at [790, 112] on div at bounding box center [780, 109] width 24 height 24
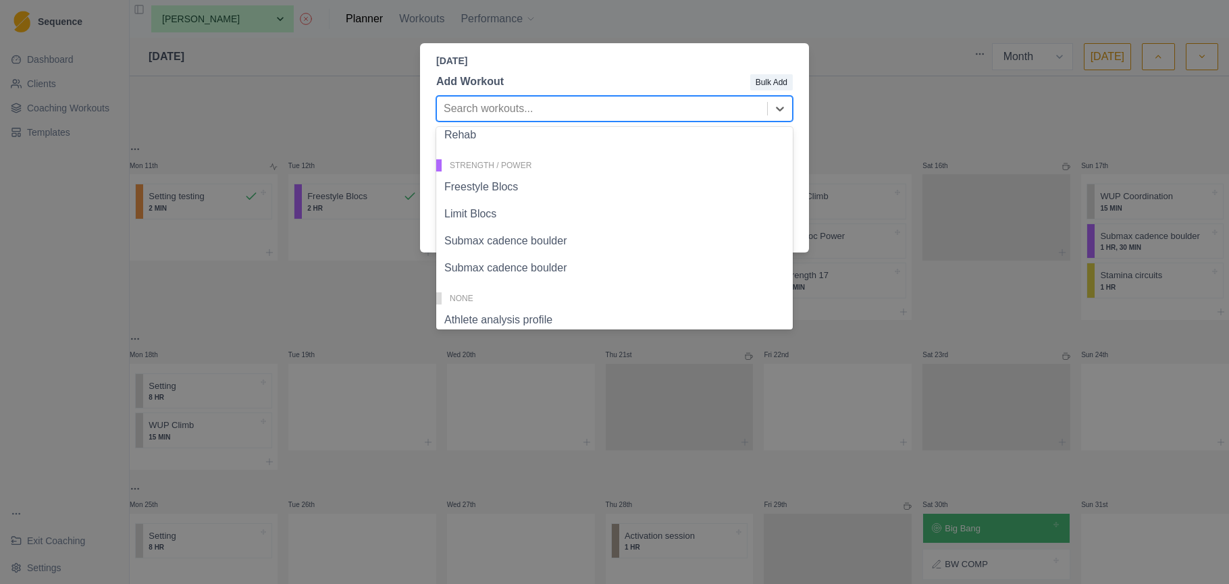
scroll to position [507, 0]
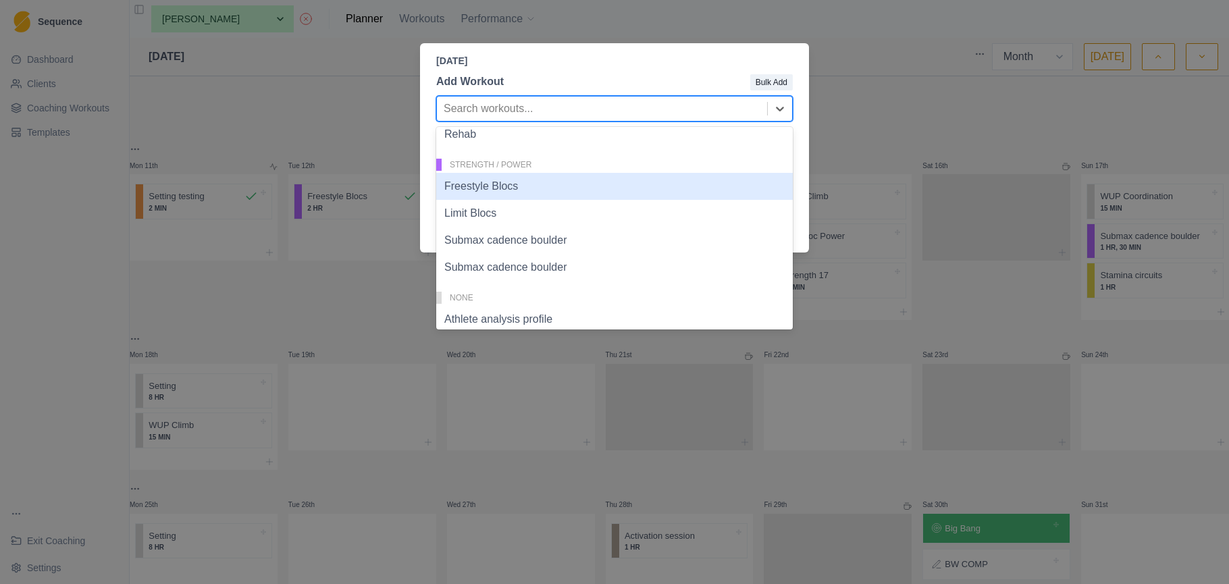
click at [507, 188] on div "Freestyle Blocs" at bounding box center [614, 186] width 357 height 27
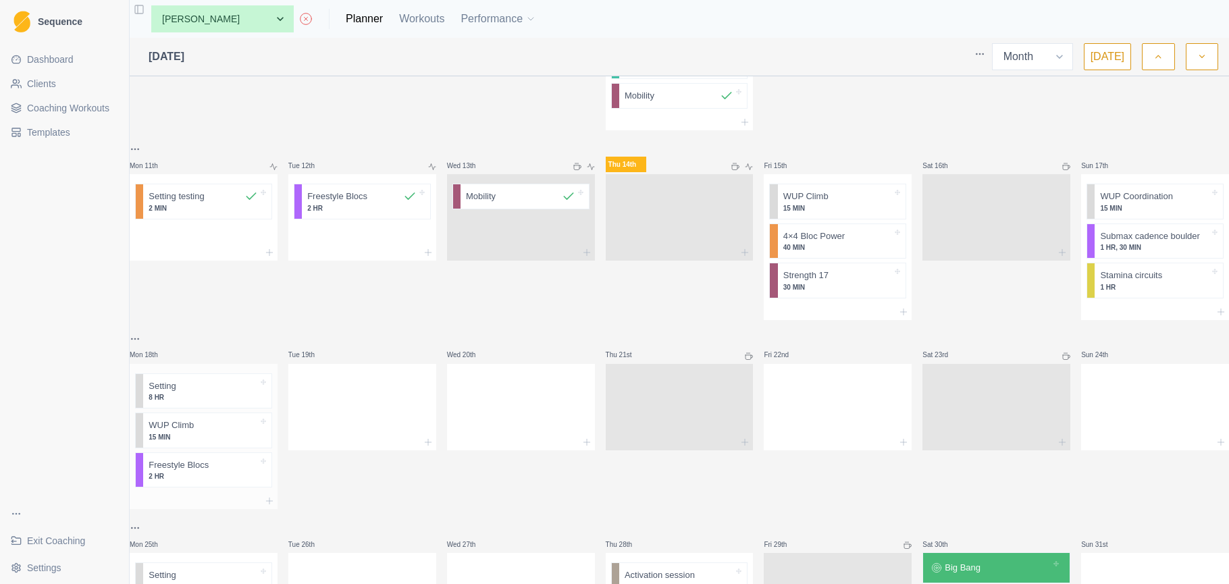
click at [209, 506] on div at bounding box center [204, 501] width 148 height 16
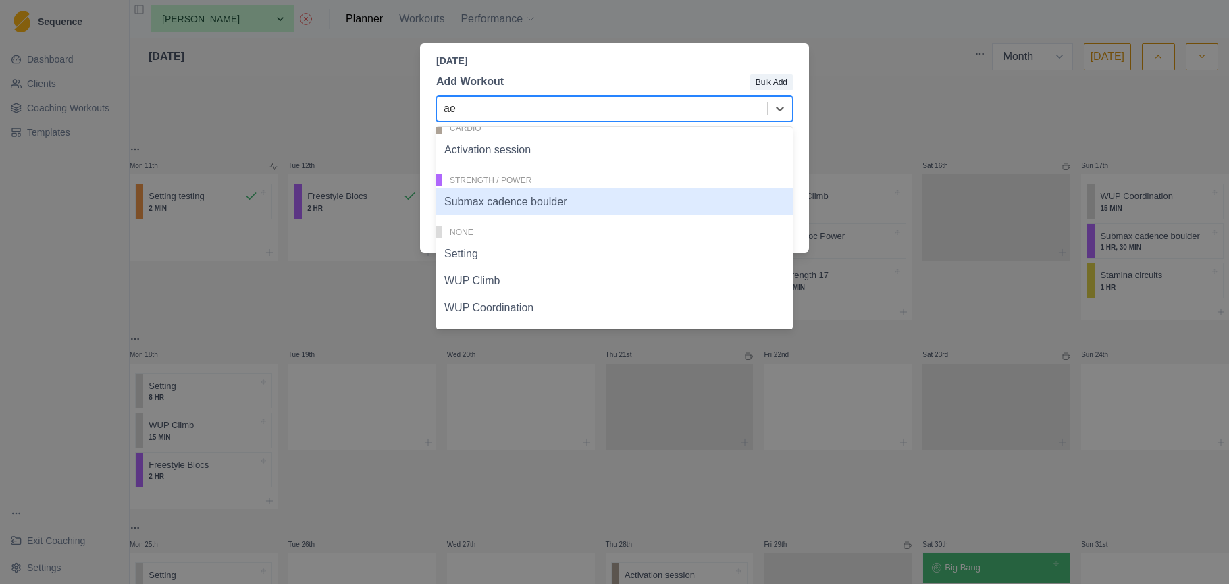
scroll to position [0, 0]
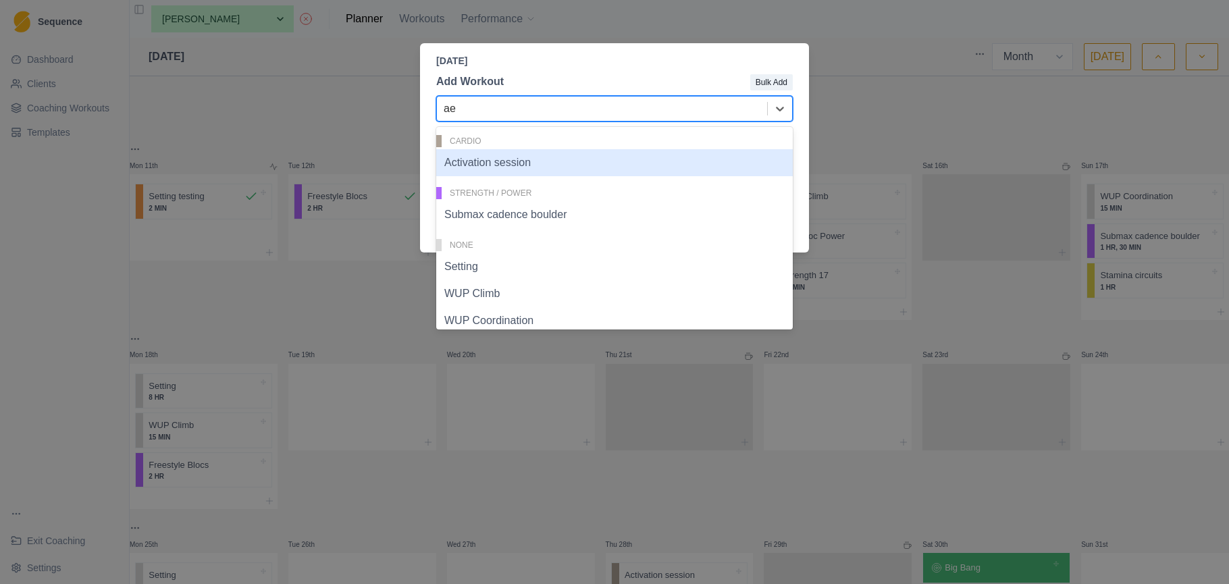
type input "a"
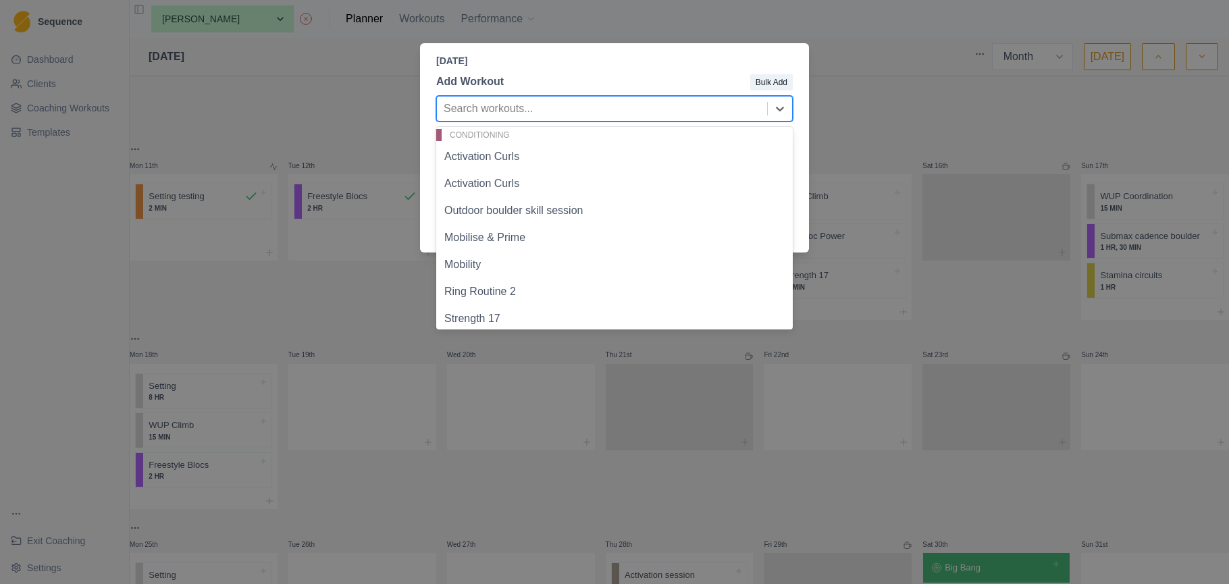
scroll to position [102, 0]
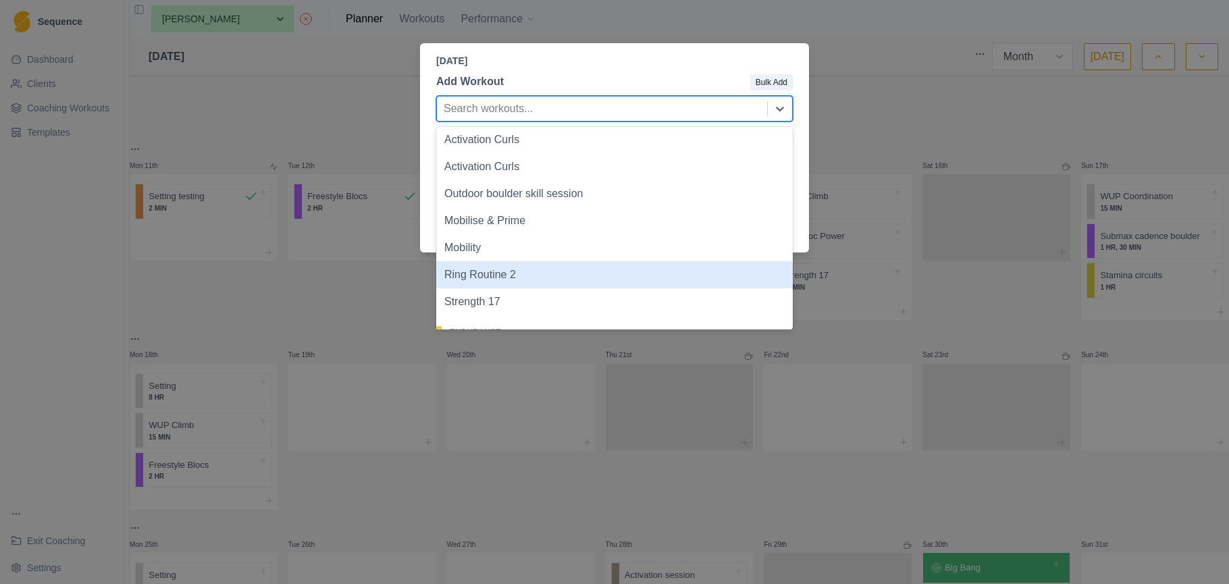
click at [543, 274] on div "Ring Routine 2" at bounding box center [614, 274] width 357 height 27
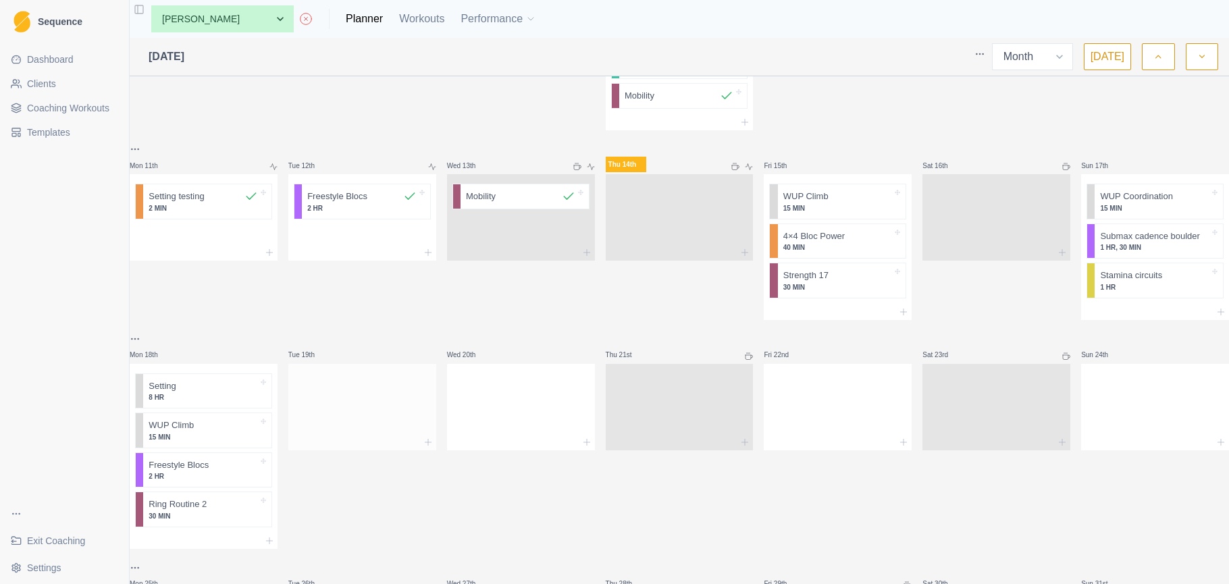
scroll to position [388, 0]
drag, startPoint x: 214, startPoint y: 521, endPoint x: 376, endPoint y: 406, distance: 198.1
click at [376, 406] on div "Mon 28th Dynamic prep circuit 10 MIN Freestyle Blocs 2 HR Tue 29th Dynamic prep…" at bounding box center [680, 222] width 1100 height 1054
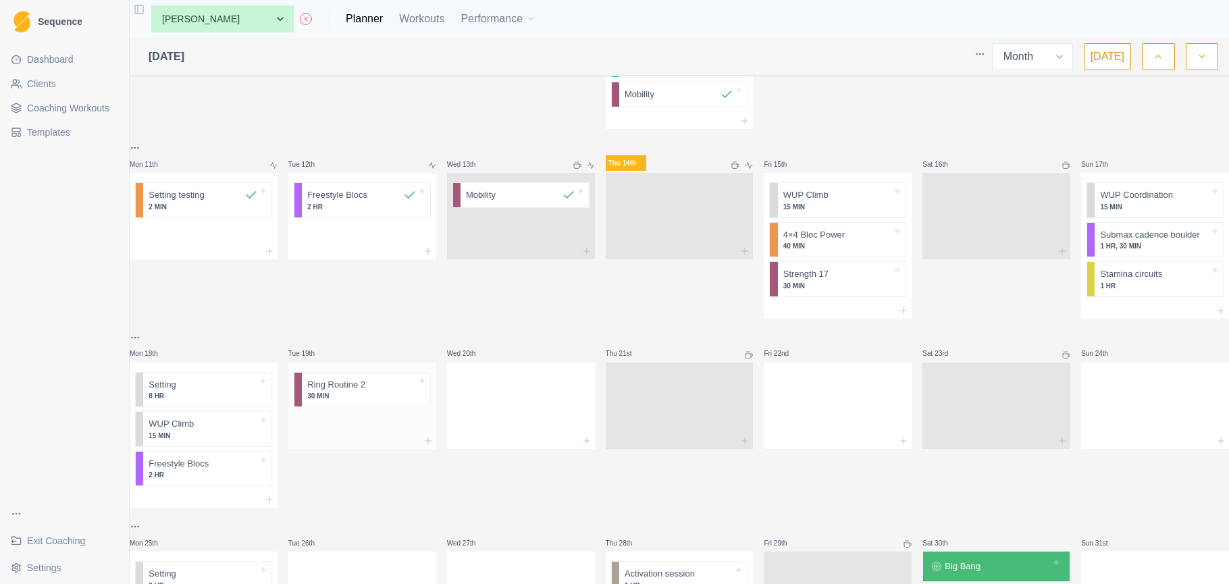
click at [371, 432] on div at bounding box center [362, 423] width 148 height 20
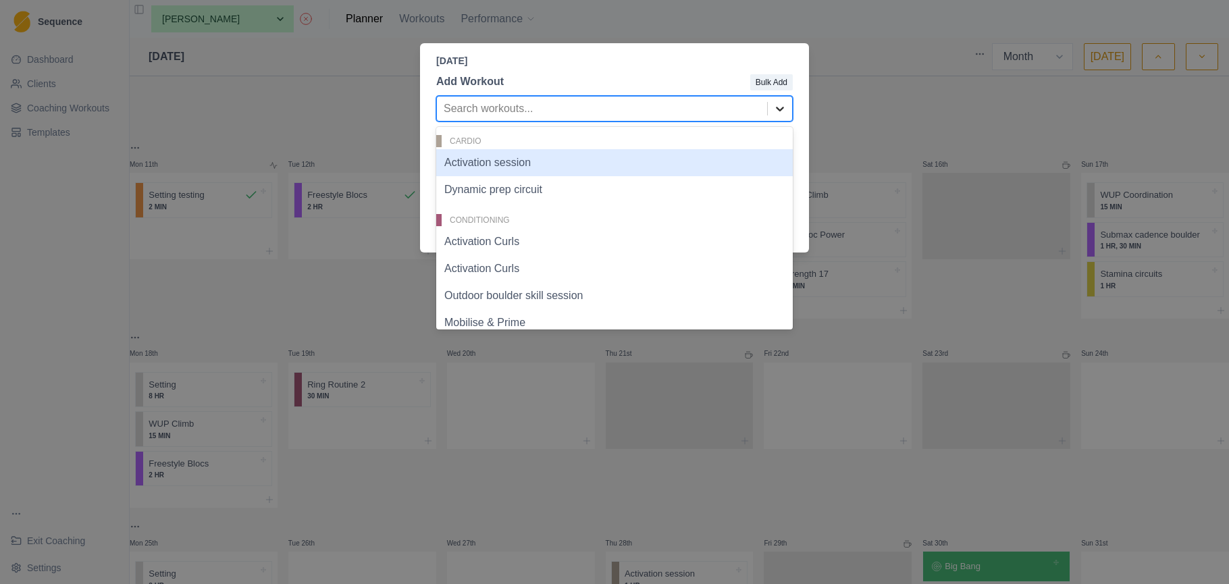
click at [781, 108] on icon at bounding box center [780, 109] width 14 height 14
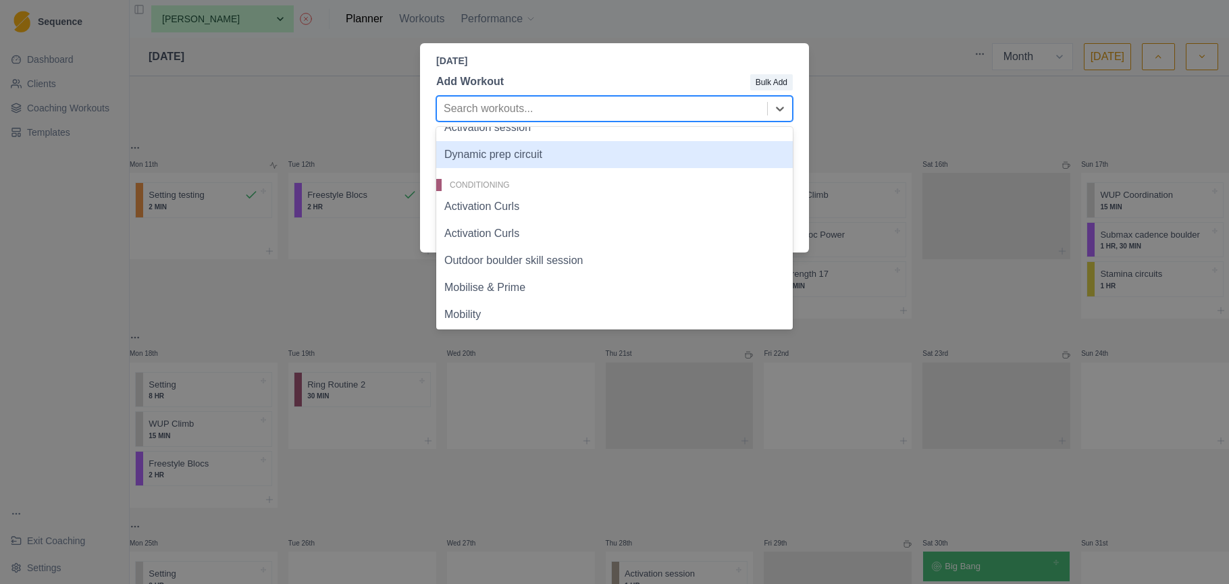
scroll to position [36, 0]
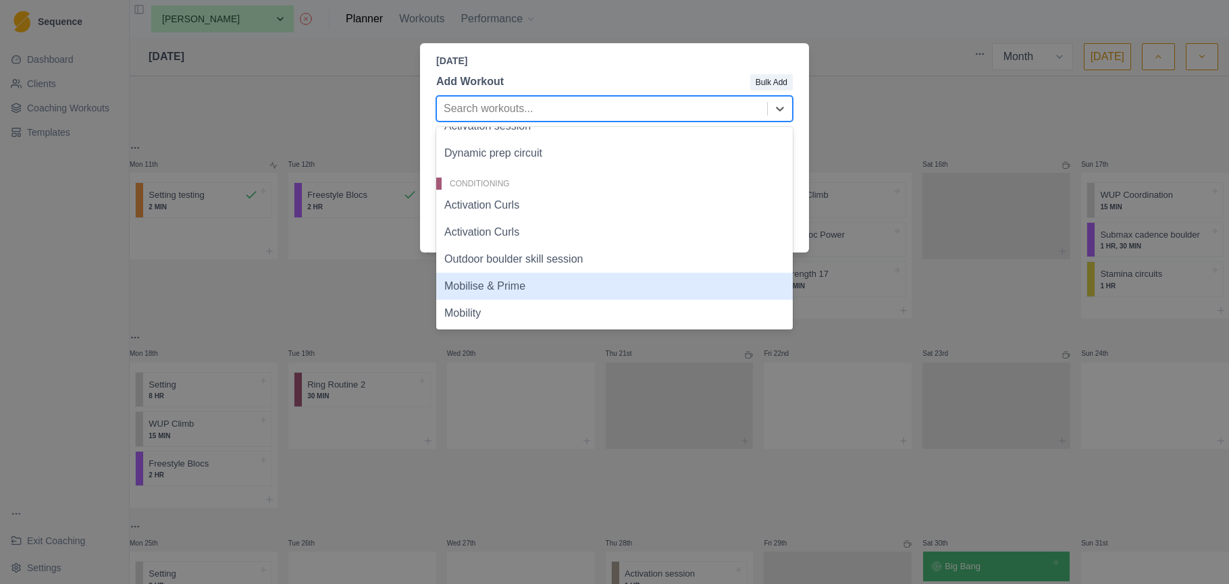
click at [577, 284] on div "Mobilise & Prime" at bounding box center [614, 286] width 357 height 27
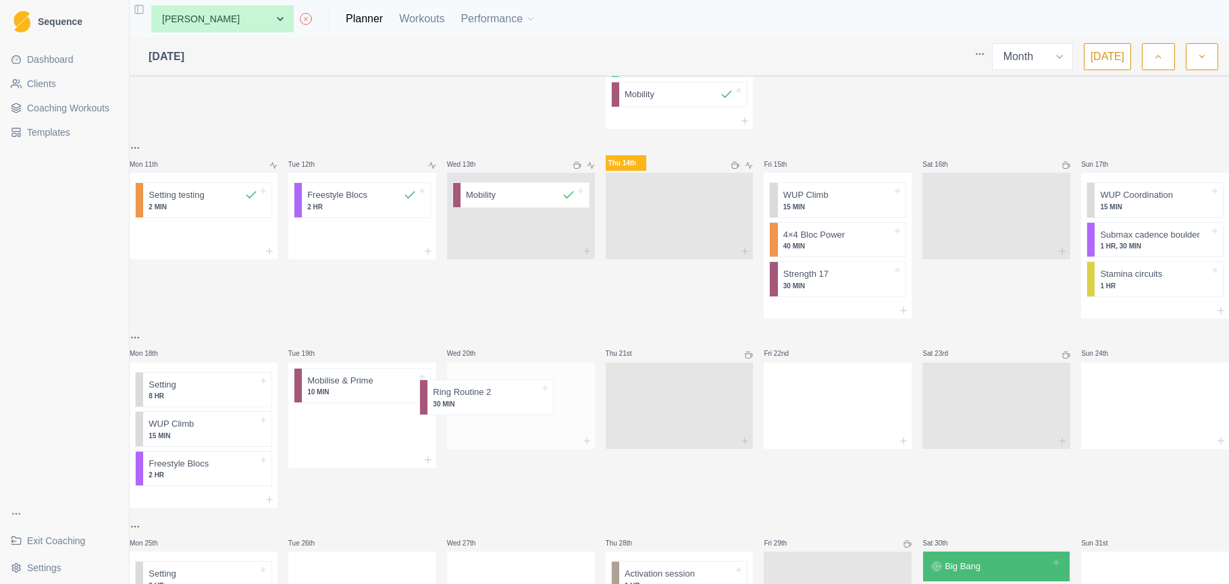
drag, startPoint x: 396, startPoint y: 401, endPoint x: 514, endPoint y: 405, distance: 118.2
click at [527, 399] on div "Mon 28th Dynamic prep circuit 10 MIN Freestyle Blocs 2 HR Tue 29th Dynamic prep…" at bounding box center [680, 202] width 1100 height 1015
drag, startPoint x: 393, startPoint y: 407, endPoint x: 569, endPoint y: 440, distance: 178.7
click at [569, 440] on div "Mon 28th Dynamic prep circuit 10 MIN Freestyle Blocs 2 HR Tue 29th Dynamic prep…" at bounding box center [680, 202] width 1100 height 1015
click at [365, 385] on div at bounding box center [362, 403] width 148 height 59
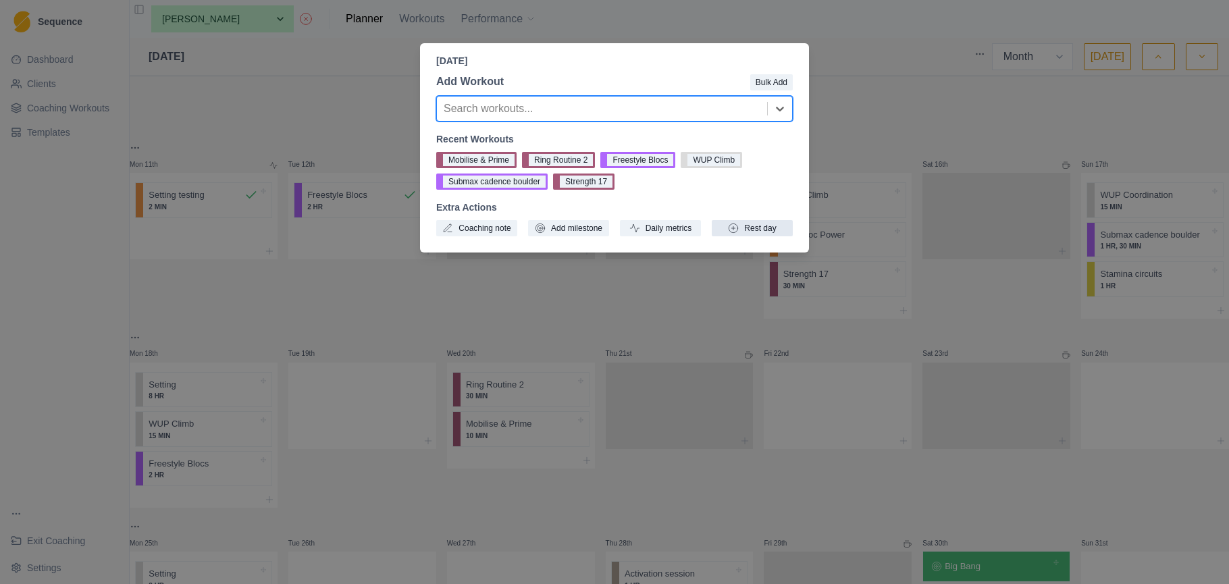
click at [782, 229] on button "Rest day" at bounding box center [752, 228] width 81 height 16
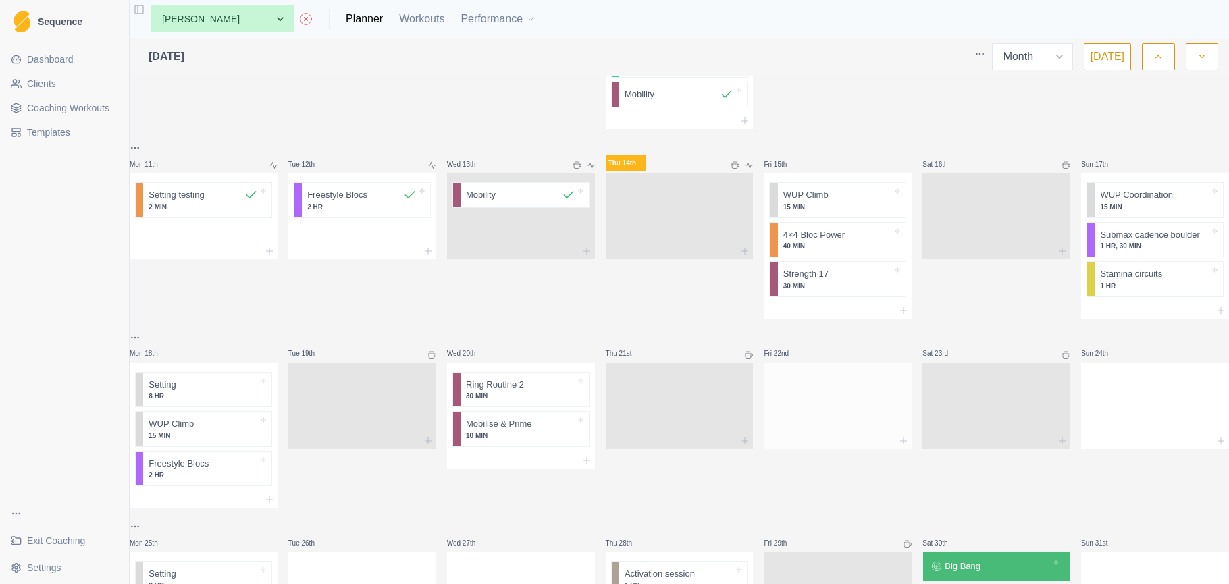
click at [816, 413] on div at bounding box center [838, 403] width 148 height 59
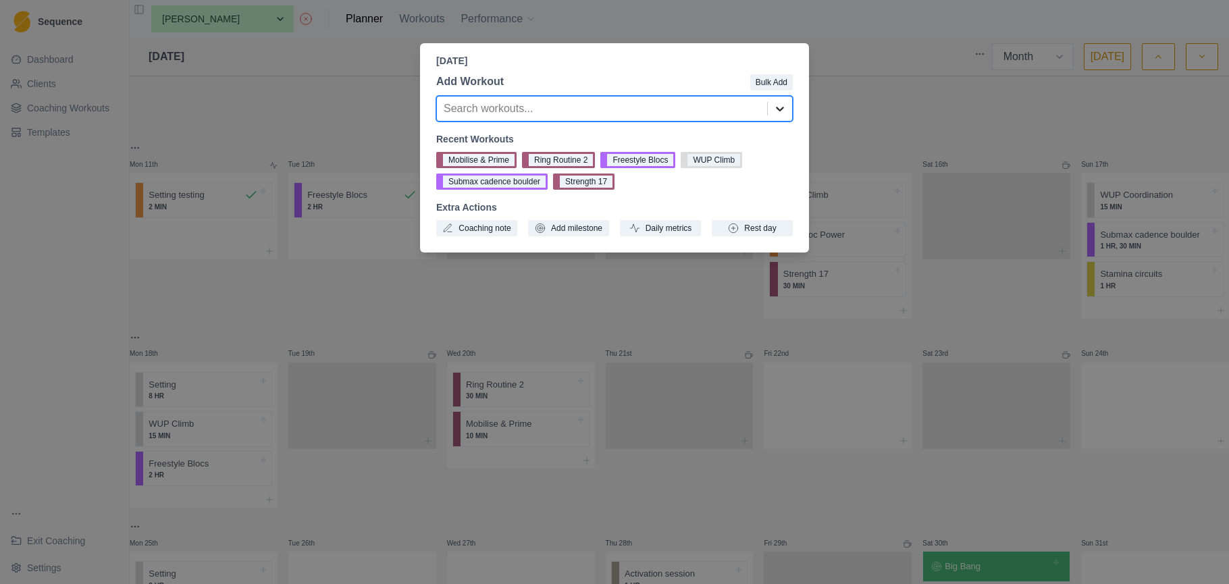
click at [779, 104] on icon at bounding box center [780, 109] width 14 height 14
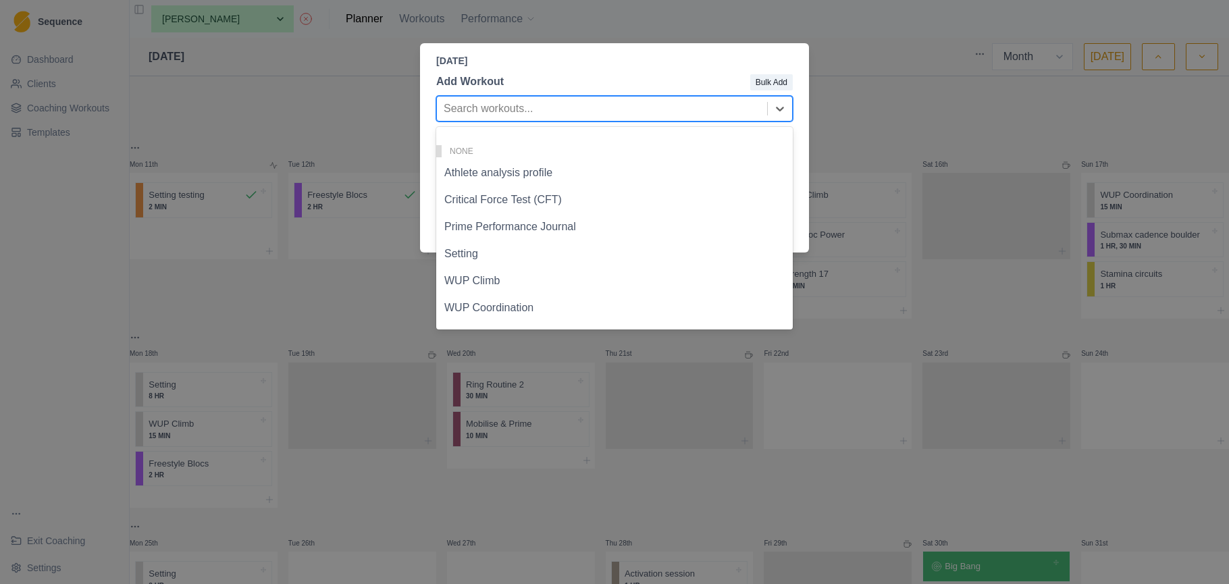
scroll to position [653, 0]
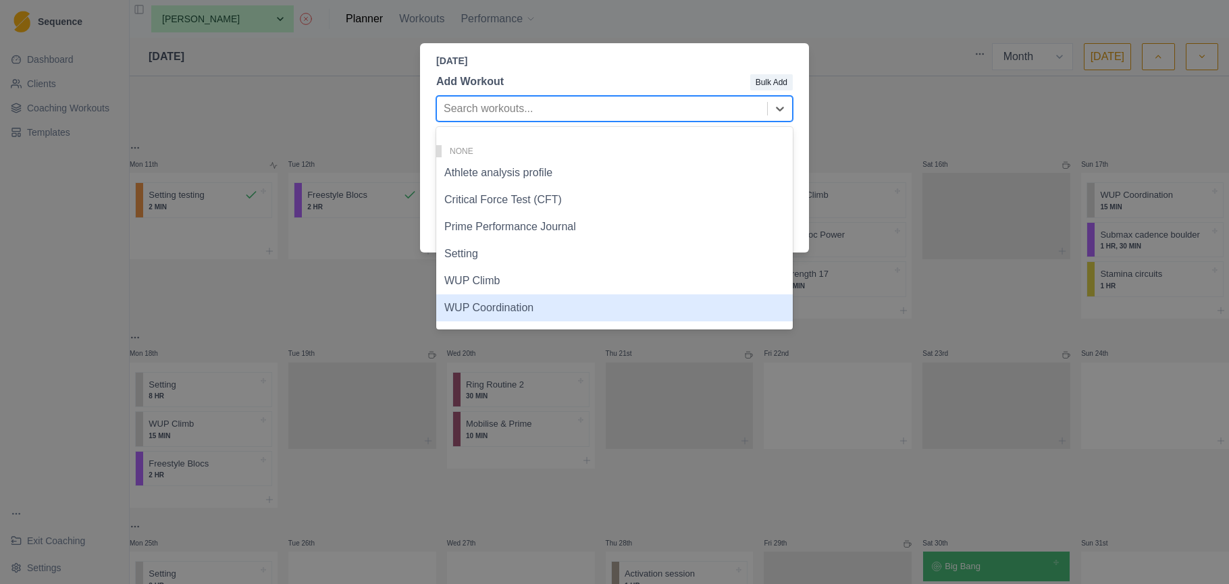
click at [584, 306] on div "WUP Coordination" at bounding box center [614, 307] width 357 height 27
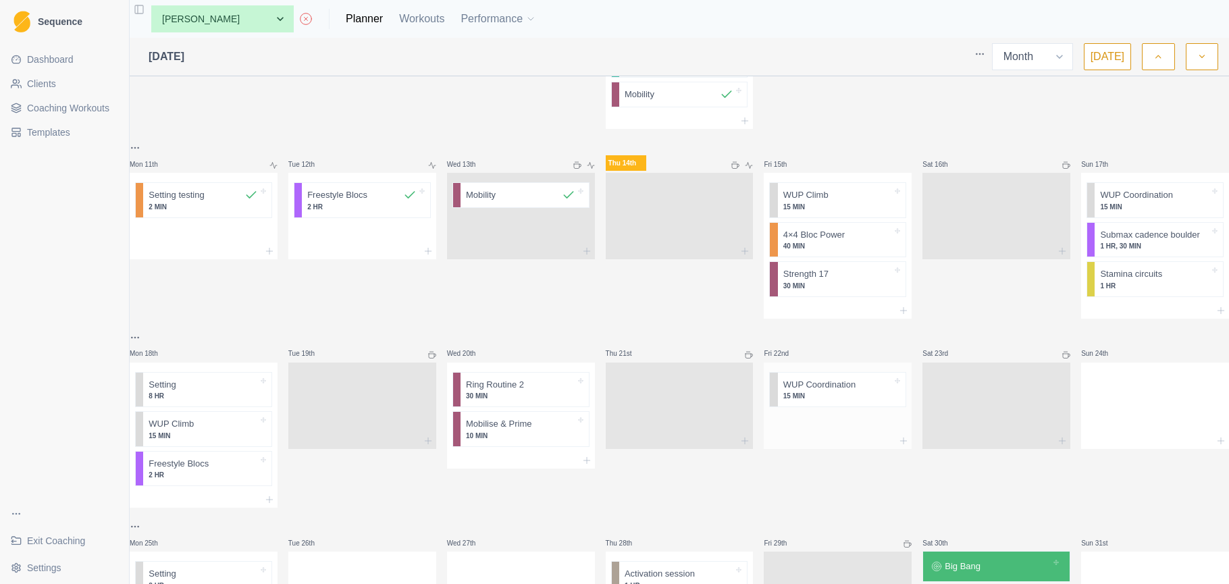
click at [822, 433] on div at bounding box center [838, 423] width 148 height 20
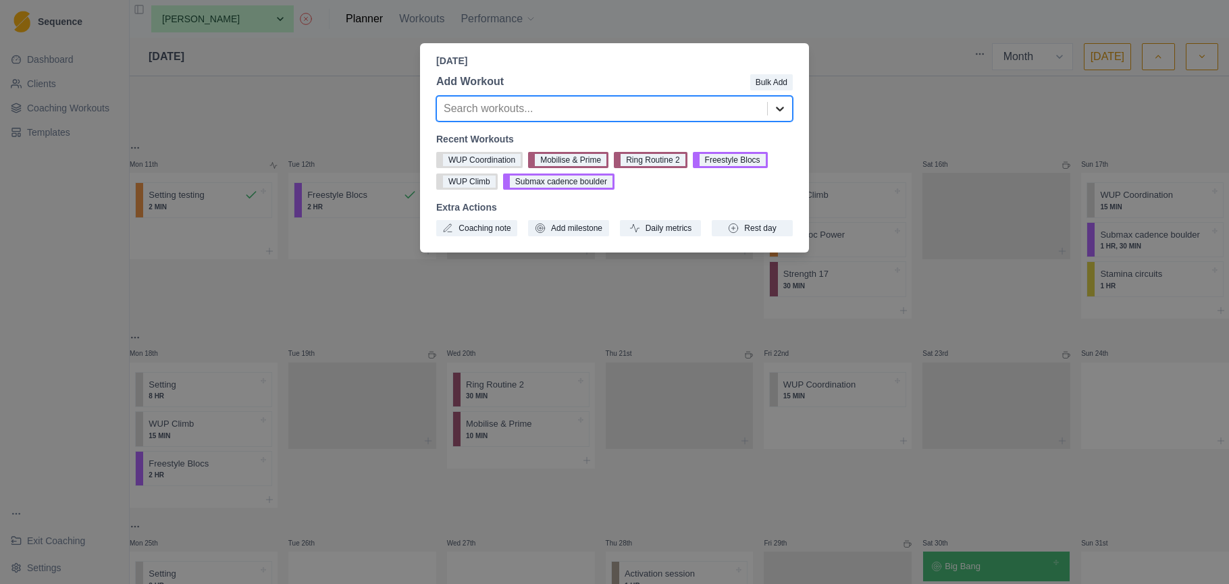
click at [784, 111] on icon at bounding box center [780, 109] width 14 height 14
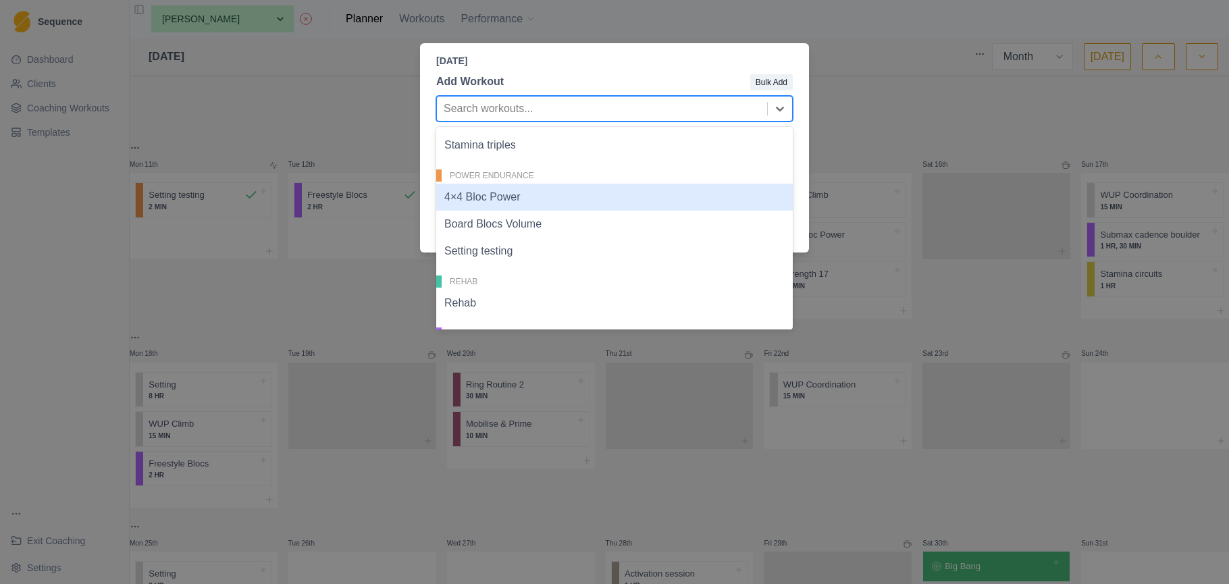
scroll to position [341, 0]
click at [737, 184] on div "4×4 Bloc Power" at bounding box center [614, 193] width 357 height 27
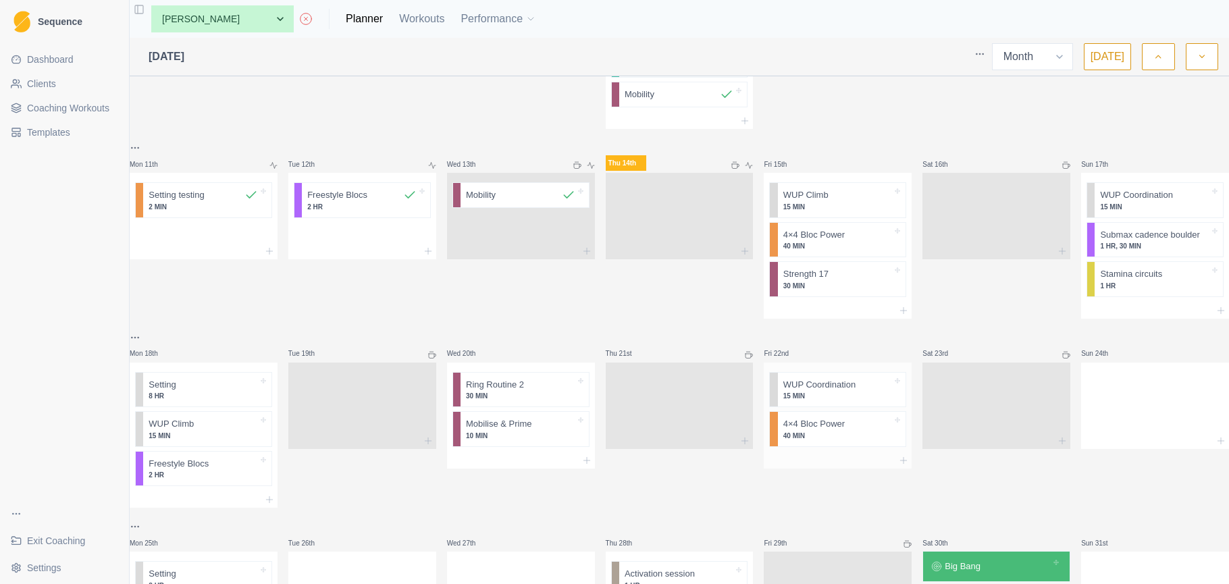
click at [820, 467] on div at bounding box center [838, 461] width 148 height 16
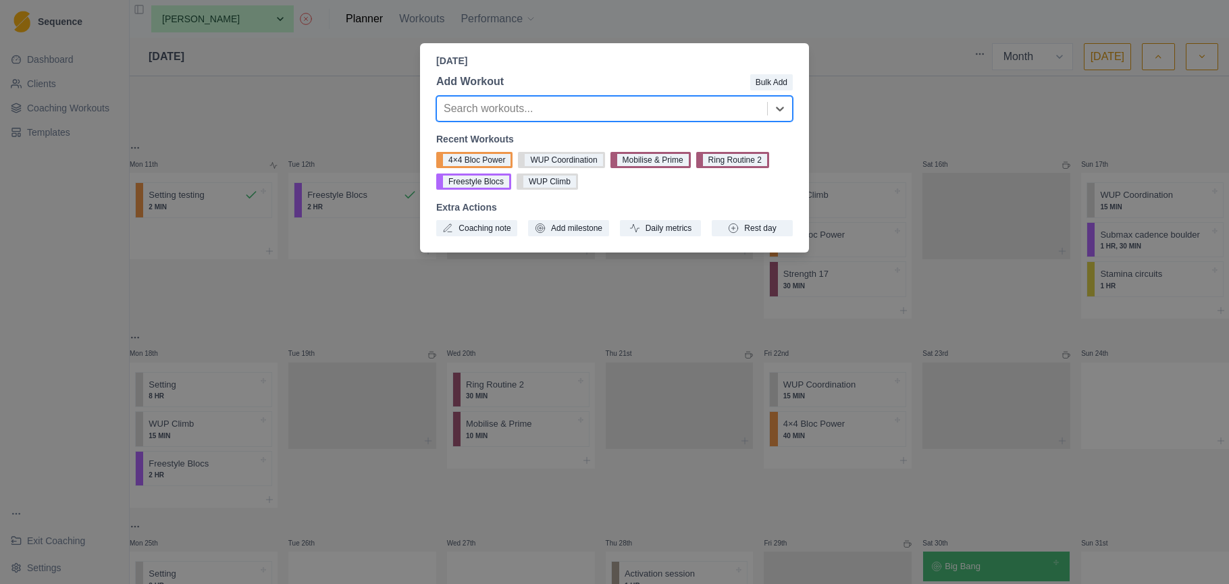
drag, startPoint x: 703, startPoint y: 108, endPoint x: 700, endPoint y: 124, distance: 15.9
click at [703, 108] on div at bounding box center [602, 108] width 317 height 19
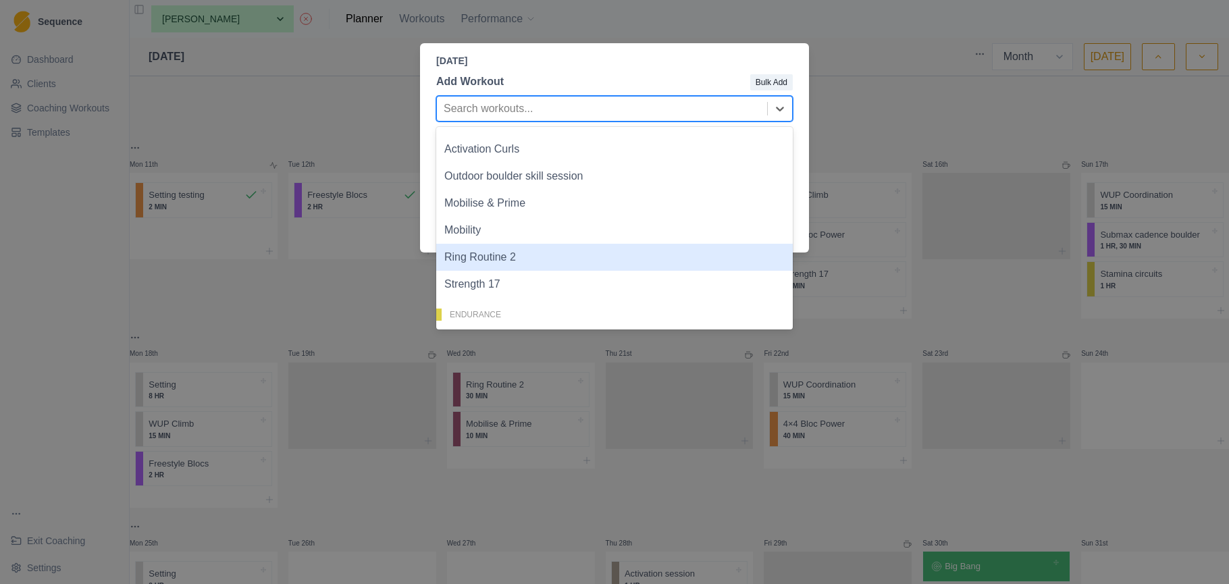
scroll to position [118, 0]
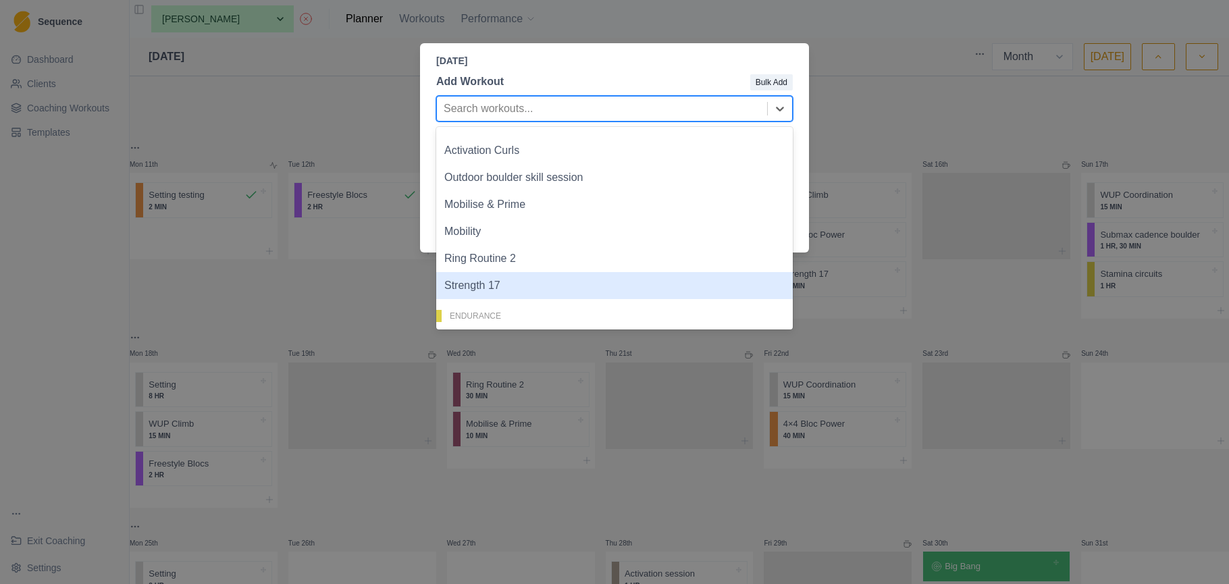
click at [628, 285] on div "Strength 17" at bounding box center [614, 285] width 357 height 27
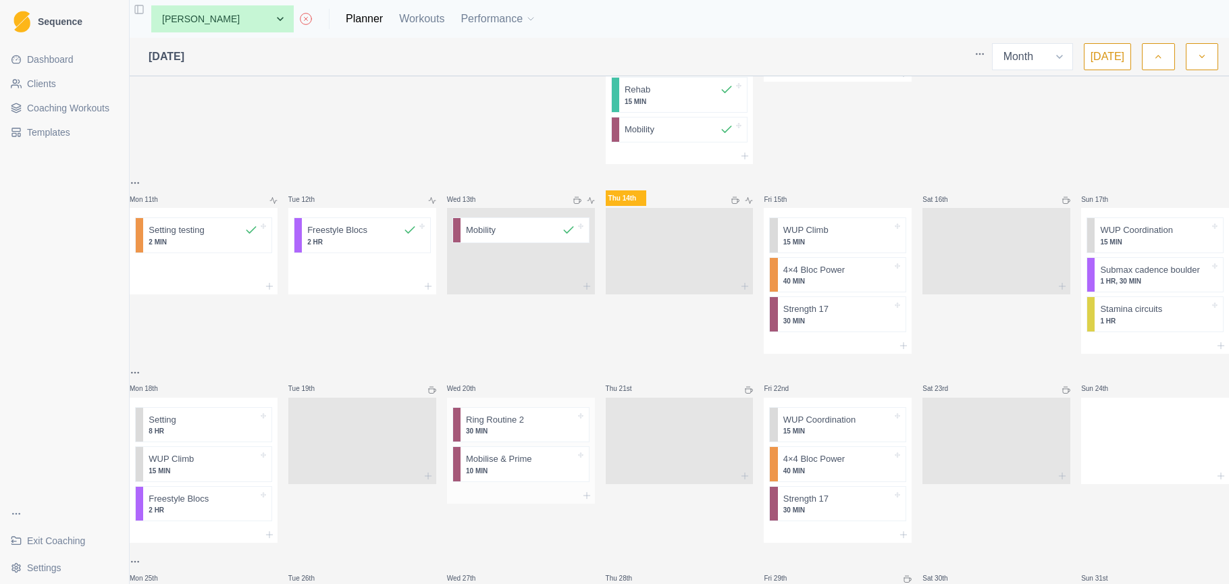
scroll to position [352, 0]
click at [1134, 443] on div at bounding box center [1155, 438] width 148 height 59
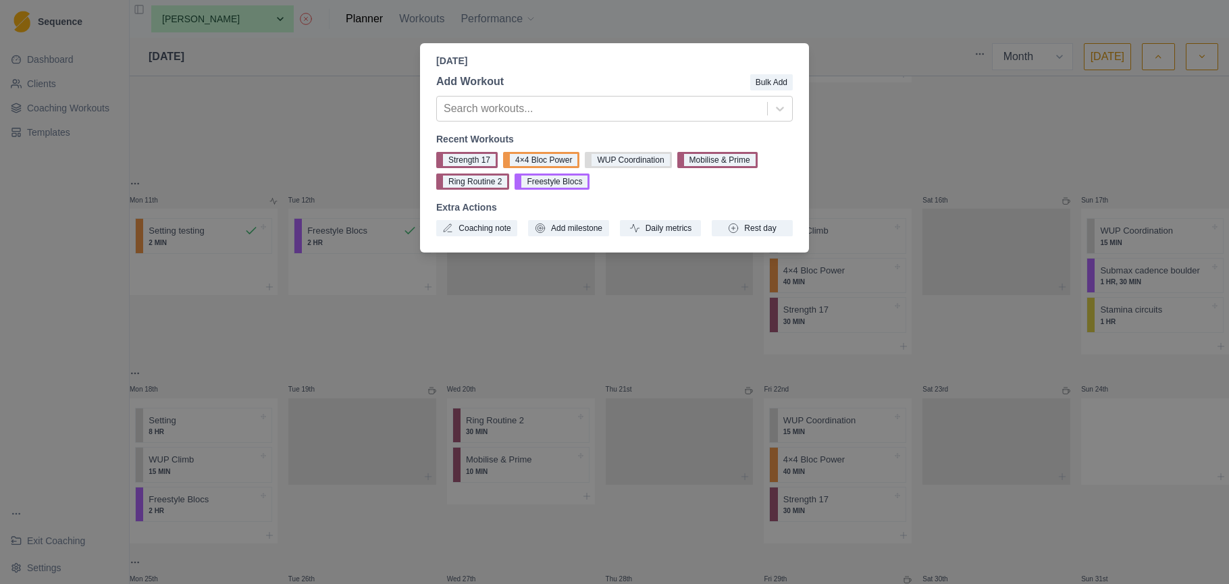
drag, startPoint x: 658, startPoint y: 161, endPoint x: 732, endPoint y: 238, distance: 107.0
click at [658, 161] on button "WUP Coordination" at bounding box center [628, 160] width 86 height 16
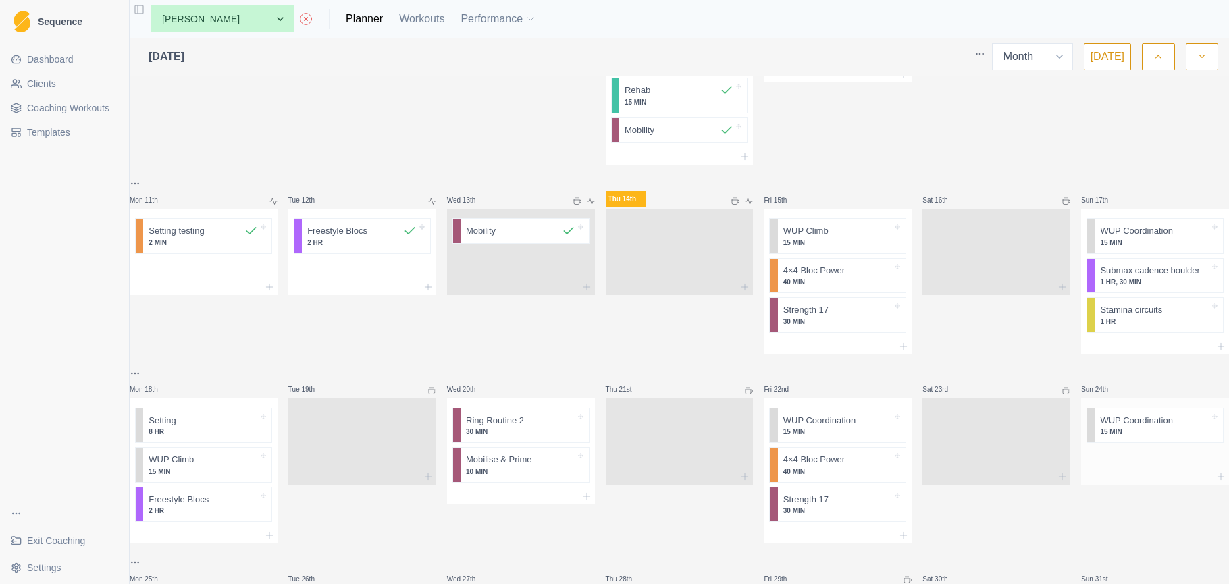
click at [1126, 461] on div at bounding box center [1155, 458] width 148 height 20
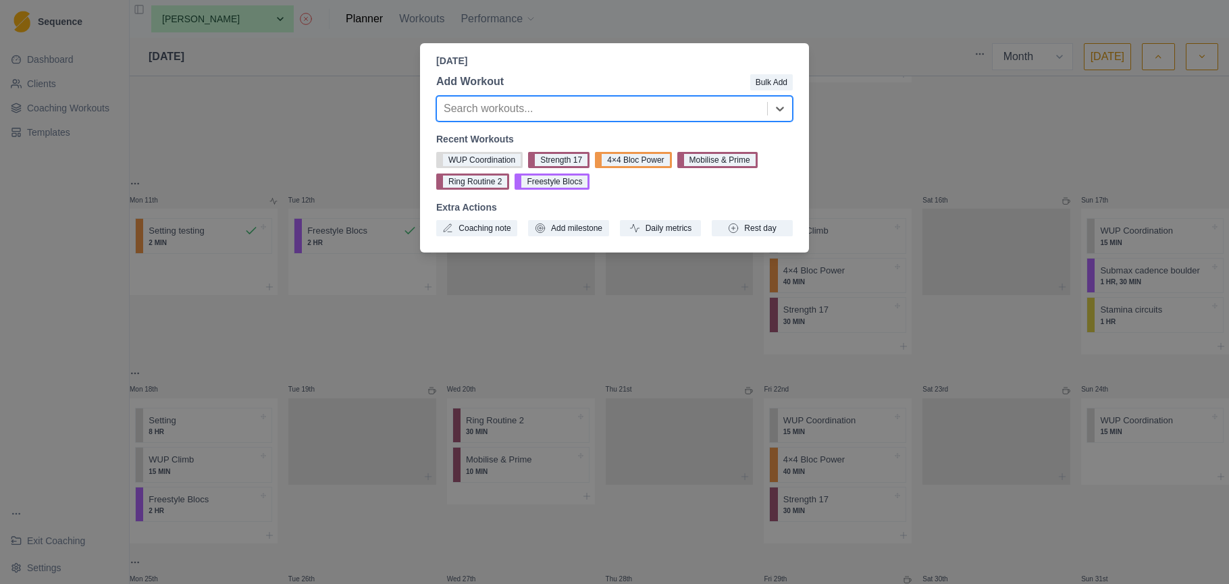
click at [700, 109] on div at bounding box center [602, 108] width 317 height 19
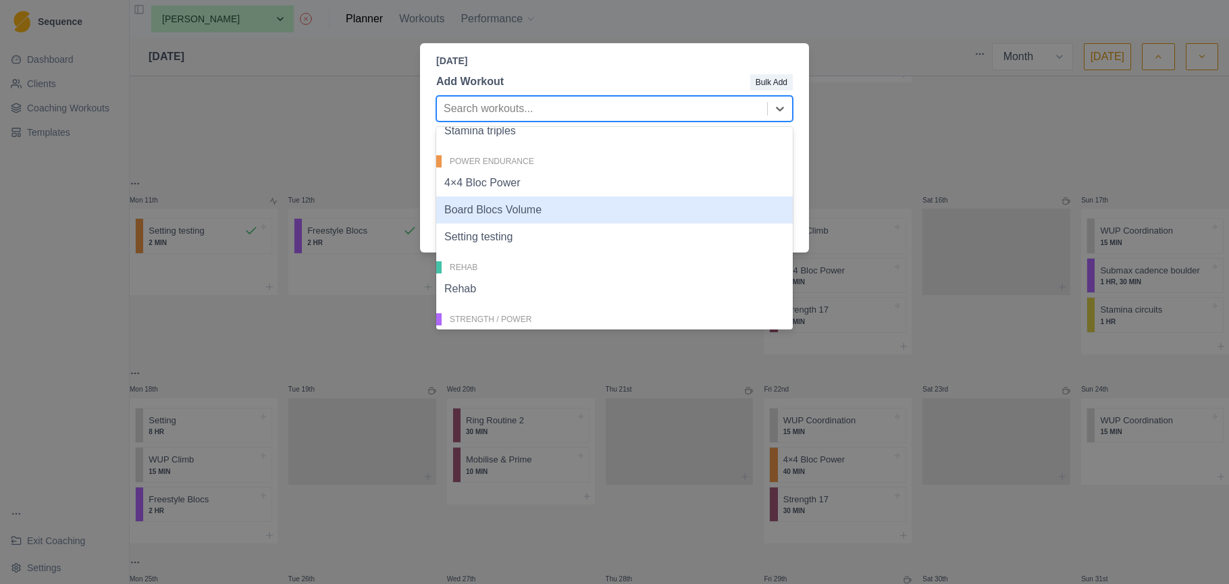
click at [599, 203] on div "Board Blocs Volume" at bounding box center [614, 210] width 357 height 27
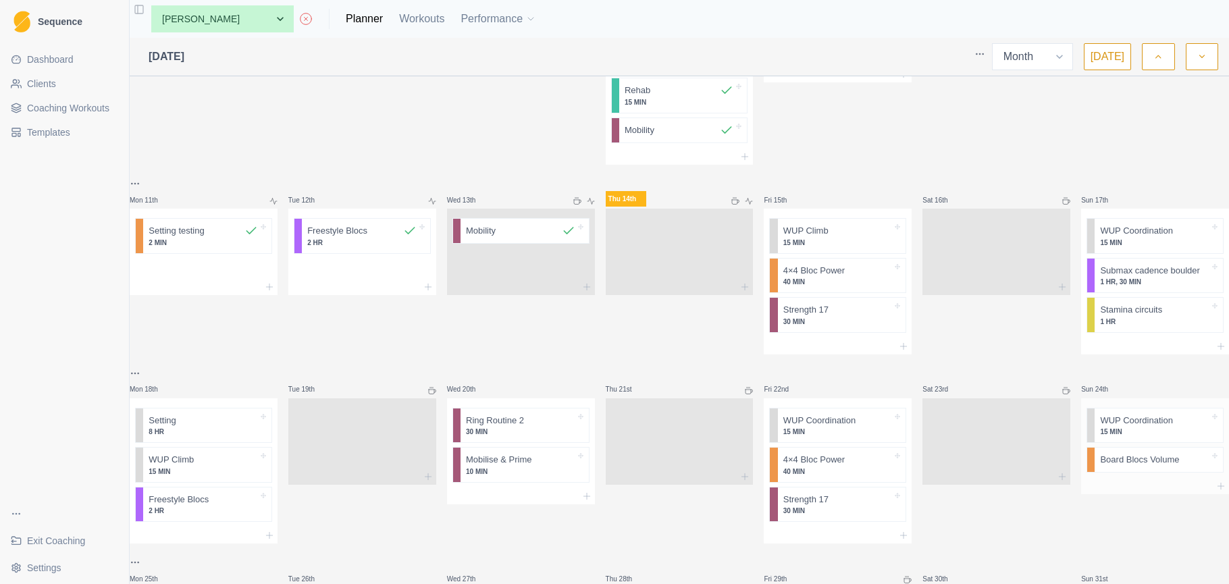
click at [1135, 491] on div at bounding box center [1155, 486] width 148 height 16
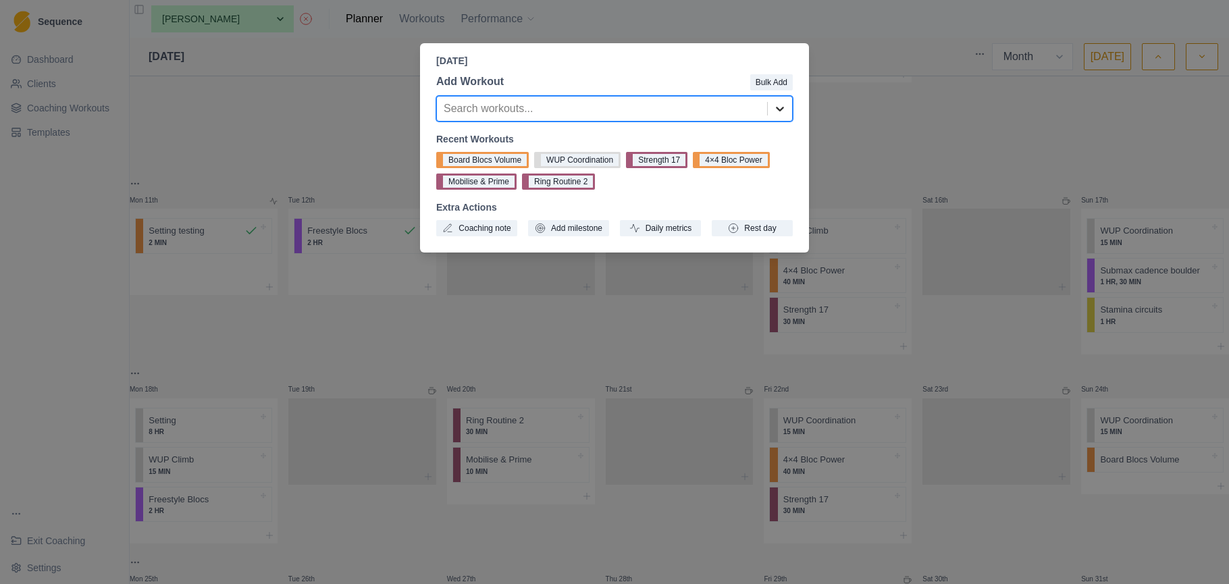
click at [778, 109] on icon at bounding box center [780, 109] width 8 height 5
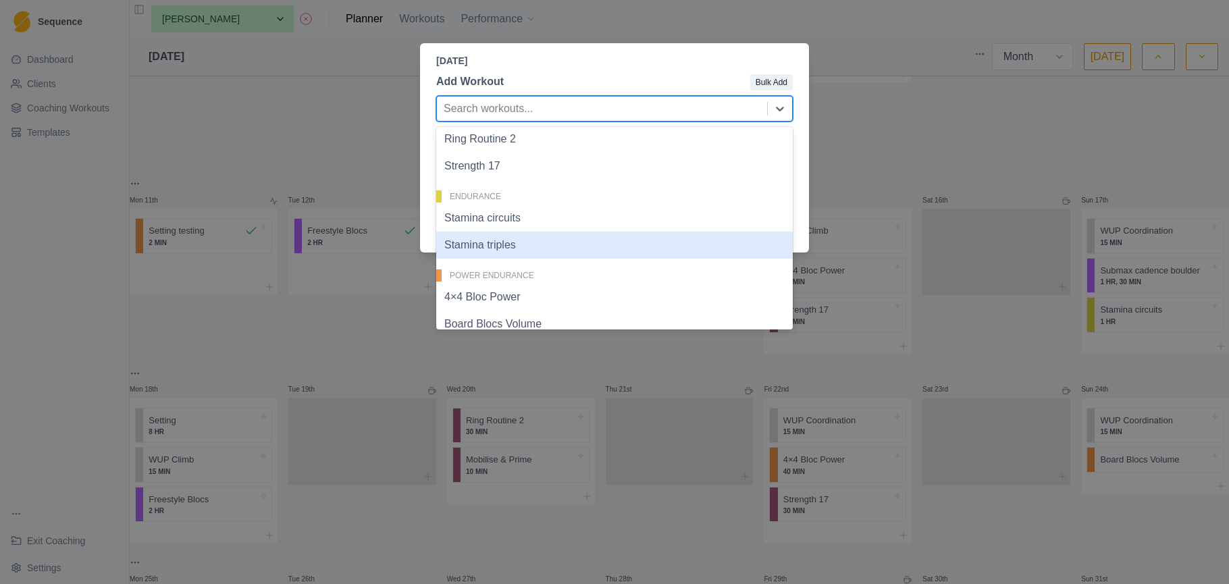
scroll to position [236, 0]
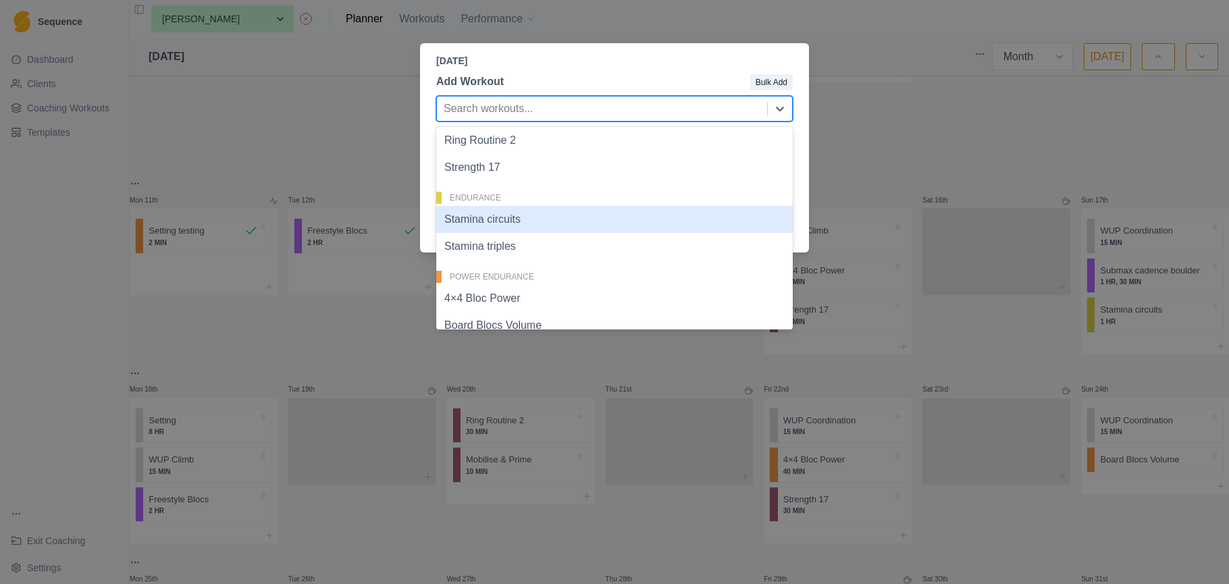
click at [616, 230] on div "Stamina circuits" at bounding box center [614, 219] width 357 height 27
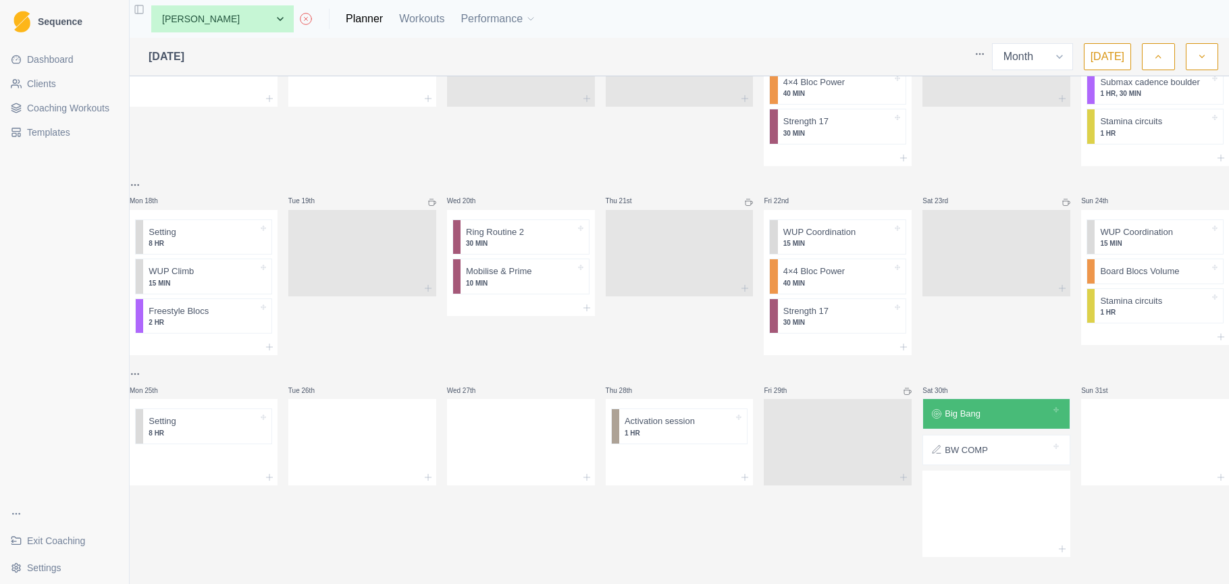
scroll to position [559, 0]
click at [209, 453] on div at bounding box center [204, 460] width 148 height 20
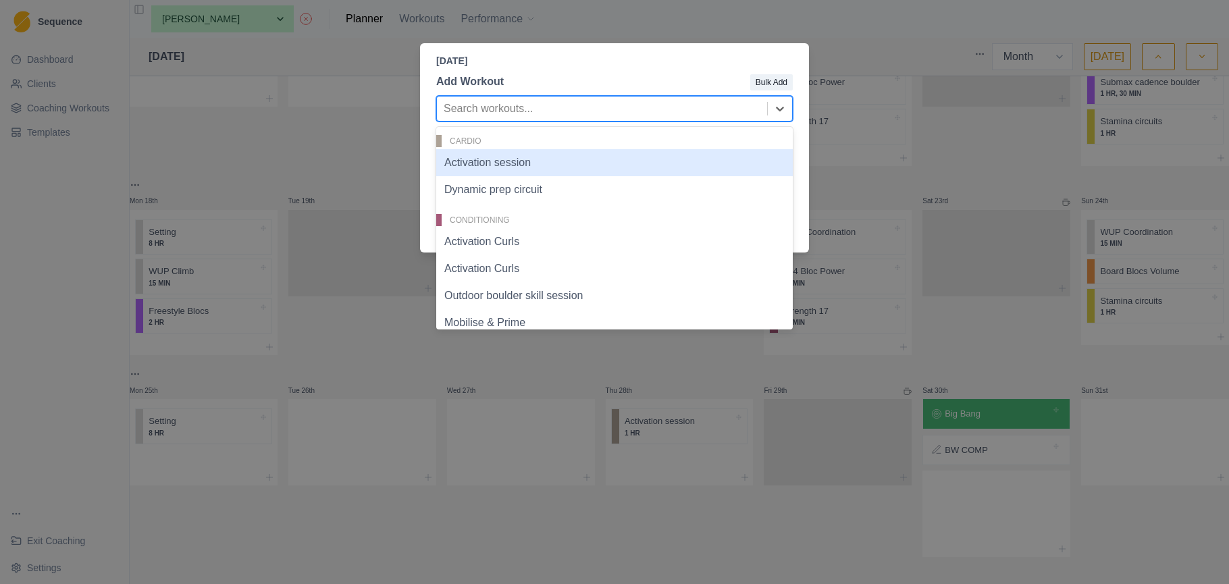
click at [623, 107] on div at bounding box center [602, 108] width 317 height 19
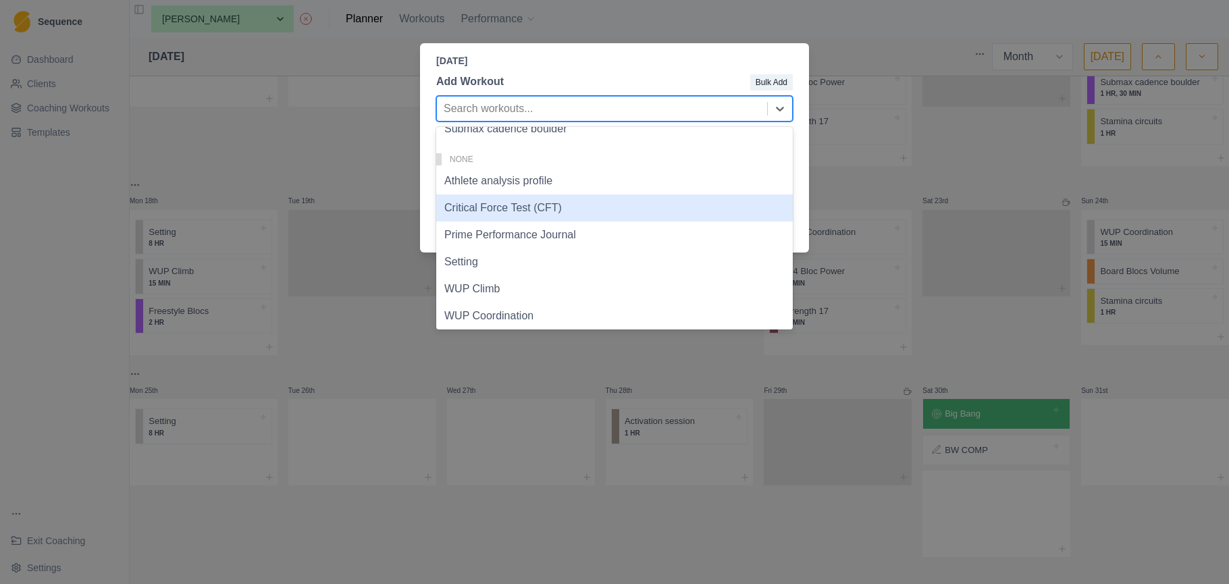
scroll to position [653, 0]
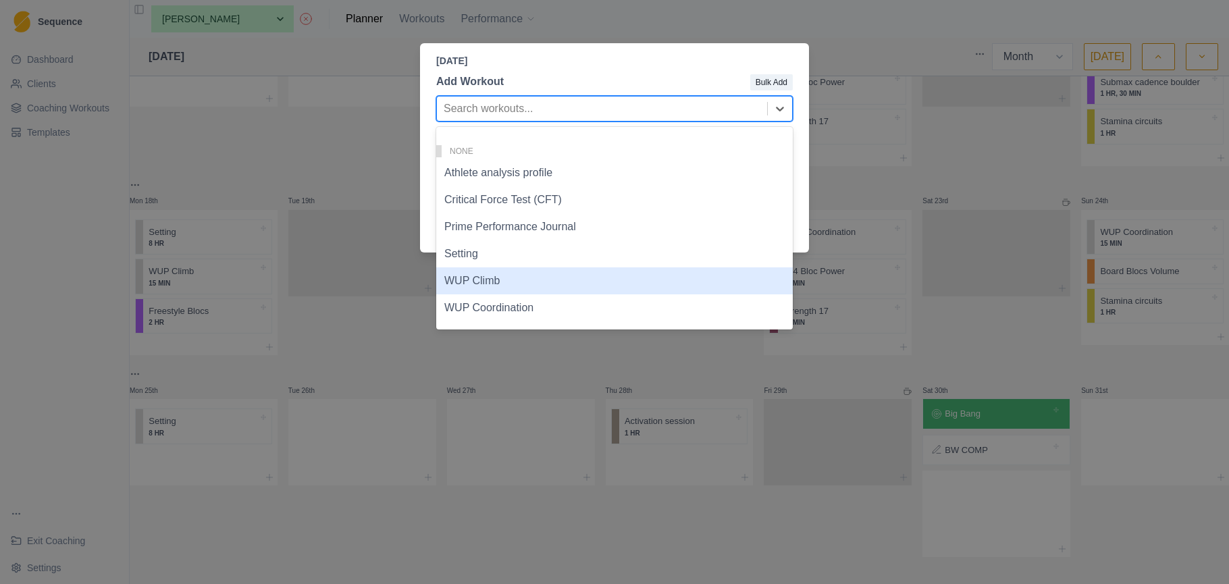
click at [511, 286] on div "WUP Climb" at bounding box center [614, 280] width 357 height 27
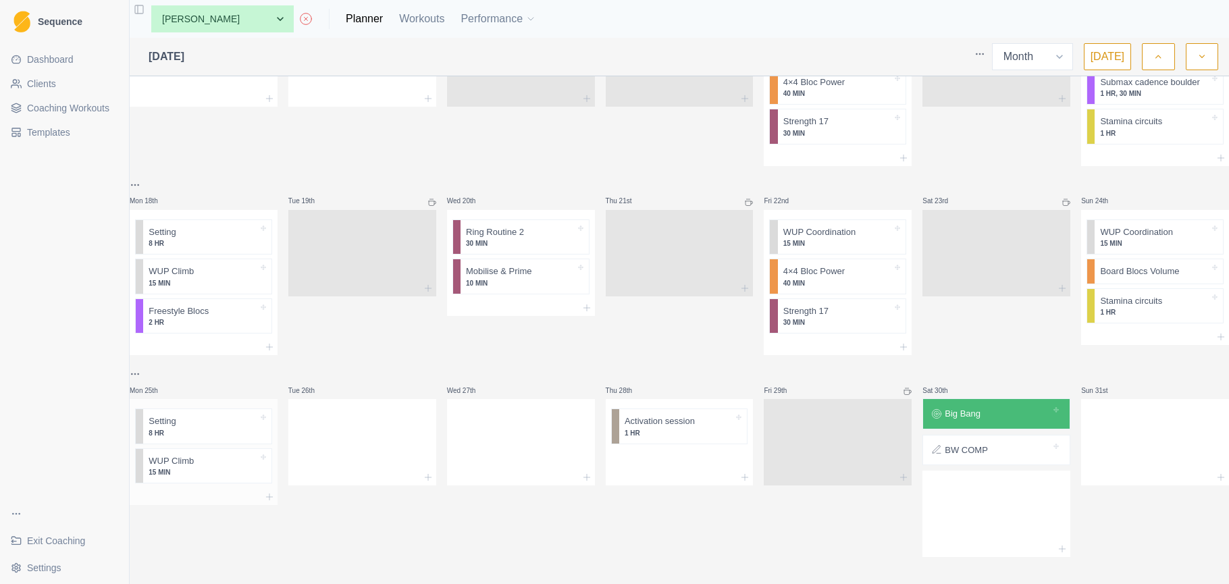
click at [213, 489] on div at bounding box center [204, 497] width 148 height 16
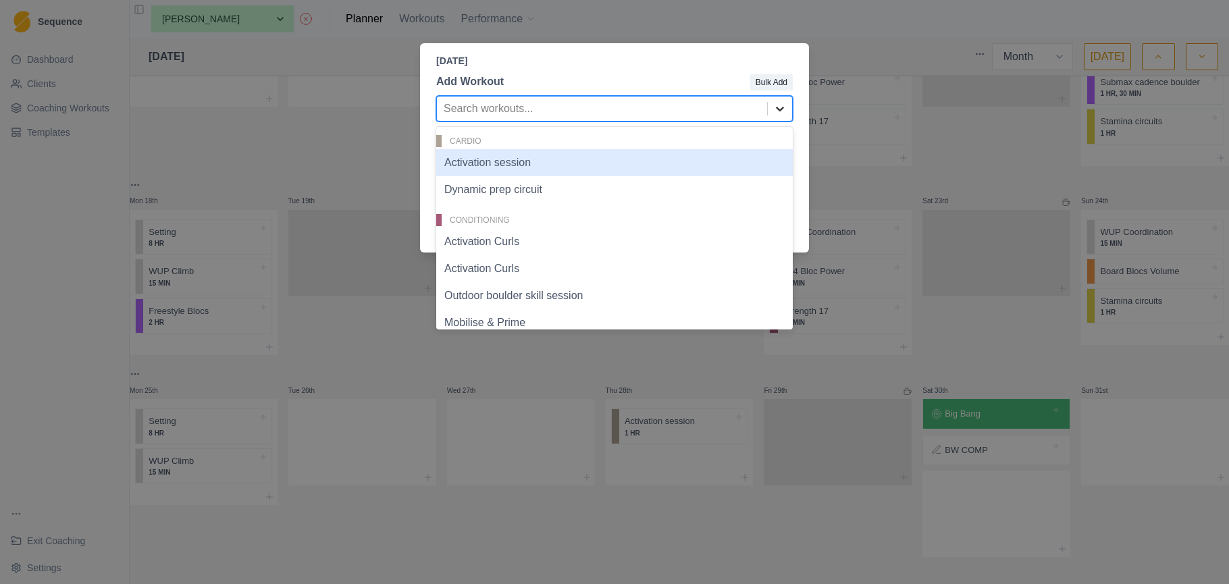
click at [777, 111] on icon at bounding box center [780, 109] width 14 height 14
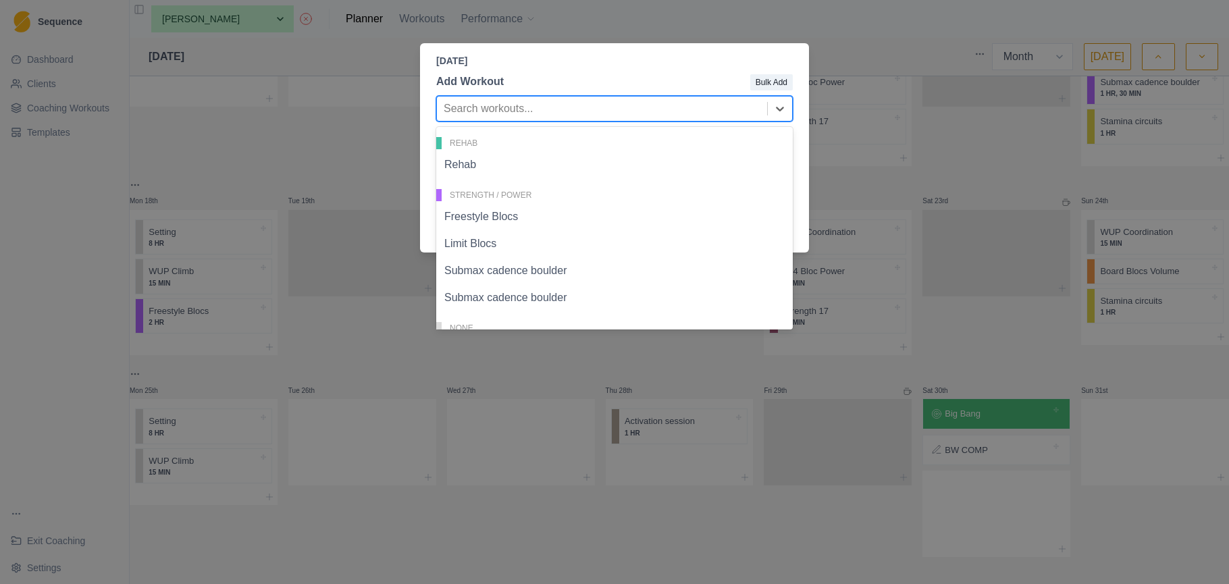
scroll to position [507, 0]
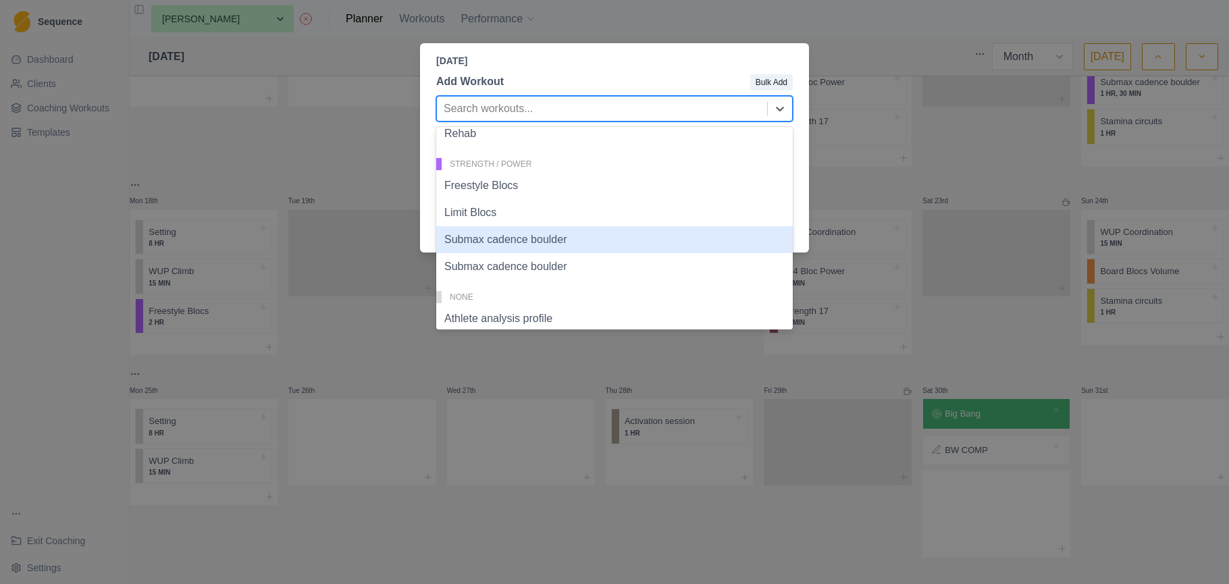
click at [586, 238] on div "Submax cadence boulder" at bounding box center [614, 239] width 357 height 27
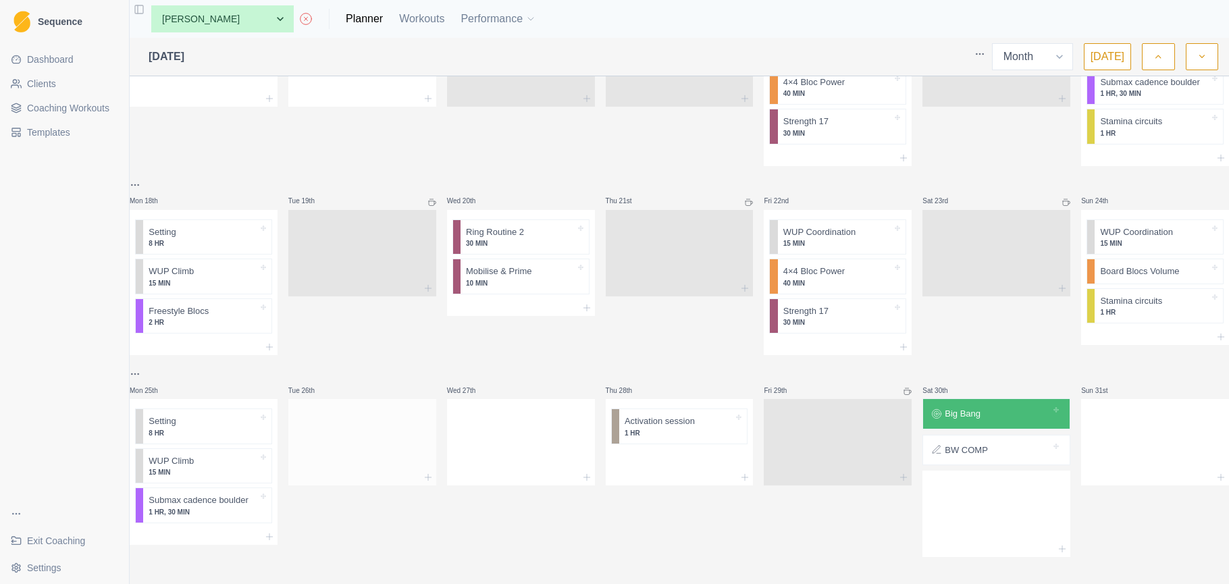
click at [355, 432] on div at bounding box center [362, 439] width 148 height 59
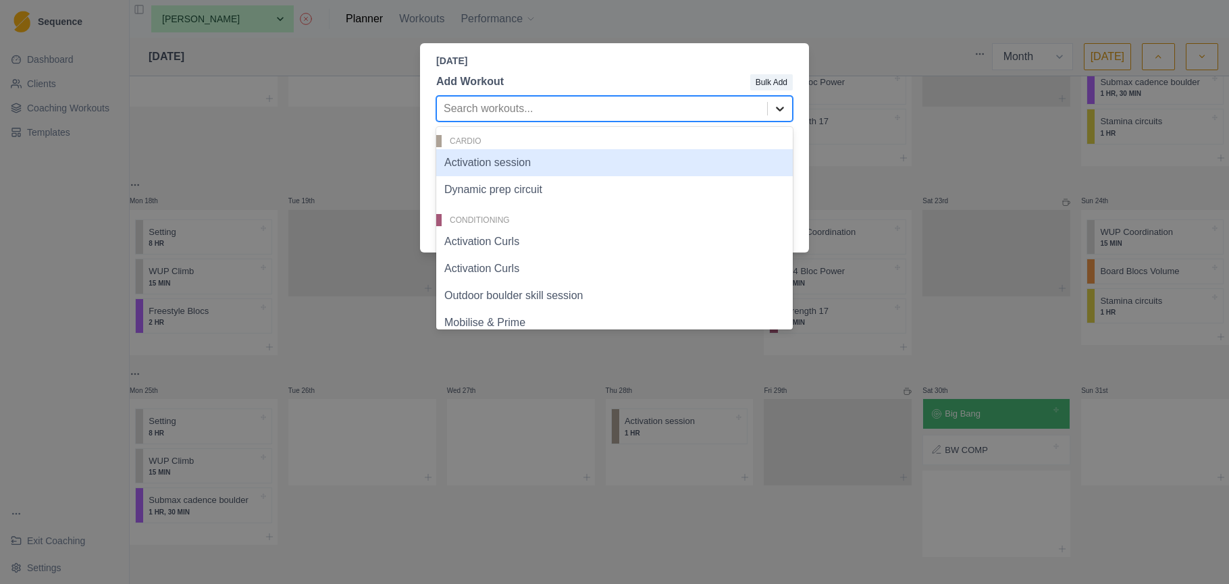
click at [780, 113] on icon at bounding box center [780, 109] width 14 height 14
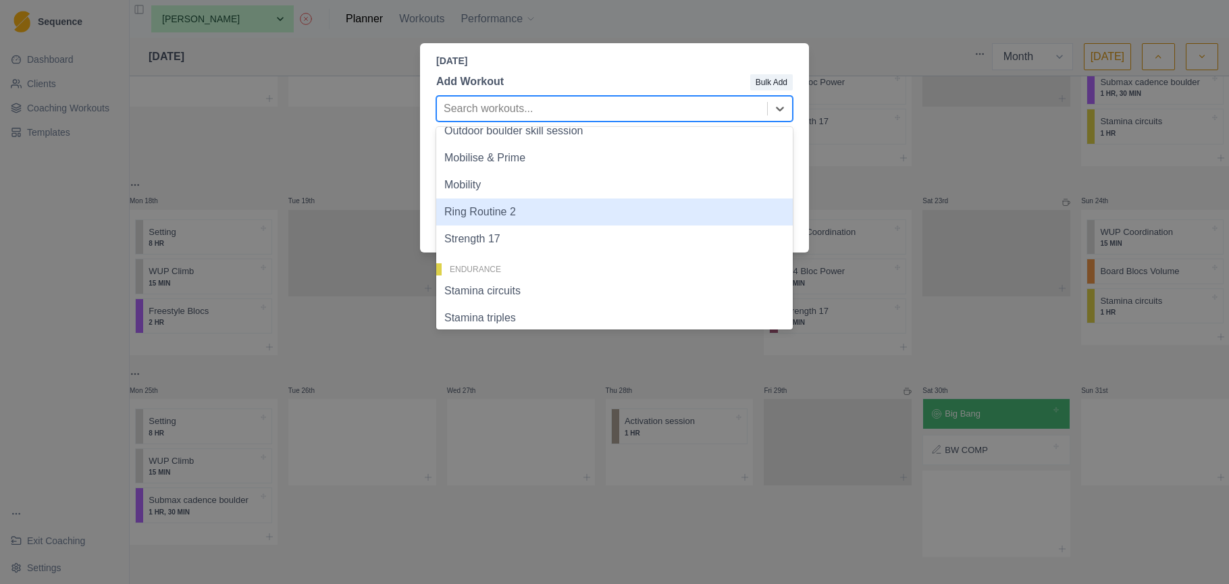
scroll to position [185, 0]
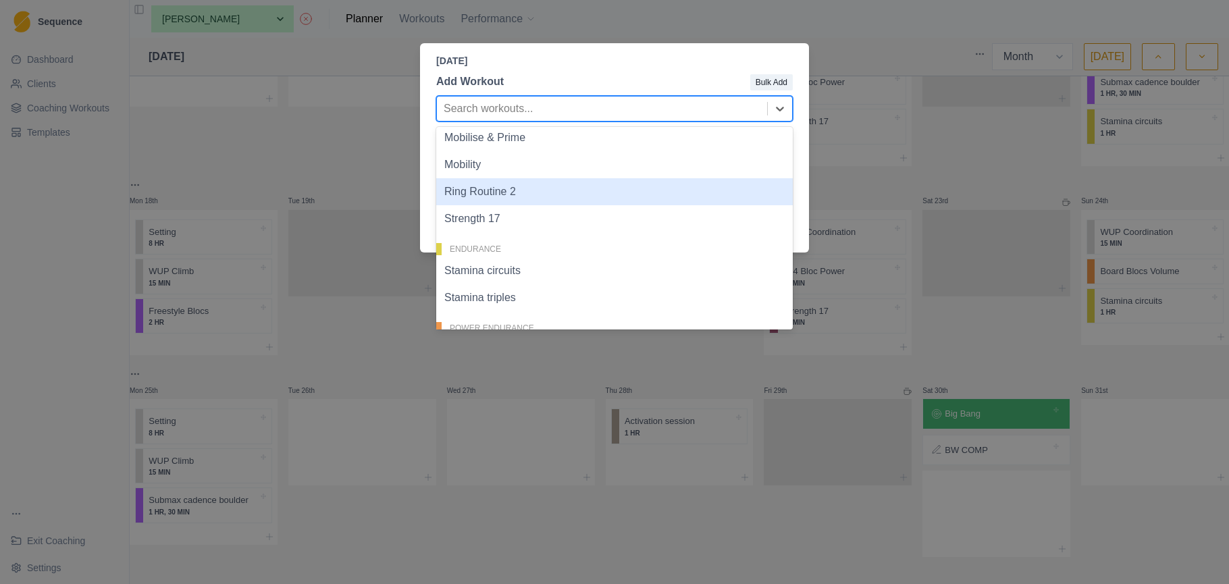
click at [600, 190] on div "Ring Routine 2" at bounding box center [614, 191] width 357 height 27
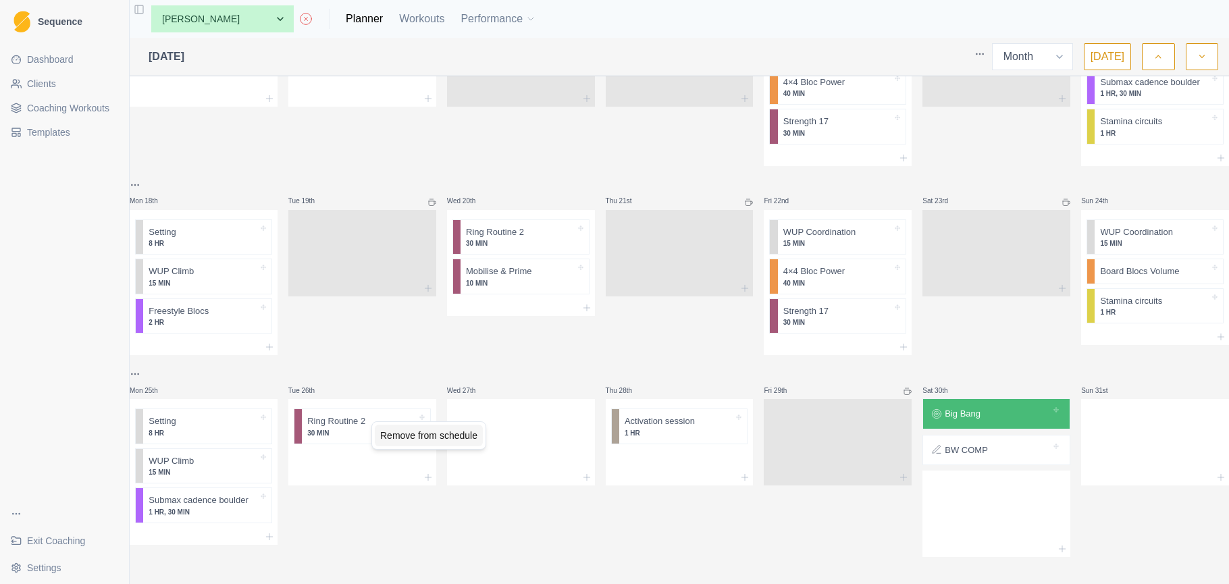
click at [421, 438] on div "Remove from schedule" at bounding box center [429, 436] width 108 height 22
click at [390, 410] on div at bounding box center [362, 439] width 148 height 59
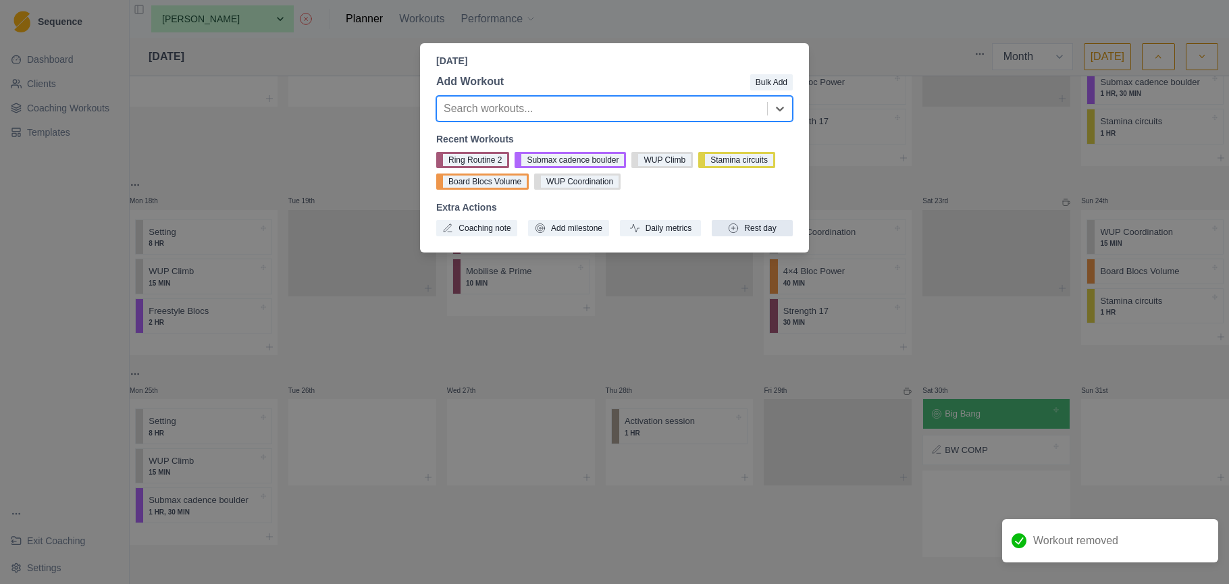
click at [748, 230] on button "Rest day" at bounding box center [752, 228] width 81 height 16
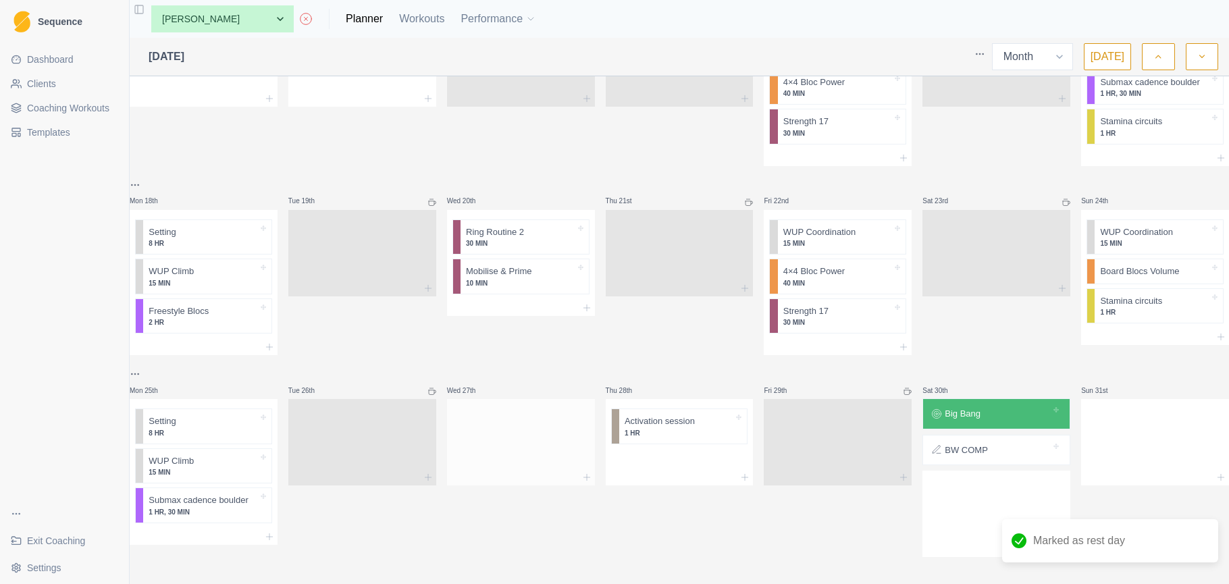
click at [502, 446] on div at bounding box center [521, 439] width 148 height 59
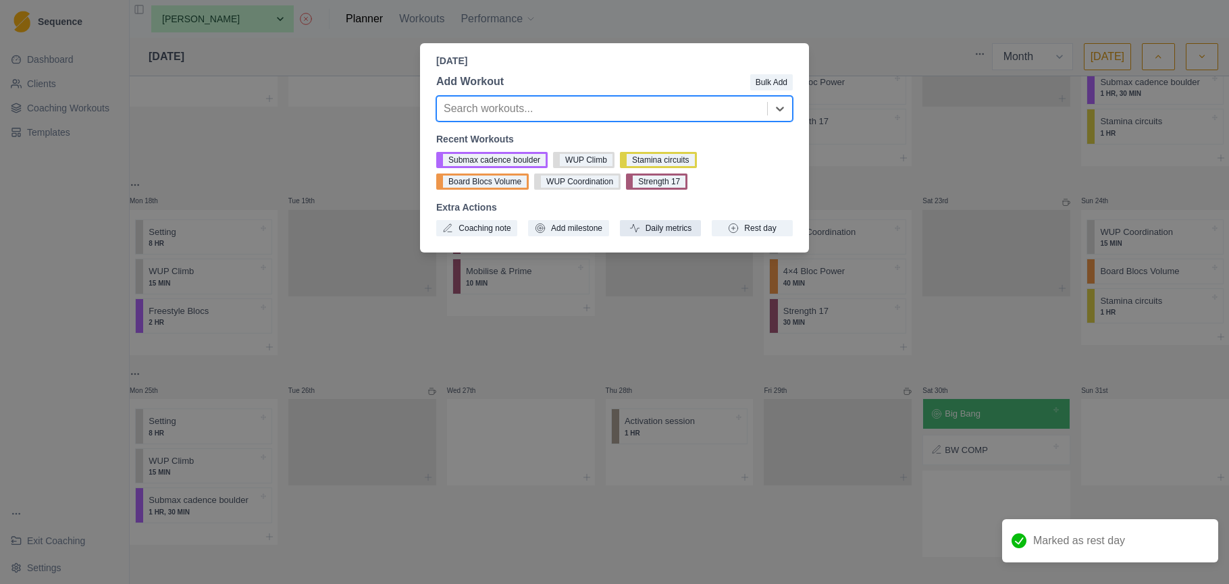
click at [669, 227] on button "Daily metrics" at bounding box center [660, 228] width 81 height 16
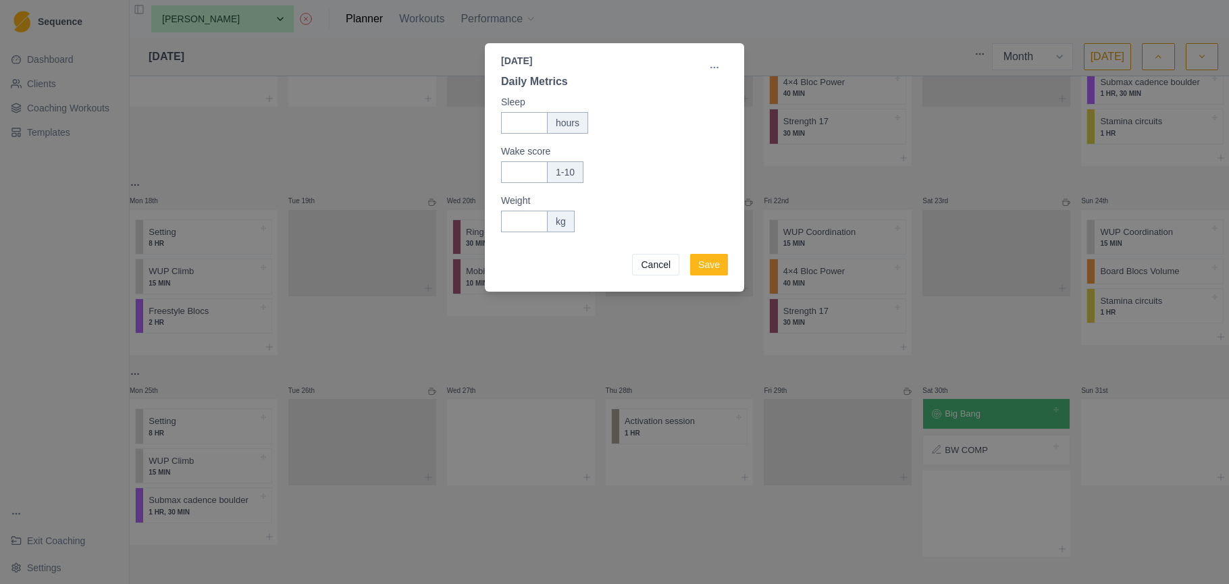
click at [662, 266] on button "Cancel" at bounding box center [655, 265] width 47 height 22
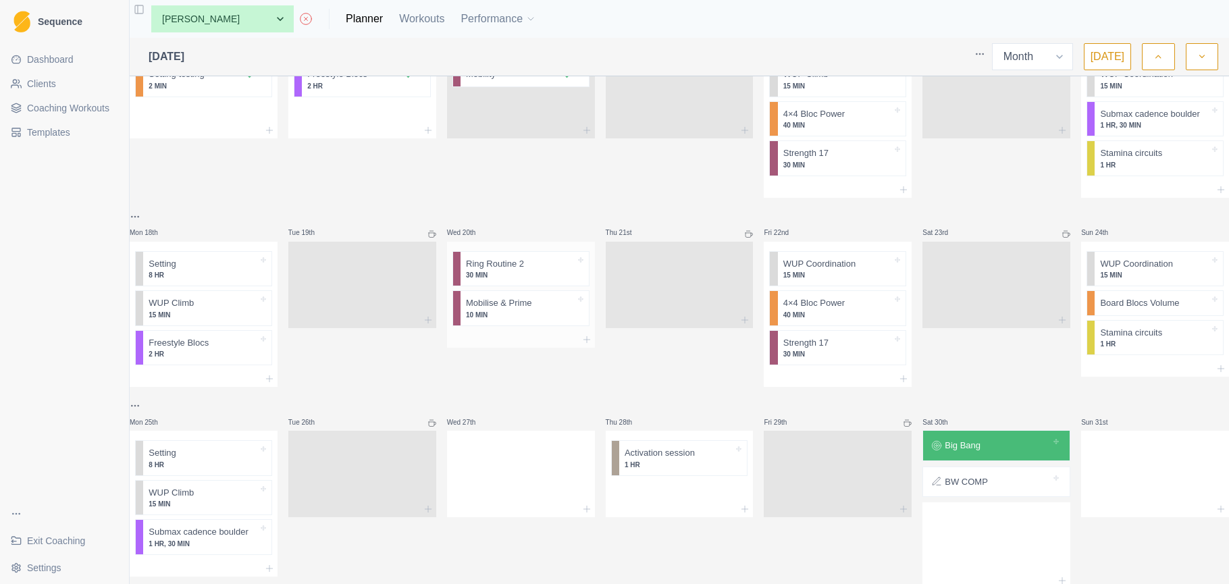
scroll to position [0, 0]
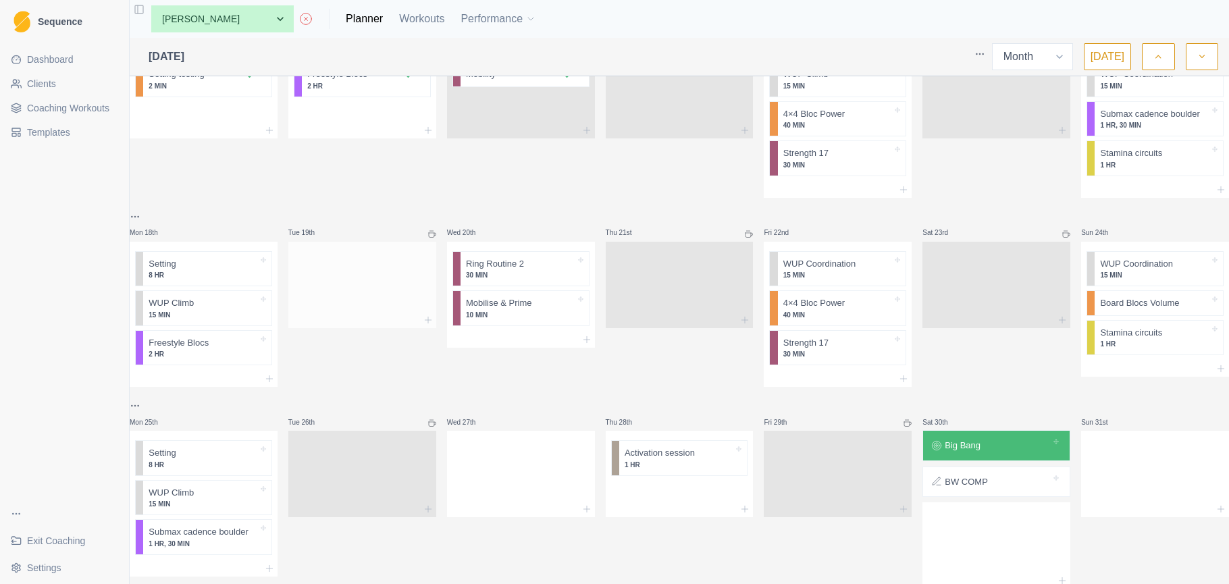
click at [393, 309] on div at bounding box center [362, 282] width 148 height 59
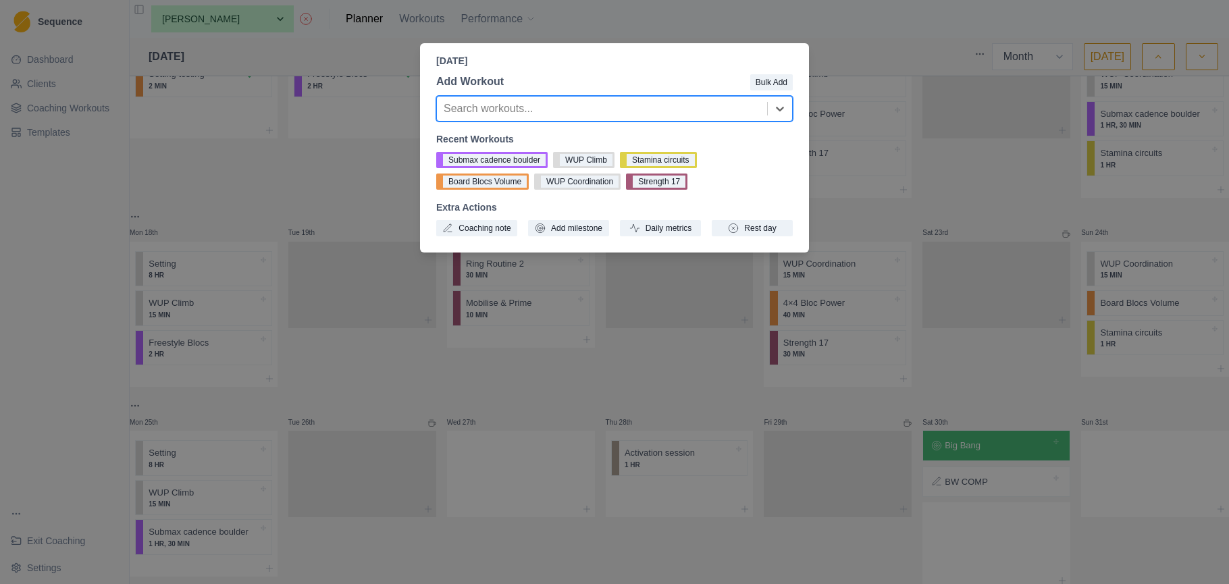
click at [722, 105] on div at bounding box center [602, 108] width 317 height 19
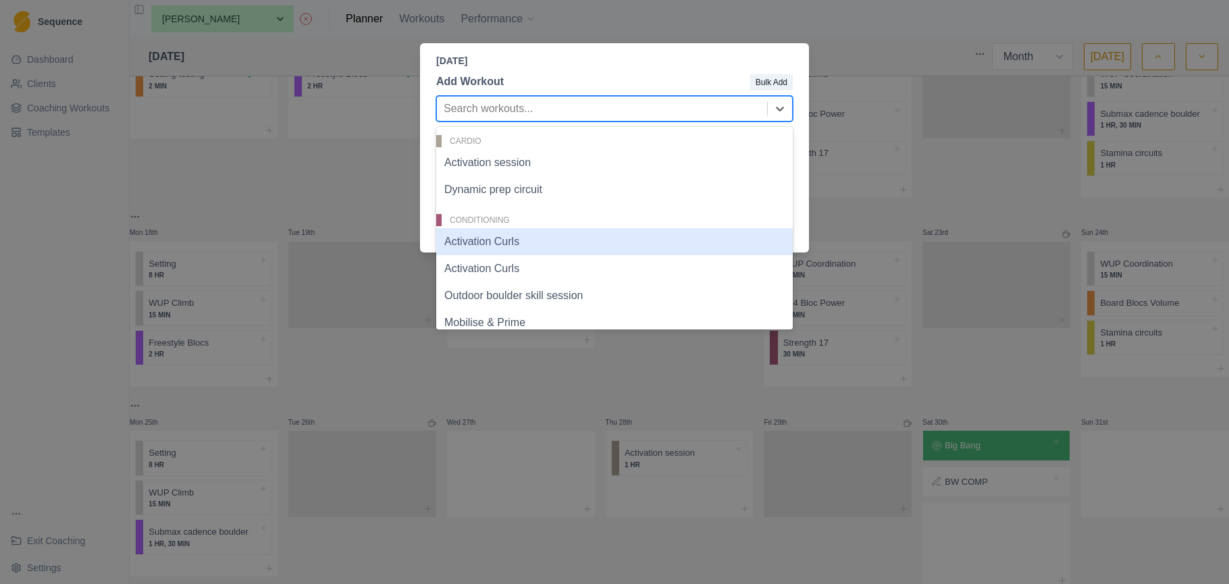
click at [559, 238] on div "Activation Curls" at bounding box center [614, 241] width 357 height 27
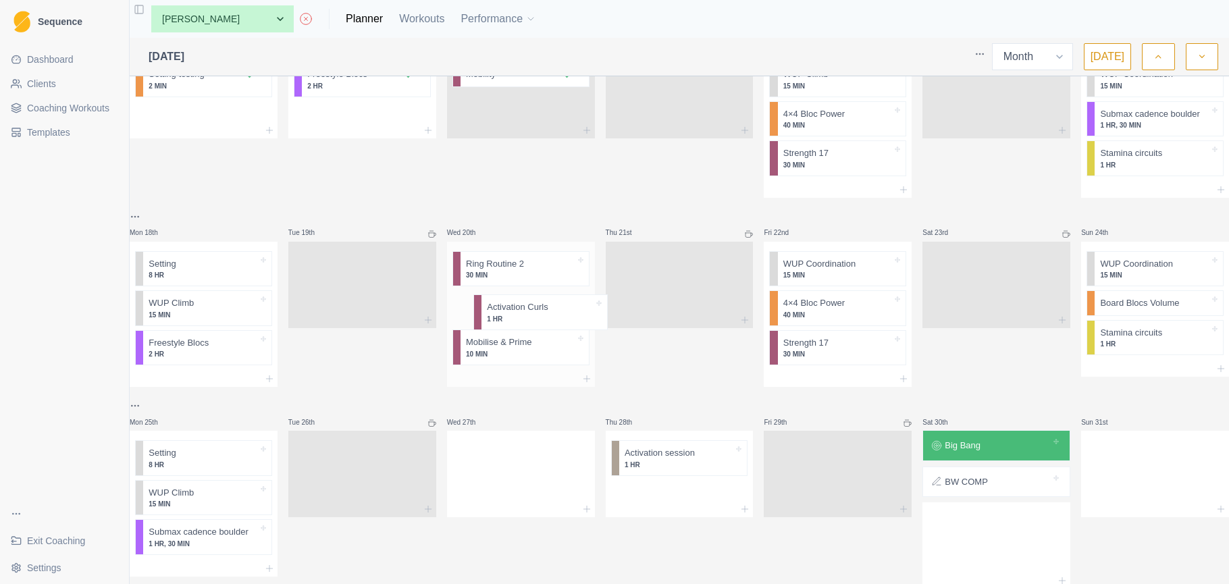
drag, startPoint x: 361, startPoint y: 279, endPoint x: 537, endPoint y: 317, distance: 180.4
click at [537, 317] on div "Mon 28th Dynamic prep circuit 10 MIN Freestyle Blocs 2 HR Tue 29th Dynamic prep…" at bounding box center [680, 81] width 1100 height 1015
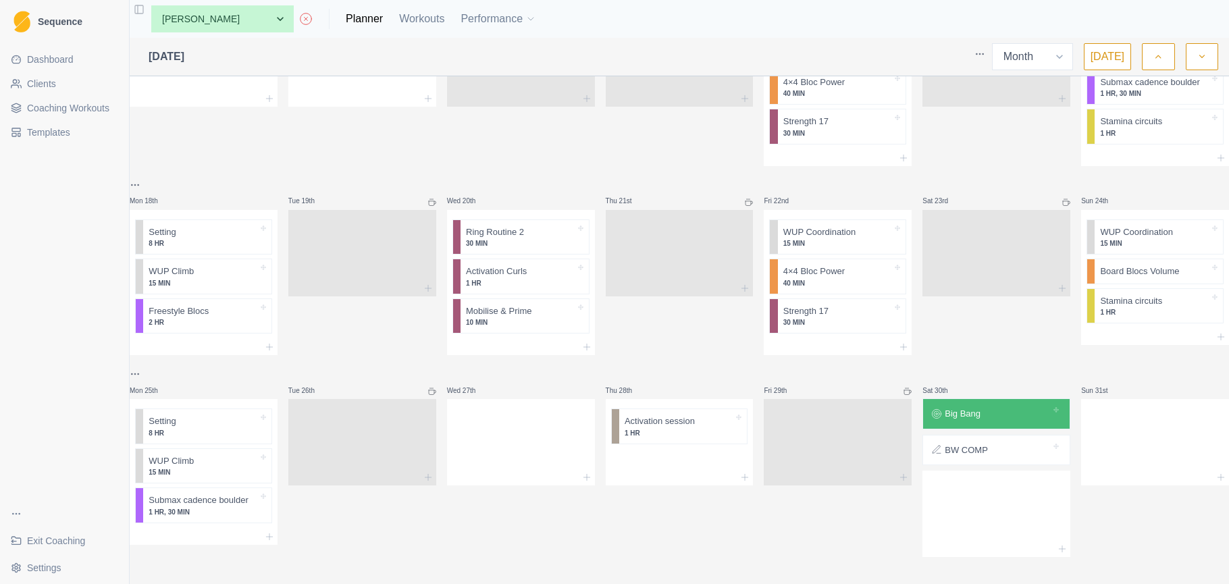
scroll to position [559, 0]
click at [222, 516] on div "Setting 8 HR WUP Climb 15 MIN Submax cadence boulder 1 HR, 30 MIN" at bounding box center [204, 464] width 148 height 130
click at [227, 513] on div "Setting 8 HR WUP Climb 15 MIN Submax cadence boulder 1 HR, 30 MIN" at bounding box center [204, 464] width 148 height 130
click at [228, 529] on div at bounding box center [204, 537] width 148 height 16
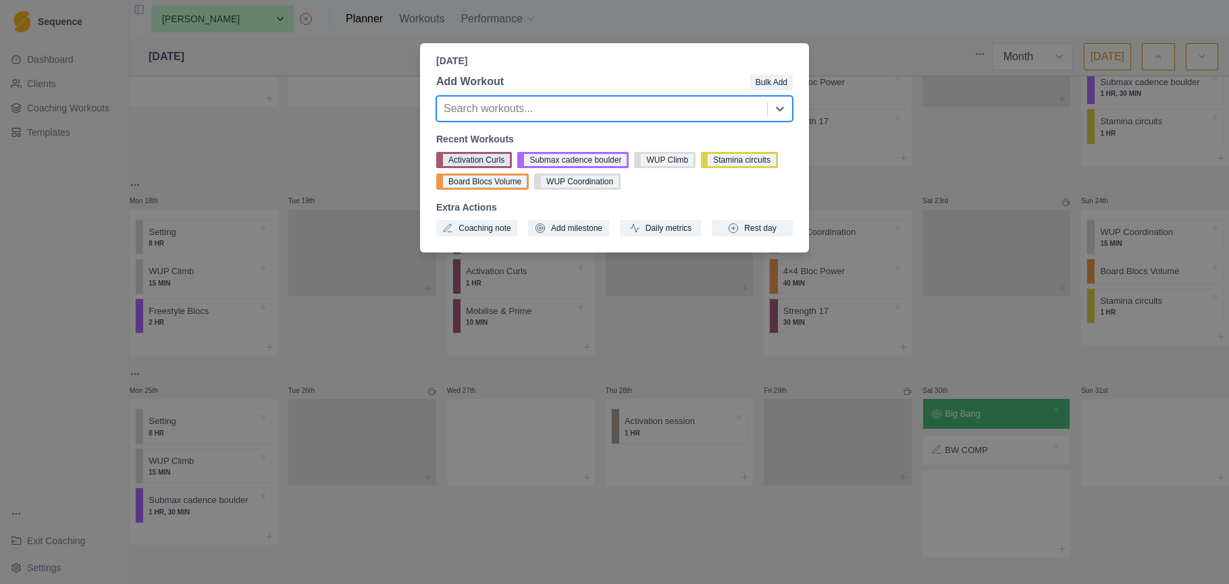
click at [497, 157] on button "Activation Curls" at bounding box center [474, 160] width 76 height 16
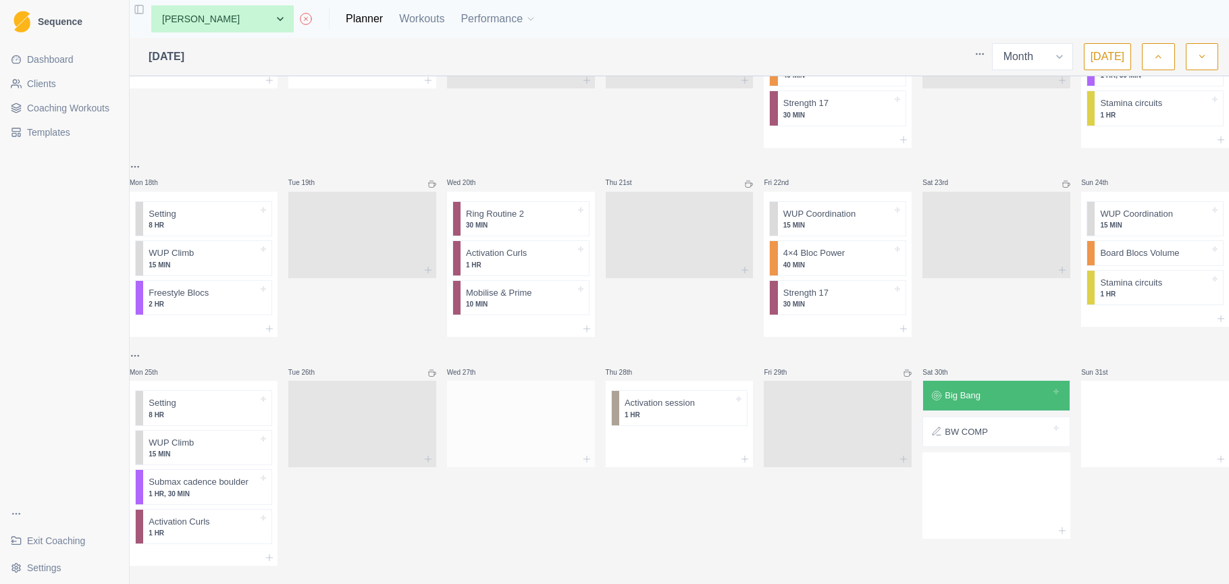
click at [491, 424] on div at bounding box center [521, 421] width 148 height 59
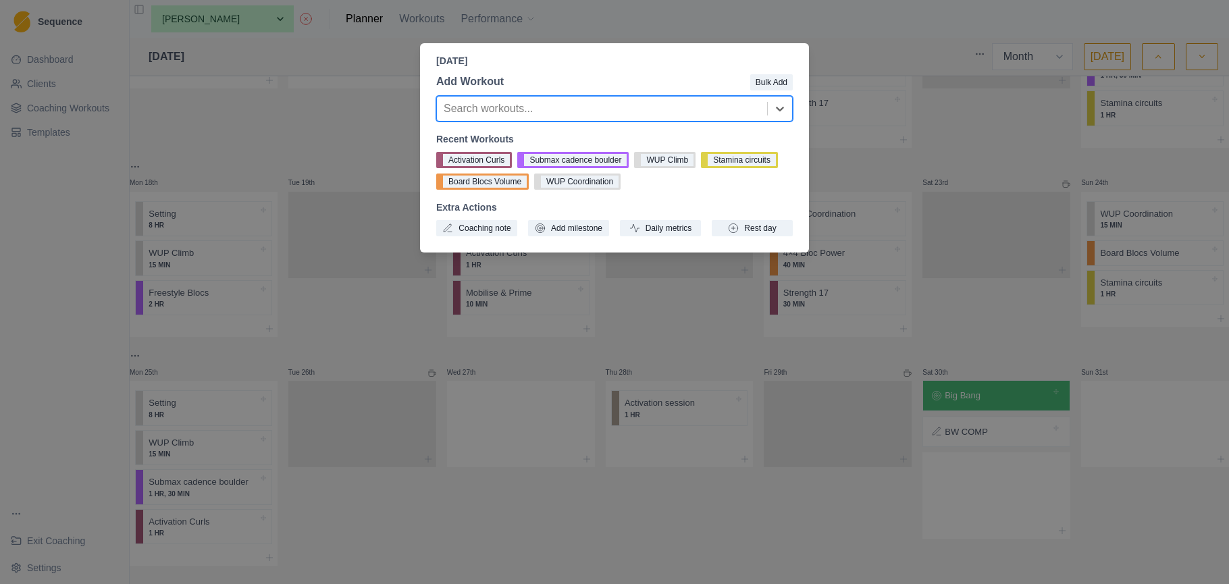
click at [595, 114] on div at bounding box center [602, 108] width 317 height 19
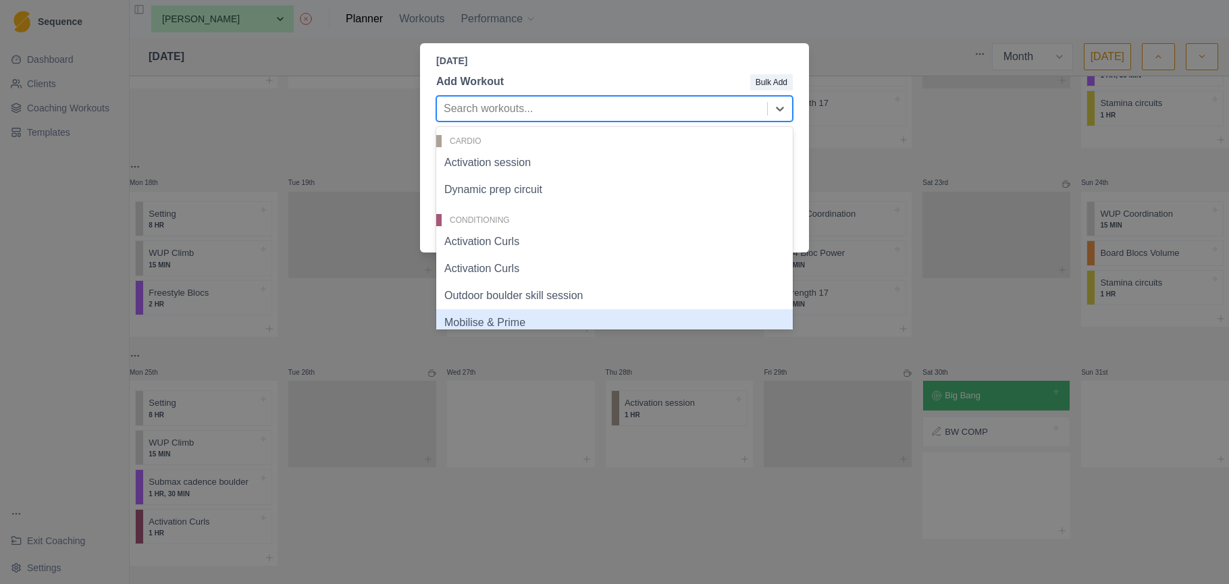
click at [526, 316] on div "Mobilise & Prime" at bounding box center [614, 322] width 357 height 27
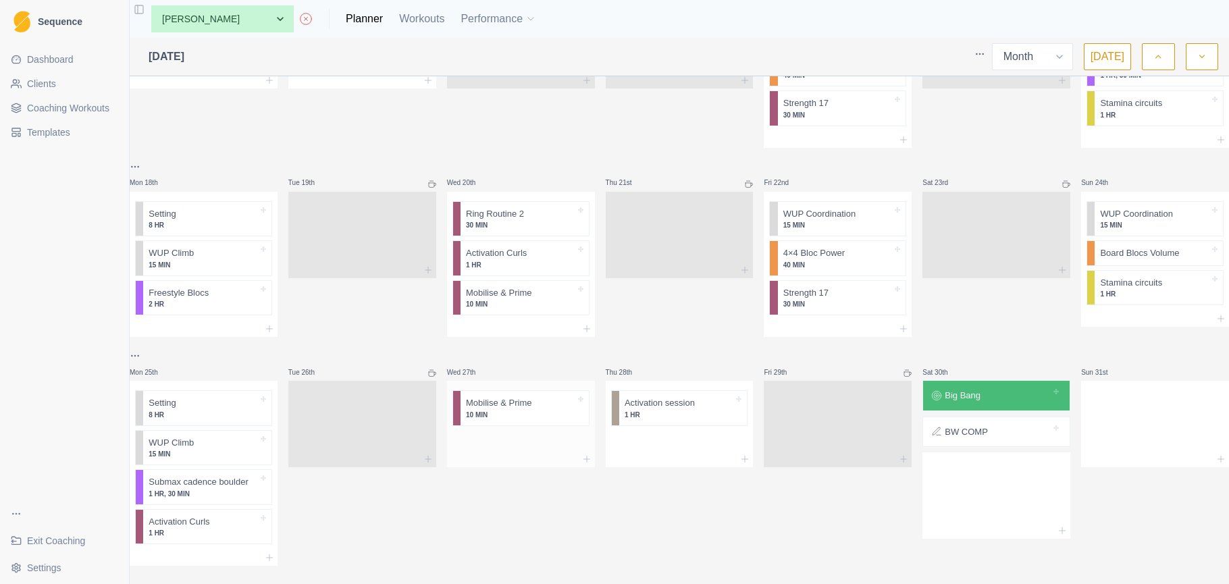
click at [501, 446] on div at bounding box center [521, 442] width 148 height 20
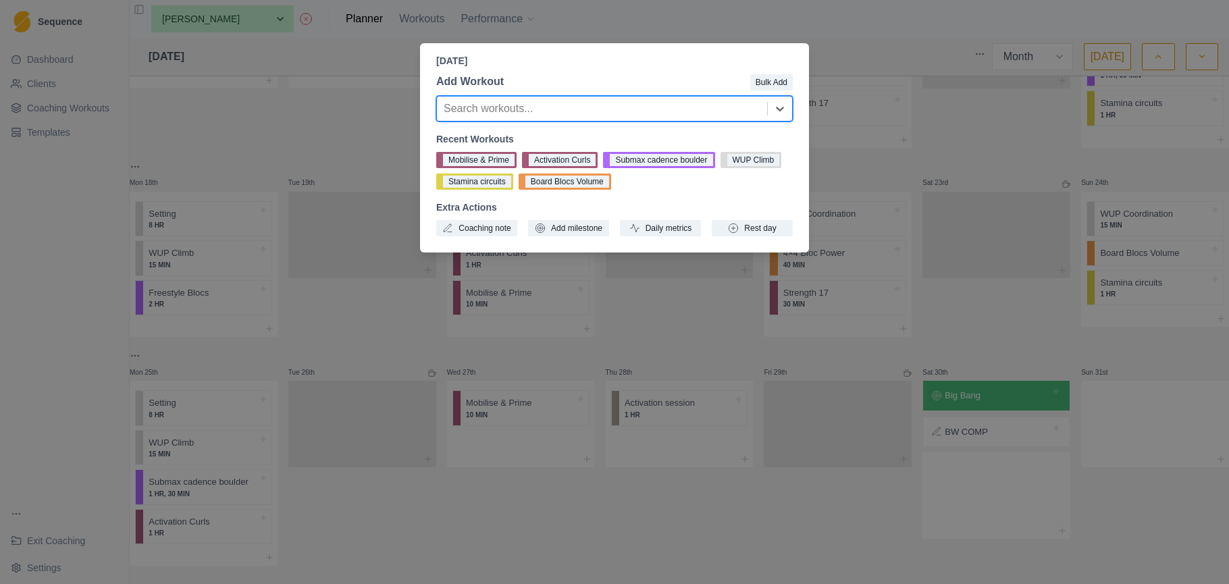
click at [844, 182] on div "Wednesday, August 27th, 2025 Add Workout Bulk Add Search workouts... Recent Wor…" at bounding box center [614, 292] width 1229 height 584
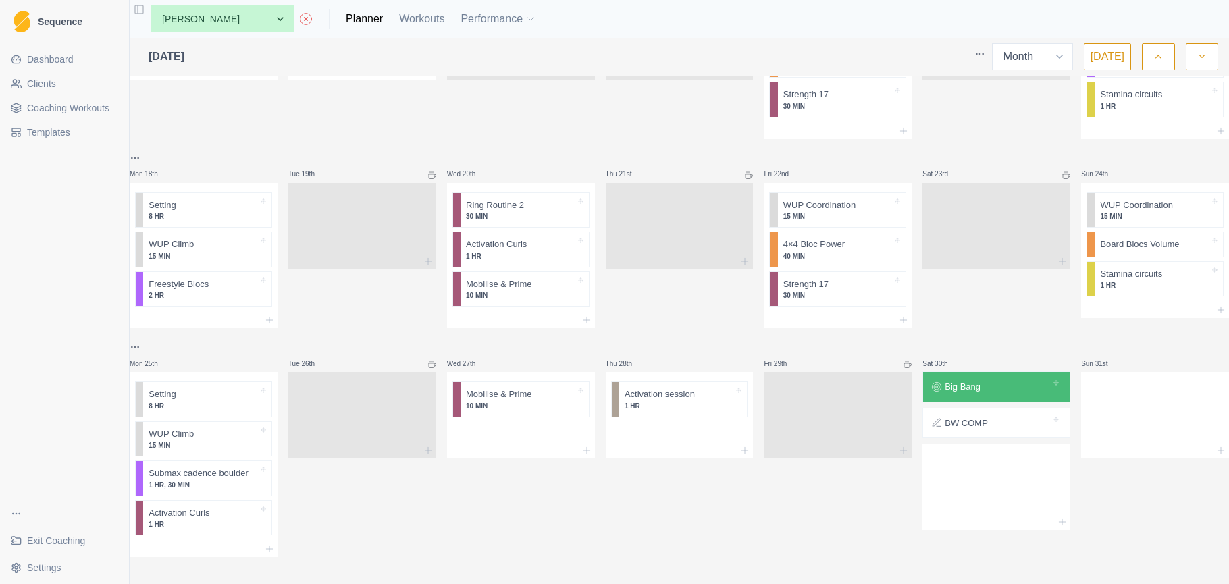
scroll to position [585, 0]
click at [1123, 396] on div at bounding box center [1155, 412] width 148 height 59
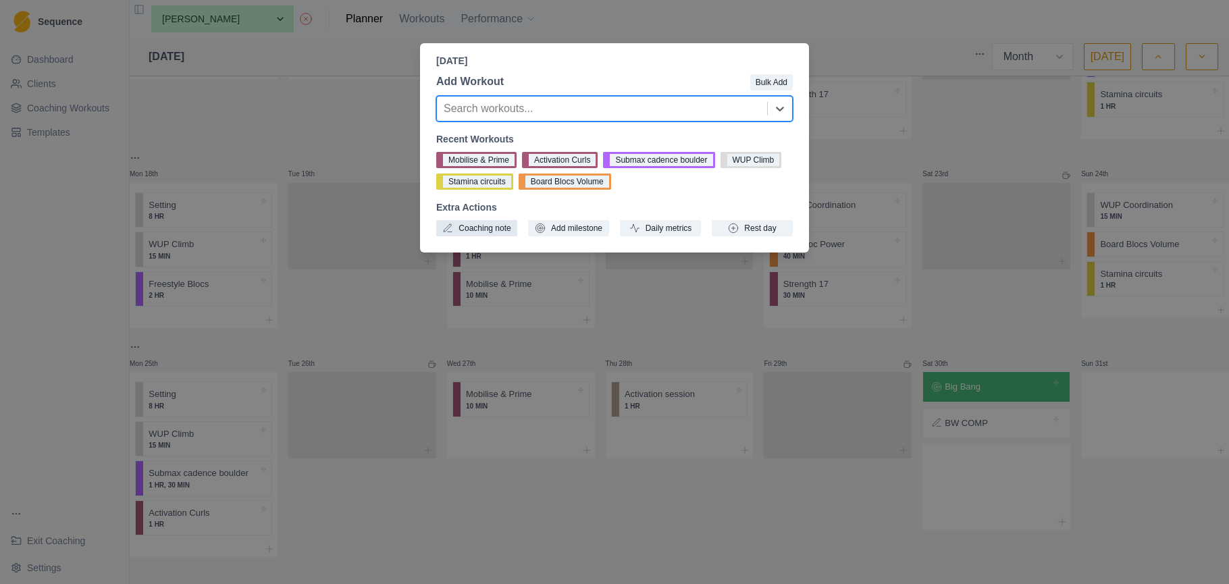
click at [507, 226] on button "Coaching note" at bounding box center [476, 228] width 81 height 16
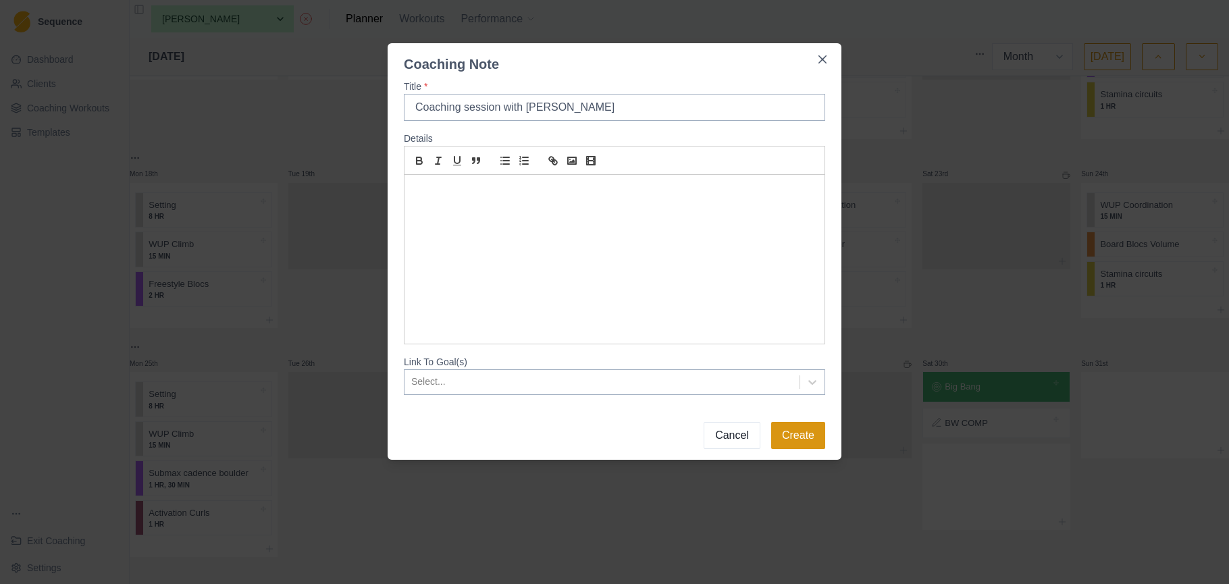
type input "Coaching session with Rob"
click at [804, 439] on button "Create" at bounding box center [798, 435] width 54 height 27
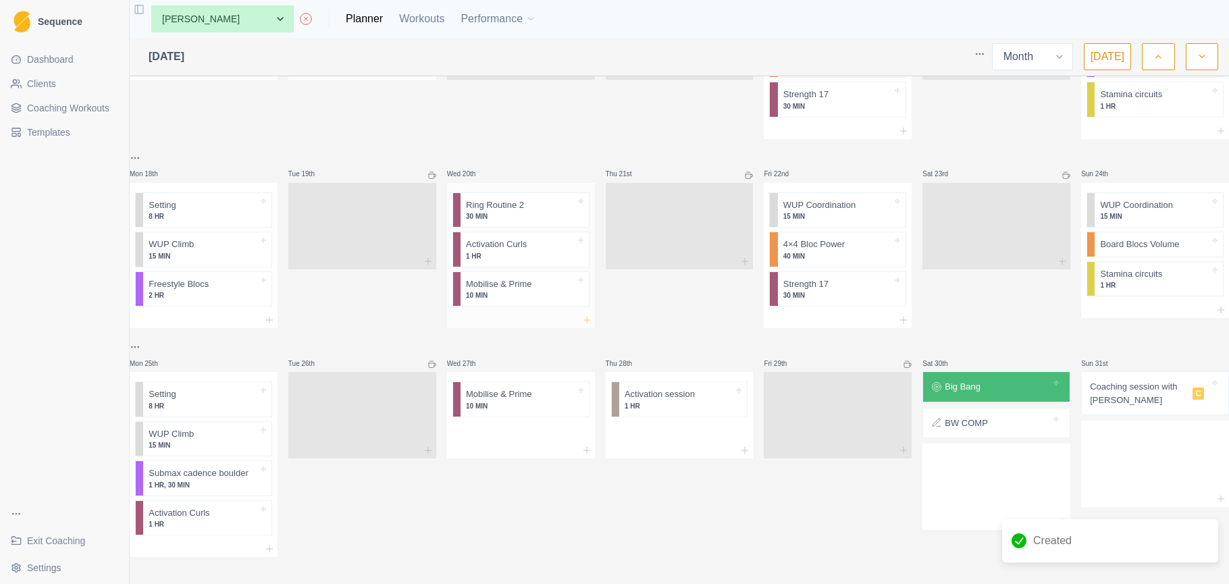
scroll to position [0, 0]
drag, startPoint x: 1133, startPoint y: 394, endPoint x: 1112, endPoint y: 409, distance: 25.3
click at [1133, 394] on p "Coaching session with Rob" at bounding box center [1138, 393] width 97 height 26
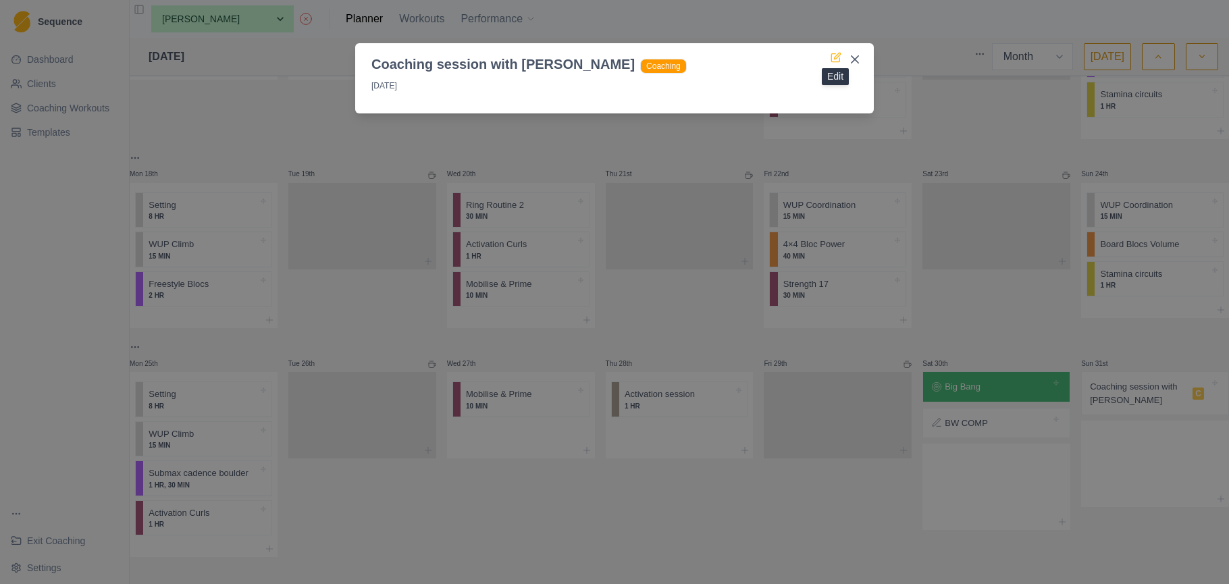
click at [838, 57] on icon at bounding box center [837, 56] width 6 height 6
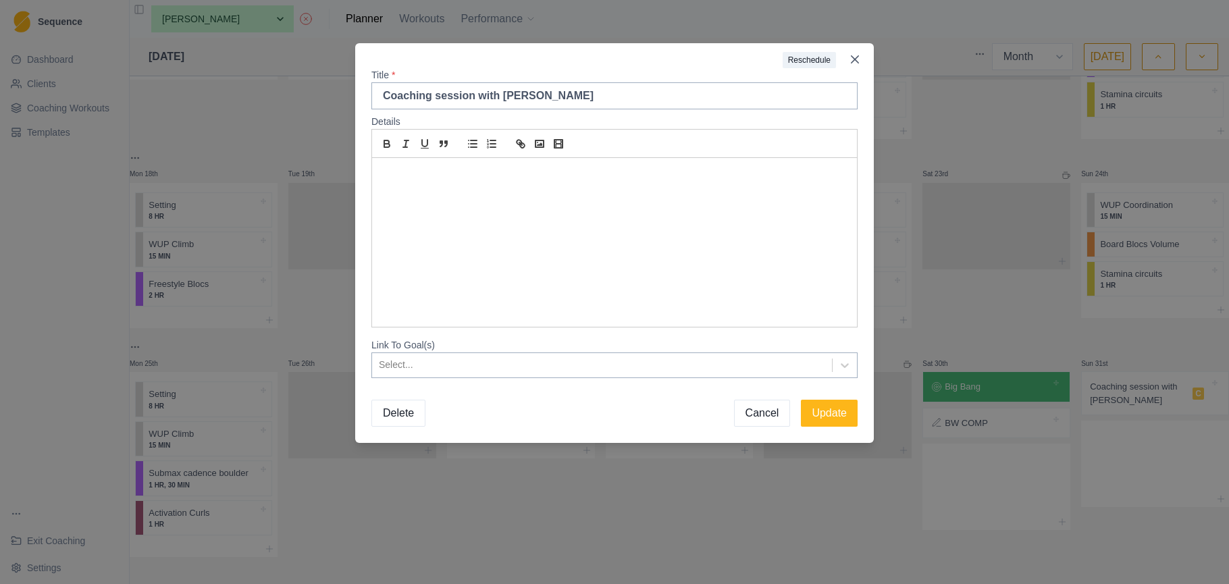
click at [430, 173] on p at bounding box center [614, 174] width 465 height 16
click at [721, 370] on div at bounding box center [602, 365] width 446 height 17
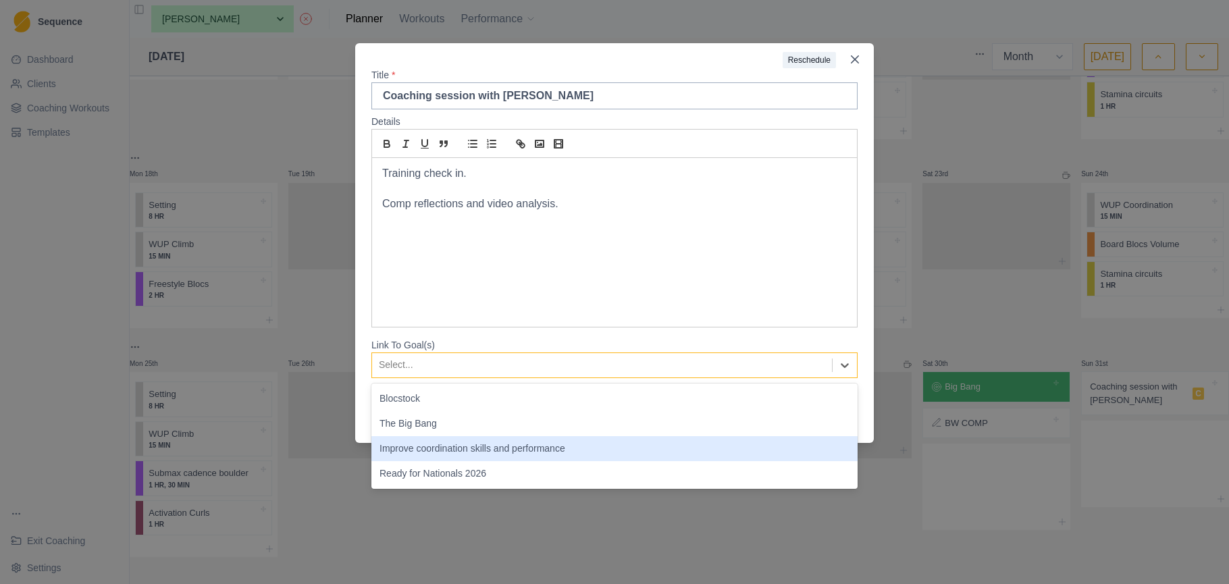
drag, startPoint x: 700, startPoint y: 453, endPoint x: 707, endPoint y: 446, distance: 8.6
click at [701, 452] on div "Improve coordination skills and performance" at bounding box center [614, 448] width 486 height 25
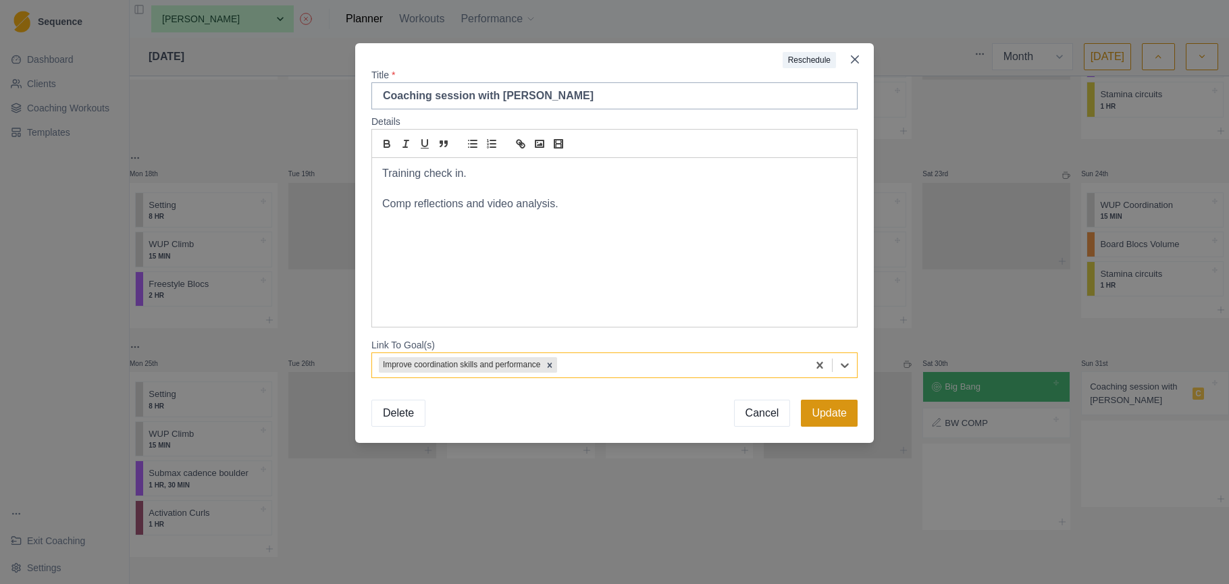
click at [816, 415] on button "Update" at bounding box center [829, 413] width 57 height 27
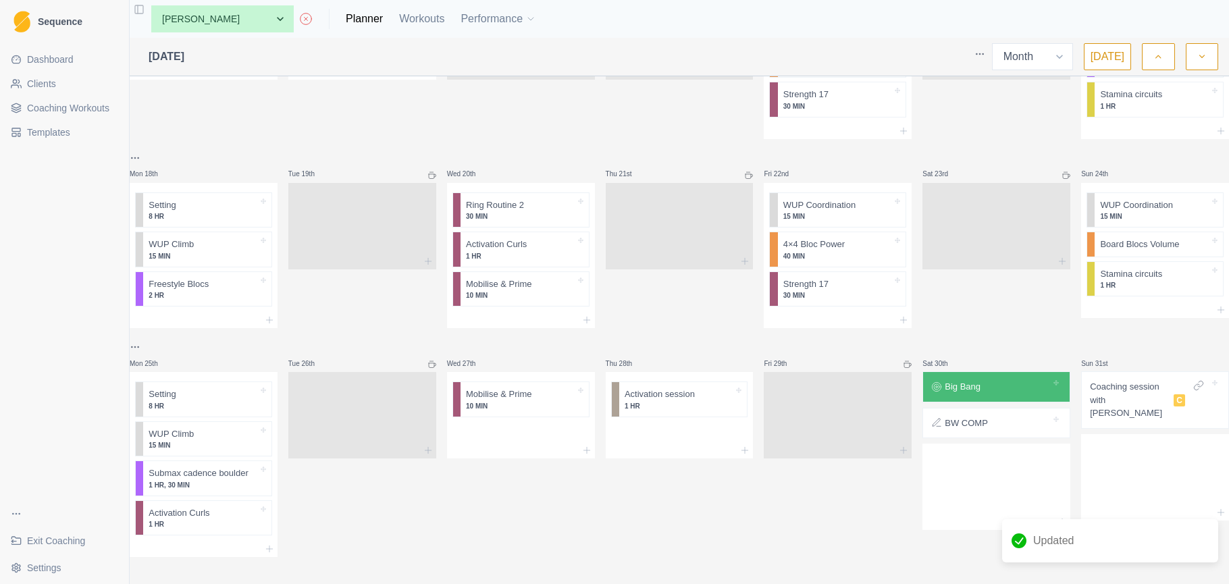
click at [1202, 66] on button "button" at bounding box center [1202, 56] width 32 height 27
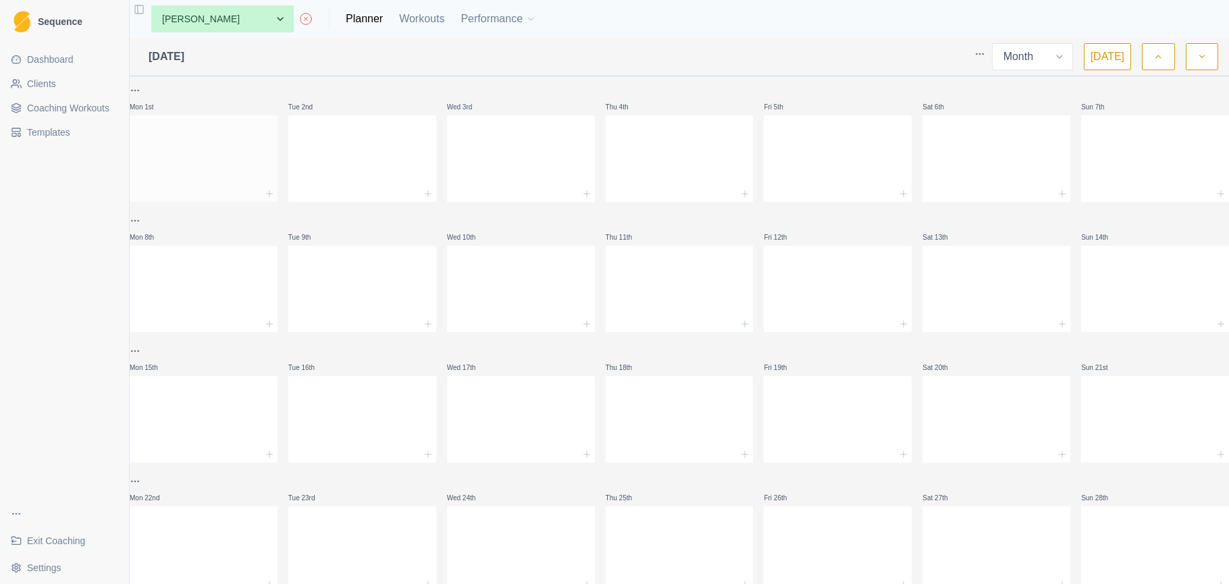
click at [215, 142] on div at bounding box center [204, 155] width 148 height 59
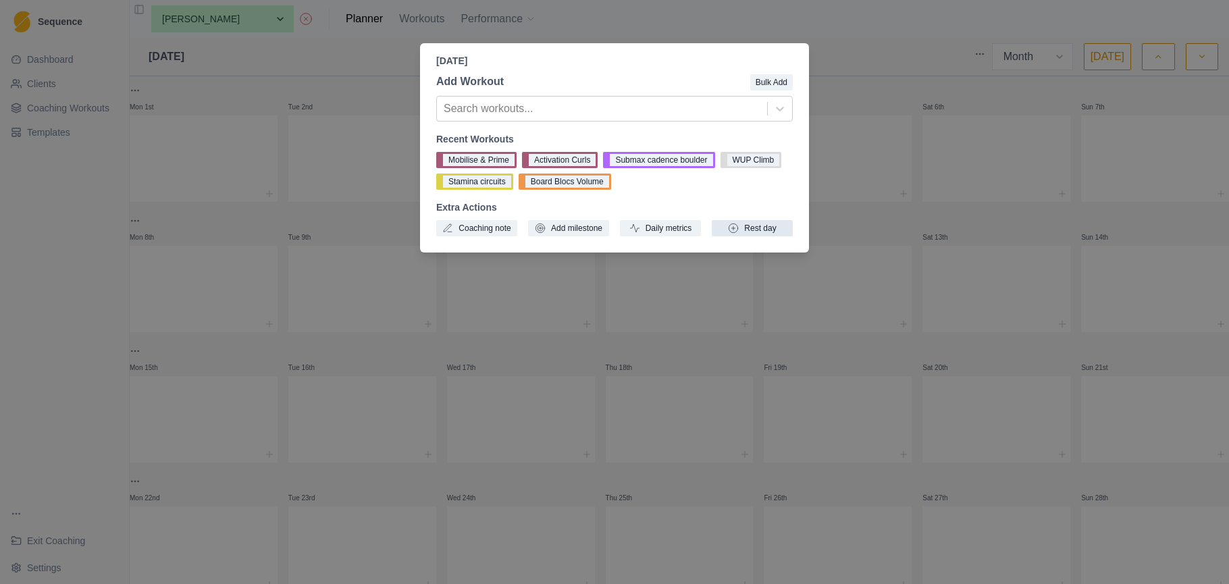
click at [762, 230] on button "Rest day" at bounding box center [752, 228] width 81 height 16
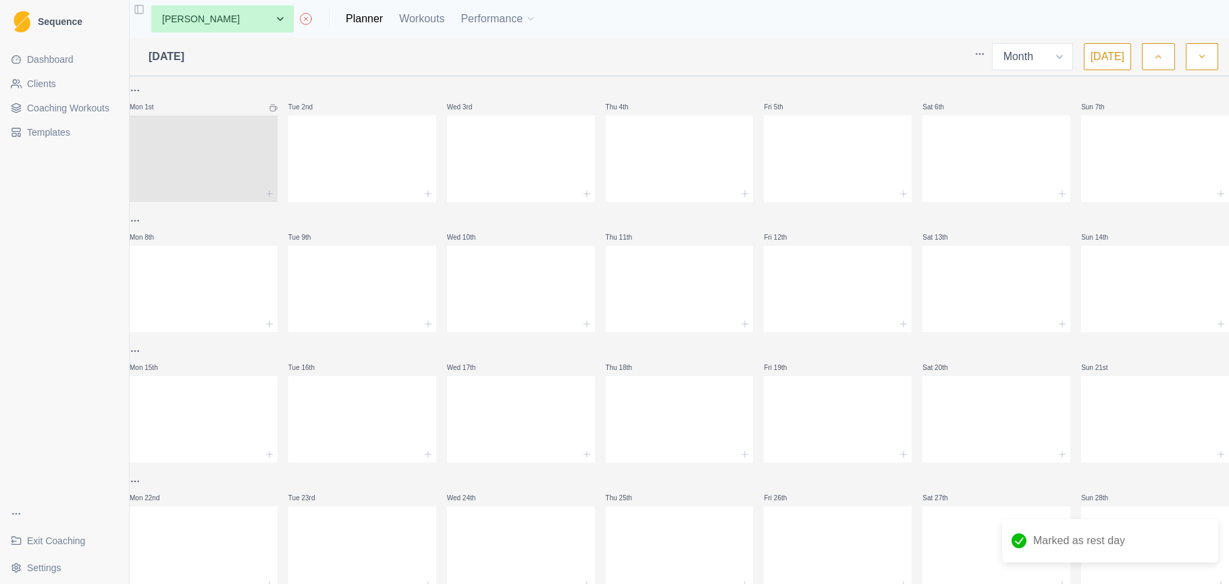
click at [1158, 55] on icon "button" at bounding box center [1158, 57] width 9 height 14
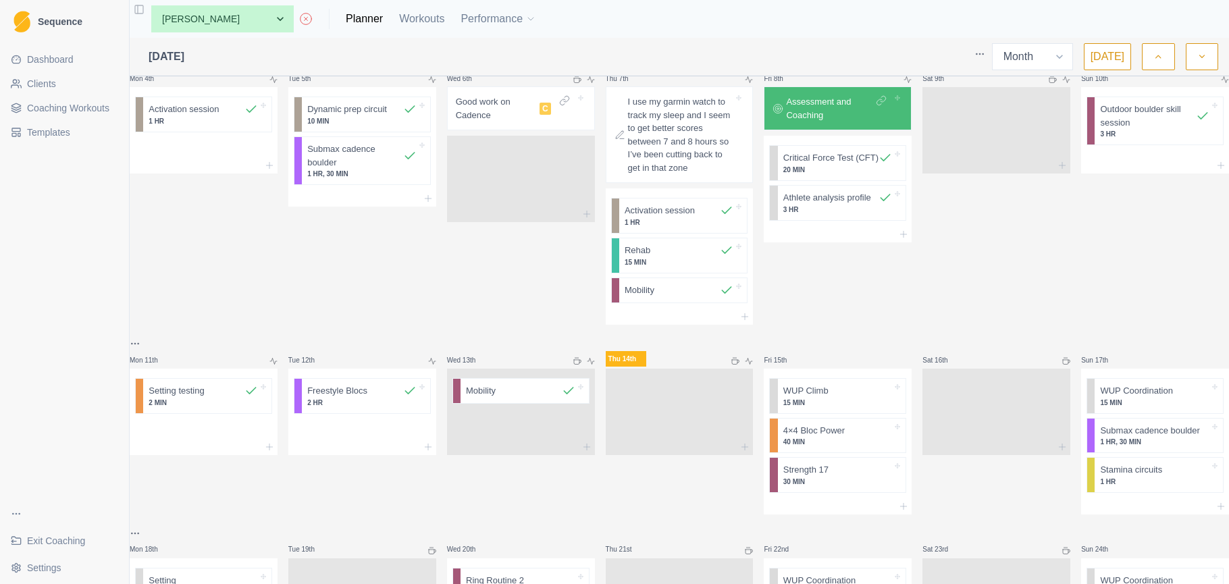
scroll to position [184, 0]
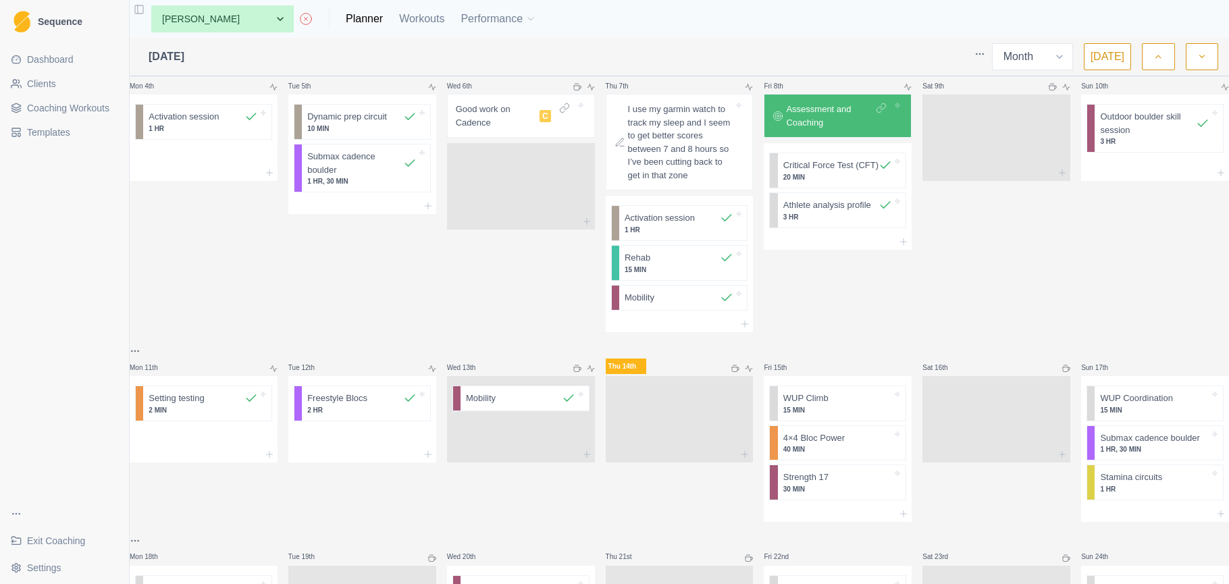
click at [148, 361] on html "Sequence Dashboard Clients Coaching Workouts Templates Exit Coaching Settings T…" at bounding box center [614, 292] width 1229 height 584
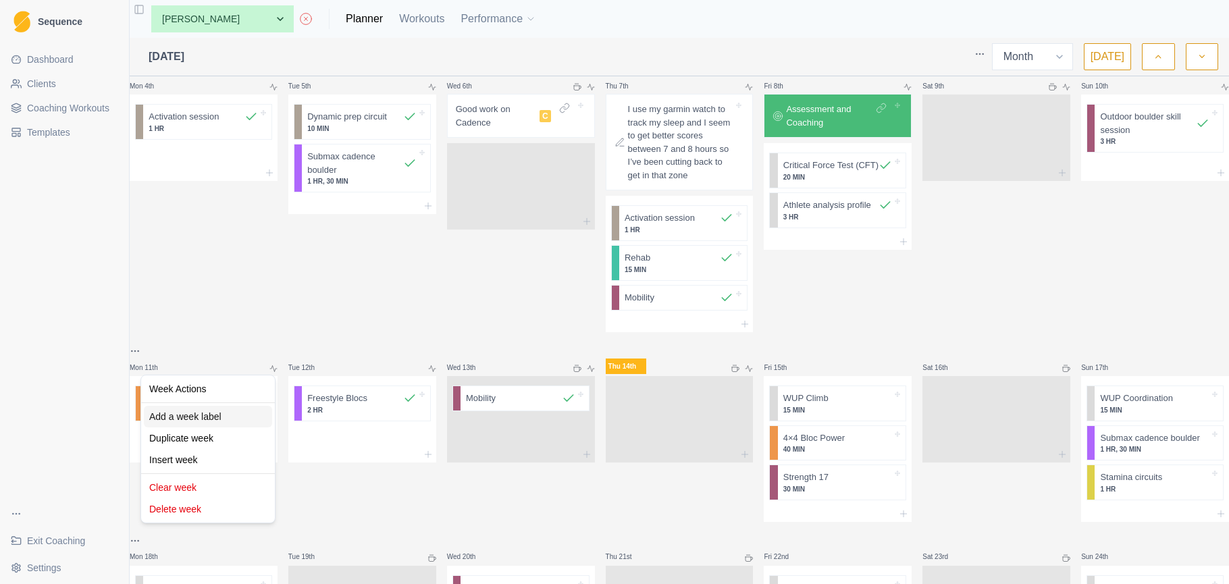
click at [194, 411] on div "Add a week label" at bounding box center [208, 417] width 128 height 22
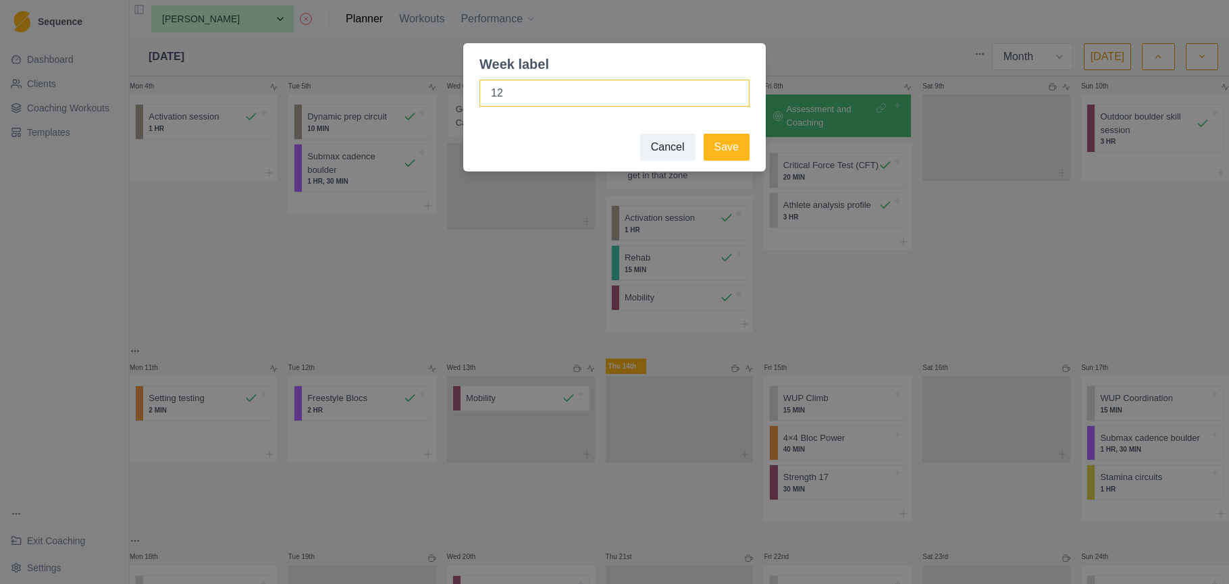
type input "1"
drag, startPoint x: 670, startPoint y: 141, endPoint x: 644, endPoint y: 155, distance: 29.9
click at [670, 141] on button "Cancel" at bounding box center [667, 147] width 55 height 27
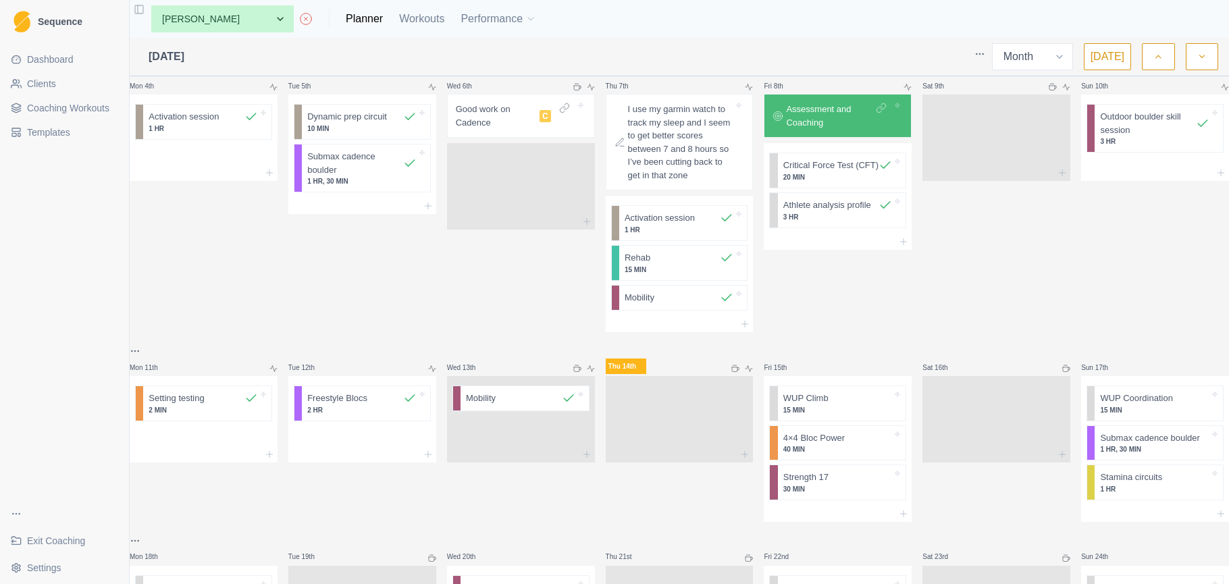
click at [344, 282] on div "Tue 5th Dynamic prep circuit 10 MIN Submax cadence boulder 1 HR, 30 MIN" at bounding box center [362, 196] width 148 height 271
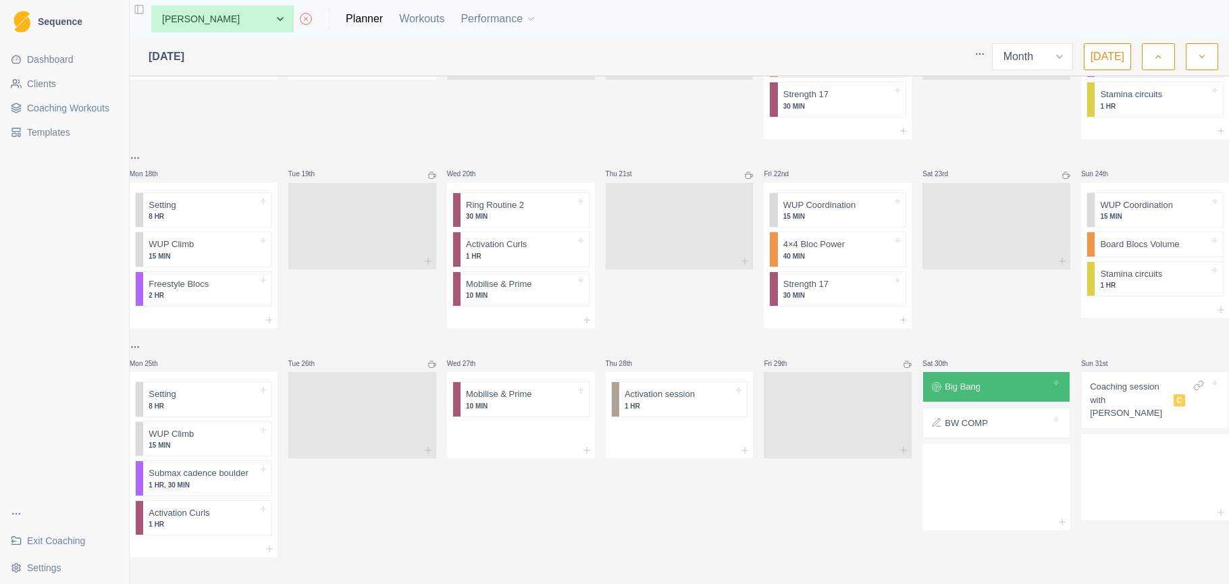
scroll to position [585, 0]
click at [43, 57] on span "Dashboard" at bounding box center [50, 60] width 47 height 14
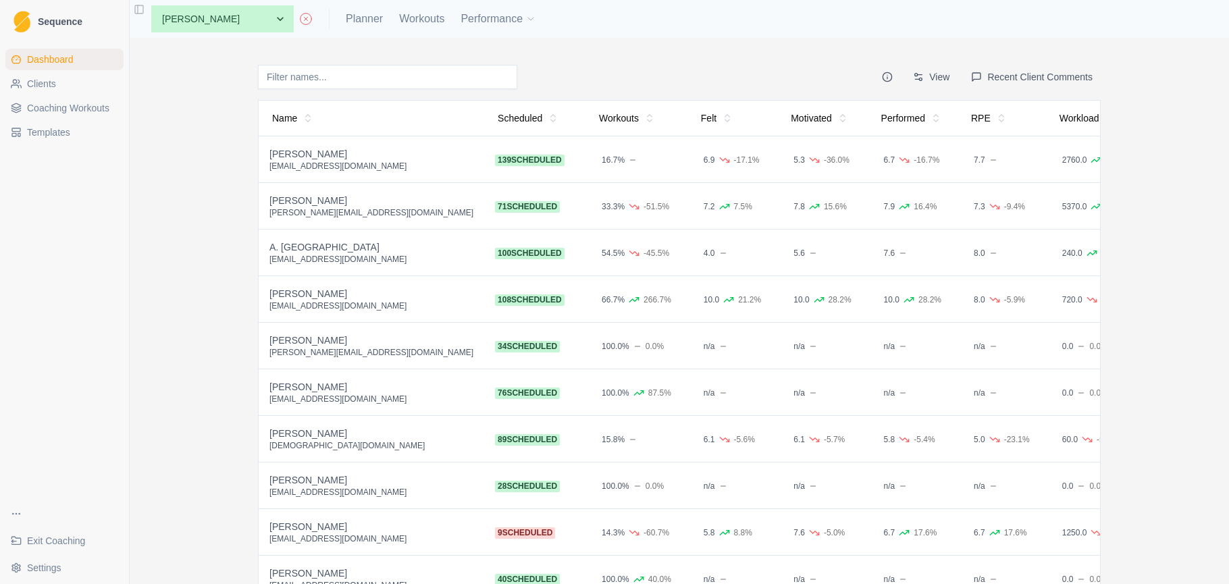
click at [1079, 78] on button "Recent Client Comments" at bounding box center [1032, 77] width 138 height 24
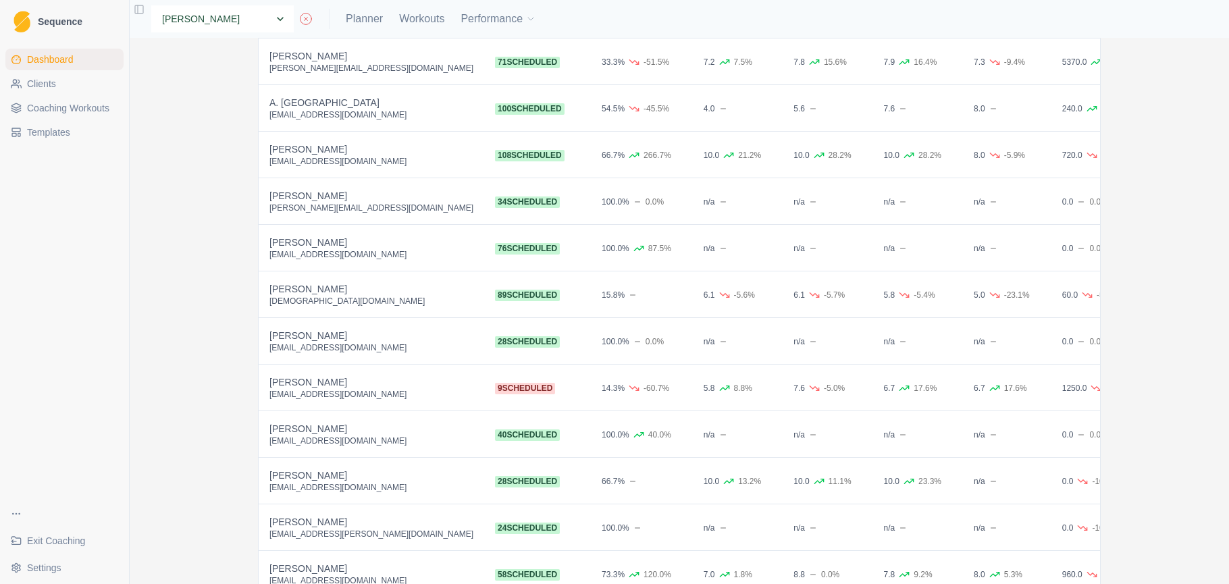
scroll to position [175, 0]
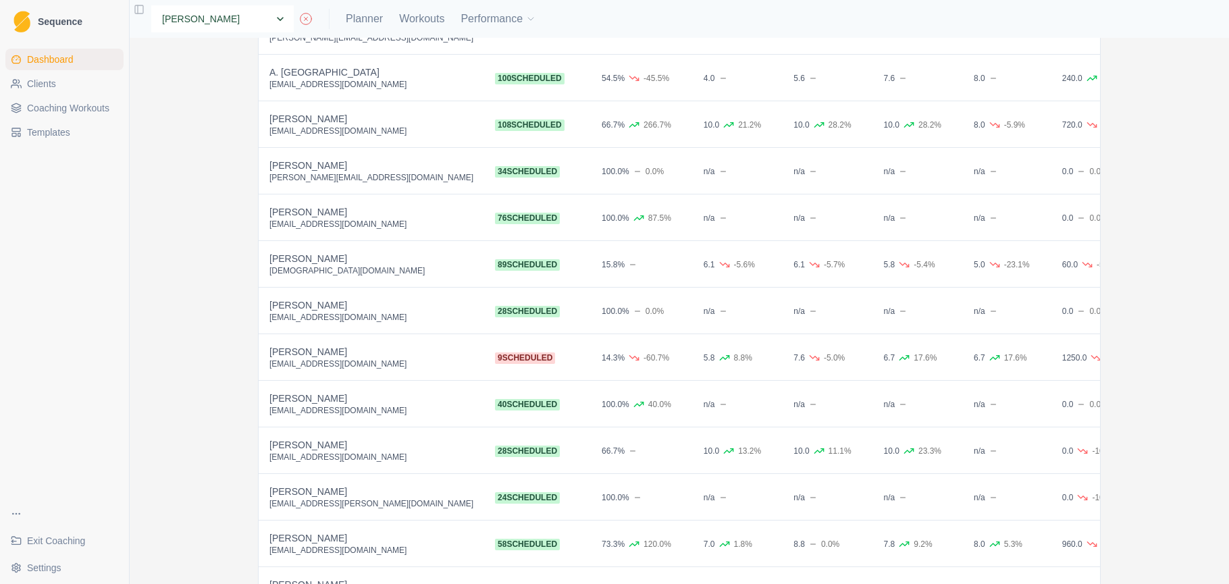
select select "5671825a-d8aa-45dc-9e78-332bdbdce671"
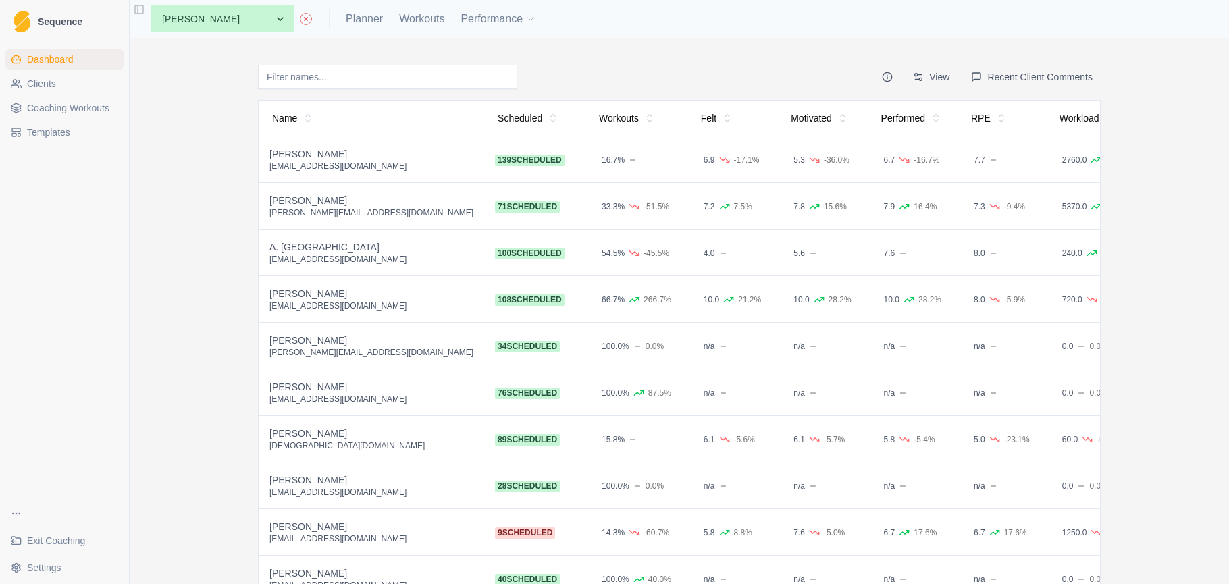
scroll to position [1, 0]
click at [346, 19] on link "Planner" at bounding box center [364, 19] width 37 height 16
select select "month"
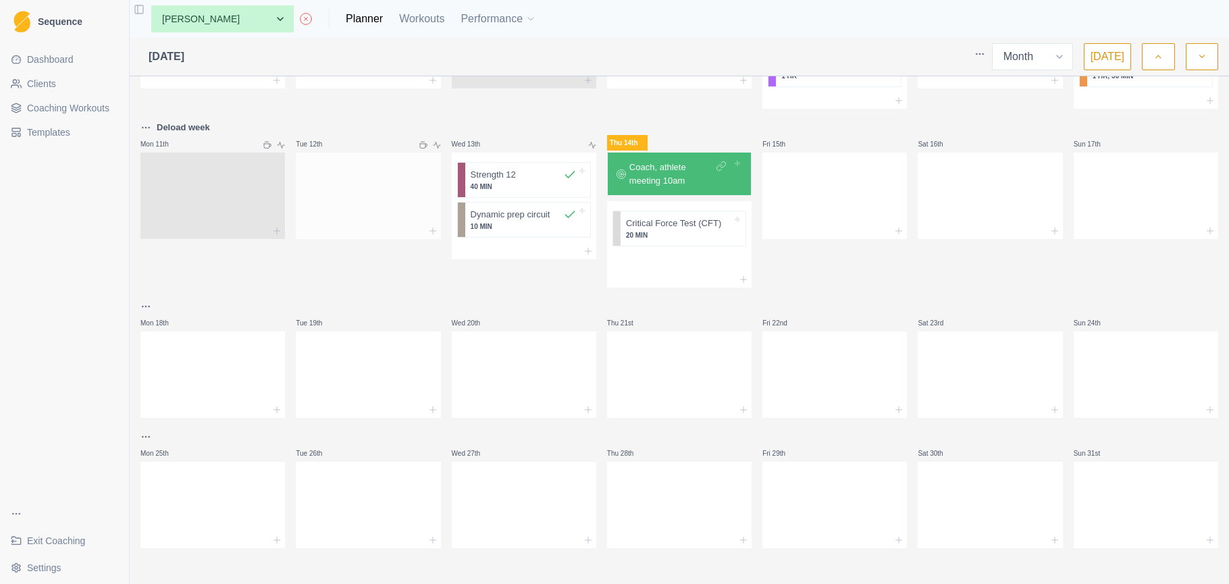
scroll to position [257, 0]
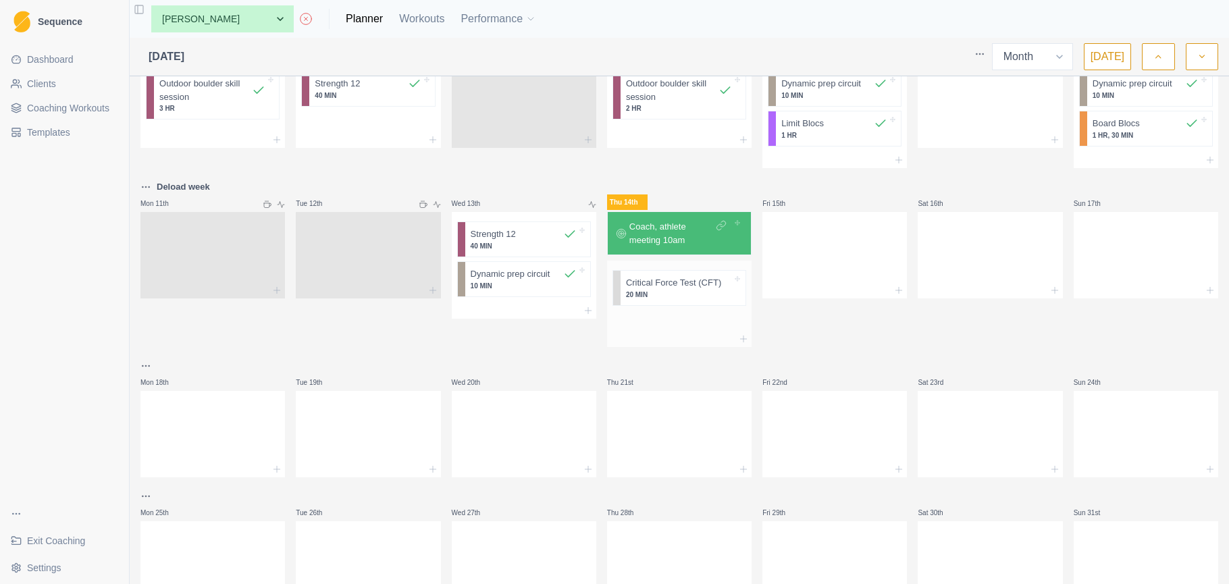
click at [677, 284] on p "Critical Force Test (CFT)" at bounding box center [673, 283] width 95 height 14
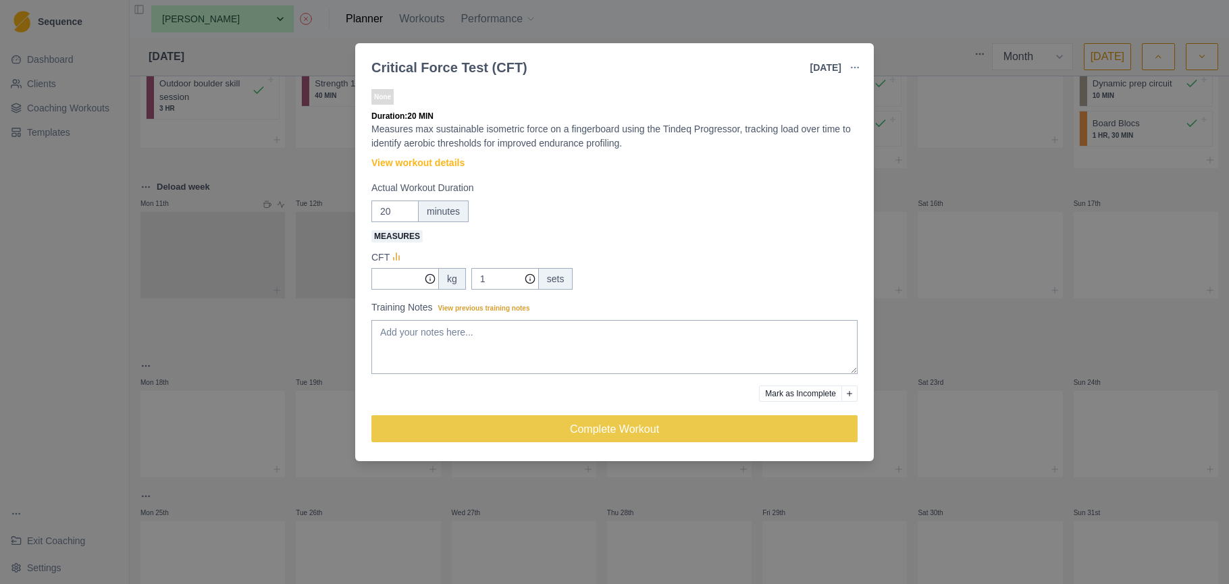
click at [936, 318] on div "Critical Force Test (CFT) [DATE] Link To Goal View Workout Metrics Edit Origina…" at bounding box center [614, 292] width 1229 height 584
